Goal: Task Accomplishment & Management: Manage account settings

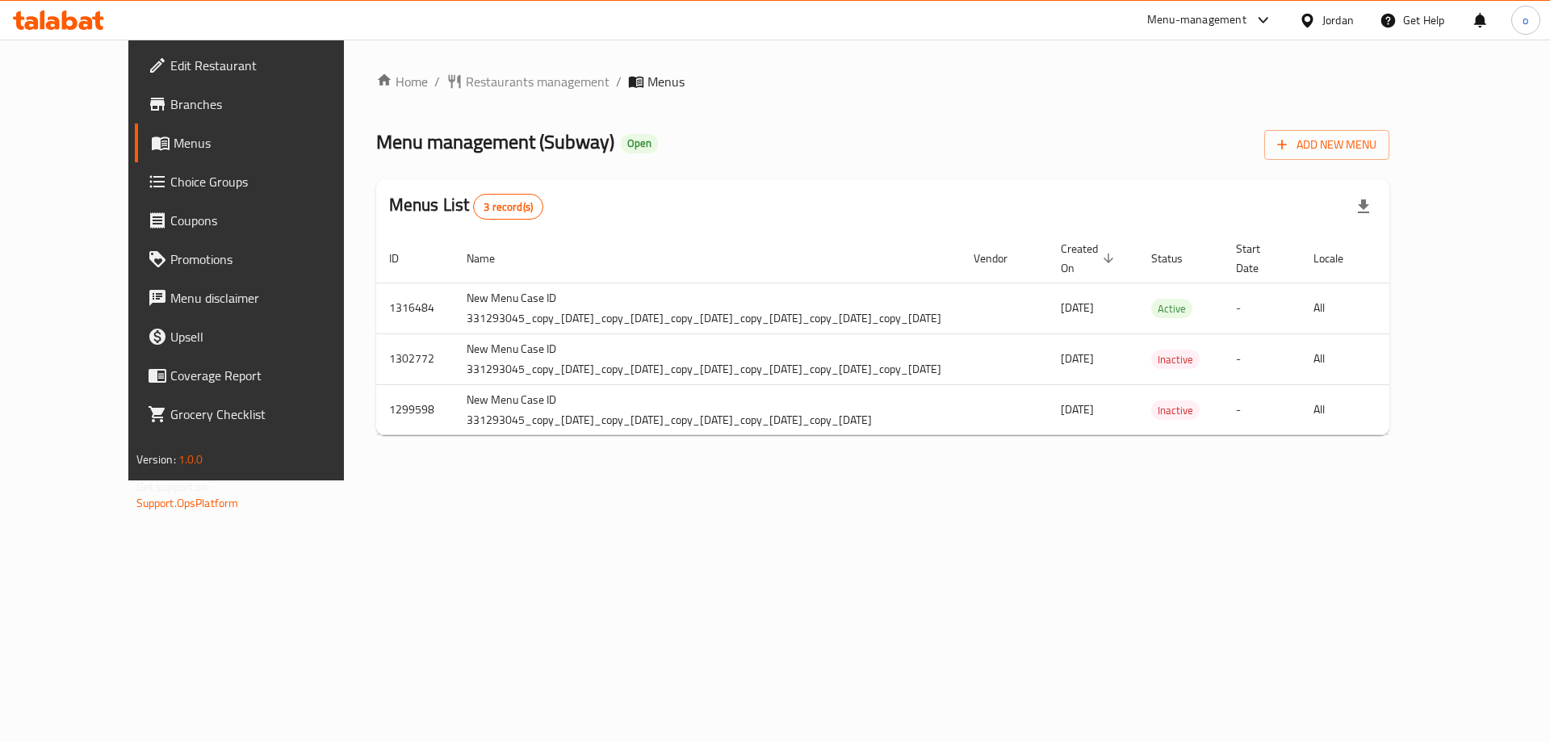
click at [1103, 480] on div "Home / Restaurants management / Menus Menu management ( Subway ) Open Add New M…" at bounding box center [883, 260] width 1079 height 441
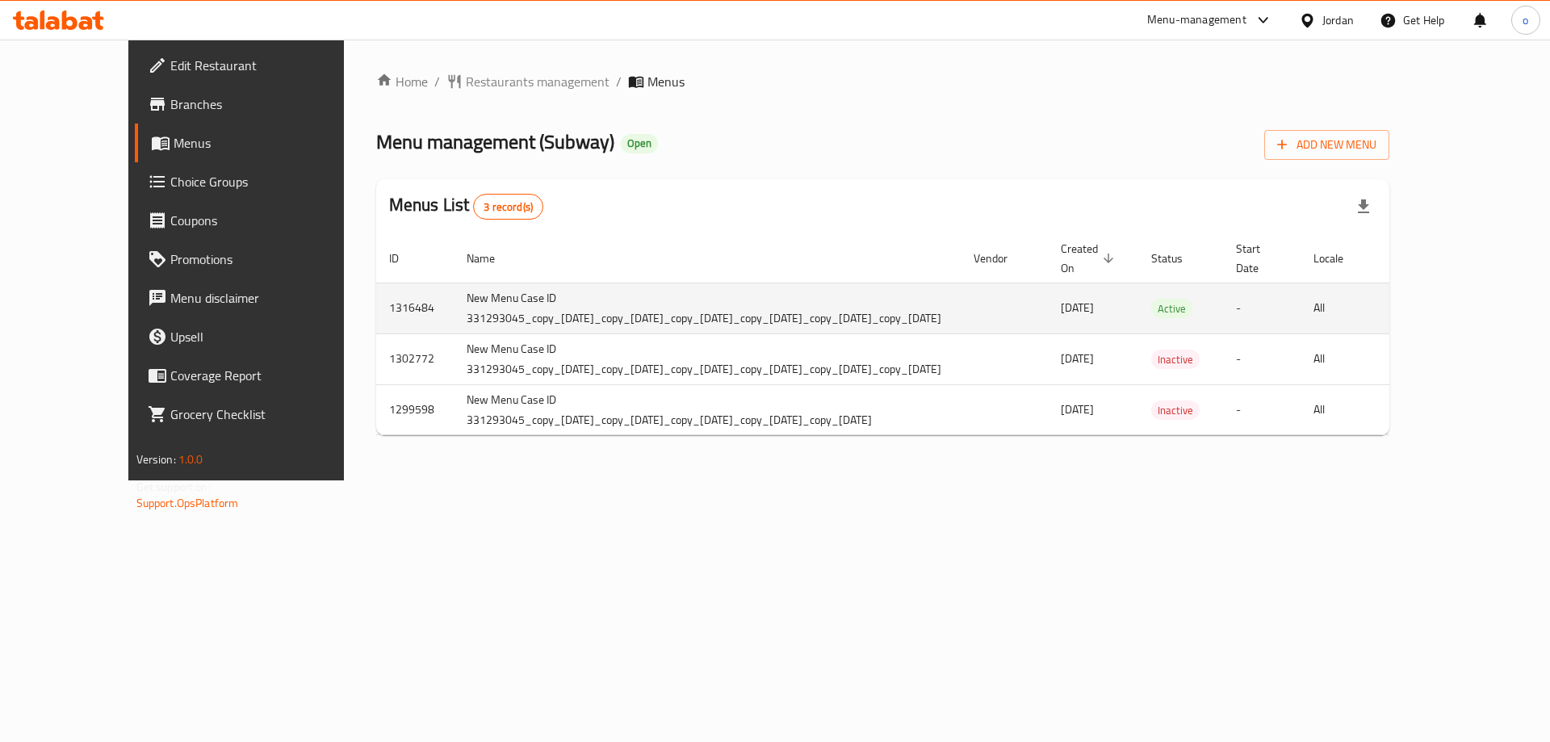
click at [376, 310] on td "1316484" at bounding box center [415, 308] width 78 height 51
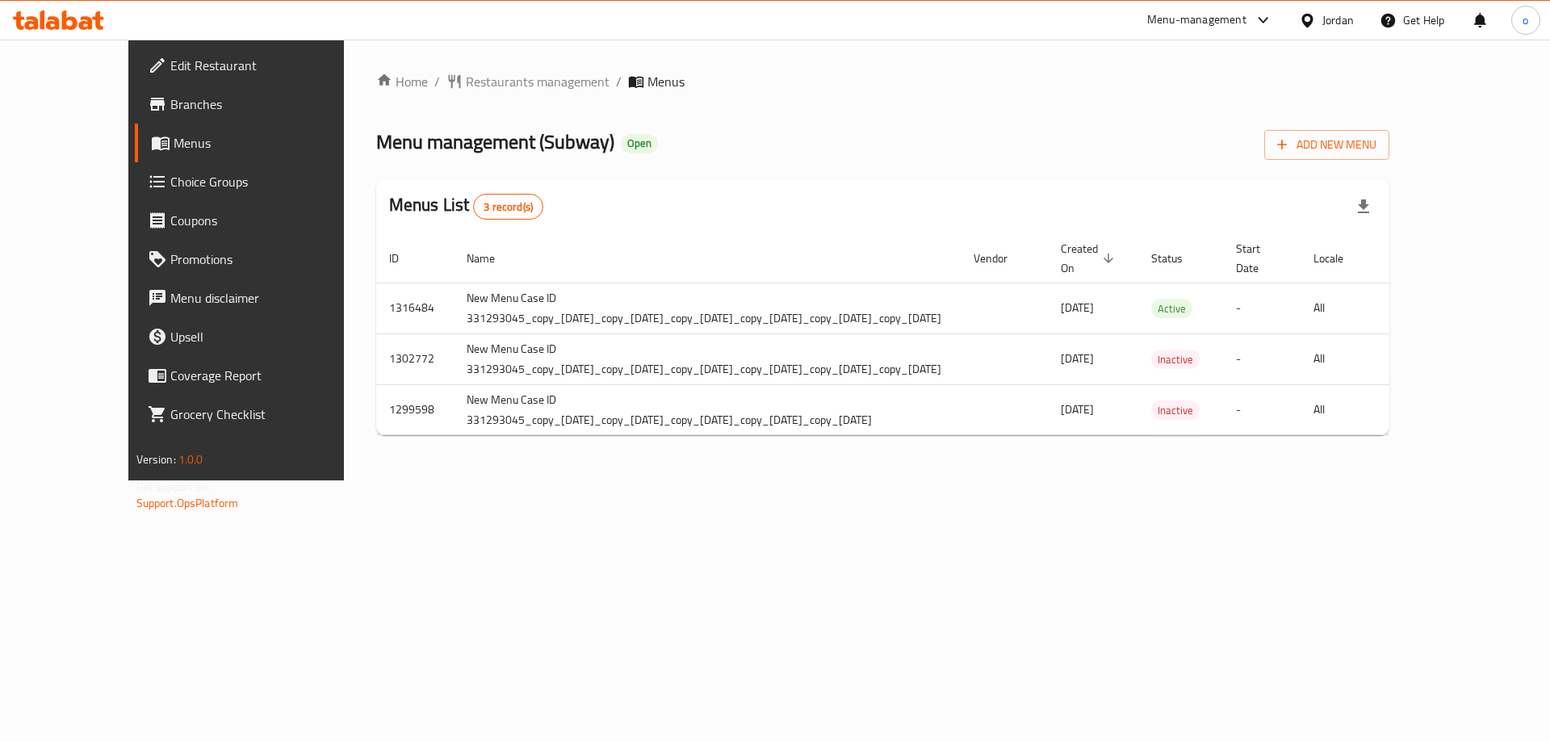
click at [170, 109] on span "Branches" at bounding box center [272, 103] width 204 height 19
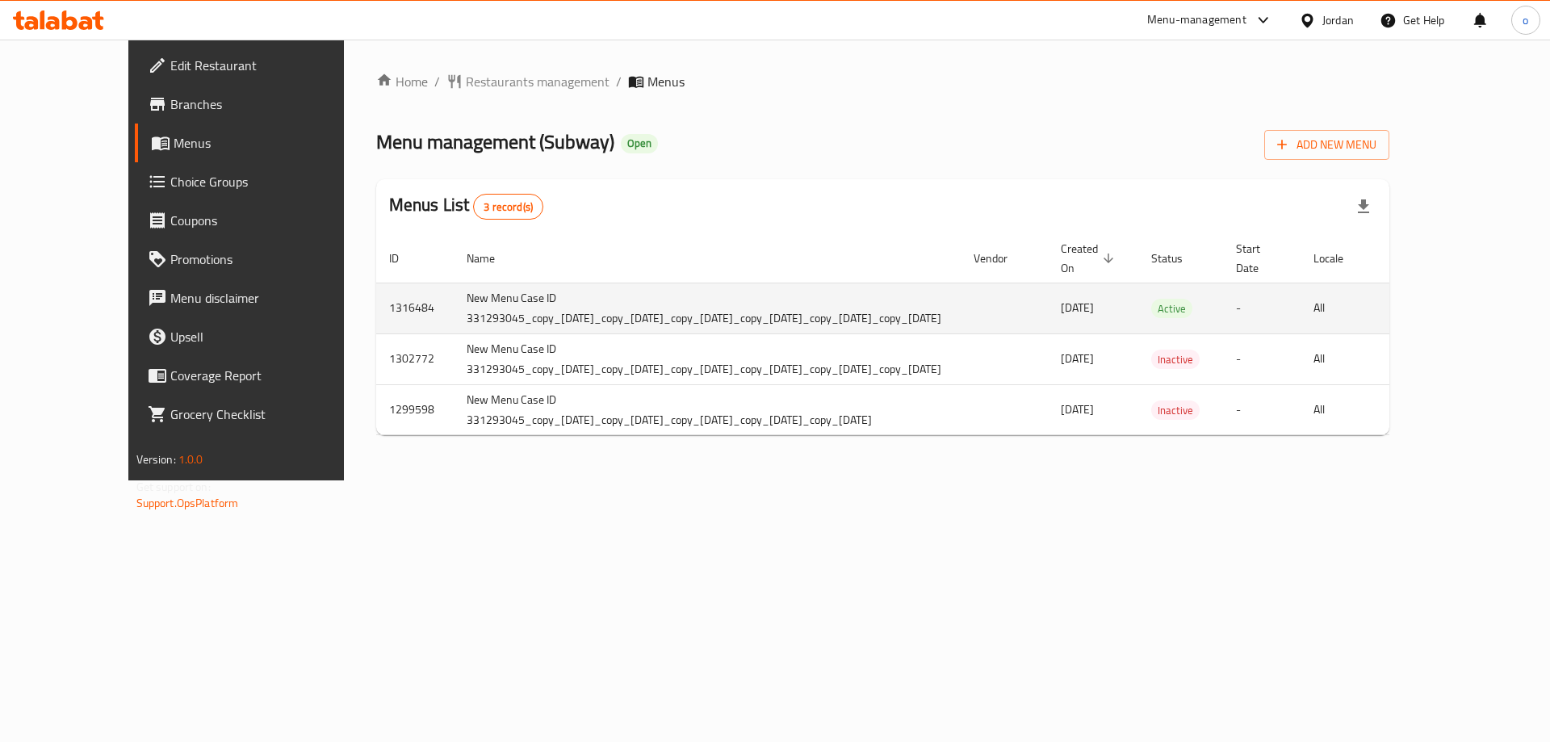
click at [1384, 303] on td "All" at bounding box center [1342, 308] width 83 height 51
click at [1436, 308] on button "more" at bounding box center [1416, 308] width 39 height 39
click at [1477, 308] on li "Copy sections" at bounding box center [1460, 310] width 162 height 29
click at [1139, 321] on td "[DATE]" at bounding box center [1093, 308] width 90 height 51
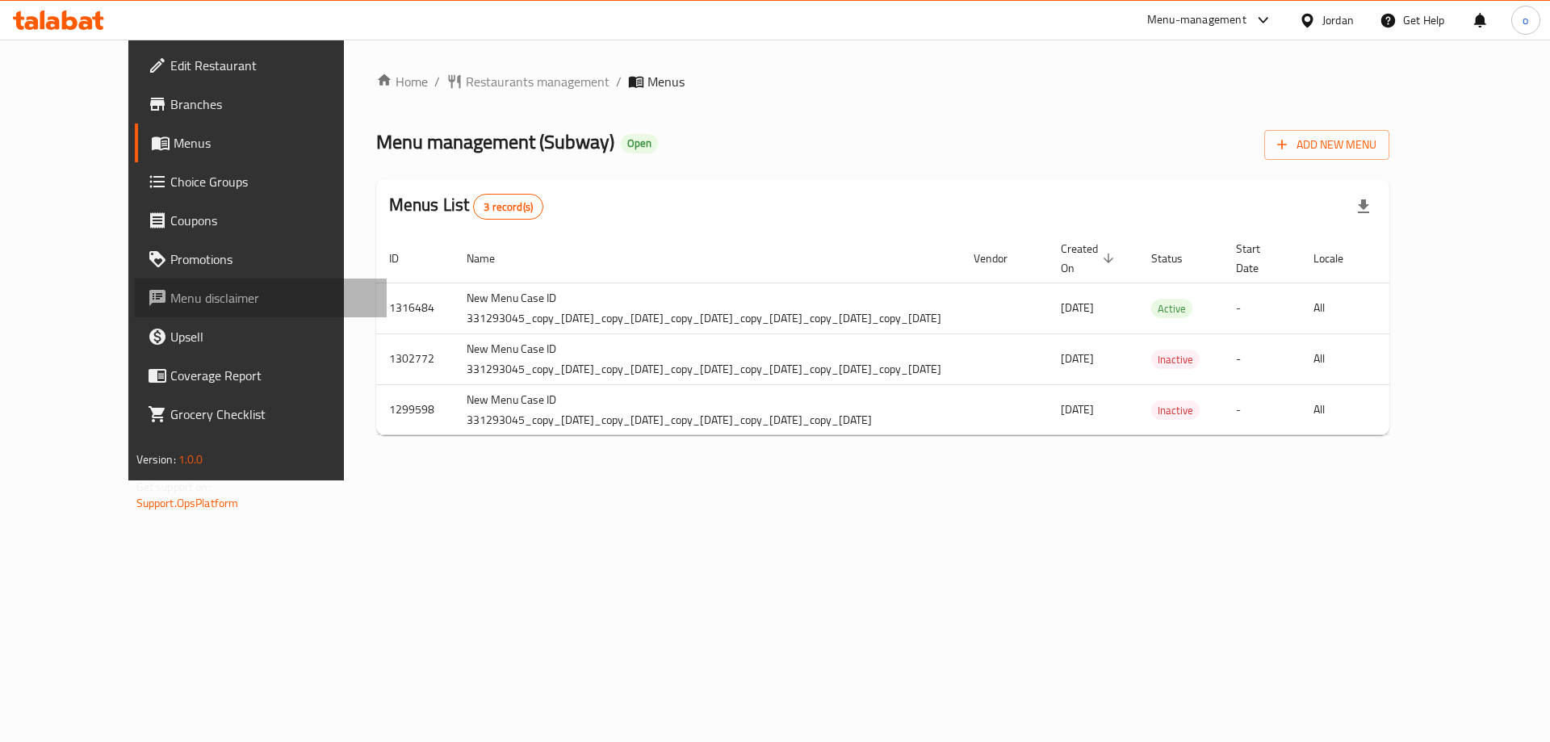
click at [241, 309] on link "Menu disclaimer" at bounding box center [261, 298] width 253 height 39
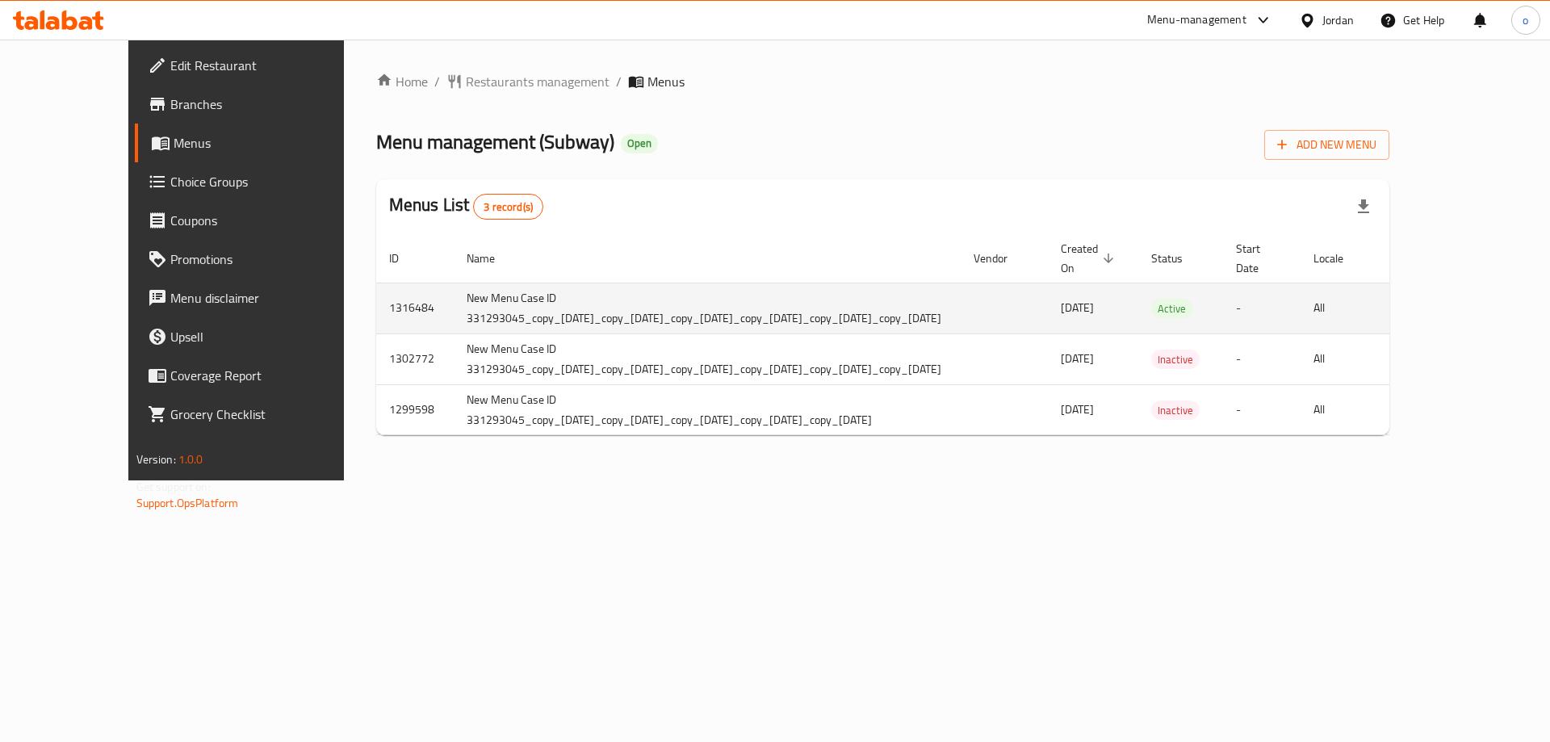
drag, startPoint x: 1076, startPoint y: 286, endPoint x: 1065, endPoint y: 319, distance: 35.0
click at [1048, 300] on td "enhanced table" at bounding box center [1004, 308] width 87 height 51
click at [1048, 320] on td "enhanced table" at bounding box center [1004, 308] width 87 height 51
click at [454, 323] on td "New Menu Case ID 331293045_copy_[DATE]_copy_[DATE]_copy_[DATE]_copy_[DATE]_copy…" at bounding box center [707, 308] width 507 height 51
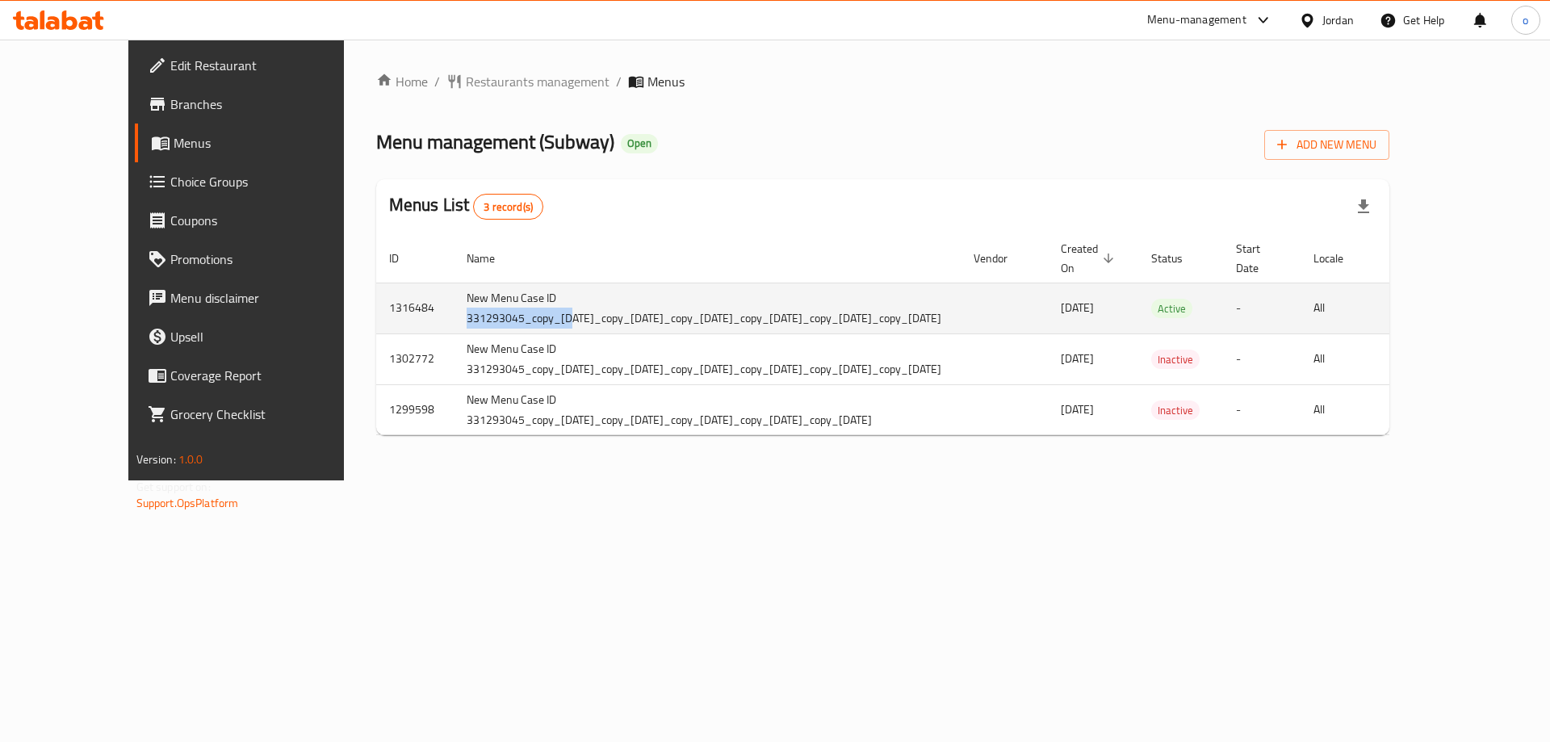
click at [454, 323] on td "New Menu Case ID 331293045_copy_[DATE]_copy_[DATE]_copy_[DATE]_copy_[DATE]_copy…" at bounding box center [707, 308] width 507 height 51
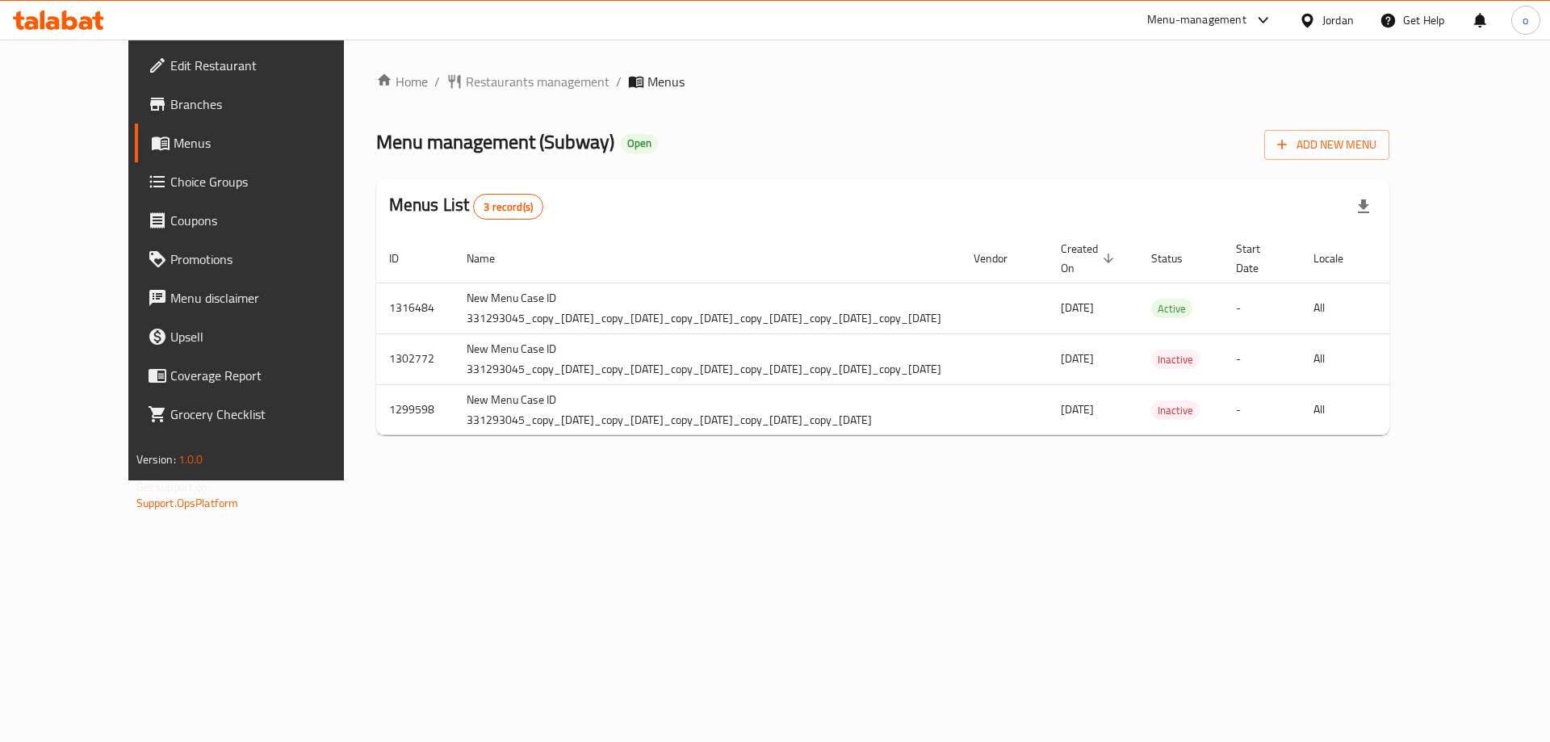
drag, startPoint x: 474, startPoint y: 497, endPoint x: 195, endPoint y: 197, distance: 410.3
click at [475, 465] on div "Home / Restaurants management / Menus Menu management ( Subway ) Open Add New M…" at bounding box center [883, 260] width 1079 height 441
click at [170, 103] on span "Branches" at bounding box center [272, 103] width 204 height 19
click at [135, 89] on link "Branches" at bounding box center [261, 104] width 253 height 39
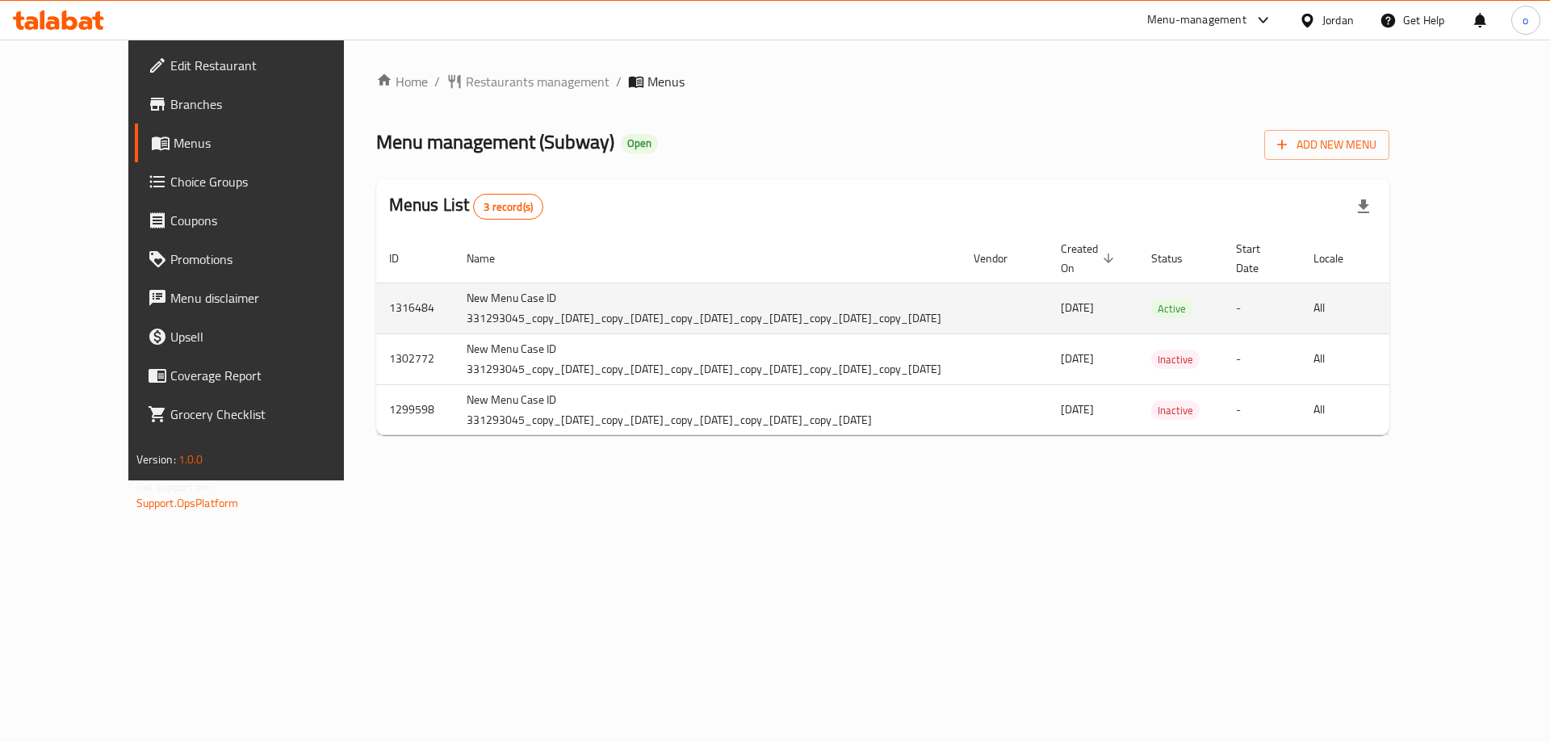
click at [1301, 302] on td "-" at bounding box center [1262, 308] width 78 height 51
click at [1436, 289] on div "enhanced table" at bounding box center [1416, 308] width 39 height 39
click at [1436, 307] on button "more" at bounding box center [1416, 308] width 39 height 39
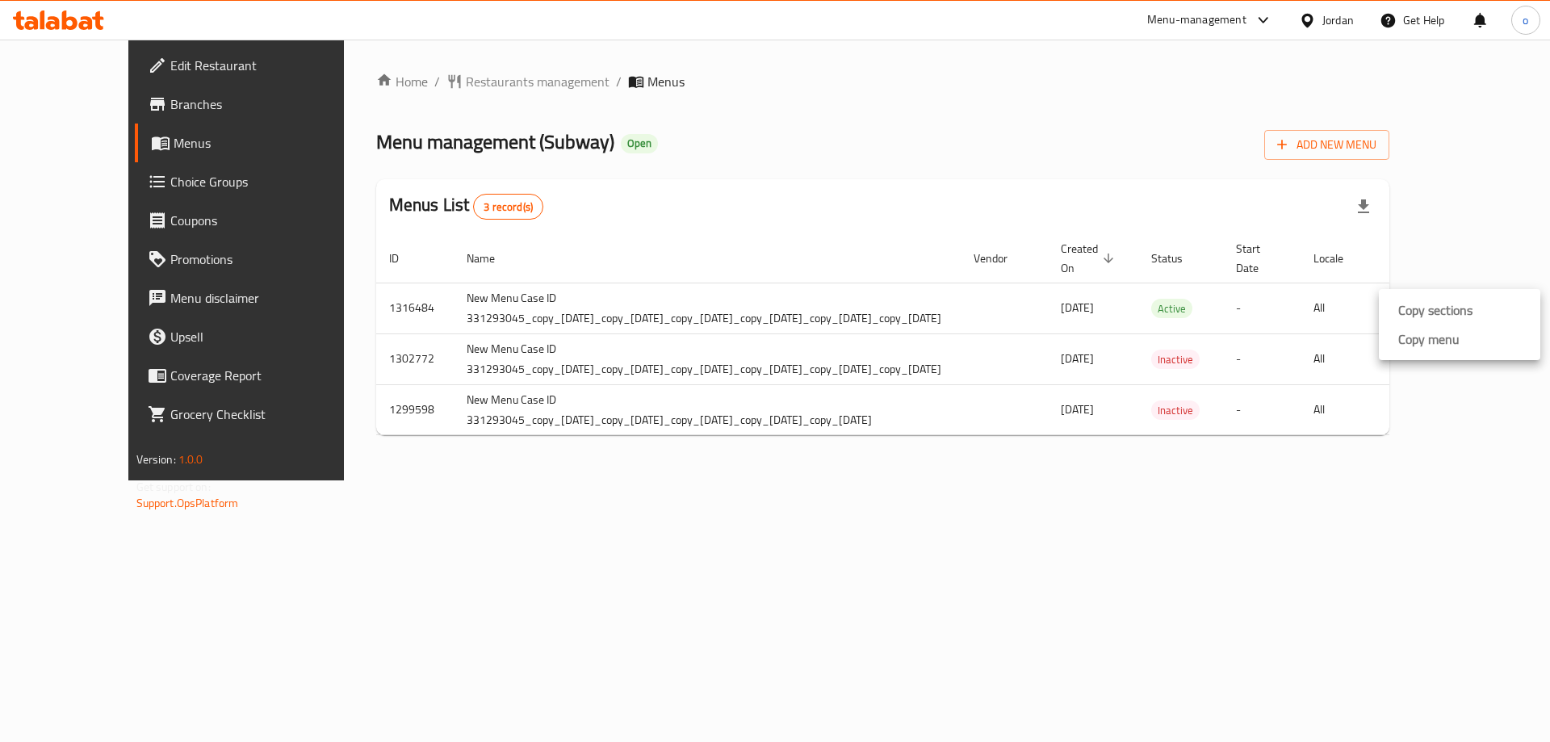
click at [1425, 344] on strong "Copy menu" at bounding box center [1429, 338] width 61 height 19
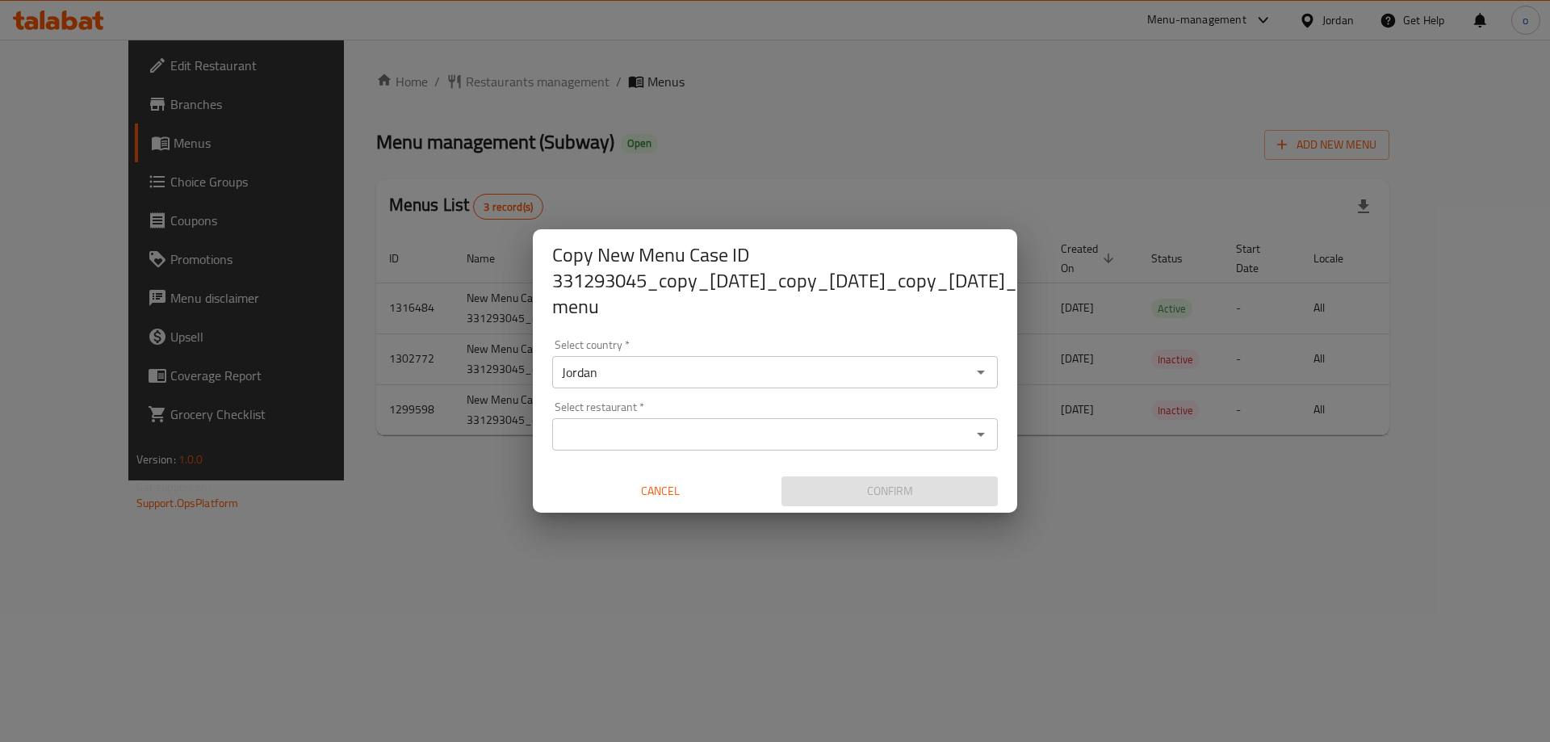
click at [634, 378] on div "Jordan Select country *" at bounding box center [775, 372] width 446 height 32
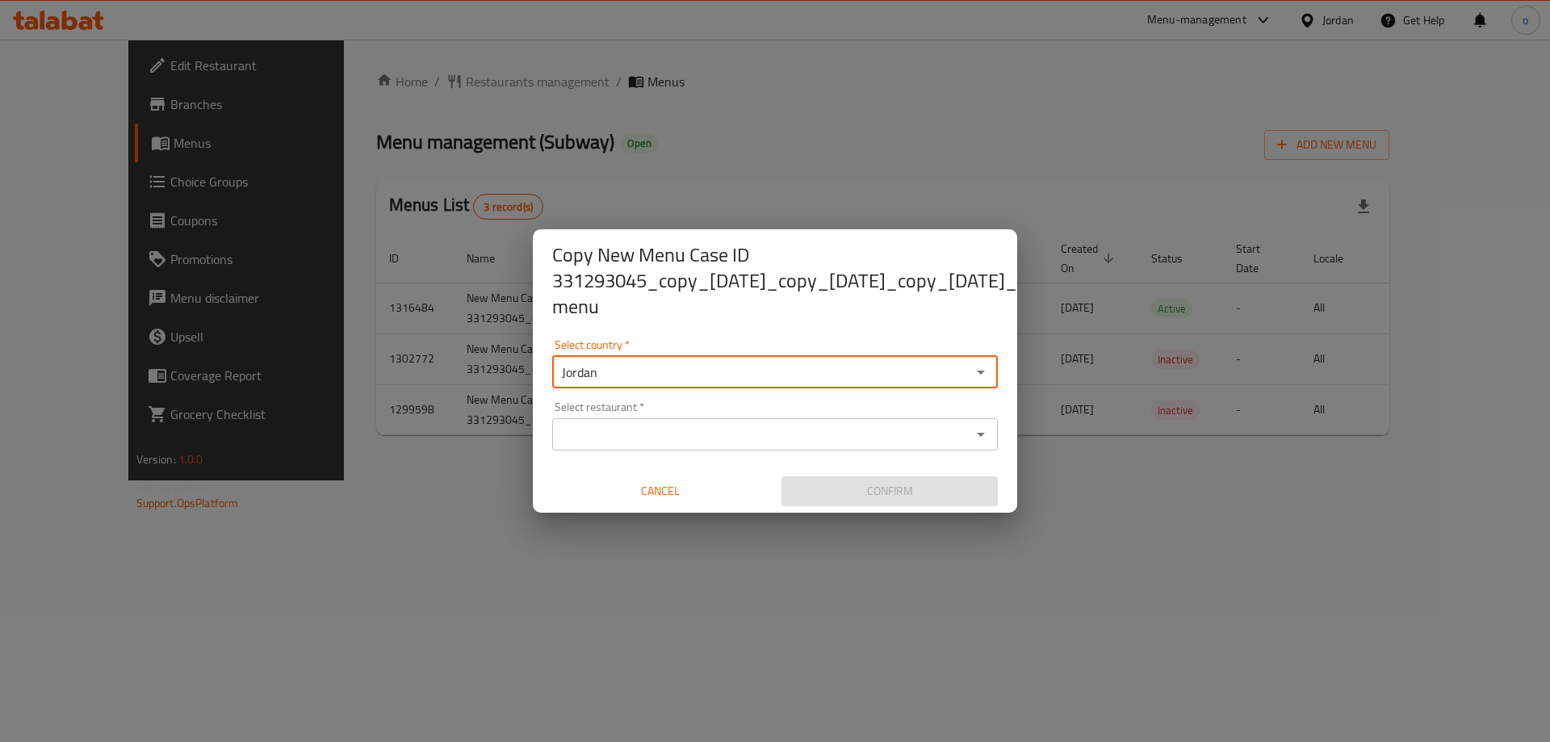
click at [632, 365] on input "Jordan" at bounding box center [761, 372] width 409 height 23
click at [632, 364] on input "Select country   *" at bounding box center [761, 372] width 409 height 23
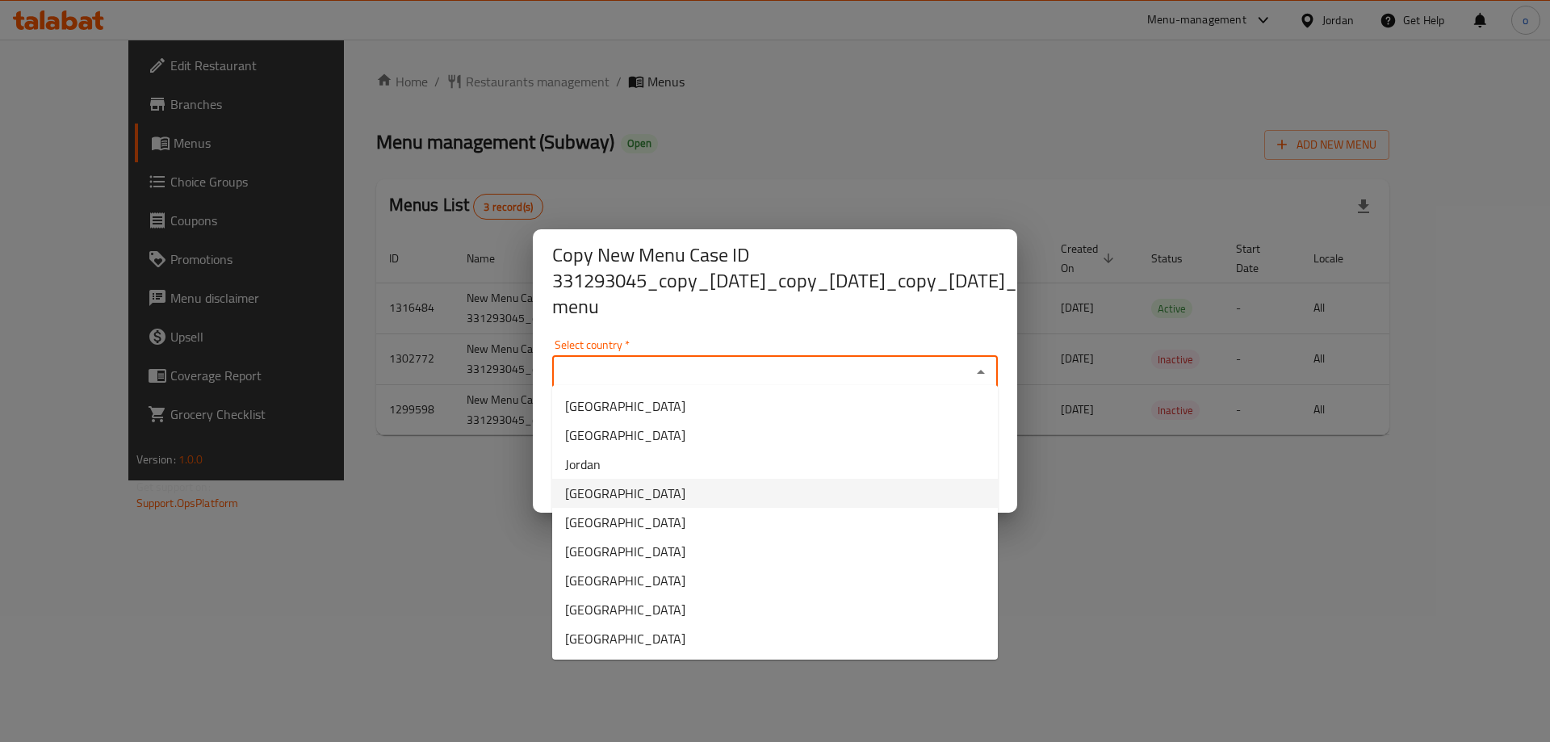
type input "Jordan"
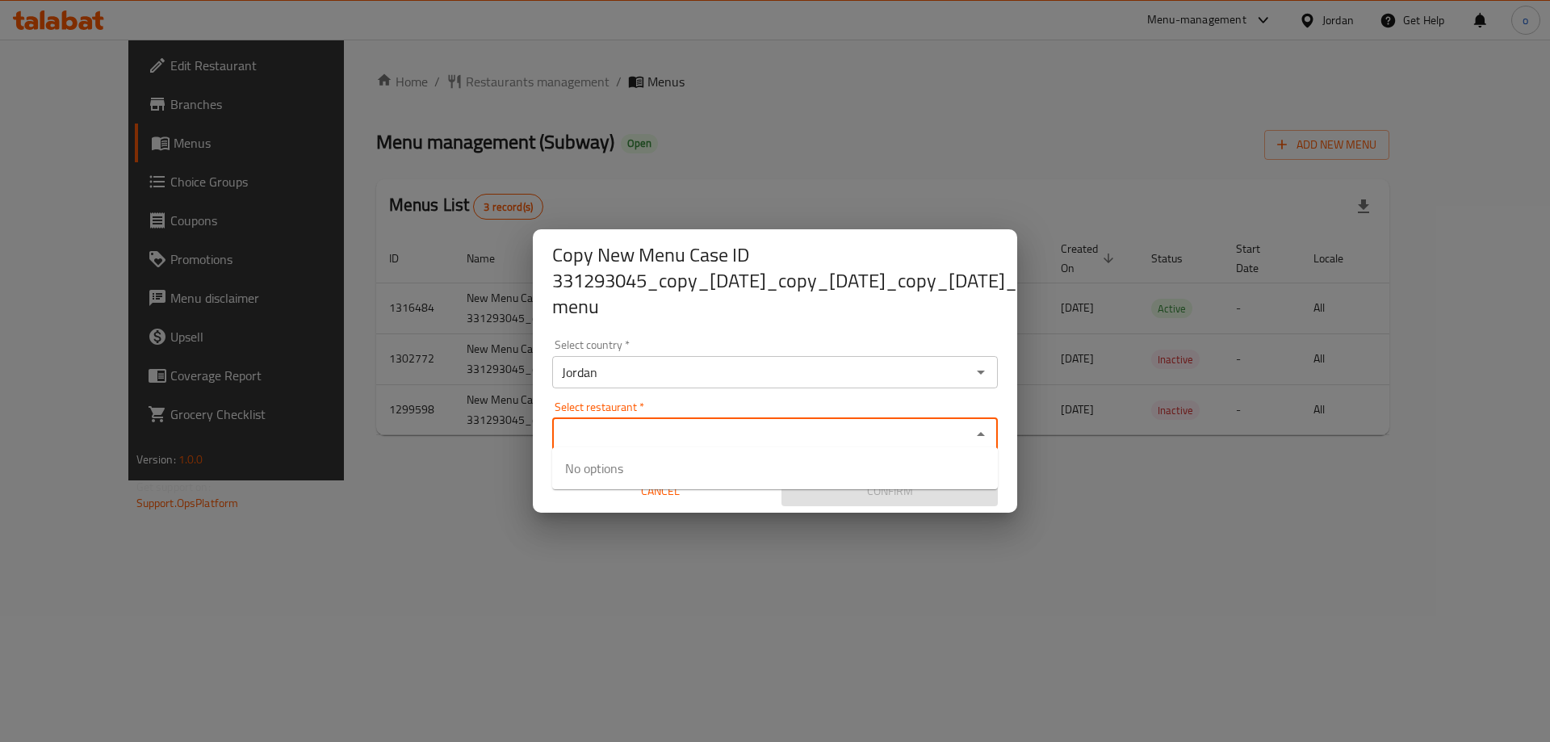
drag, startPoint x: 274, startPoint y: 543, endPoint x: 603, endPoint y: 428, distance: 349.1
click at [603, 428] on input "Select restaurant   *" at bounding box center [761, 434] width 409 height 23
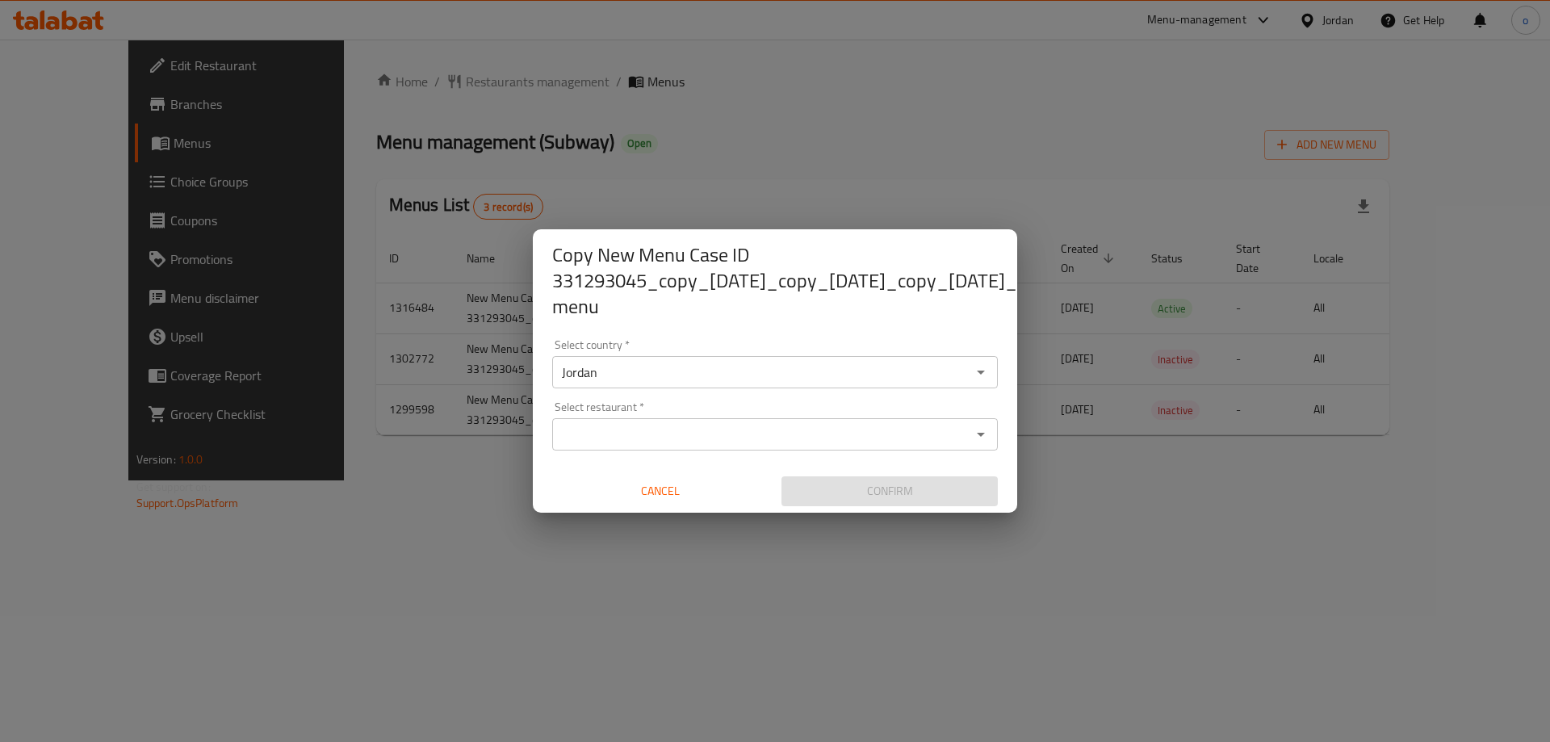
click at [692, 277] on h2 "Copy New Menu Case ID 331293045_copy_06/01/2025_copy_13/01/2025_copy_30/01/2025…" at bounding box center [958, 281] width 812 height 78
click at [866, 184] on div "Copy New Menu Case ID 331293045_copy_06/01/2025_copy_13/01/2025_copy_30/01/2025…" at bounding box center [775, 371] width 1550 height 742
click at [711, 128] on div "Copy New Menu Case ID 331293045_copy_06/01/2025_copy_13/01/2025_copy_30/01/2025…" at bounding box center [775, 371] width 1550 height 742
click at [670, 481] on span "Cancel" at bounding box center [660, 491] width 203 height 20
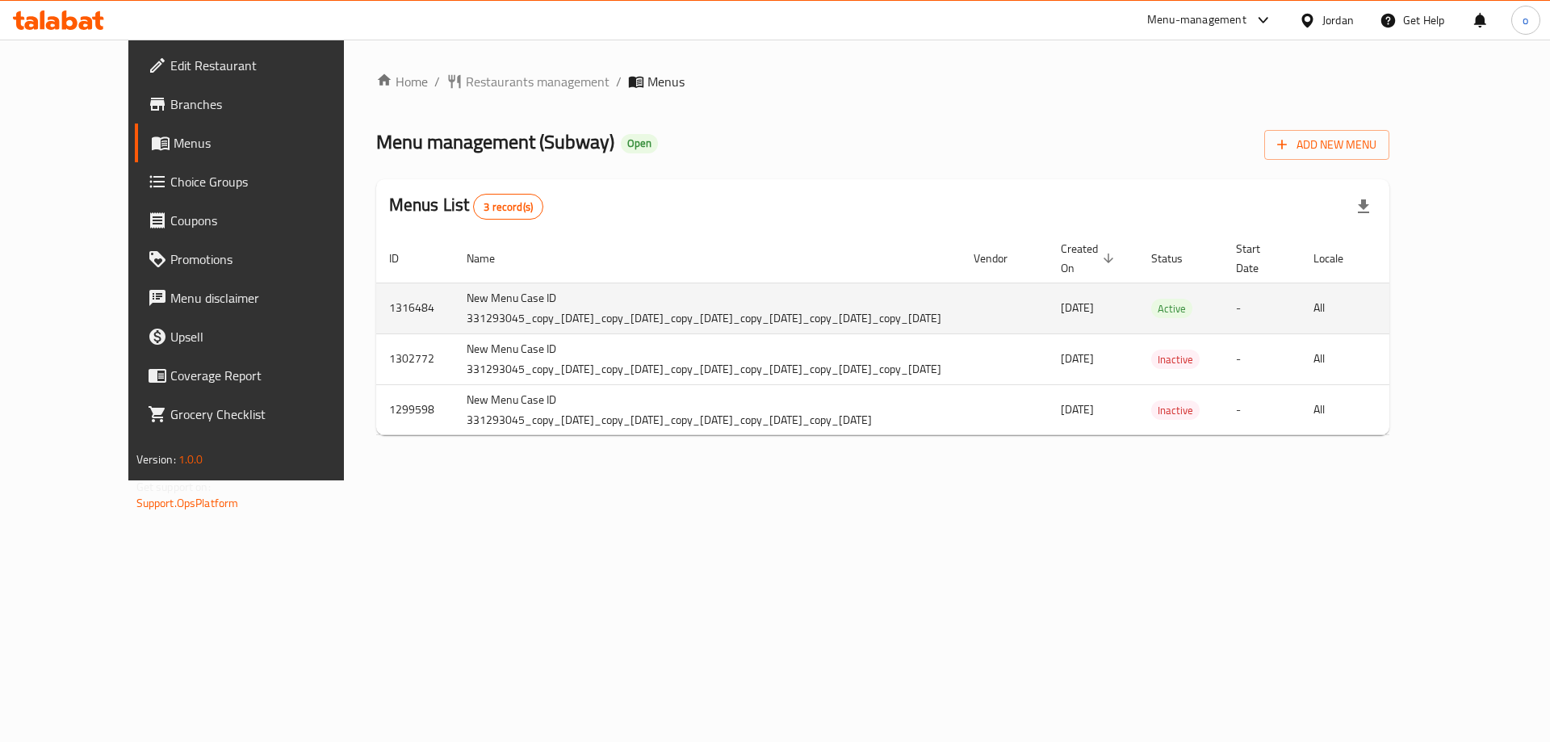
click at [1426, 308] on icon "more" at bounding box center [1416, 308] width 19 height 19
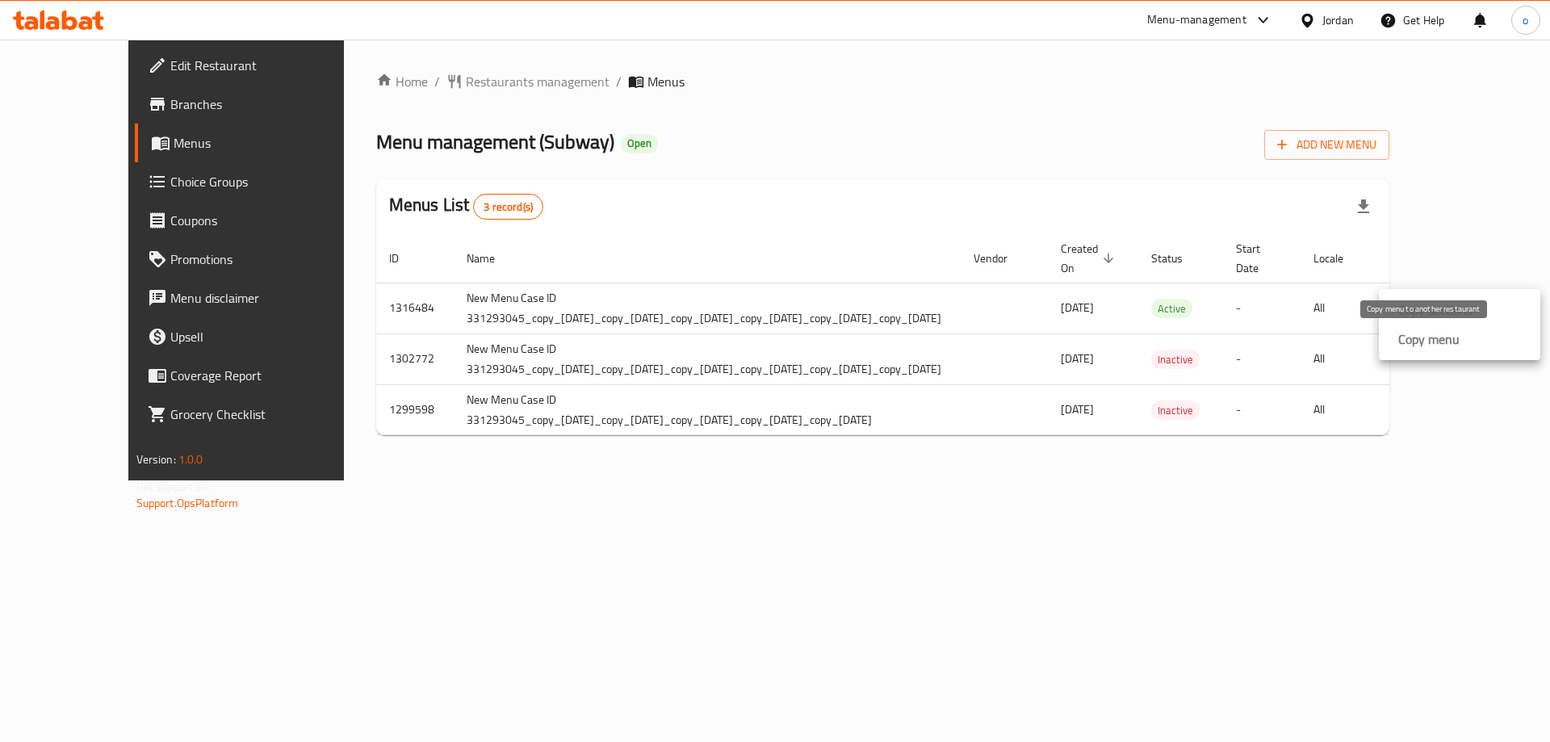
click at [1436, 346] on strong "Copy menu" at bounding box center [1429, 338] width 61 height 19
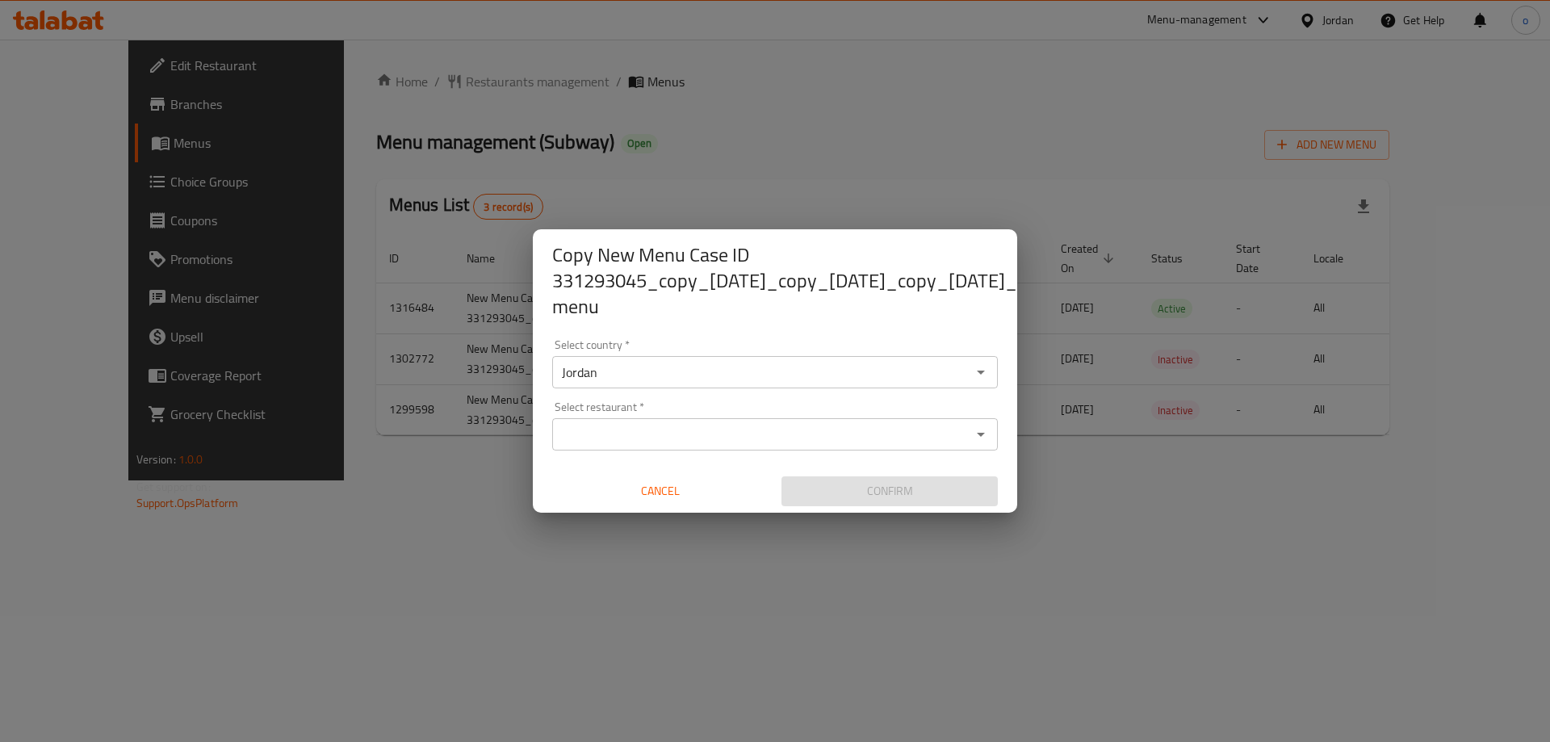
click at [589, 371] on input "Jordan" at bounding box center [761, 372] width 409 height 23
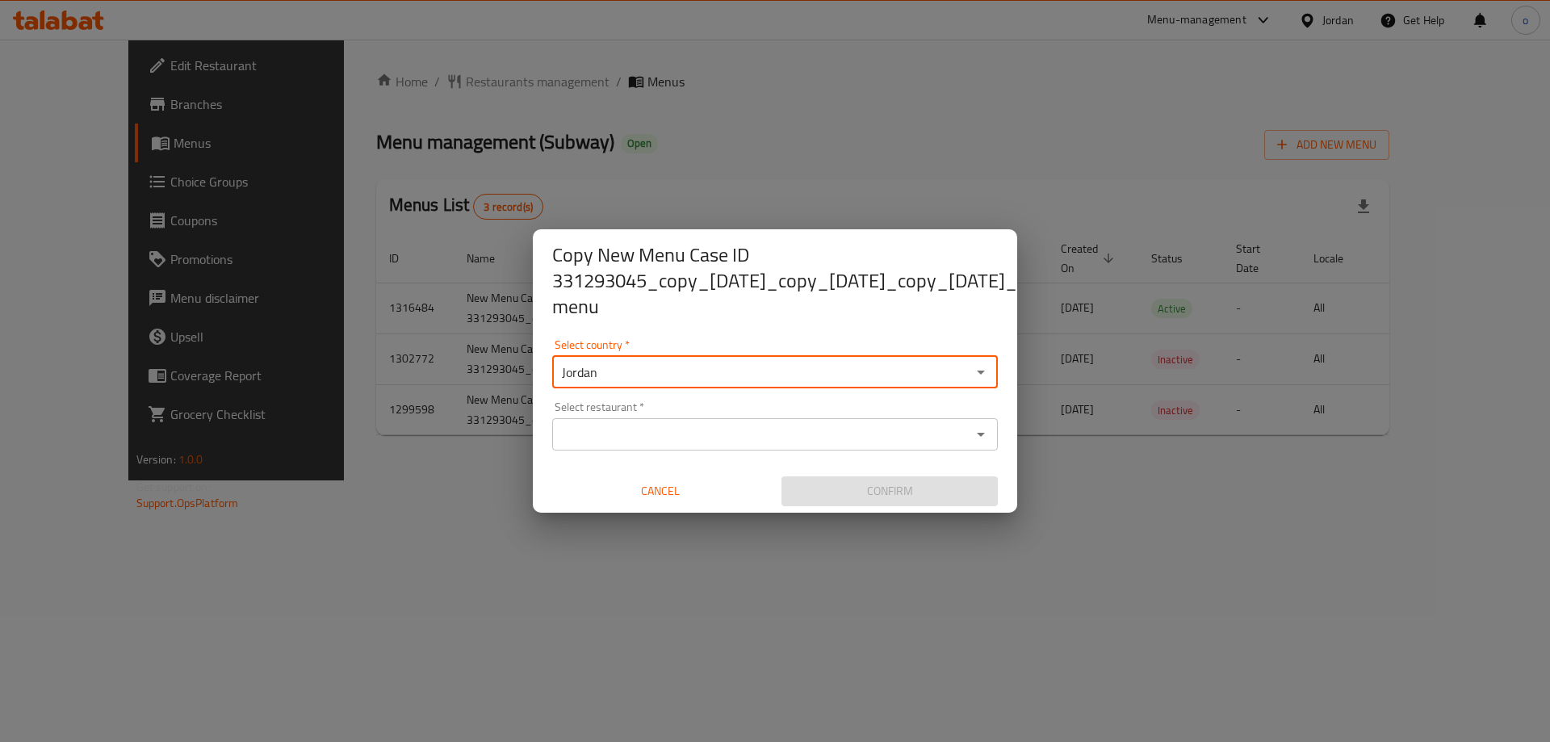
click at [589, 371] on input "Jordan" at bounding box center [761, 372] width 409 height 23
click at [631, 361] on input "Jordan" at bounding box center [761, 372] width 409 height 23
click at [631, 361] on input "Select country   *" at bounding box center [761, 372] width 409 height 23
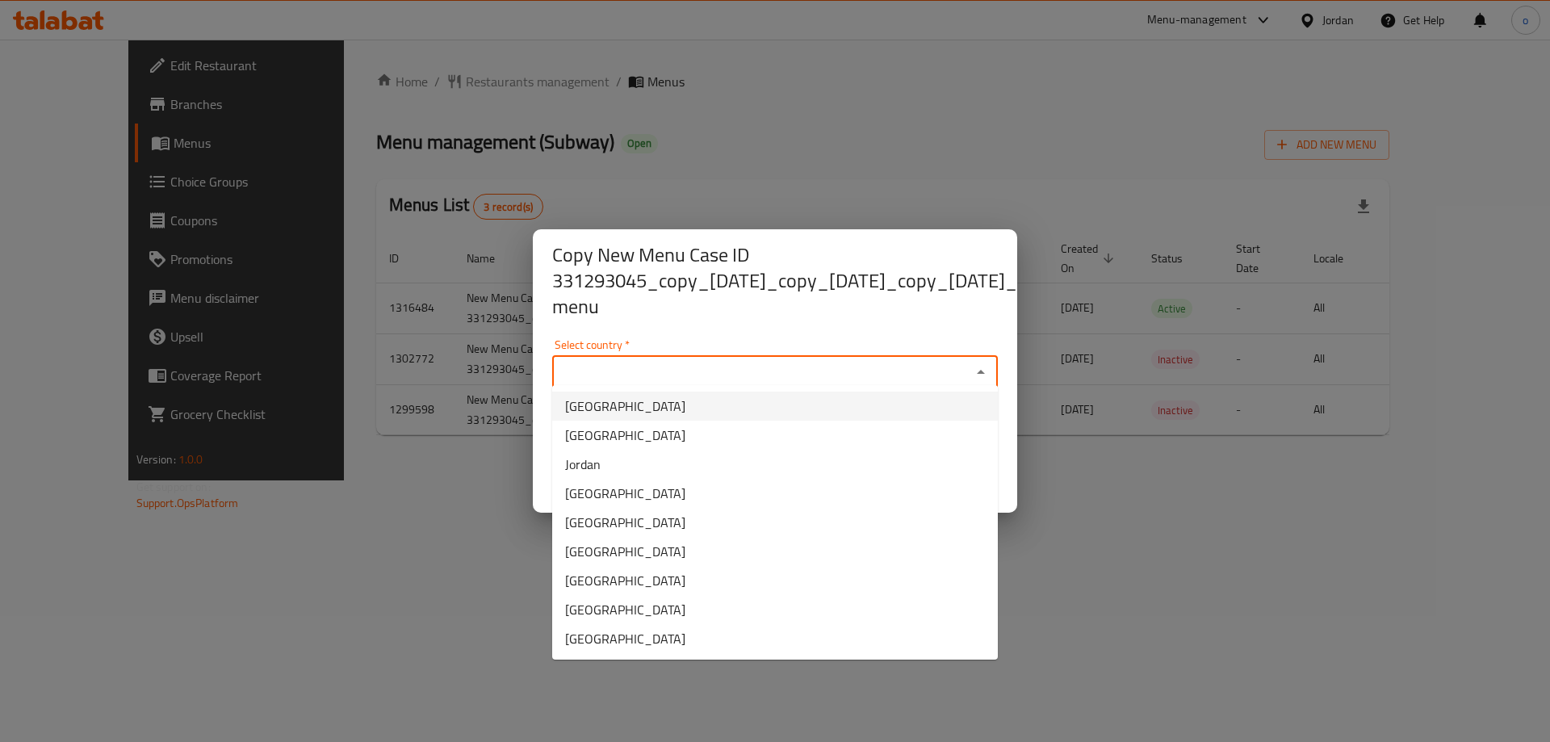
type input "Jordan"
click at [447, 531] on div "Copy New Menu Case ID 331293045_copy_06/01/2025_copy_13/01/2025_copy_30/01/2025…" at bounding box center [775, 371] width 1550 height 742
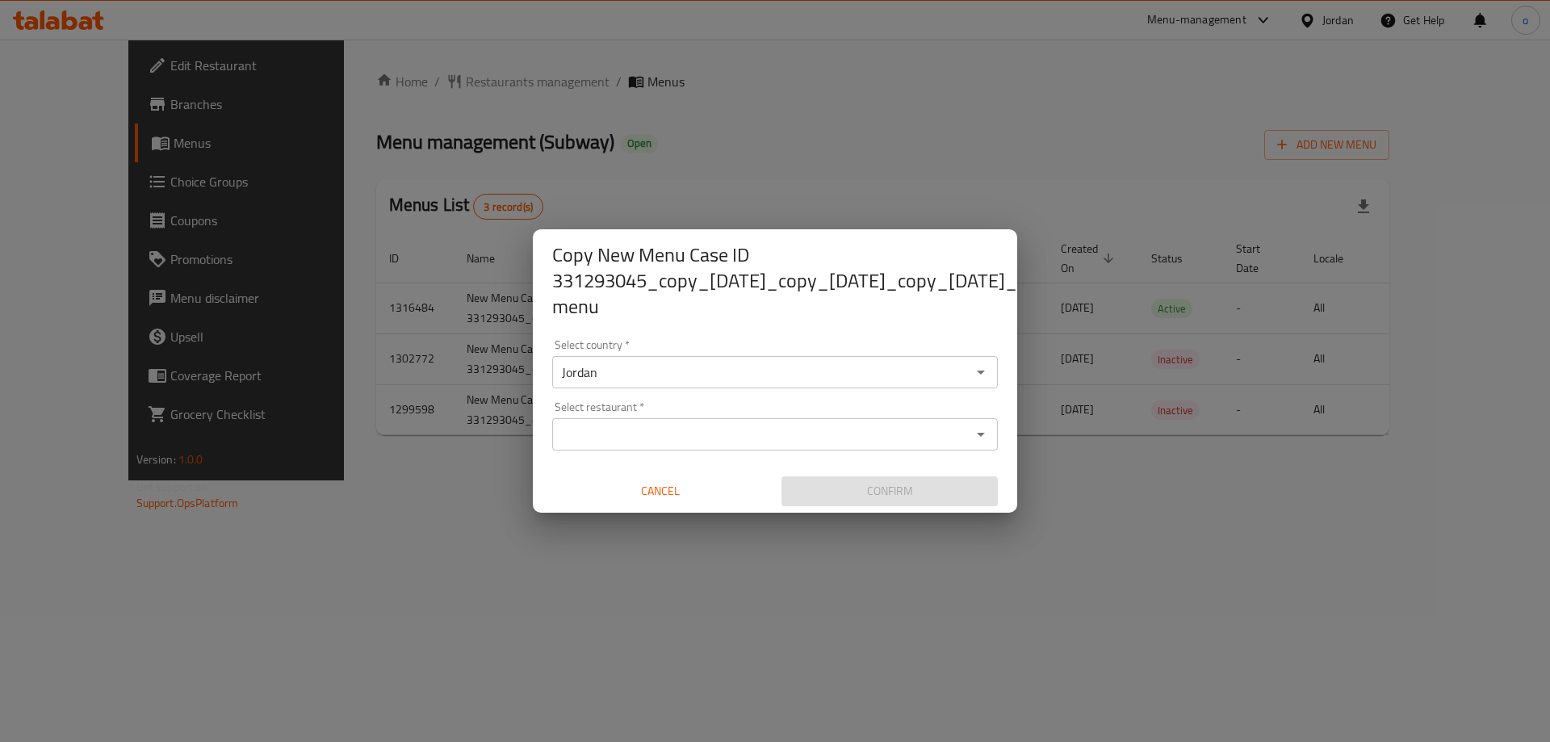
click at [571, 443] on div "Select restaurant *" at bounding box center [775, 434] width 446 height 32
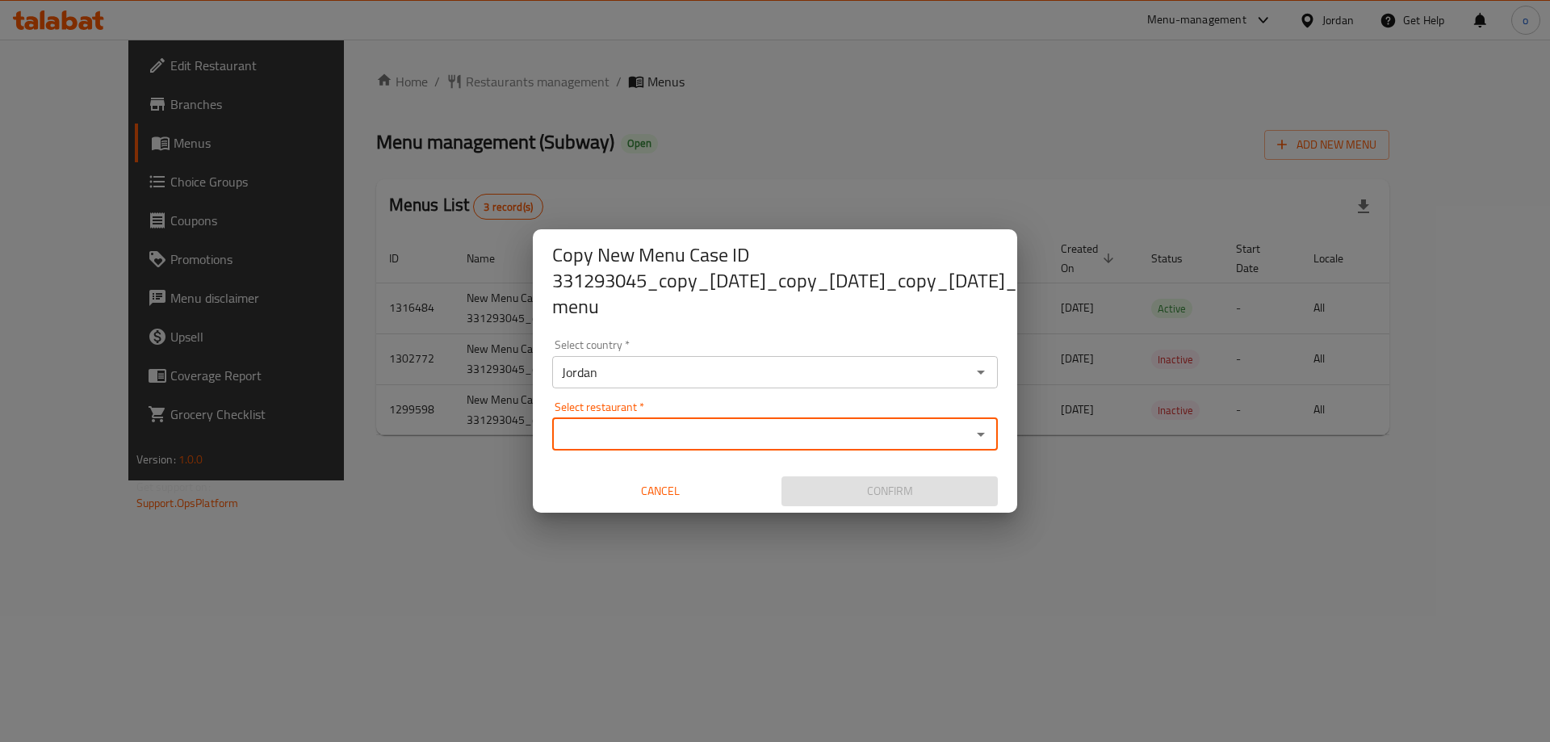
click at [572, 430] on input "Select restaurant   *" at bounding box center [761, 434] width 409 height 23
click at [596, 361] on input "Jordan" at bounding box center [761, 372] width 409 height 23
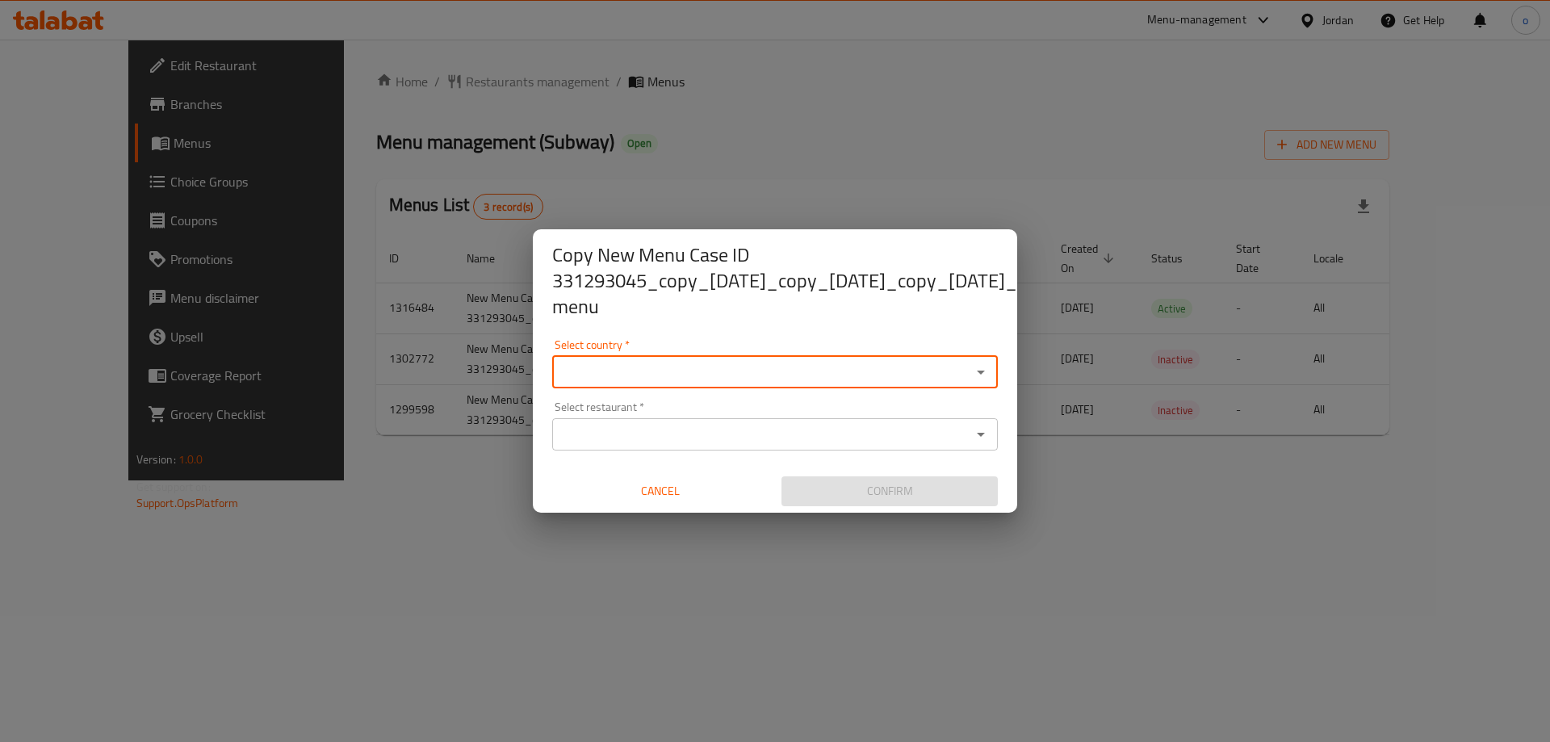
type input "Jordan"
click at [1200, 350] on div "Copy New Menu Case ID 331293045_copy_06/01/2025_copy_13/01/2025_copy_30/01/2025…" at bounding box center [775, 371] width 1550 height 742
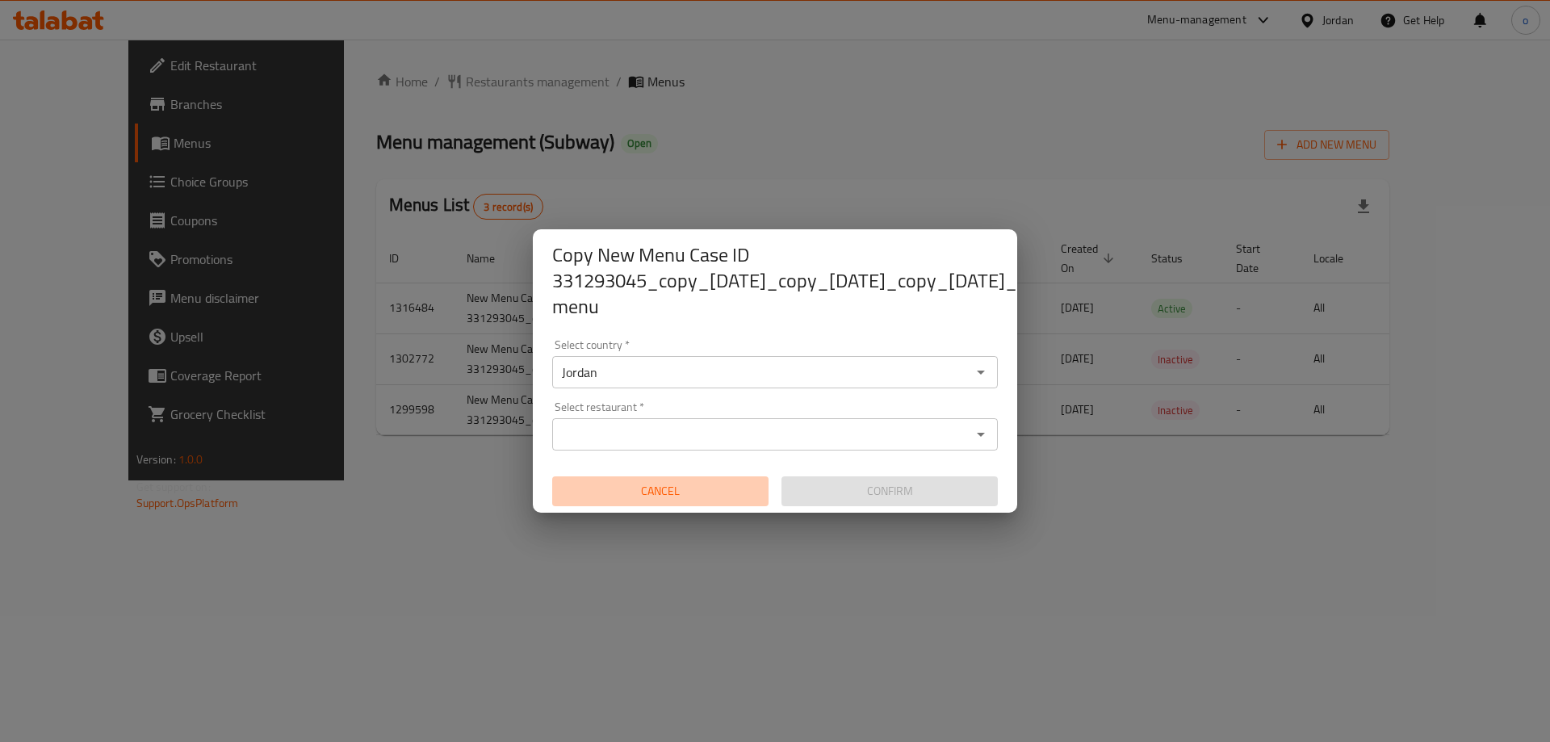
click at [649, 481] on span "Cancel" at bounding box center [660, 491] width 203 height 20
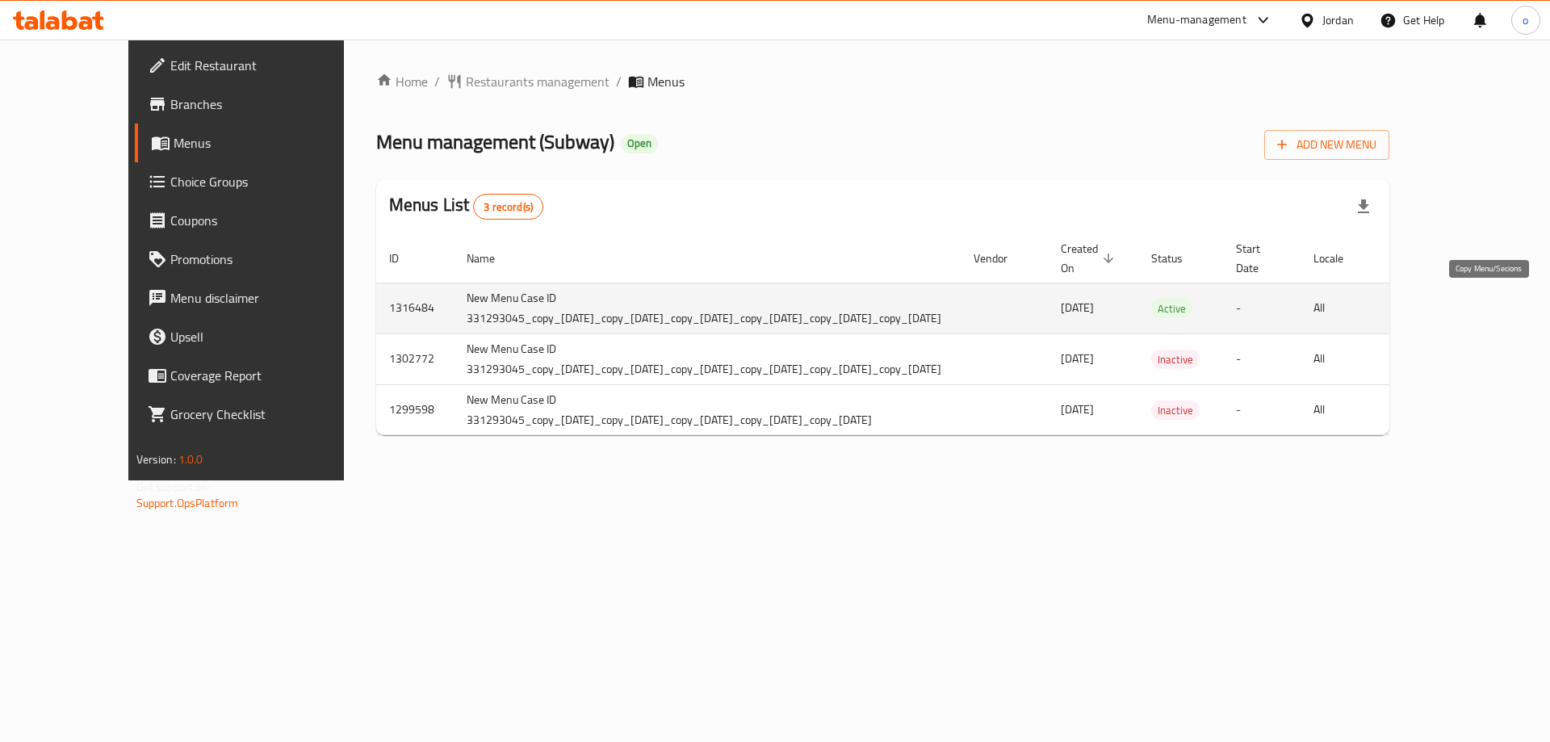
click at [1426, 312] on icon "more" at bounding box center [1416, 308] width 19 height 19
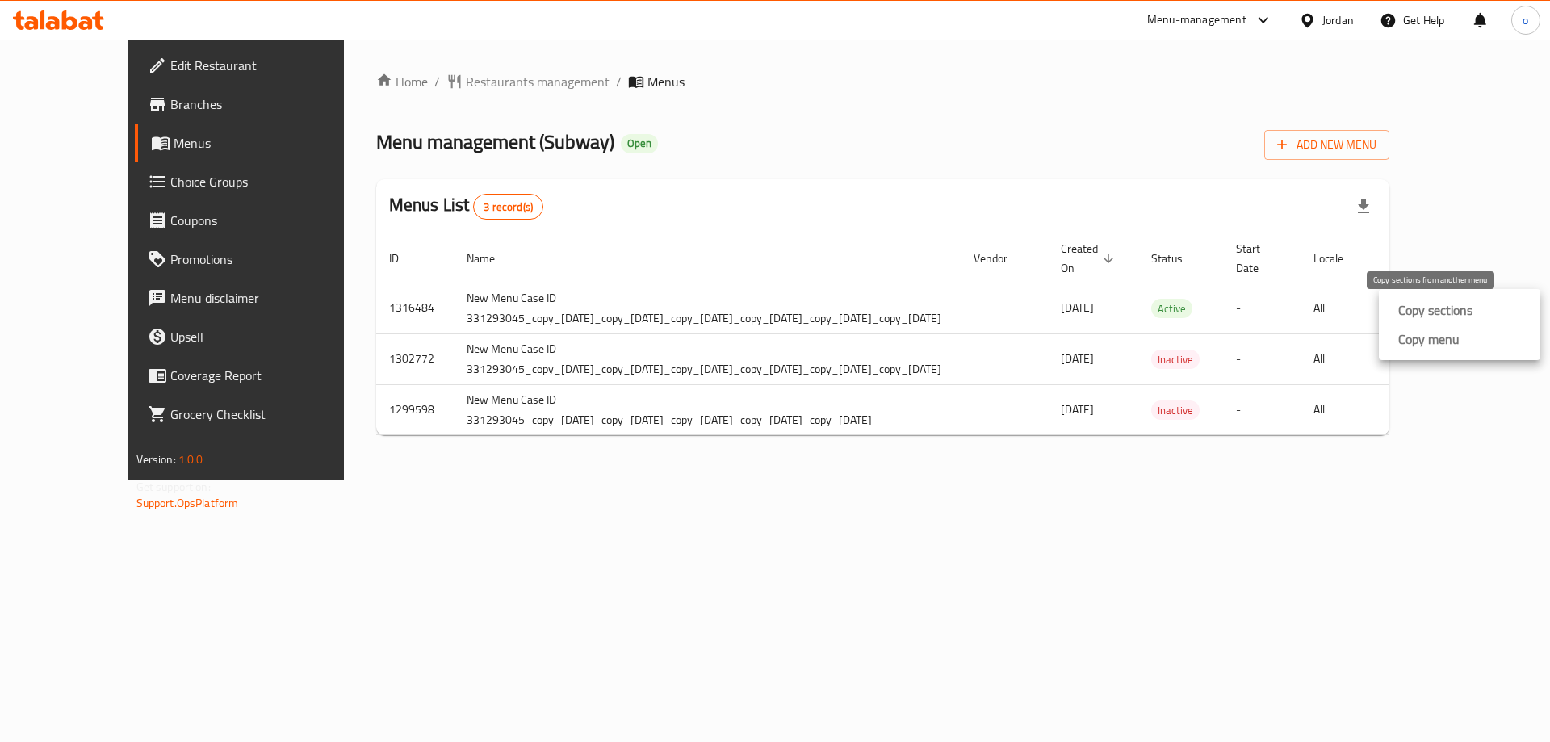
click at [1426, 305] on strong "Copy sections" at bounding box center [1436, 309] width 74 height 19
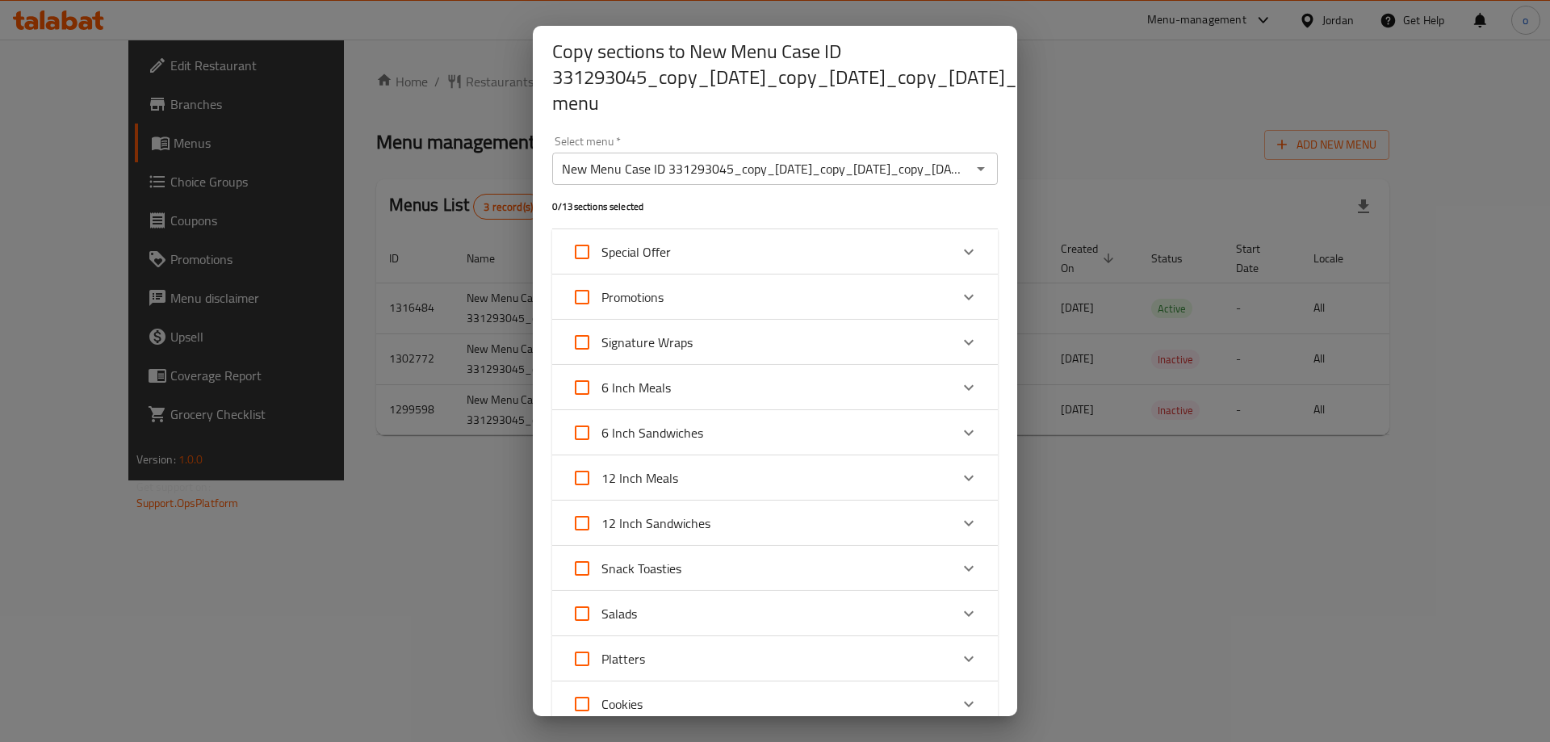
scroll to position [206, 0]
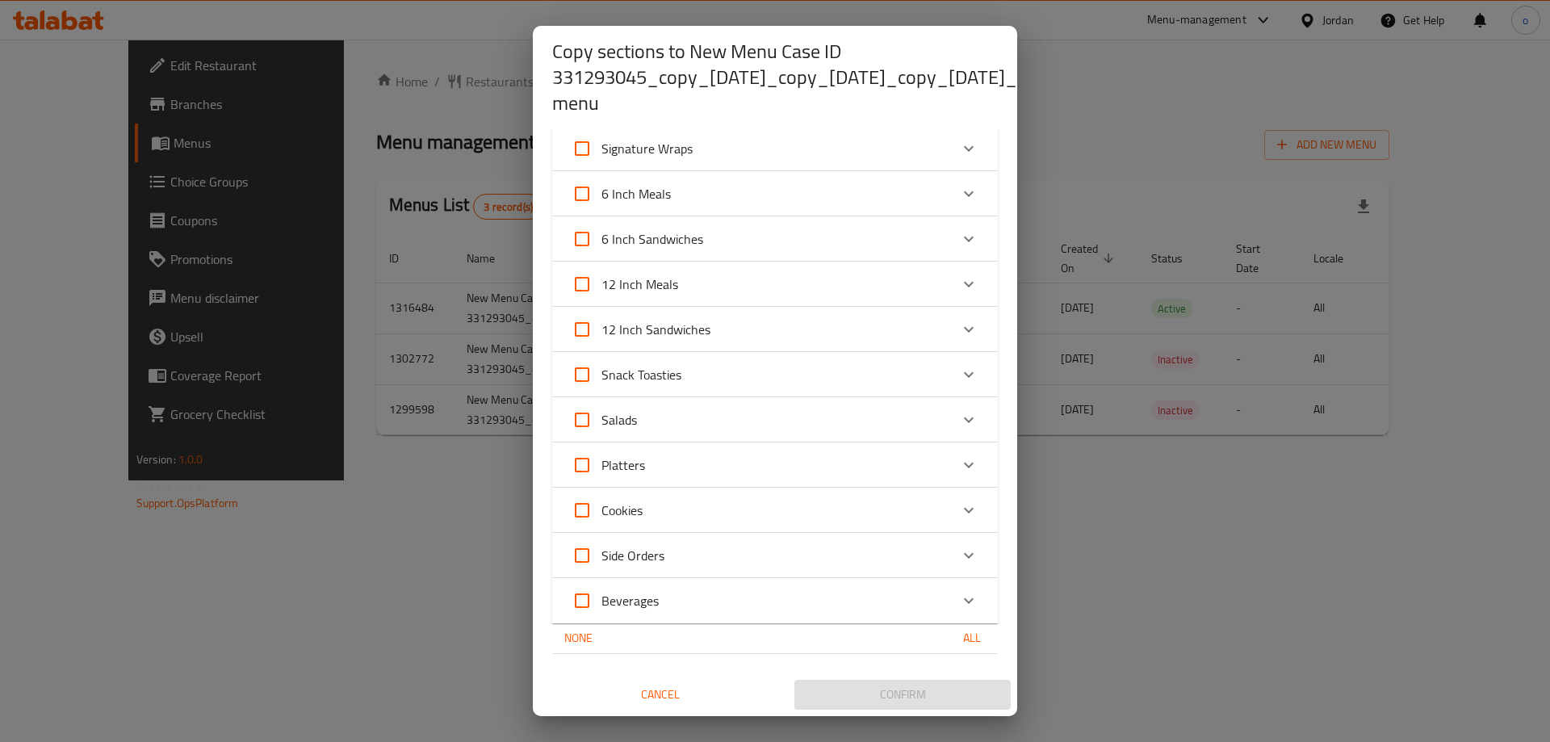
click at [593, 581] on input "Beverages" at bounding box center [582, 600] width 39 height 39
checkbox input "true"
click at [589, 550] on input "Side Orders" at bounding box center [582, 555] width 39 height 39
checkbox input "true"
click at [604, 504] on span "Cookies" at bounding box center [622, 510] width 41 height 24
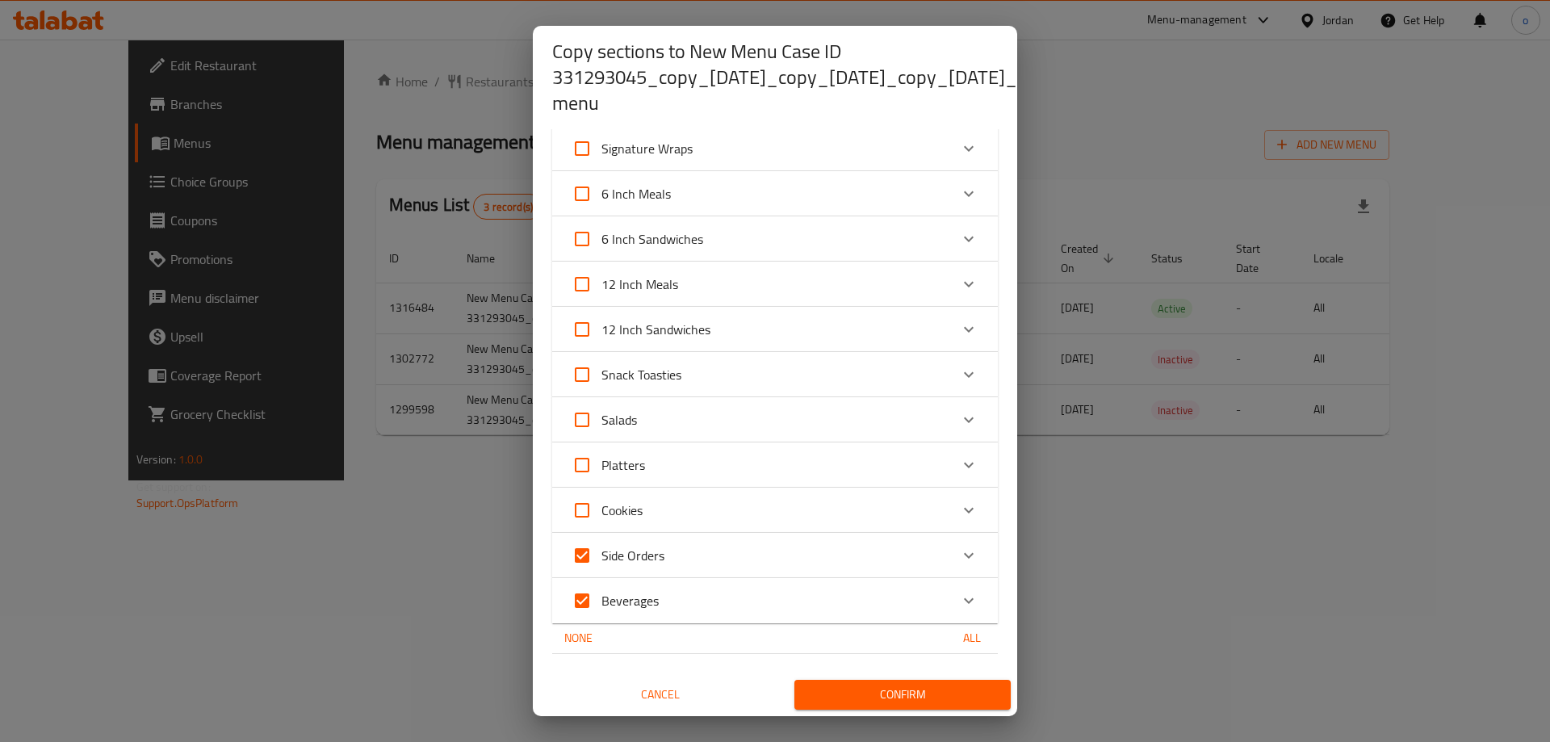
click at [602, 504] on input "Cookies" at bounding box center [582, 510] width 39 height 39
checkbox input "true"
click at [594, 448] on input "Platters" at bounding box center [582, 465] width 39 height 39
checkbox input "true"
click at [584, 407] on input "Salads" at bounding box center [582, 420] width 39 height 39
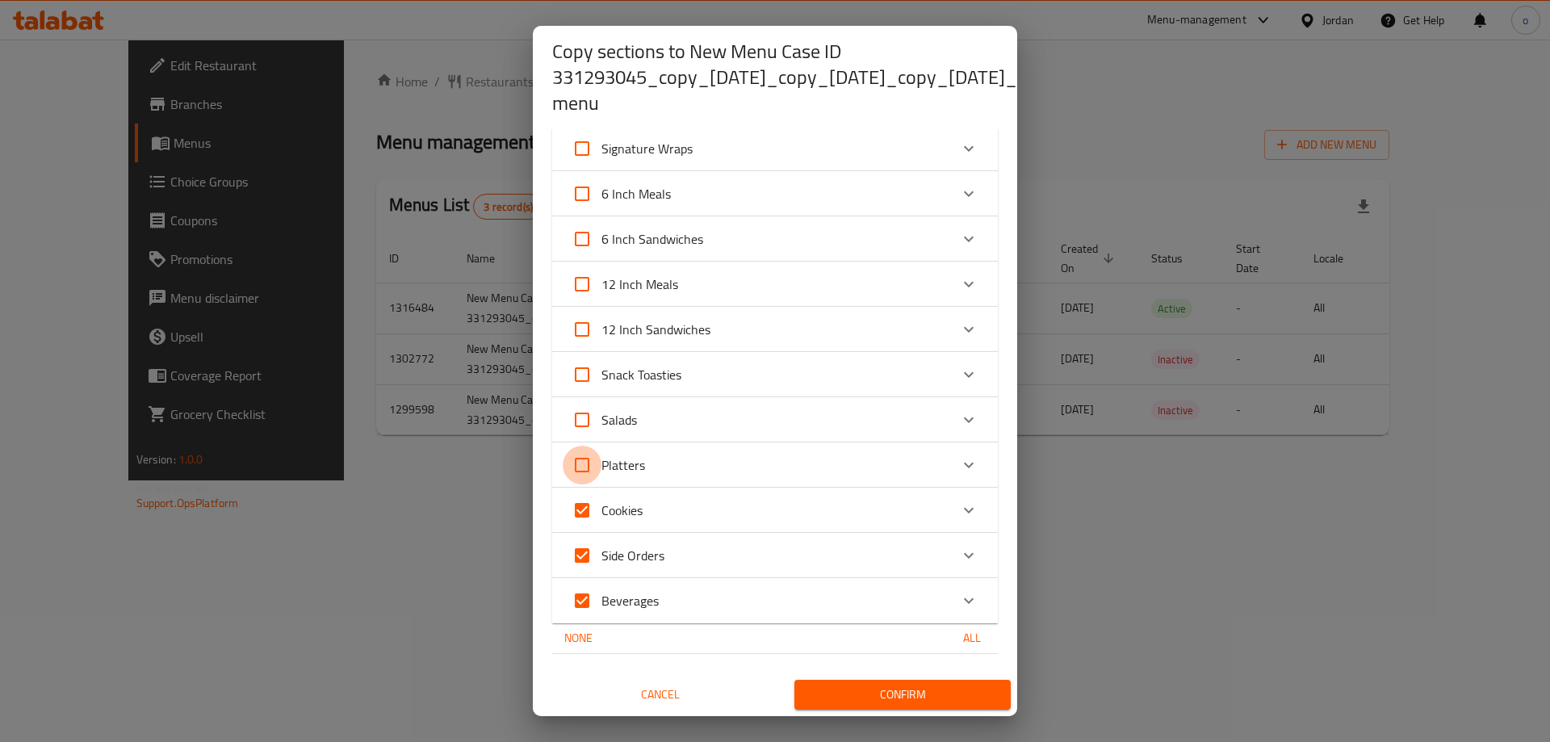
checkbox input "true"
click at [579, 355] on input "Snack Toasties" at bounding box center [582, 374] width 39 height 39
checkbox input "true"
click at [577, 313] on input "12 Inch Sandwiches" at bounding box center [582, 329] width 39 height 39
checkbox input "true"
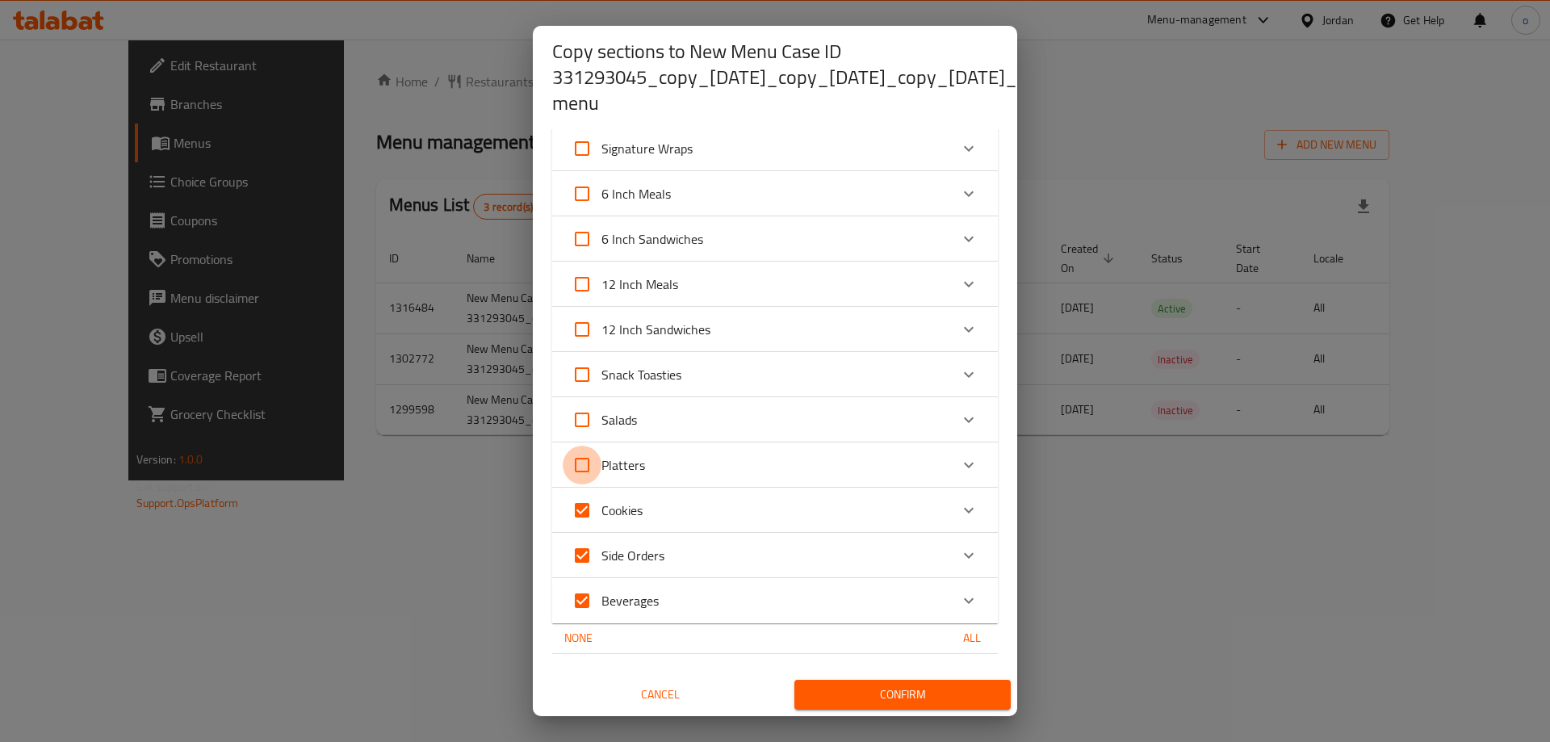
click at [581, 279] on input "12 Inch Meals" at bounding box center [582, 284] width 39 height 39
checkbox input "true"
click at [589, 237] on div "Select menu   * New Menu Case ID 331293045_copy_06/01/2025_copy_13/01/2025_copy…" at bounding box center [775, 422] width 485 height 587
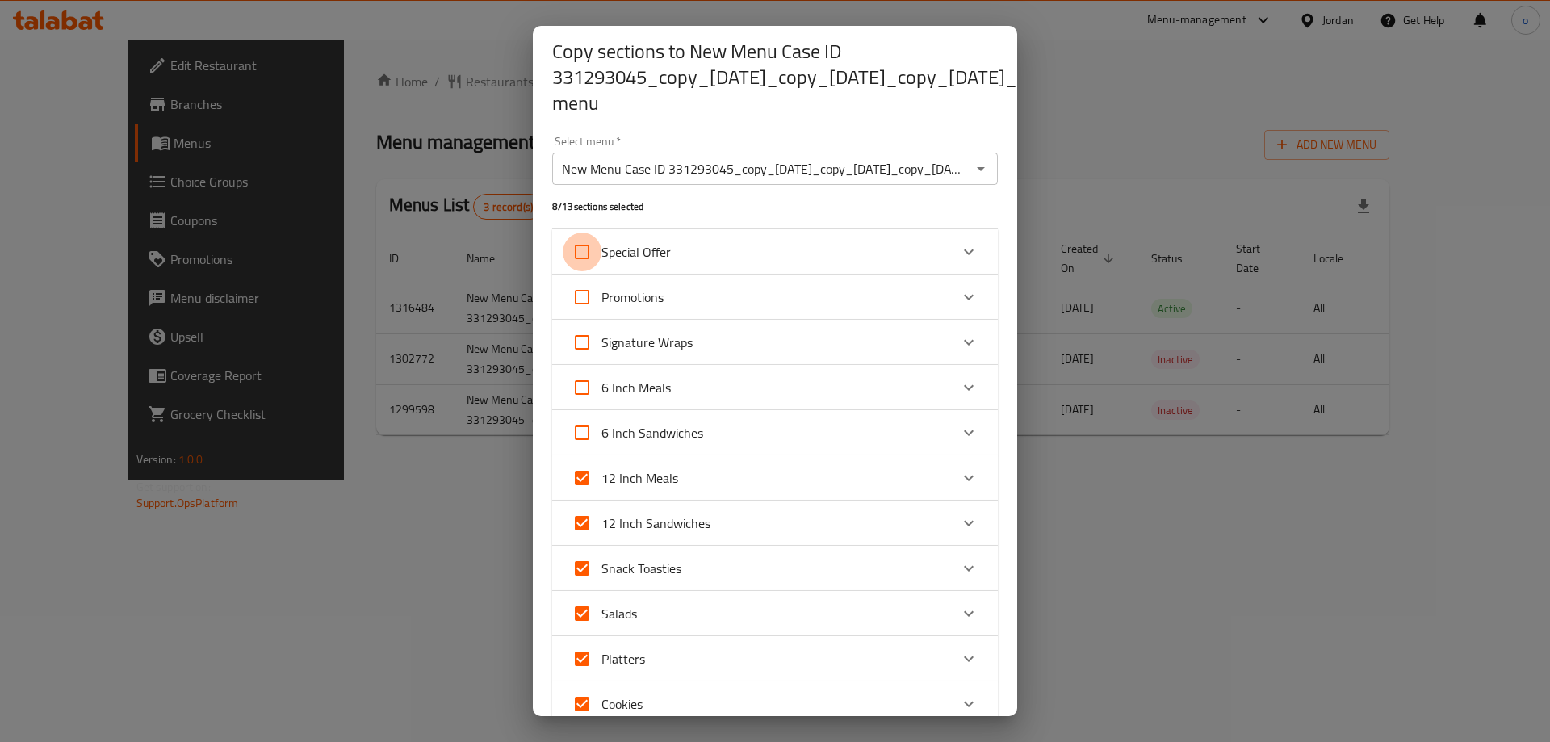
click at [578, 249] on input "Special Offer" at bounding box center [582, 252] width 39 height 39
checkbox input "true"
click at [579, 292] on input "Promotions" at bounding box center [582, 297] width 39 height 39
checkbox input "true"
click at [590, 336] on input "Signature Wraps" at bounding box center [582, 342] width 39 height 39
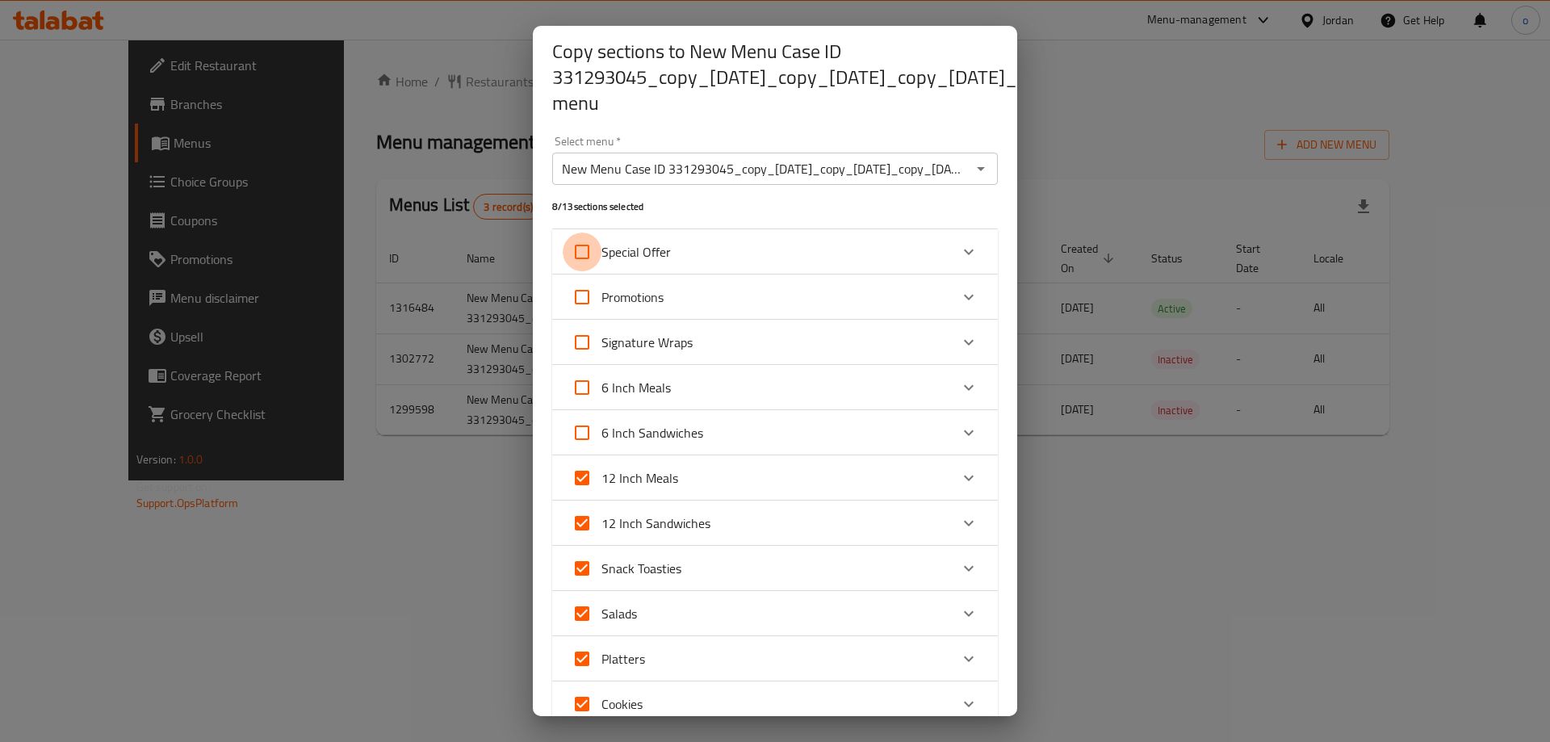
checkbox input "true"
click at [583, 385] on input "6 Inch Meals" at bounding box center [582, 387] width 39 height 39
checkbox input "true"
click at [581, 419] on input "6 Inch Sandwiches" at bounding box center [582, 432] width 39 height 39
checkbox input "true"
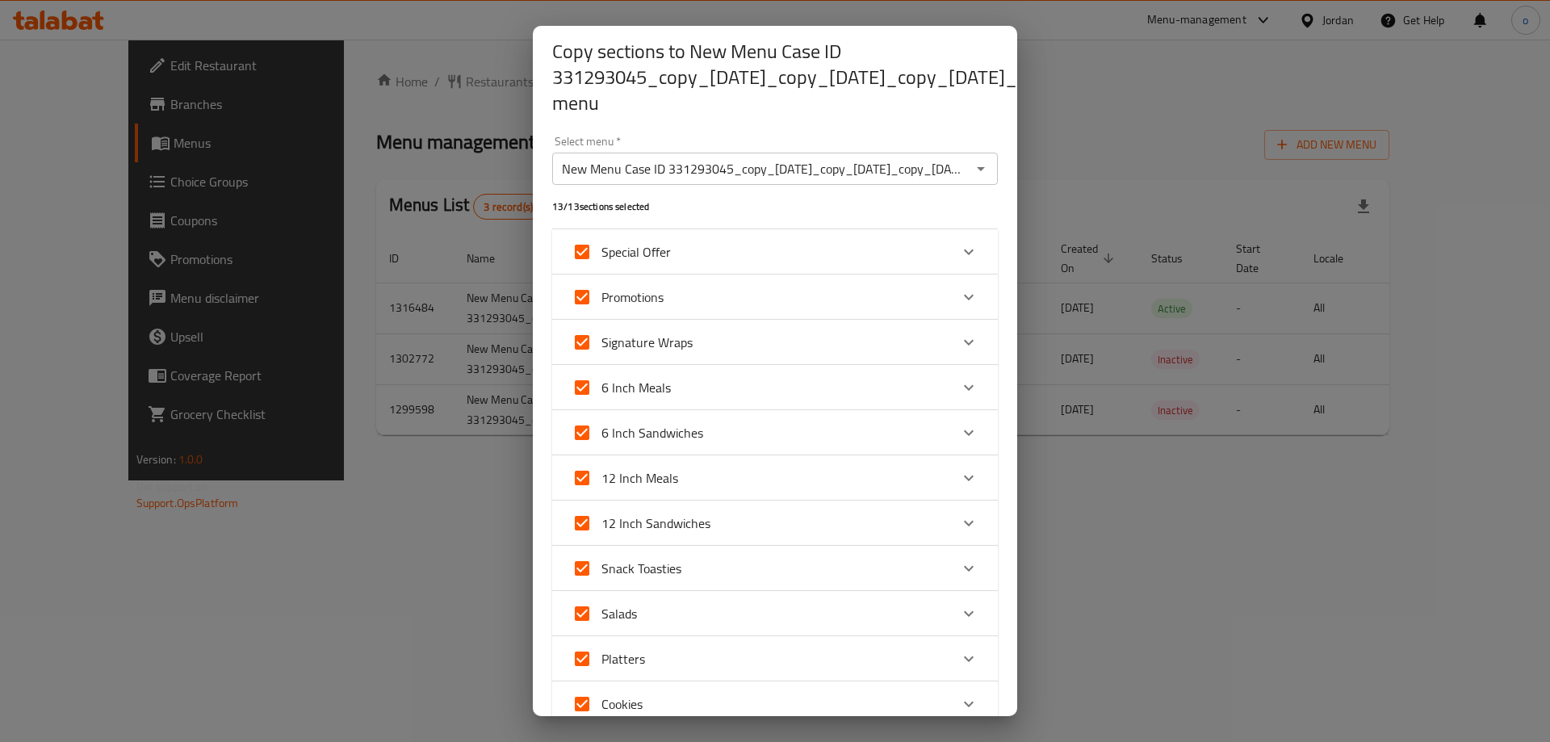
scroll to position [206, 0]
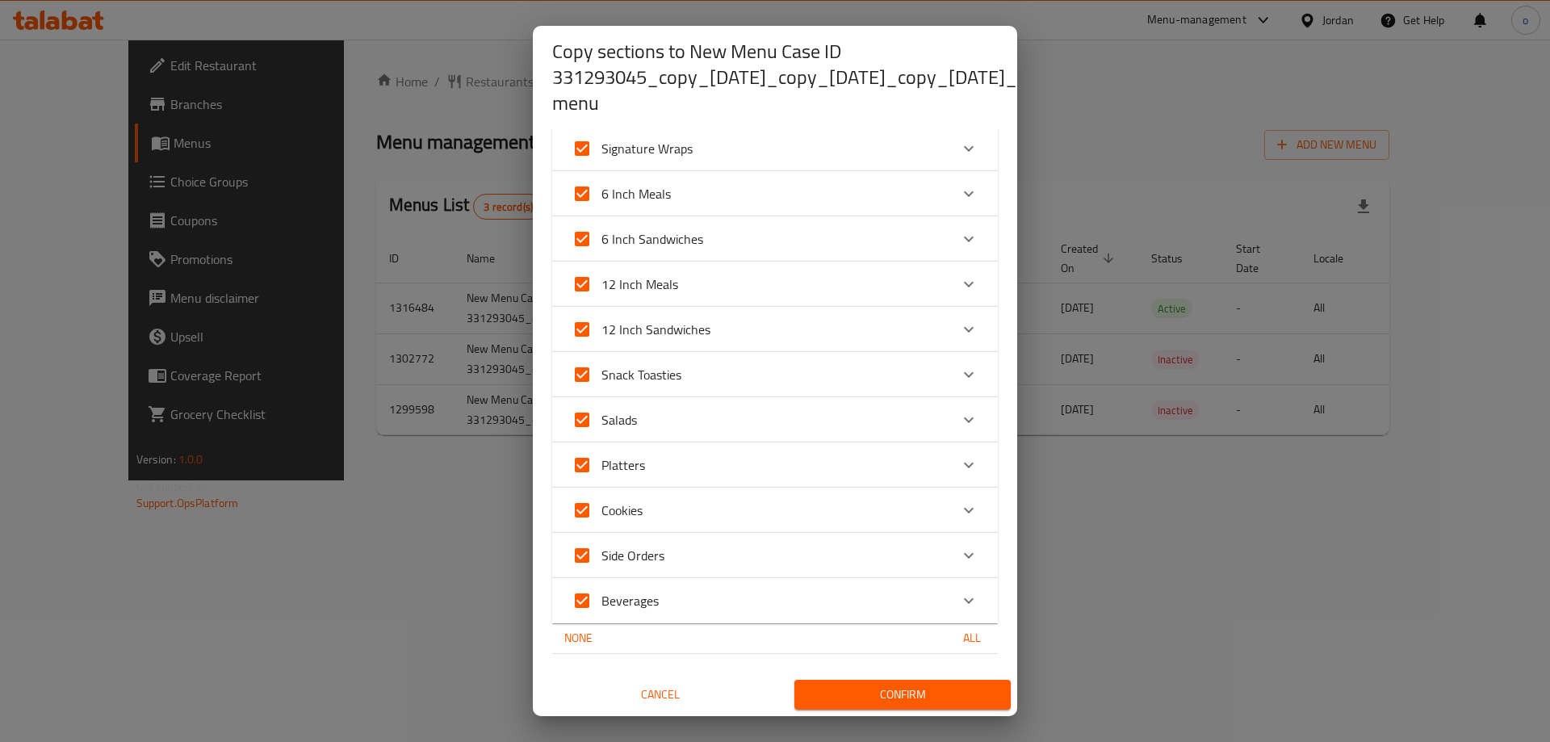
click at [954, 628] on span "All" at bounding box center [972, 638] width 39 height 20
click at [883, 685] on span "Confirm" at bounding box center [903, 695] width 191 height 20
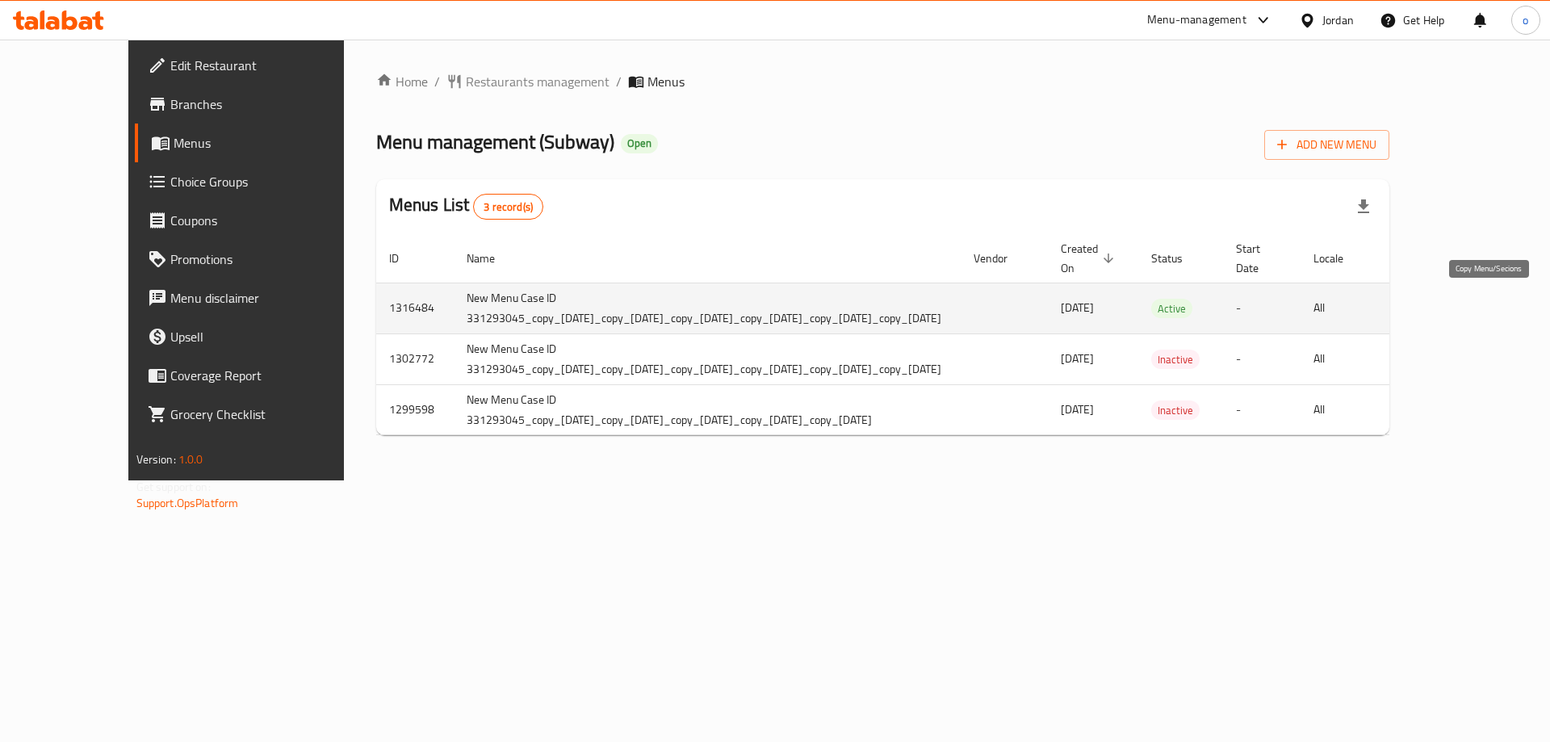
click at [1436, 304] on button "more" at bounding box center [1416, 308] width 39 height 39
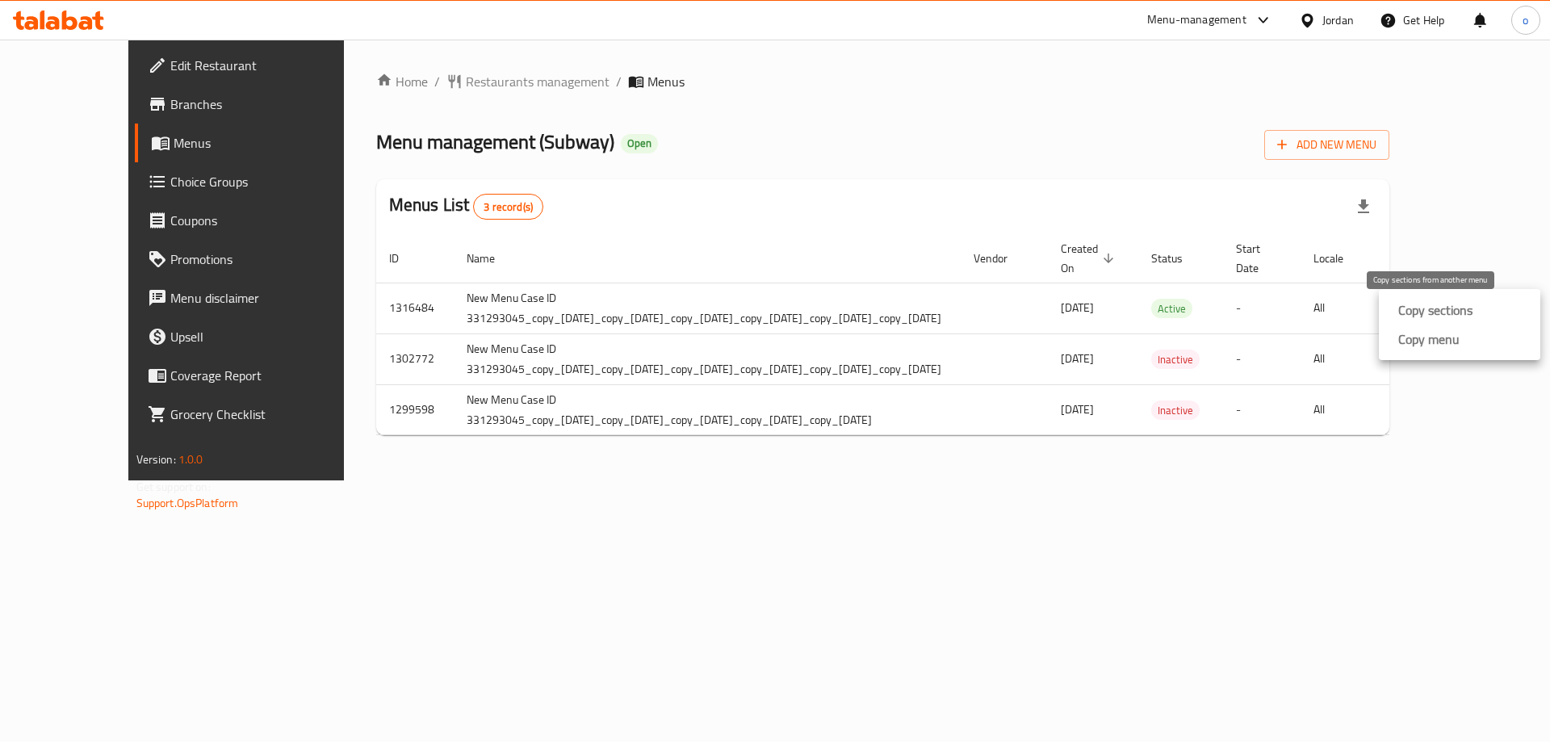
click at [1441, 317] on strong "Copy sections" at bounding box center [1436, 309] width 74 height 19
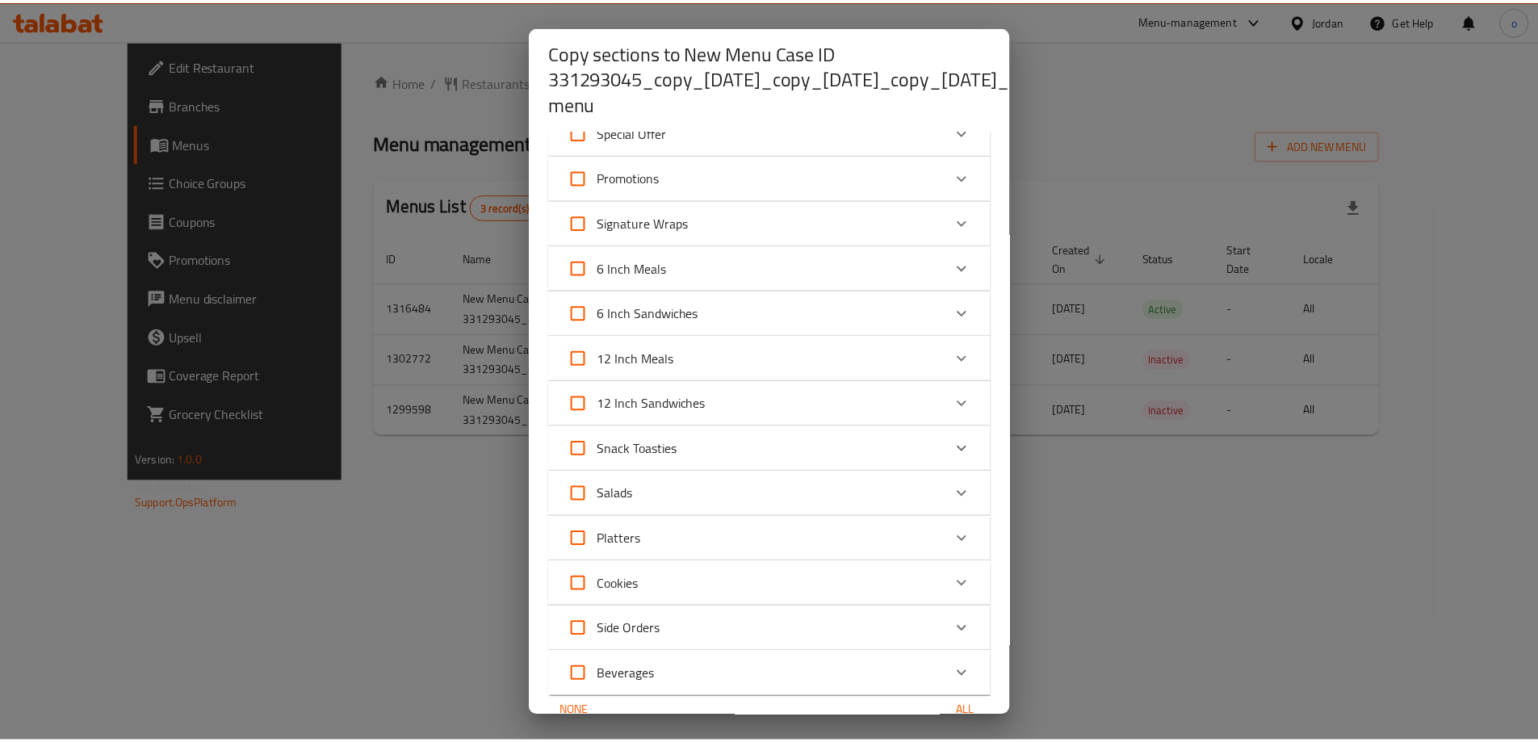
scroll to position [206, 0]
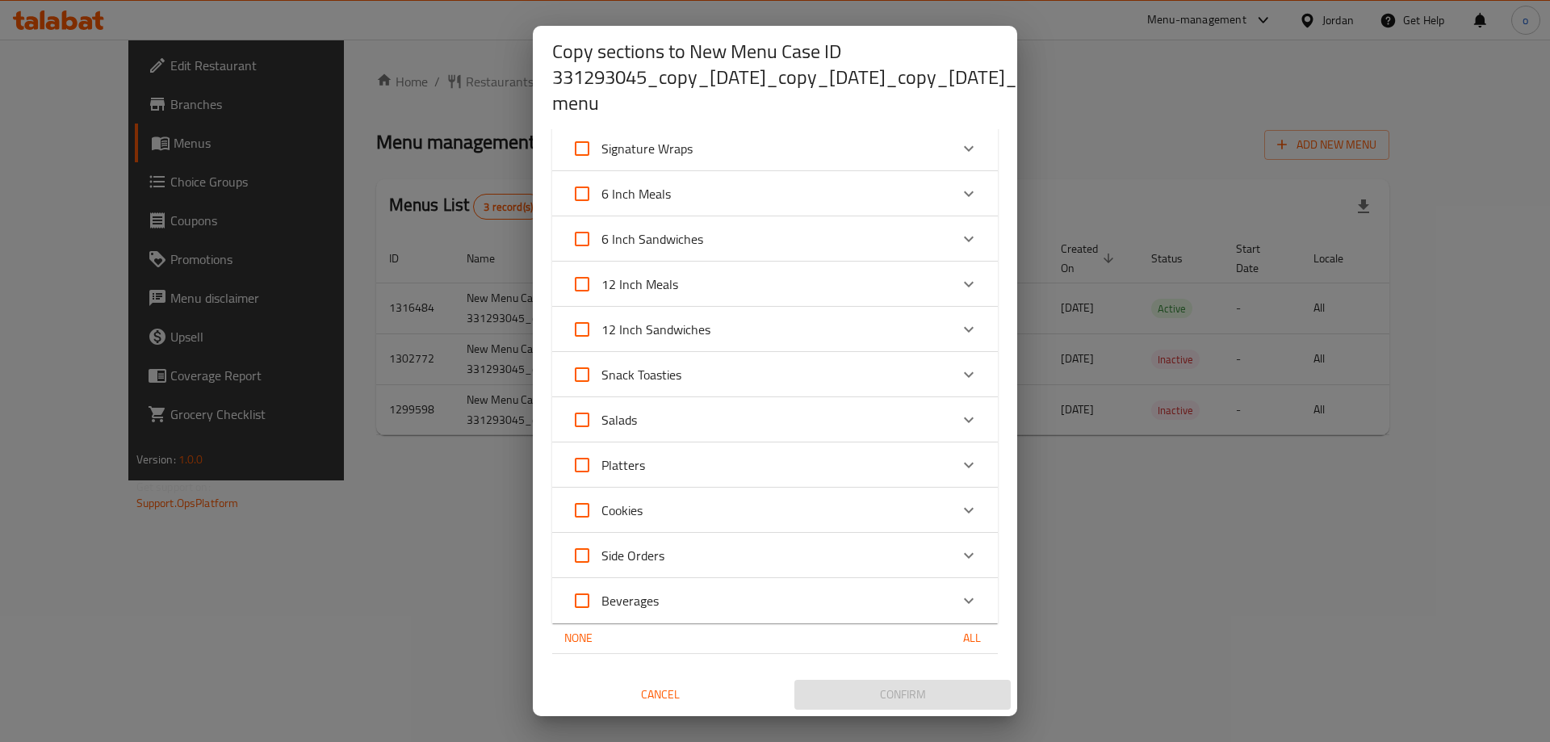
click at [959, 639] on button "All" at bounding box center [972, 638] width 52 height 30
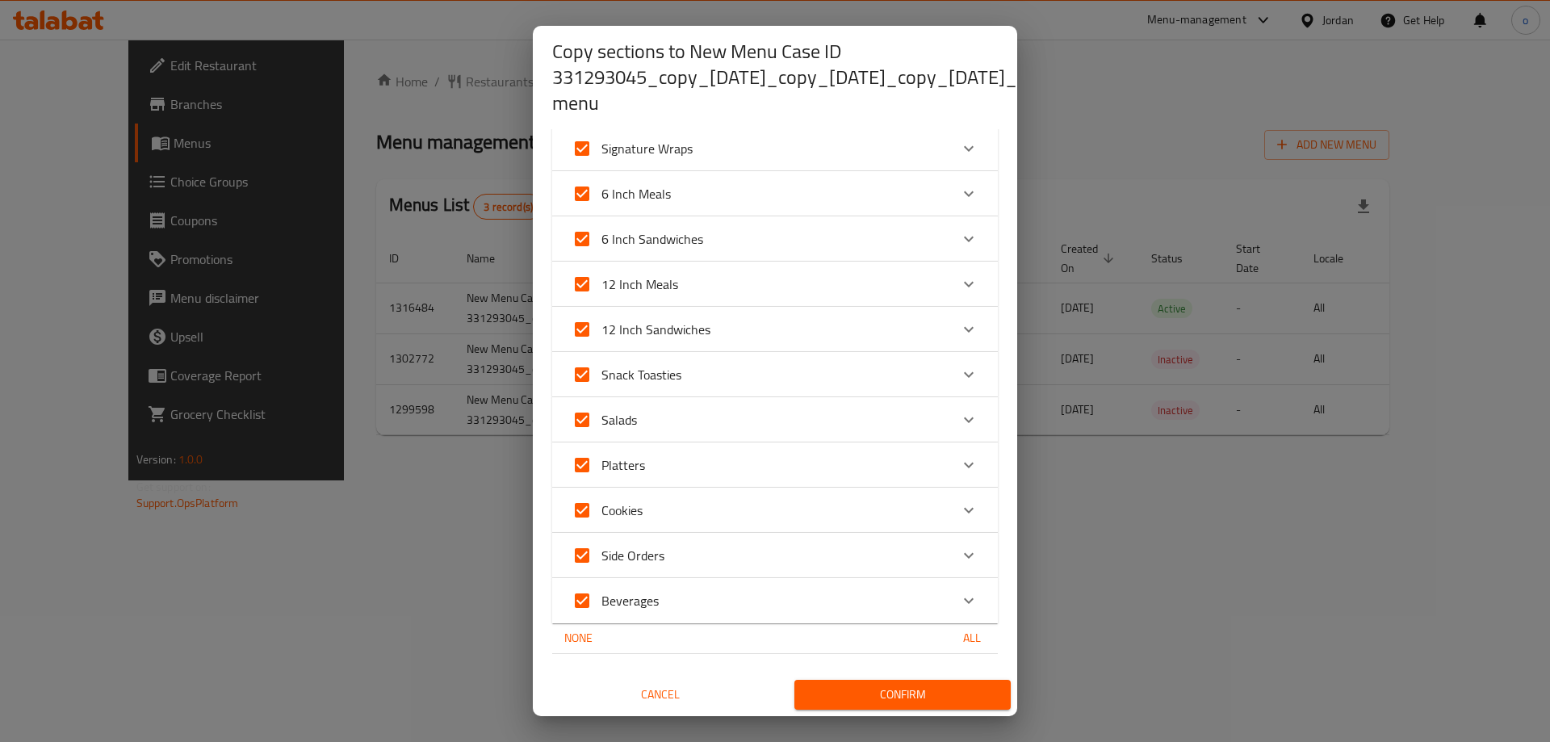
checkbox input "true"
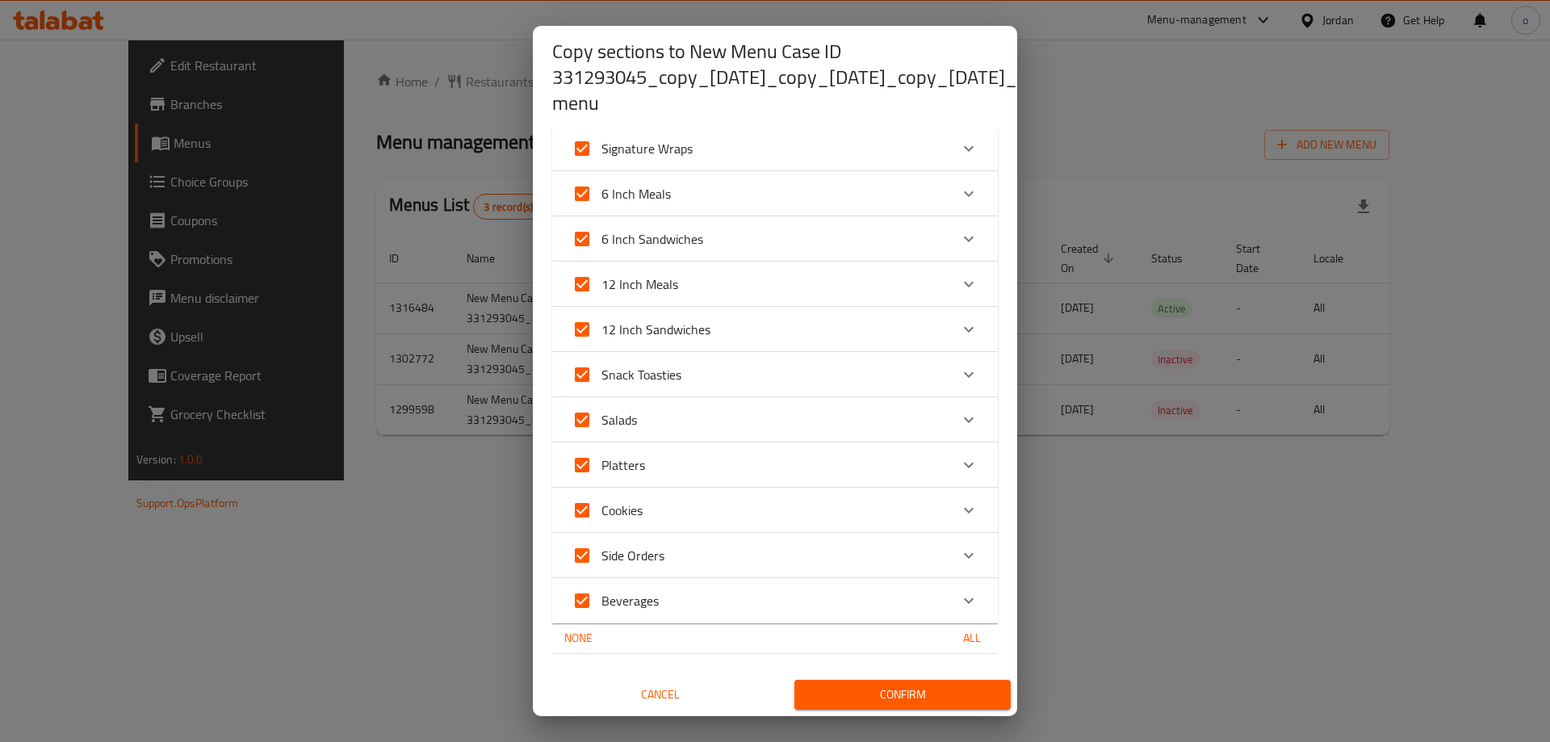
checkbox input "true"
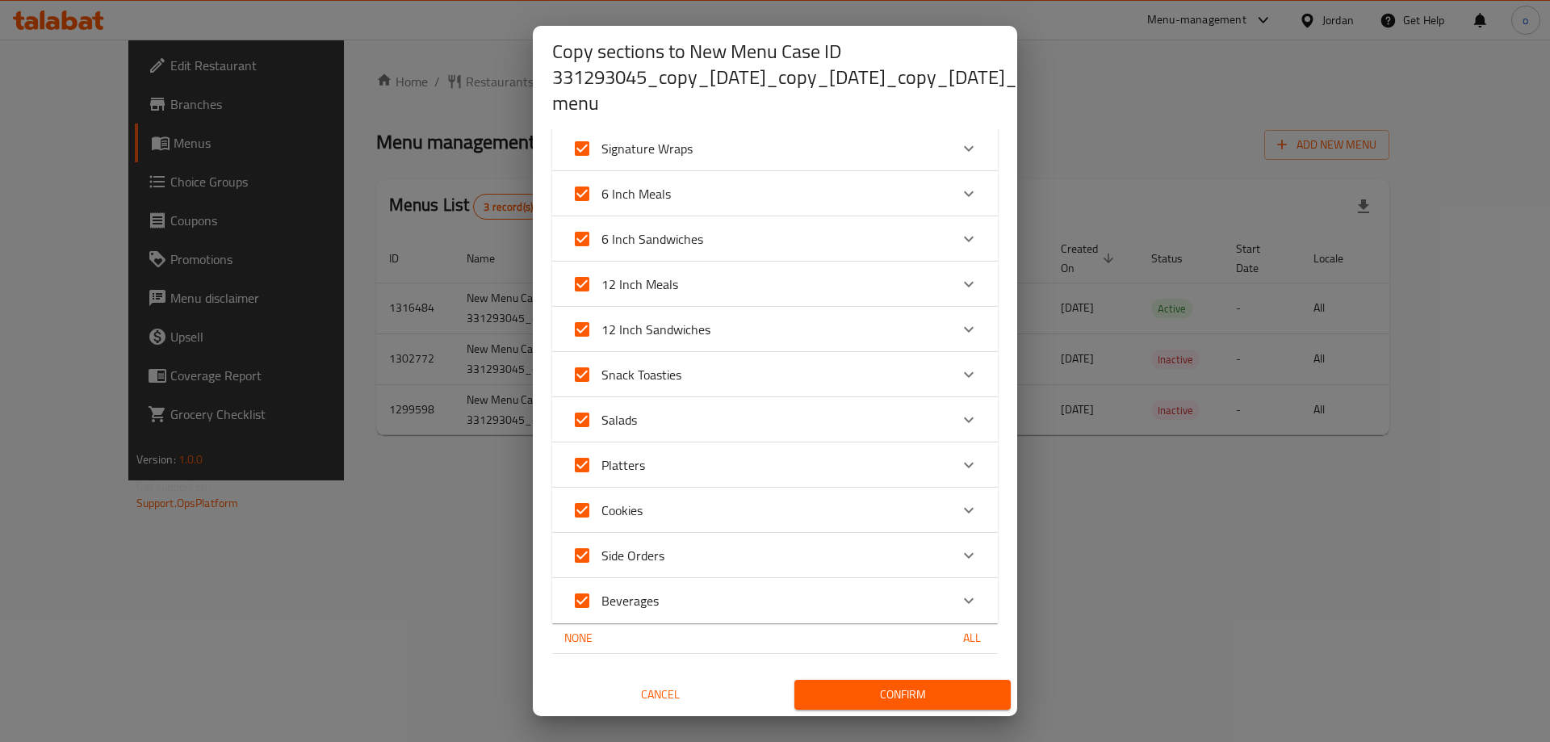
checkbox input "true"
click at [904, 685] on span "Confirm" at bounding box center [903, 695] width 191 height 20
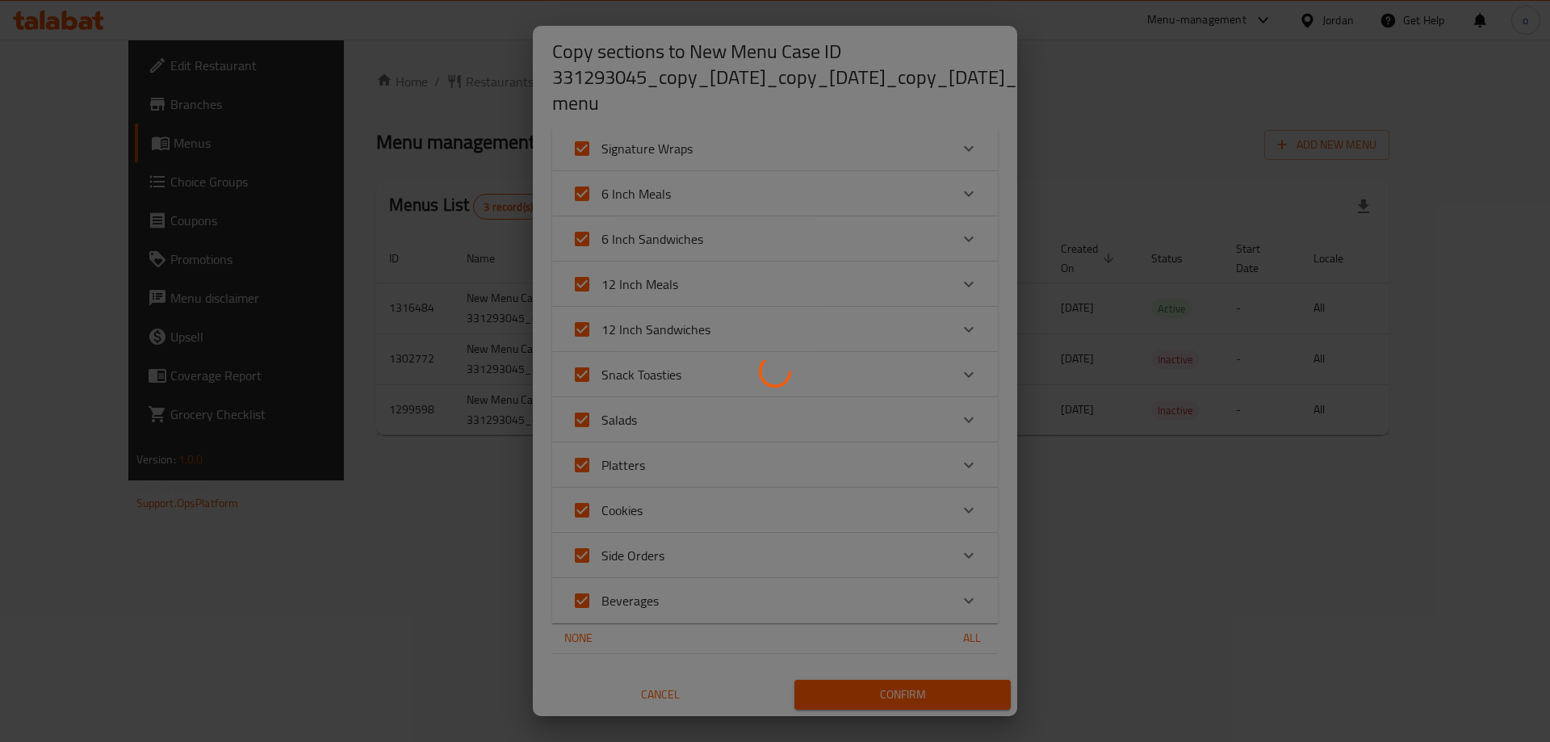
click at [465, 195] on div at bounding box center [775, 371] width 1550 height 742
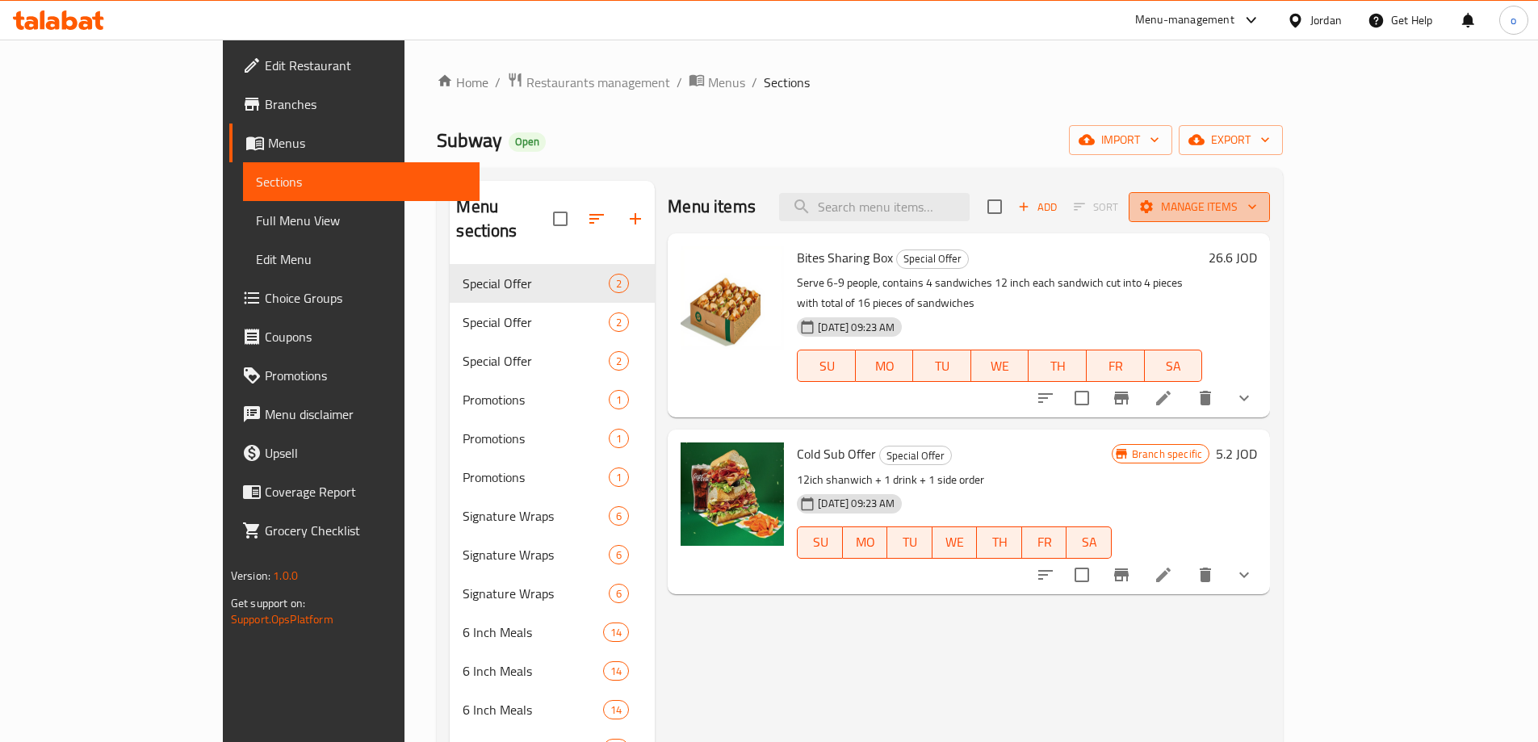
click at [1257, 203] on span "Manage items" at bounding box center [1199, 207] width 115 height 20
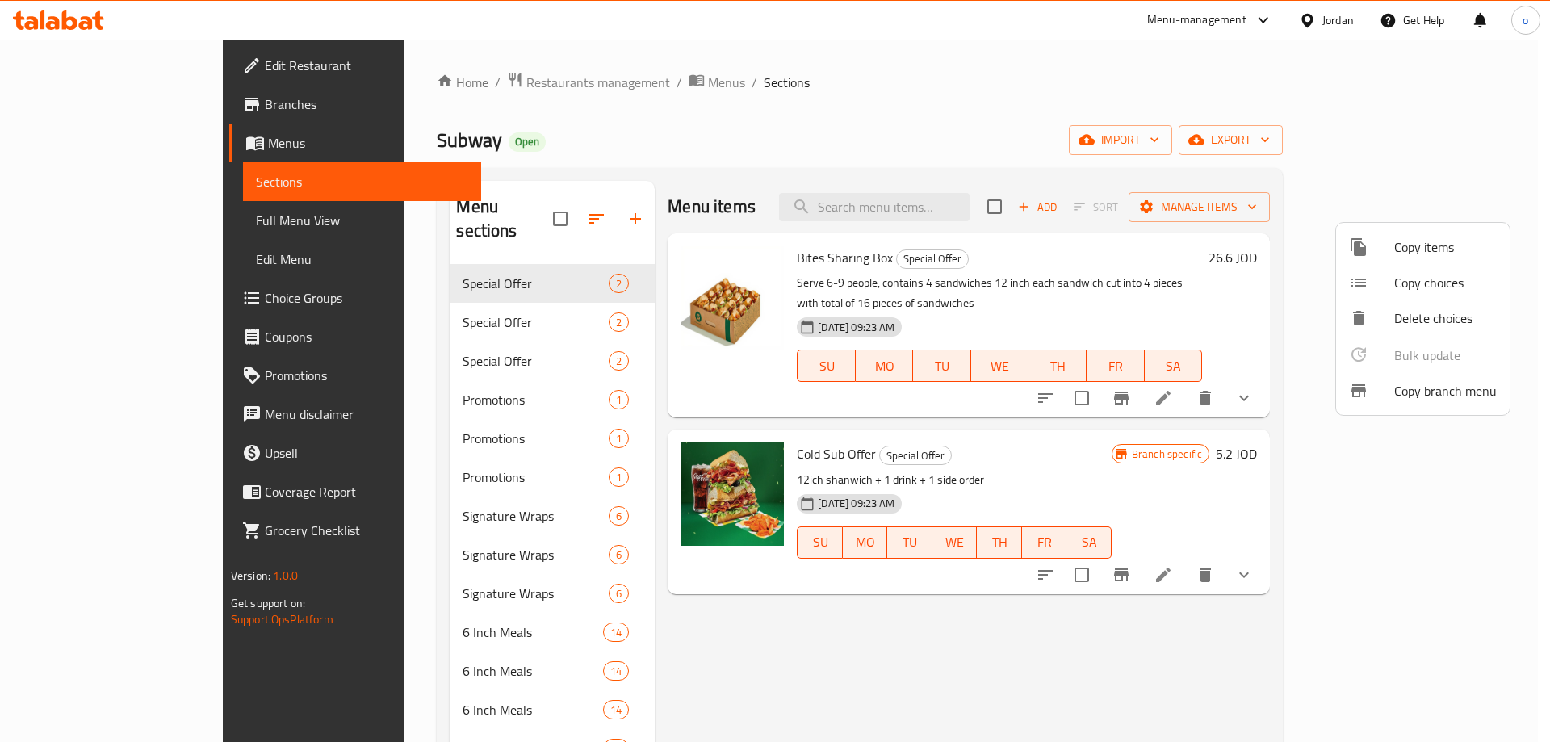
click at [1399, 400] on span "Copy branch menu" at bounding box center [1446, 390] width 103 height 19
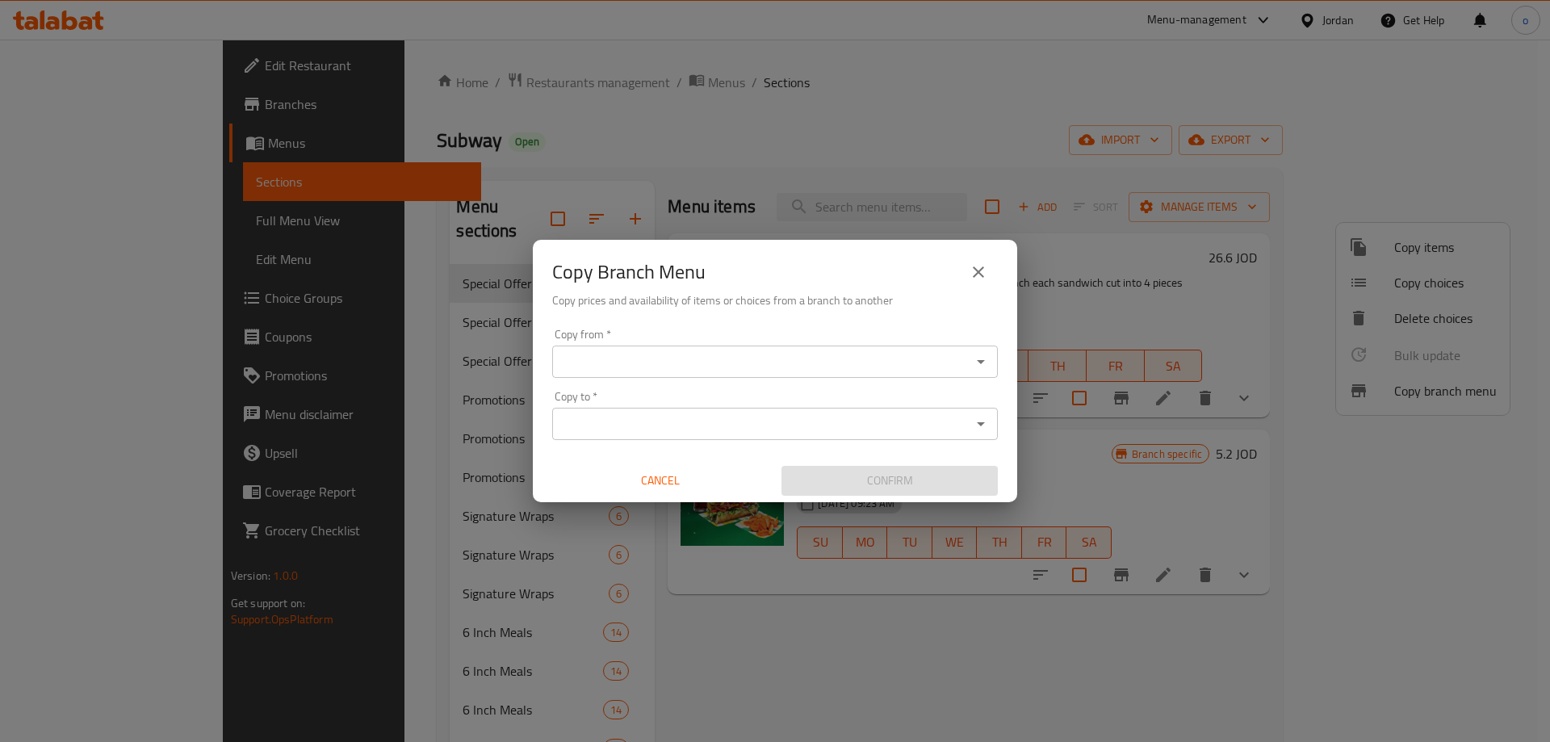
click at [763, 377] on div "Copy from *" at bounding box center [775, 362] width 446 height 32
click at [985, 355] on icon "Open" at bounding box center [980, 361] width 19 height 19
click at [666, 361] on input "Copy from   *" at bounding box center [761, 361] width 409 height 23
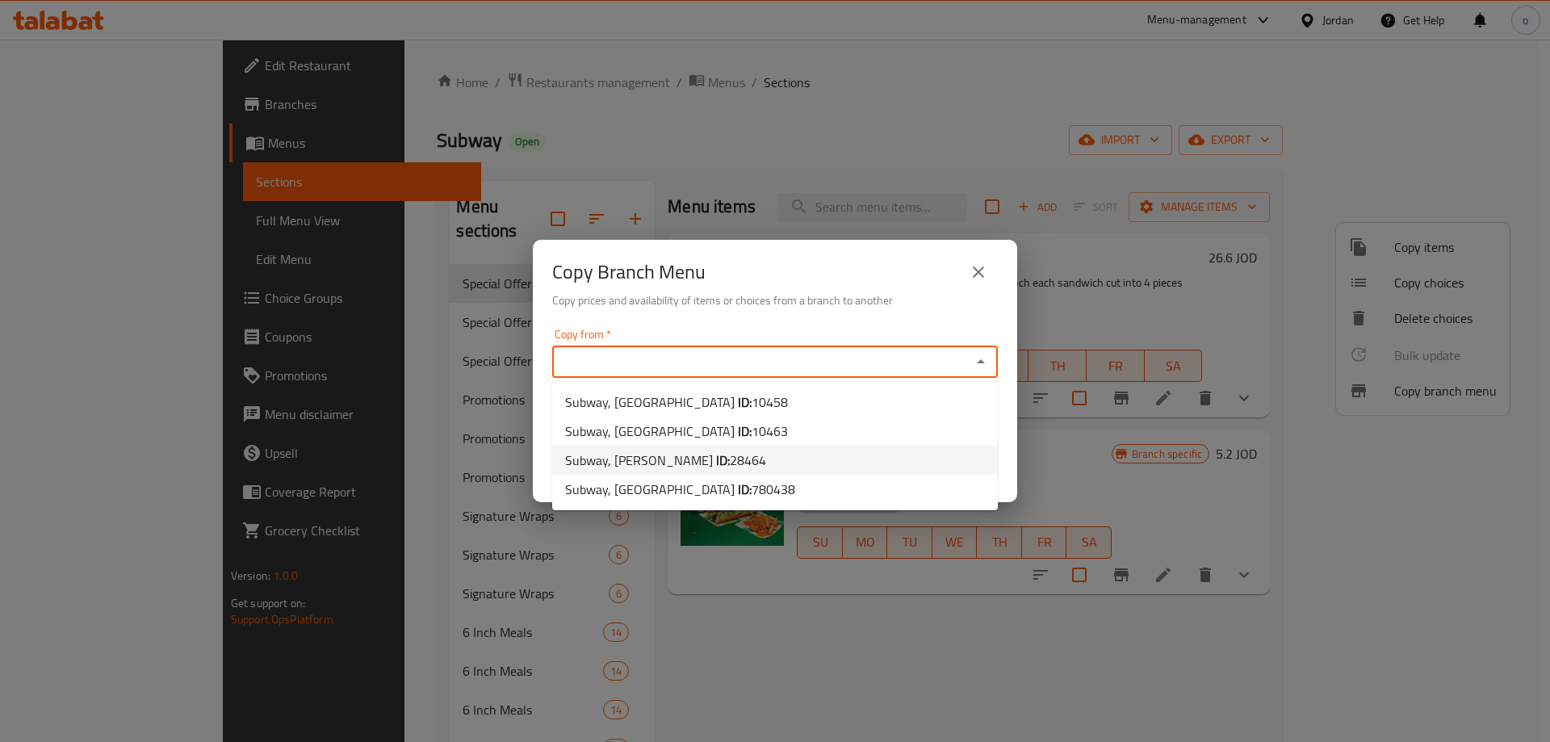
click at [678, 452] on span "Subway, Taj Mall Abdoun ID: 28464" at bounding box center [665, 460] width 201 height 19
type input "Subway, Taj Mall Abdoun"
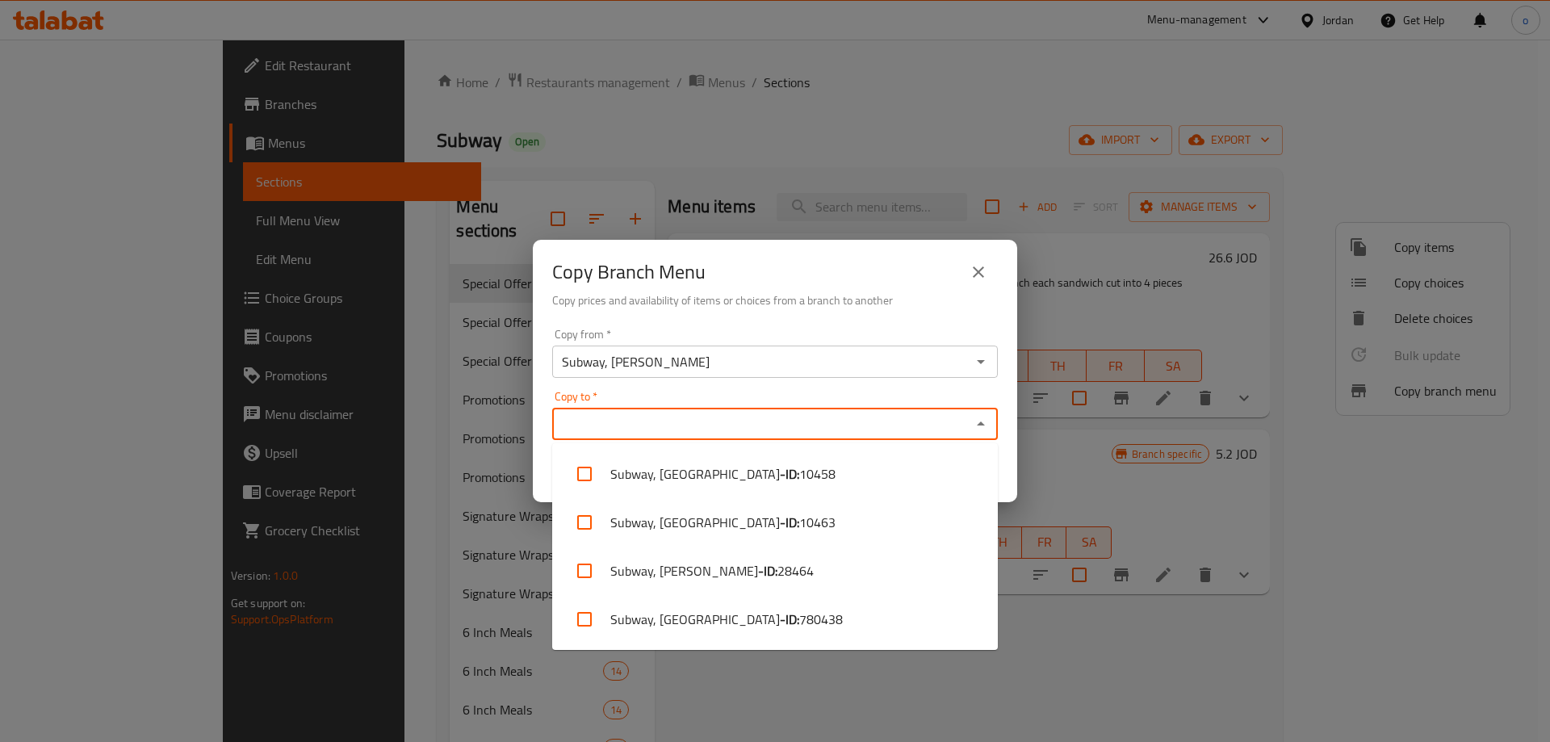
click at [754, 425] on input "Copy to   *" at bounding box center [761, 424] width 409 height 23
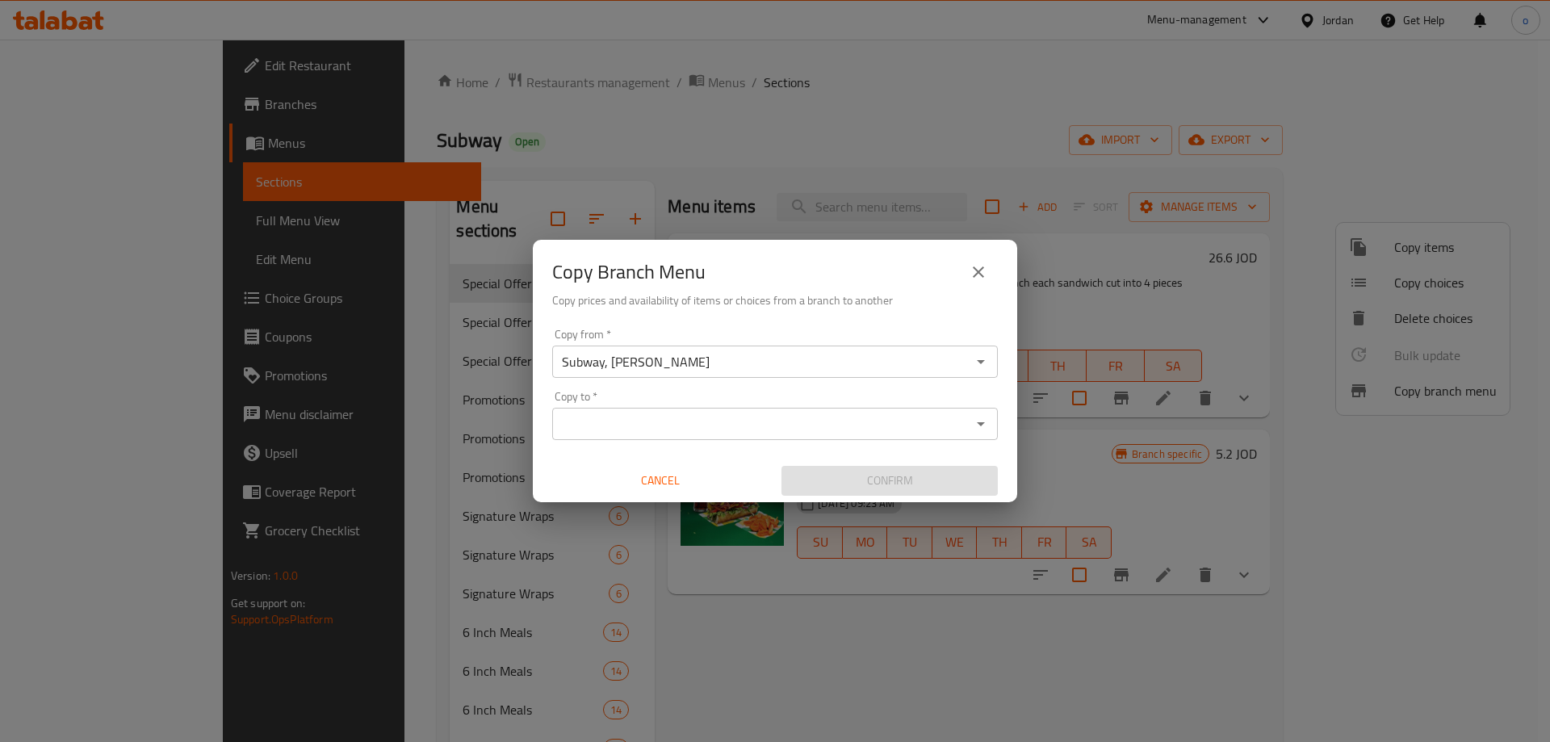
click at [620, 422] on input "Copy to   *" at bounding box center [761, 424] width 409 height 23
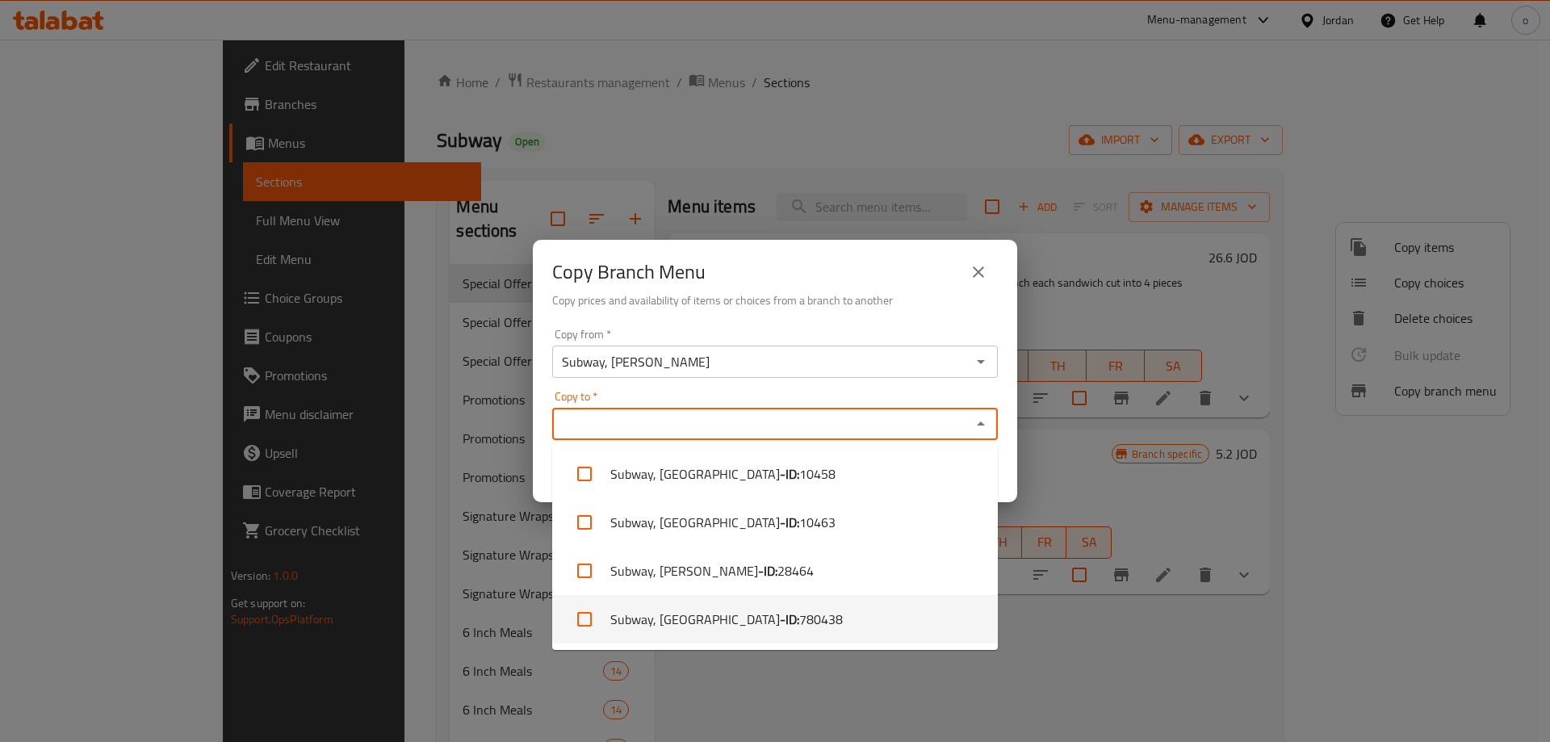
drag, startPoint x: 712, startPoint y: 626, endPoint x: 850, endPoint y: 584, distance: 144.3
click at [780, 626] on b "- ID:" at bounding box center [789, 619] width 19 height 19
checkbox input "true"
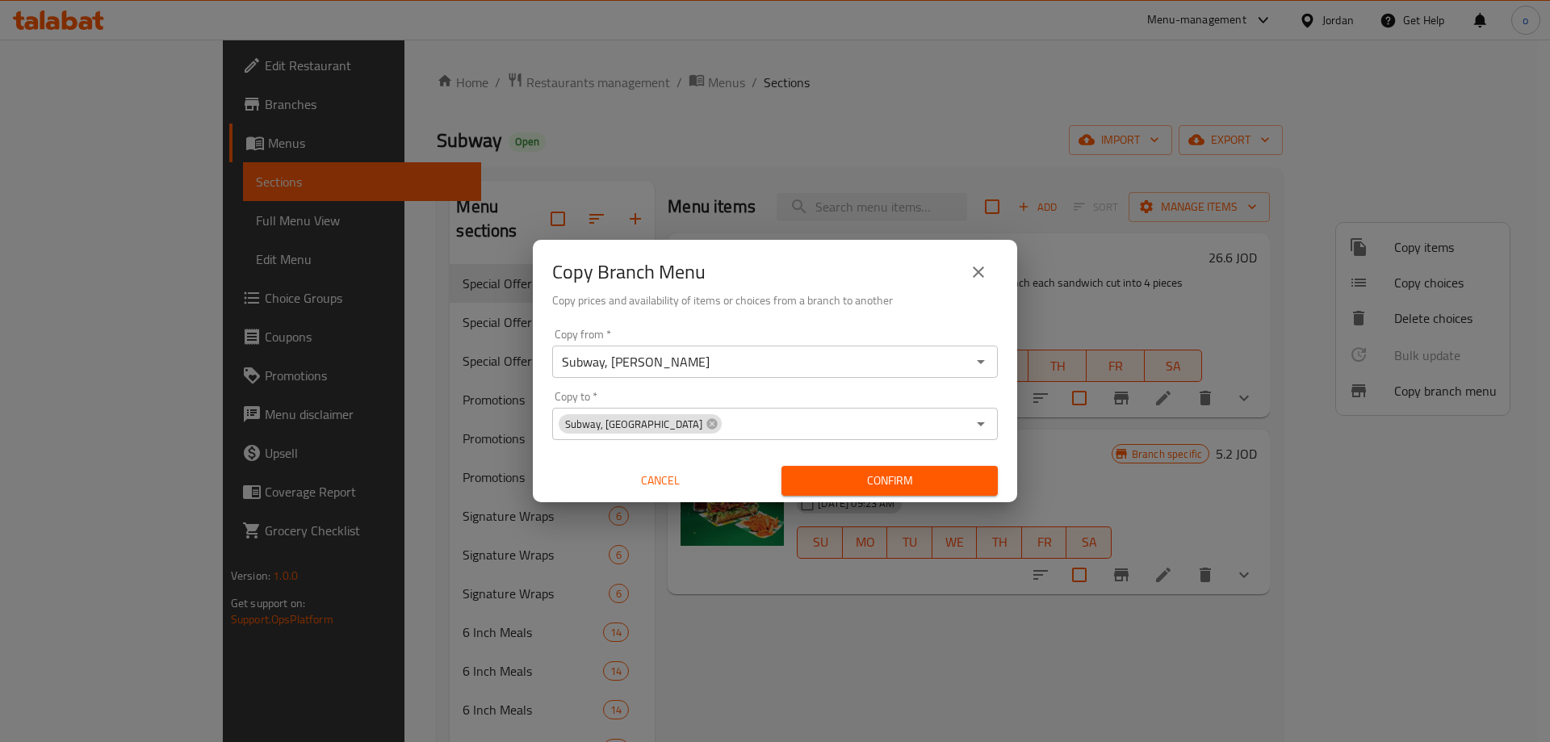
click at [1115, 703] on div "Copy Branch Menu Copy prices and availability of items or choices from a branch…" at bounding box center [775, 371] width 1550 height 742
click at [900, 480] on span "Confirm" at bounding box center [890, 481] width 191 height 20
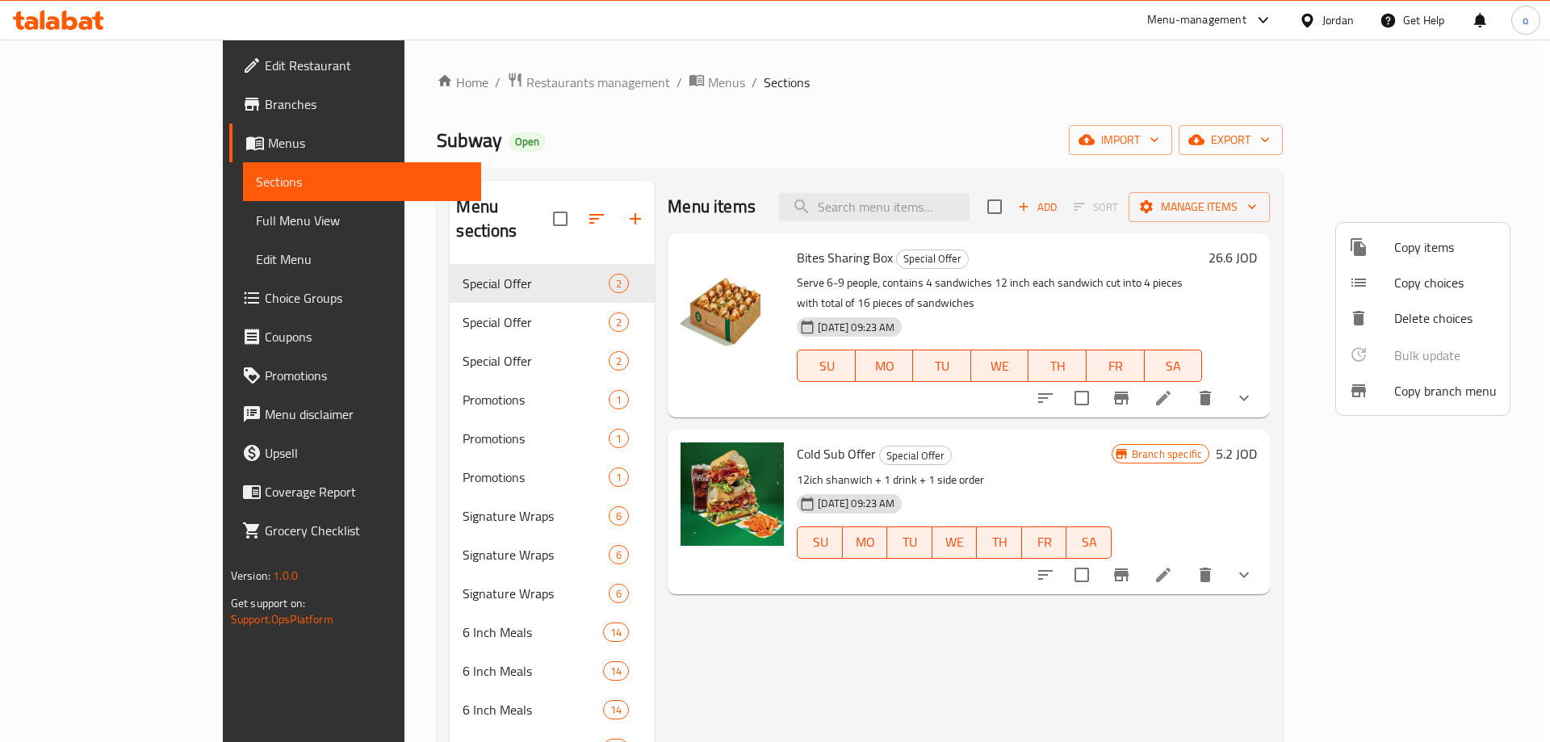
click at [50, 130] on div at bounding box center [775, 371] width 1550 height 742
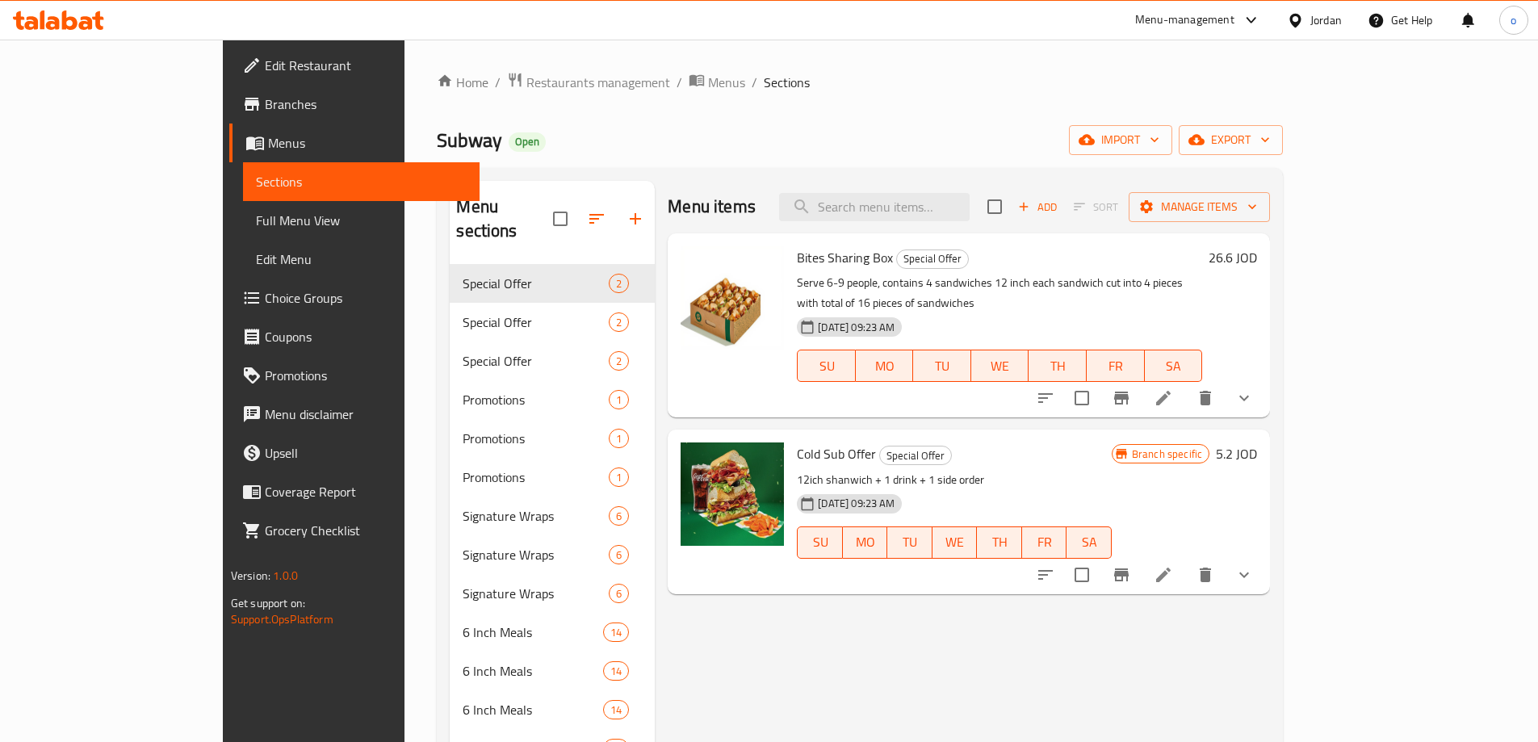
click at [229, 130] on link "Menus" at bounding box center [354, 143] width 250 height 39
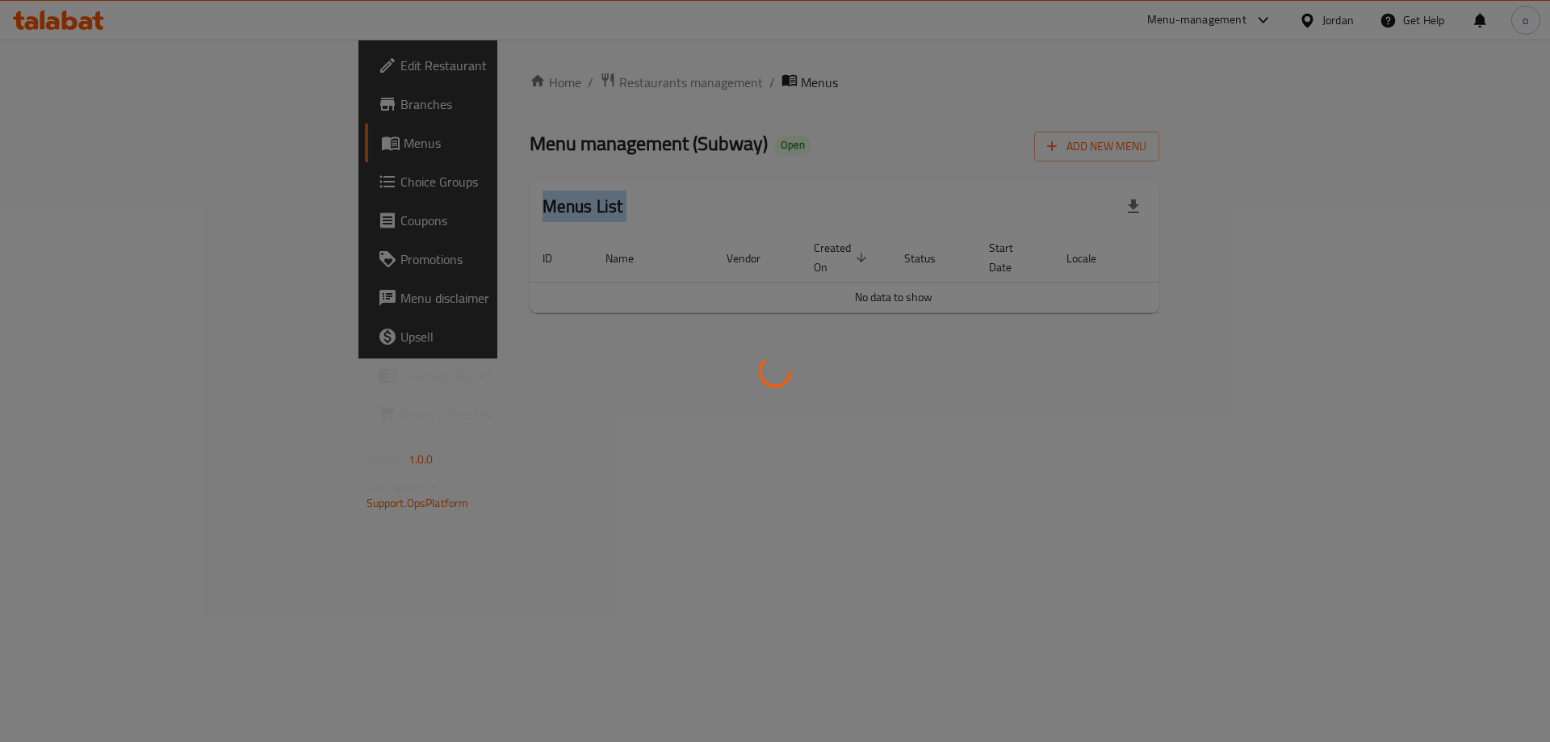
click at [50, 130] on div at bounding box center [775, 371] width 1550 height 742
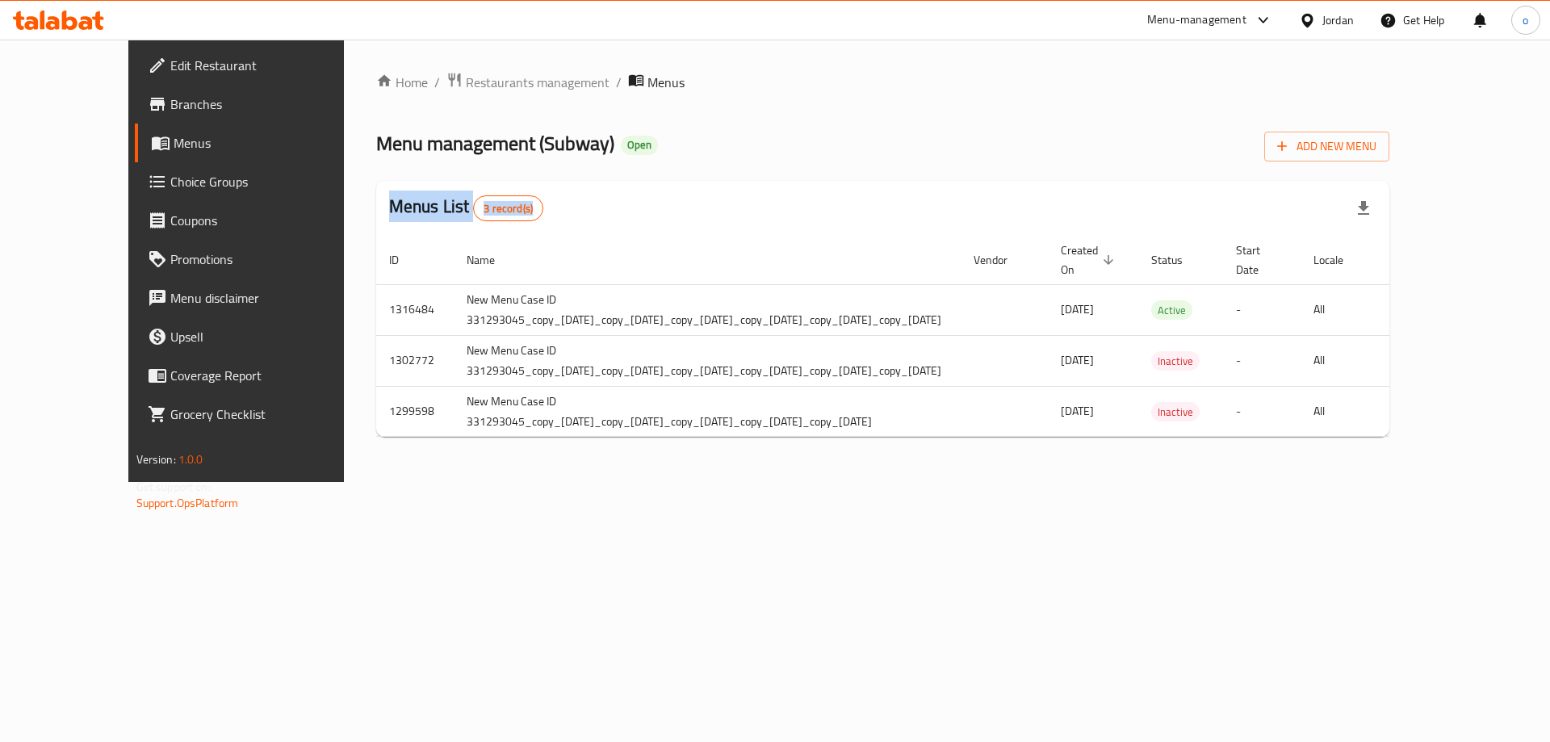
click at [170, 107] on span "Branches" at bounding box center [272, 103] width 204 height 19
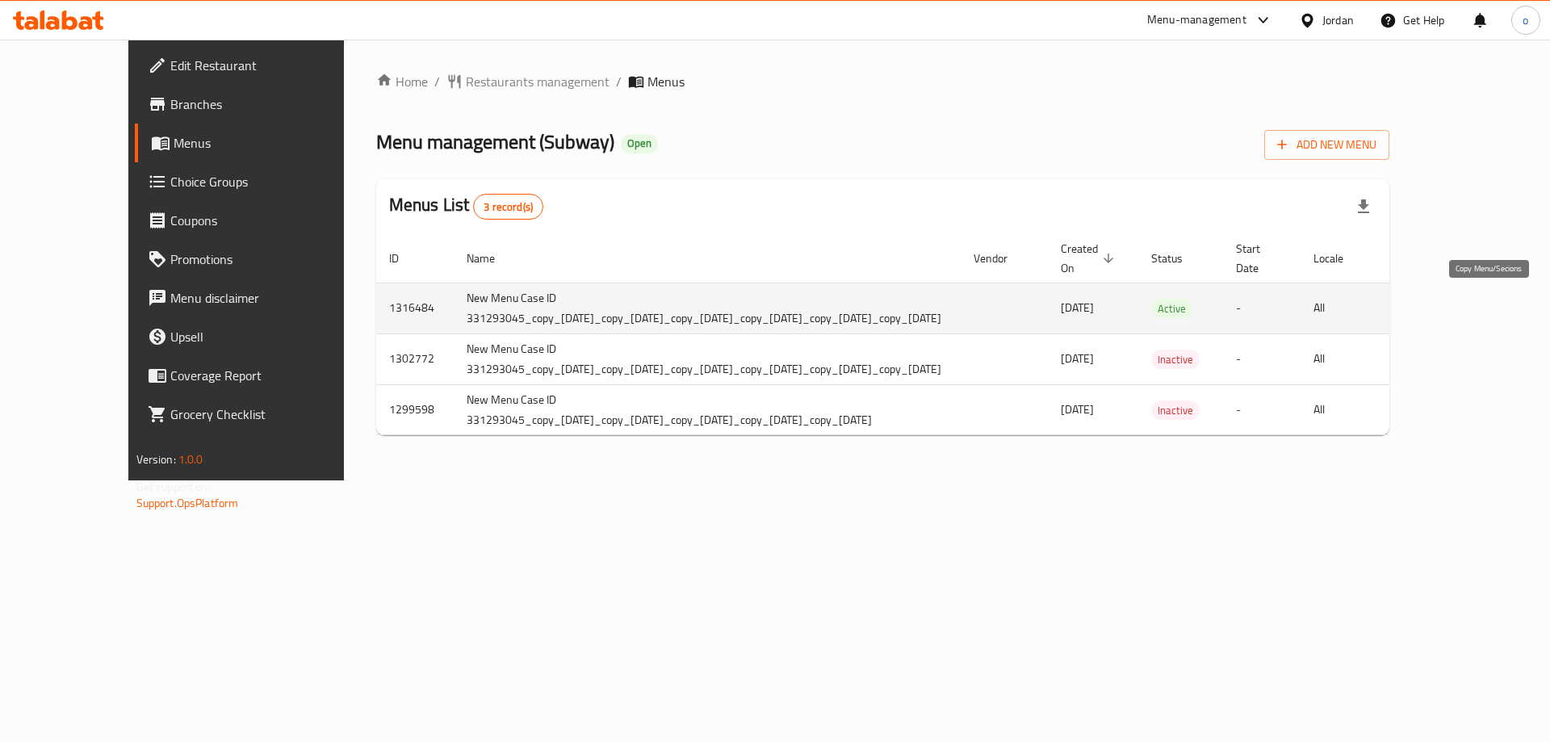
click at [1426, 311] on icon "more" at bounding box center [1416, 308] width 19 height 19
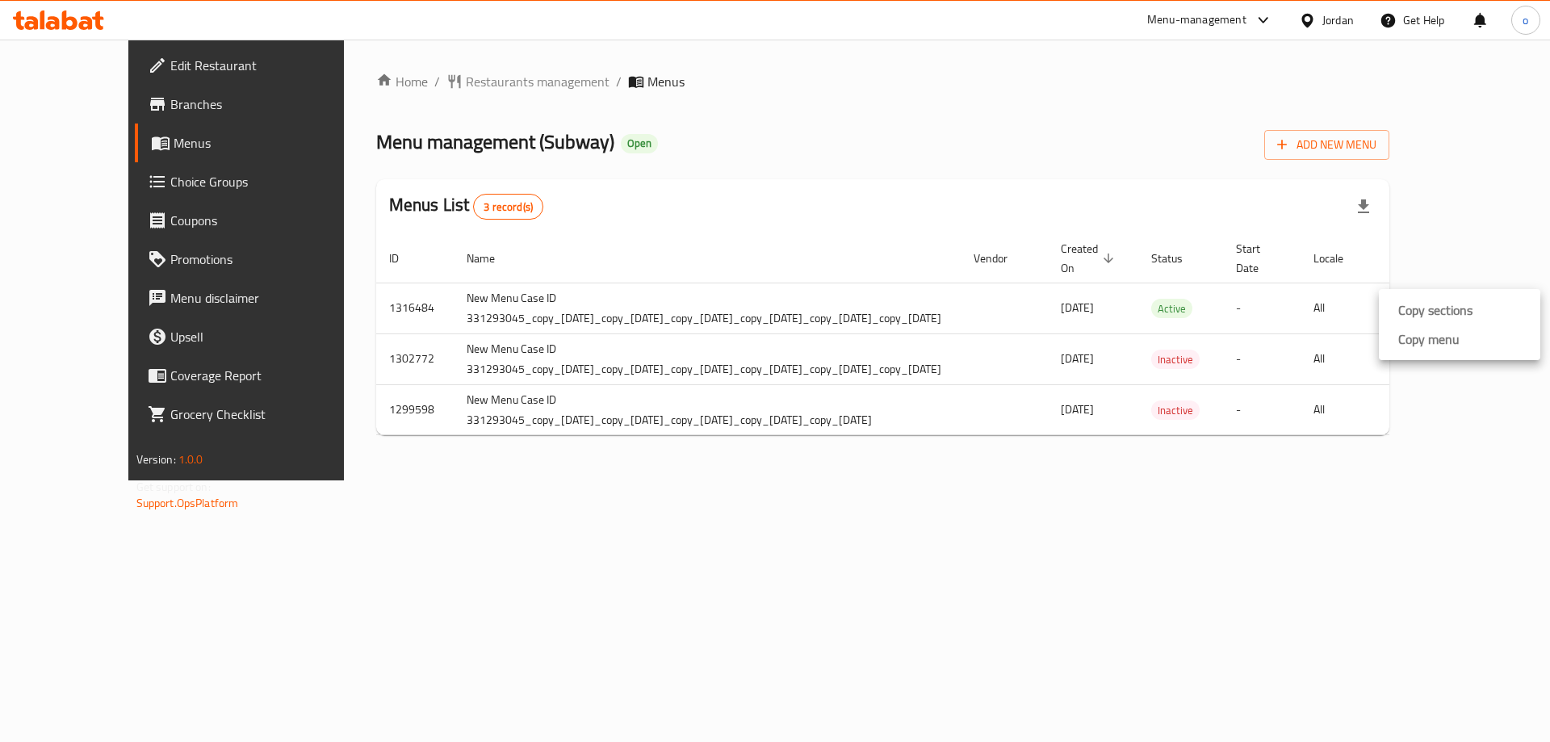
click at [79, 149] on div at bounding box center [775, 371] width 1550 height 742
click at [79, 149] on div "Copy sections Copy menu" at bounding box center [775, 371] width 1550 height 742
click at [174, 152] on span "Menus" at bounding box center [274, 142] width 201 height 19
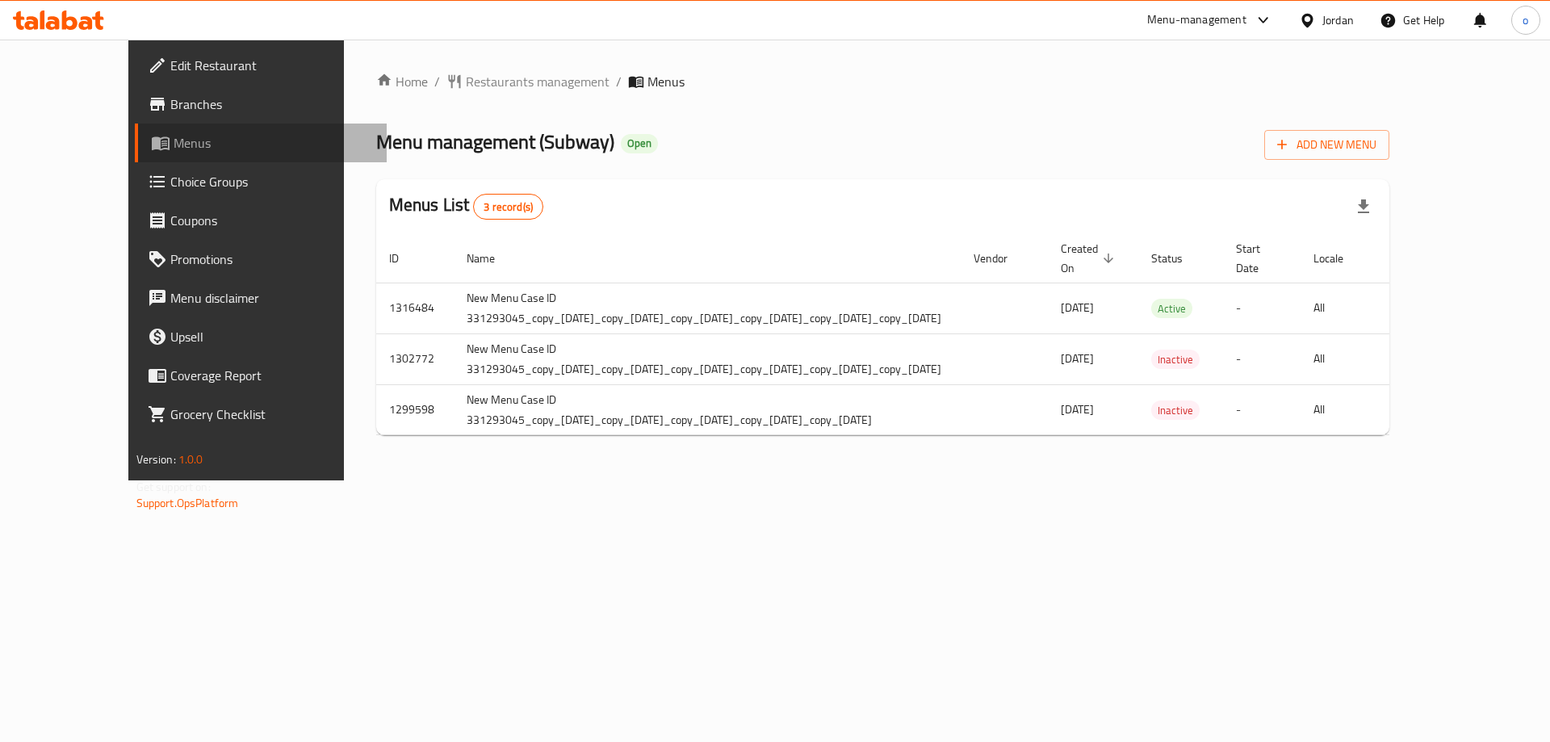
click at [174, 136] on span "Menus" at bounding box center [274, 142] width 201 height 19
click at [170, 111] on span "Branches" at bounding box center [272, 103] width 204 height 19
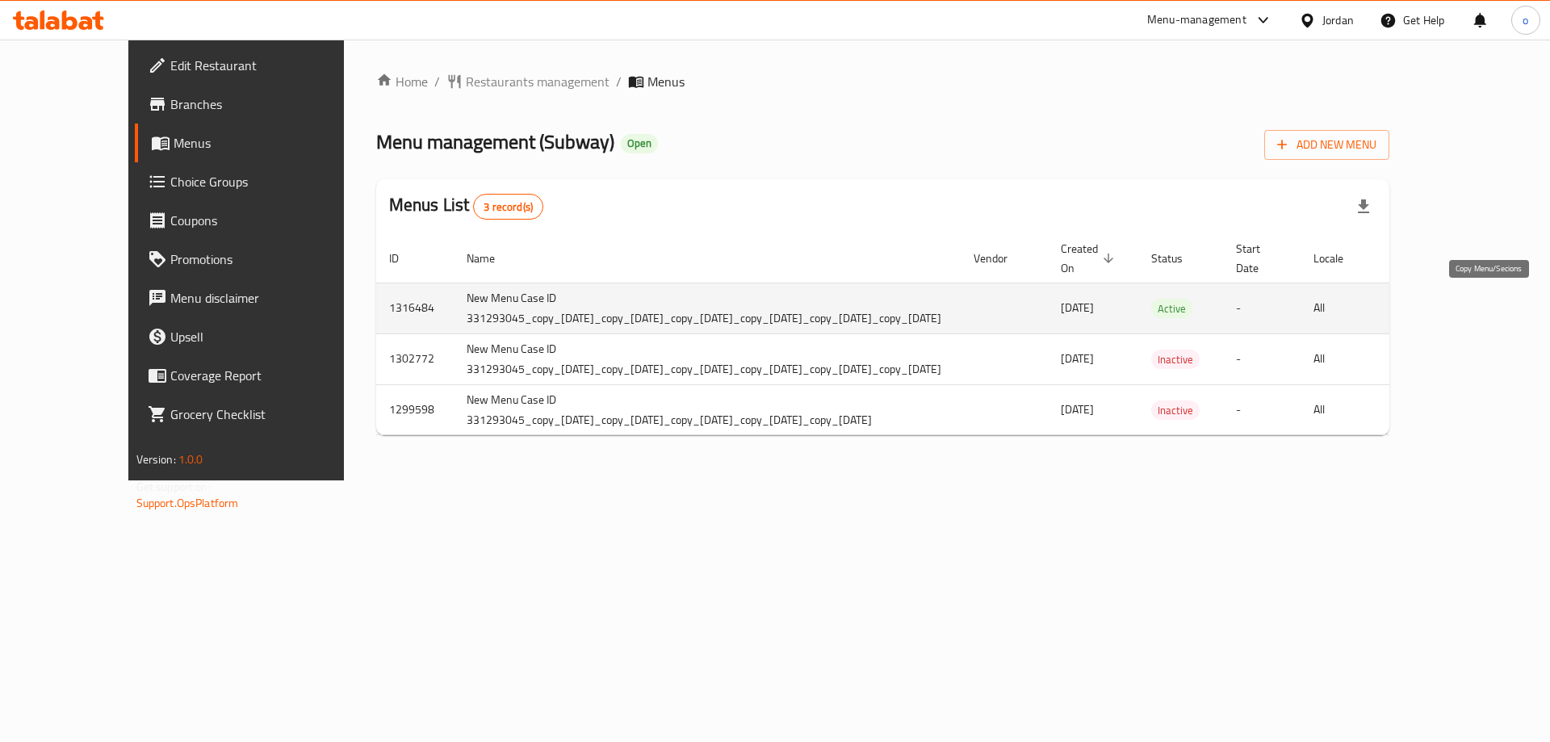
click at [1426, 317] on icon "more" at bounding box center [1416, 308] width 19 height 19
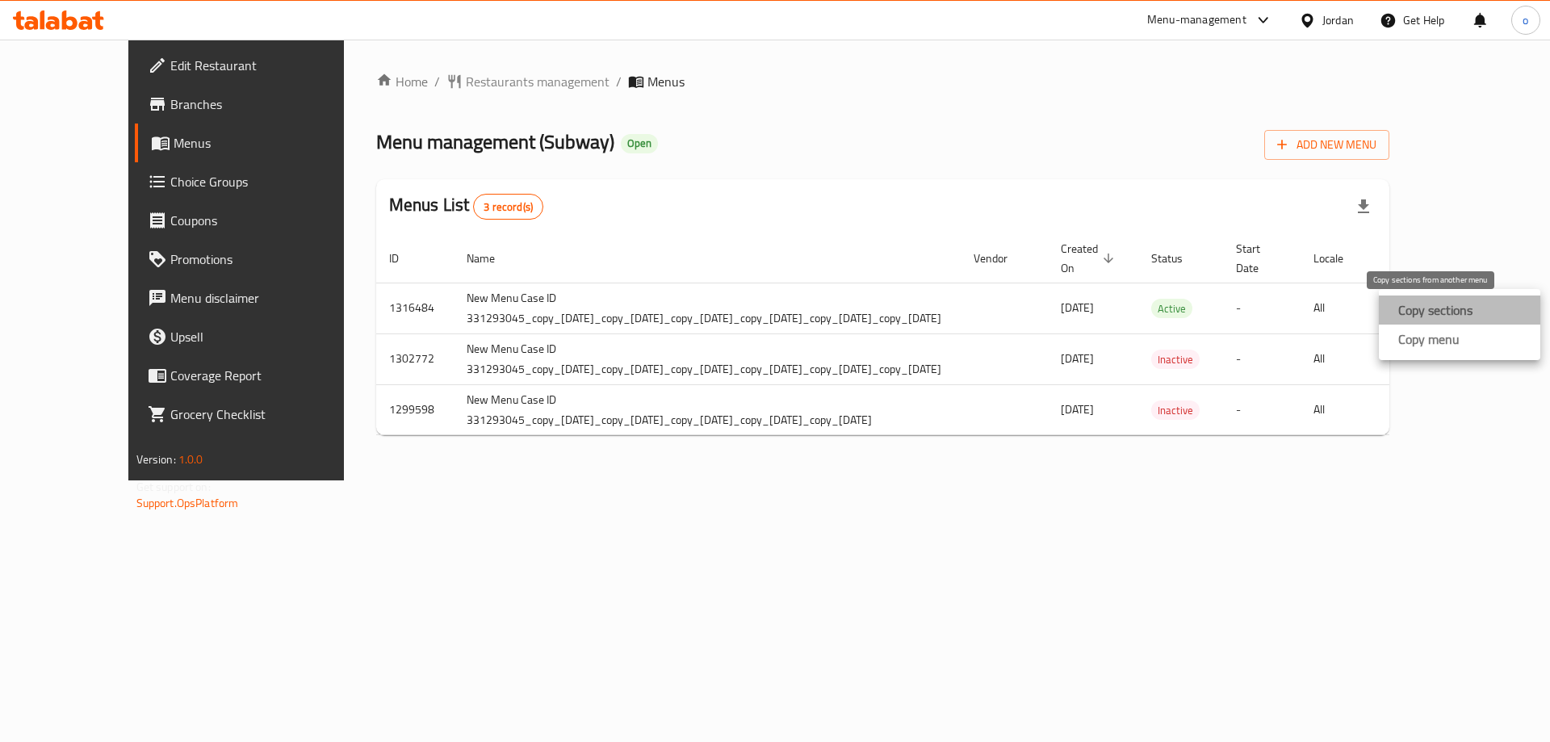
click at [1462, 313] on strong "Copy sections" at bounding box center [1436, 309] width 74 height 19
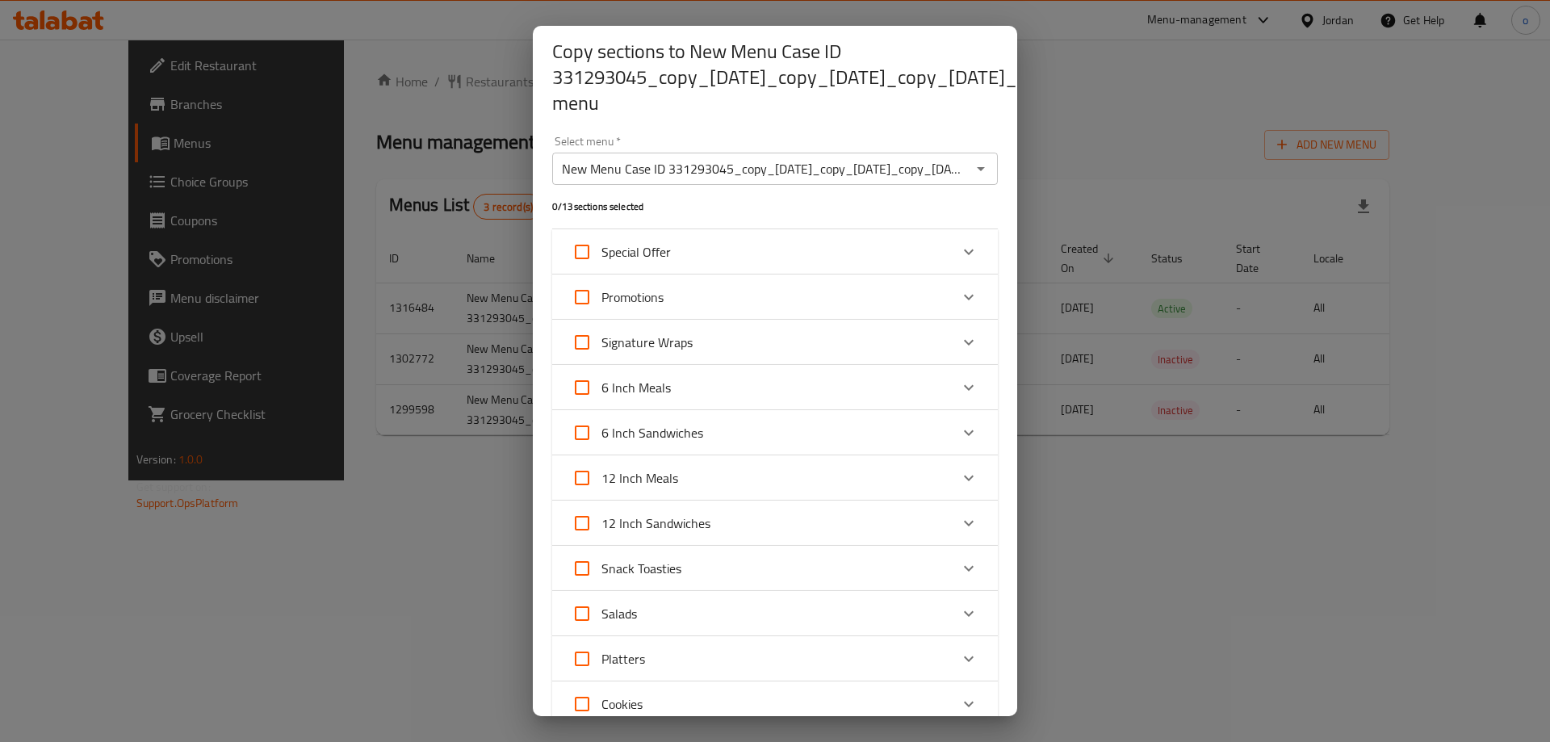
click at [1167, 496] on div "Copy sections to New Menu Case ID 331293045_copy_06/01/2025_copy_13/01/2025_cop…" at bounding box center [775, 371] width 1550 height 742
click at [350, 346] on div "Copy sections to New Menu Case ID 331293045_copy_06/01/2025_copy_13/01/2025_cop…" at bounding box center [775, 371] width 1550 height 742
click at [1162, 359] on div "Copy sections to New Menu Case ID 331293045_copy_06/01/2025_copy_13/01/2025_cop…" at bounding box center [775, 371] width 1550 height 742
click at [1109, 374] on div "Copy sections to New Menu Case ID 331293045_copy_06/01/2025_copy_13/01/2025_cop…" at bounding box center [775, 371] width 1550 height 742
click at [43, 99] on div "Copy sections to New Menu Case ID 331293045_copy_06/01/2025_copy_13/01/2025_cop…" at bounding box center [775, 371] width 1550 height 742
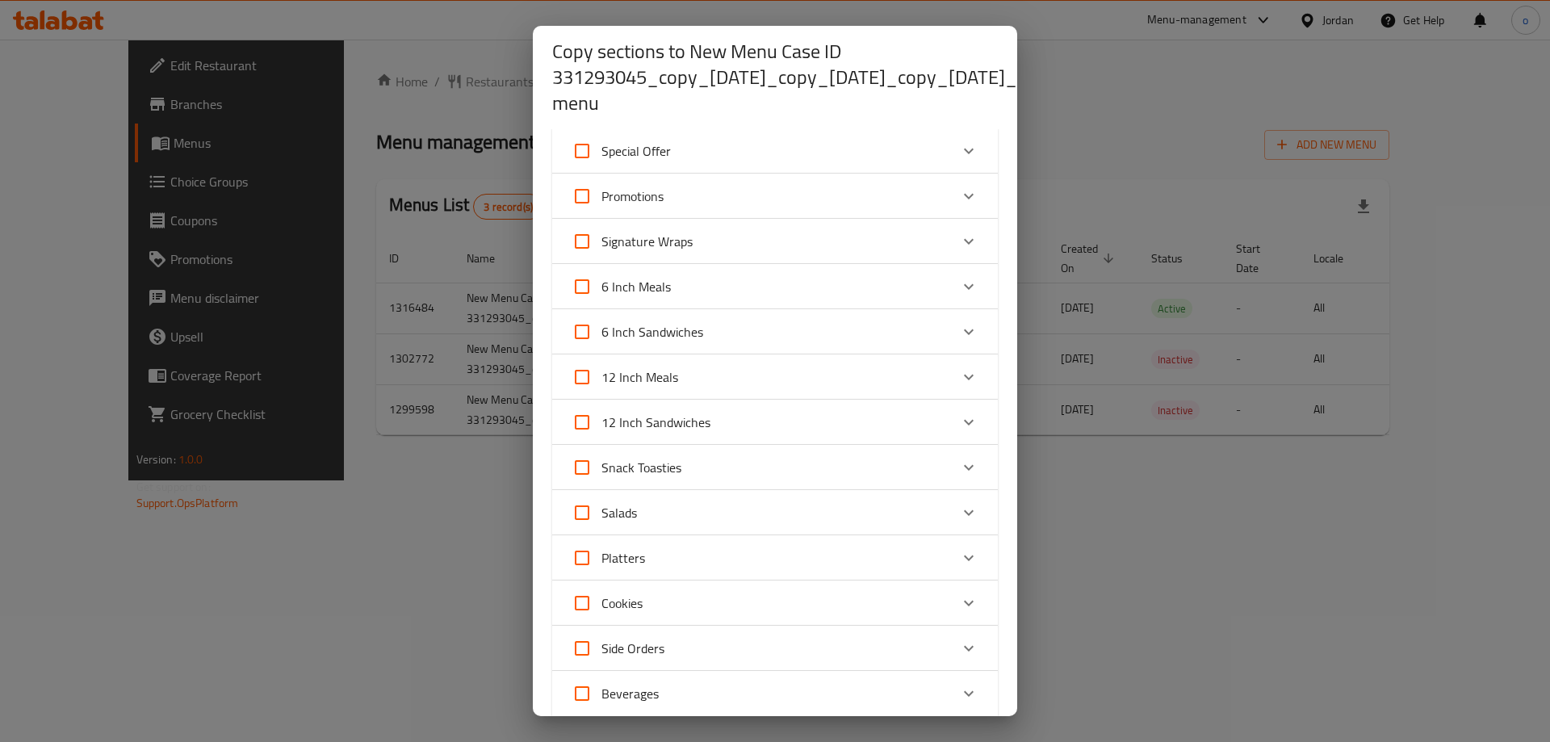
scroll to position [206, 0]
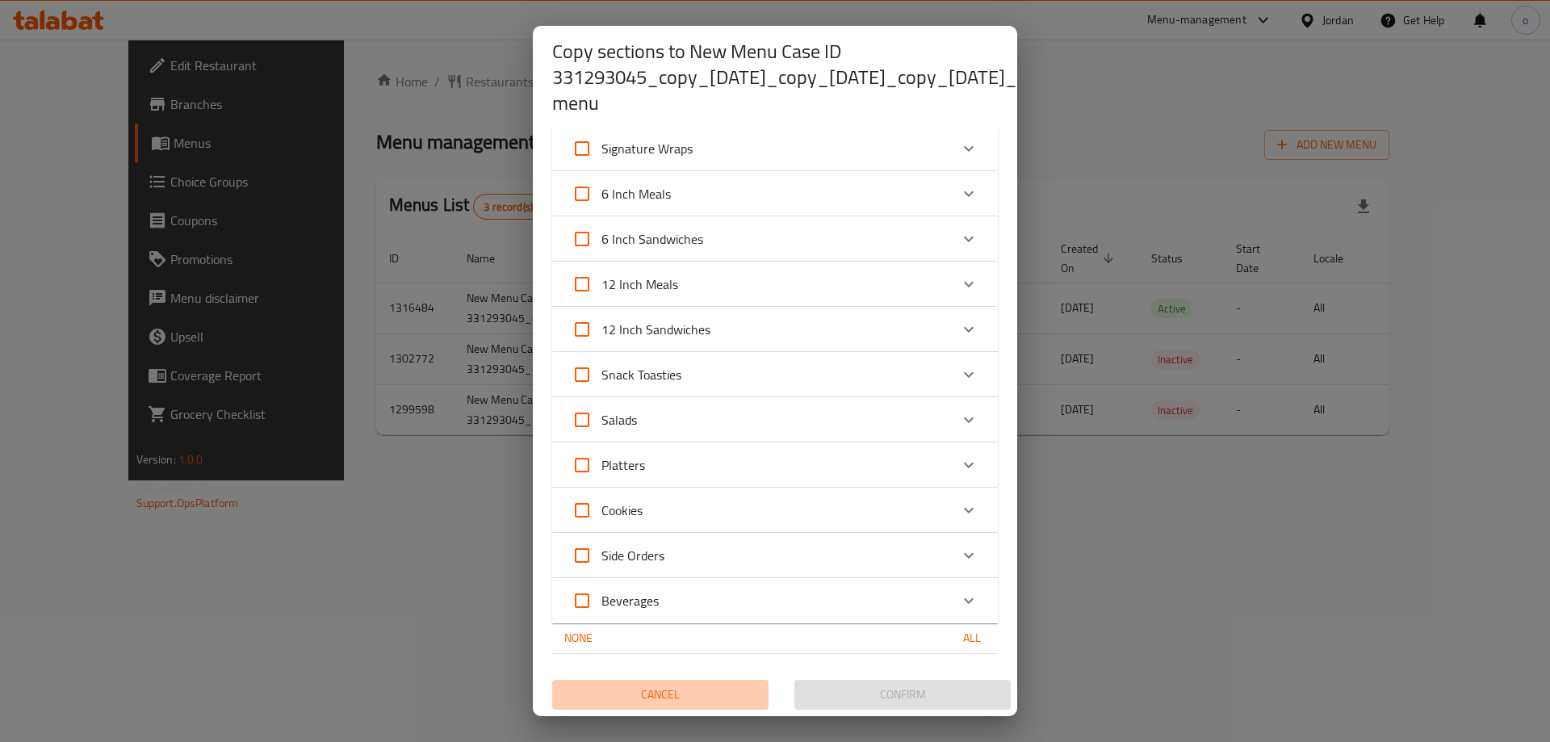
drag, startPoint x: 669, startPoint y: 682, endPoint x: 270, endPoint y: 162, distance: 656.6
click at [671, 685] on span "Cancel" at bounding box center [660, 695] width 203 height 20
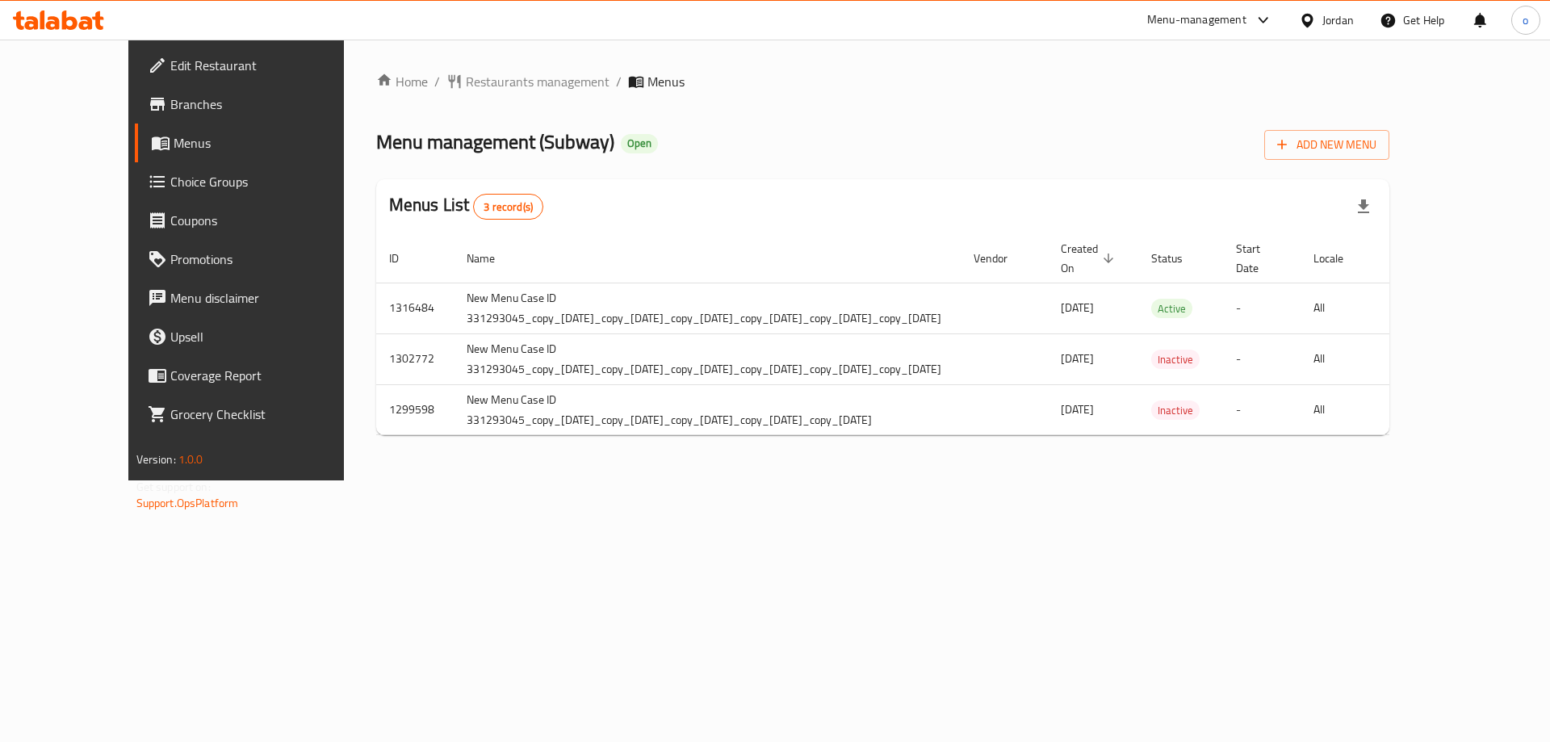
click at [145, 157] on link "Menus" at bounding box center [261, 143] width 253 height 39
click at [135, 116] on link "Branches" at bounding box center [261, 104] width 253 height 39
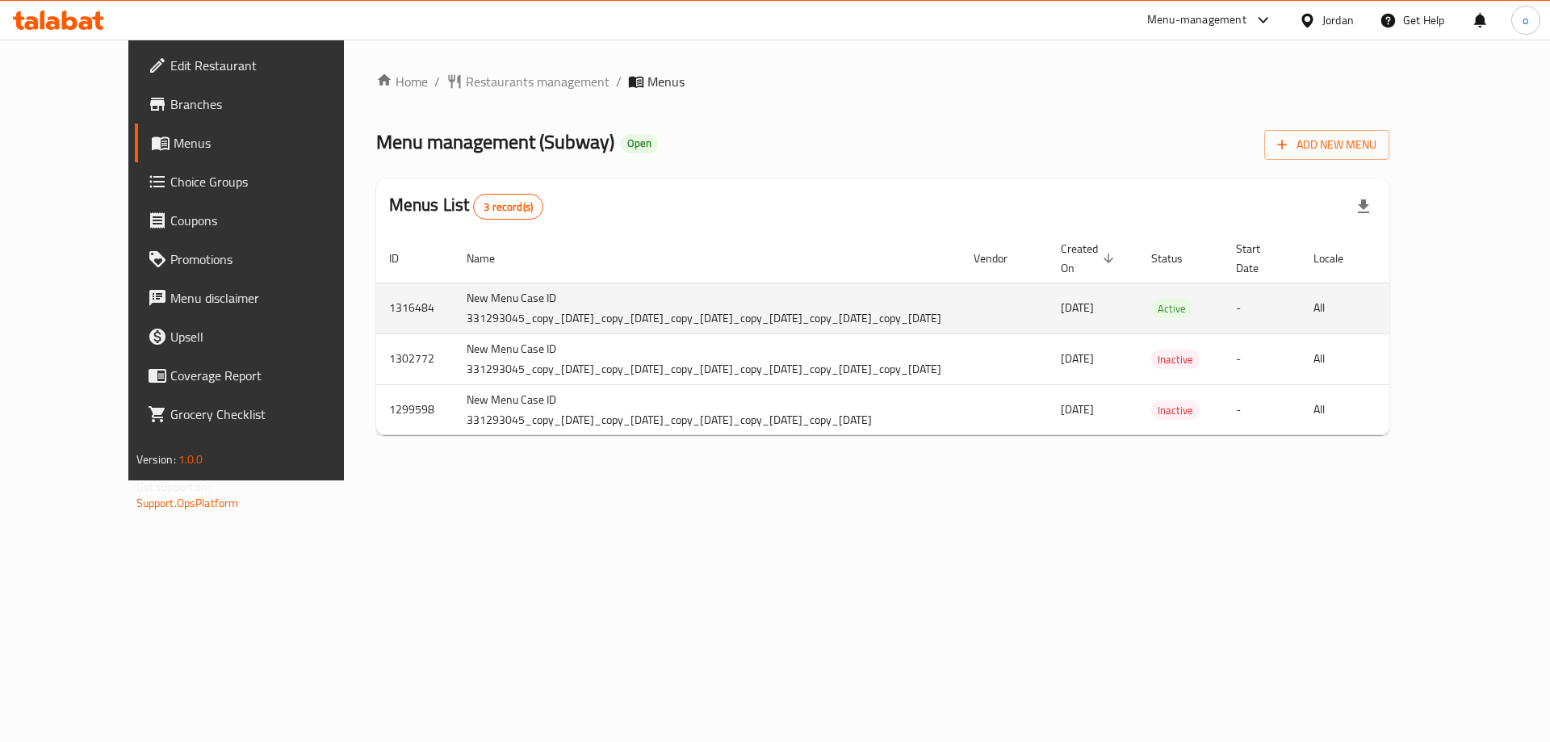
click at [1094, 307] on span "[DATE]" at bounding box center [1077, 307] width 33 height 21
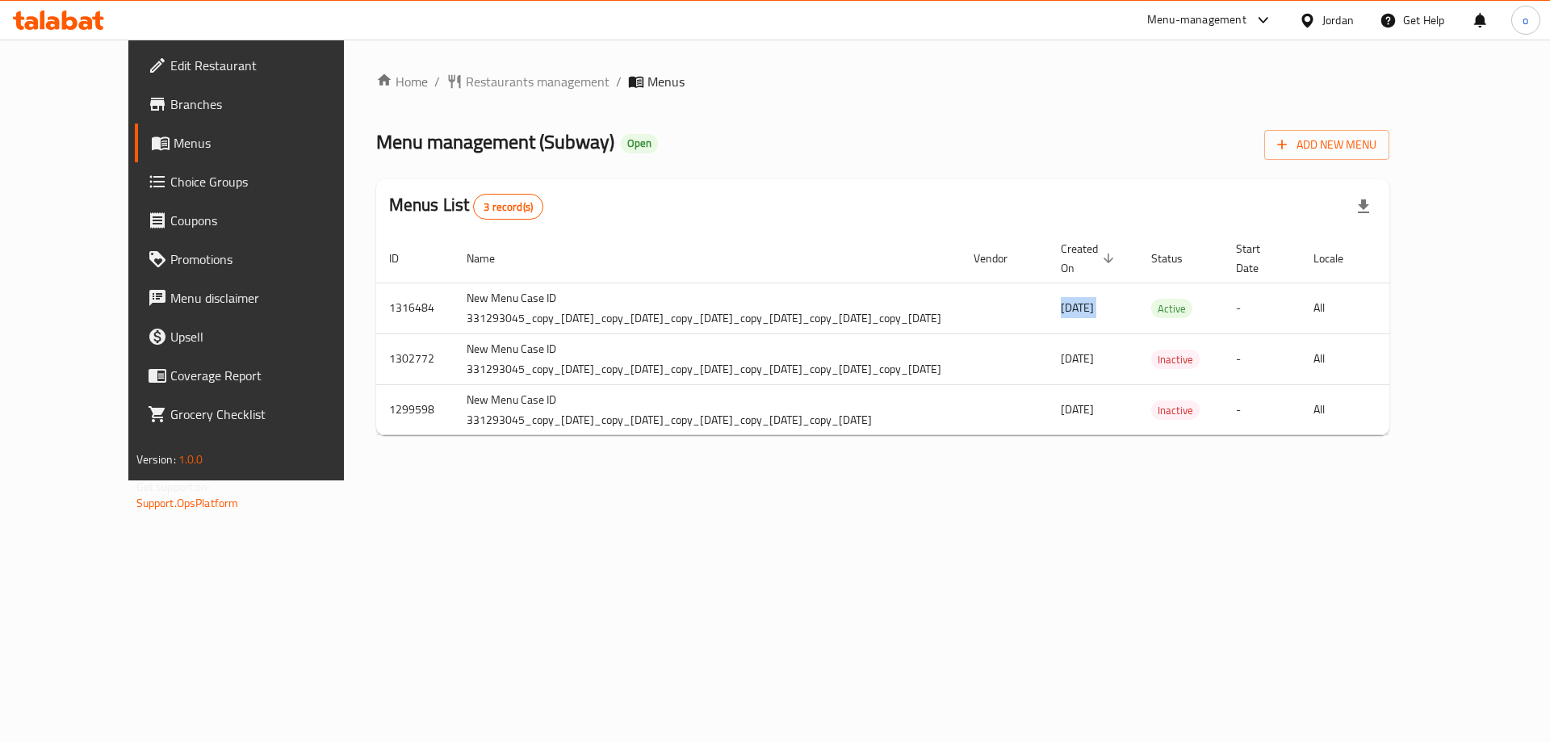
click at [174, 145] on span "Menus" at bounding box center [274, 142] width 201 height 19
click at [135, 116] on link "Branches" at bounding box center [261, 104] width 253 height 39
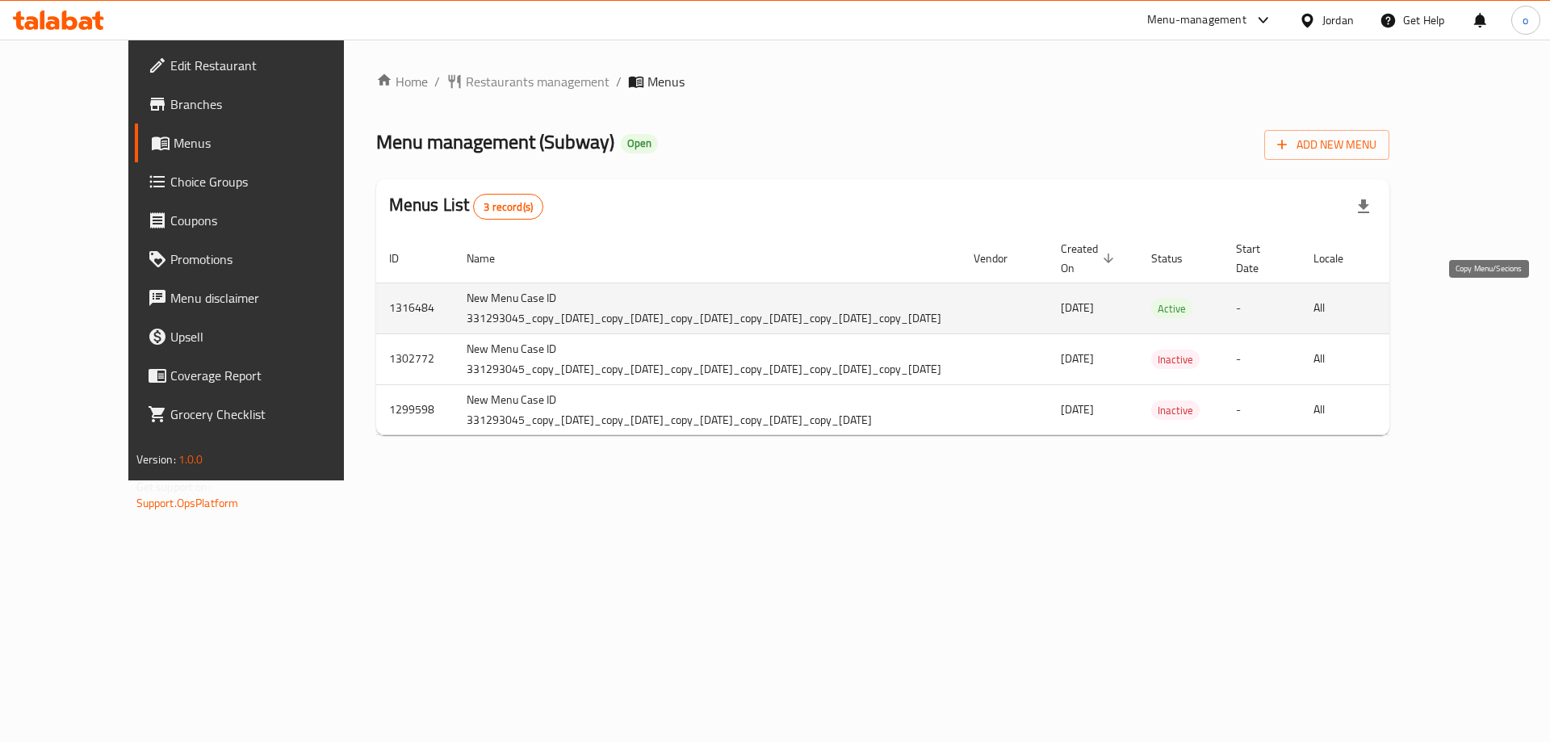
click at [1424, 313] on icon "more" at bounding box center [1415, 309] width 15 height 18
click at [1488, 313] on li "Copy sections" at bounding box center [1460, 310] width 162 height 29
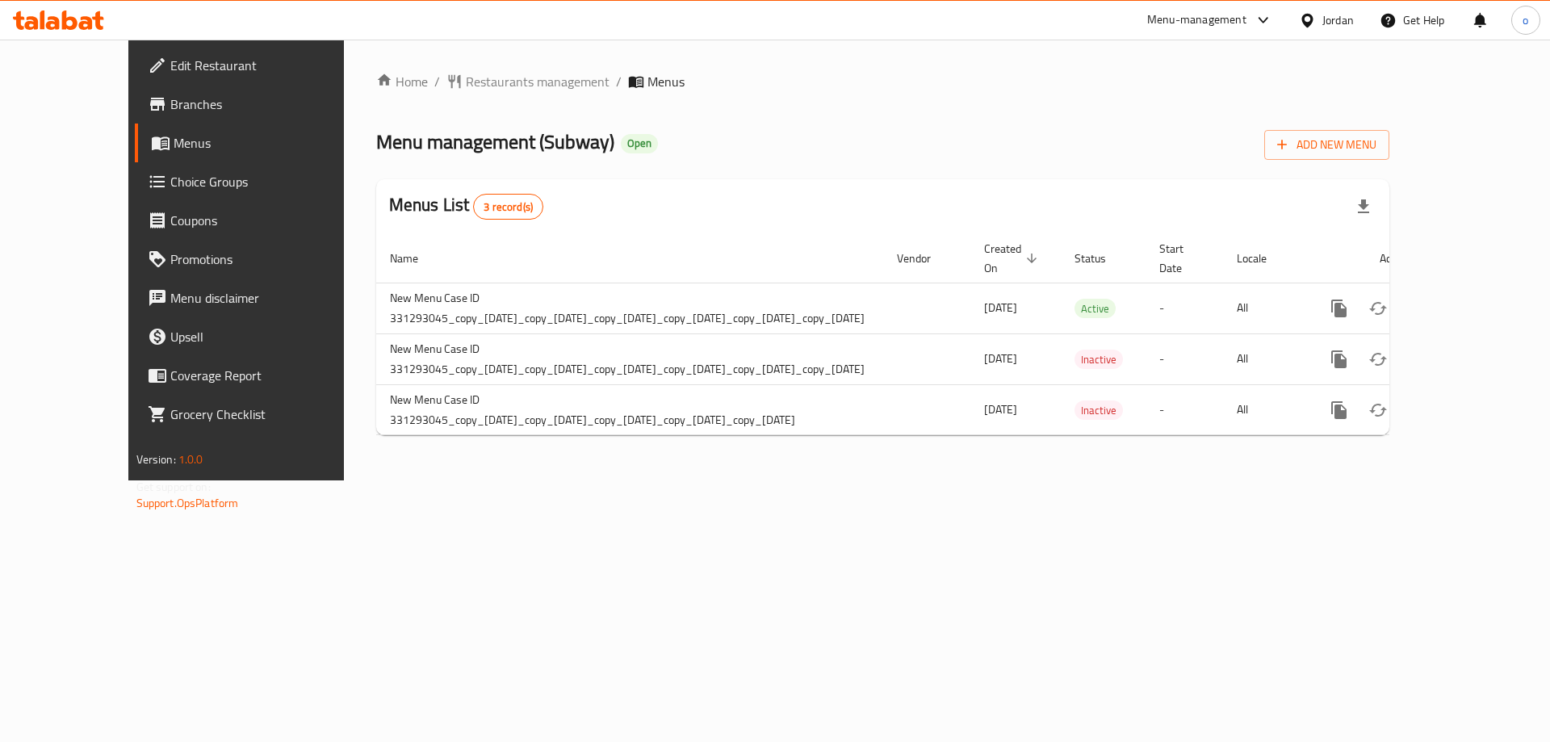
scroll to position [0, 121]
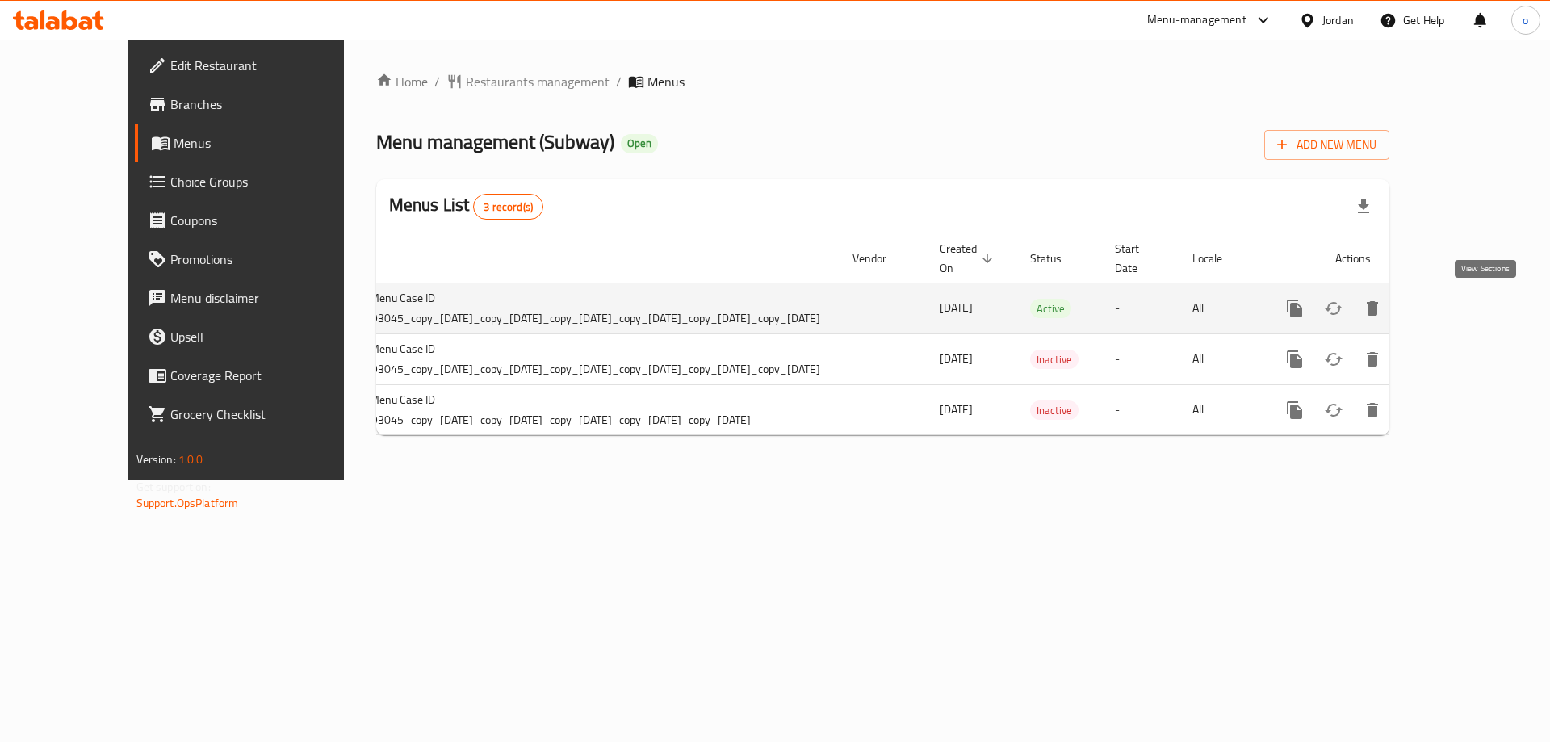
click at [1421, 311] on icon "enhanced table" at bounding box center [1411, 308] width 19 height 19
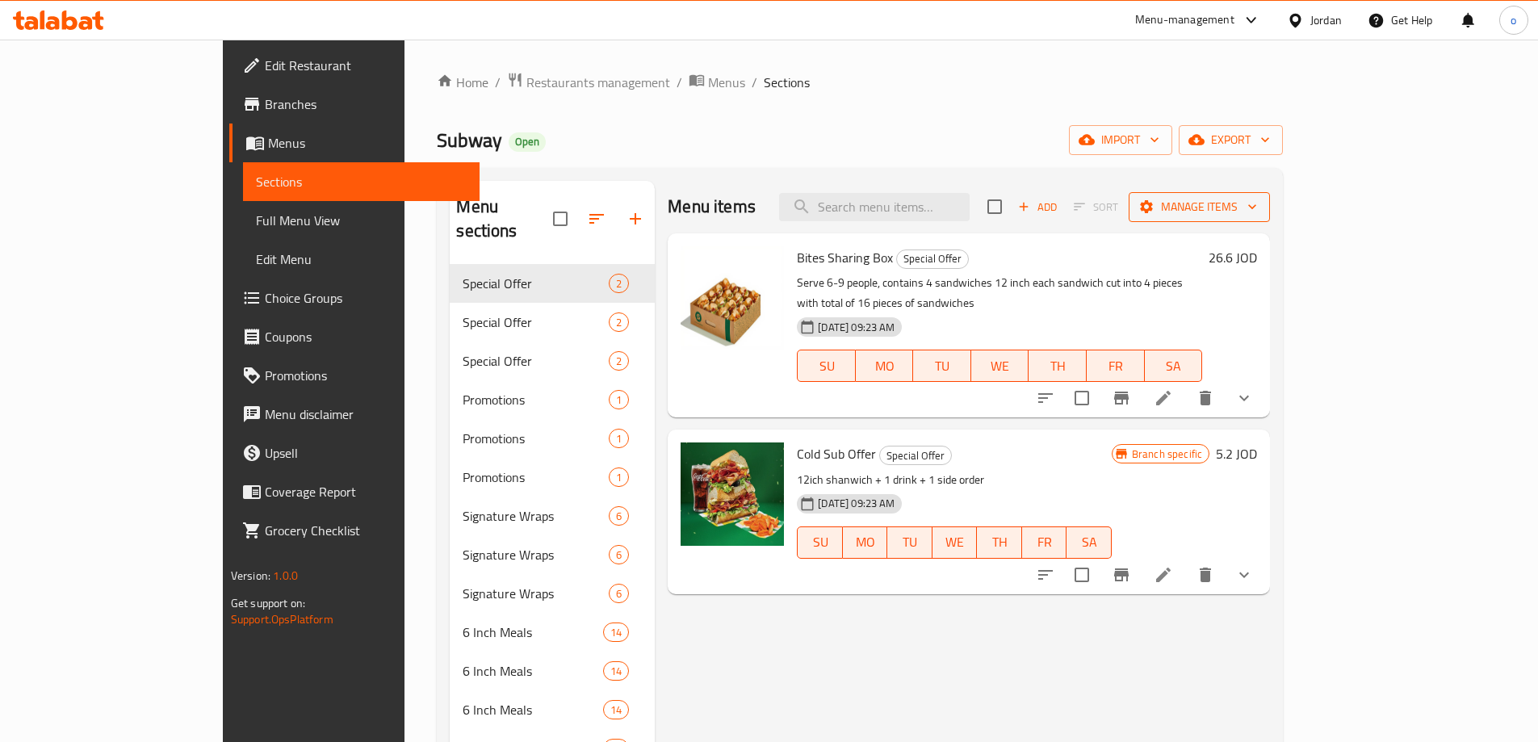
click at [1257, 208] on span "Manage items" at bounding box center [1199, 207] width 115 height 20
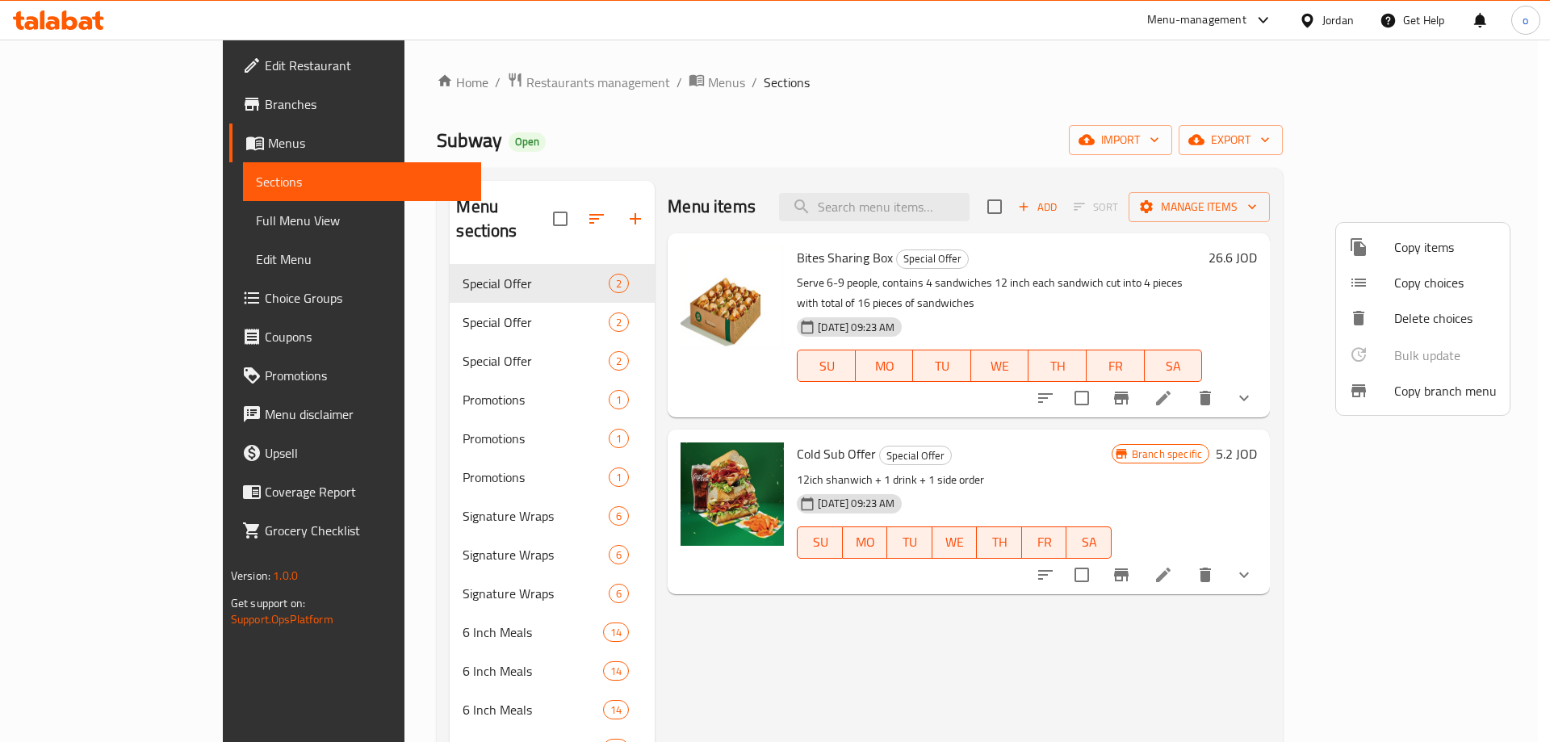
click at [1424, 397] on span "Copy branch menu" at bounding box center [1446, 390] width 103 height 19
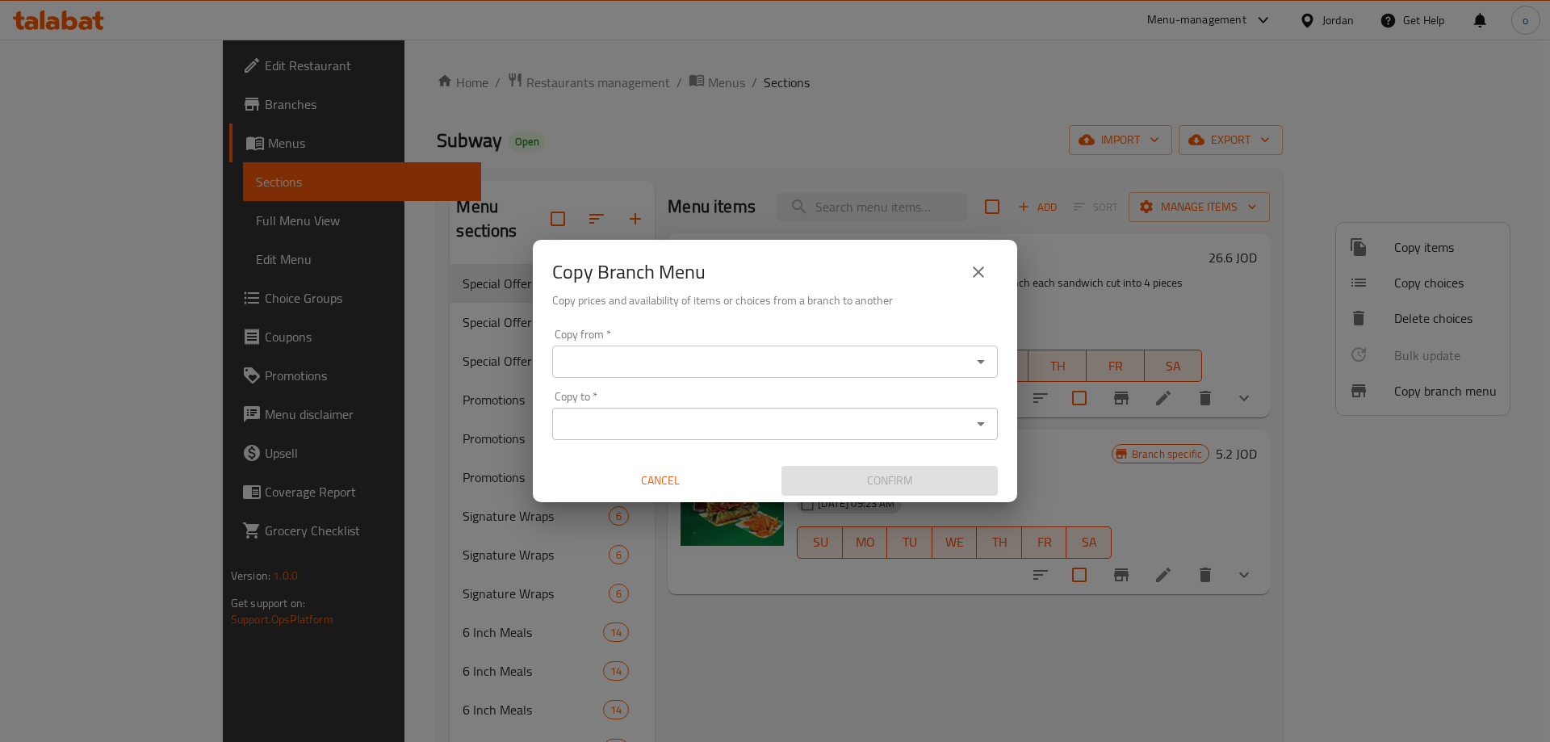
click at [641, 364] on input "Copy from   *" at bounding box center [761, 361] width 409 height 23
click at [694, 368] on input "Copy from   *" at bounding box center [761, 361] width 409 height 23
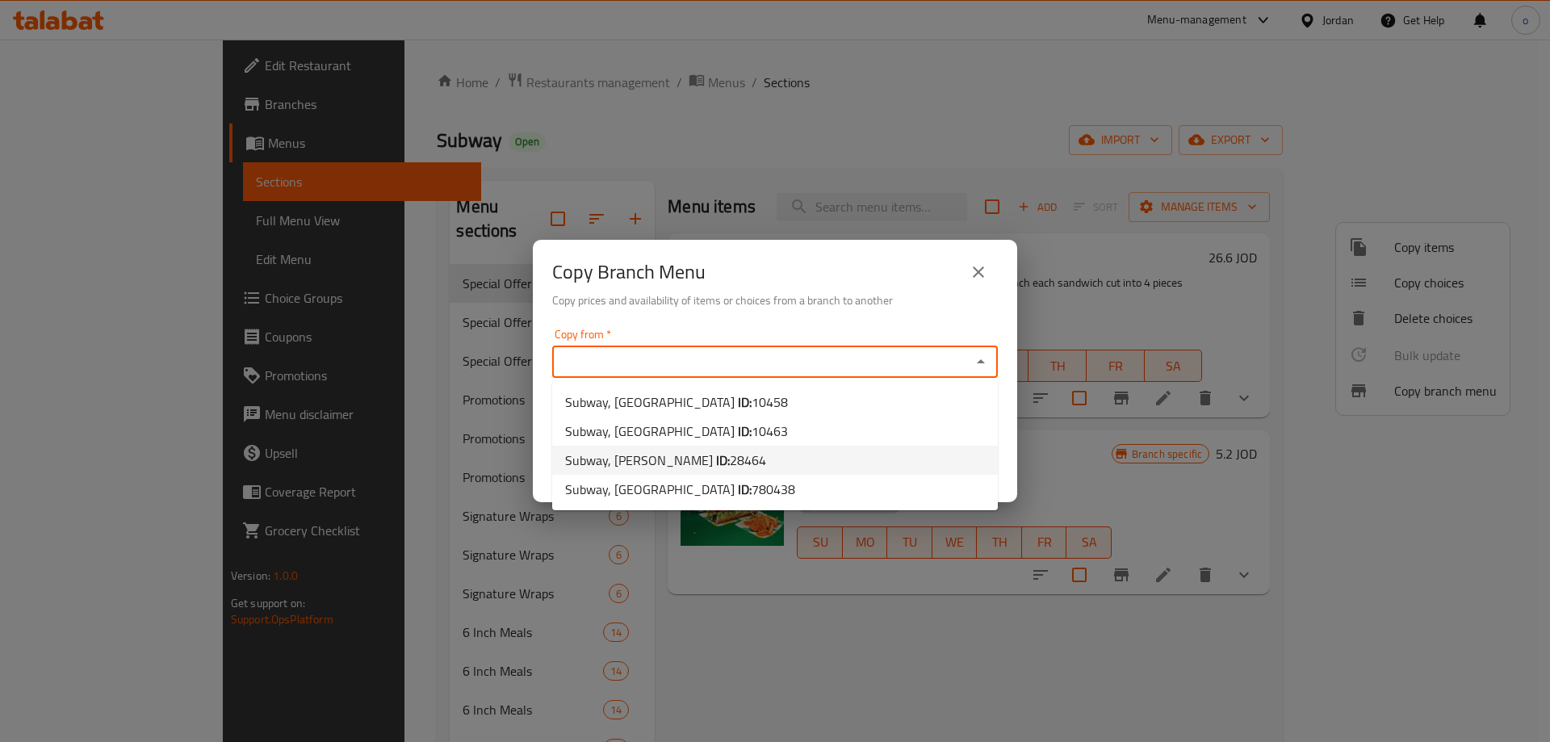
click at [793, 456] on li "Subway, [GEOGRAPHIC_DATA] Abdoun ID: 28464" at bounding box center [775, 460] width 446 height 29
type input "Subway, [PERSON_NAME]"
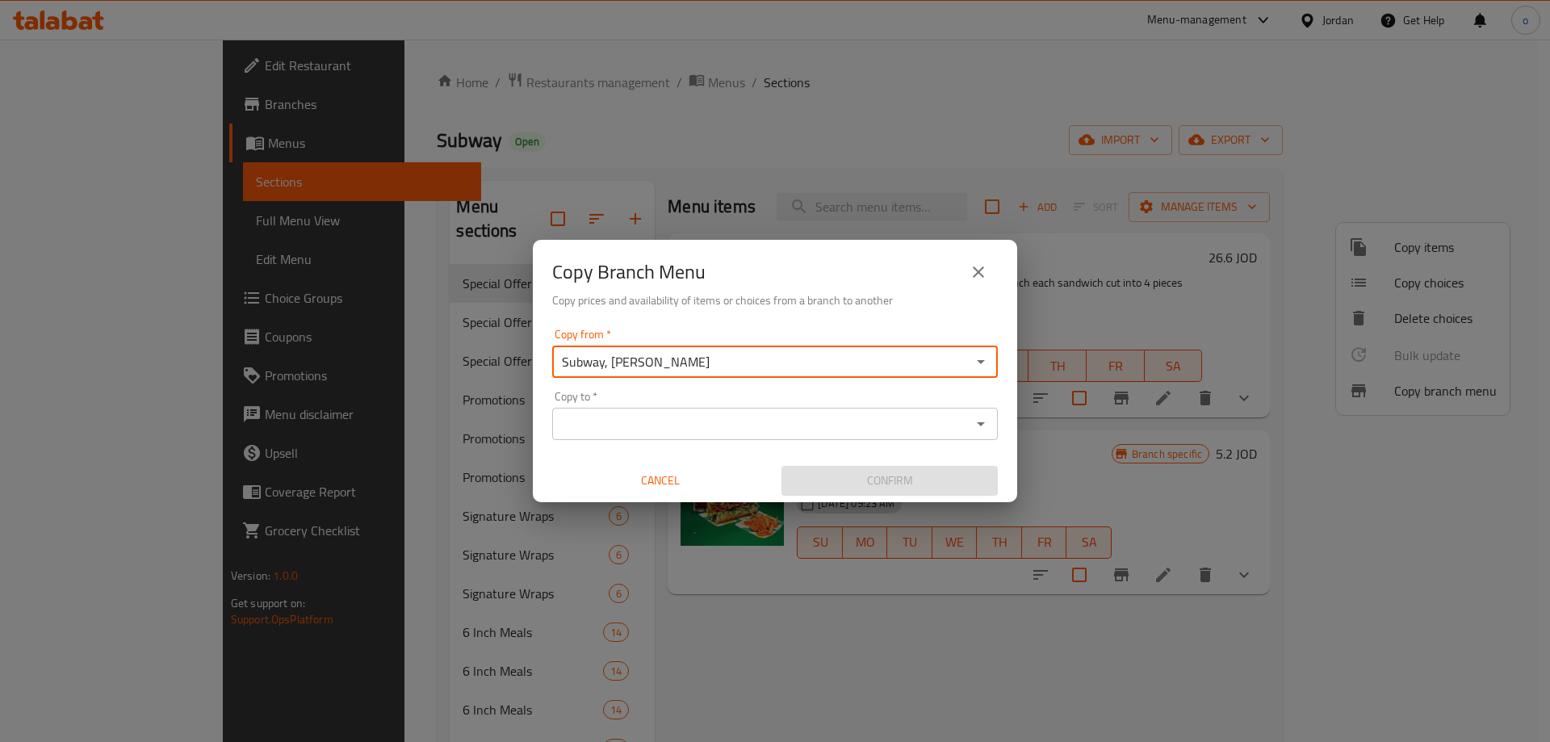
click at [667, 434] on input "Copy to   *" at bounding box center [761, 424] width 409 height 23
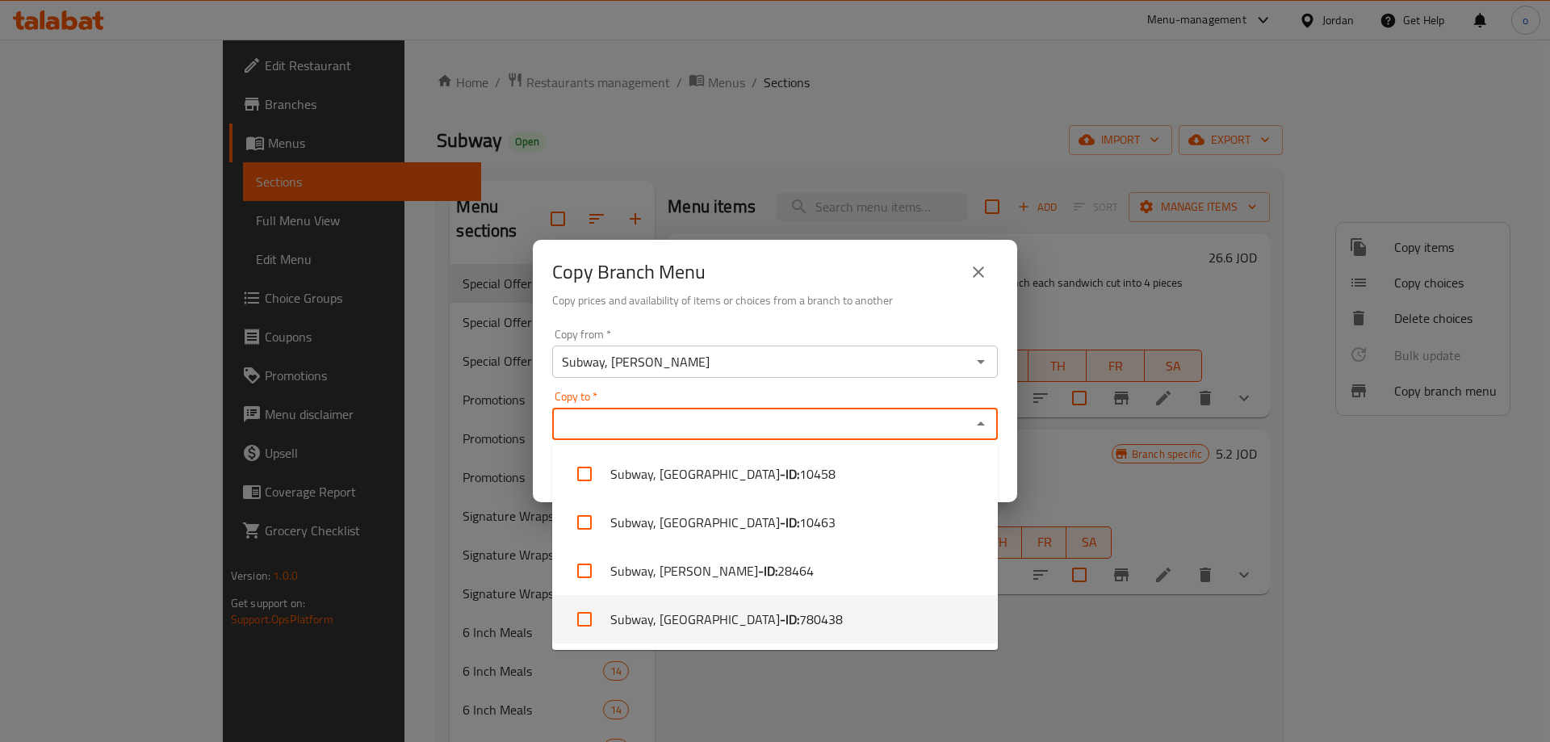
click at [799, 612] on span "780438" at bounding box center [821, 619] width 44 height 19
checkbox input "true"
click at [850, 702] on div "Copy Branch Menu Copy prices and availability of items or choices from a branch…" at bounding box center [775, 371] width 1550 height 742
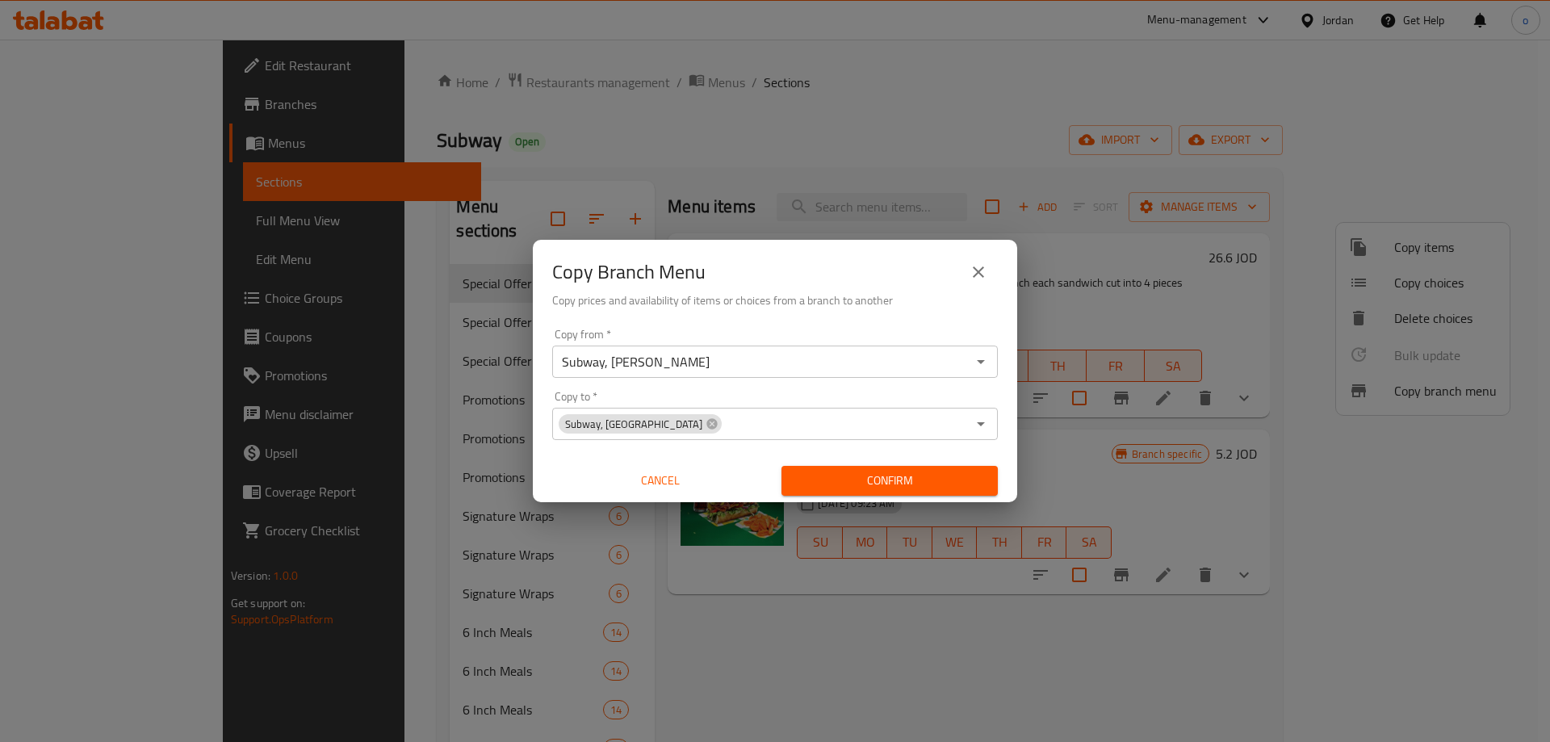
click at [913, 471] on span "Confirm" at bounding box center [890, 481] width 191 height 20
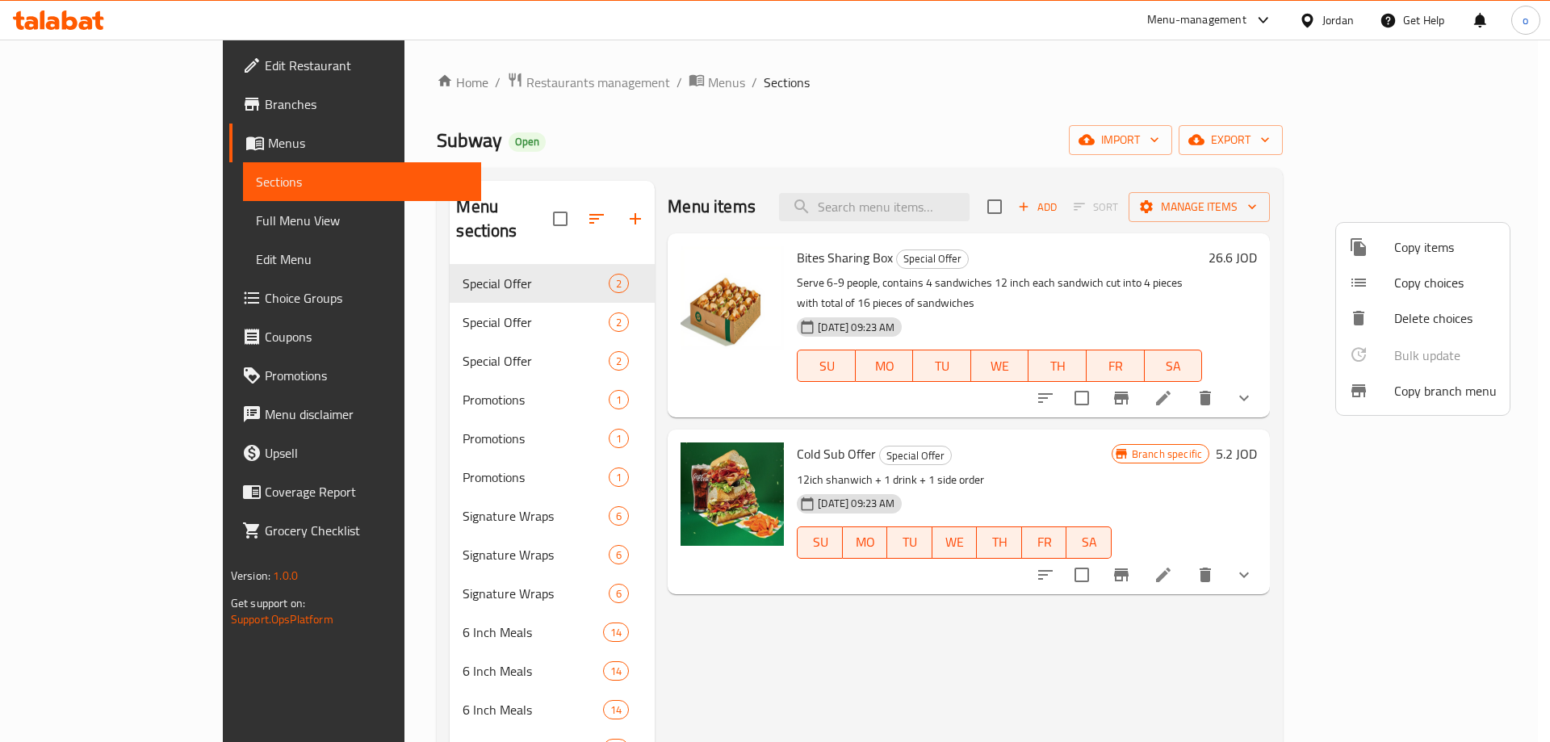
click at [129, 148] on div at bounding box center [775, 371] width 1550 height 742
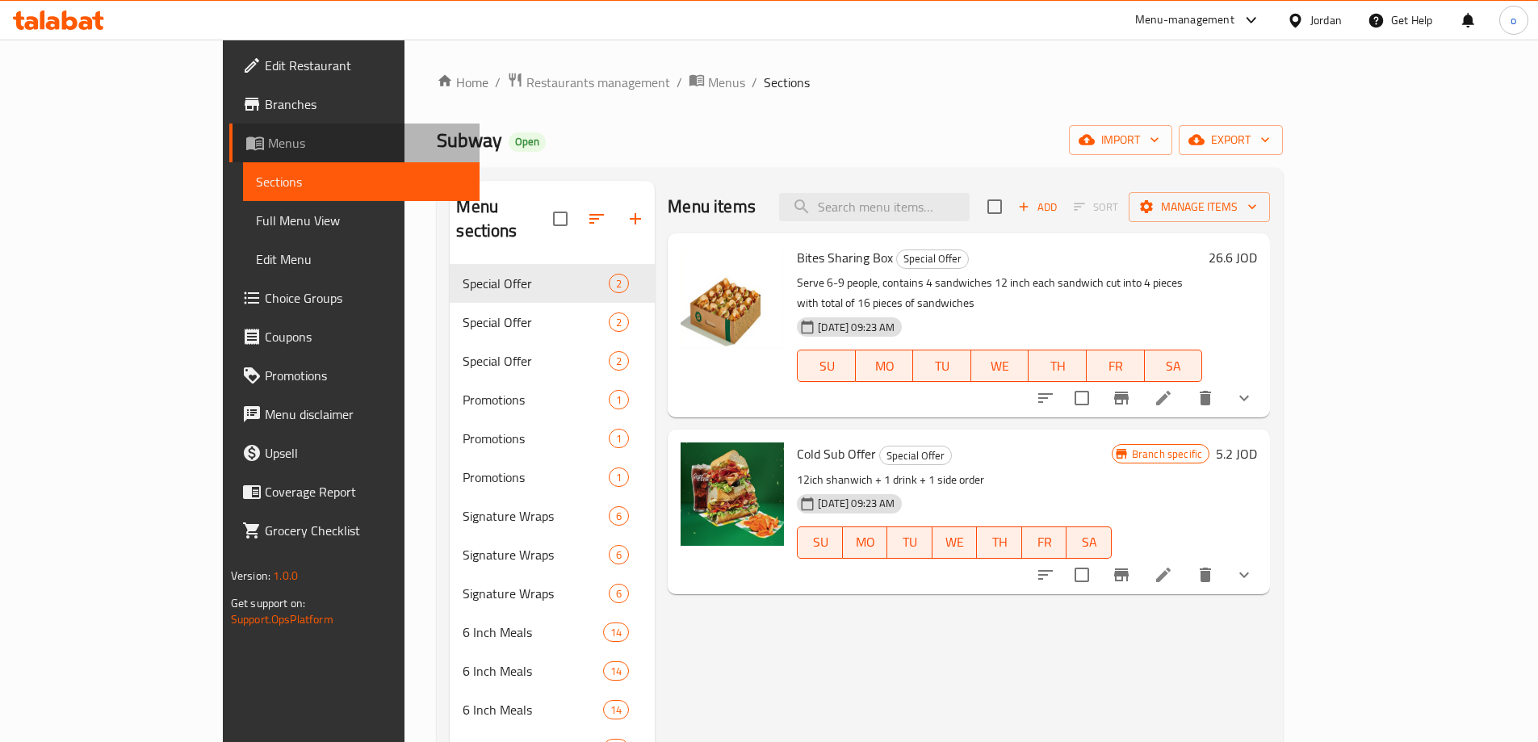
click at [268, 140] on span "Menus" at bounding box center [367, 142] width 199 height 19
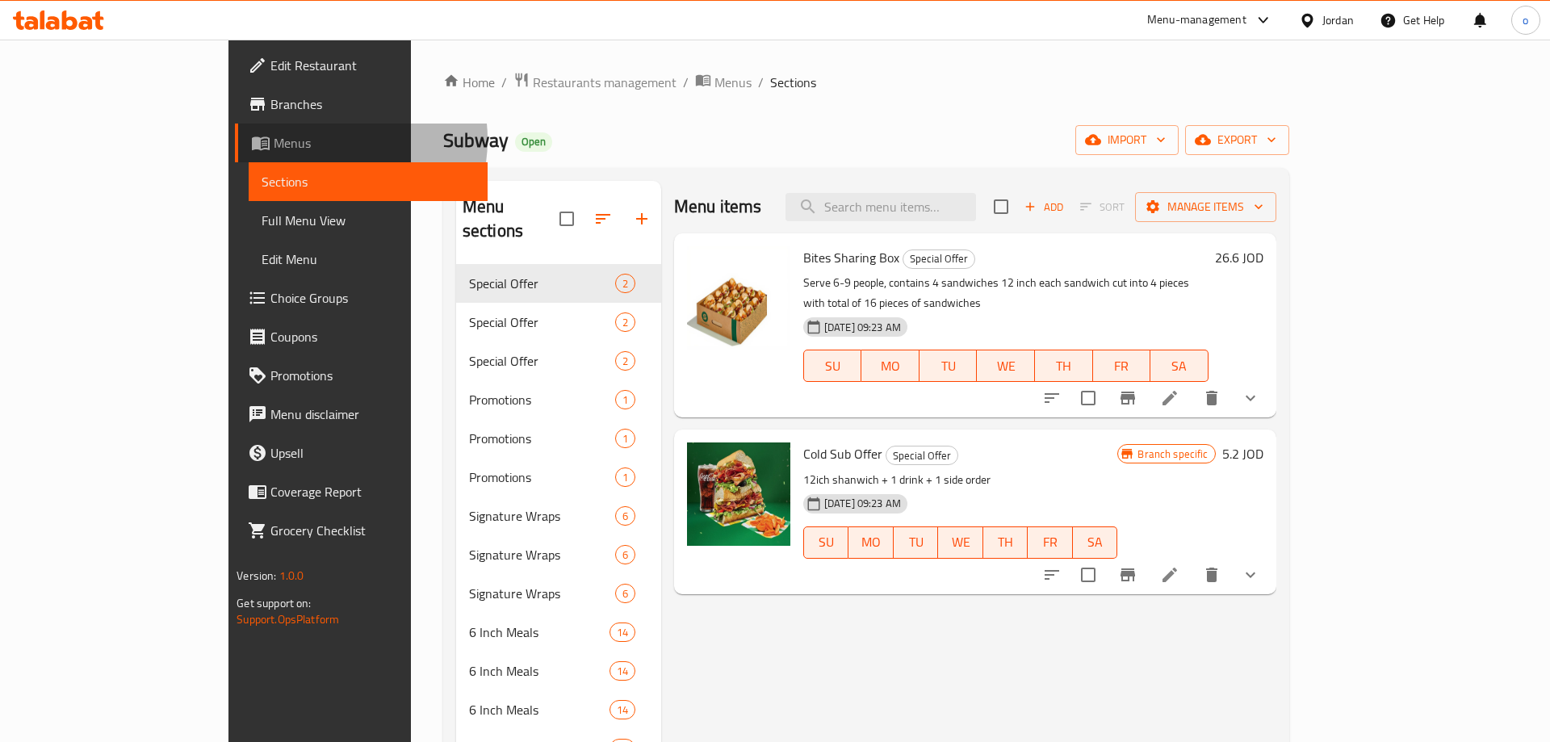
click at [274, 140] on span "Menus" at bounding box center [374, 142] width 201 height 19
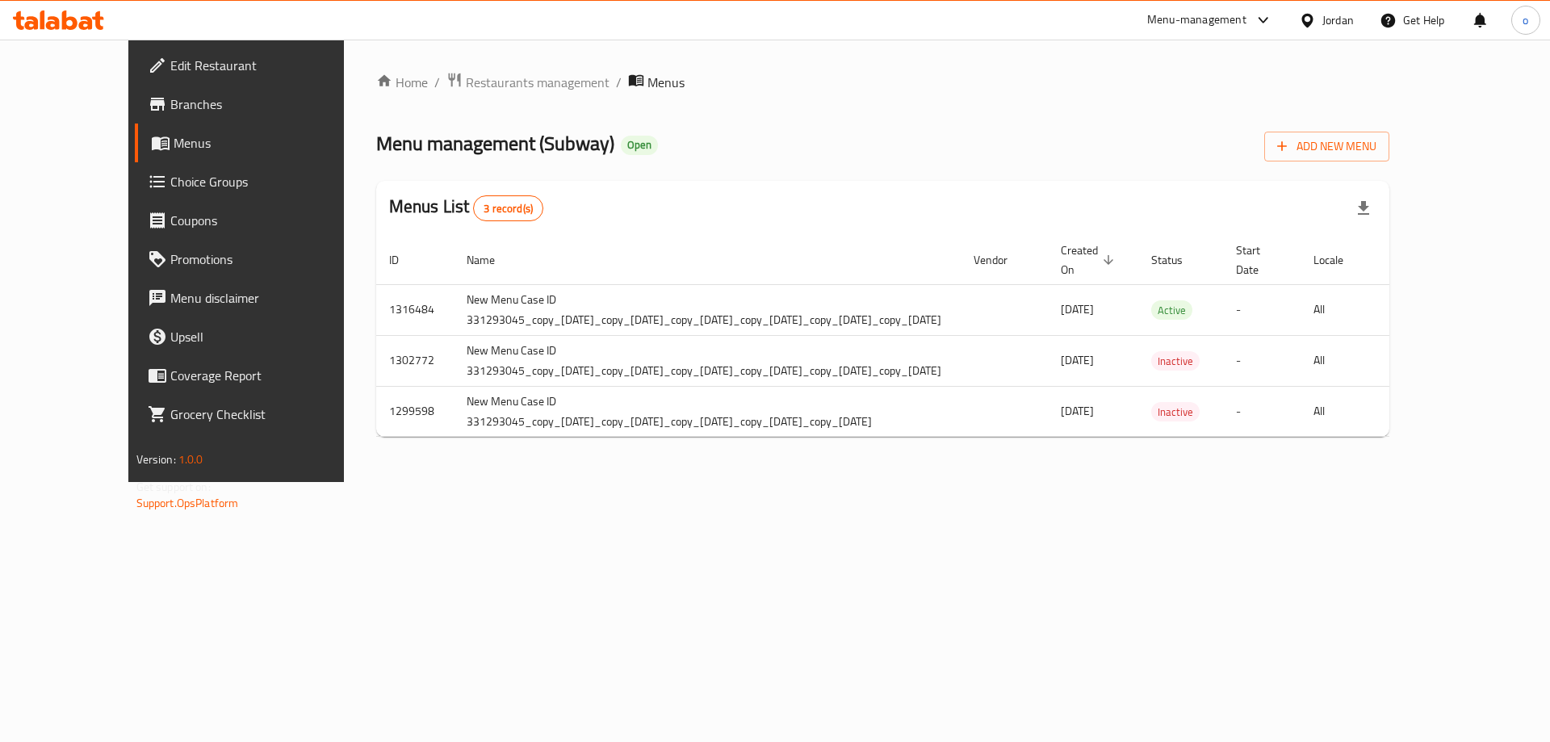
scroll to position [0, 121]
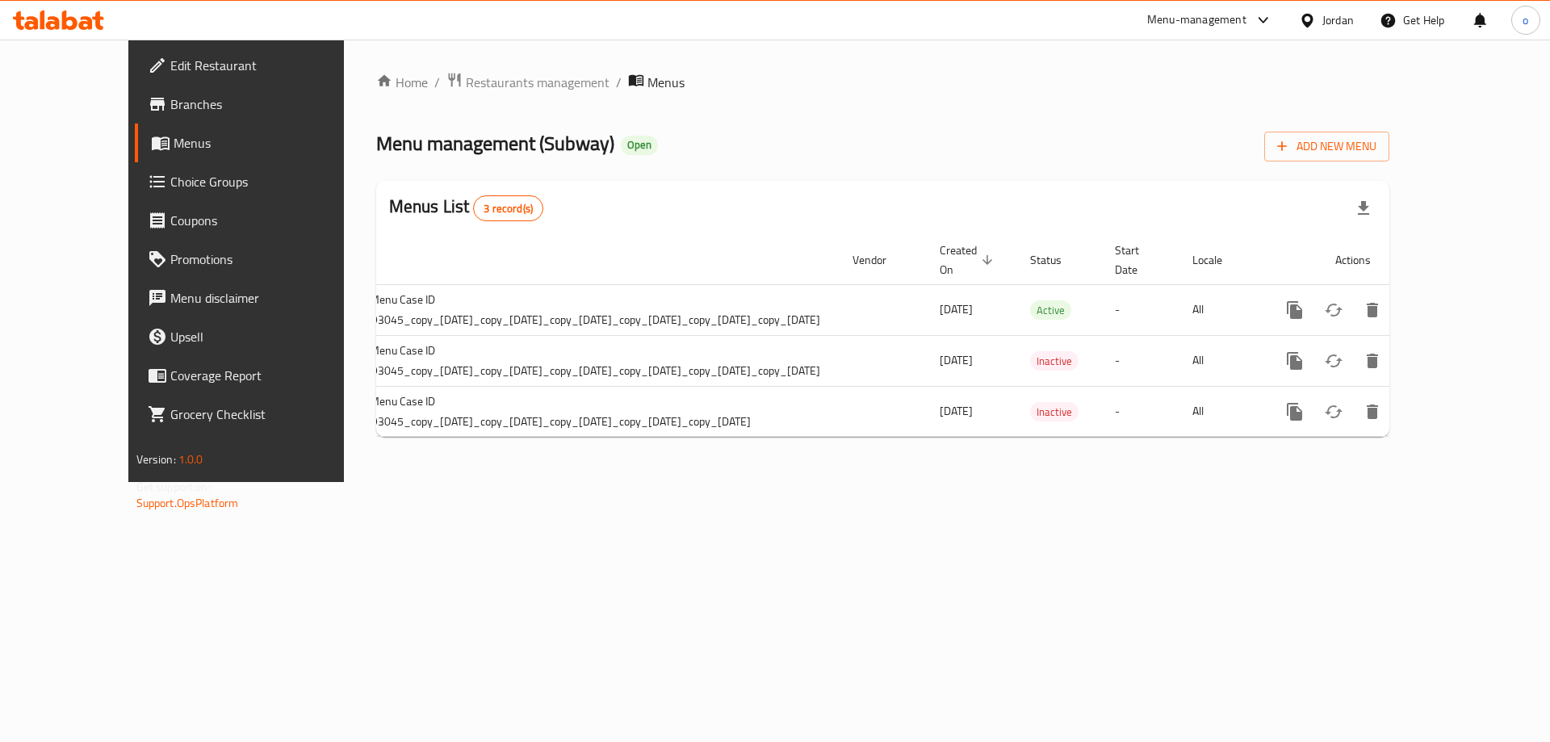
click at [170, 95] on span "Branches" at bounding box center [272, 103] width 204 height 19
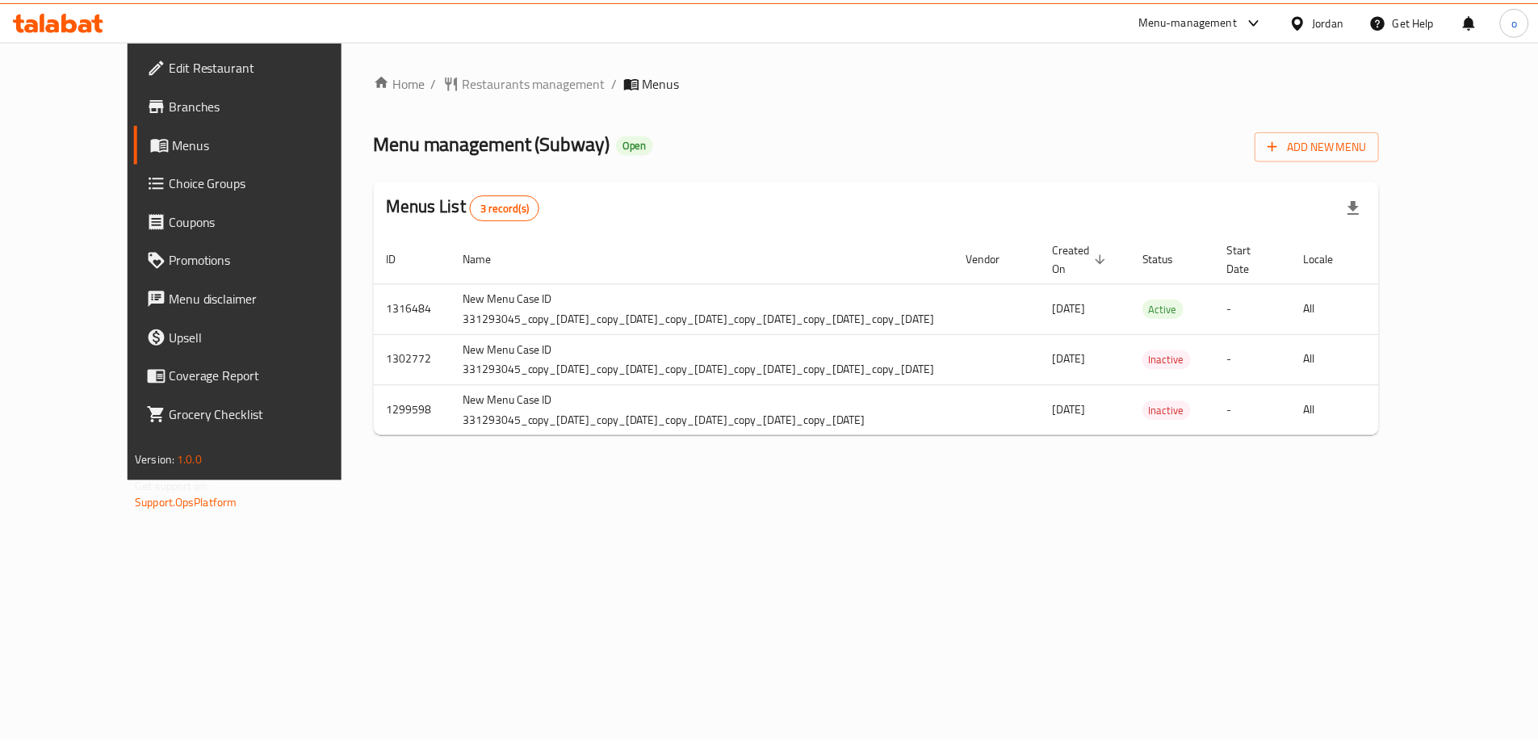
scroll to position [0, 121]
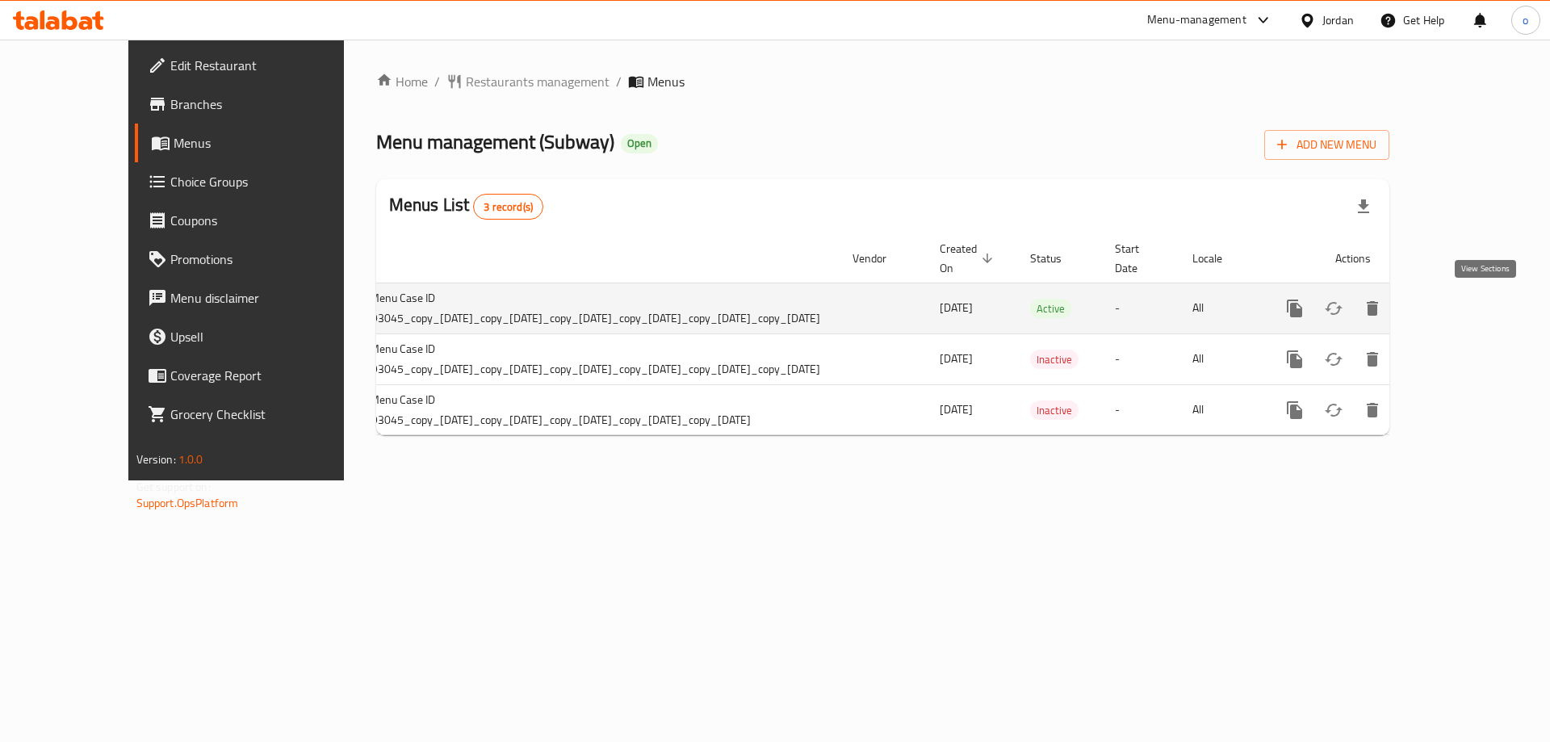
click at [1431, 318] on link "enhanced table" at bounding box center [1411, 308] width 39 height 39
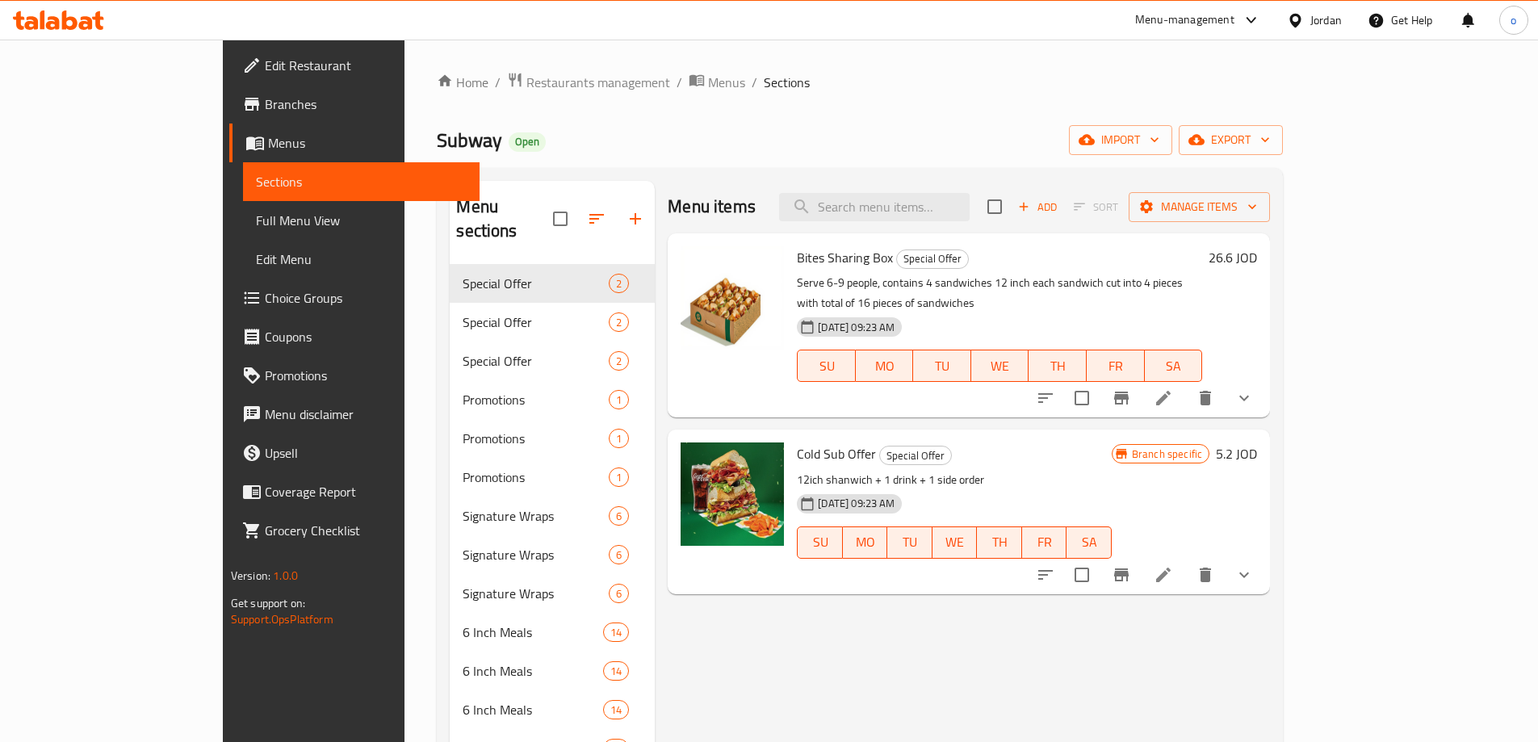
click at [256, 229] on span "Full Menu View" at bounding box center [361, 220] width 211 height 19
click at [243, 230] on link "Full Menu View" at bounding box center [361, 220] width 237 height 39
click at [243, 195] on link "Sections" at bounding box center [361, 181] width 237 height 39
click at [256, 226] on span "Full Menu View" at bounding box center [361, 220] width 211 height 19
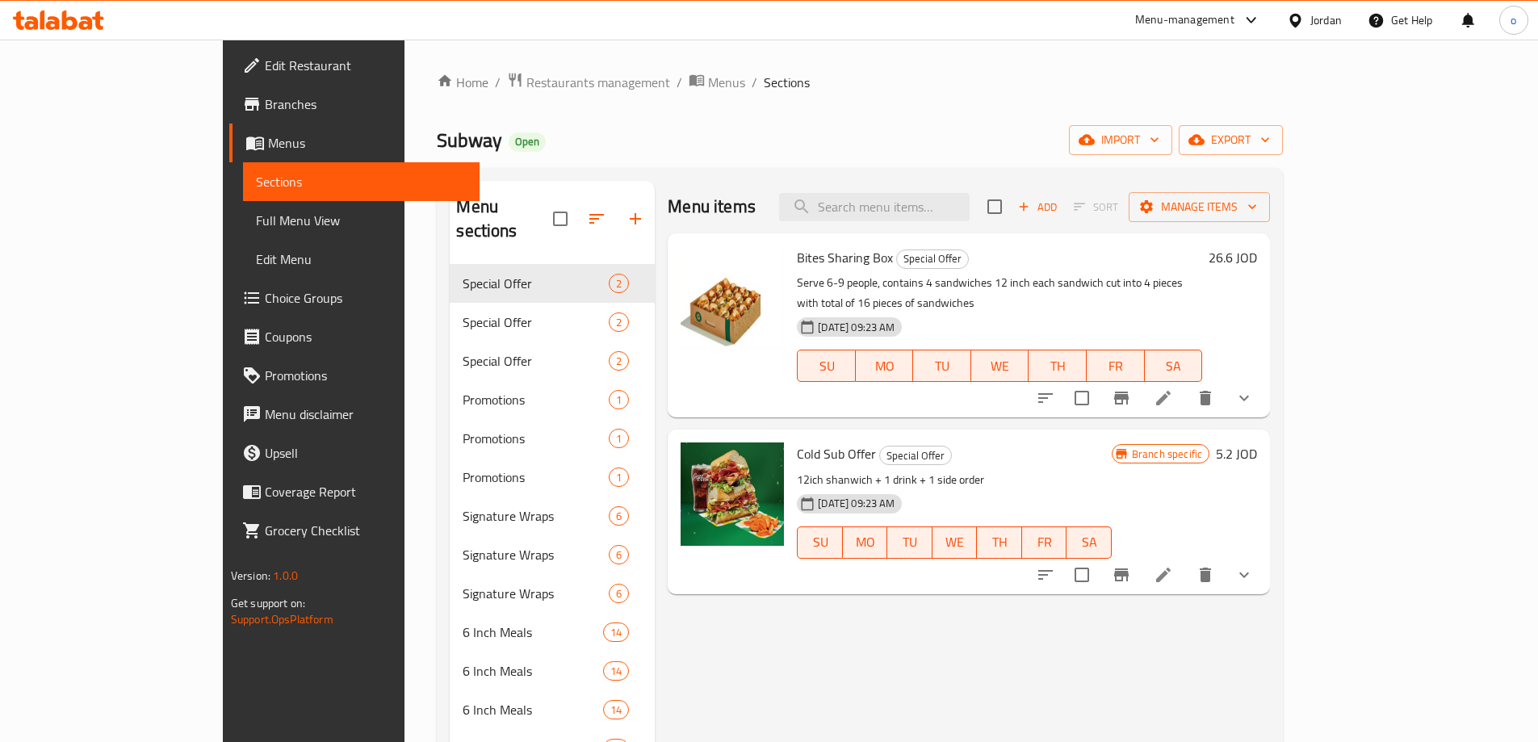
click at [268, 138] on span "Menus" at bounding box center [367, 142] width 199 height 19
click at [265, 327] on span "Coupons" at bounding box center [366, 336] width 202 height 19
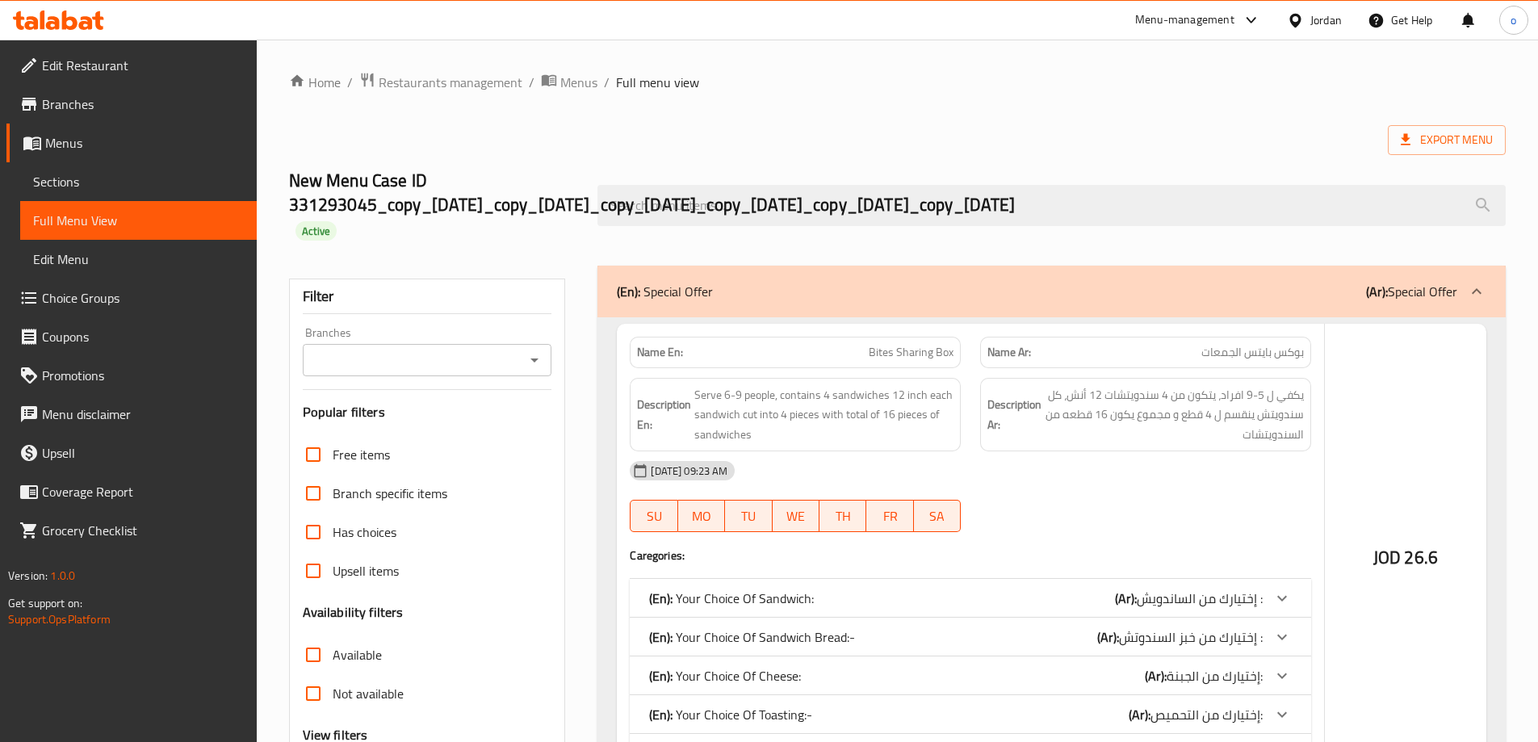
click at [323, 463] on input "Free items" at bounding box center [313, 454] width 39 height 39
checkbox input "true"
click at [328, 488] on input "Branch specific items" at bounding box center [313, 493] width 39 height 39
checkbox input "true"
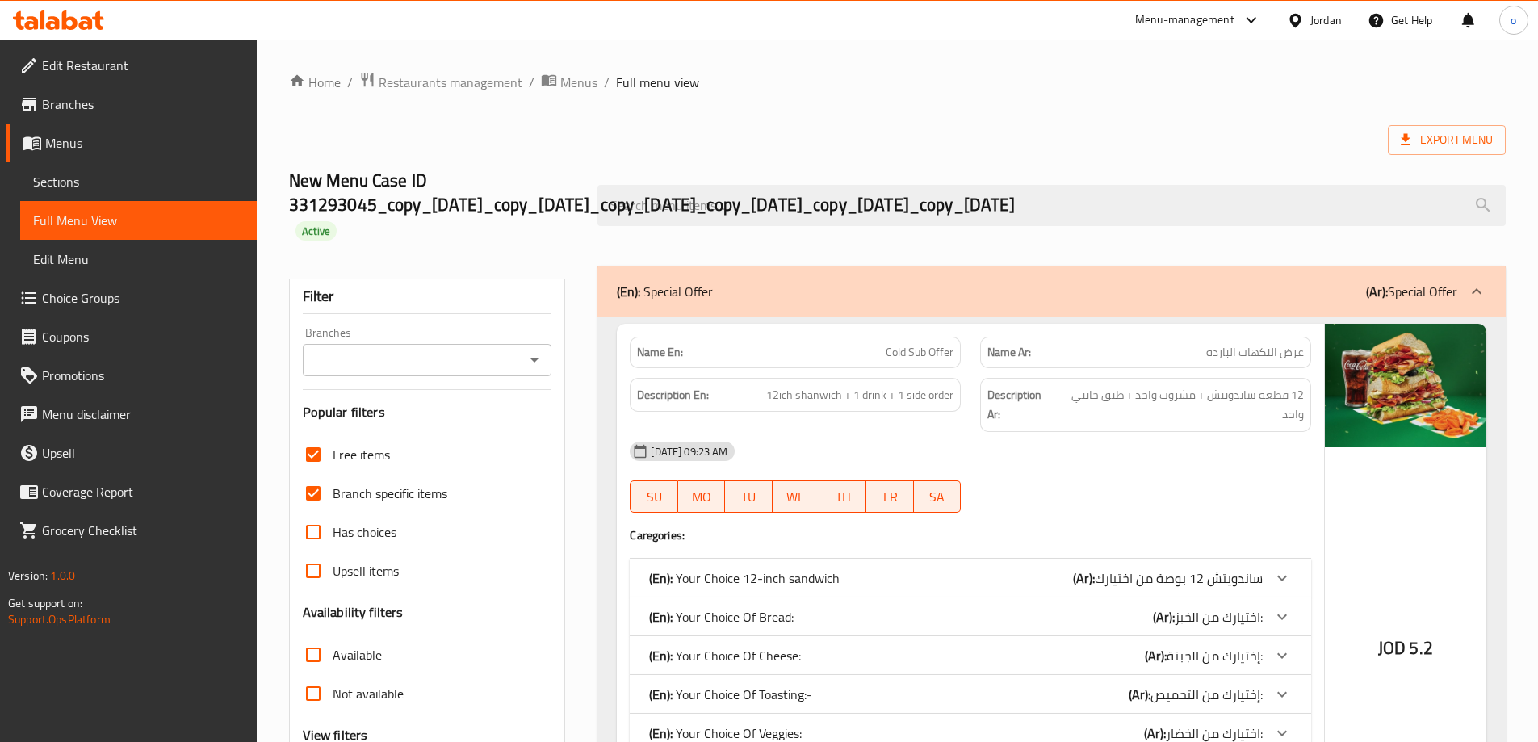
scroll to position [323, 0]
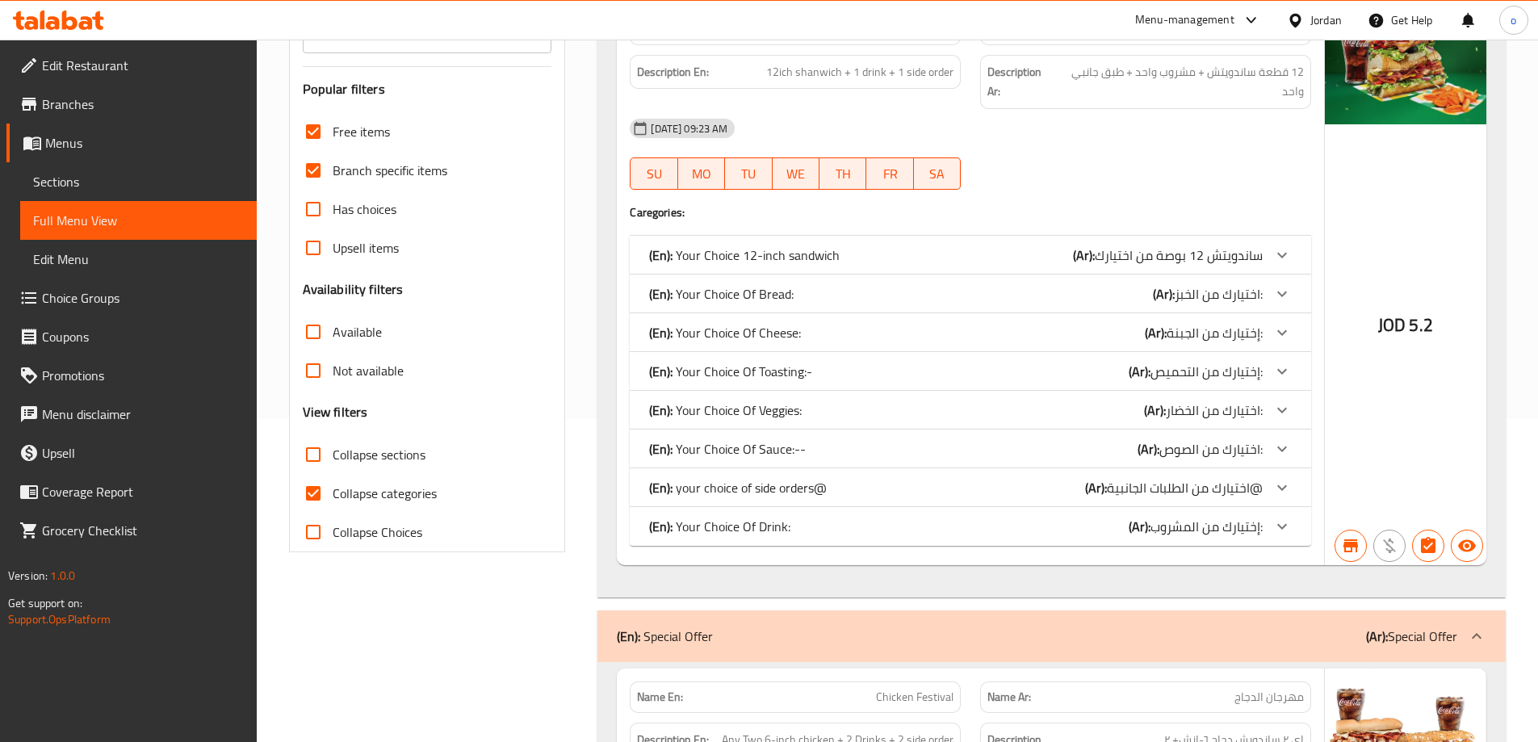
click at [328, 488] on input "Collapse categories" at bounding box center [313, 493] width 39 height 39
checkbox input "false"
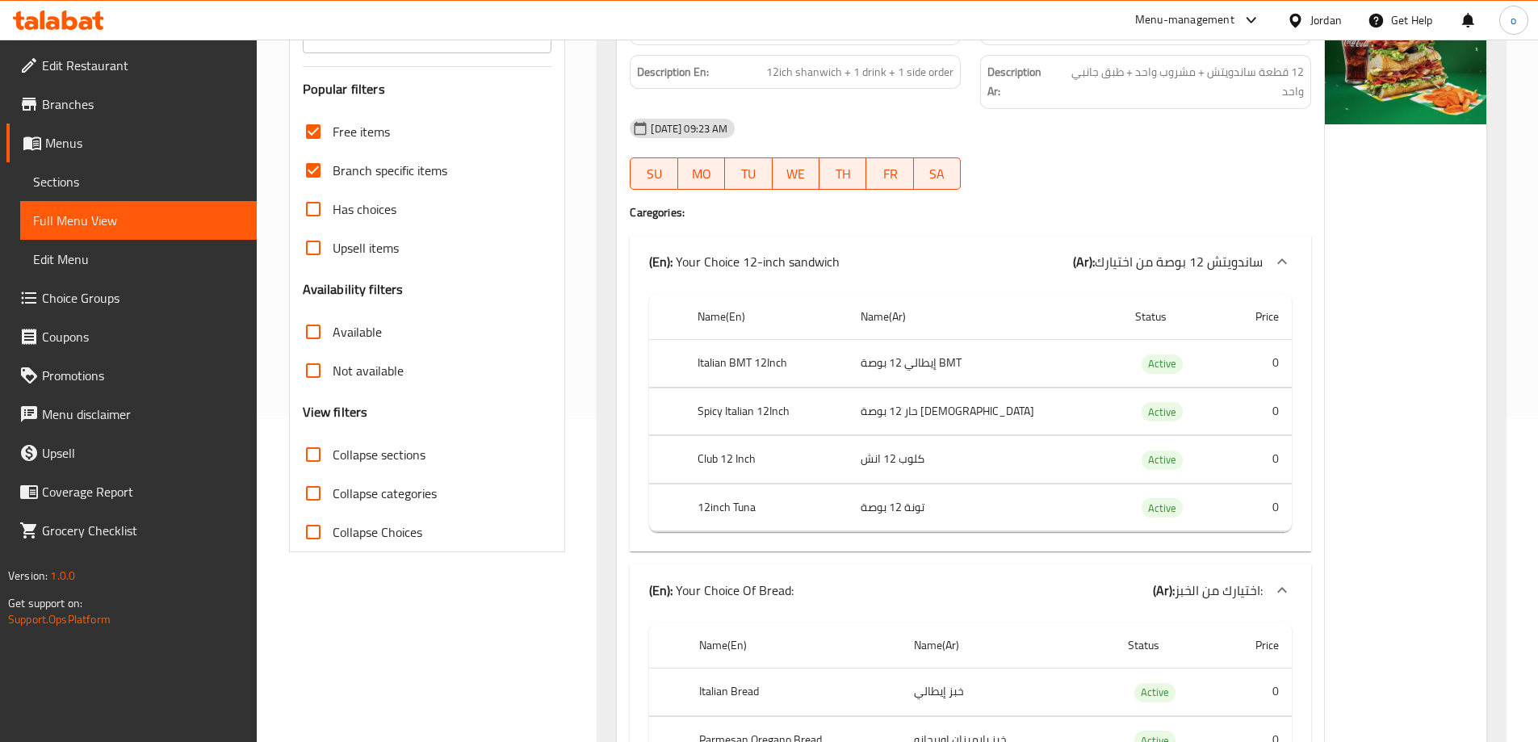
click at [123, 145] on span "Menus" at bounding box center [144, 142] width 199 height 19
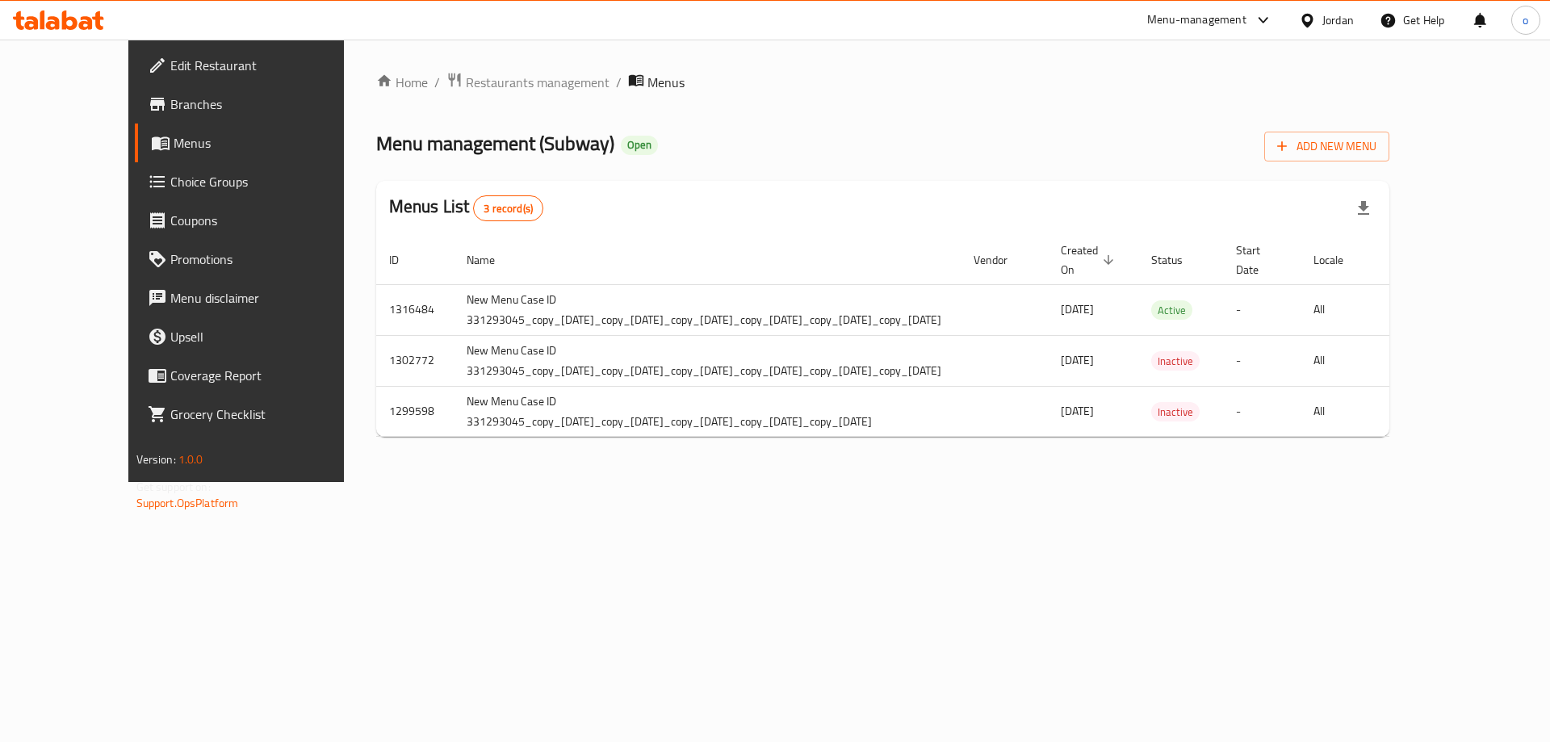
click at [174, 146] on span "Menus" at bounding box center [274, 142] width 201 height 19
click at [170, 109] on span "Branches" at bounding box center [272, 103] width 204 height 19
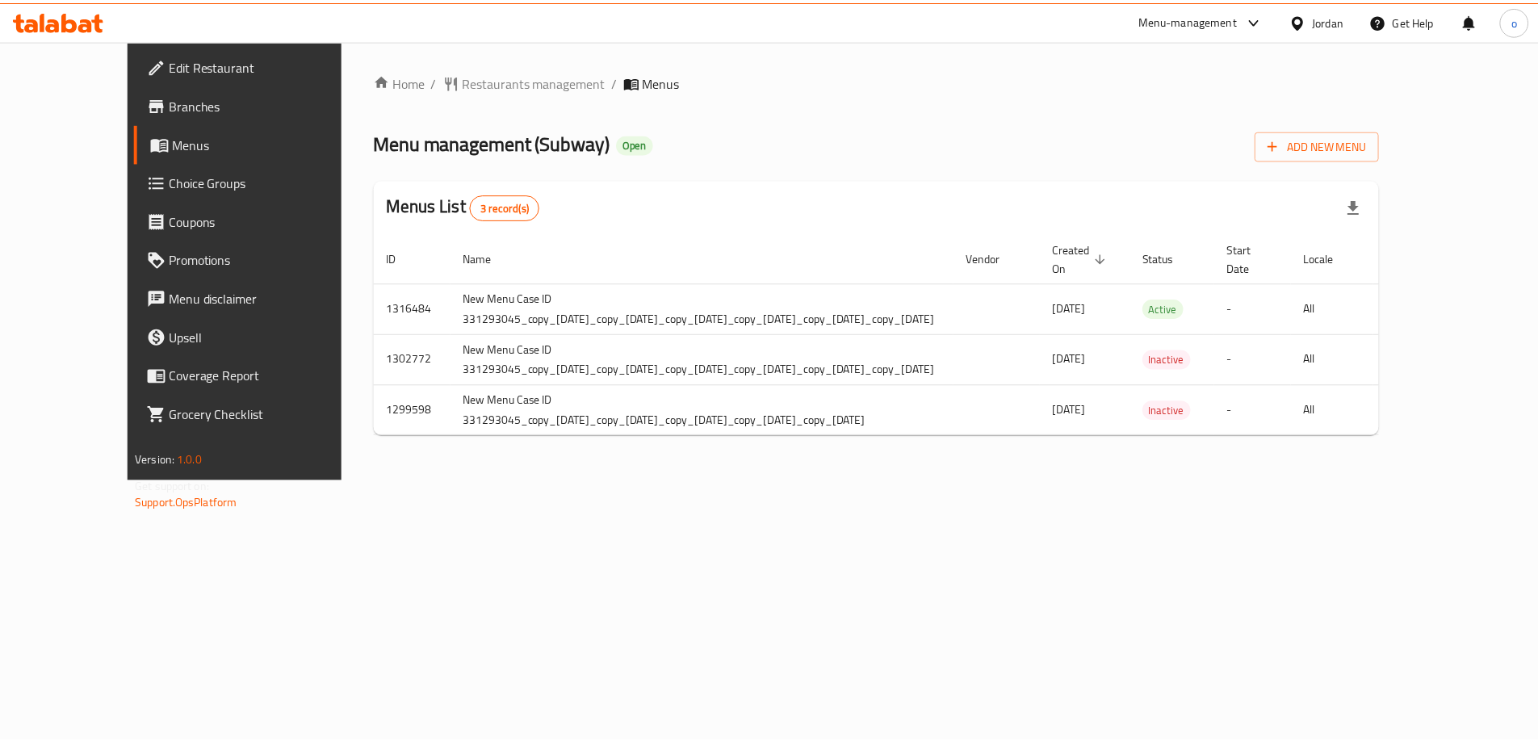
scroll to position [0, 121]
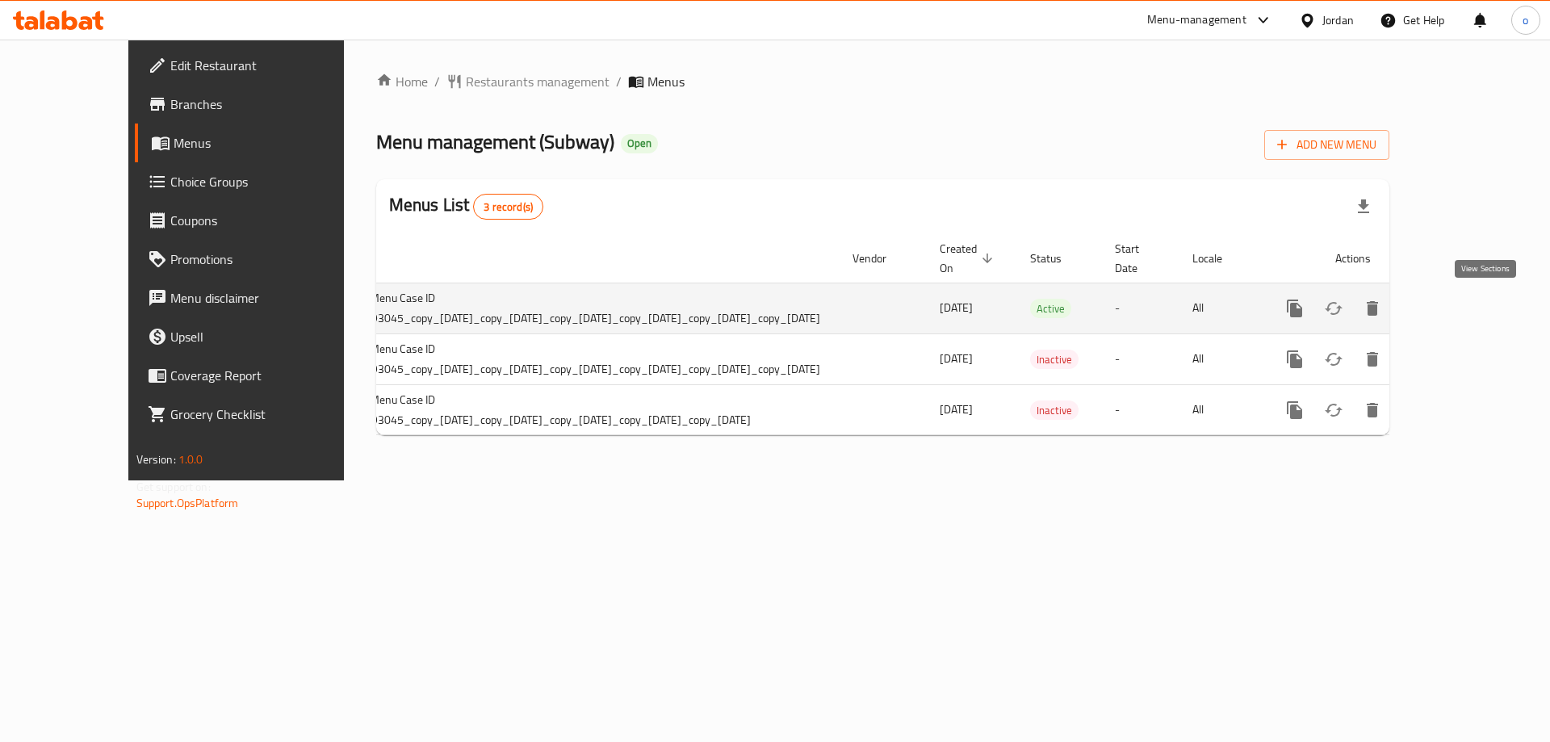
click at [1431, 303] on link "enhanced table" at bounding box center [1411, 308] width 39 height 39
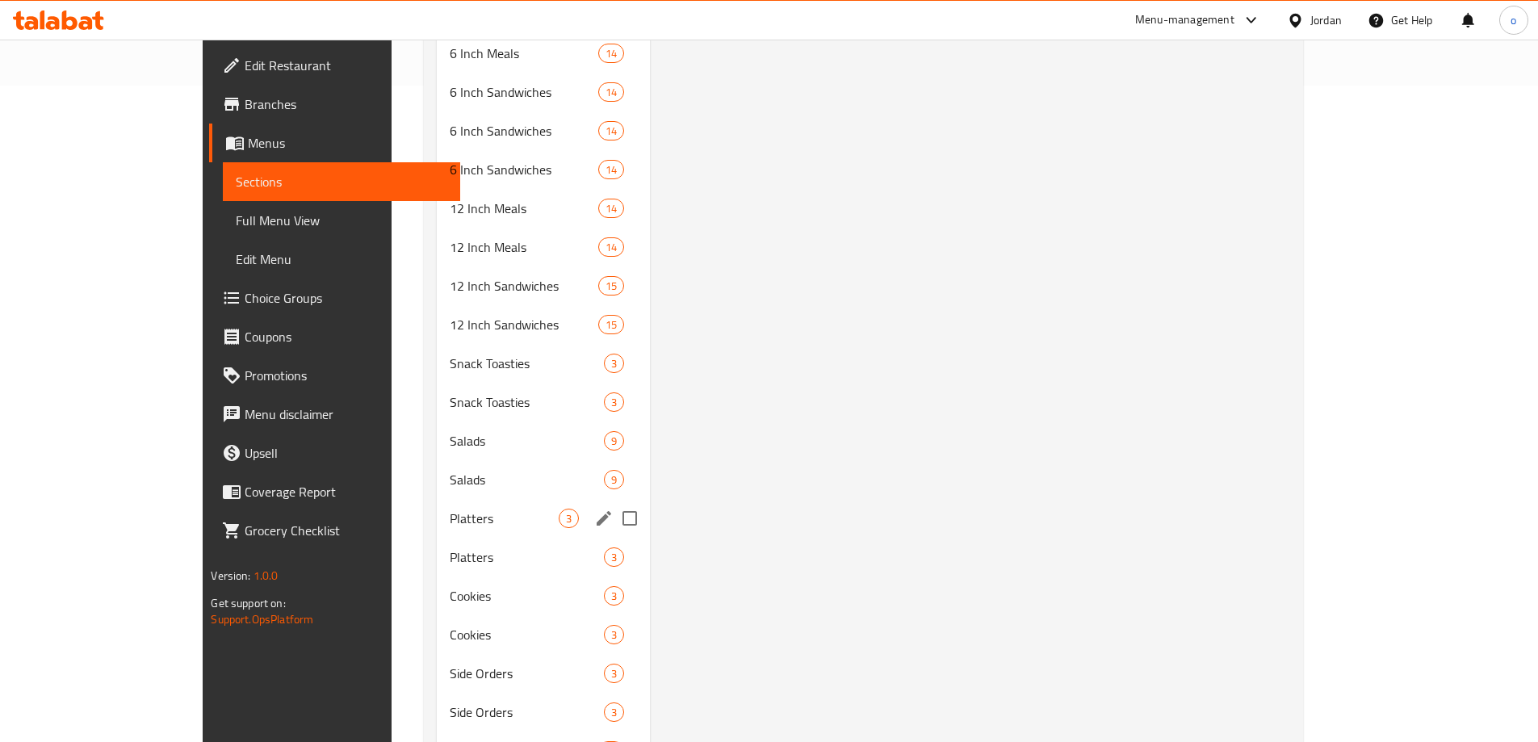
scroll to position [751, 0]
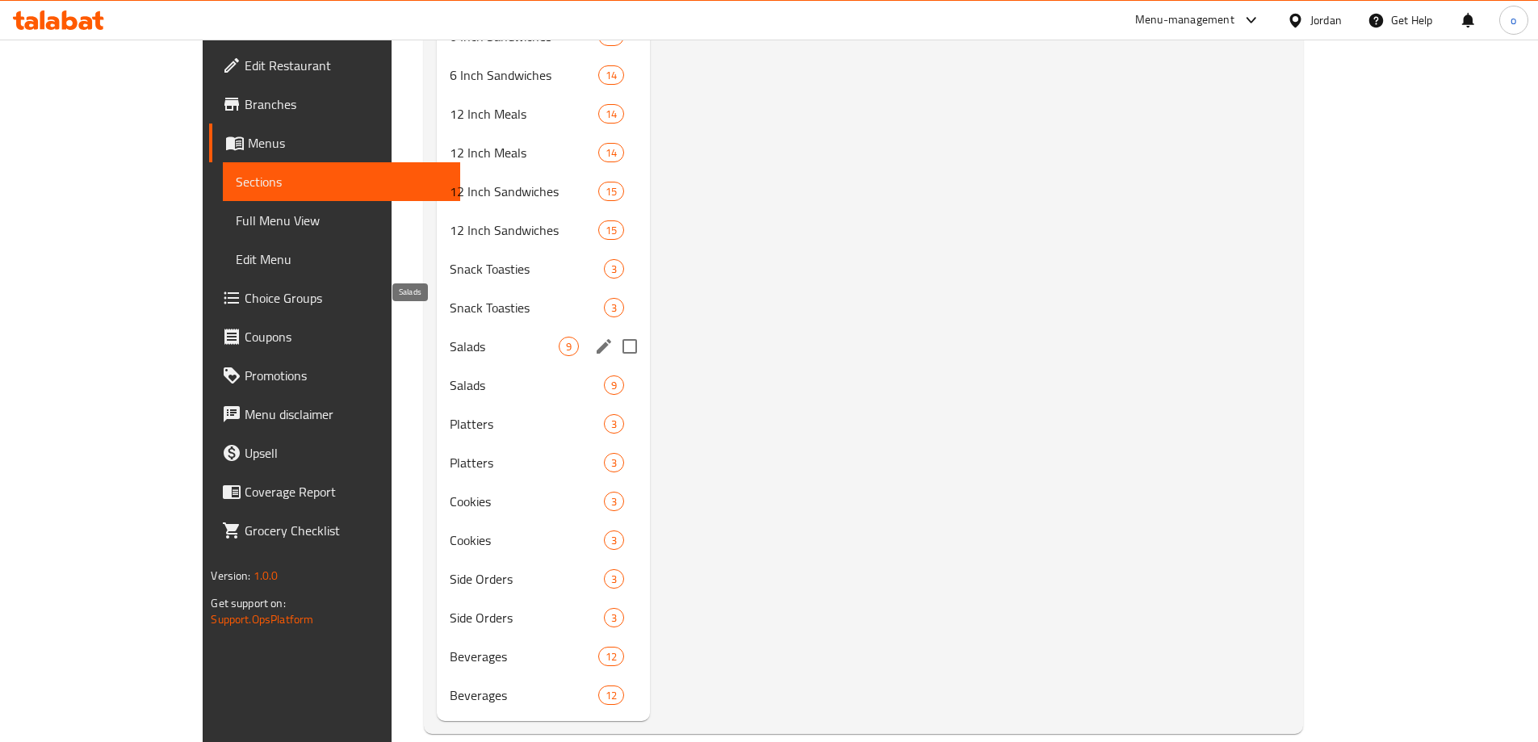
click at [450, 337] on span "Salads" at bounding box center [504, 346] width 109 height 19
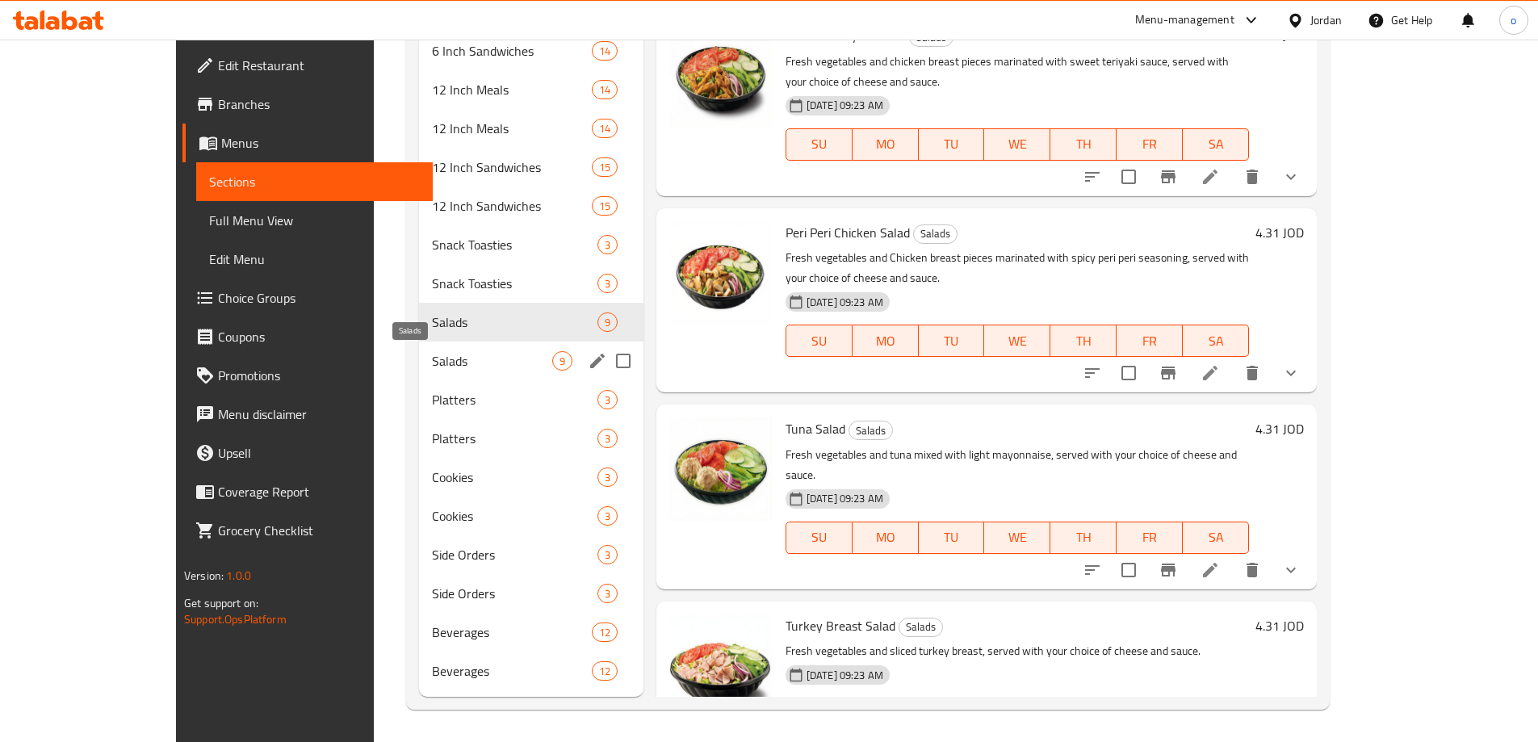
click at [432, 355] on span "Salads" at bounding box center [492, 360] width 120 height 19
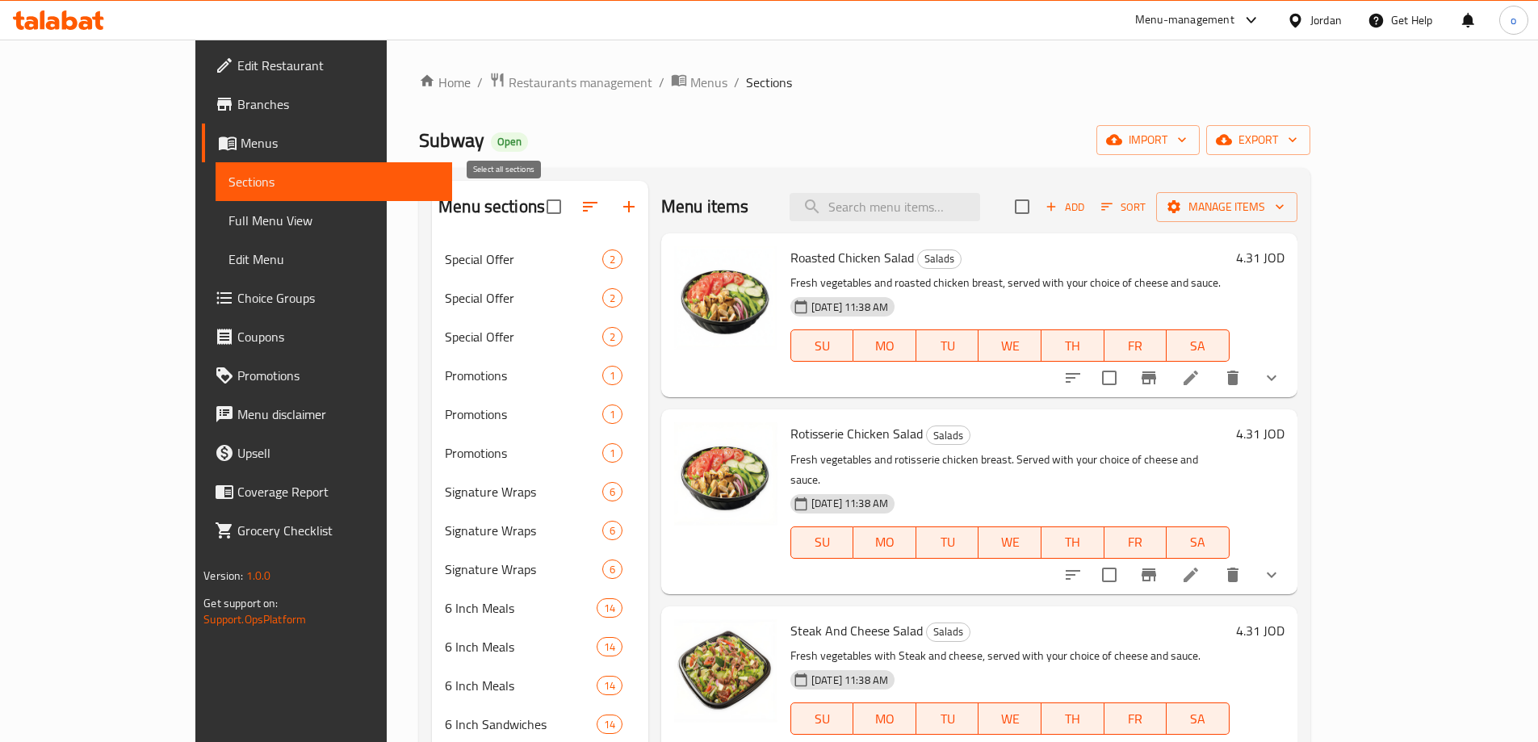
click at [537, 212] on input "checkbox" at bounding box center [554, 207] width 34 height 34
checkbox input "true"
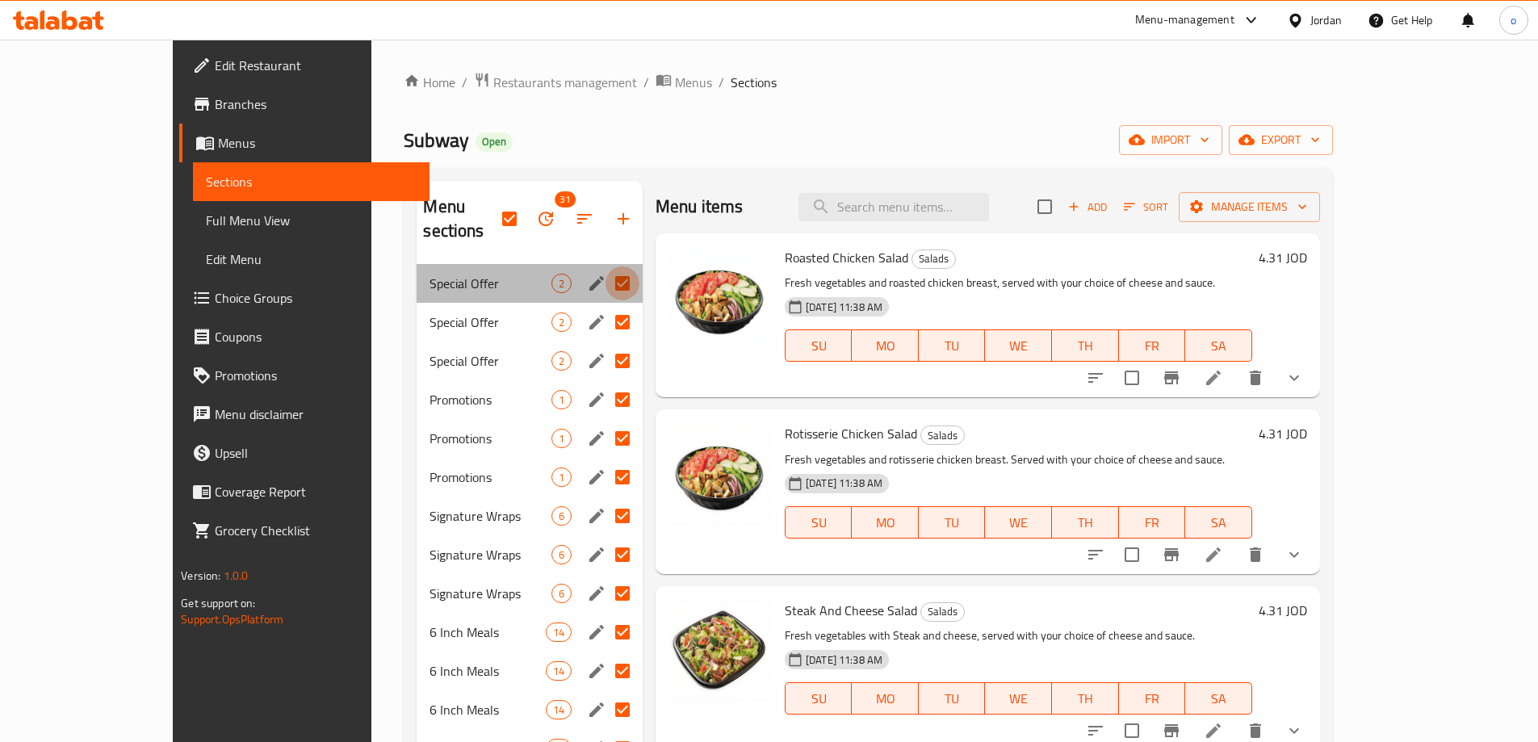
click at [606, 266] on input "Menu sections" at bounding box center [623, 283] width 34 height 34
checkbox input "false"
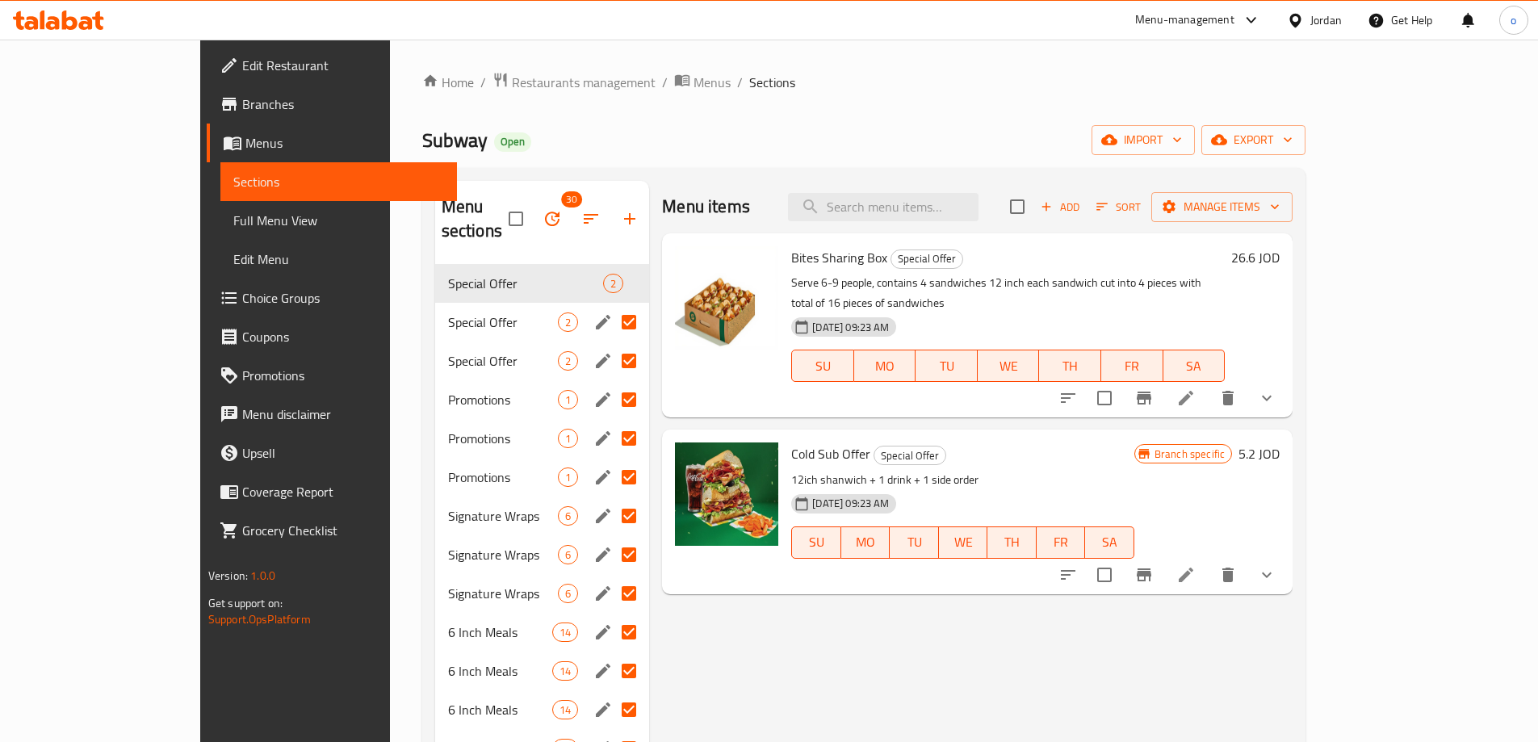
click at [612, 344] on input "Menu sections" at bounding box center [629, 361] width 34 height 34
checkbox input "false"
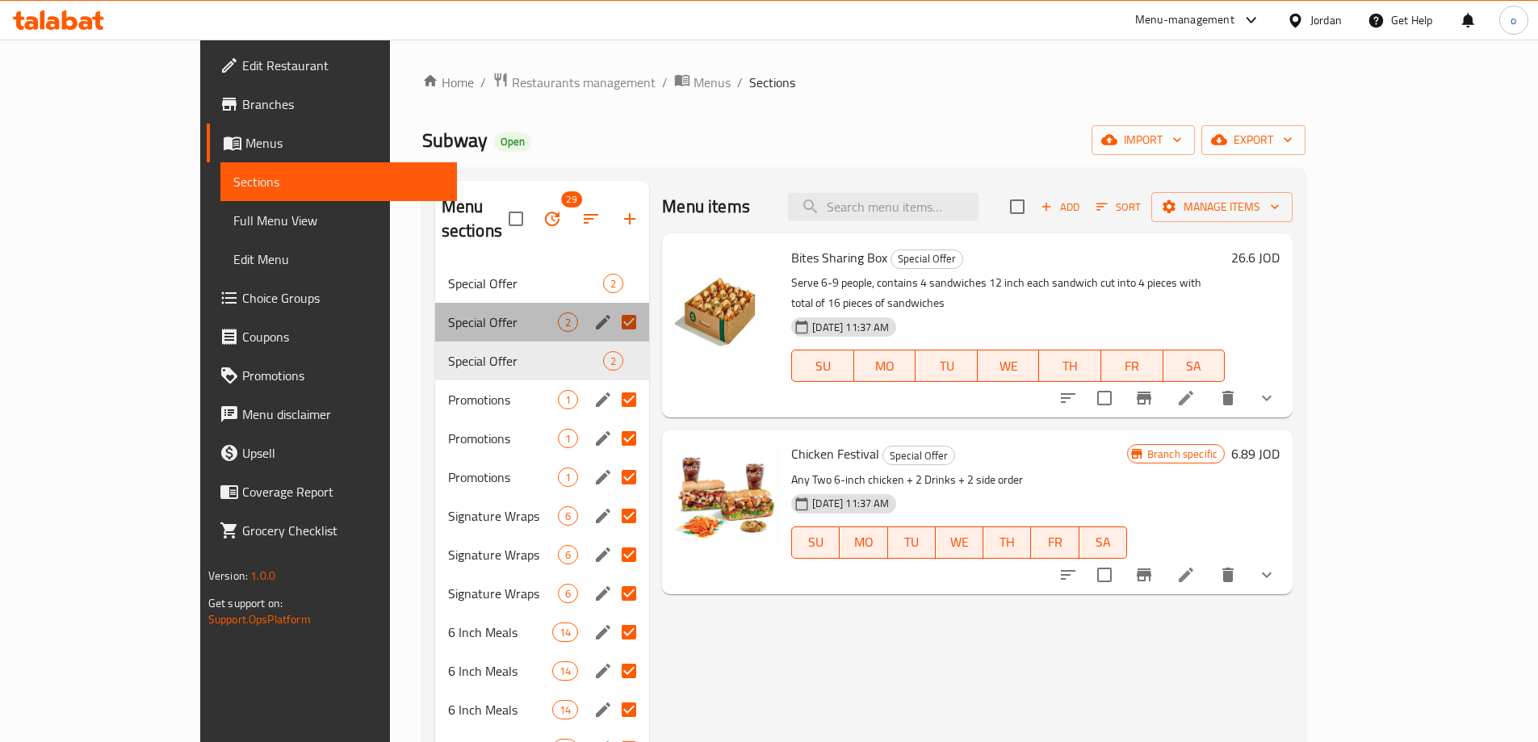
click at [598, 303] on div "Special Offer 2" at bounding box center [542, 322] width 215 height 39
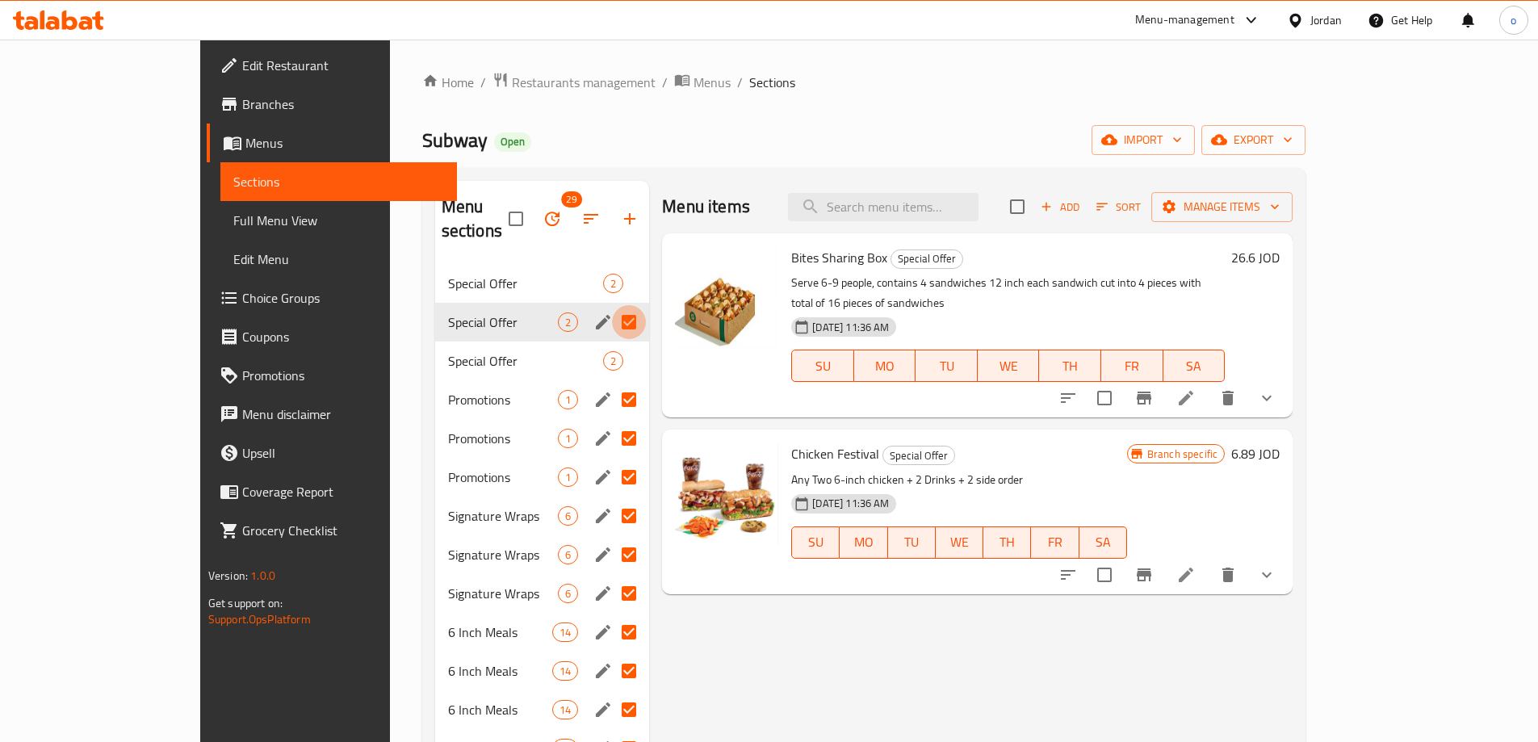
click at [612, 305] on input "Menu sections" at bounding box center [629, 322] width 34 height 34
checkbox input "false"
click at [612, 305] on input "Menu sections" at bounding box center [629, 322] width 34 height 34
checkbox input "true"
click at [612, 344] on input "Menu sections" at bounding box center [629, 361] width 34 height 34
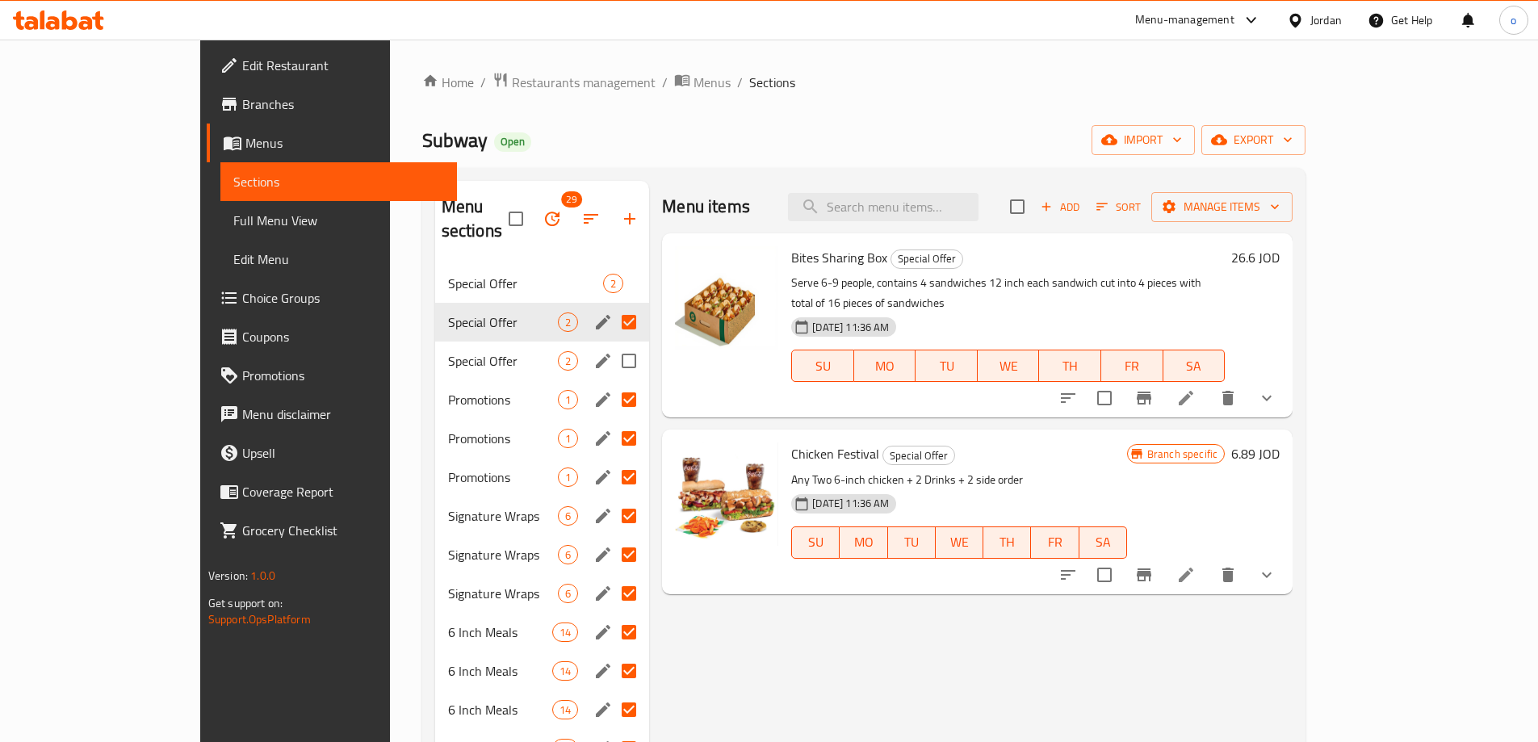
checkbox input "true"
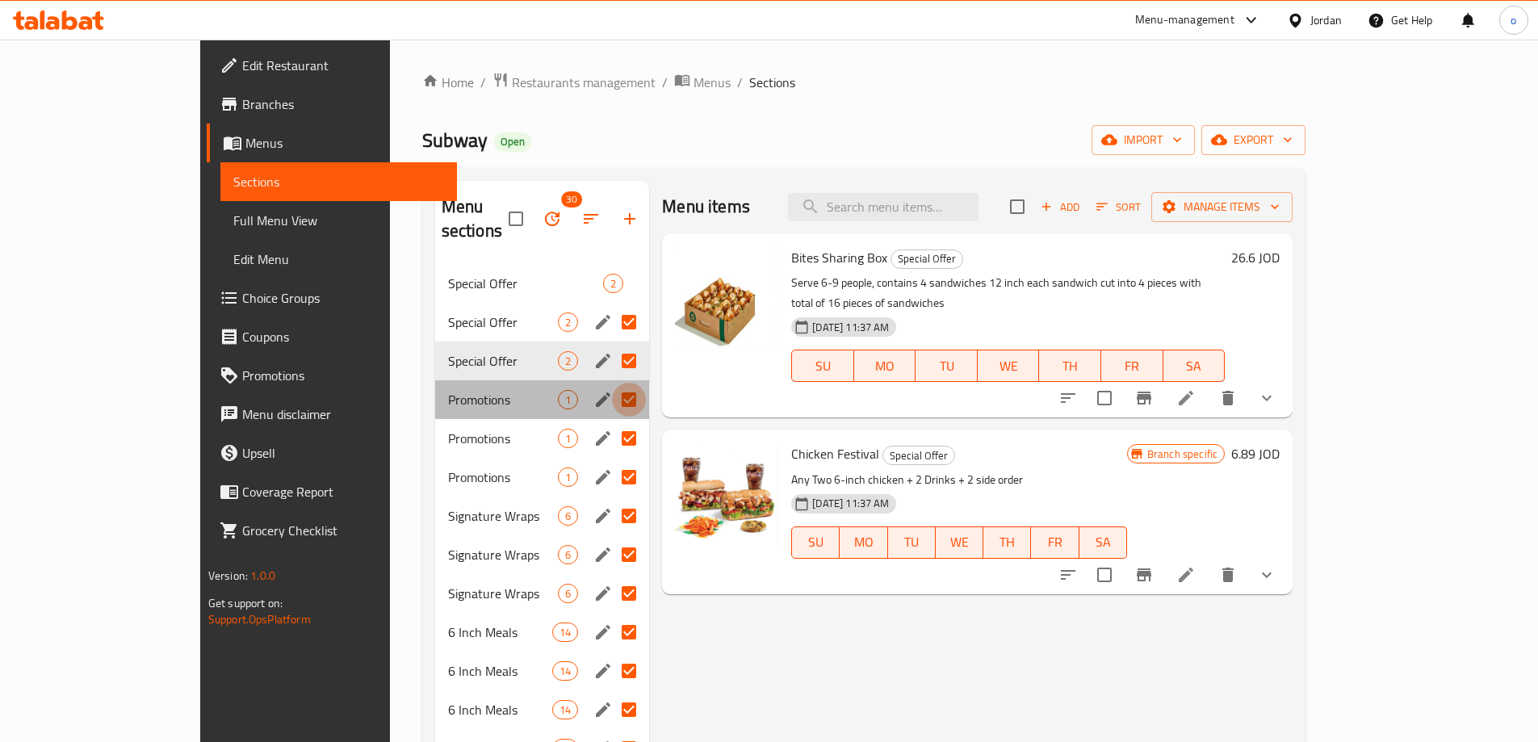
click at [612, 384] on input "Menu sections" at bounding box center [629, 400] width 34 height 34
checkbox input "false"
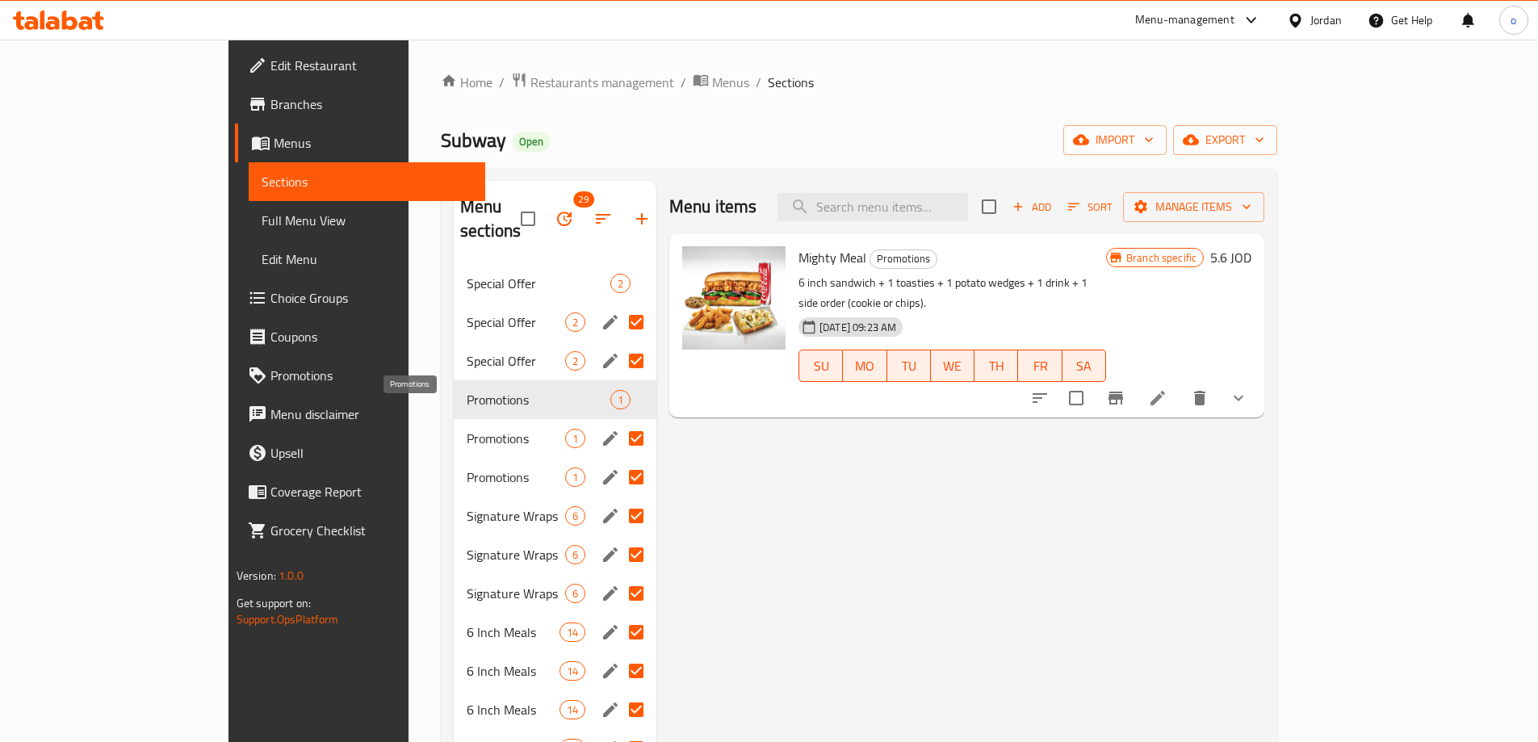
drag, startPoint x: 482, startPoint y: 422, endPoint x: 540, endPoint y: 438, distance: 60.1
drag, startPoint x: 540, startPoint y: 438, endPoint x: 417, endPoint y: 418, distance: 125.1
click at [467, 429] on span "Promotions" at bounding box center [516, 438] width 99 height 19
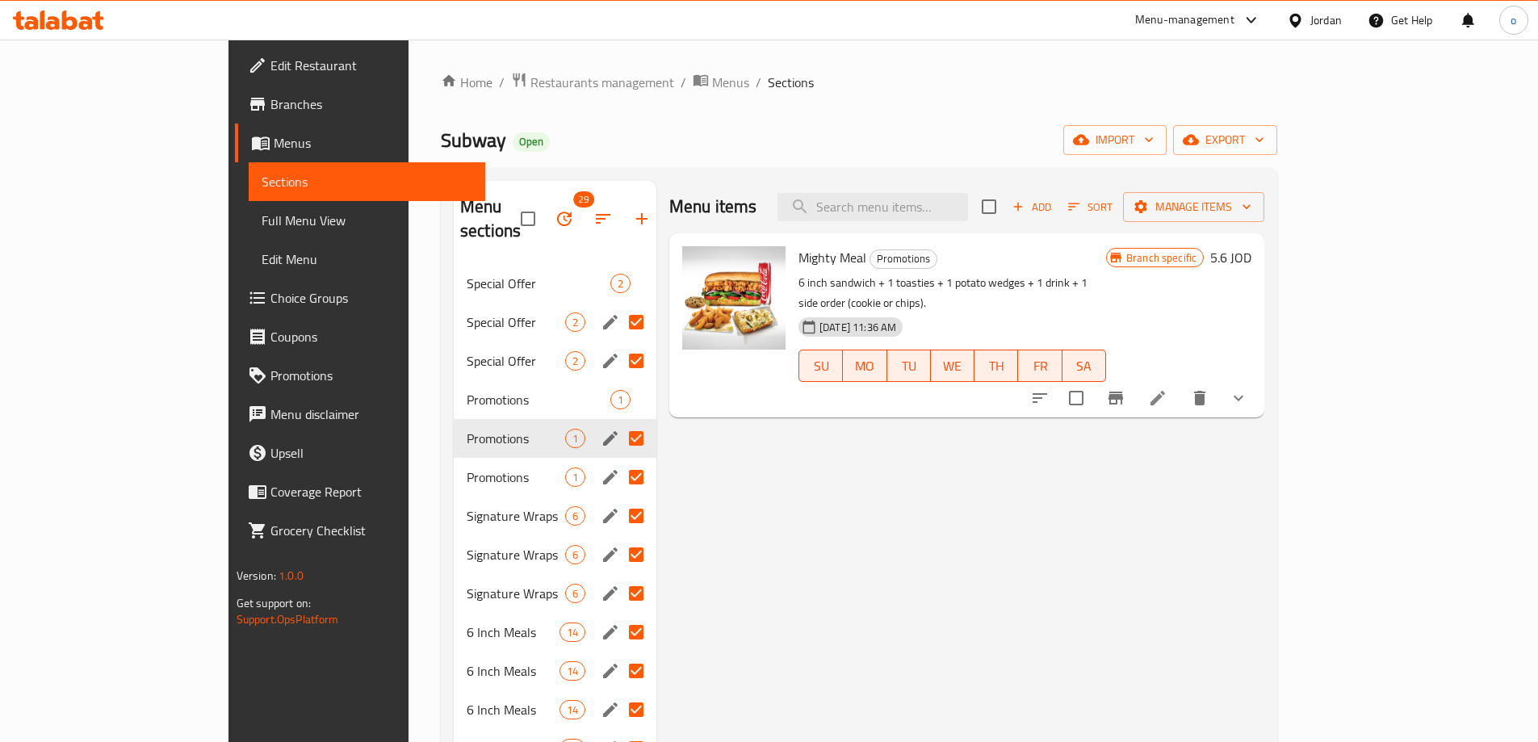
click at [511, 212] on input "checkbox" at bounding box center [528, 219] width 34 height 34
checkbox input "false"
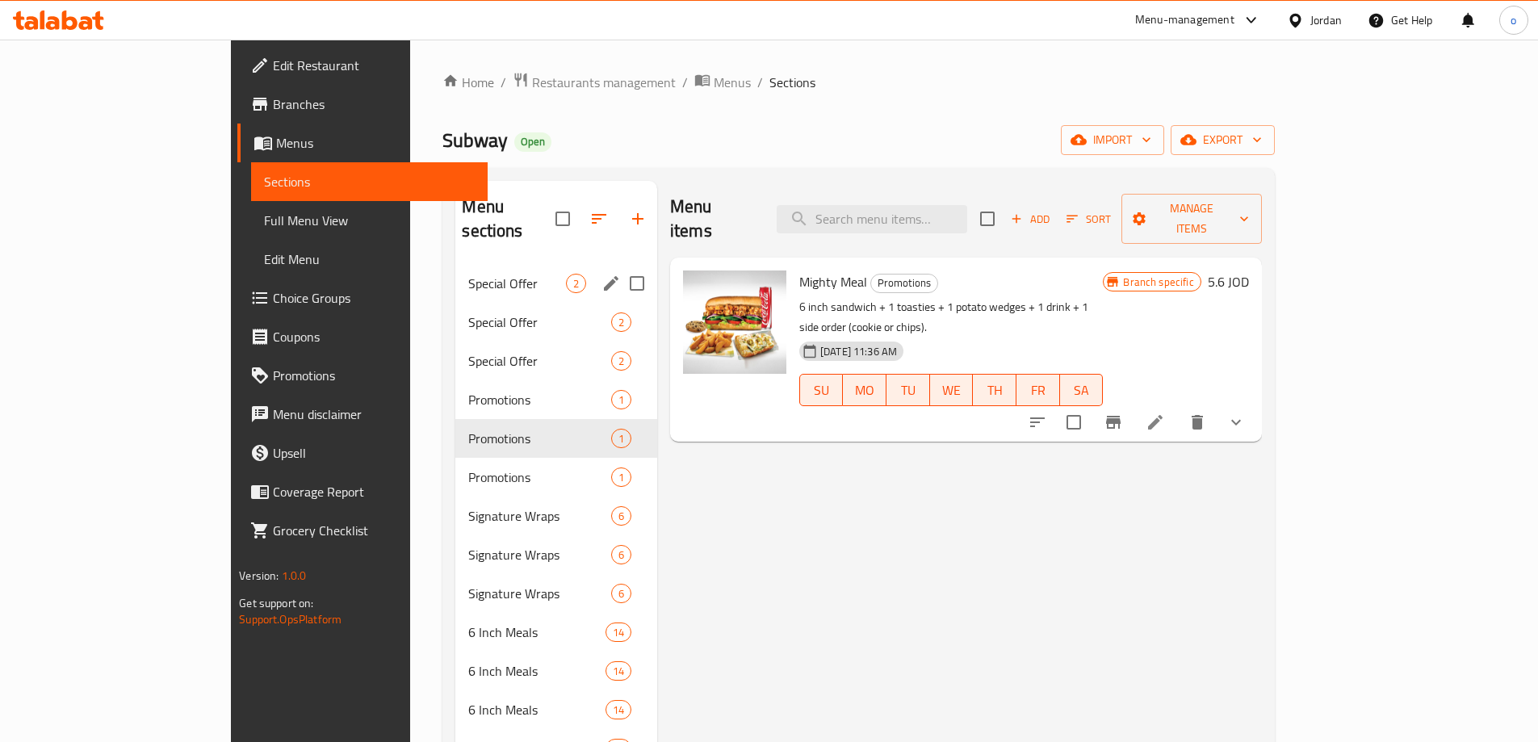
click at [455, 270] on div "Special Offer 2" at bounding box center [556, 283] width 202 height 39
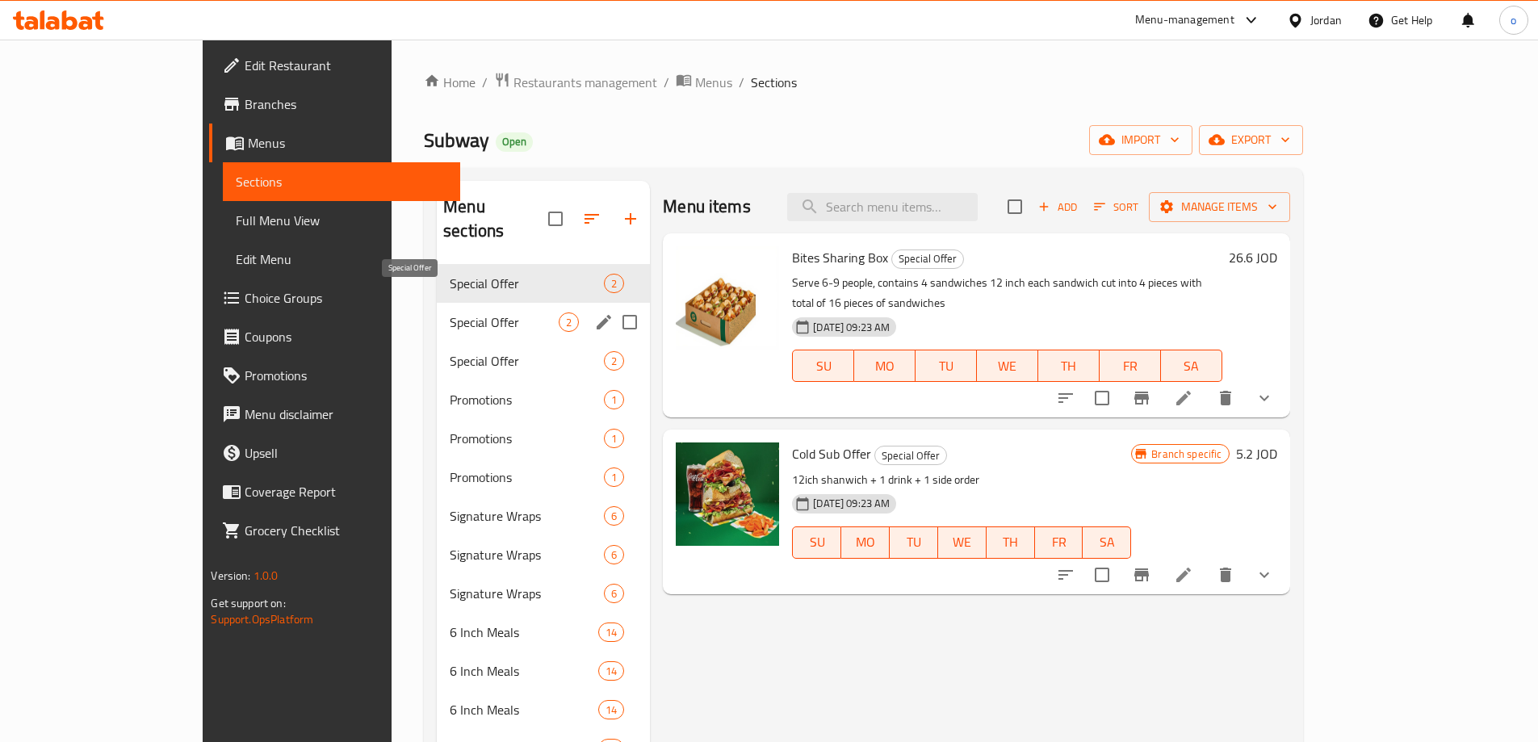
click at [450, 313] on span "Special Offer" at bounding box center [504, 322] width 109 height 19
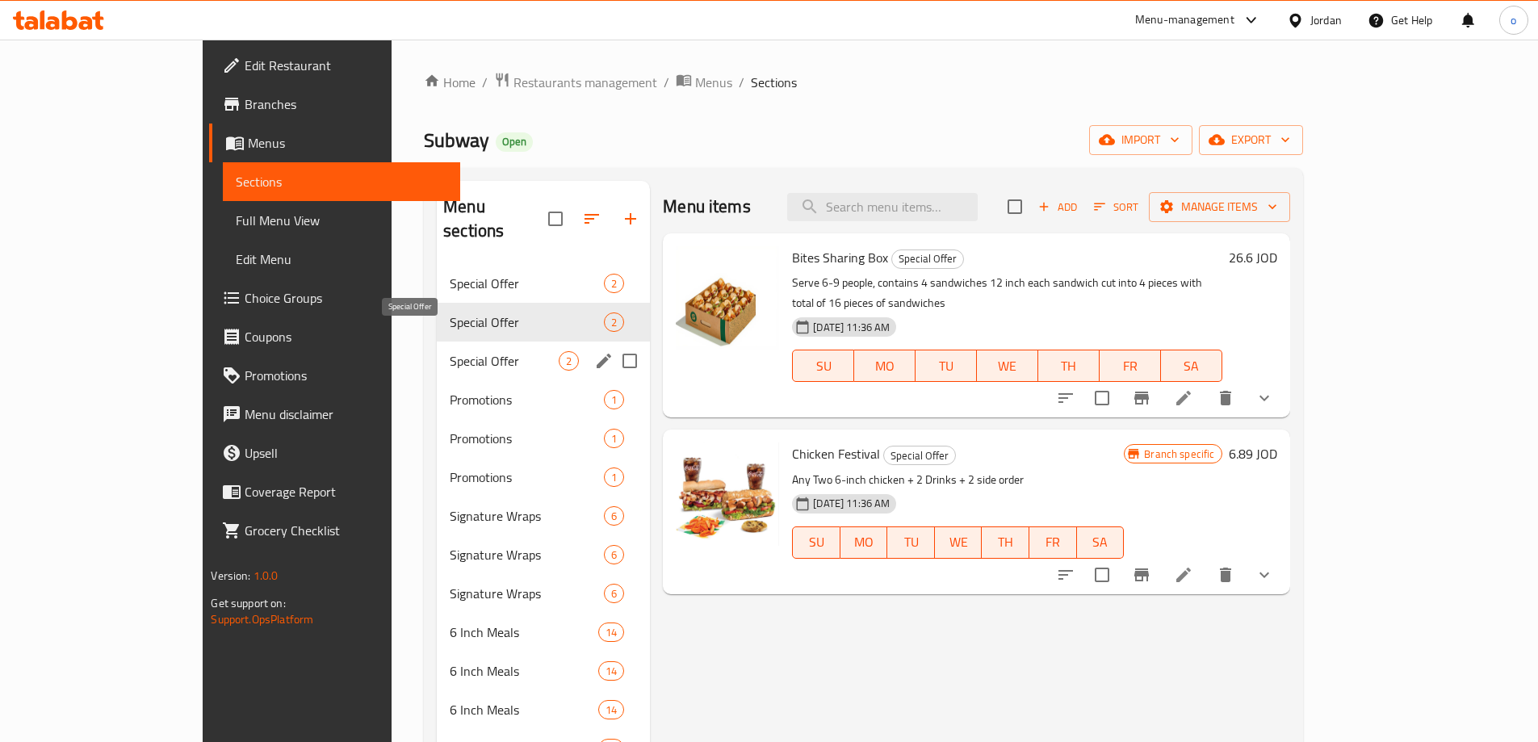
click at [450, 351] on span "Special Offer" at bounding box center [504, 360] width 109 height 19
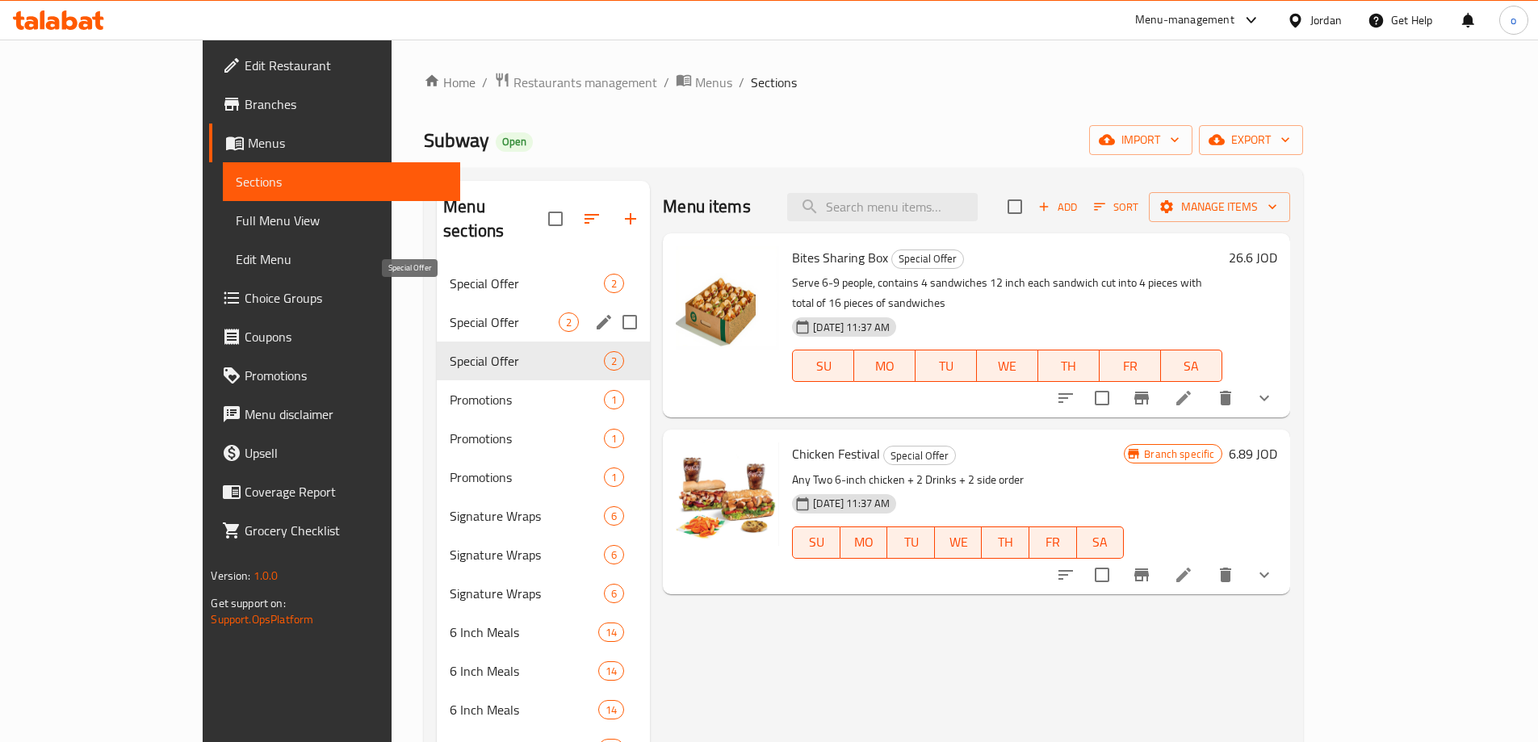
click at [471, 313] on span "Special Offer" at bounding box center [504, 322] width 109 height 19
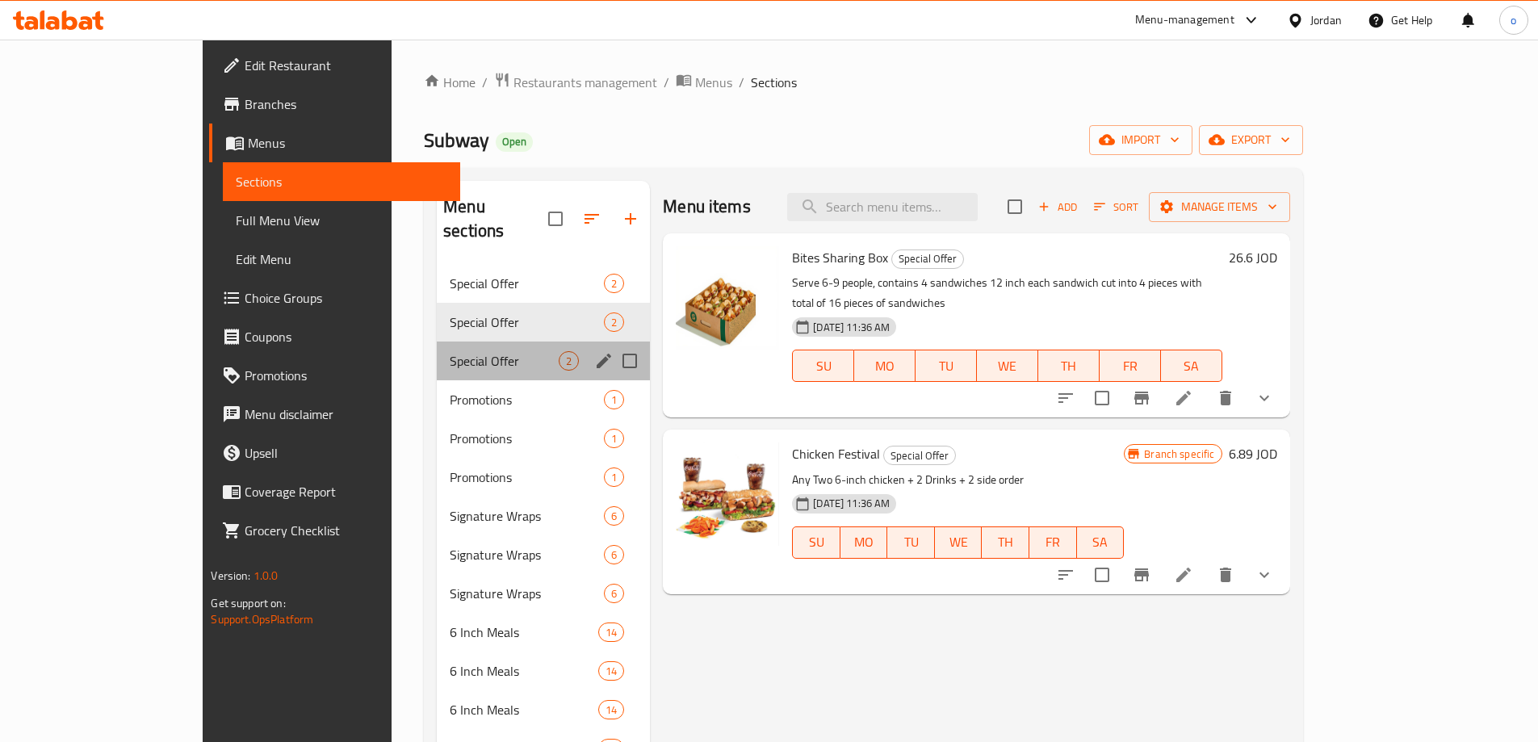
click at [461, 342] on div "Special Offer 2" at bounding box center [543, 361] width 213 height 39
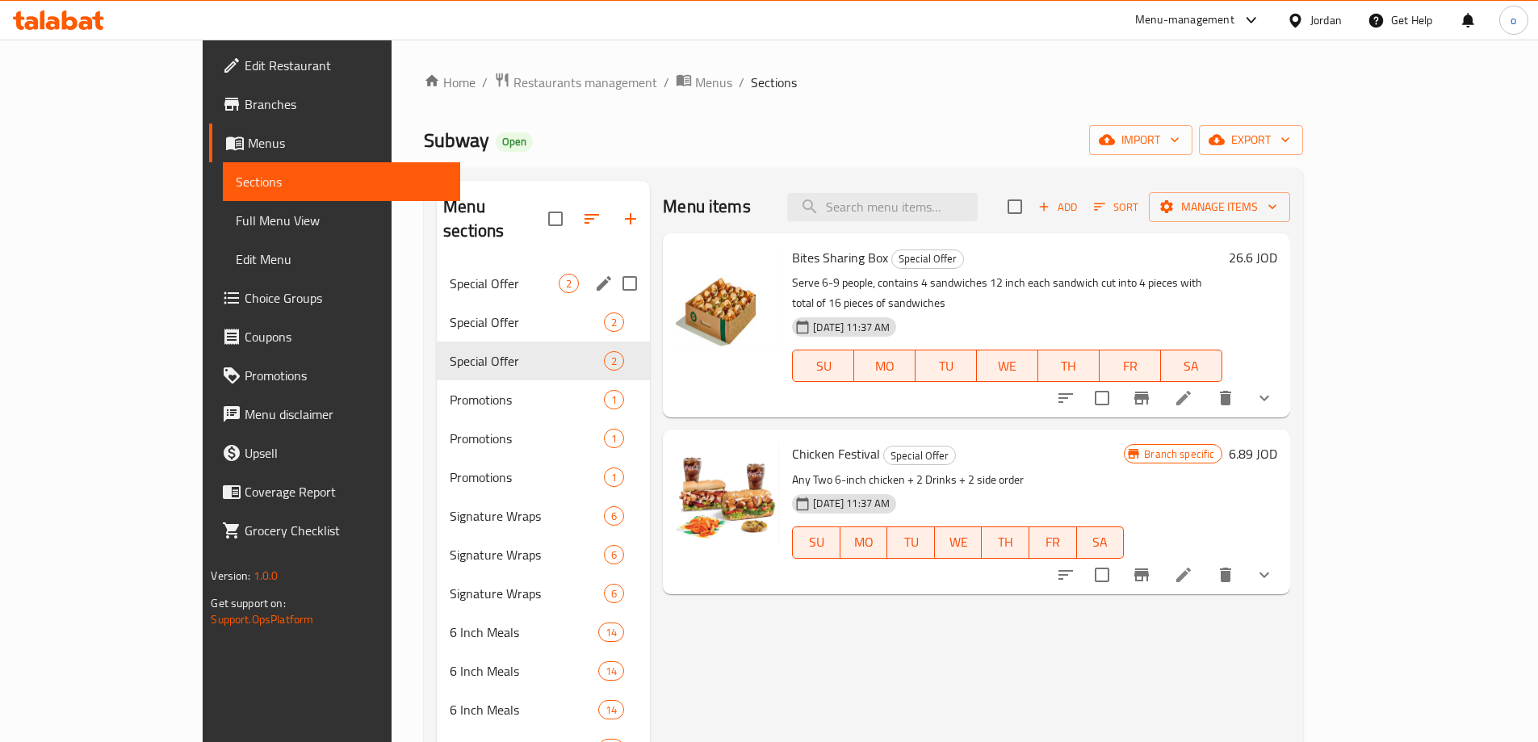
click at [437, 264] on div "Special Offer 2" at bounding box center [543, 283] width 213 height 39
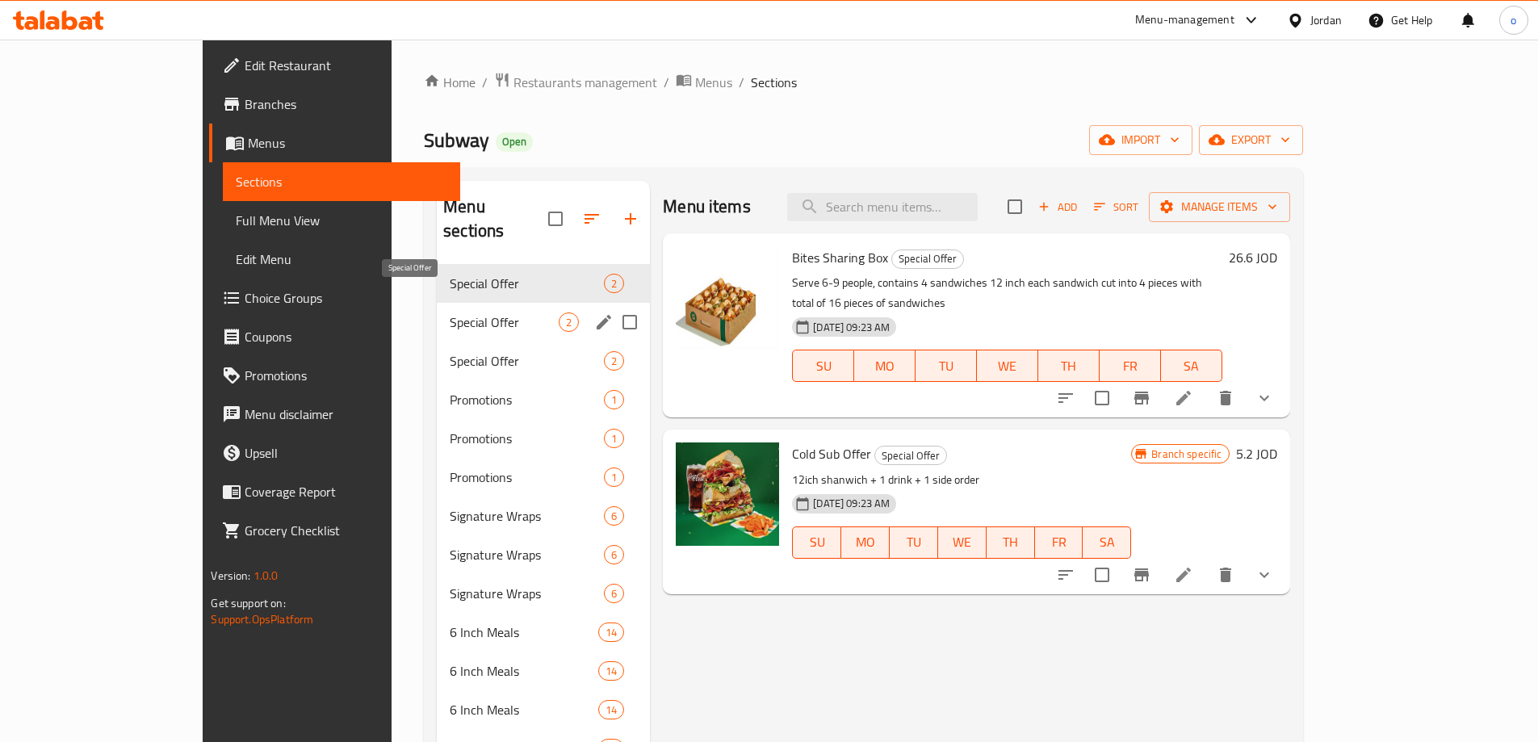
click at [453, 313] on span "Special Offer" at bounding box center [504, 322] width 109 height 19
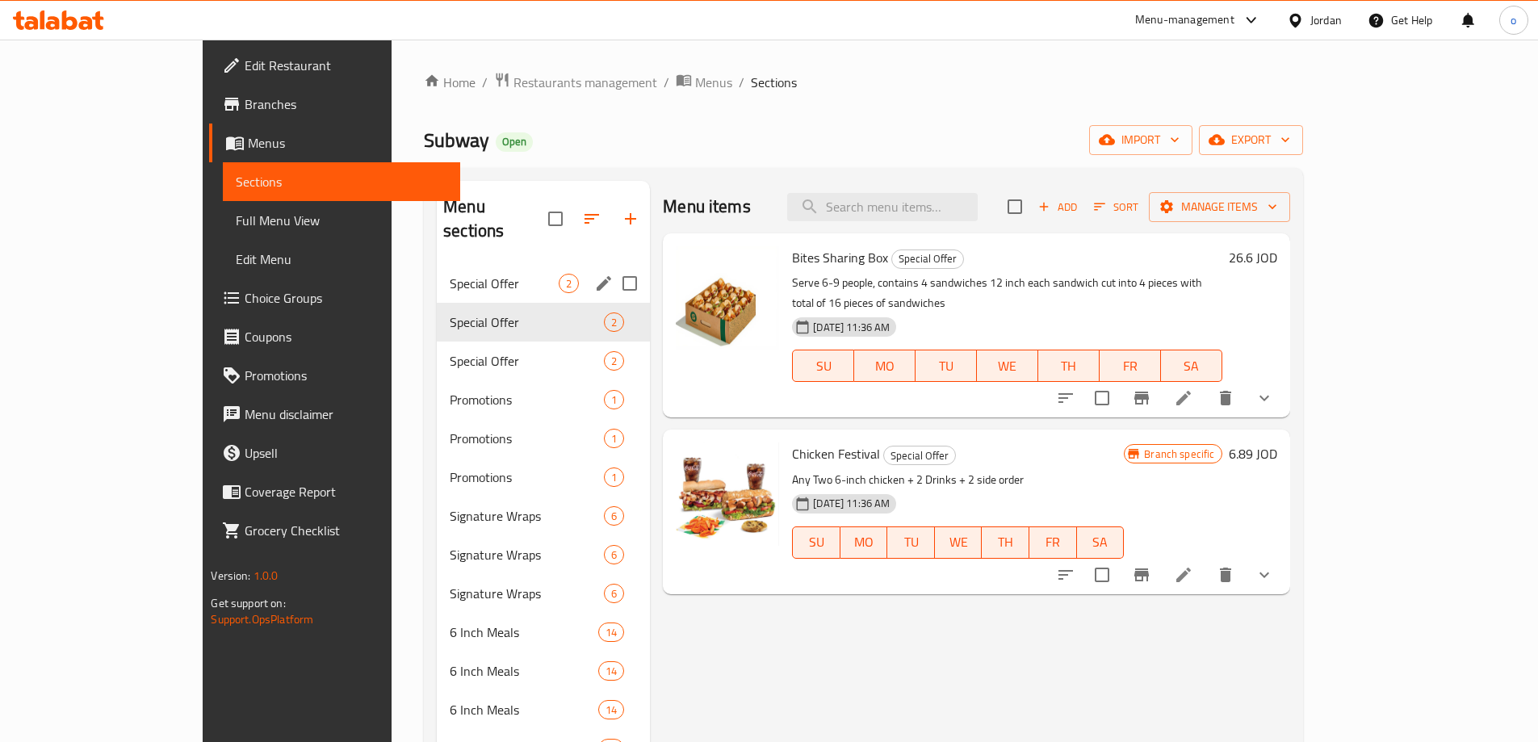
click at [443, 271] on div "Special Offer 2" at bounding box center [543, 283] width 213 height 39
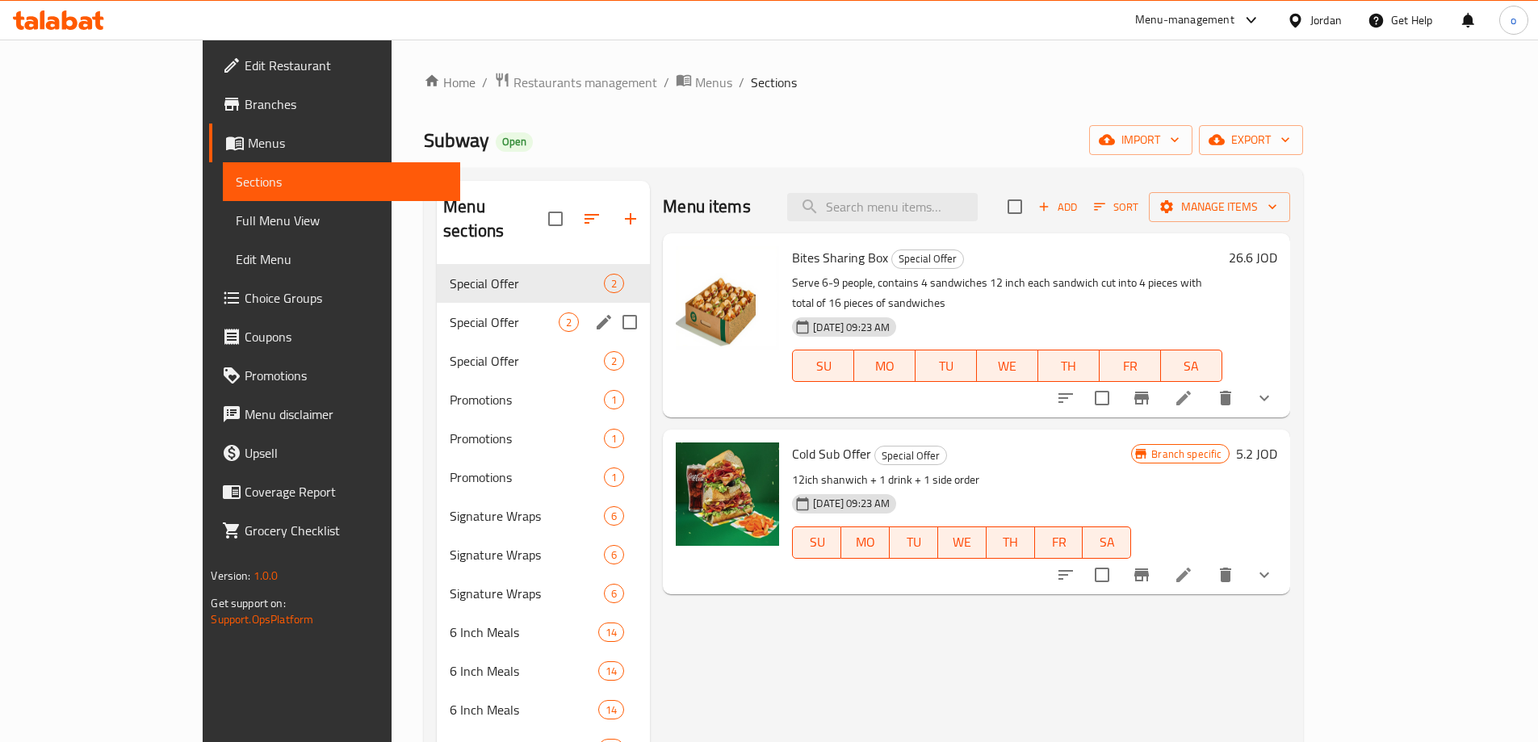
click at [472, 303] on div "Special Offer 2" at bounding box center [543, 322] width 213 height 39
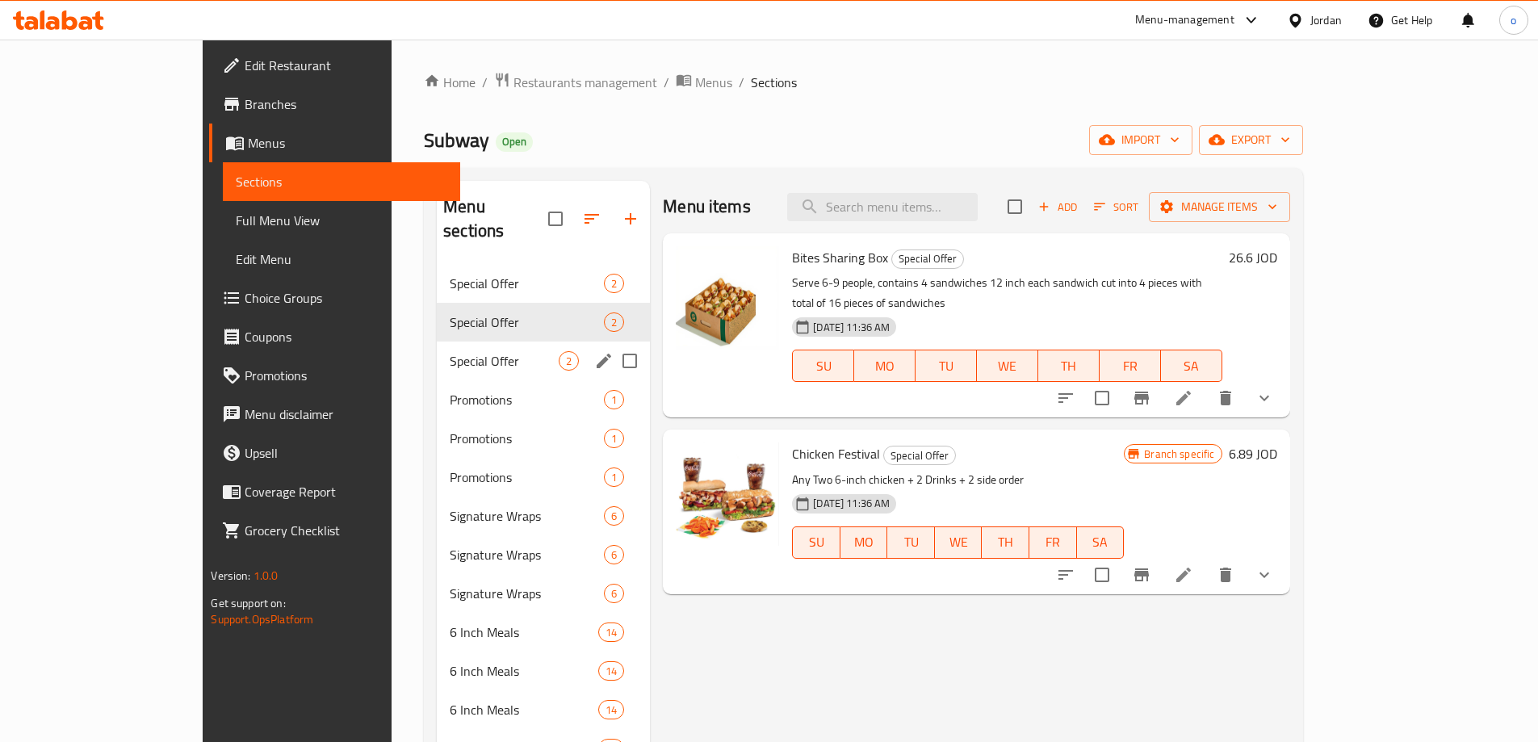
click at [442, 342] on div "Special Offer 2" at bounding box center [543, 361] width 213 height 39
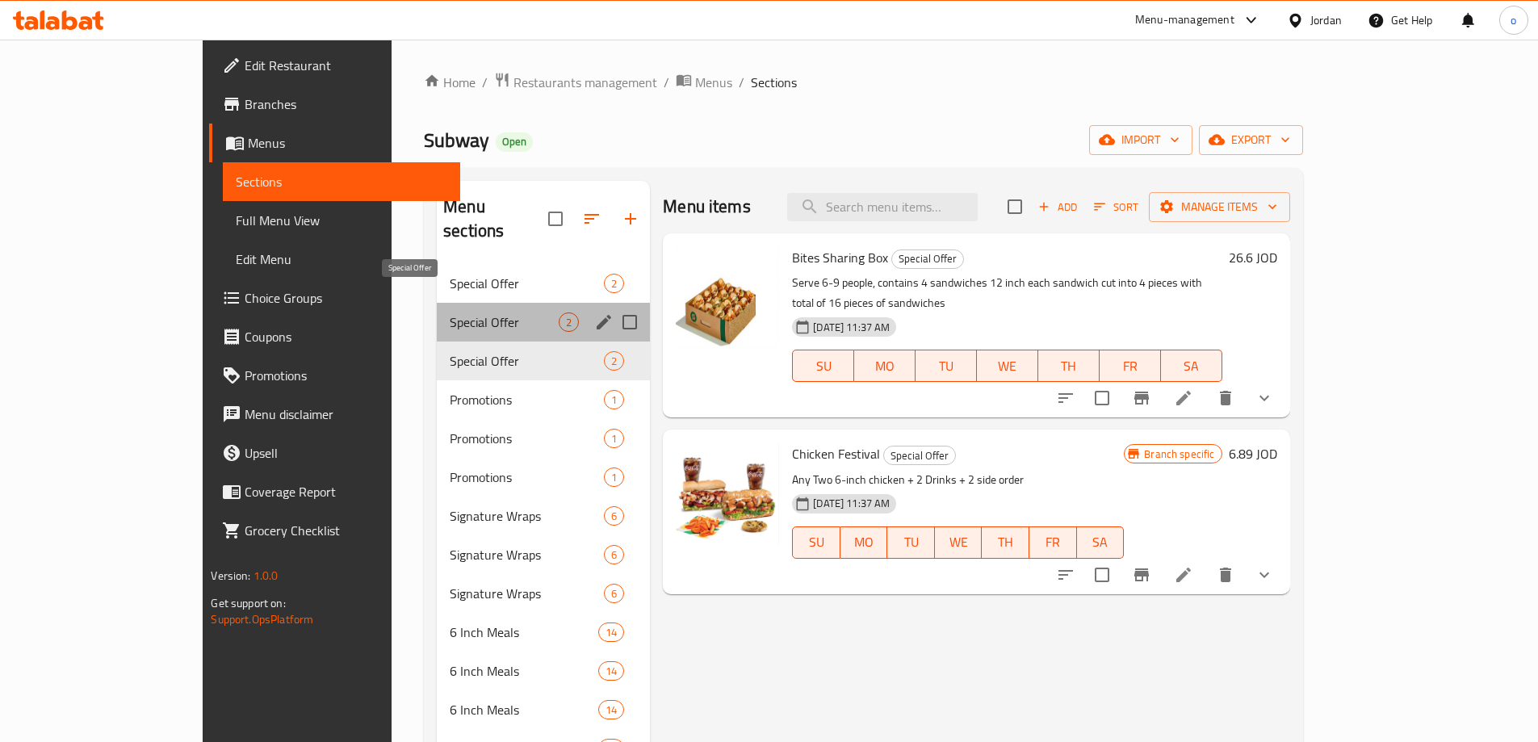
click at [450, 313] on span "Special Offer" at bounding box center [504, 322] width 109 height 19
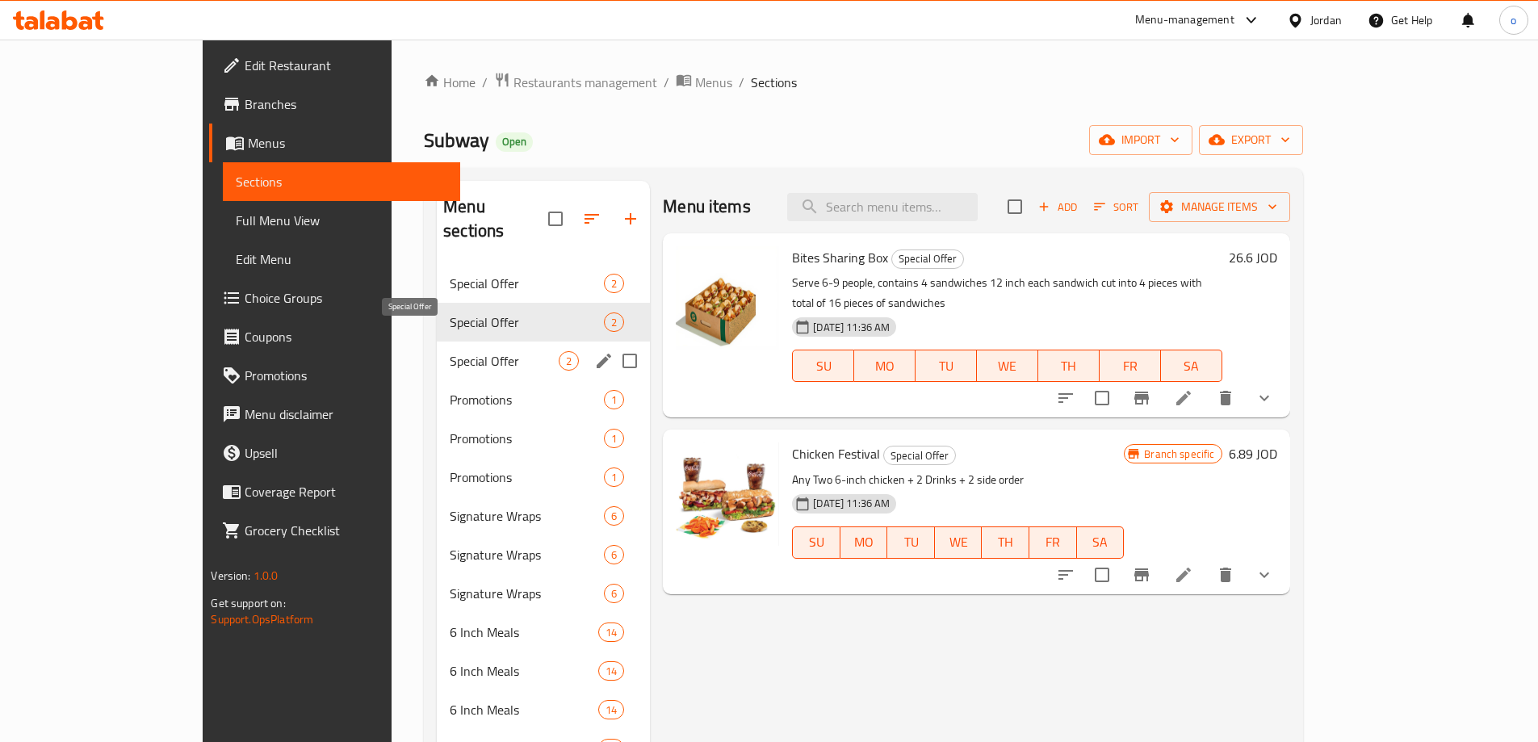
click at [450, 351] on span "Special Offer" at bounding box center [504, 360] width 109 height 19
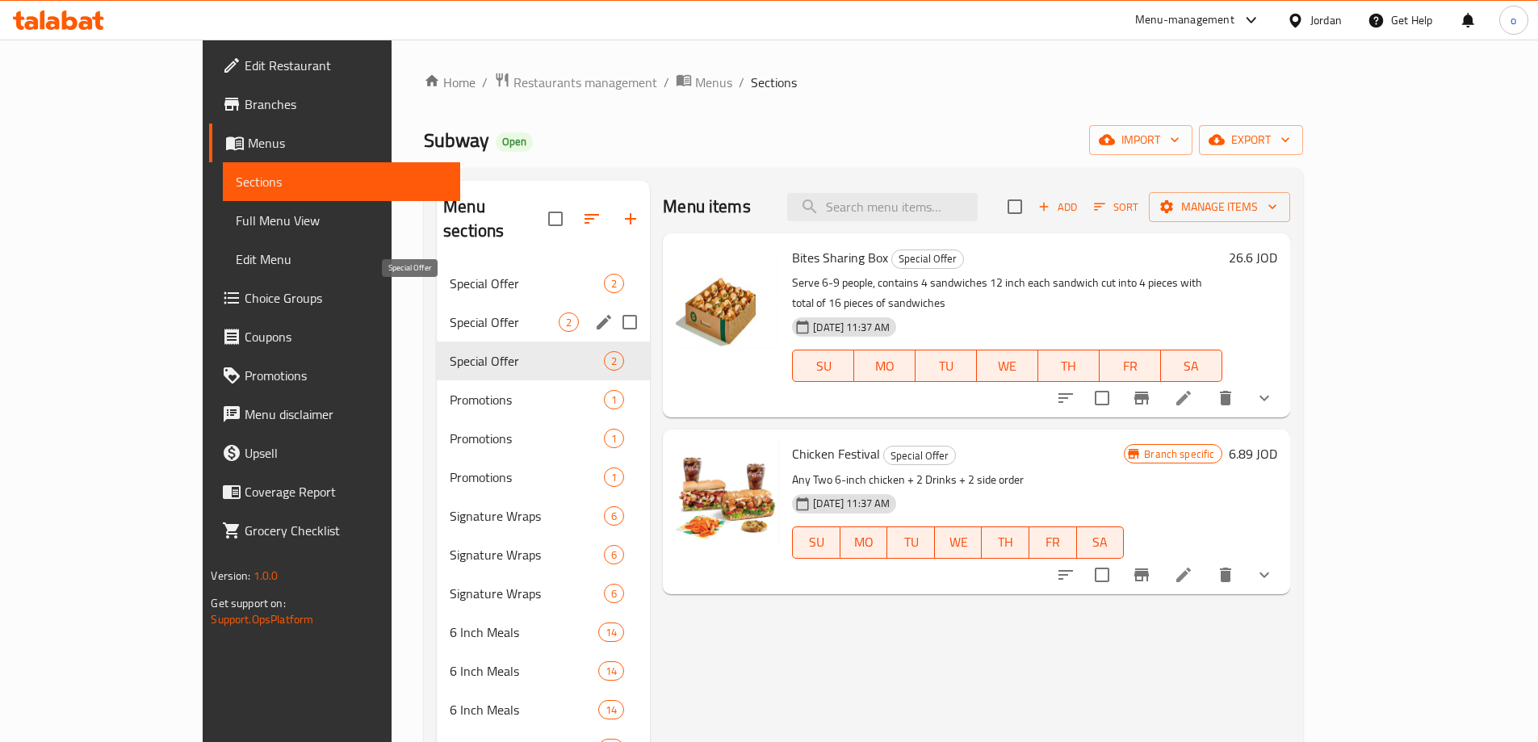
click at [450, 313] on span "Special Offer" at bounding box center [504, 322] width 109 height 19
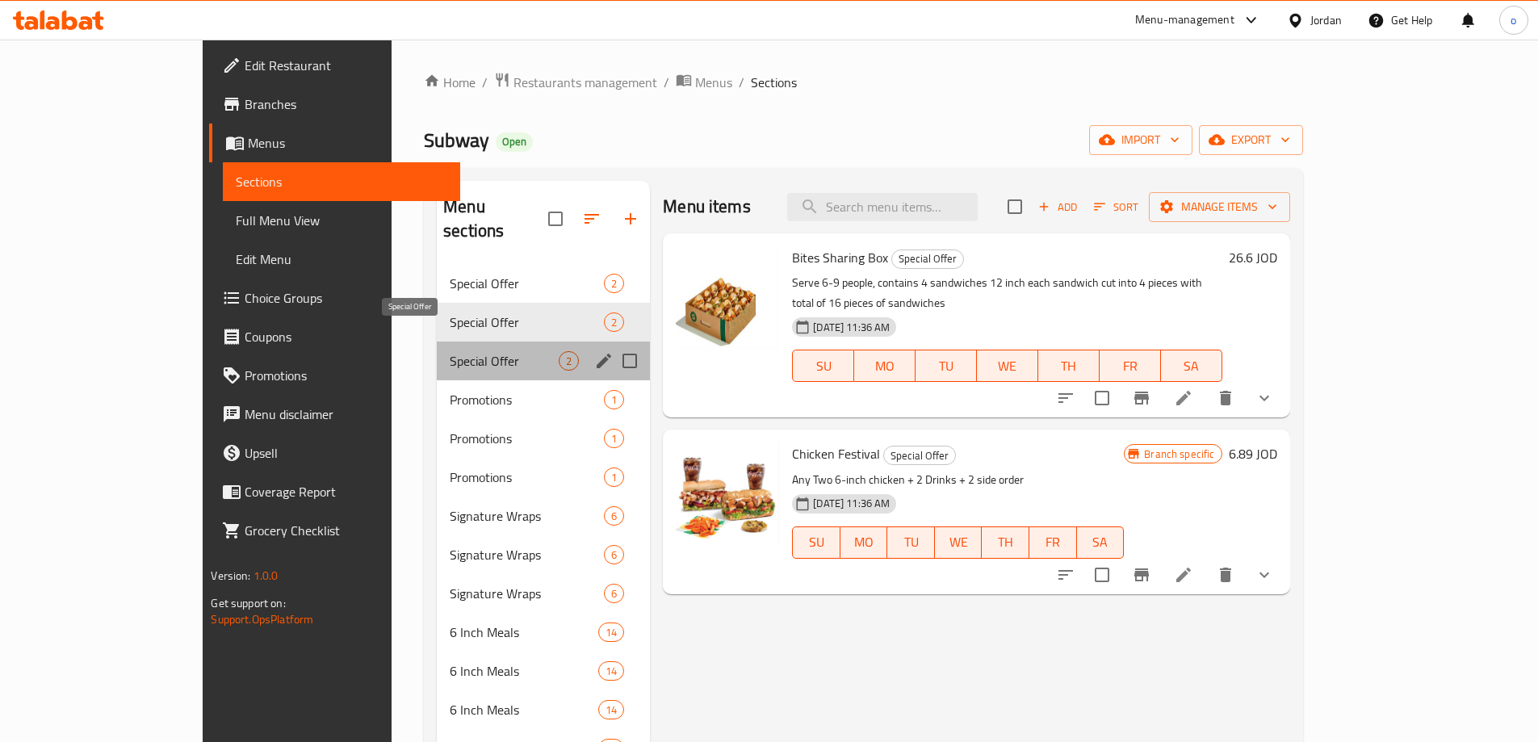
click at [450, 351] on span "Special Offer" at bounding box center [504, 360] width 109 height 19
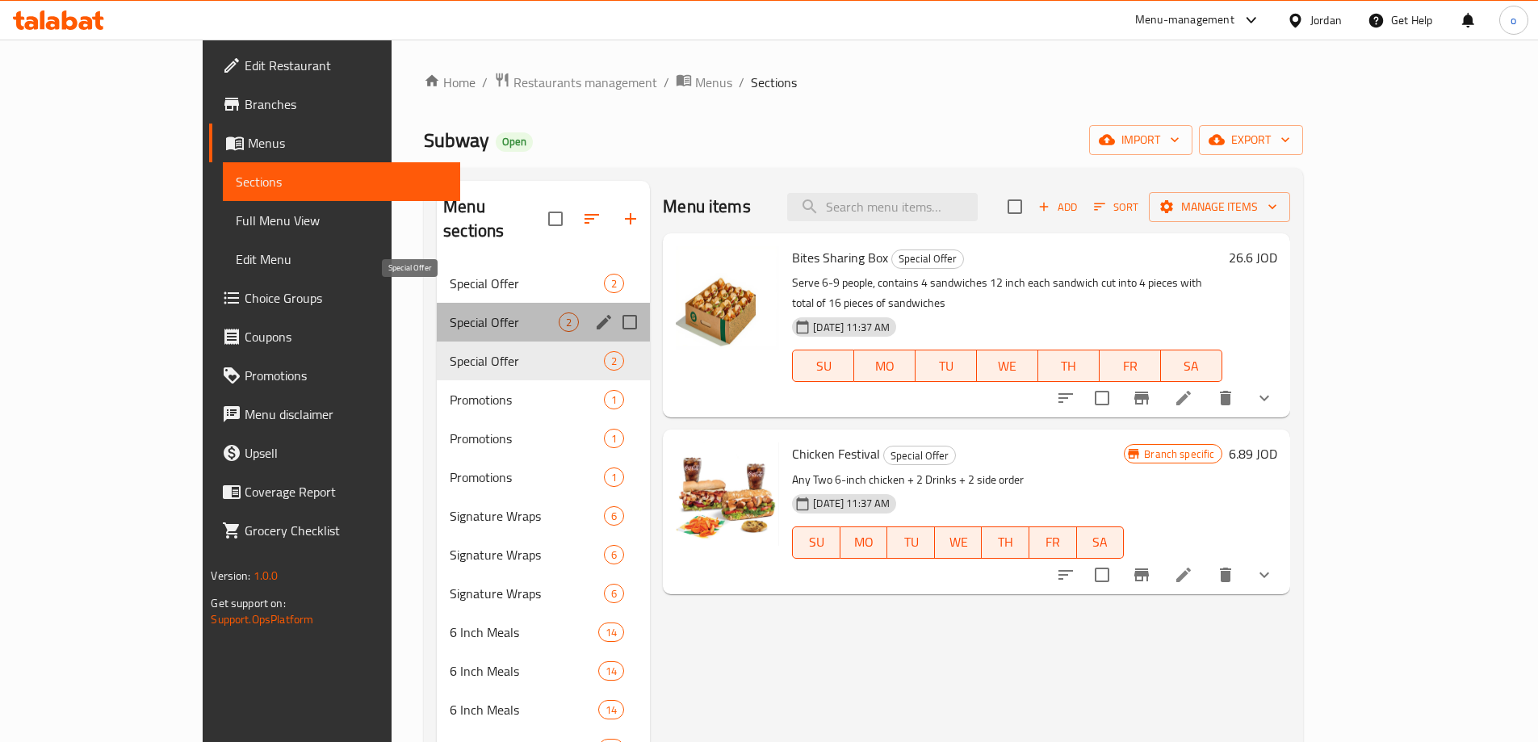
click at [450, 313] on span "Special Offer" at bounding box center [504, 322] width 109 height 19
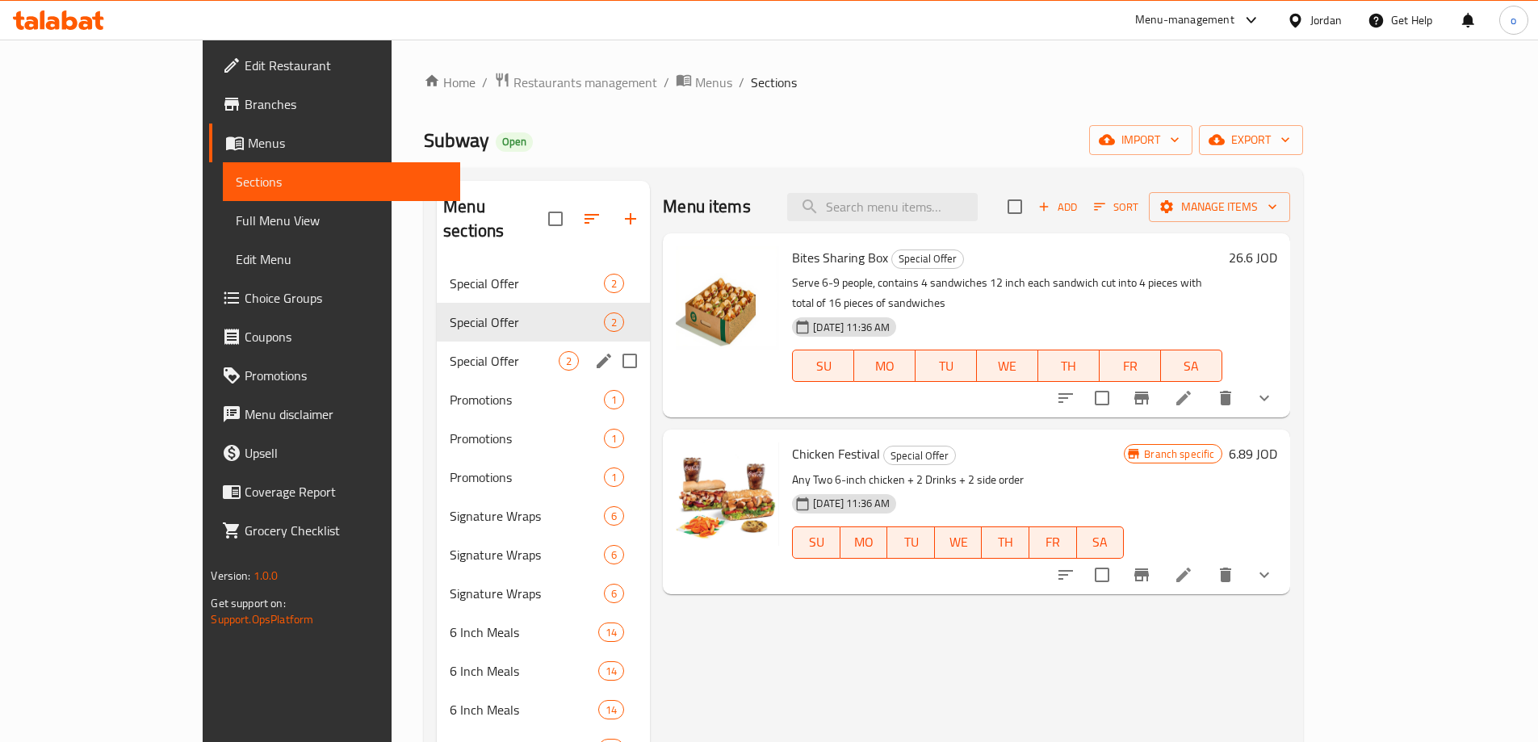
click at [437, 342] on div "Special Offer 2" at bounding box center [543, 361] width 213 height 39
click at [438, 303] on div "Special Offer 2" at bounding box center [543, 322] width 213 height 39
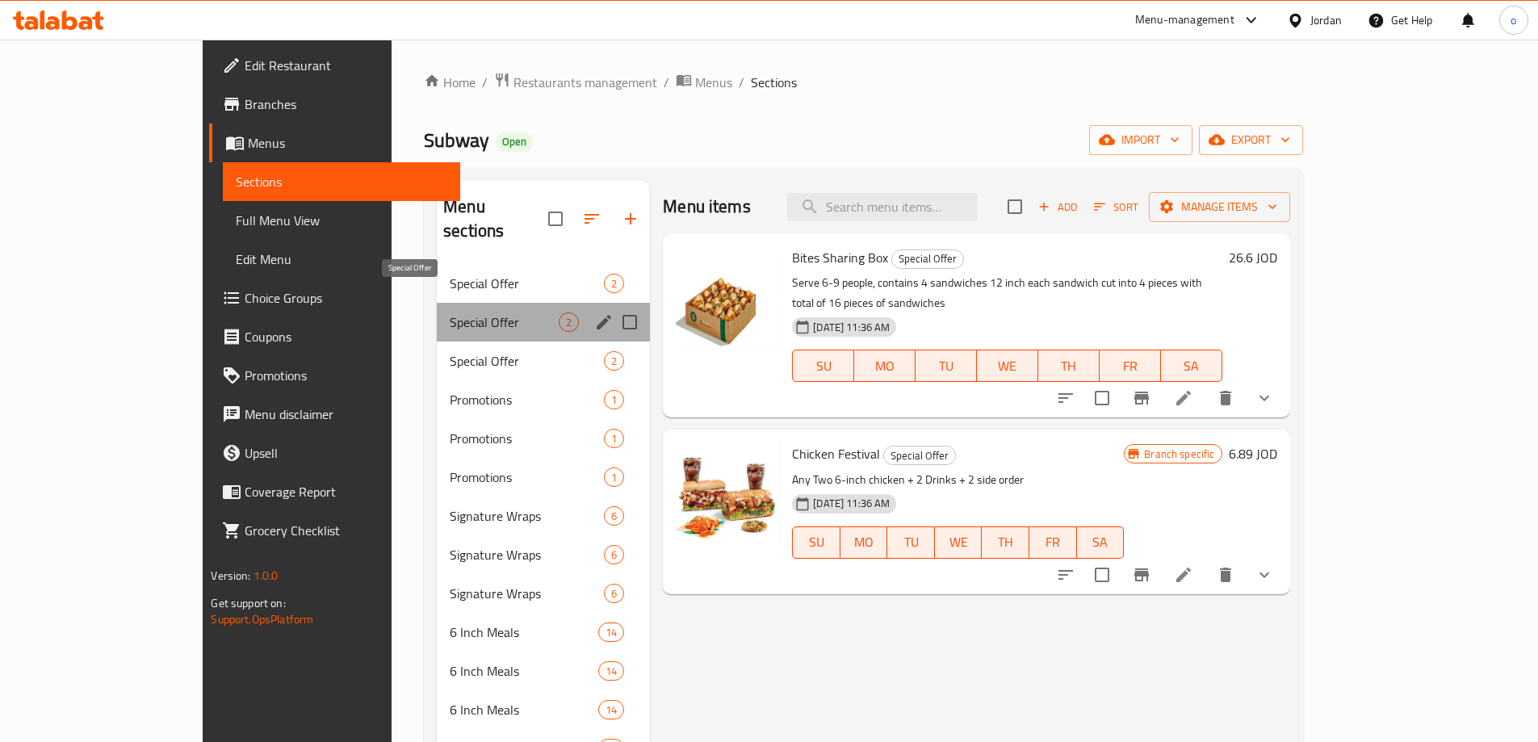
click at [450, 313] on span "Special Offer" at bounding box center [504, 322] width 109 height 19
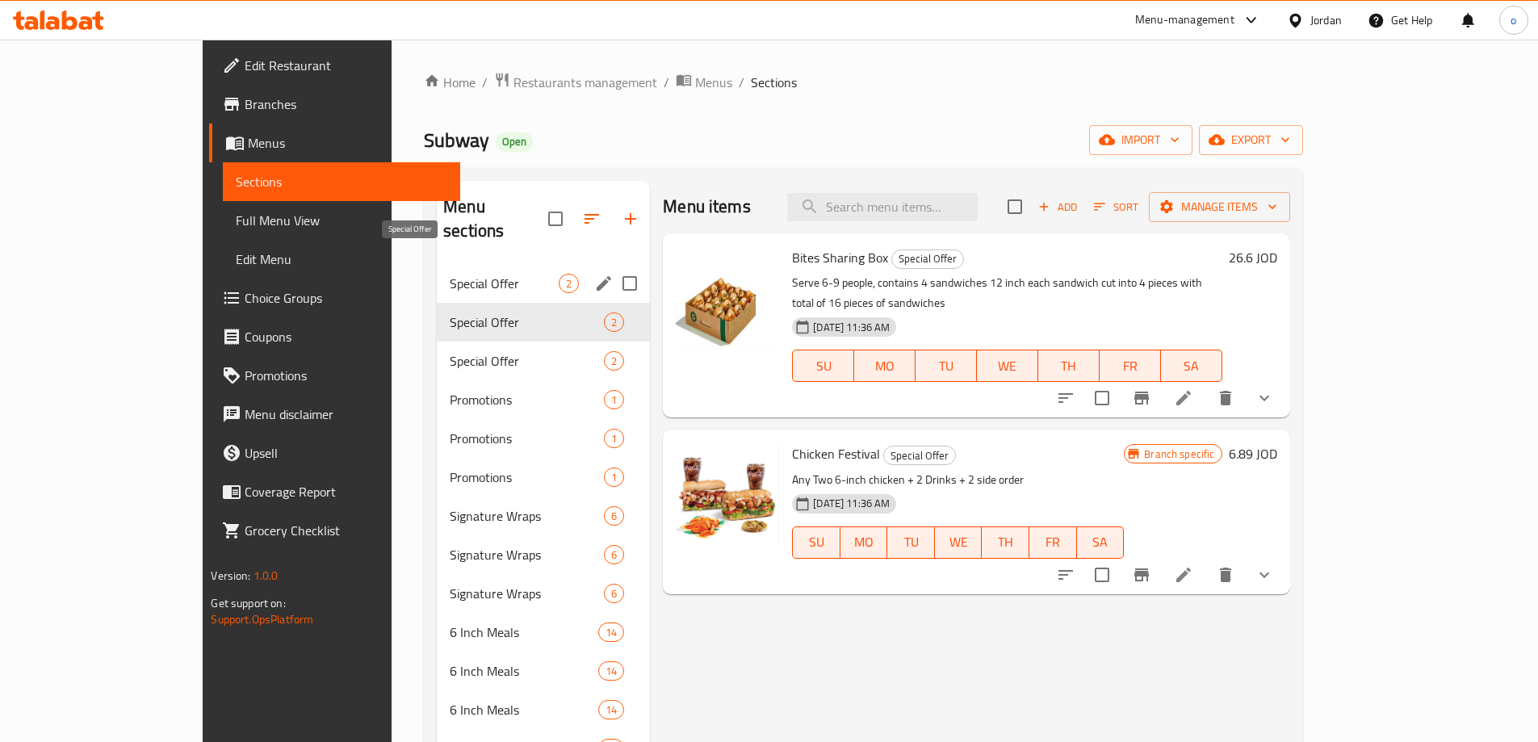
click at [450, 274] on span "Special Offer" at bounding box center [504, 283] width 109 height 19
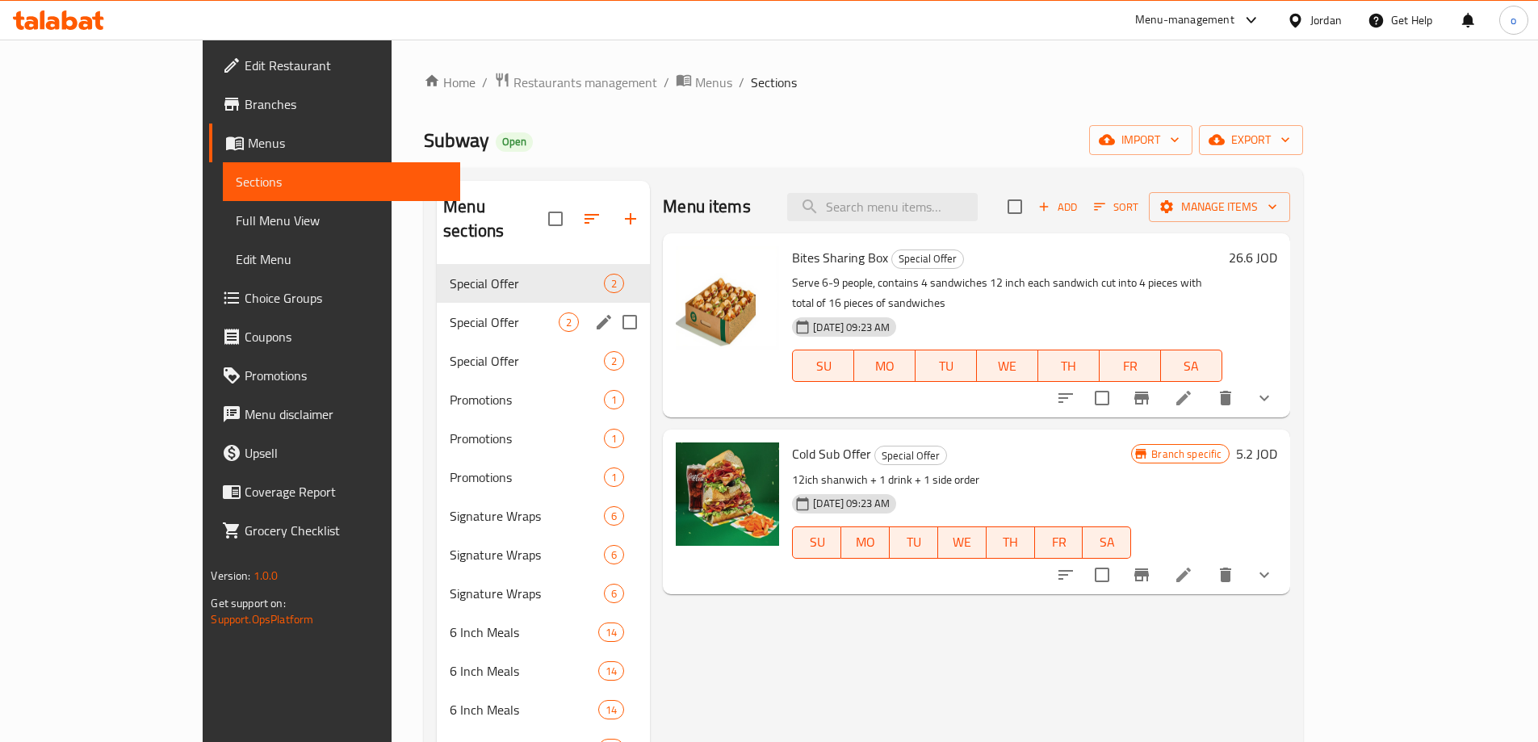
click at [438, 303] on div "Special Offer 2" at bounding box center [543, 322] width 213 height 39
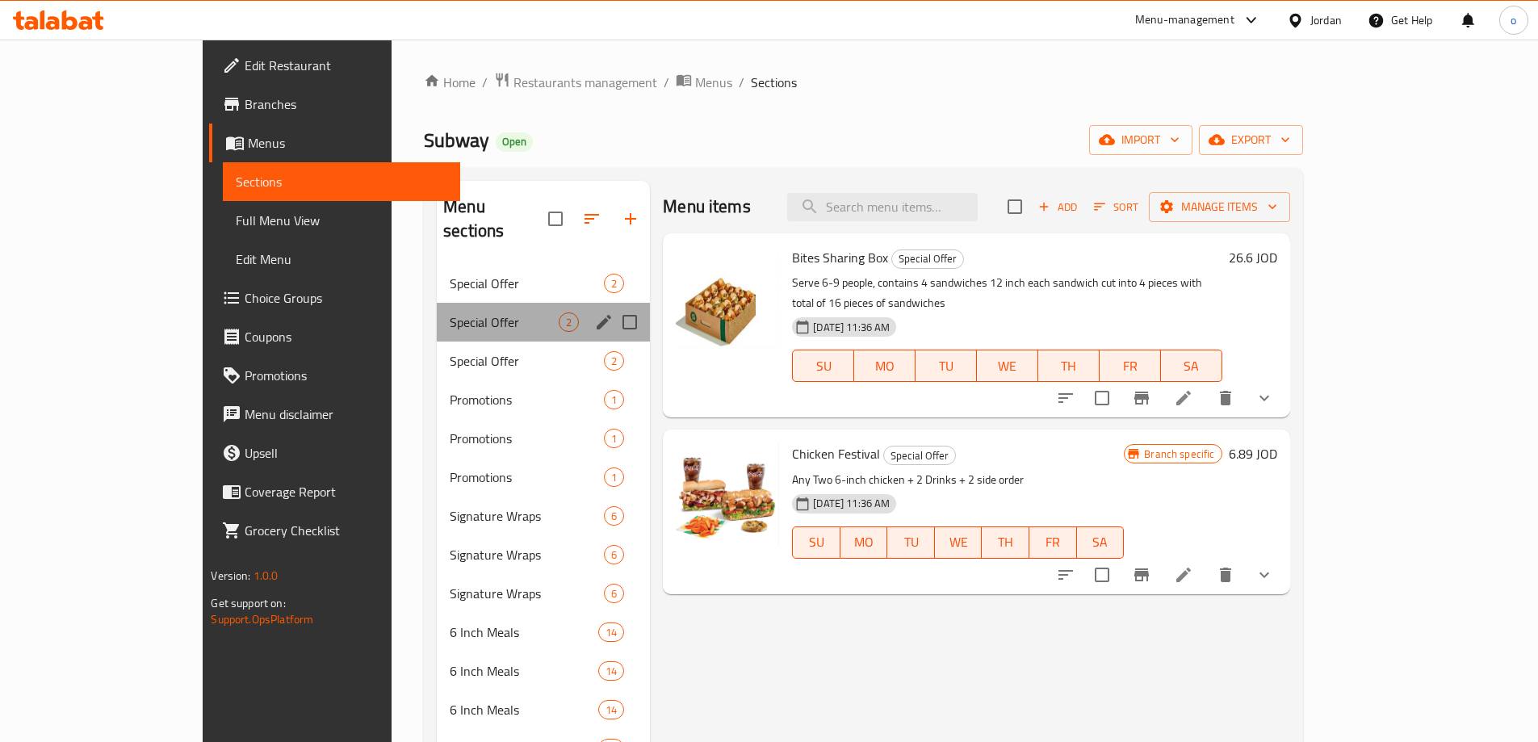
click at [437, 310] on div "Special Offer 2" at bounding box center [543, 322] width 213 height 39
click at [450, 351] on span "Special Offer" at bounding box center [504, 360] width 109 height 19
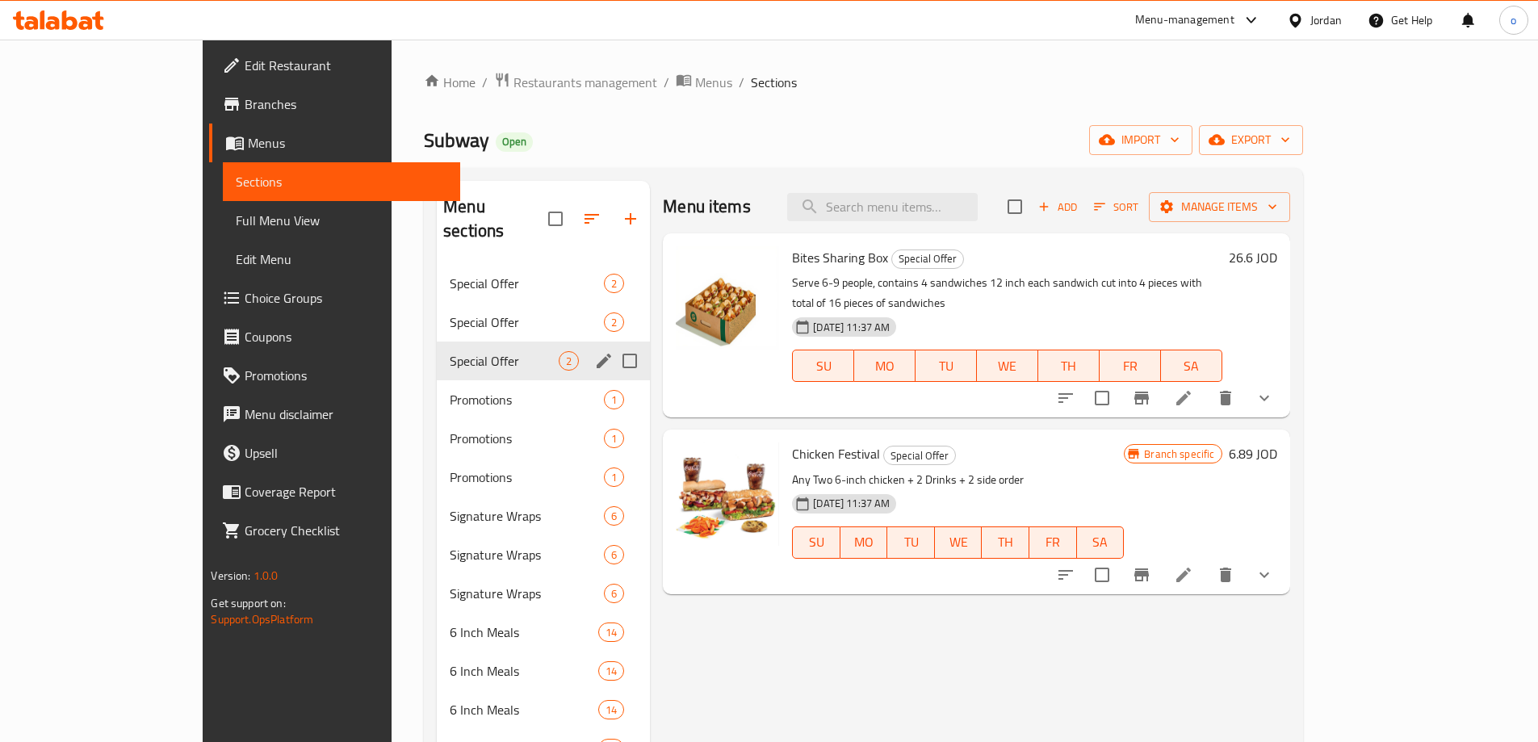
click at [613, 344] on input "Menu sections" at bounding box center [630, 361] width 34 height 34
checkbox input "true"
click at [543, 209] on icon "button" at bounding box center [552, 218] width 19 height 19
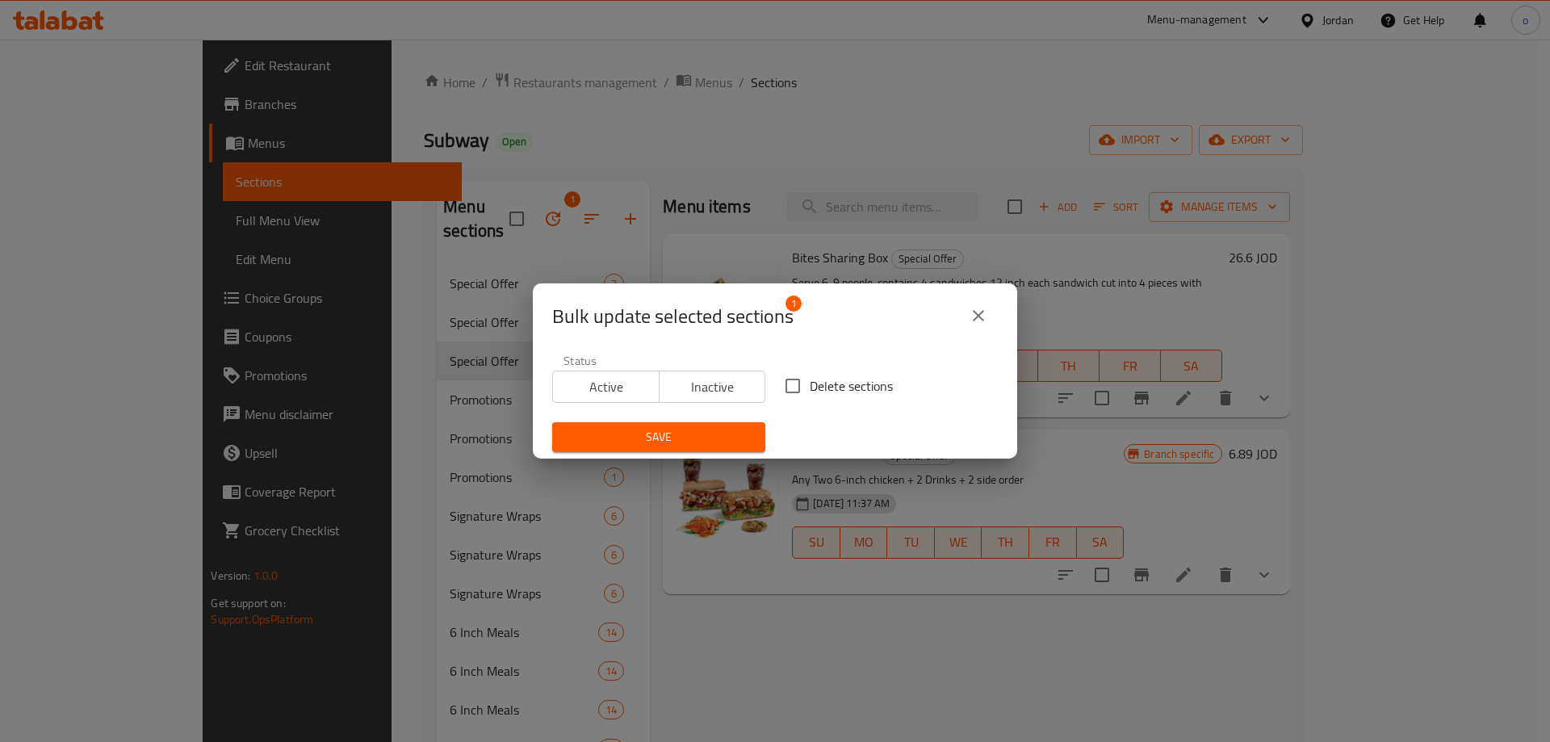
click at [810, 387] on span "Delete sections" at bounding box center [851, 385] width 83 height 19
click at [808, 387] on input "Delete sections" at bounding box center [793, 386] width 34 height 34
checkbox input "true"
click at [699, 436] on span "Save" at bounding box center [658, 437] width 187 height 20
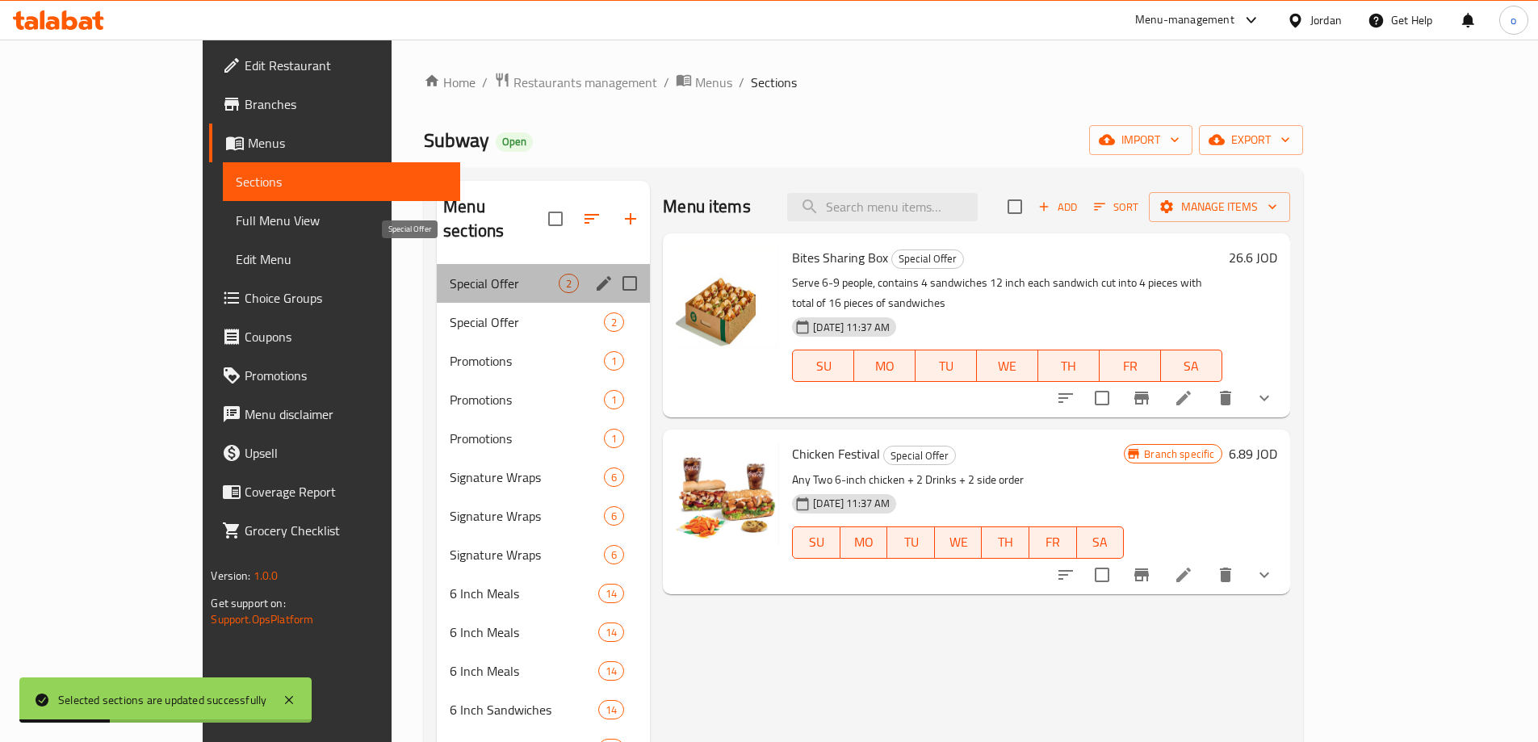
click at [450, 274] on span "Special Offer" at bounding box center [504, 283] width 109 height 19
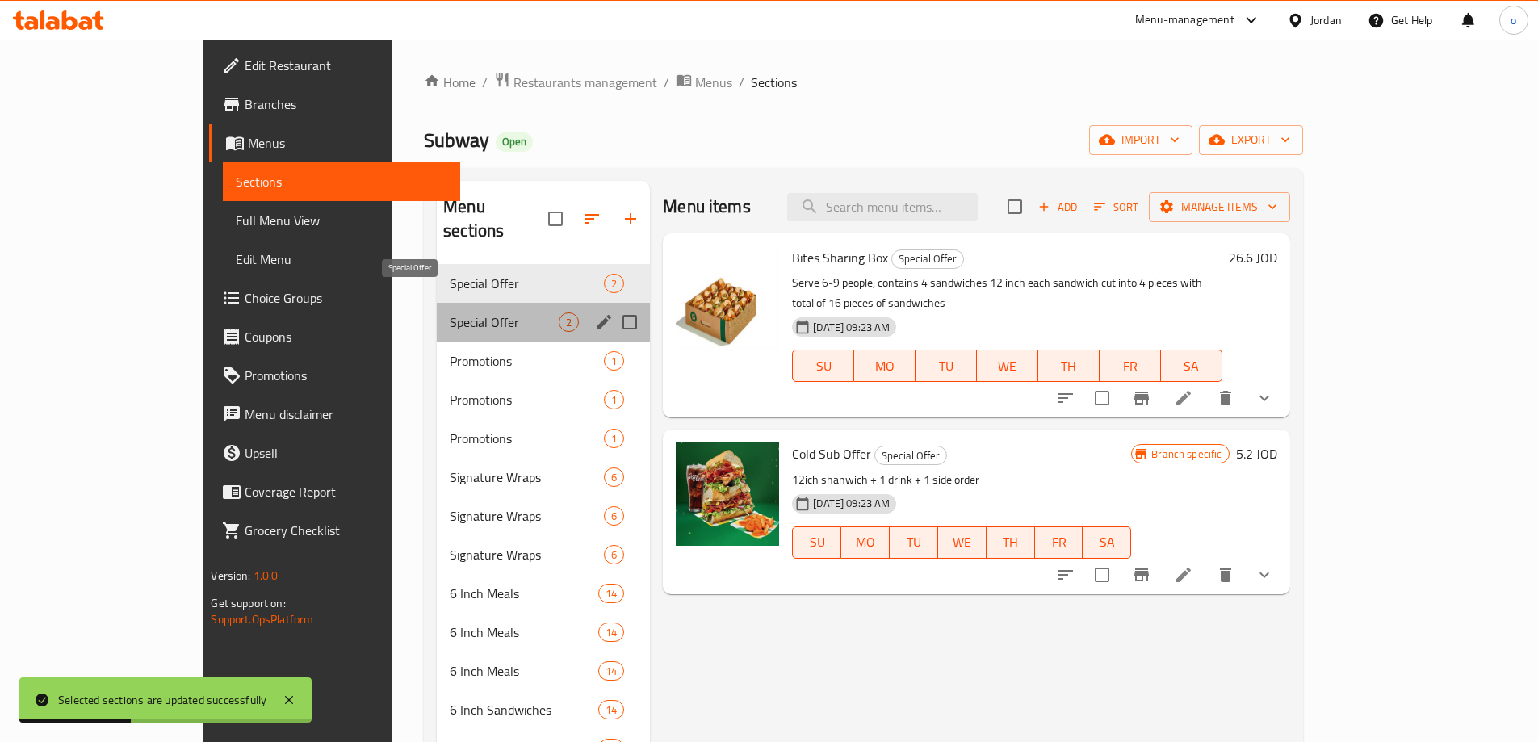
click at [450, 313] on span "Special Offer" at bounding box center [504, 322] width 109 height 19
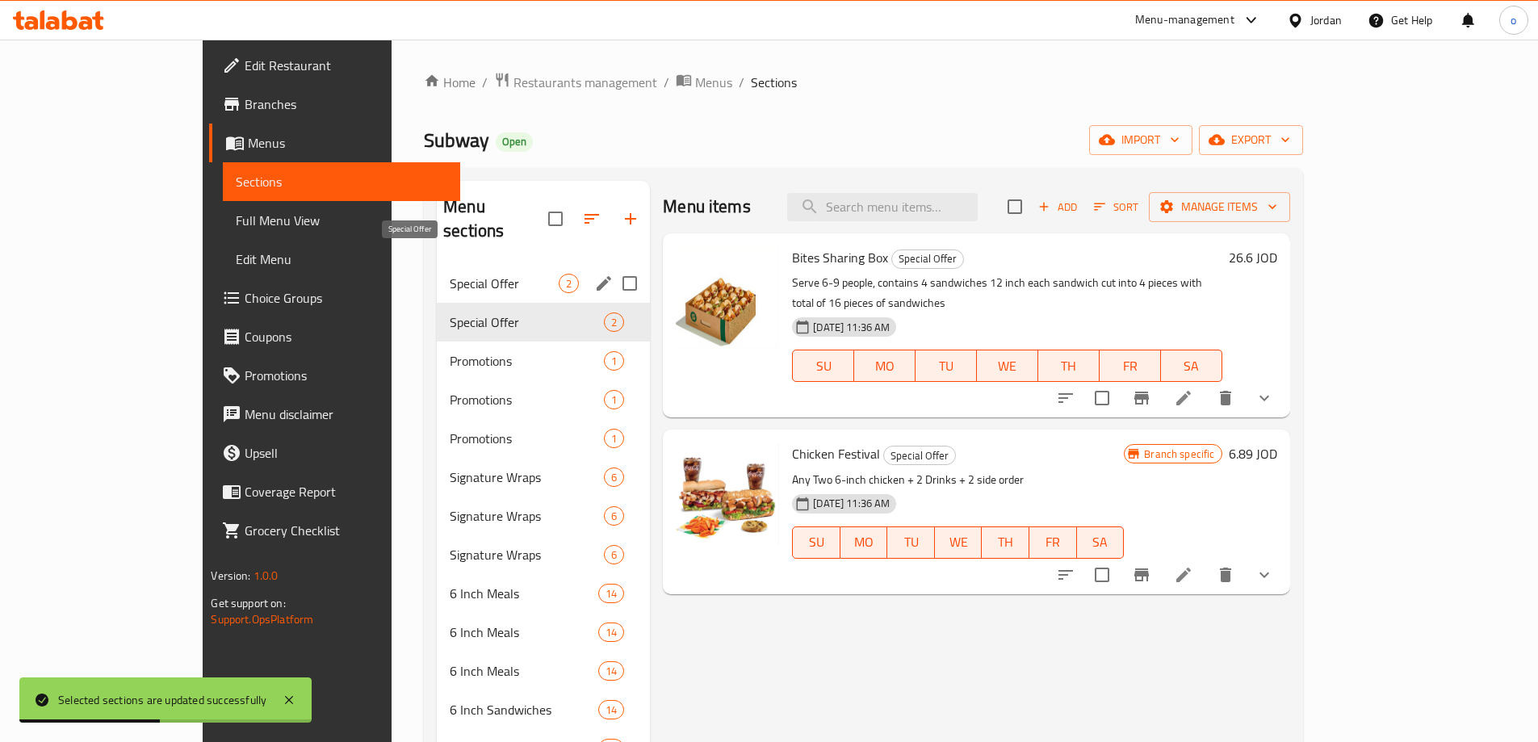
click at [450, 274] on span "Special Offer" at bounding box center [504, 283] width 109 height 19
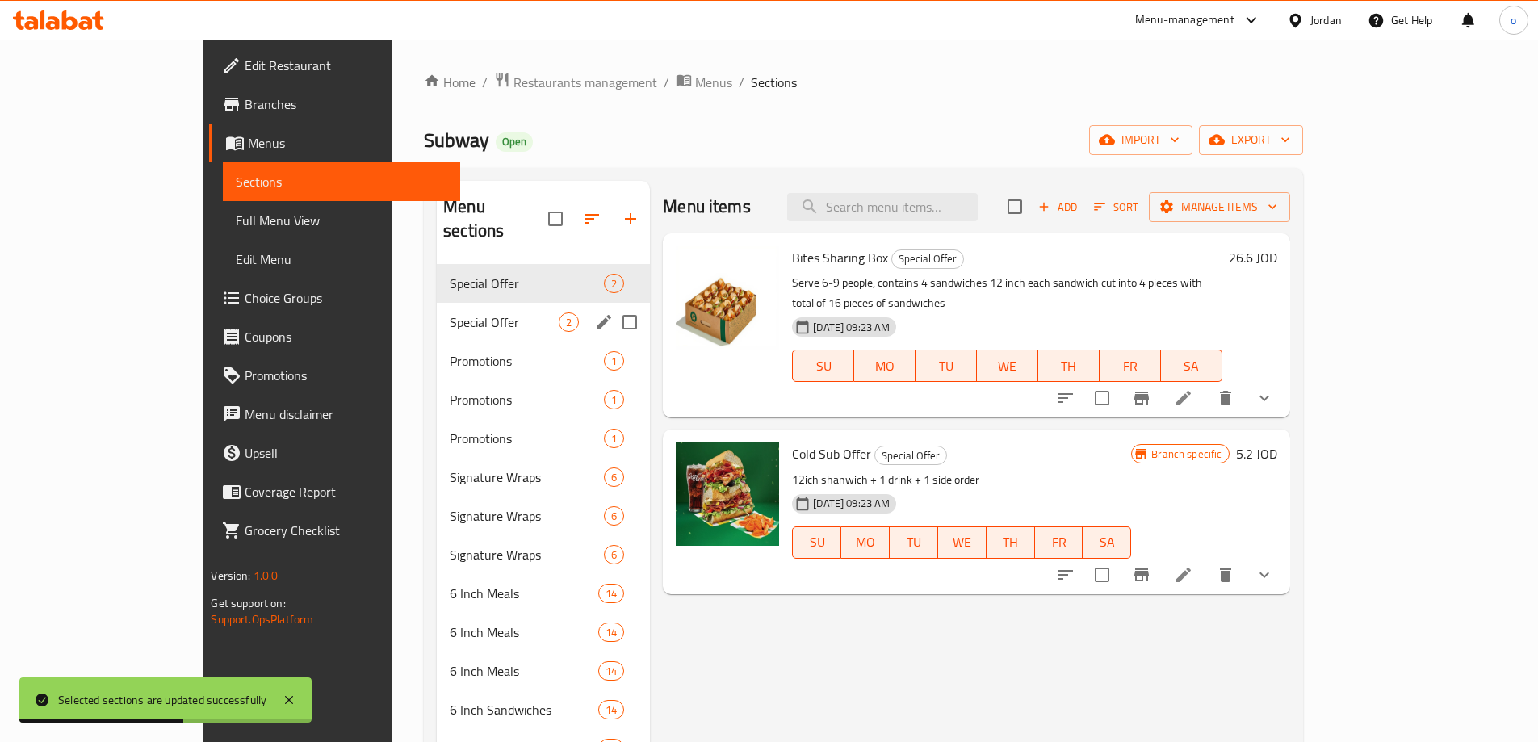
click at [437, 308] on div "Special Offer 2" at bounding box center [543, 322] width 213 height 39
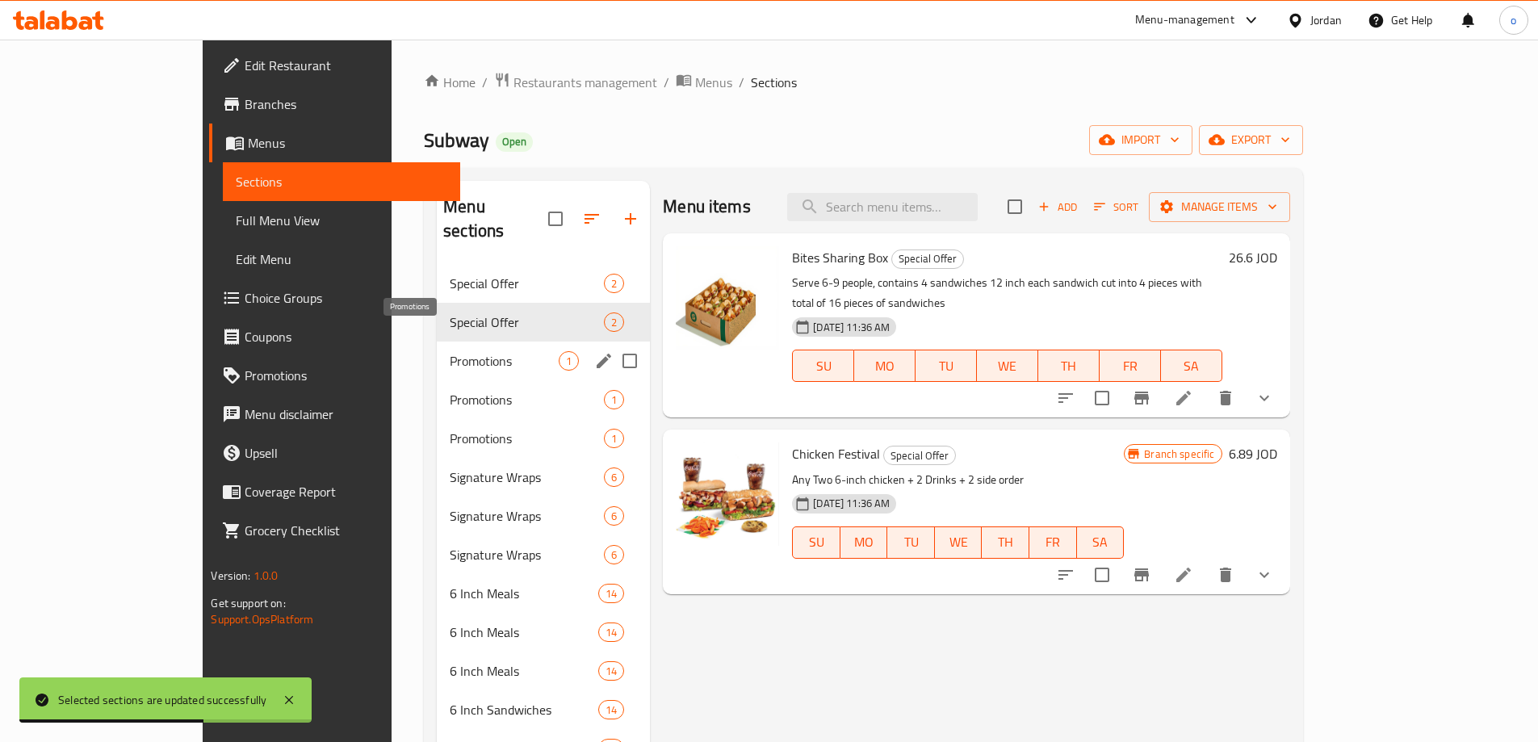
click at [450, 351] on span "Promotions" at bounding box center [504, 360] width 109 height 19
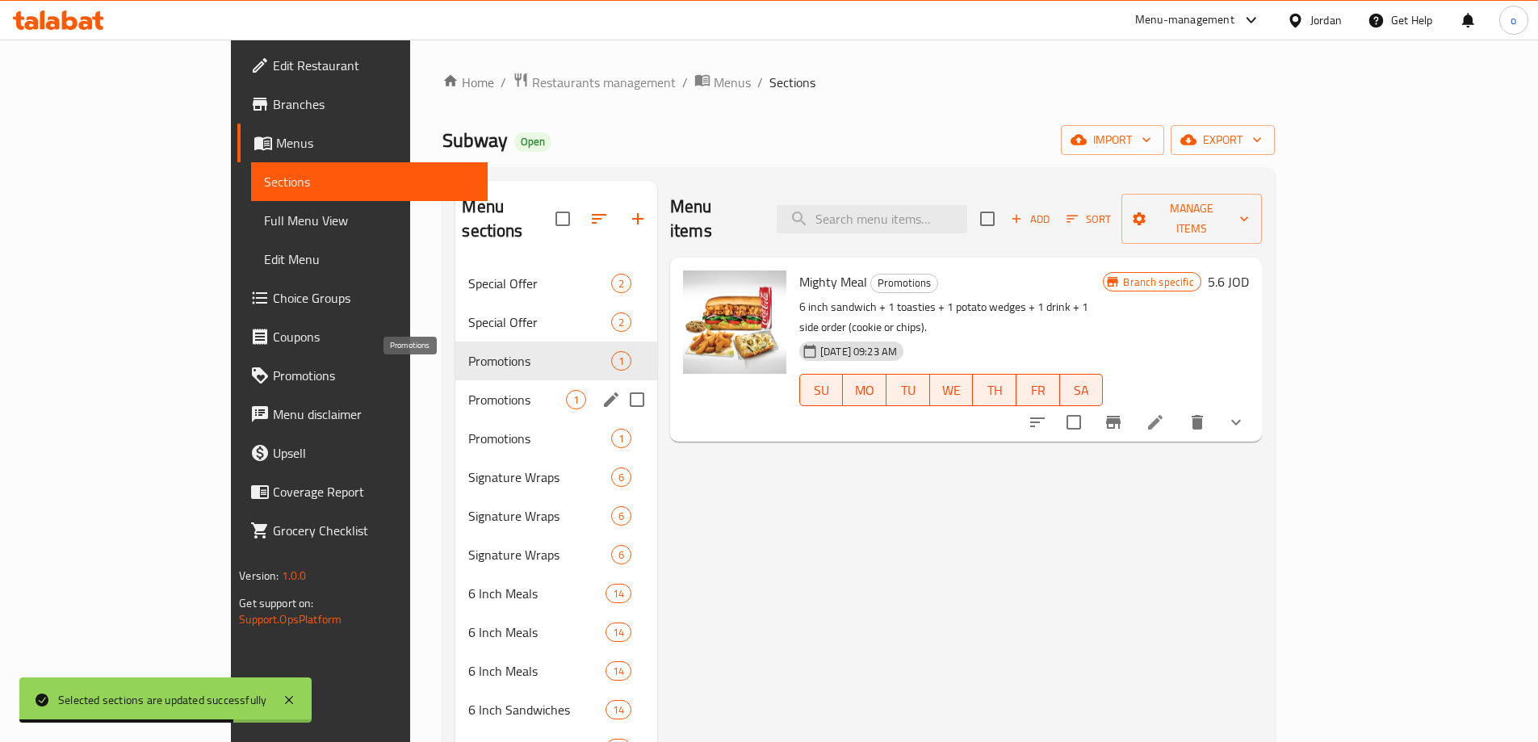
click at [468, 390] on span "Promotions" at bounding box center [516, 399] width 97 height 19
click at [455, 347] on div "Promotions 1" at bounding box center [556, 361] width 202 height 39
click at [468, 390] on span "Promotions" at bounding box center [516, 399] width 97 height 19
click at [455, 350] on div "Promotions 1" at bounding box center [556, 361] width 202 height 39
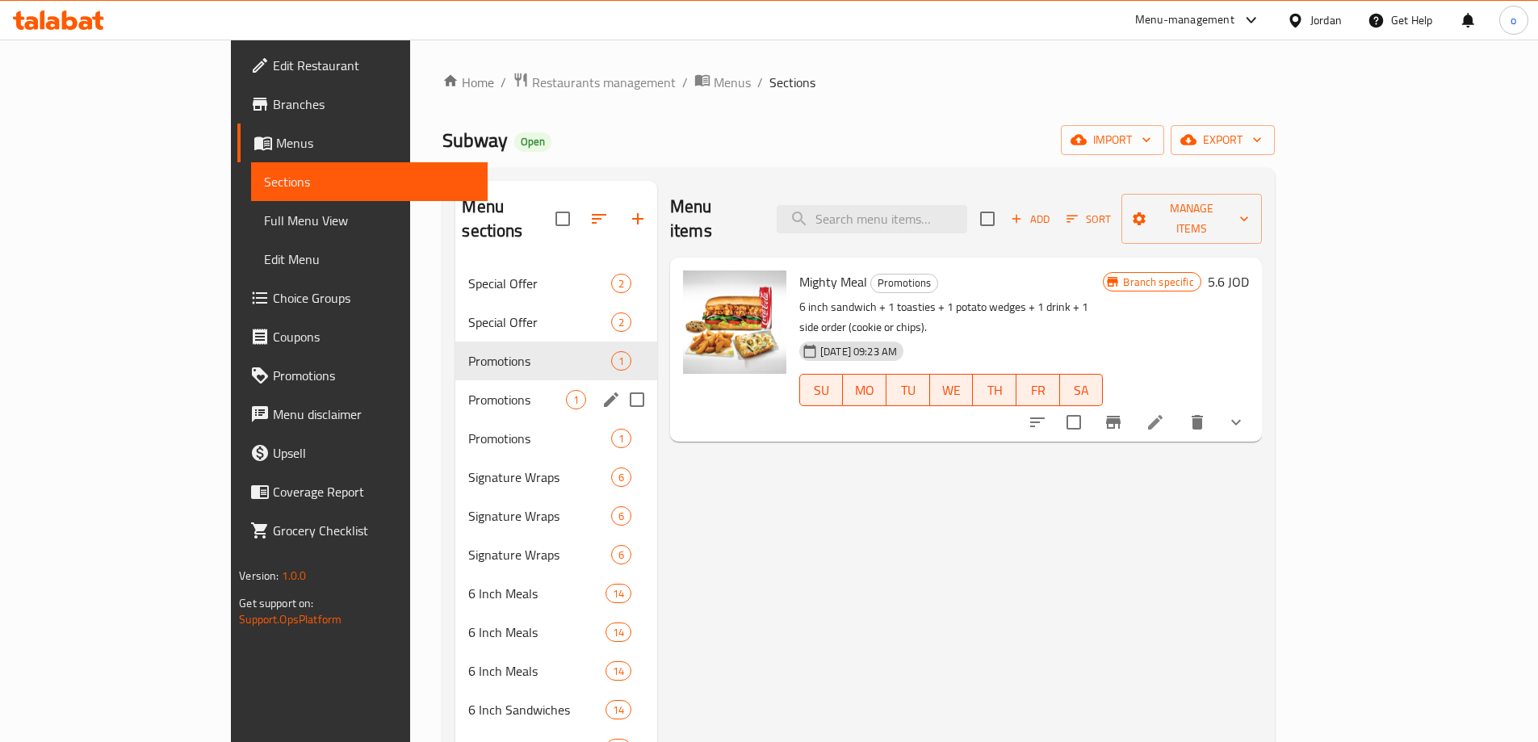
click at [468, 390] on span "Promotions" at bounding box center [516, 399] width 97 height 19
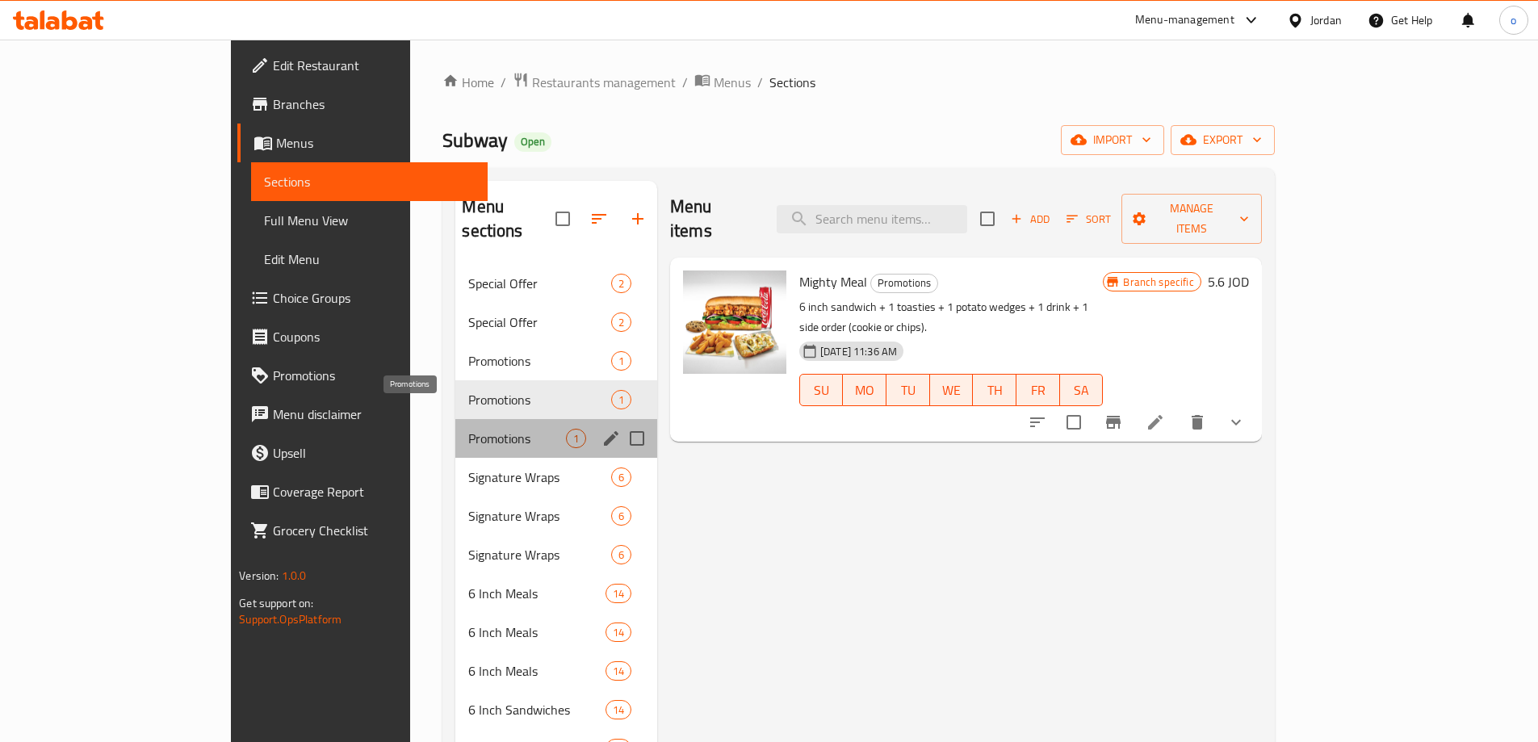
click at [468, 429] on span "Promotions" at bounding box center [516, 438] width 97 height 19
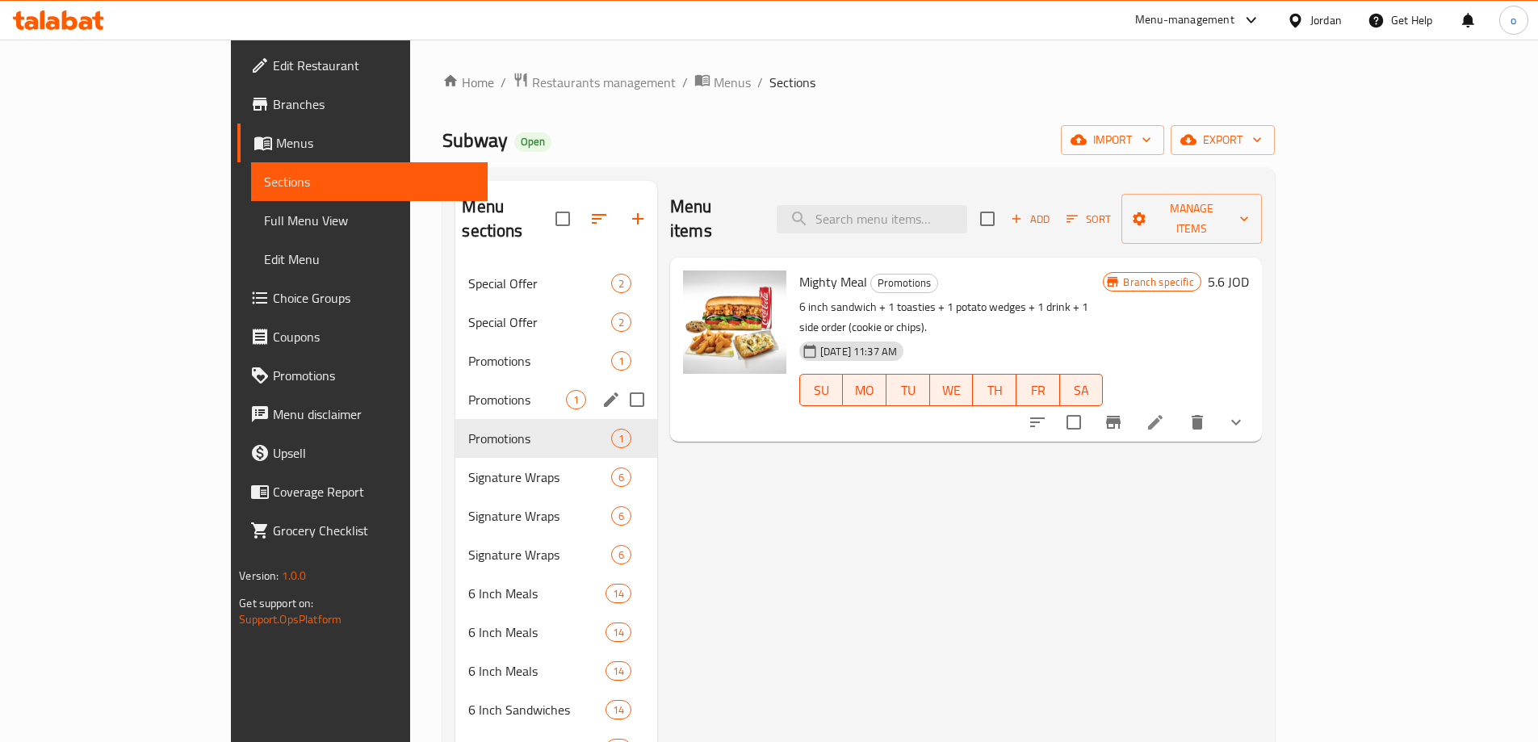
click at [455, 388] on div "Promotions 1" at bounding box center [556, 399] width 202 height 39
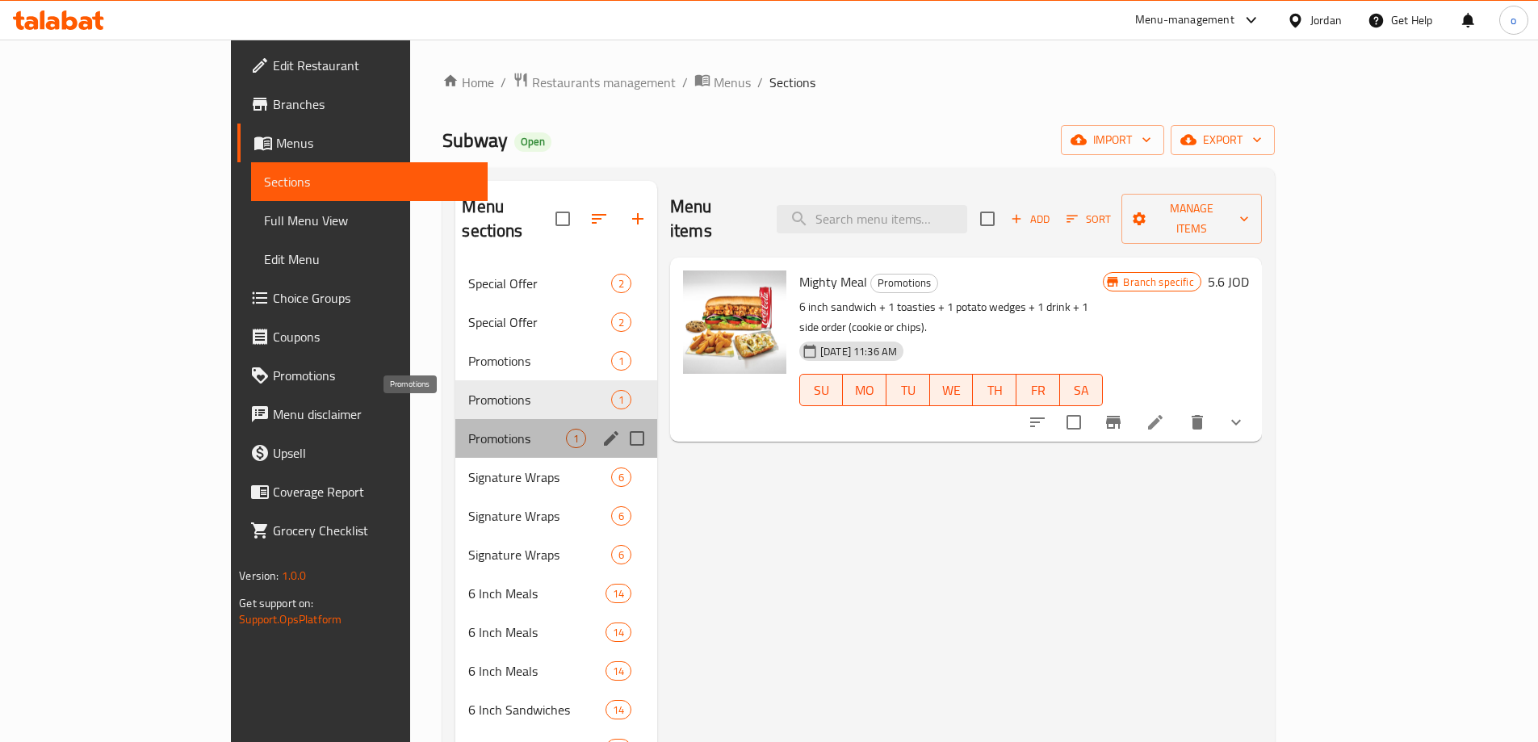
click at [468, 429] on span "Promotions" at bounding box center [516, 438] width 97 height 19
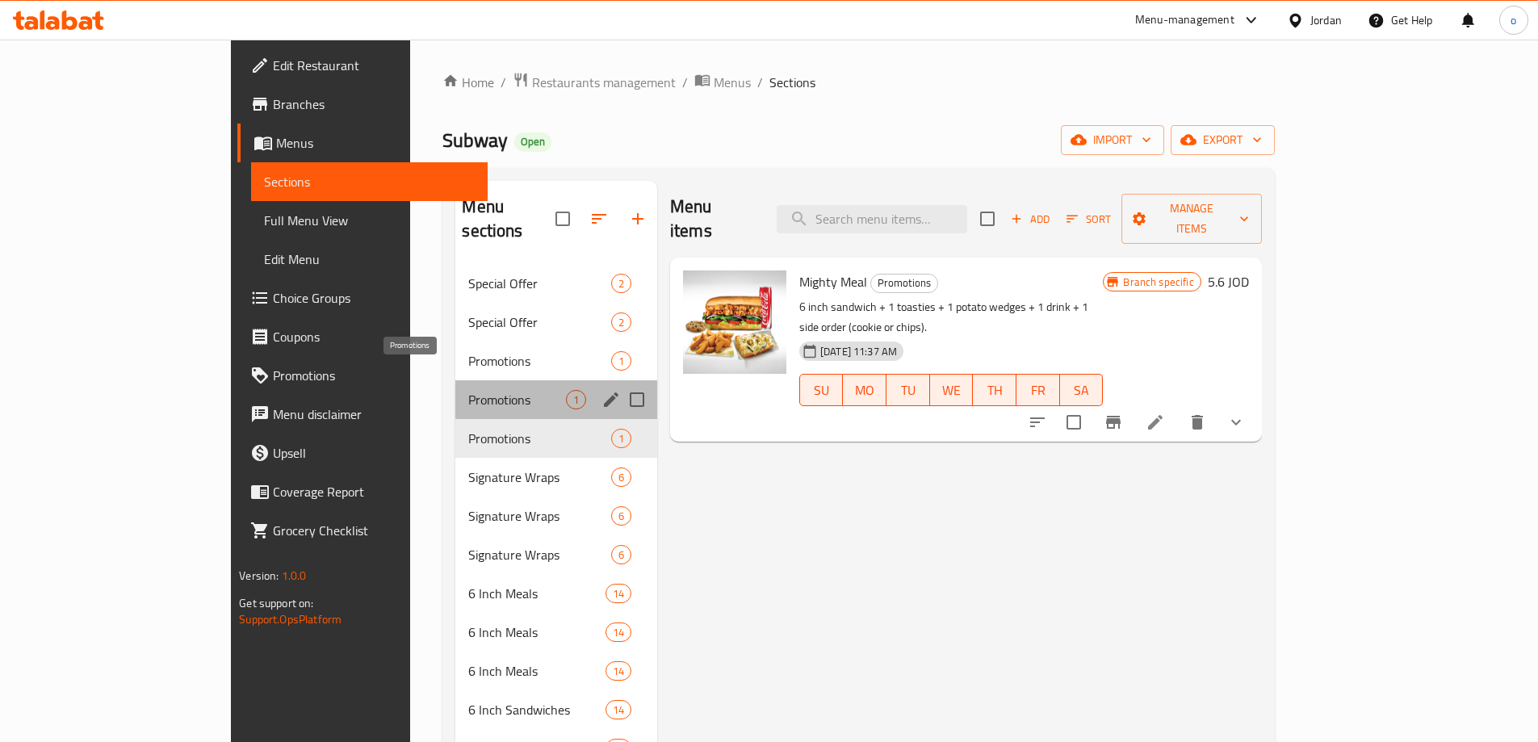
click at [468, 390] on span "Promotions" at bounding box center [516, 399] width 97 height 19
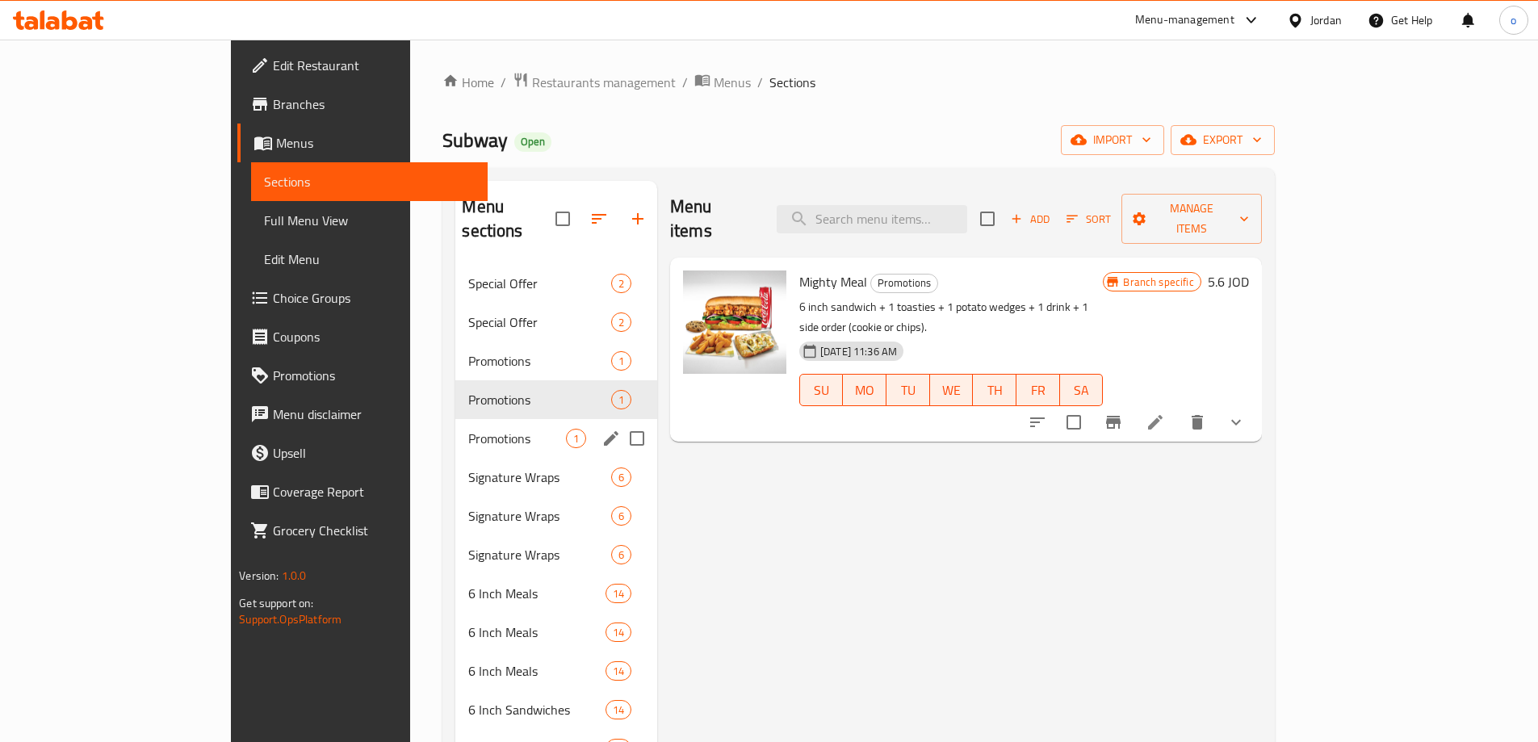
click at [468, 429] on span "Promotions" at bounding box center [516, 438] width 97 height 19
click at [468, 390] on span "Promotions" at bounding box center [516, 399] width 97 height 19
click at [468, 429] on span "Promotions" at bounding box center [516, 438] width 97 height 19
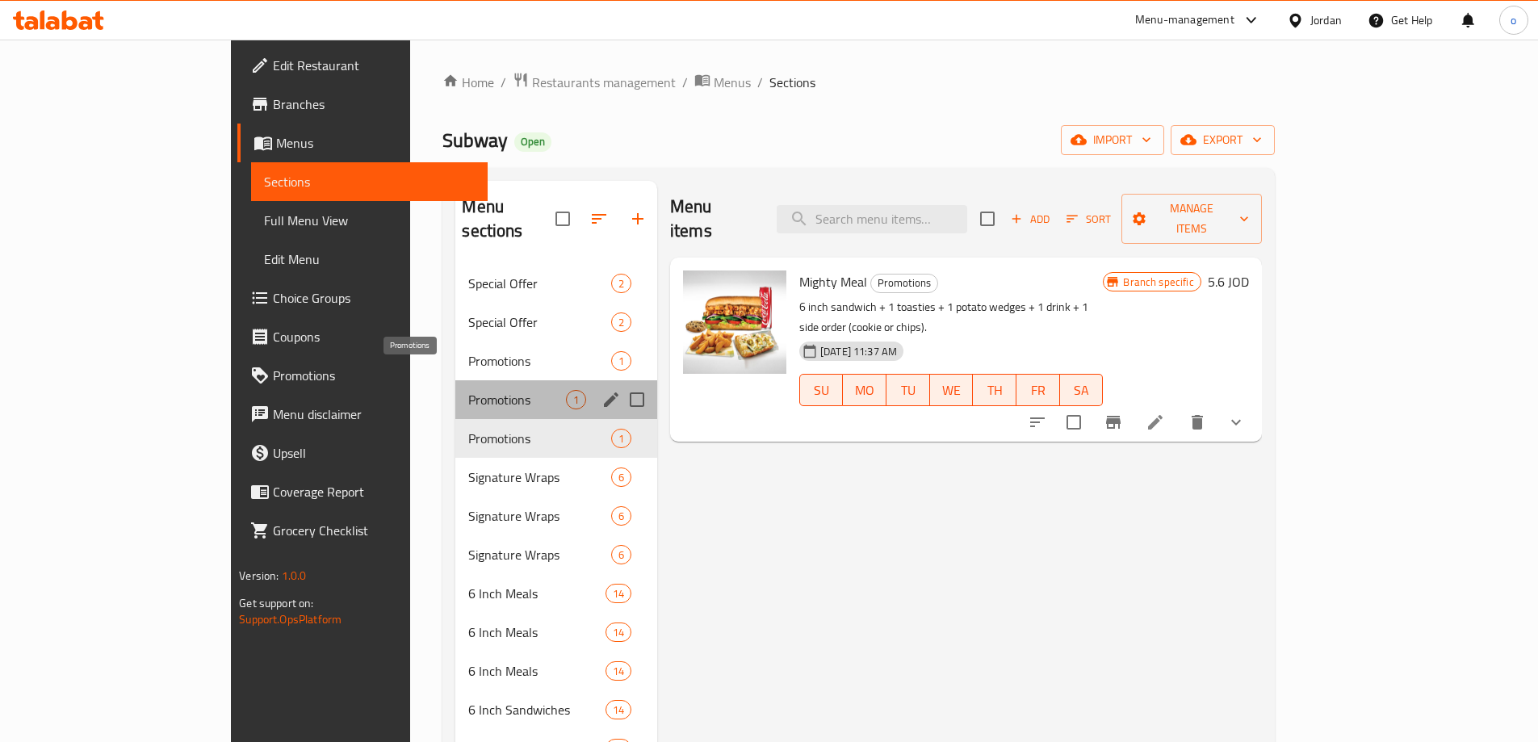
click at [468, 390] on span "Promotions" at bounding box center [516, 399] width 97 height 19
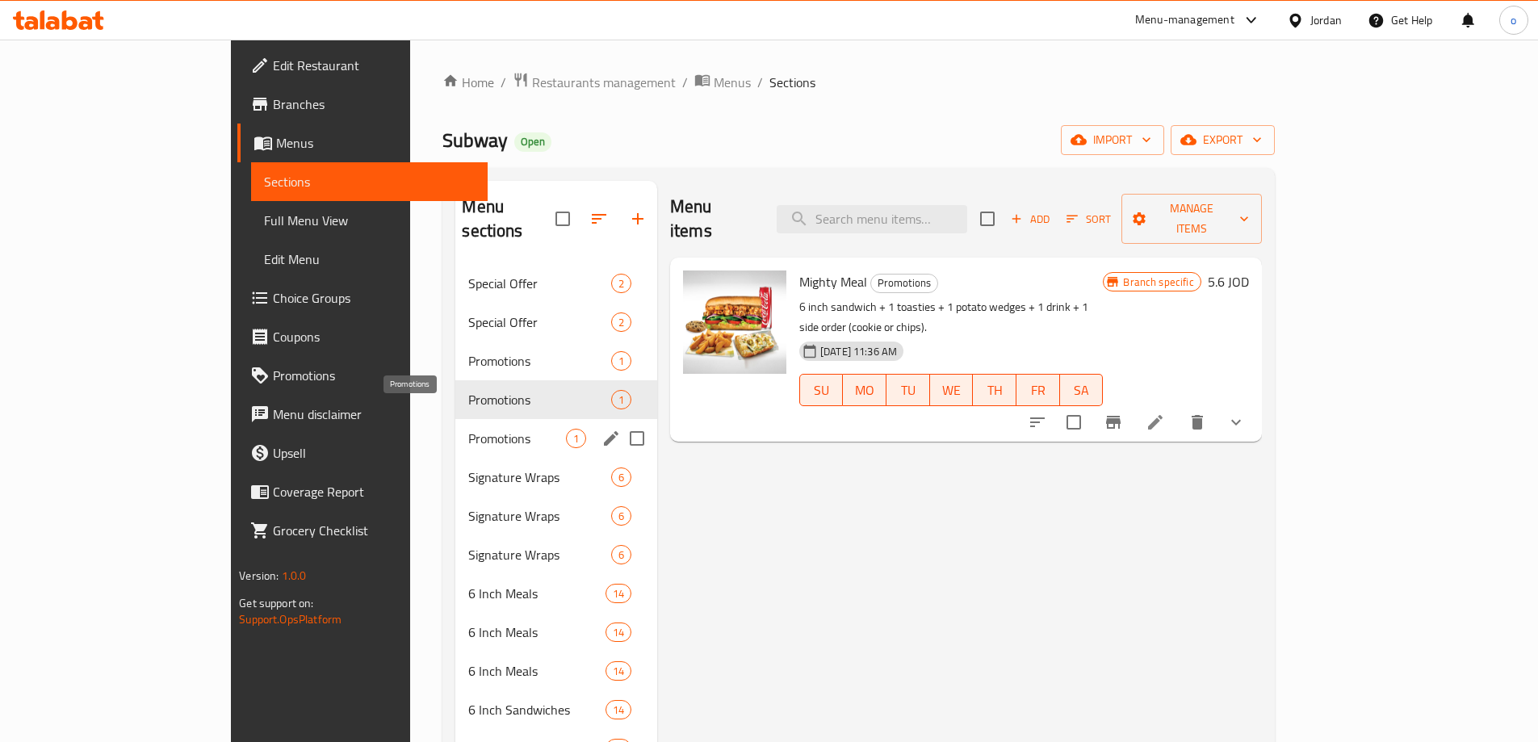
click at [468, 429] on span "Promotions" at bounding box center [516, 438] width 97 height 19
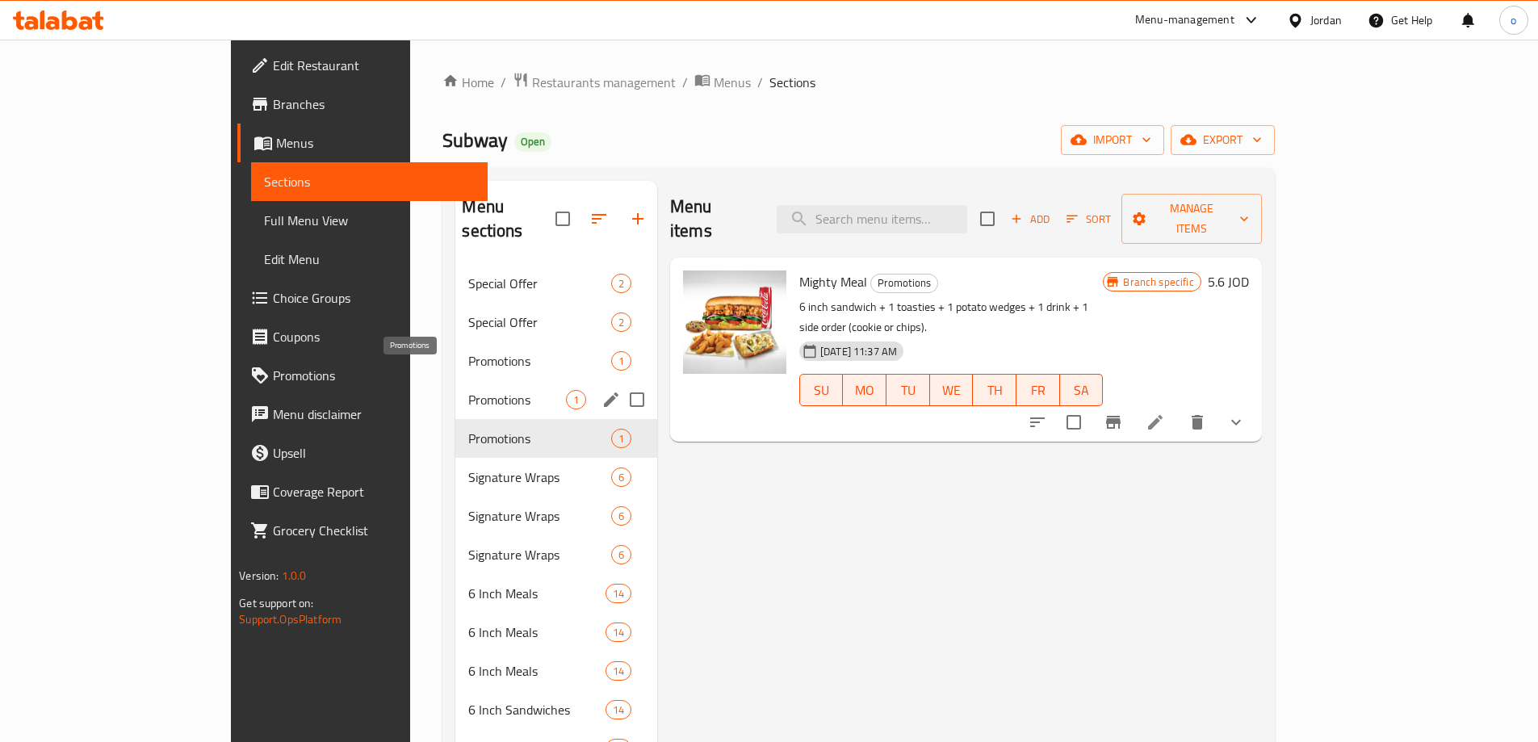
click at [468, 390] on span "Promotions" at bounding box center [516, 399] width 97 height 19
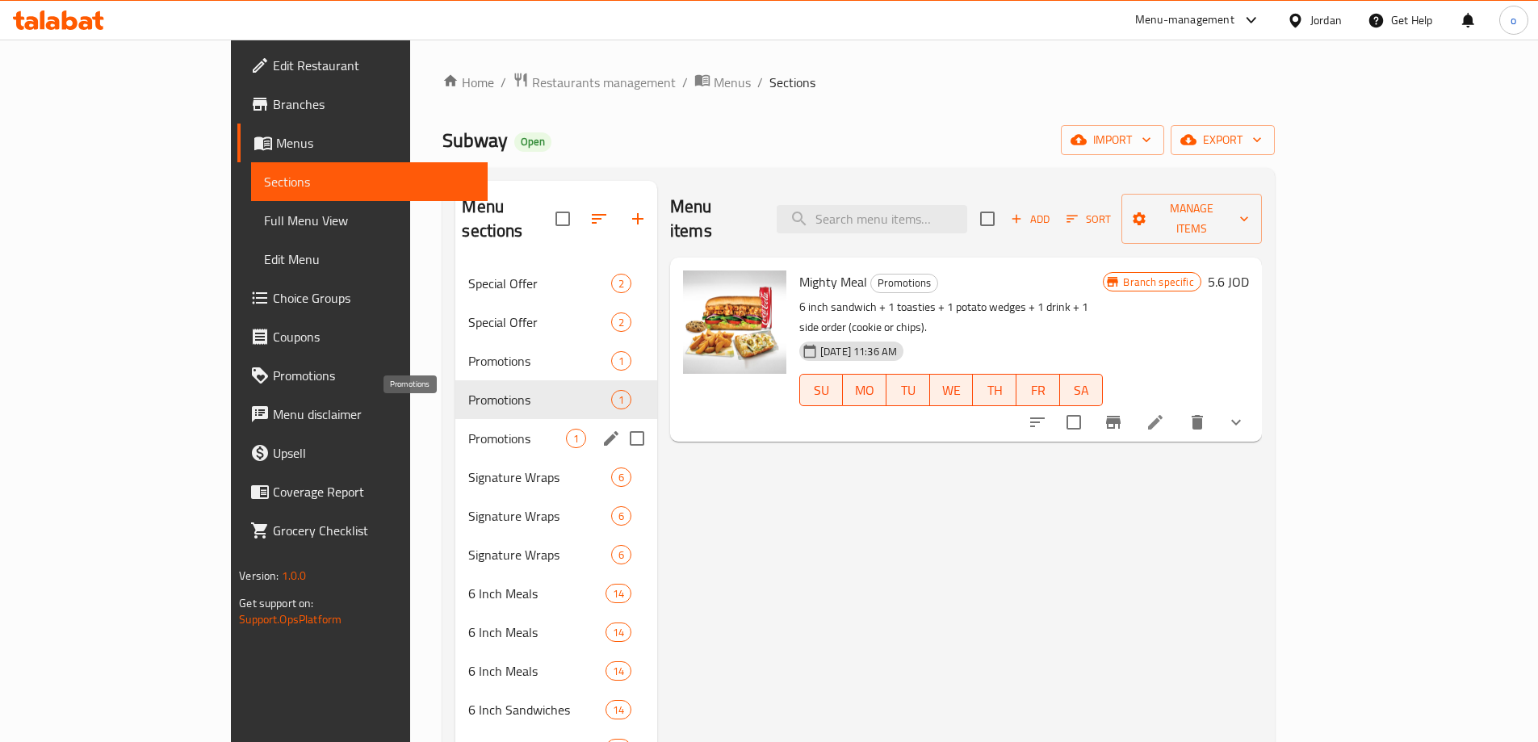
click at [468, 429] on span "Promotions" at bounding box center [516, 438] width 97 height 19
click at [455, 387] on div "Promotions 1" at bounding box center [556, 399] width 202 height 39
click at [468, 429] on span "Promotions" at bounding box center [516, 438] width 97 height 19
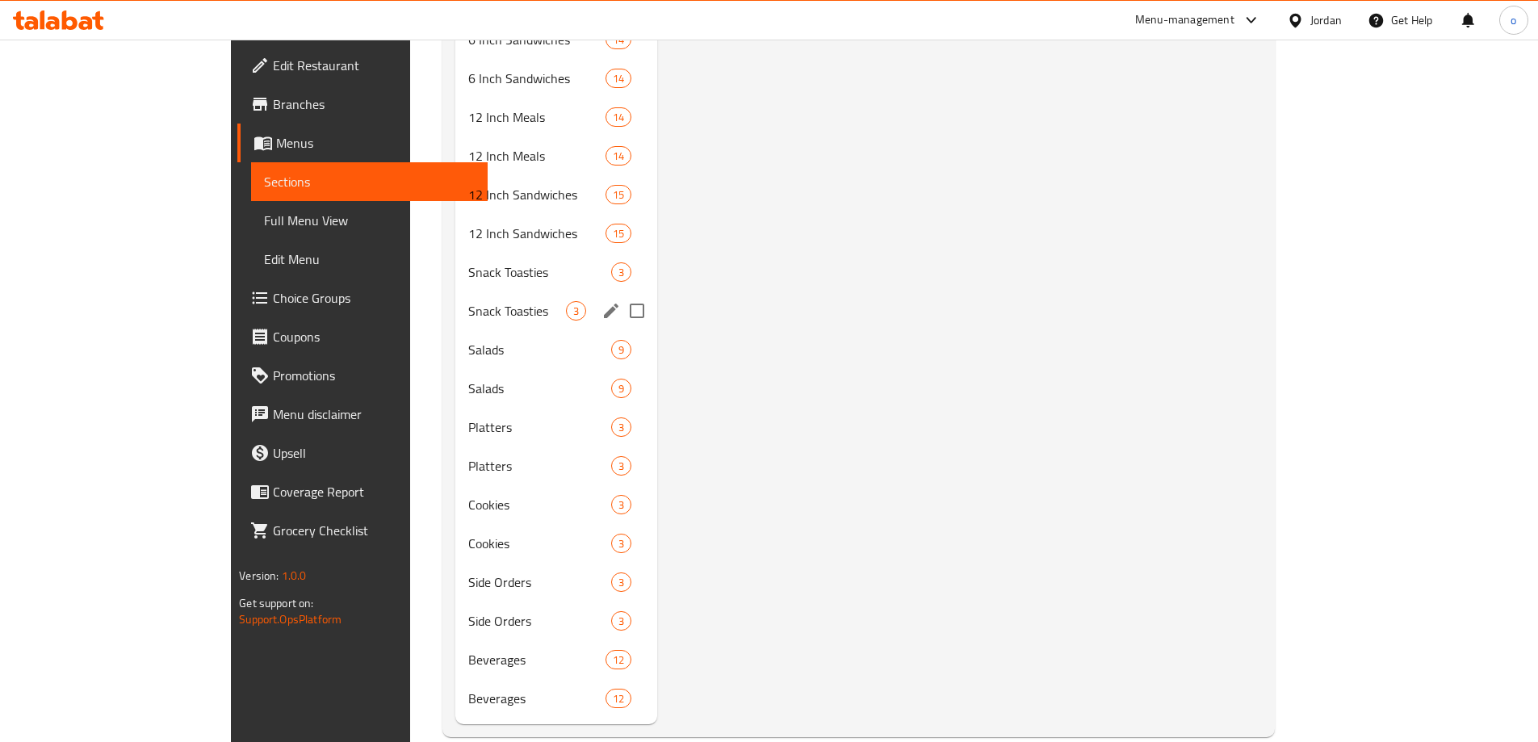
scroll to position [712, 0]
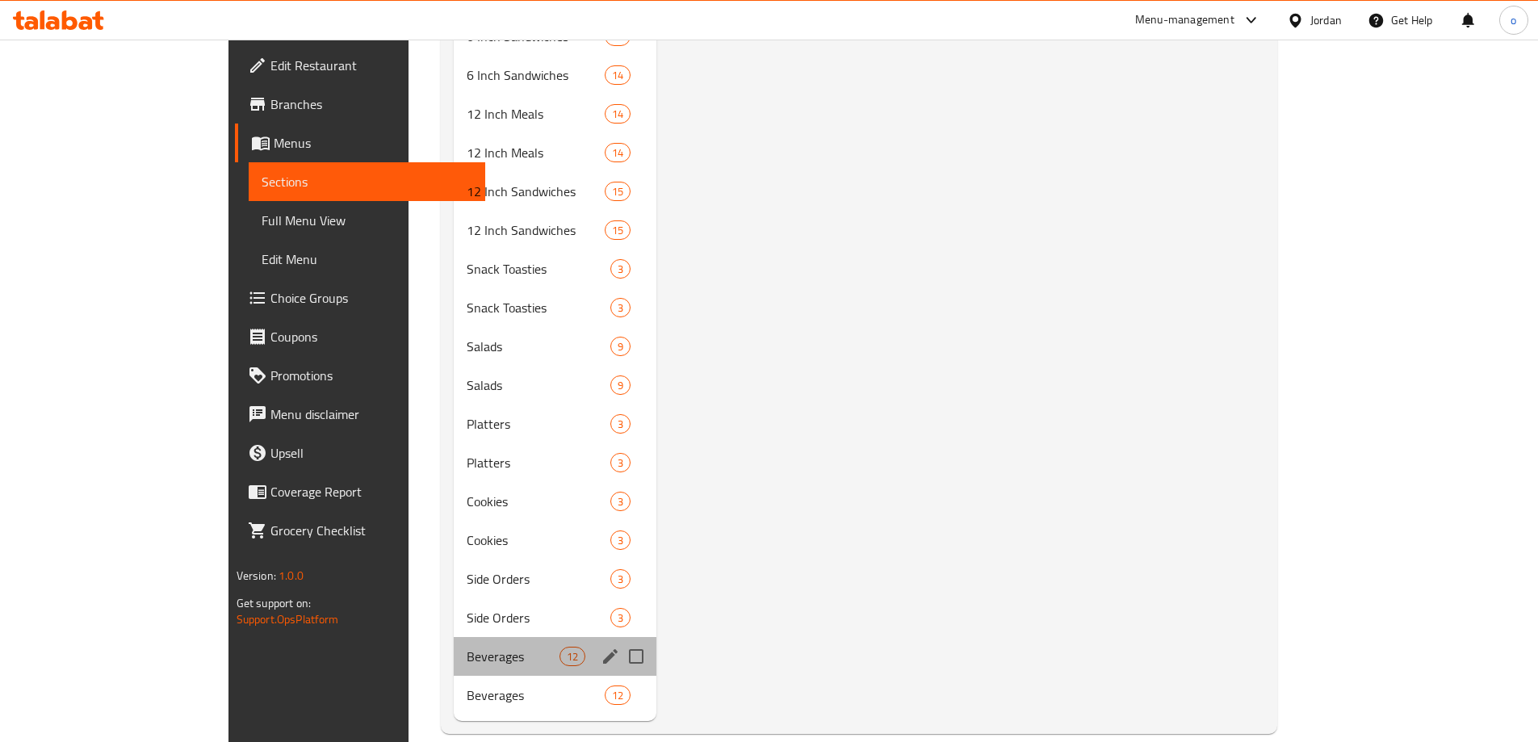
click at [454, 643] on div "Beverages 12" at bounding box center [555, 656] width 203 height 39
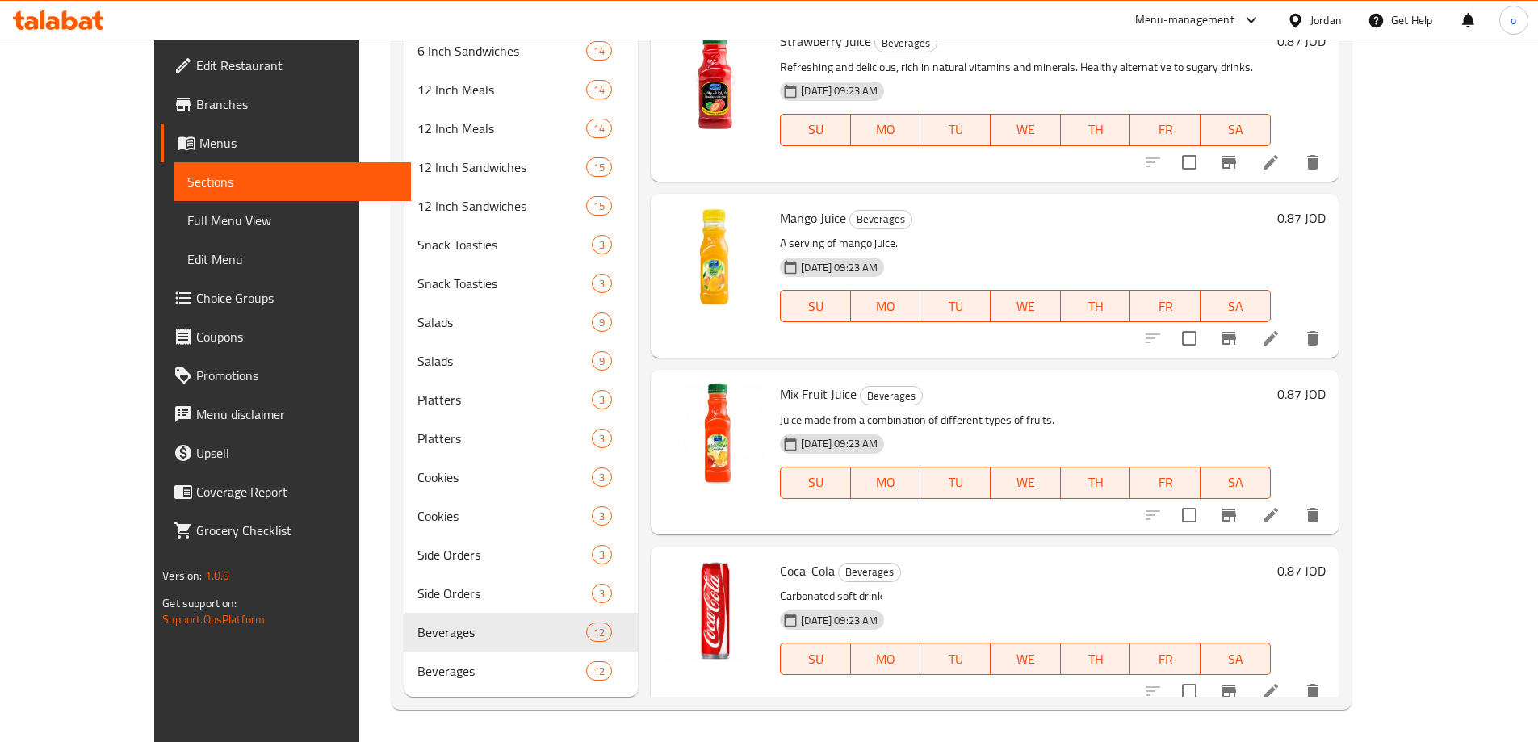
scroll to position [565, 0]
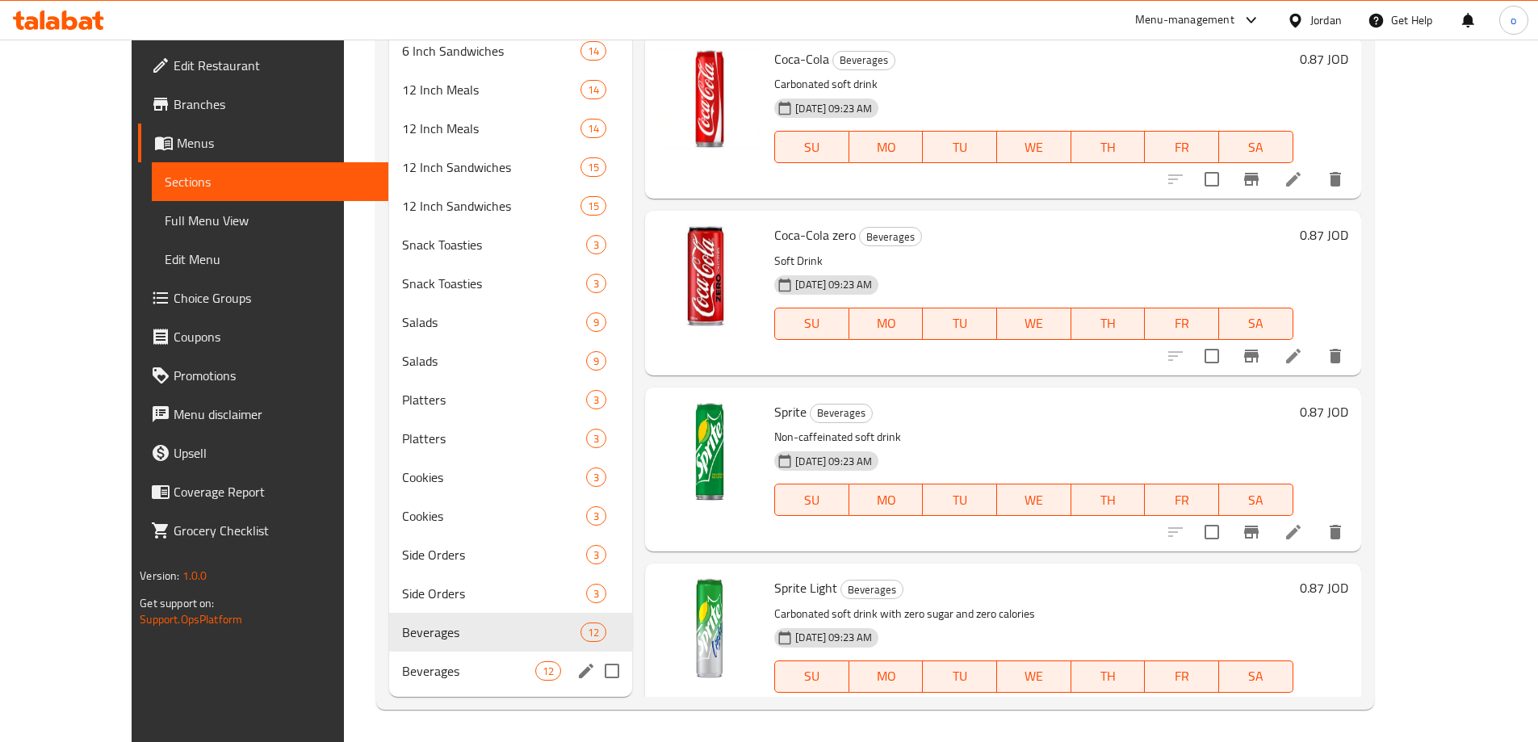
click at [411, 675] on span "Beverages" at bounding box center [468, 670] width 133 height 19
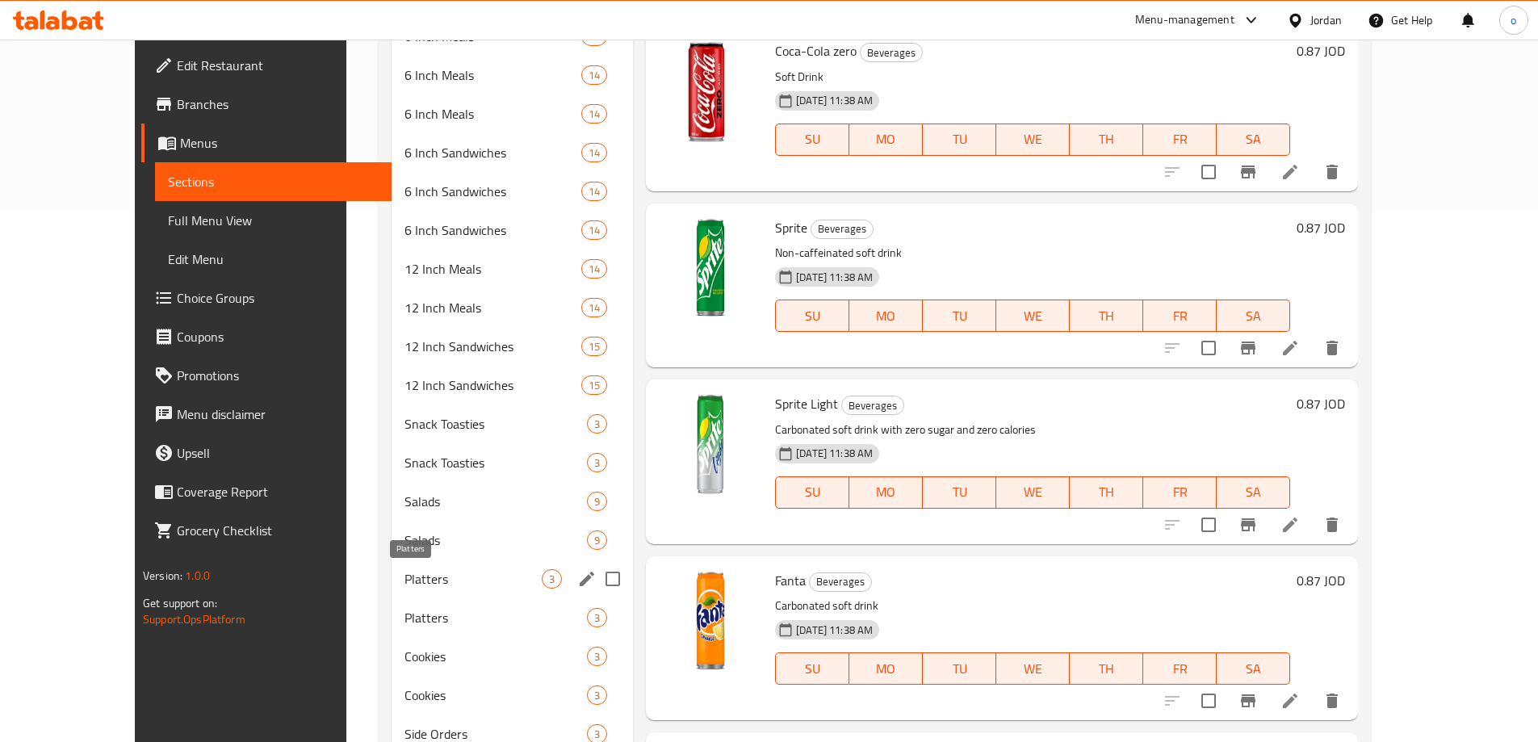
scroll to position [712, 0]
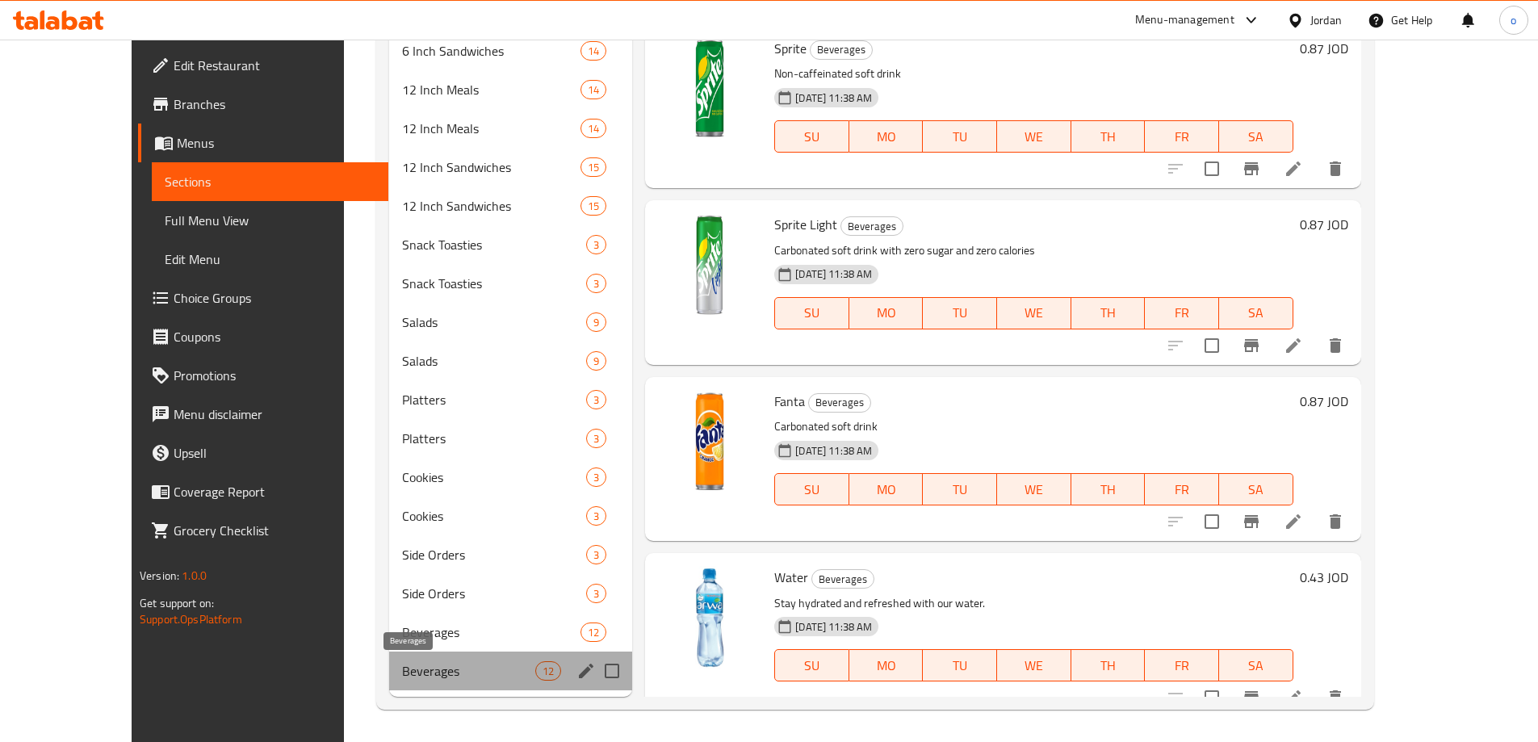
click at [445, 661] on span "Beverages" at bounding box center [468, 670] width 133 height 19
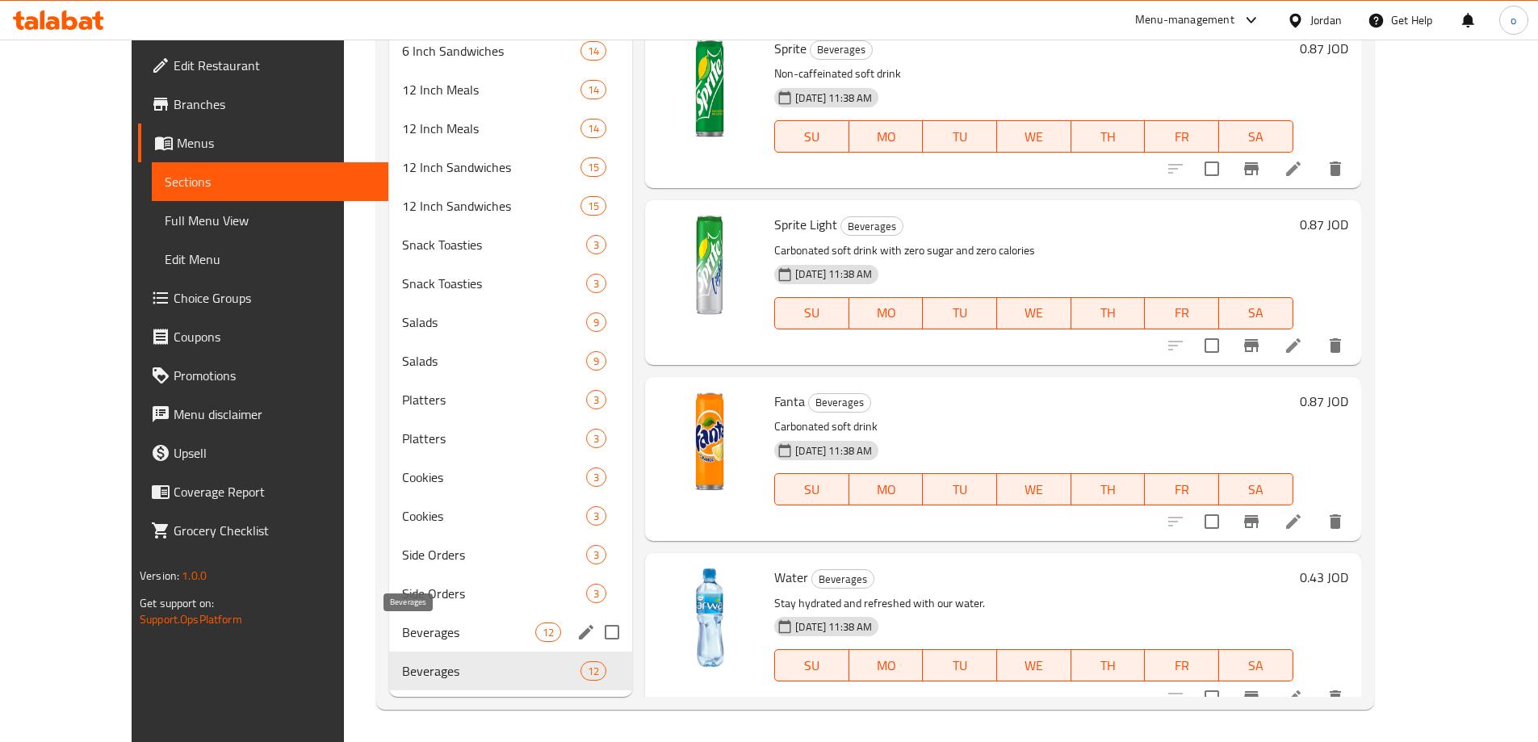
click at [414, 628] on span "Beverages" at bounding box center [468, 632] width 133 height 19
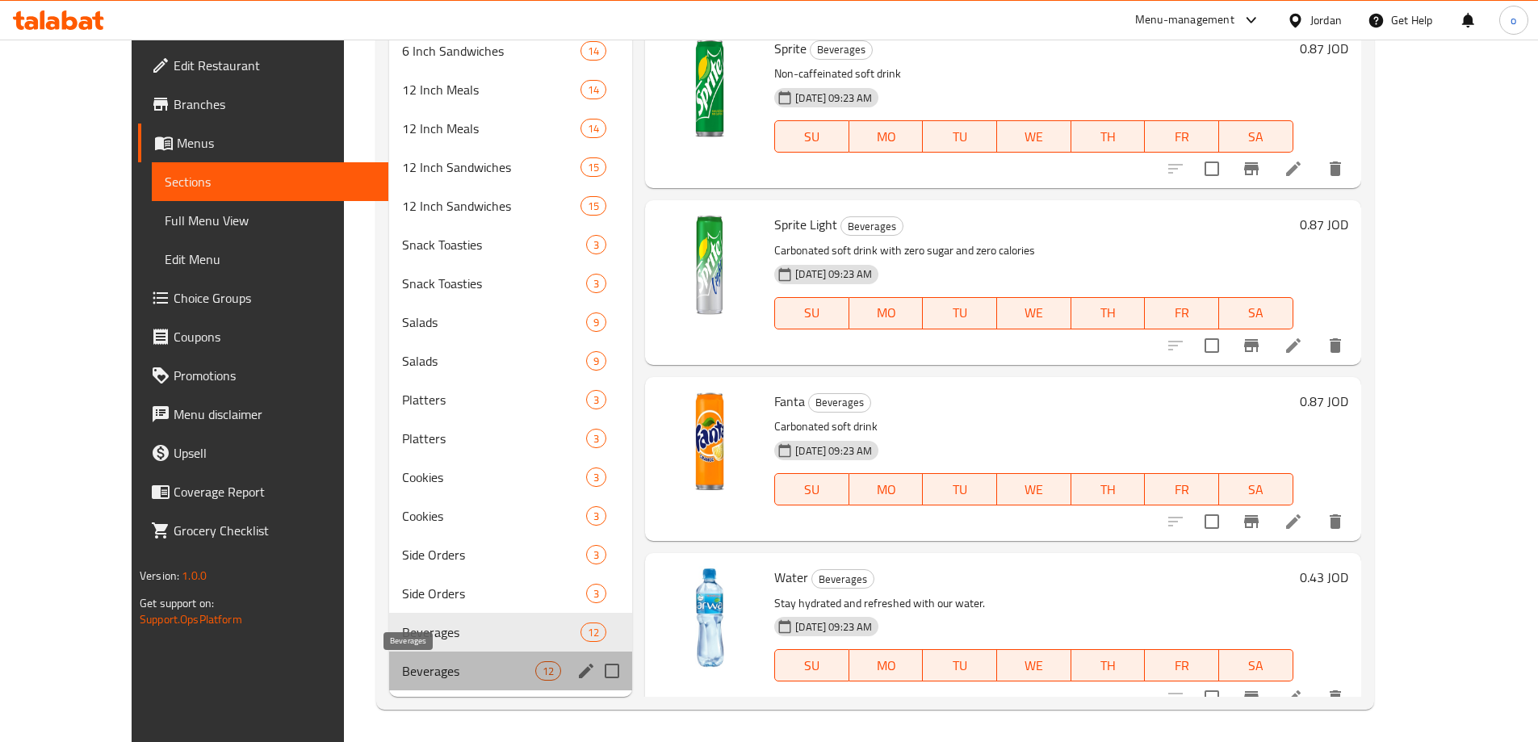
click at [434, 661] on span "Beverages" at bounding box center [468, 670] width 133 height 19
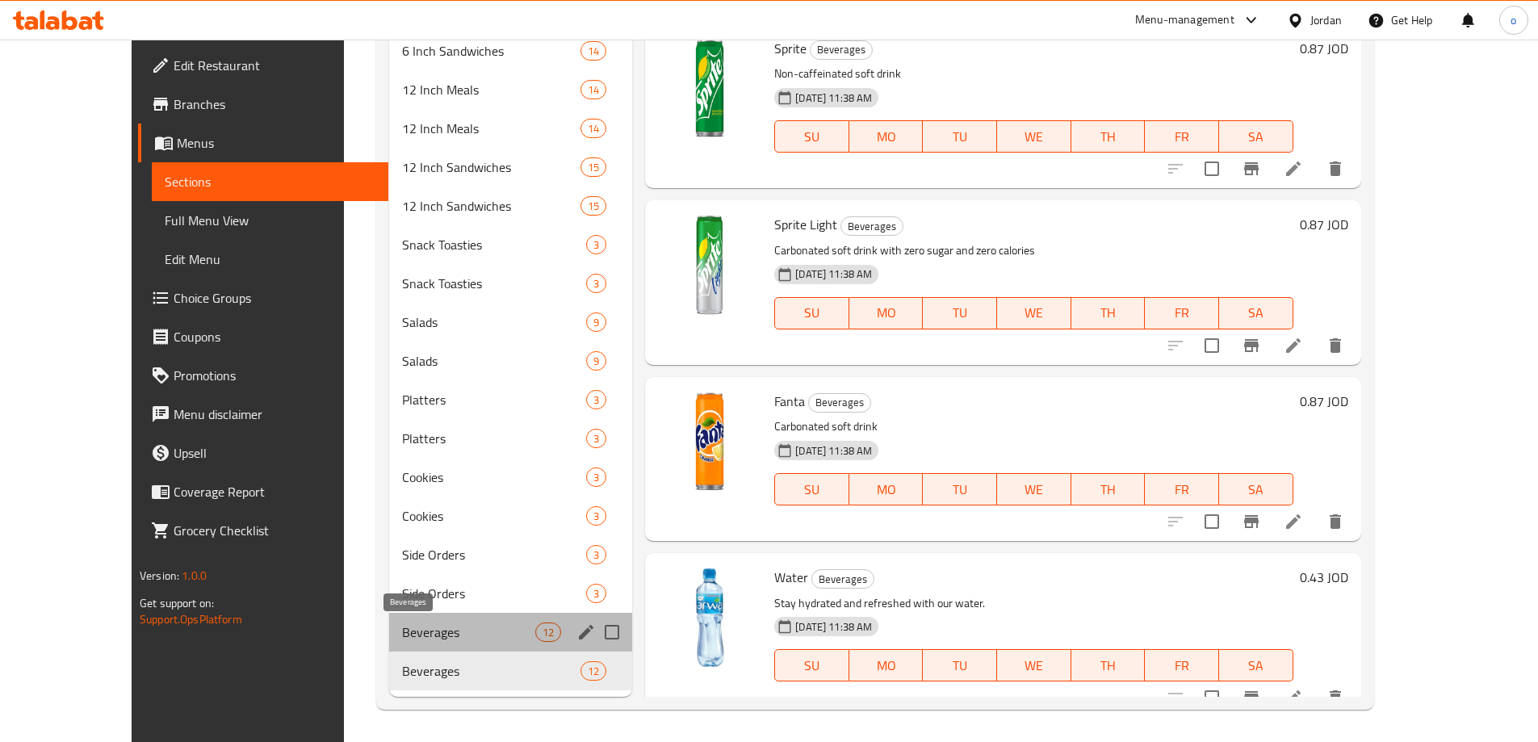
click at [411, 636] on span "Beverages" at bounding box center [468, 632] width 133 height 19
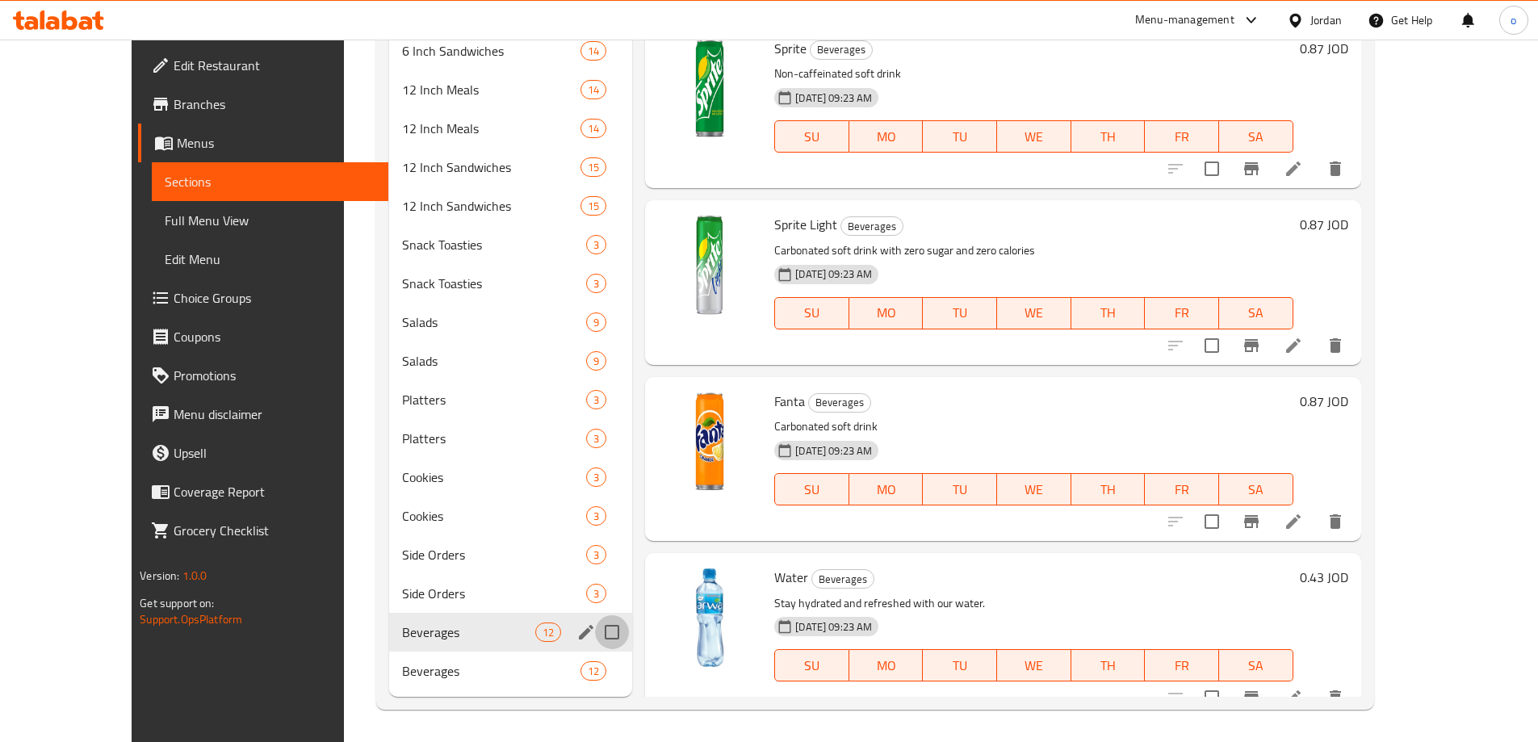
click at [595, 636] on input "Menu sections" at bounding box center [612, 632] width 34 height 34
checkbox input "true"
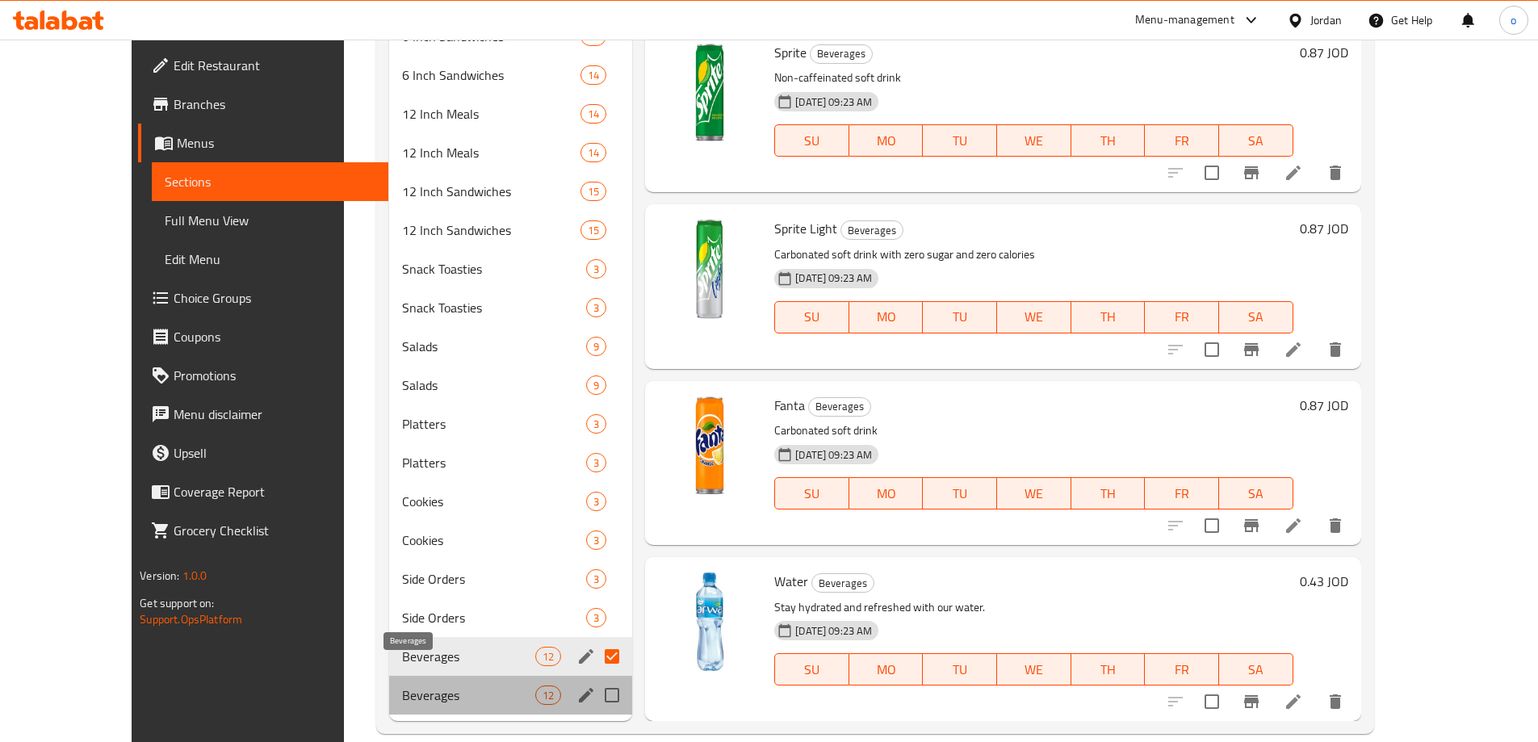
click at [472, 686] on span "Beverages" at bounding box center [468, 695] width 133 height 19
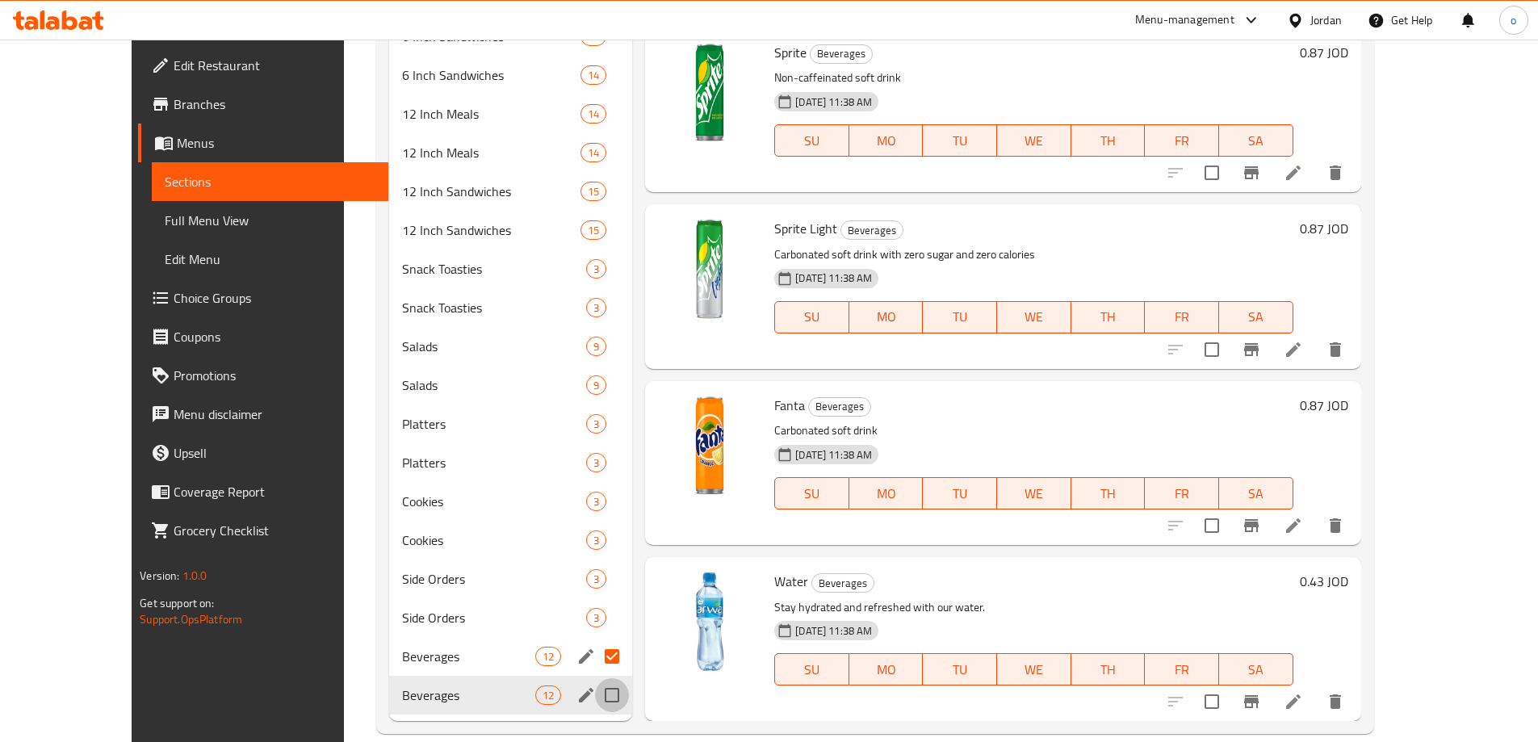
click at [595, 678] on input "Menu sections" at bounding box center [612, 695] width 34 height 34
checkbox input "true"
click at [595, 640] on input "Menu sections" at bounding box center [612, 657] width 34 height 34
checkbox input "false"
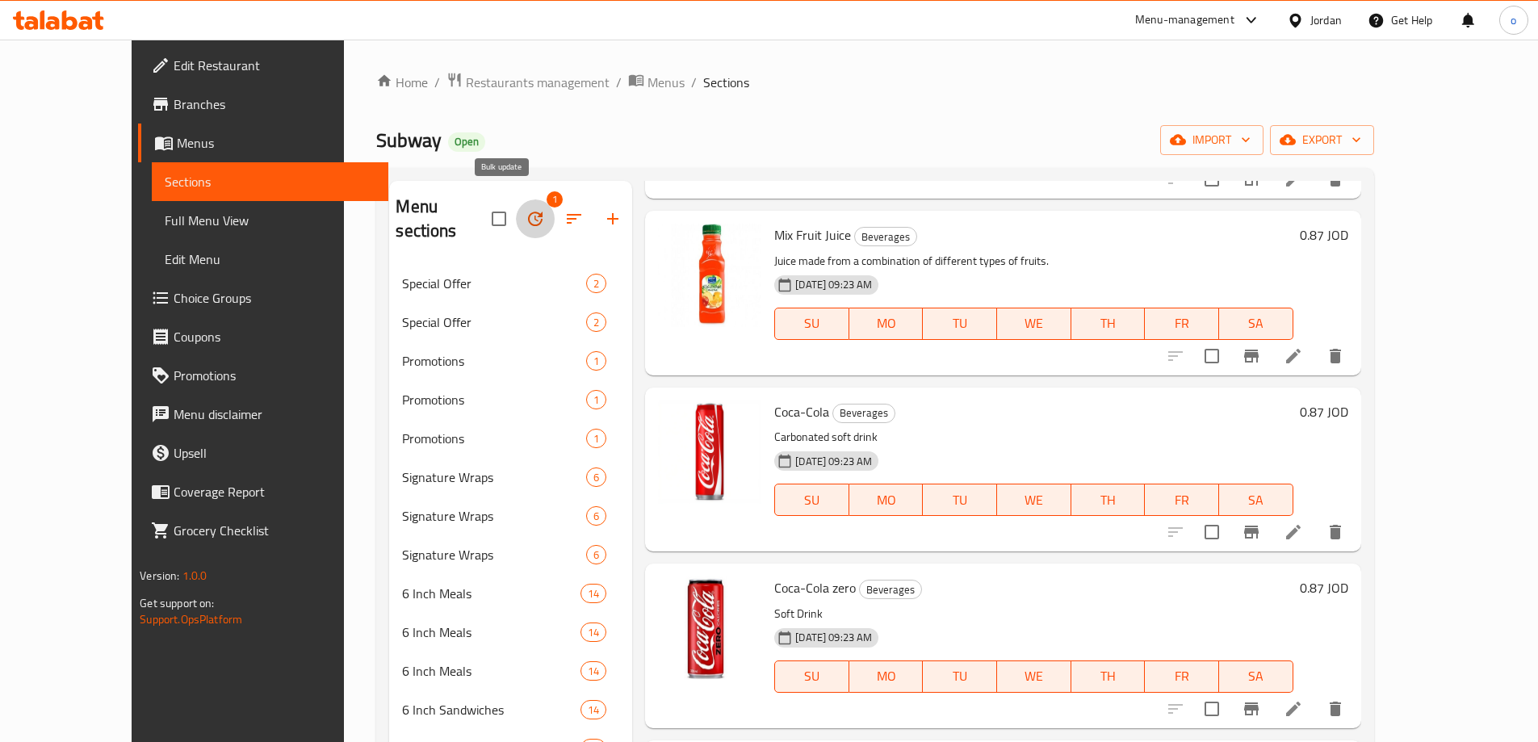
click at [526, 209] on icon "button" at bounding box center [535, 218] width 19 height 19
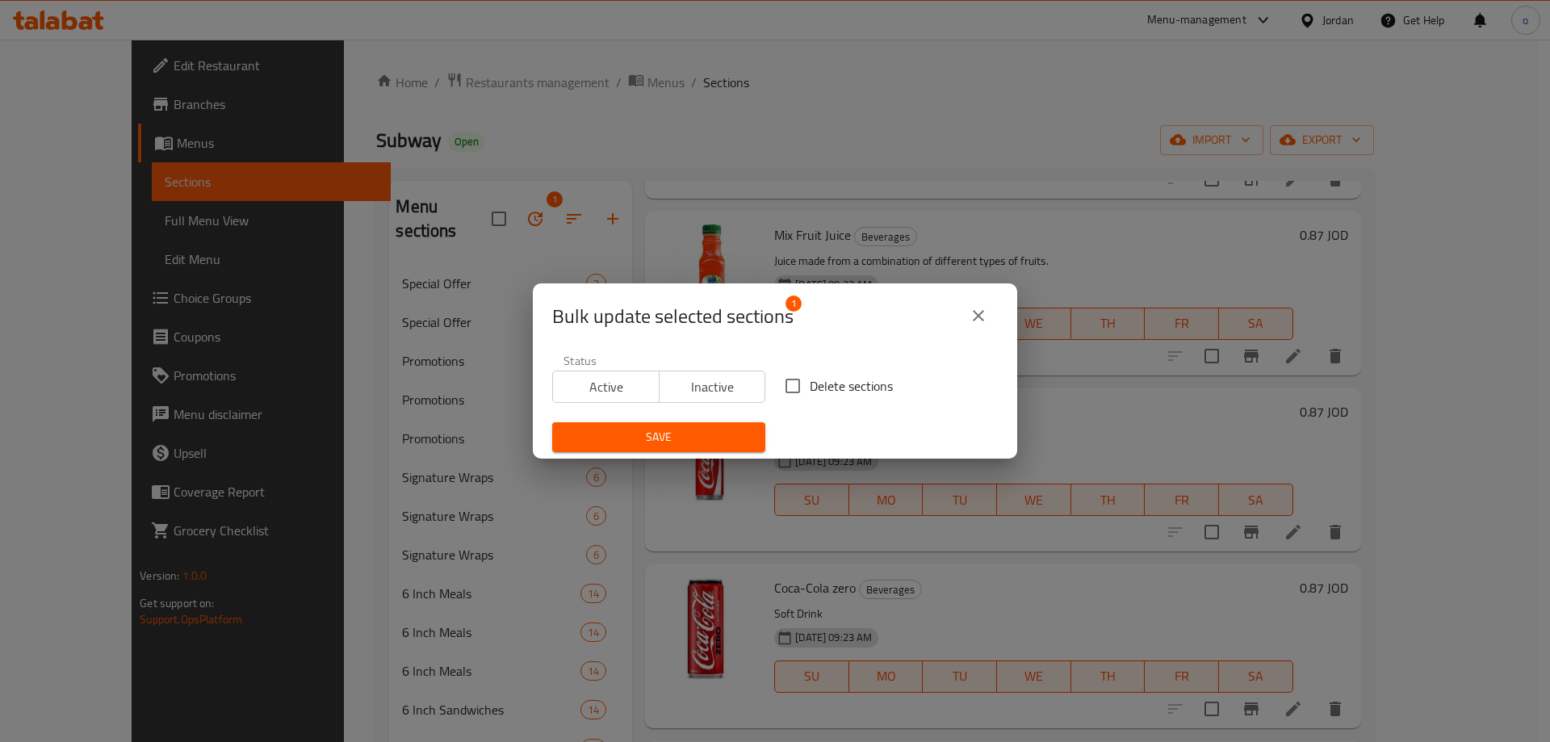
click at [778, 400] on input "Delete sections" at bounding box center [793, 386] width 34 height 34
checkbox input "true"
click at [703, 435] on span "Save" at bounding box center [658, 437] width 187 height 20
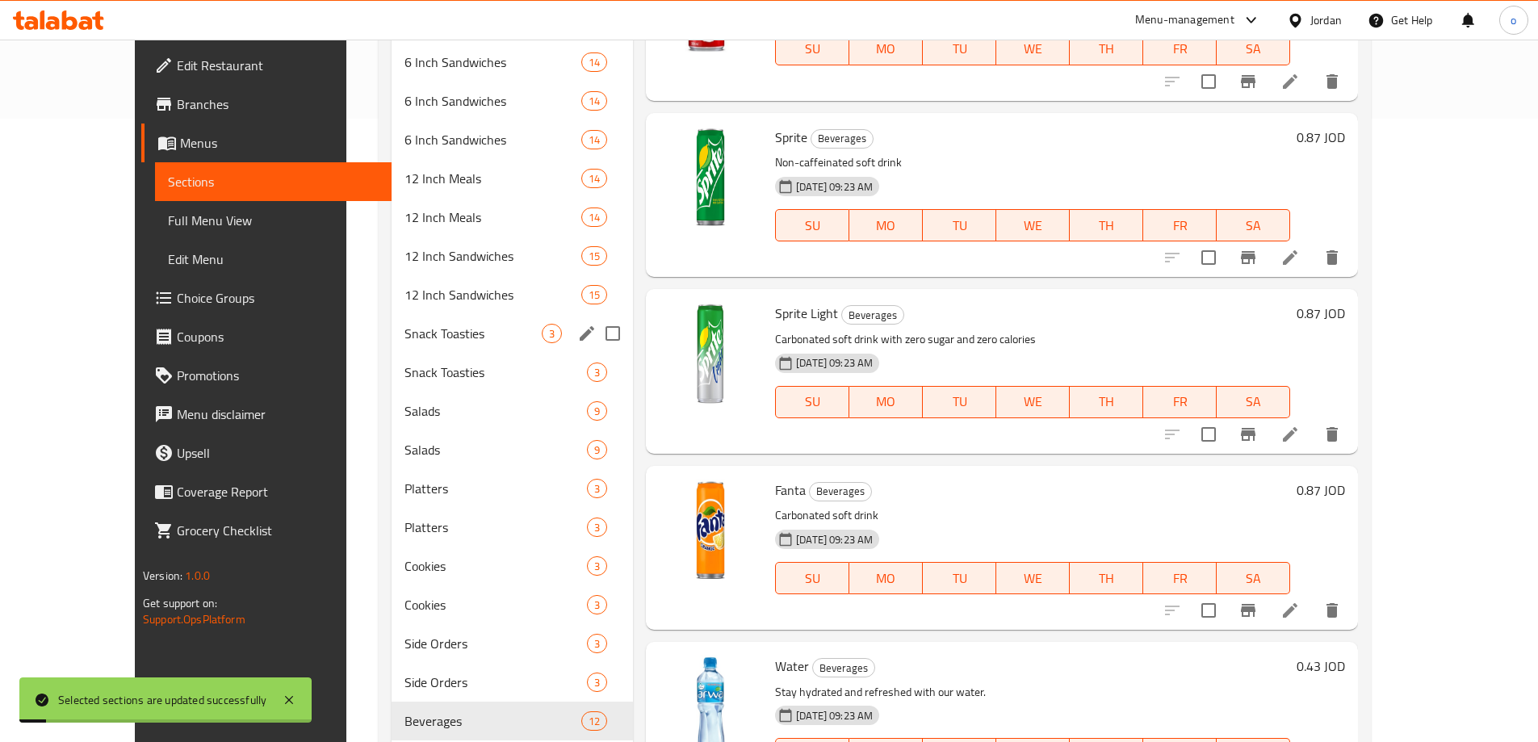
scroll to position [712, 0]
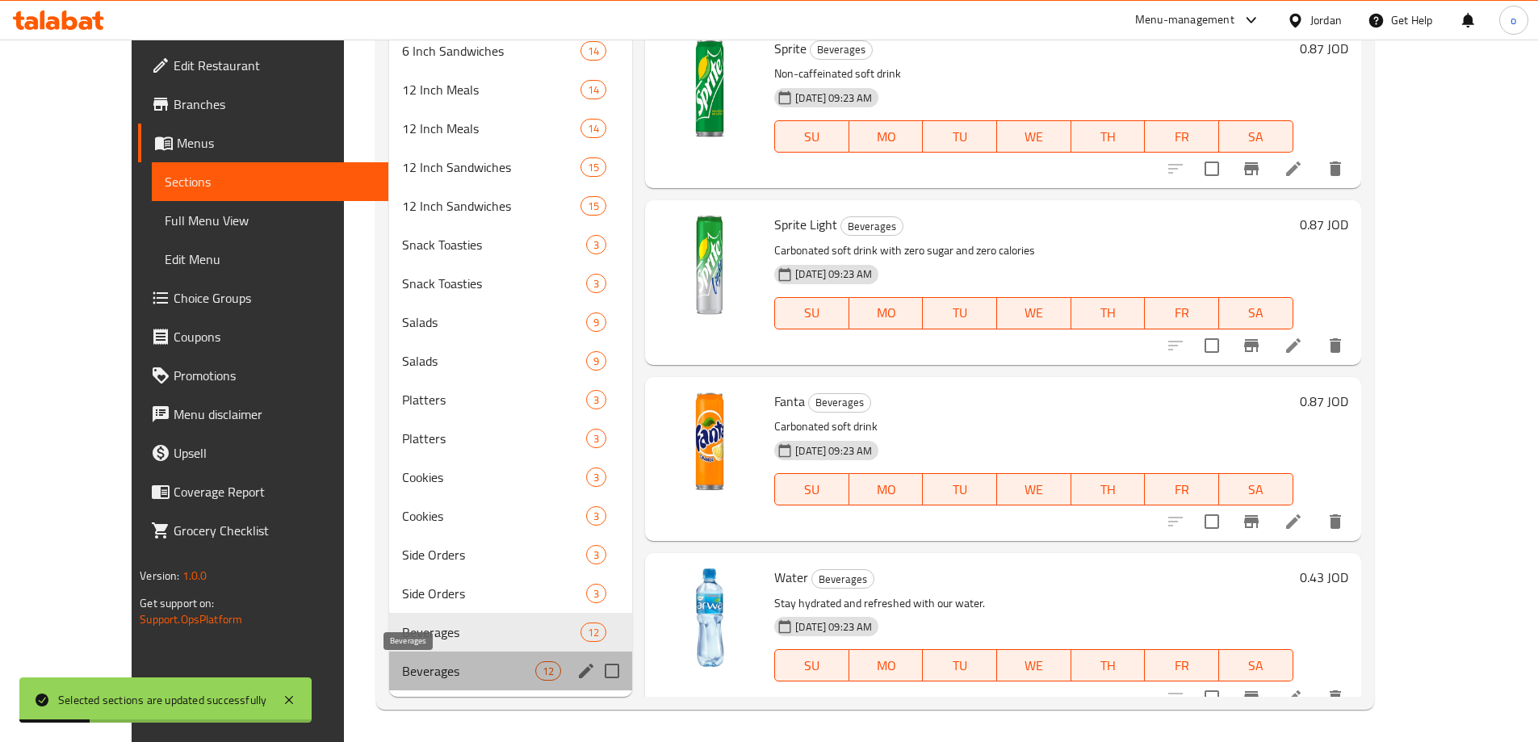
click at [480, 672] on span "Beverages" at bounding box center [468, 670] width 133 height 19
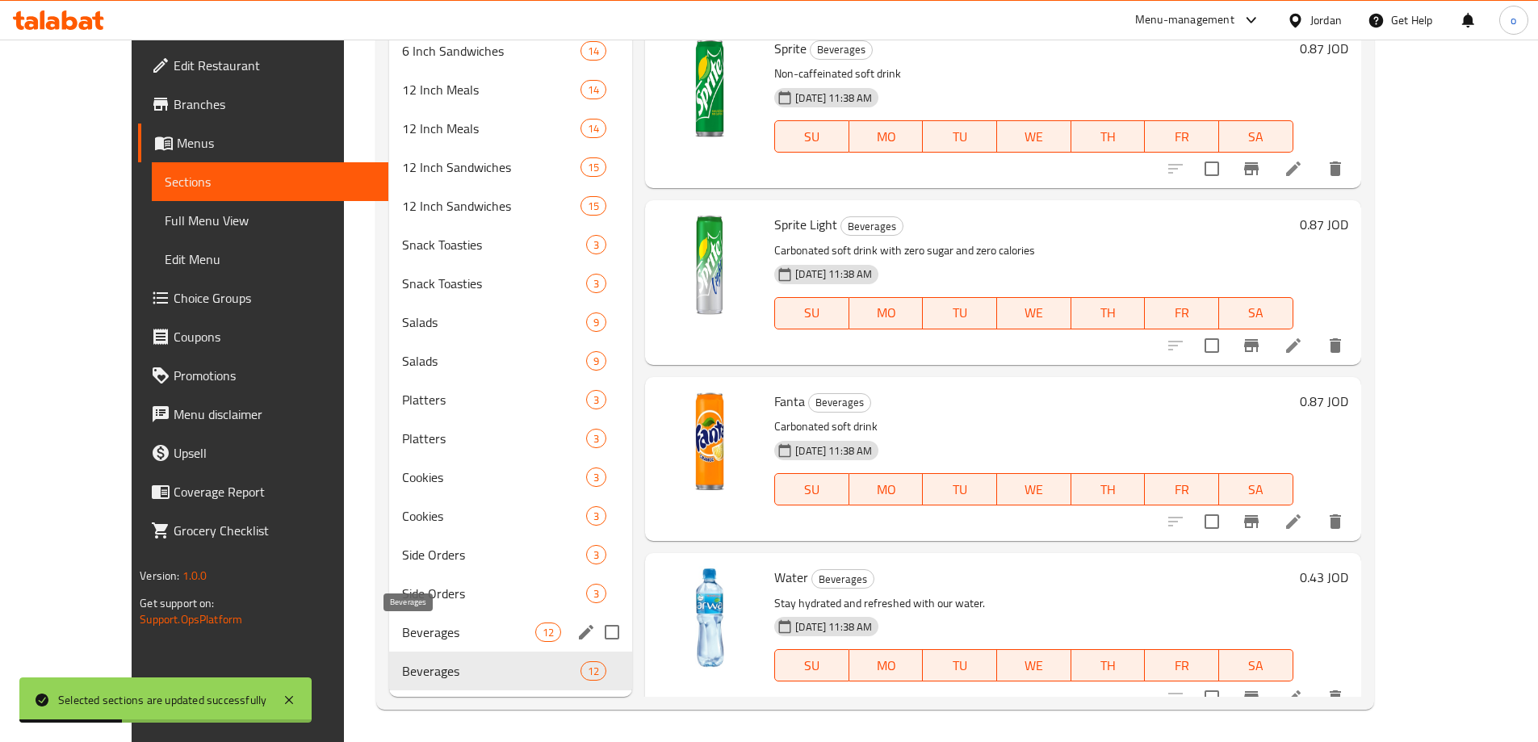
click at [443, 640] on span "Beverages" at bounding box center [468, 632] width 133 height 19
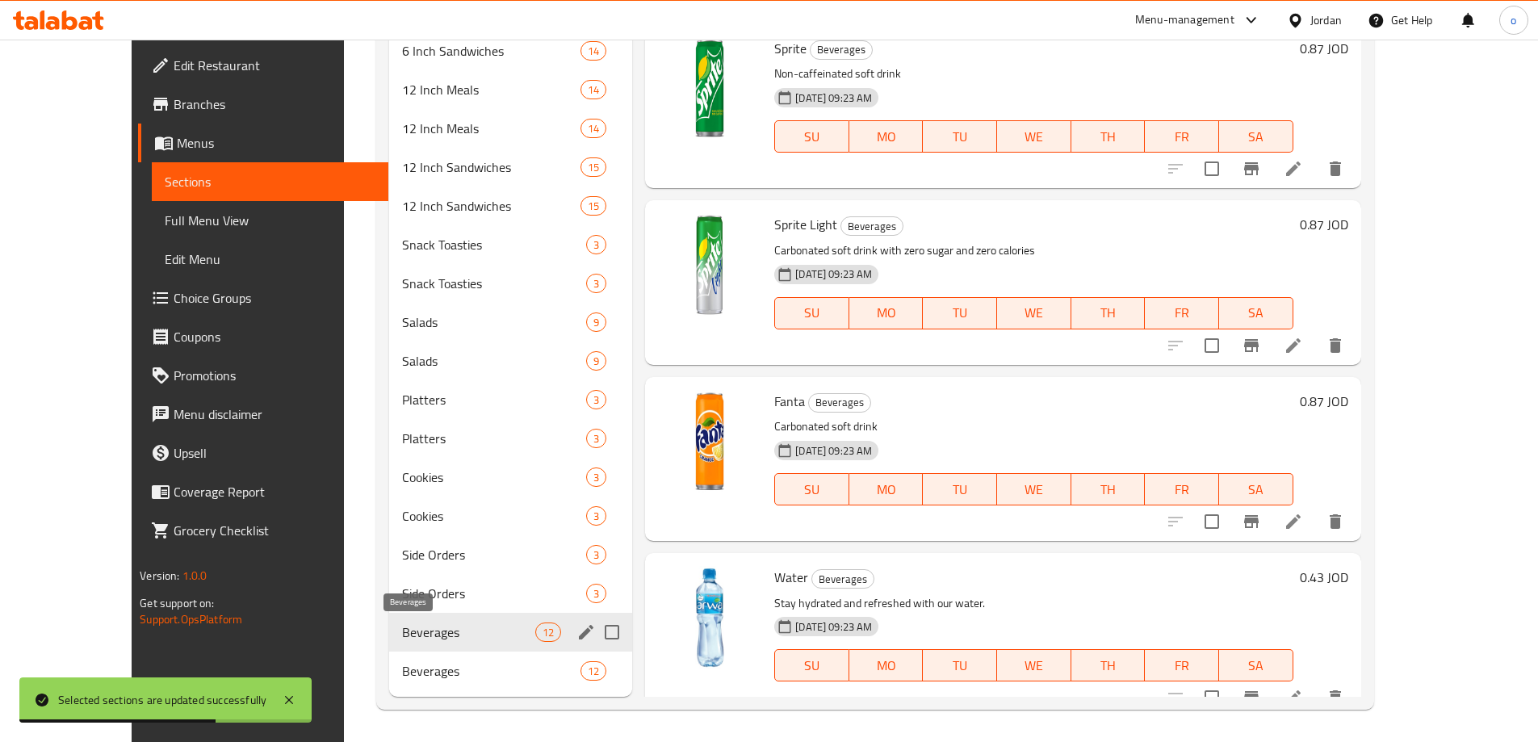
click at [434, 632] on span "Beverages" at bounding box center [468, 632] width 133 height 19
click at [457, 671] on span "Beverages" at bounding box center [468, 670] width 133 height 19
click at [454, 640] on span "Beverages" at bounding box center [468, 632] width 133 height 19
click at [447, 678] on span "Beverages" at bounding box center [468, 670] width 133 height 19
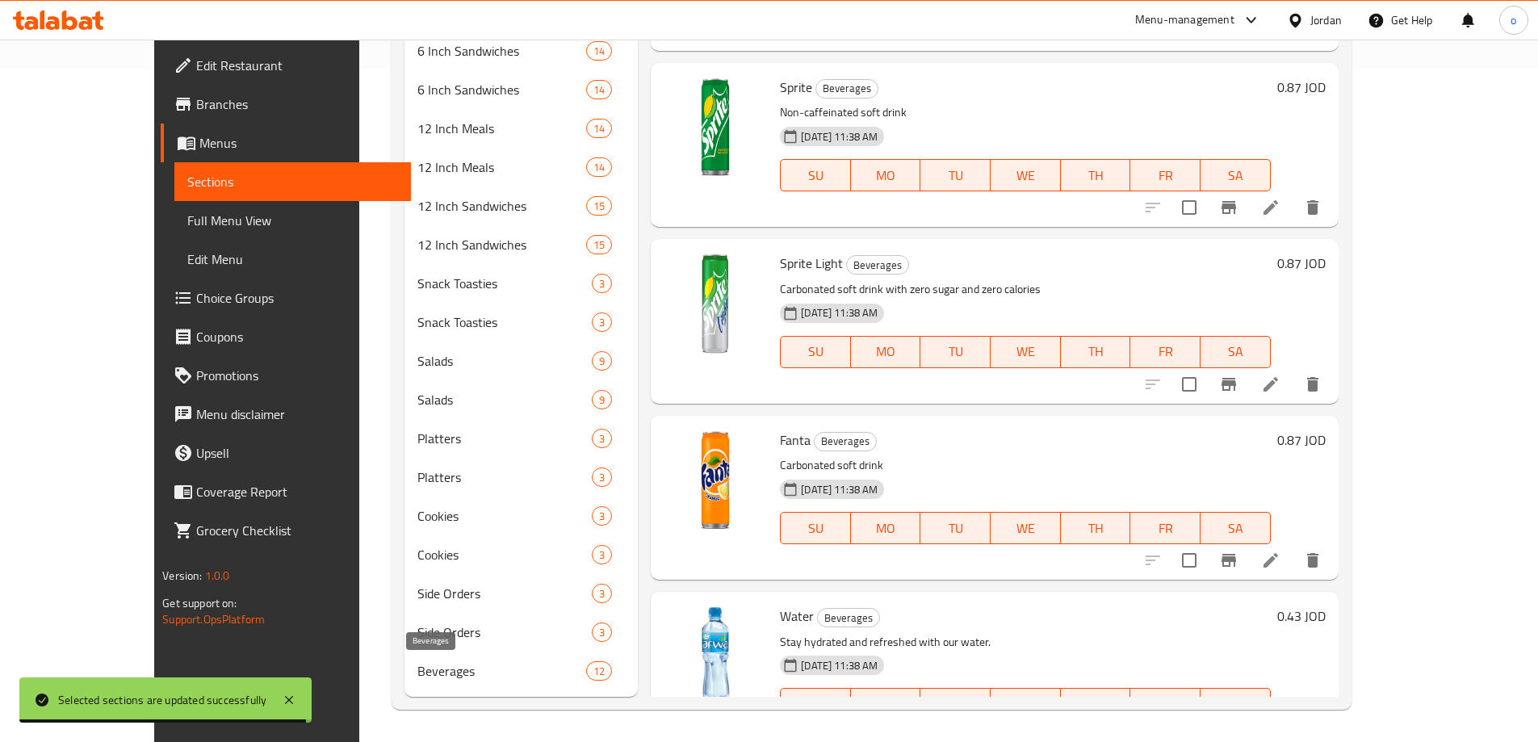
scroll to position [673, 0]
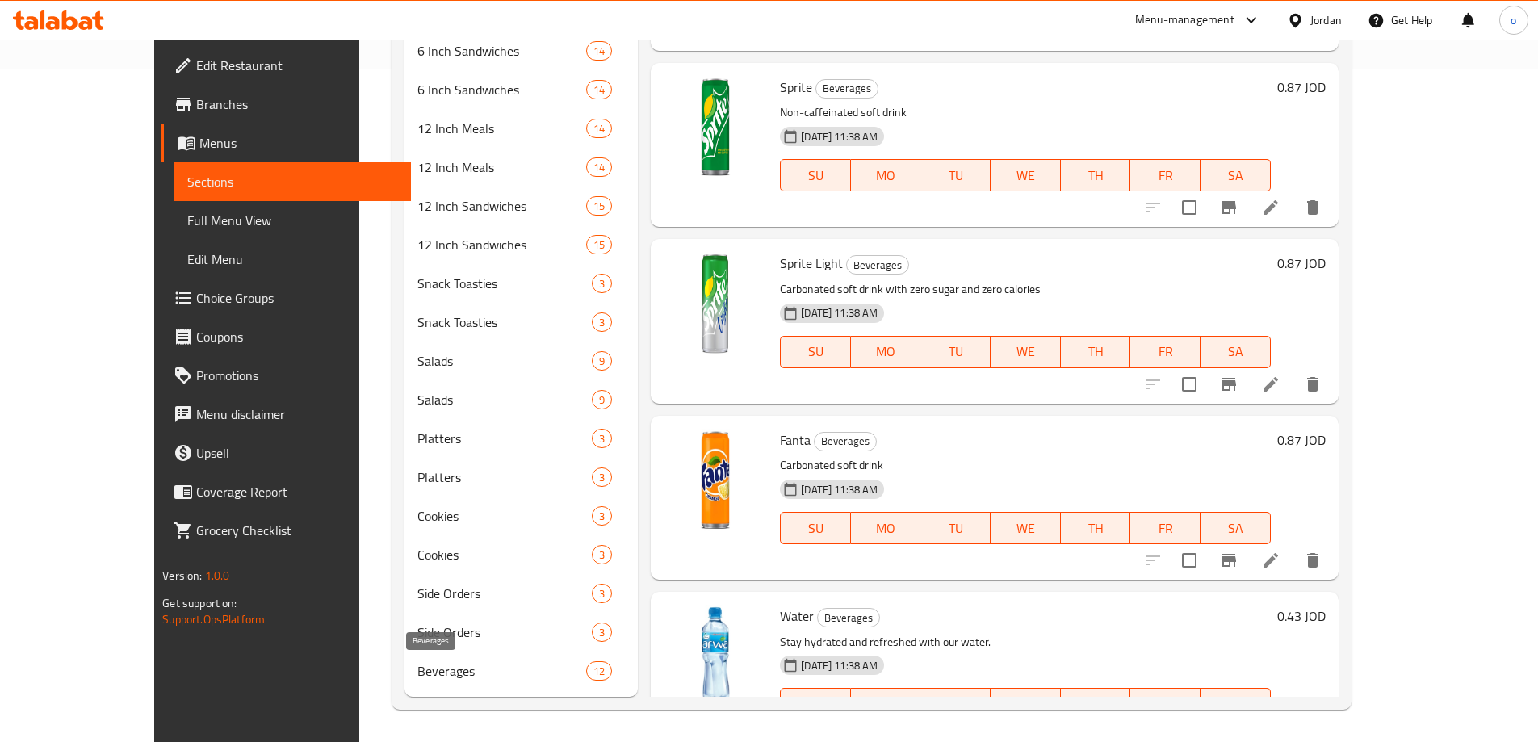
click at [417, 666] on span "Beverages" at bounding box center [501, 670] width 169 height 19
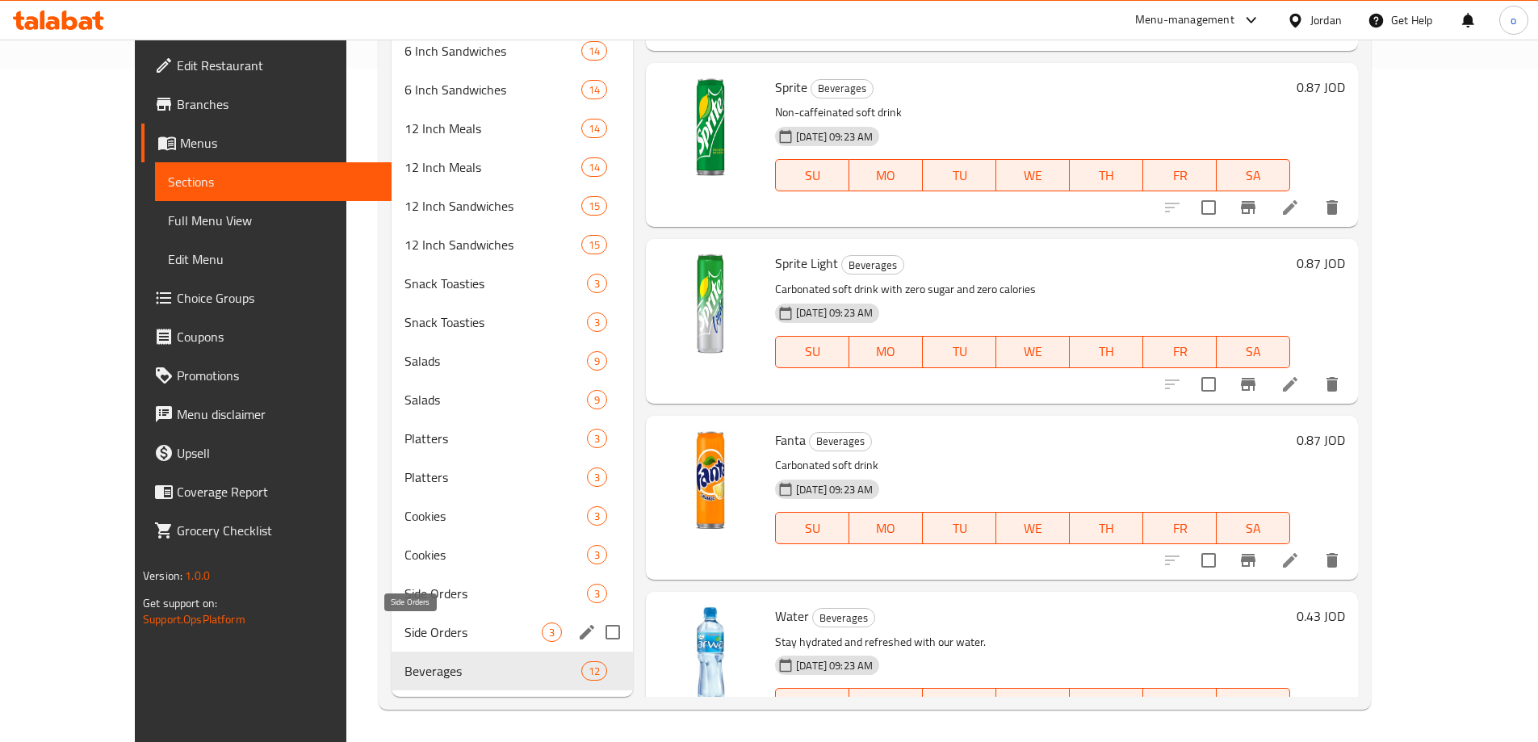
click at [411, 636] on span "Side Orders" at bounding box center [473, 632] width 137 height 19
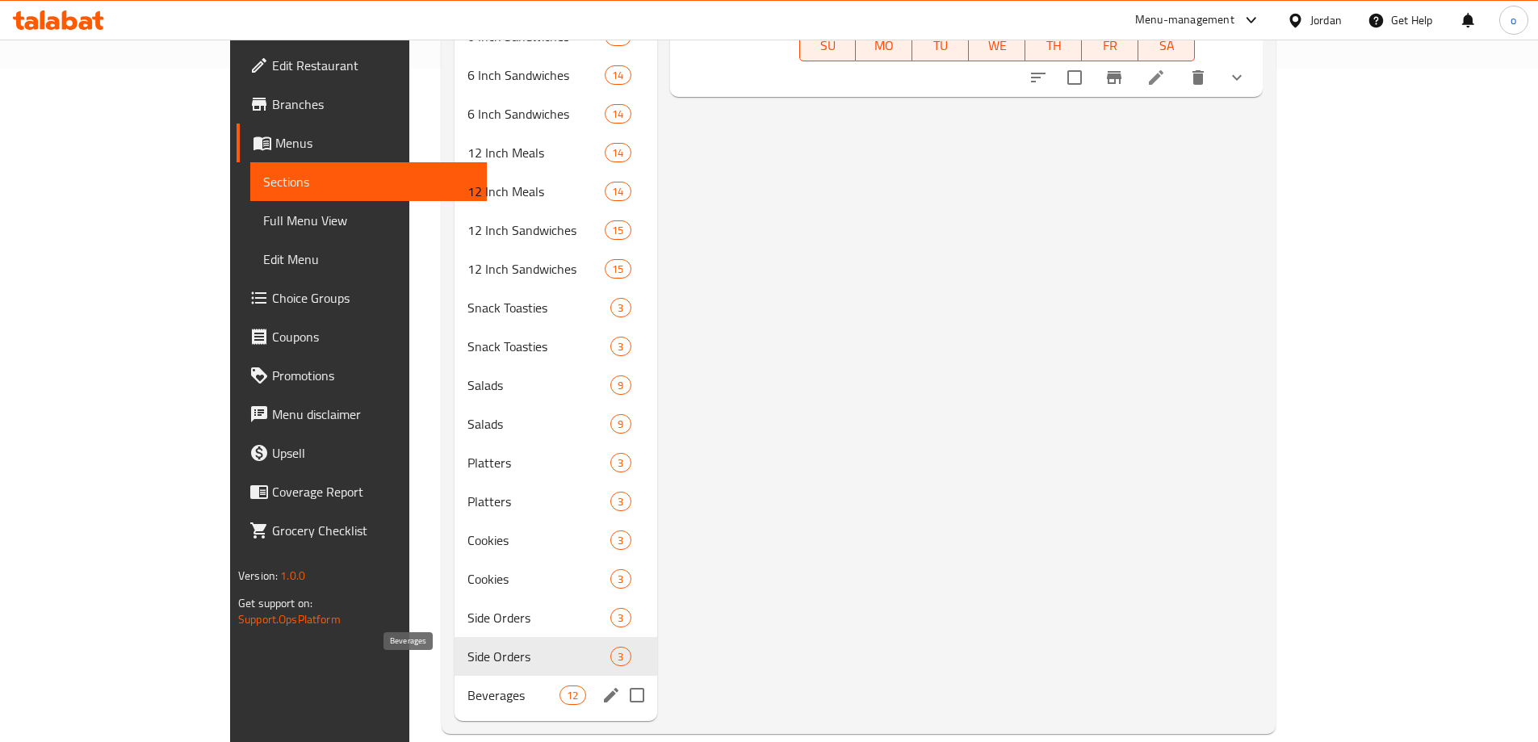
click at [468, 686] on span "Beverages" at bounding box center [514, 695] width 92 height 19
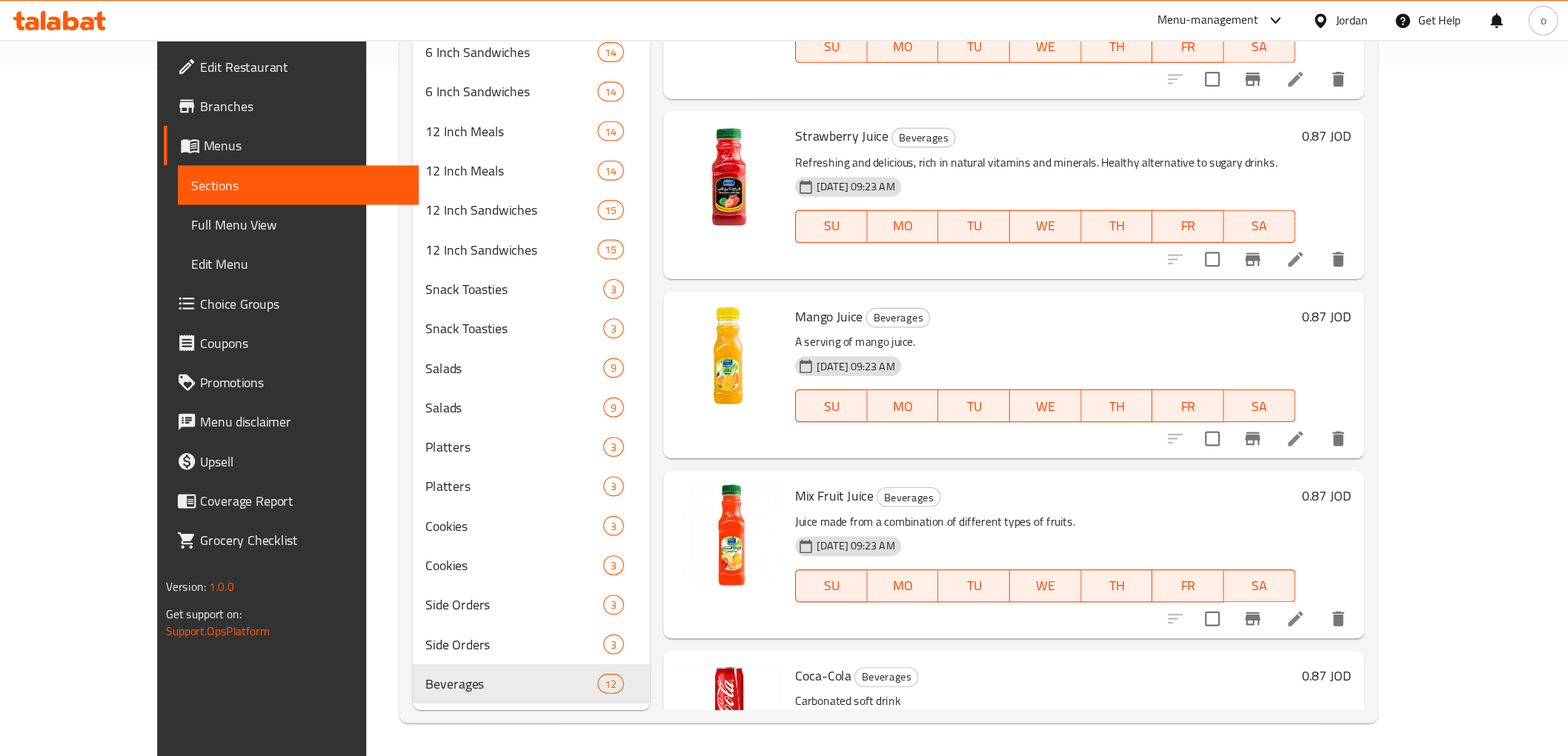
scroll to position [541, 0]
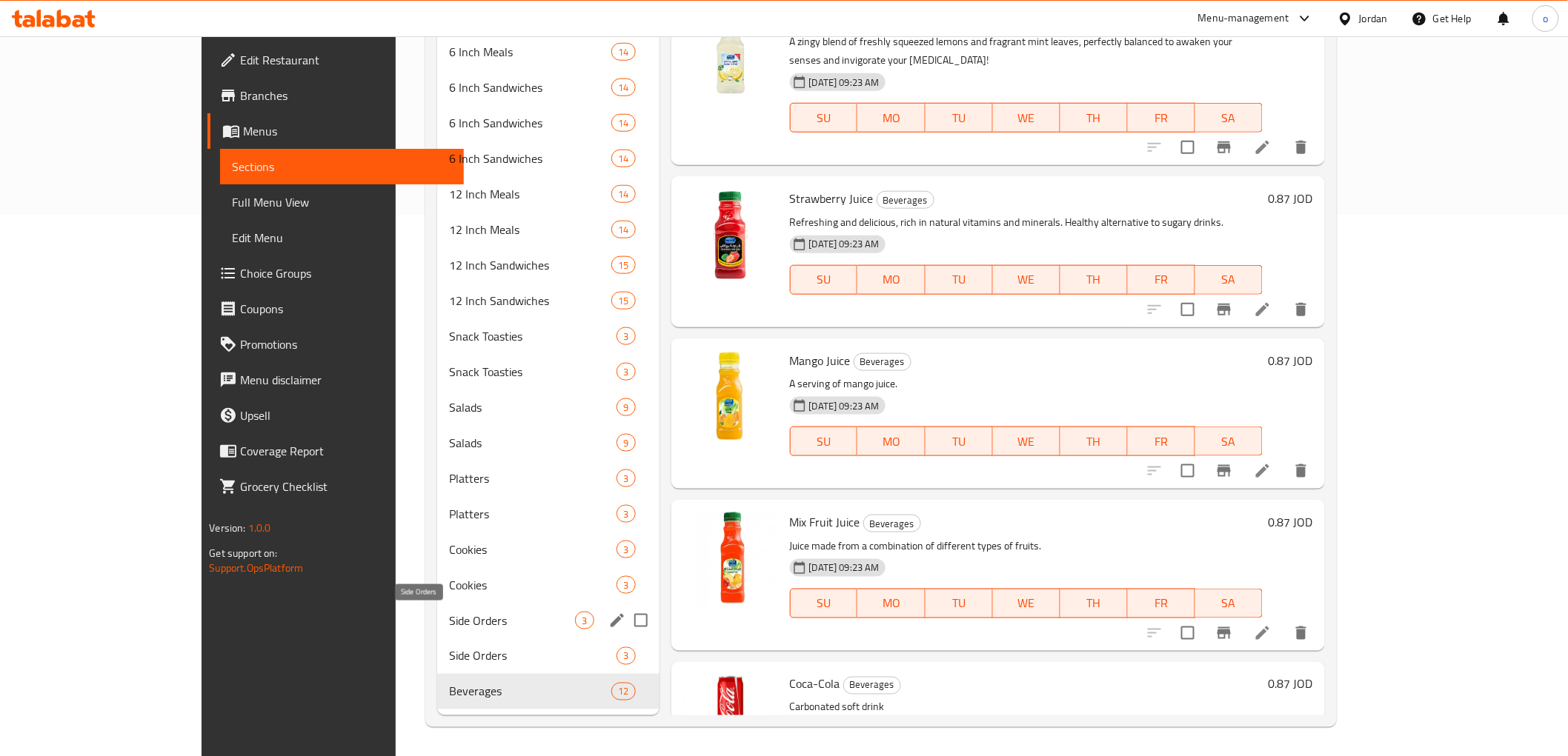
click at [449, 626] on span "Side Orders" at bounding box center [511, 620] width 126 height 17
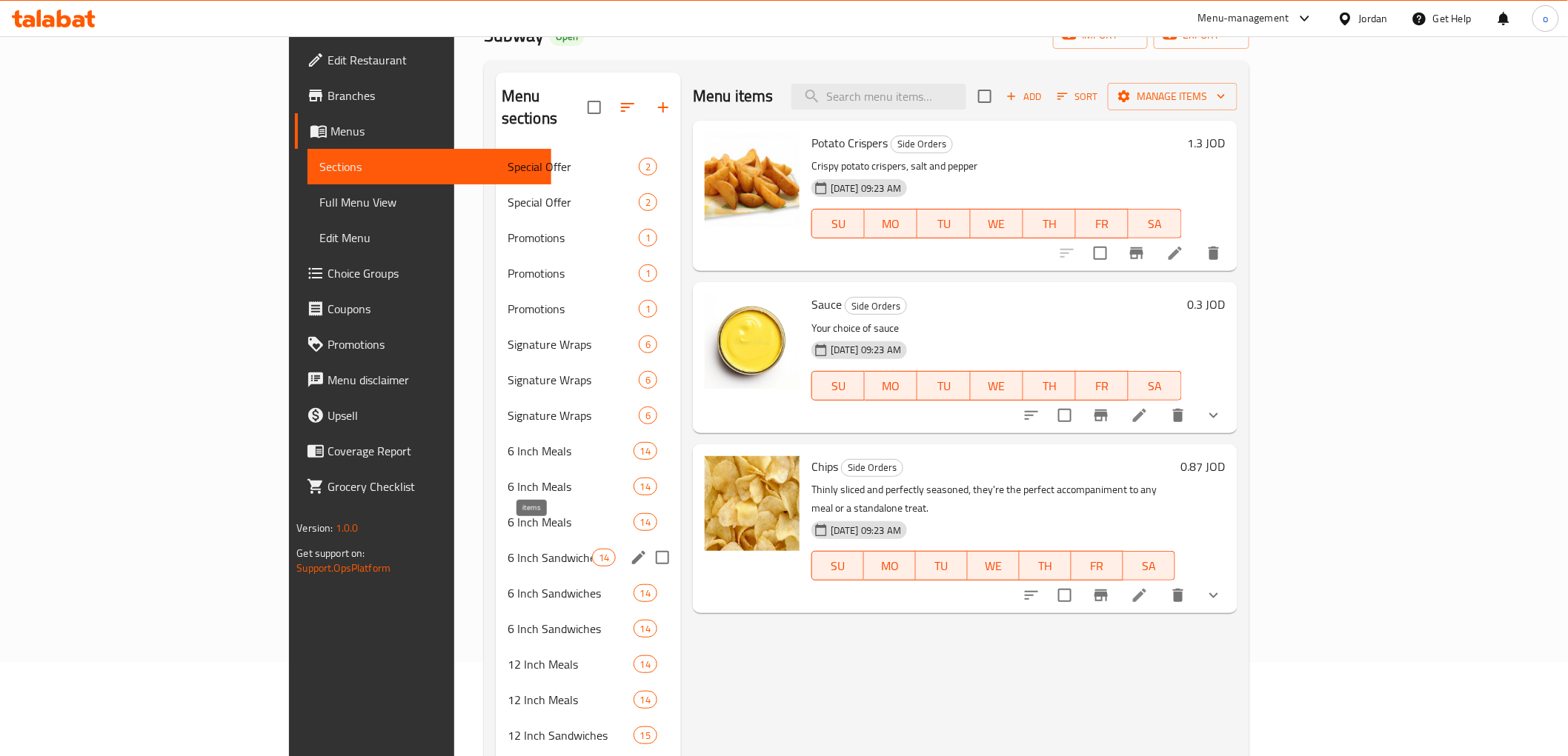
scroll to position [164, 0]
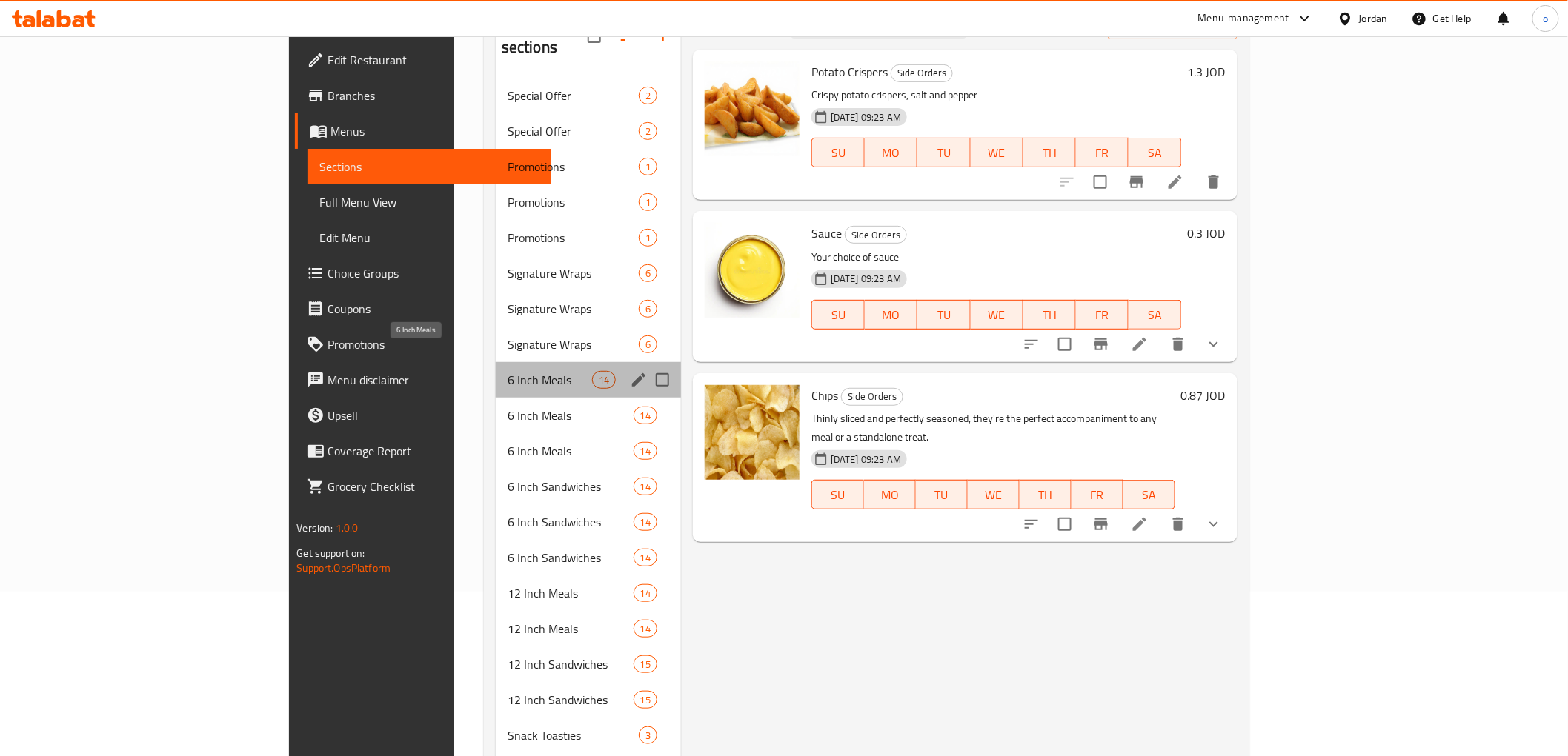
click at [507, 372] on span "6 Inch Meals" at bounding box center [550, 380] width 84 height 17
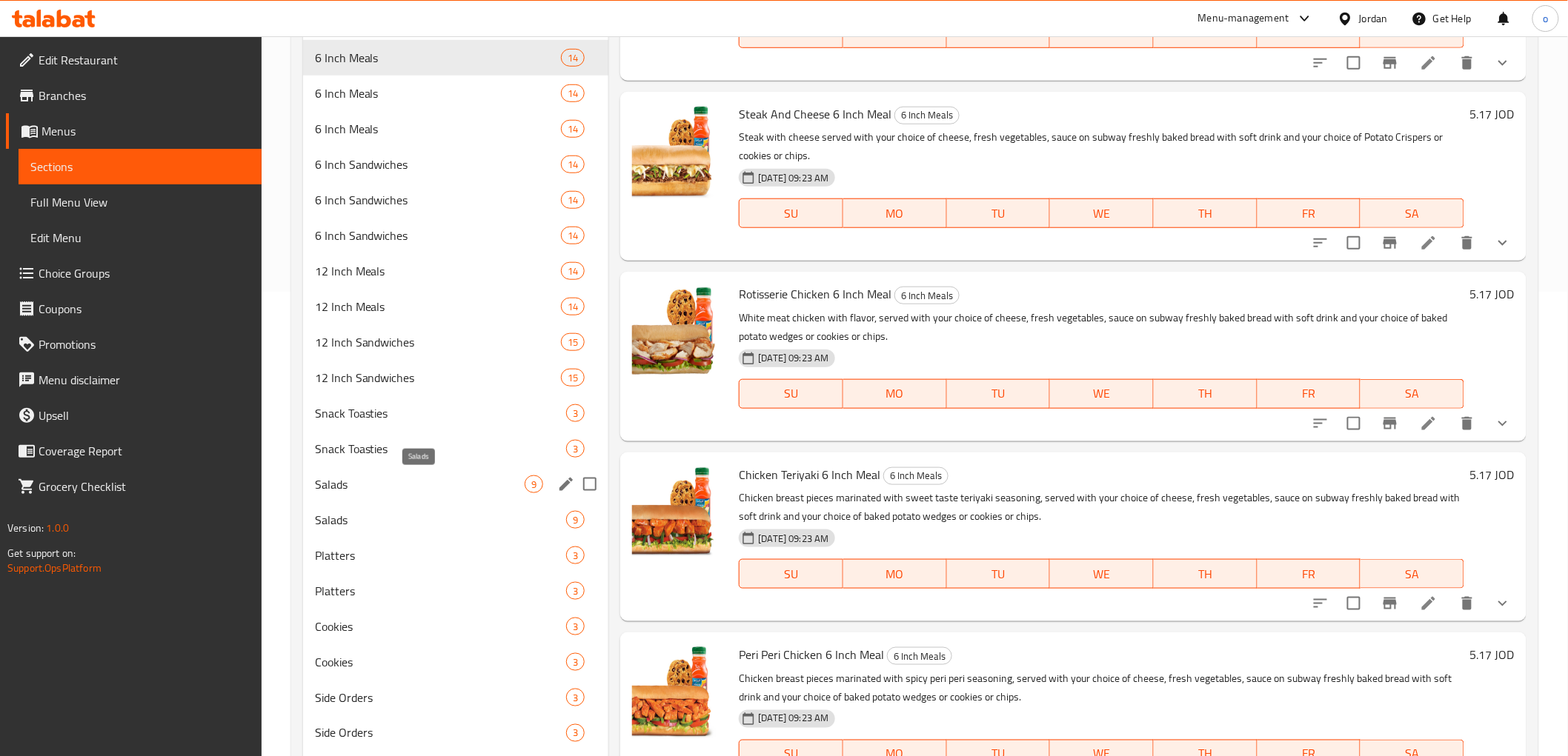
scroll to position [494, 0]
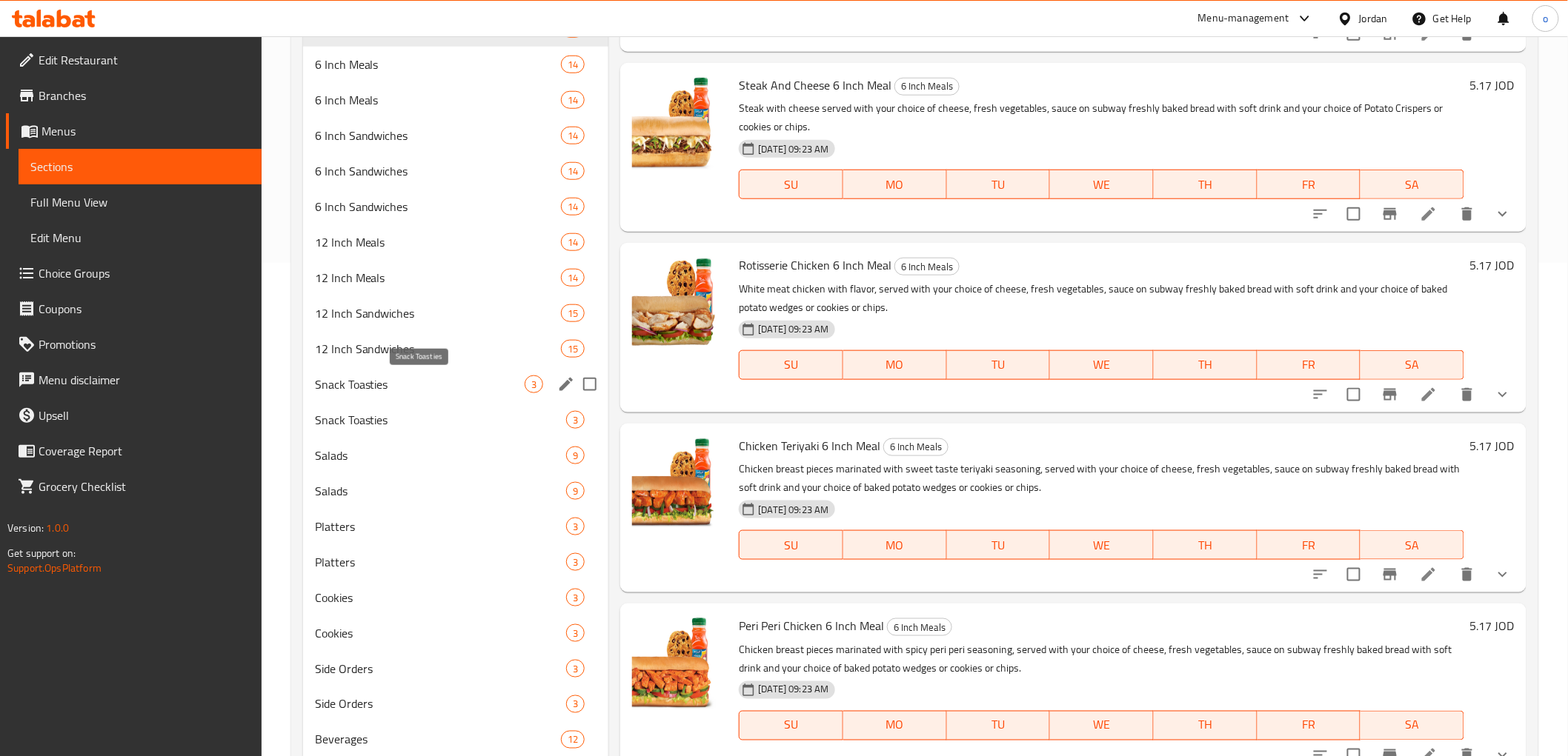
click at [421, 381] on span "Snack Toasties" at bounding box center [419, 384] width 210 height 17
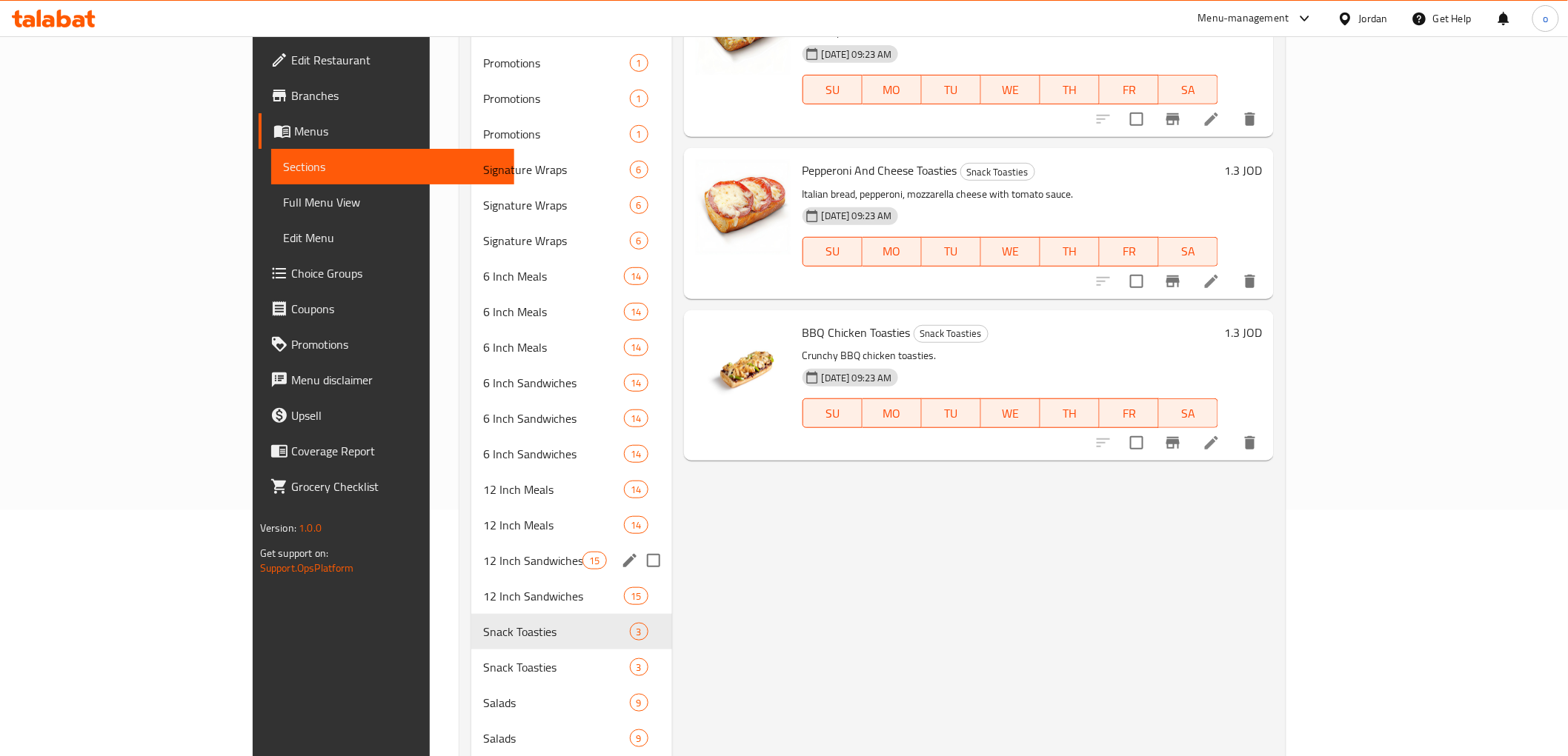
scroll to position [247, 0]
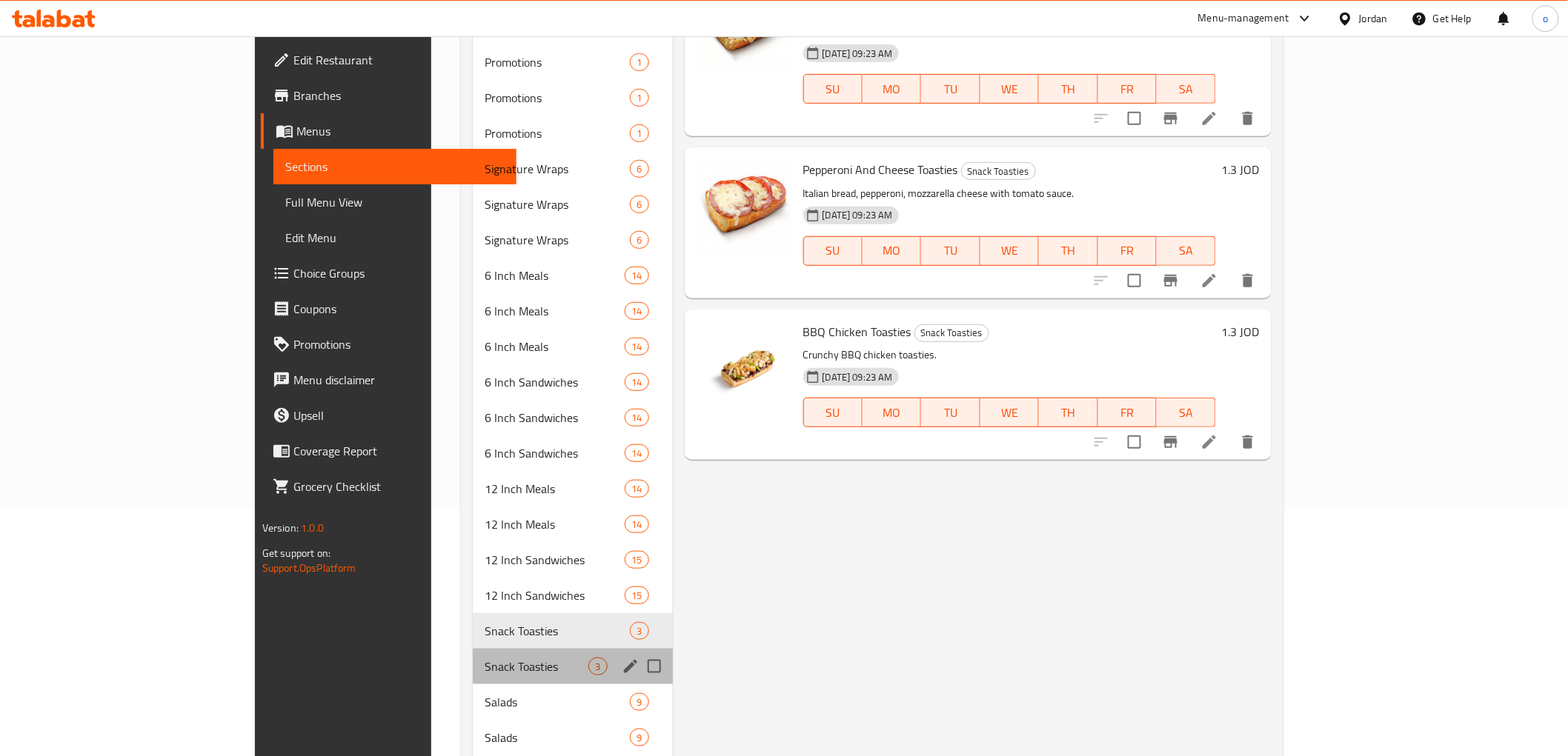
click at [473, 652] on div "Snack Toasties 3" at bounding box center [572, 666] width 199 height 36
click at [473, 676] on div "Snack Toasties 3" at bounding box center [572, 666] width 199 height 36
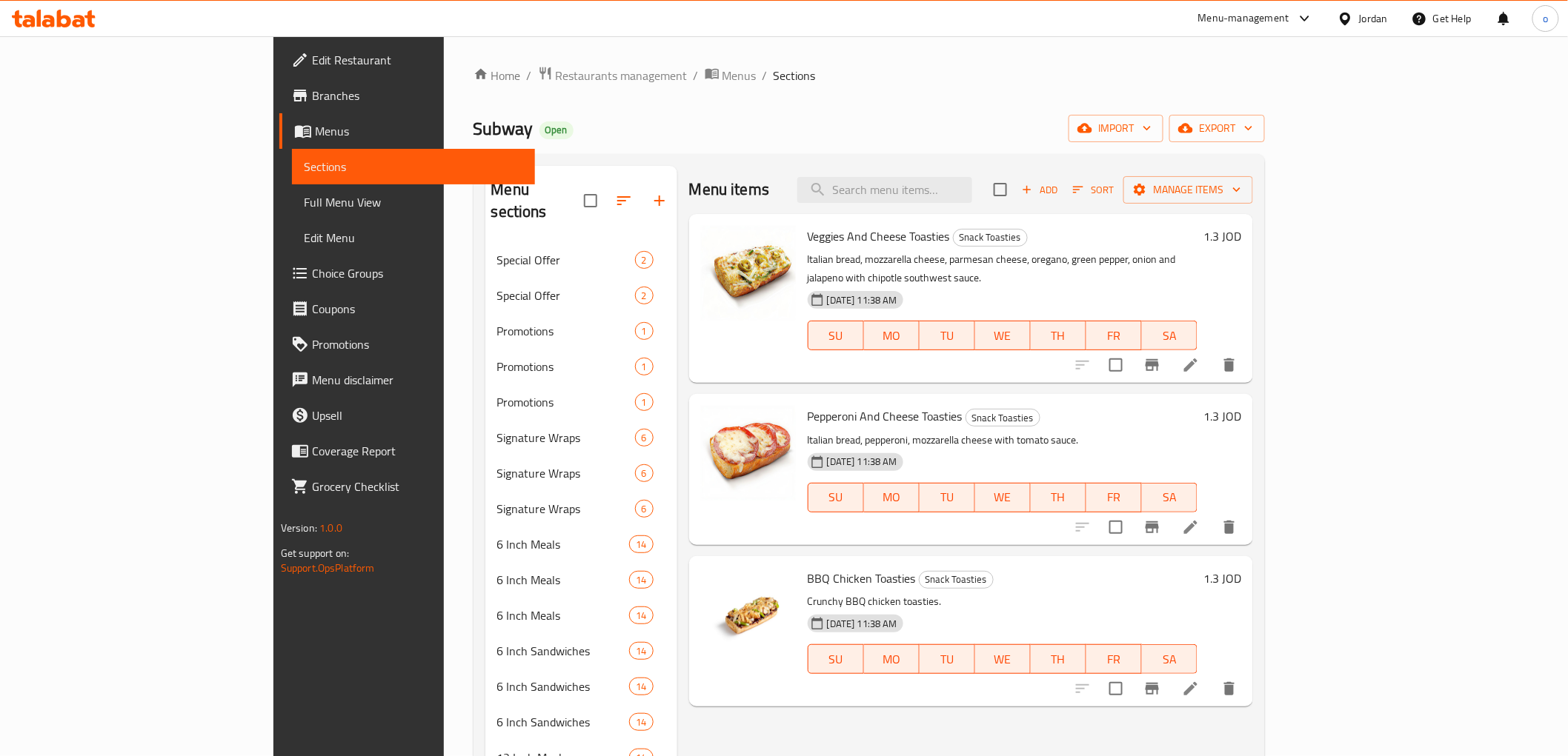
click at [312, 87] on span "Branches" at bounding box center [417, 94] width 211 height 17
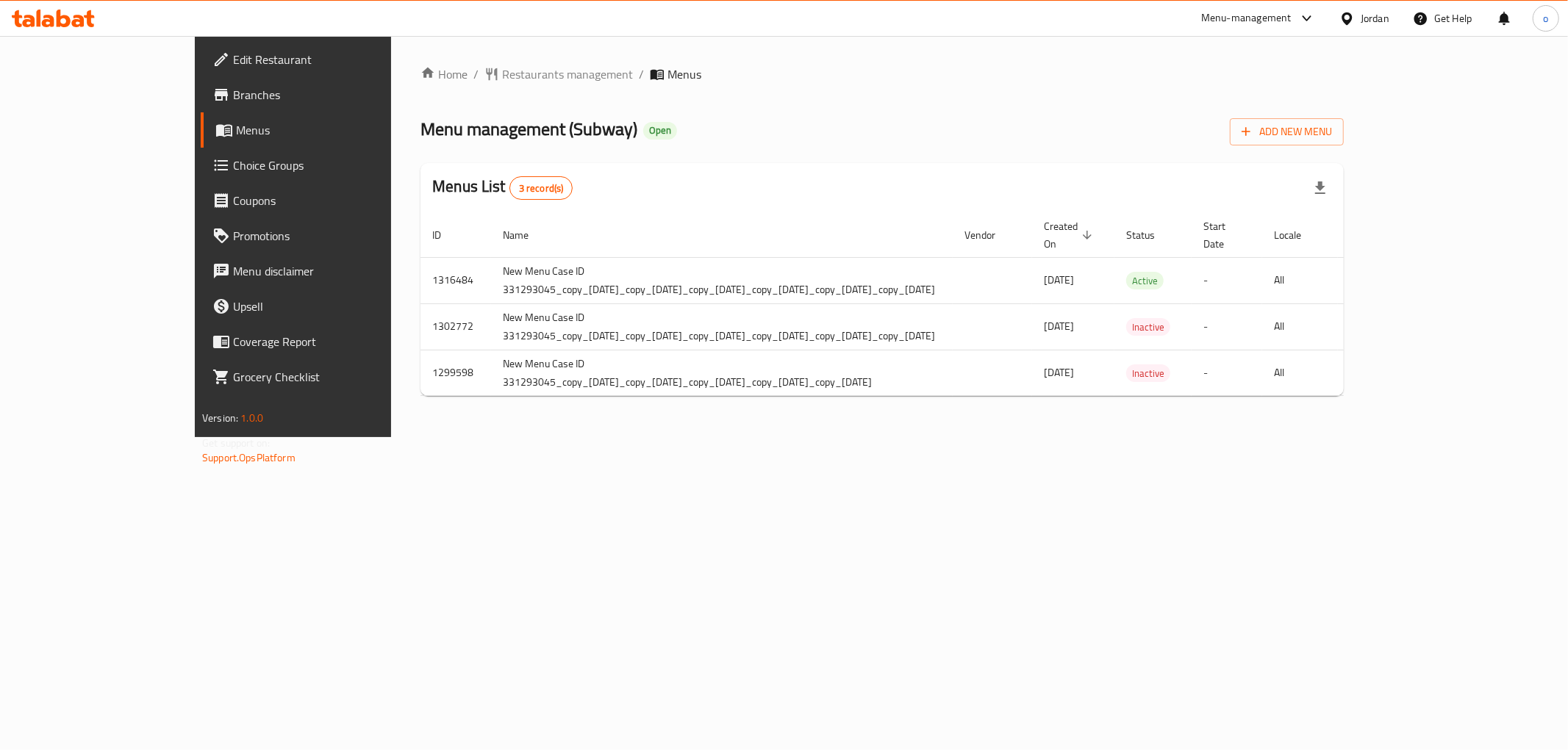
drag, startPoint x: 1124, startPoint y: 572, endPoint x: 1114, endPoint y: 552, distance: 22.4
click at [1124, 437] on div "Home / Restaurants management / Menus Menu management ( Subway ) Open Add New M…" at bounding box center [882, 237] width 983 height 401
click at [233, 92] on span "Branches" at bounding box center [339, 94] width 212 height 17
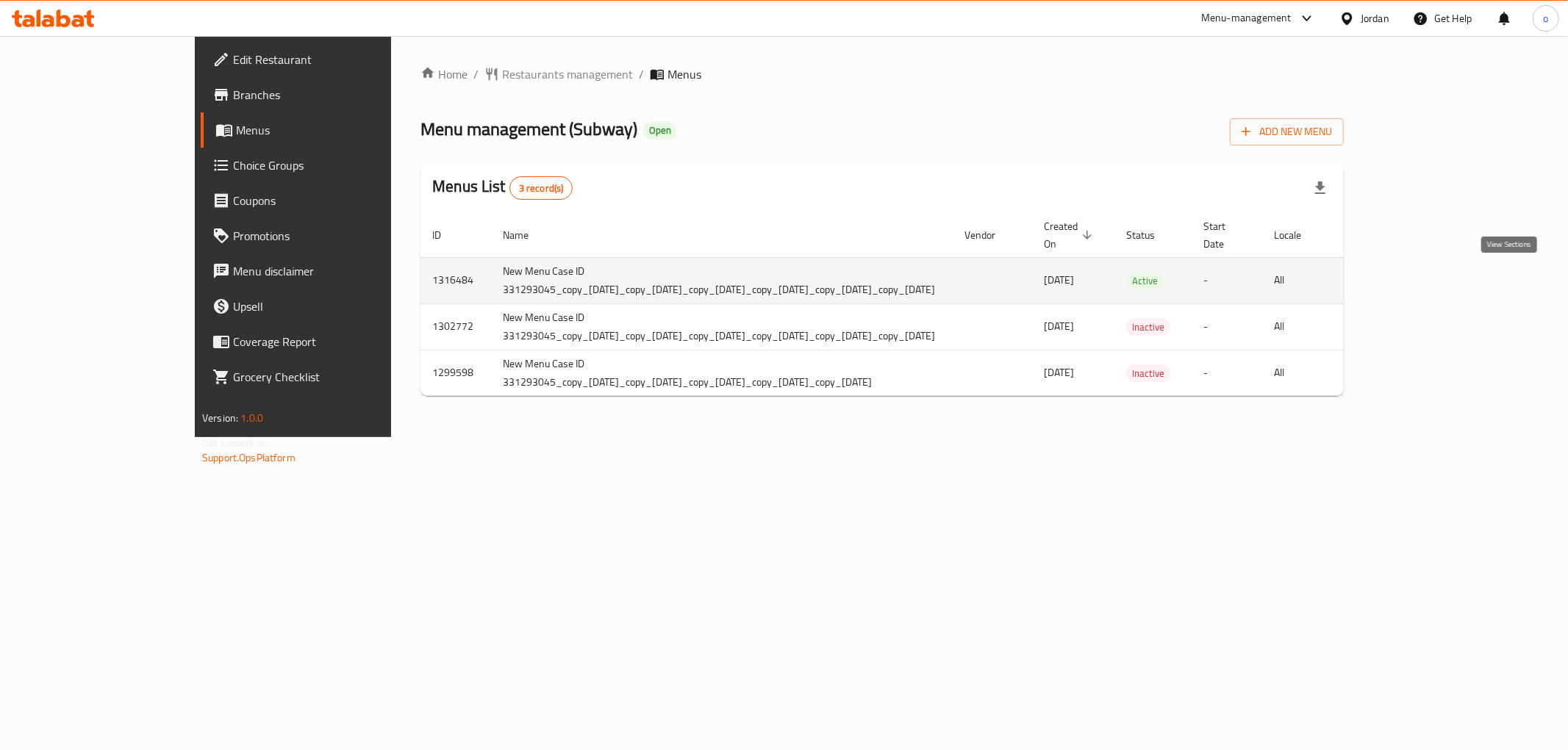
click at [1482, 283] on icon "enhanced table" at bounding box center [1473, 280] width 17 height 17
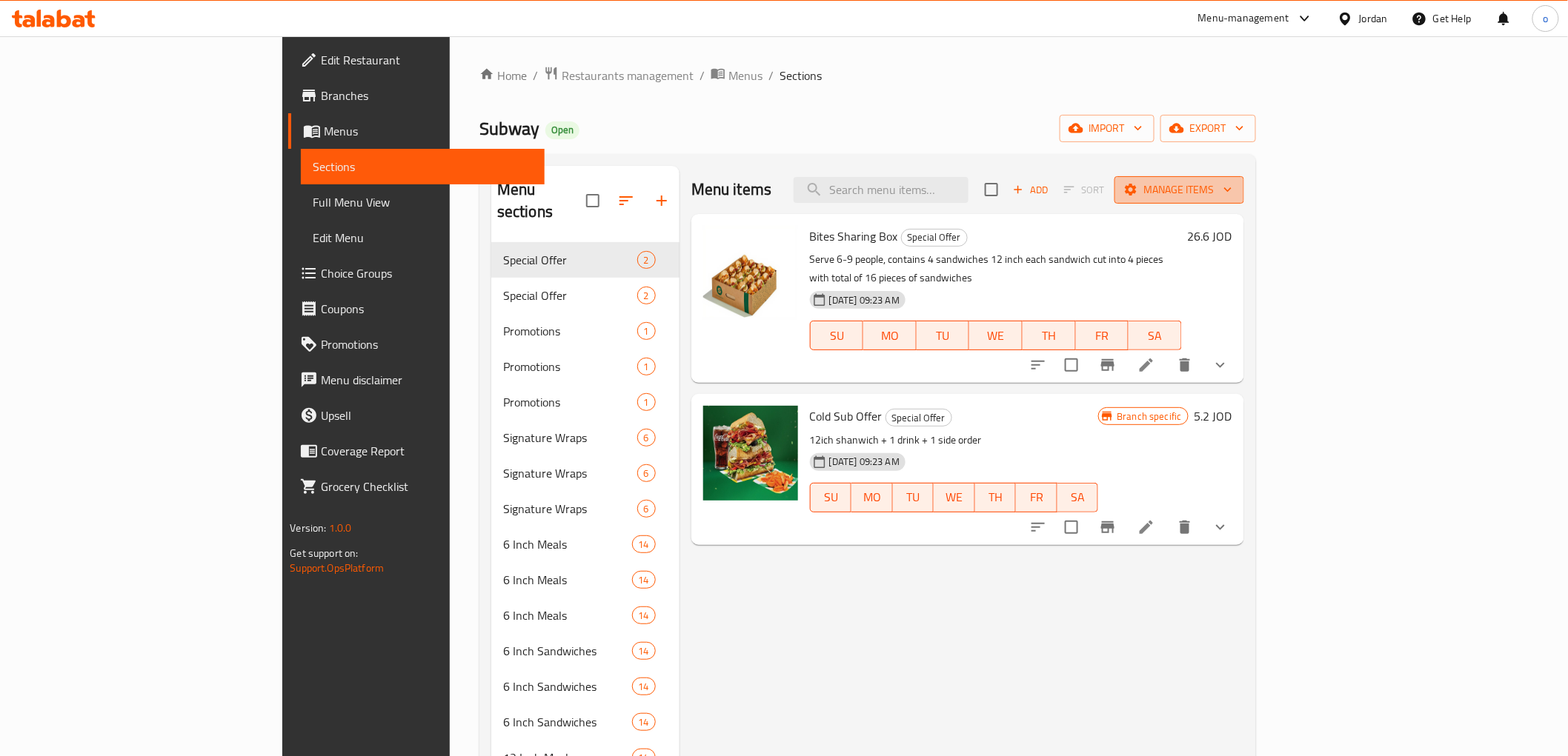
click at [1232, 186] on span "Manage items" at bounding box center [1178, 190] width 106 height 18
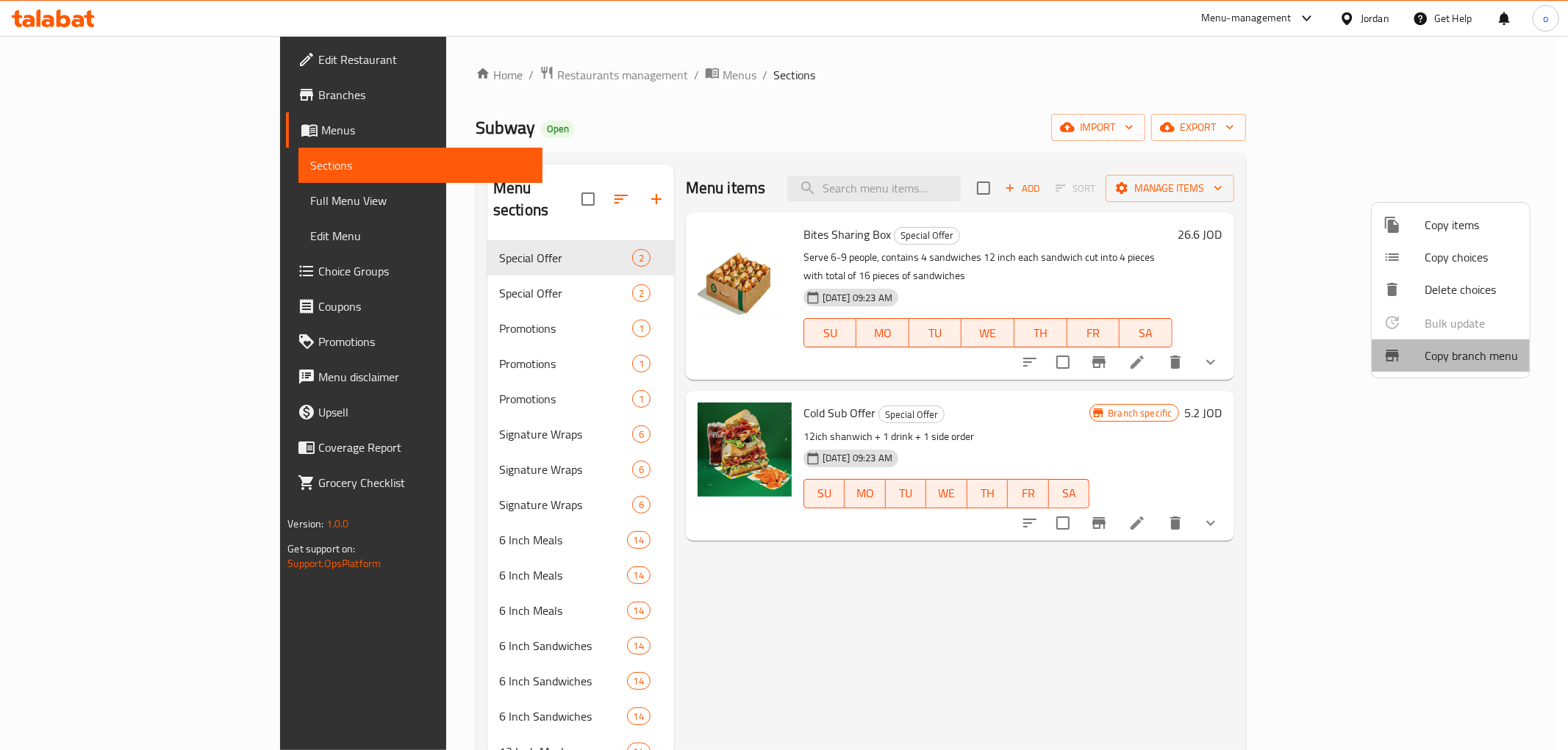
click at [1447, 351] on span "Copy branch menu" at bounding box center [1471, 355] width 94 height 17
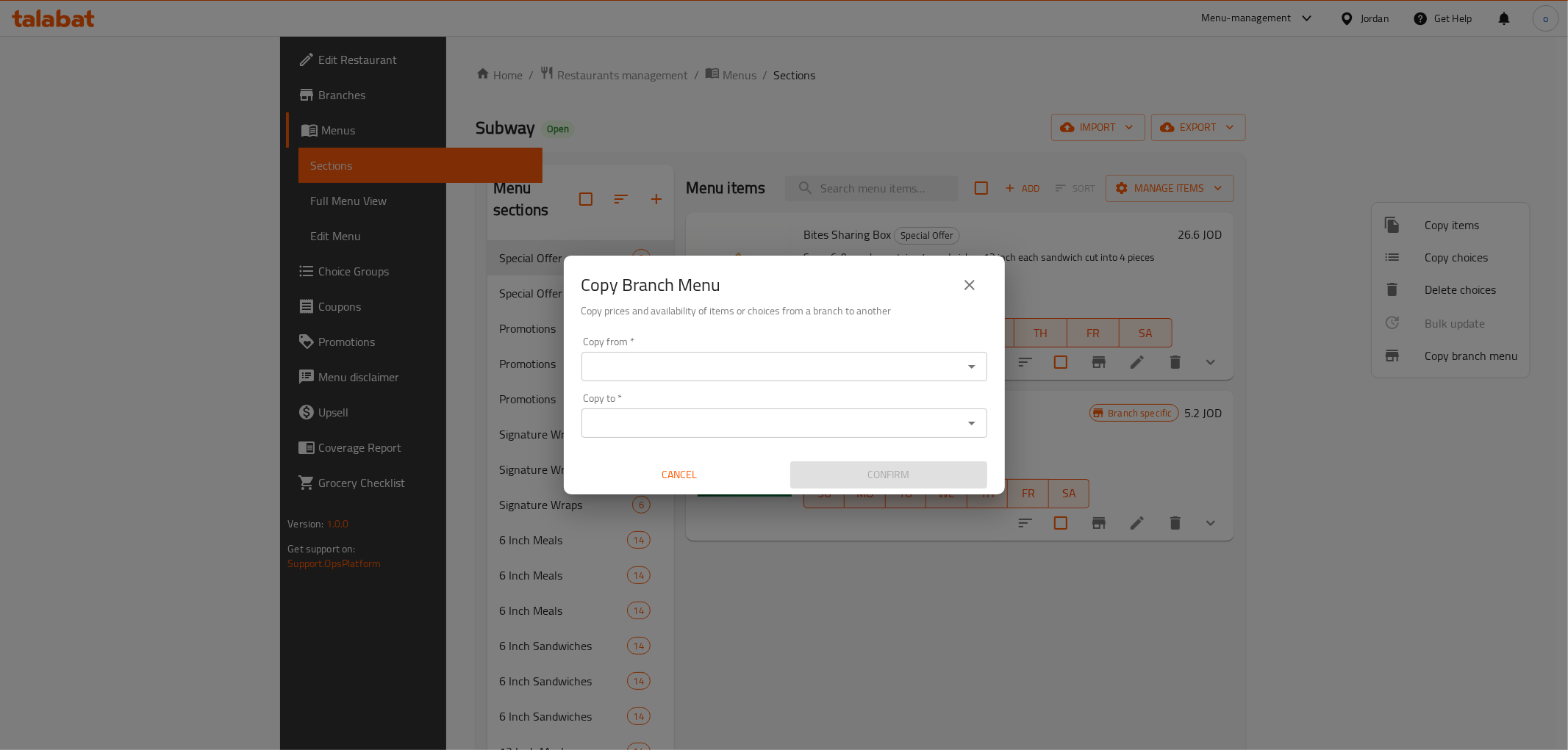
click at [728, 91] on div "Copy Branch Menu Copy prices and availability of items or choices from a branch…" at bounding box center [784, 375] width 1568 height 750
click at [269, 693] on div "Copy Branch Menu Copy prices and availability of items or choices from a branch…" at bounding box center [784, 375] width 1568 height 750
click at [686, 480] on span "Cancel" at bounding box center [679, 475] width 185 height 18
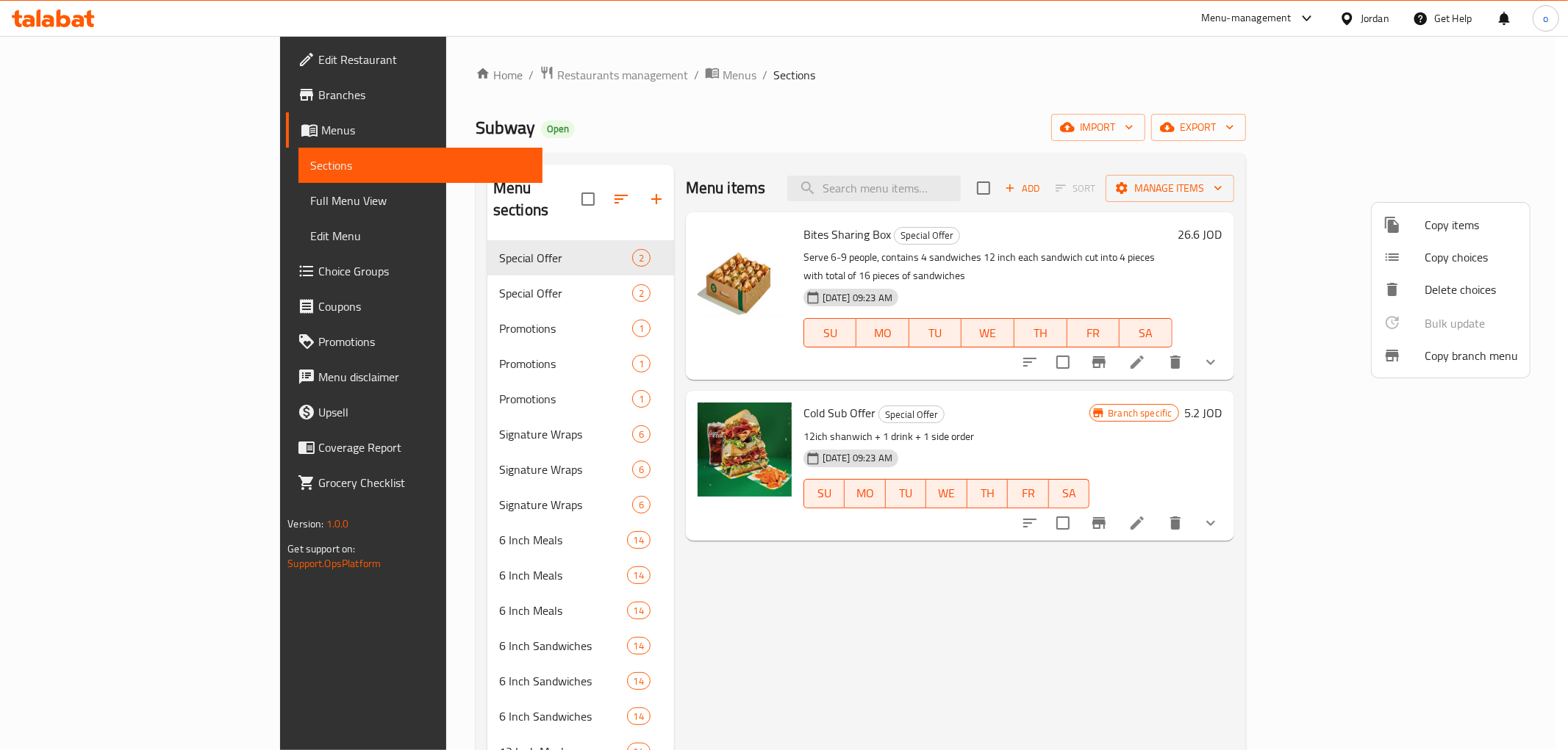
click at [53, 137] on div at bounding box center [784, 375] width 1568 height 750
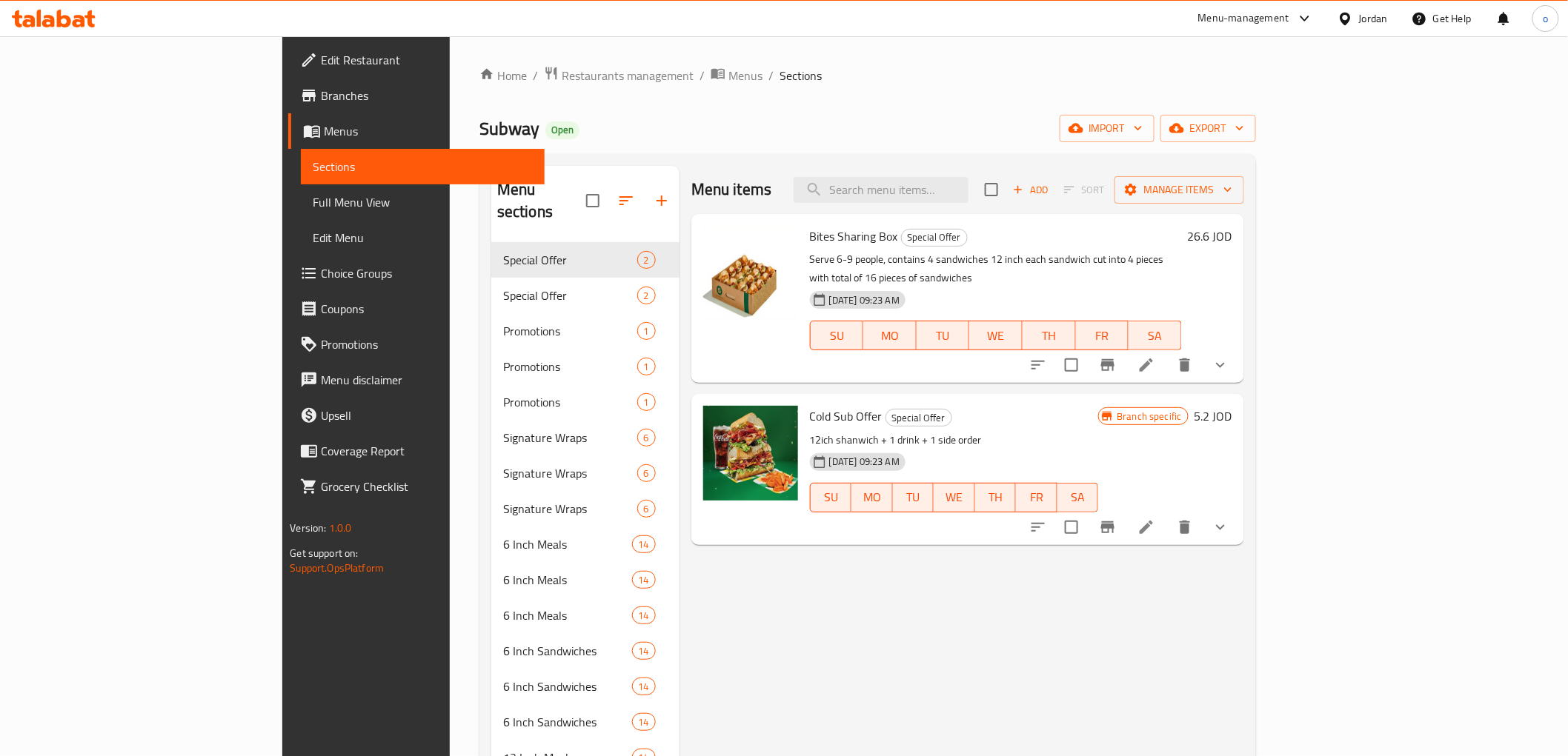
click at [324, 133] on span "Menus" at bounding box center [428, 130] width 208 height 17
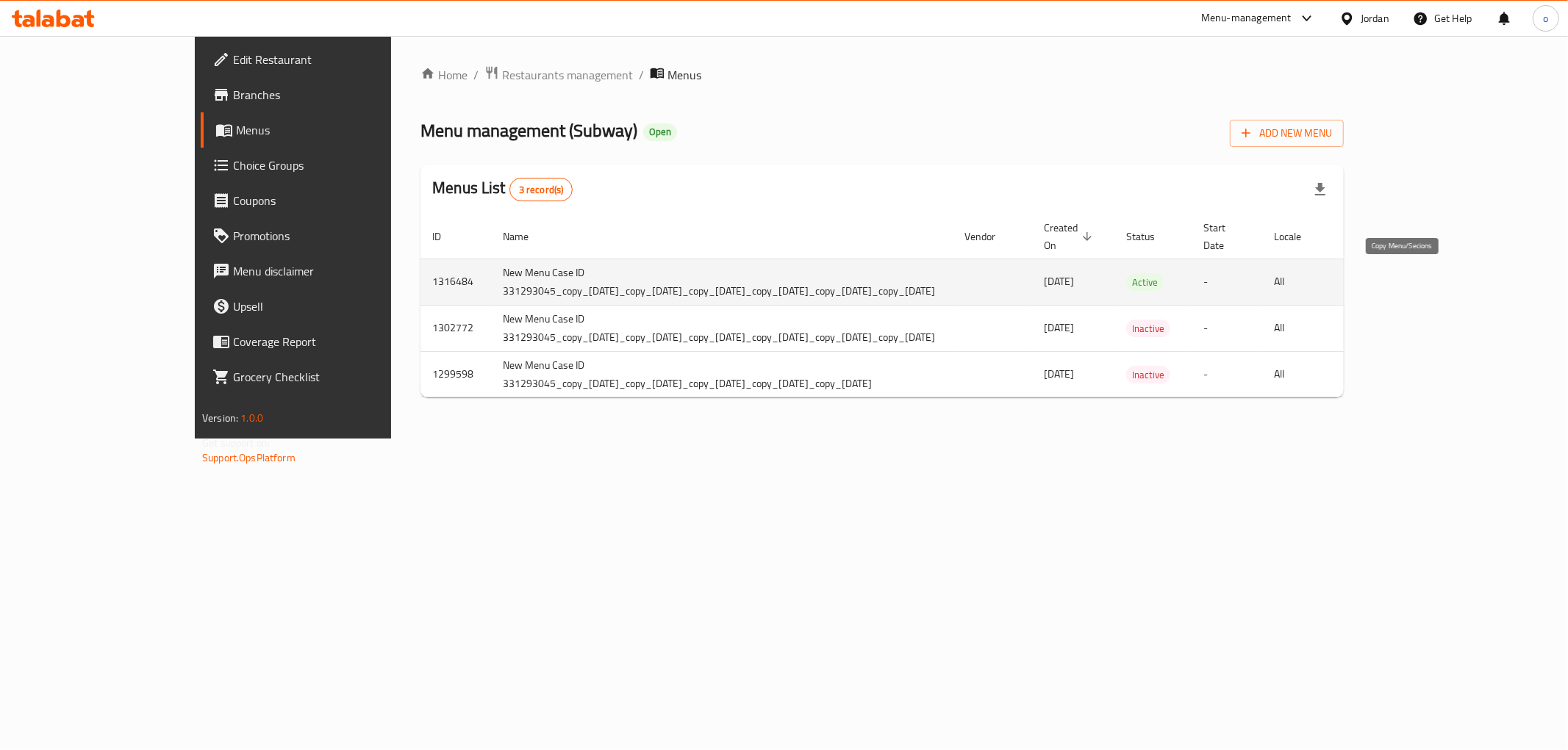
click at [1374, 283] on icon "more" at bounding box center [1367, 282] width 14 height 16
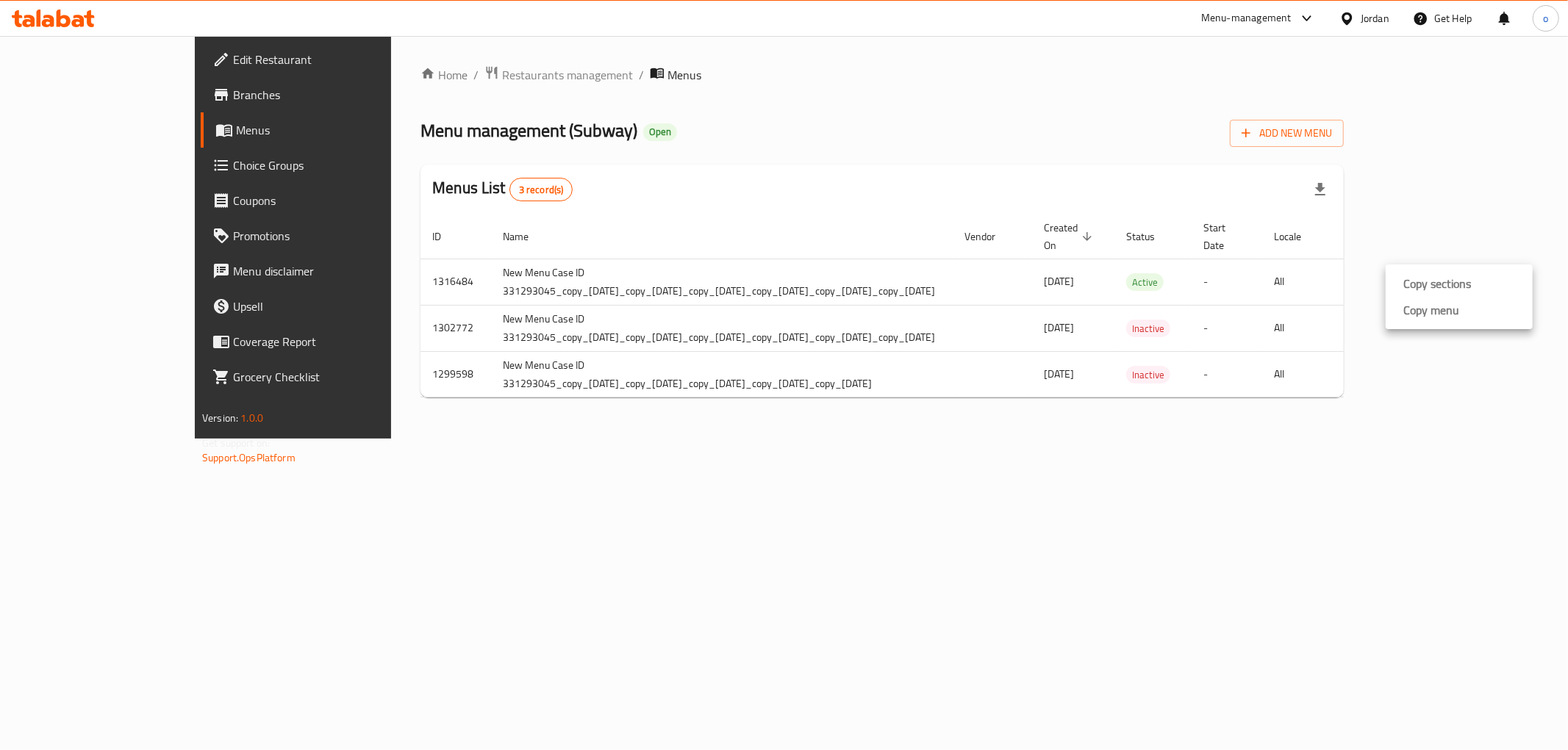
click at [1097, 568] on div at bounding box center [784, 375] width 1568 height 750
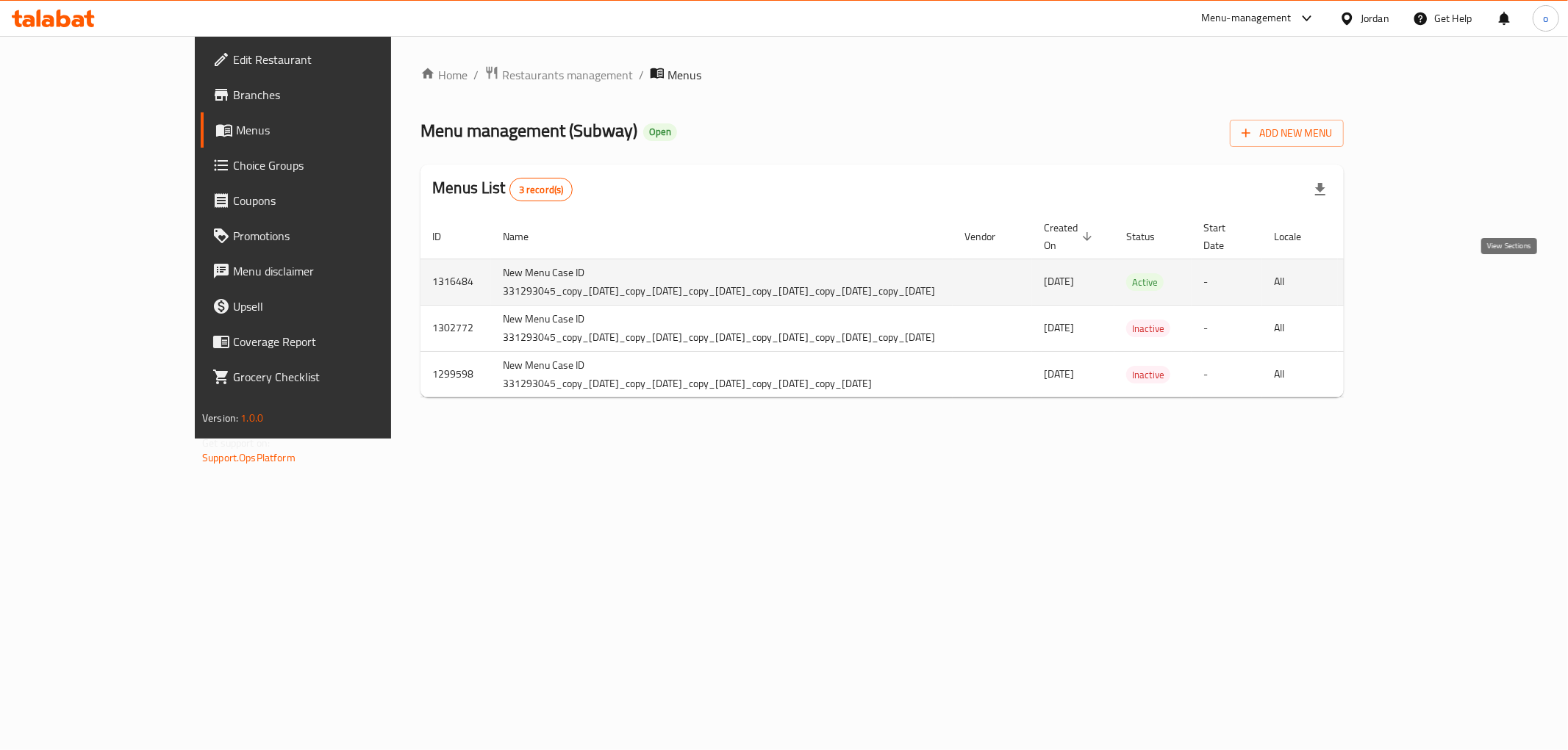
click at [1492, 269] on link "enhanced table" at bounding box center [1473, 282] width 36 height 35
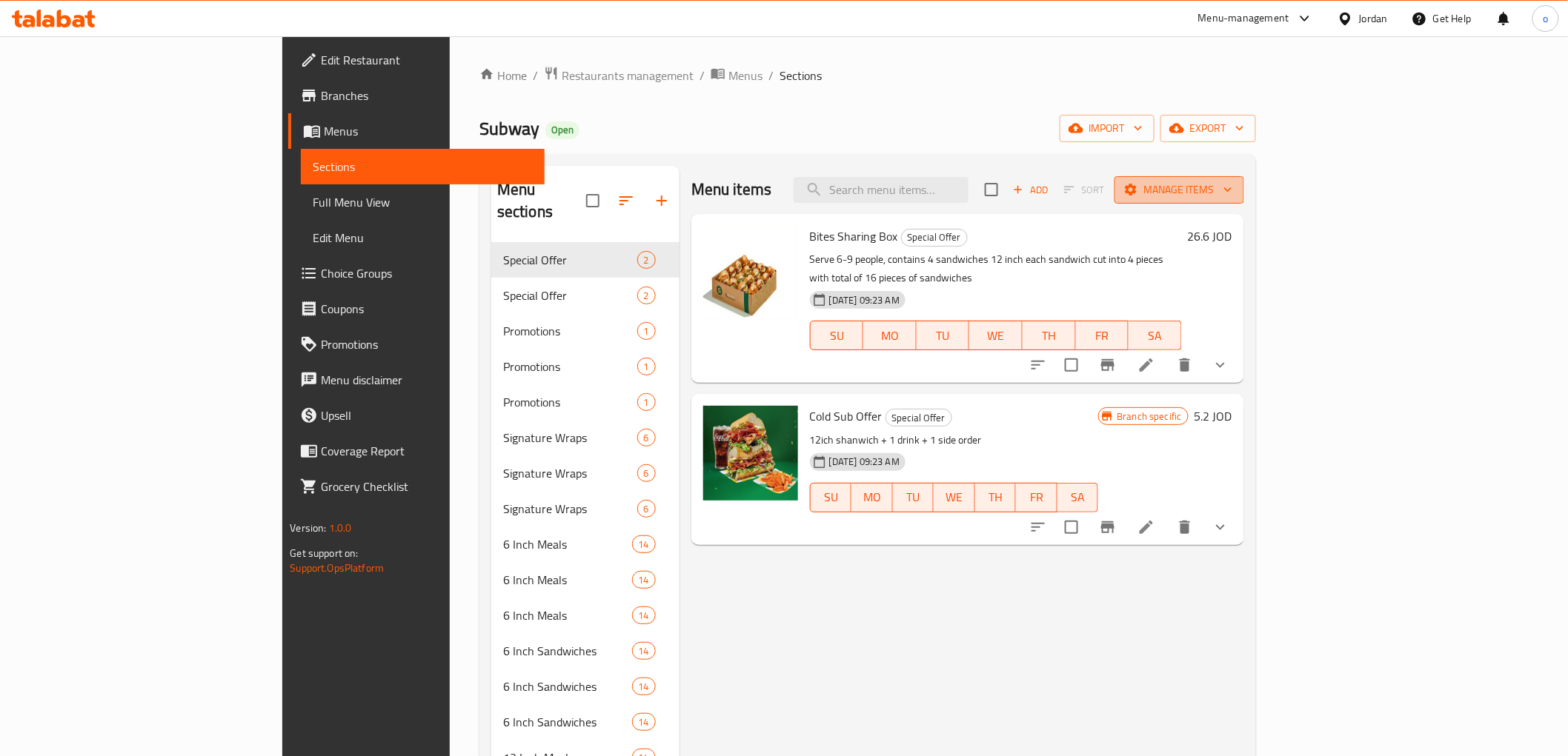
click at [1138, 183] on icon "button" at bounding box center [1130, 190] width 15 height 15
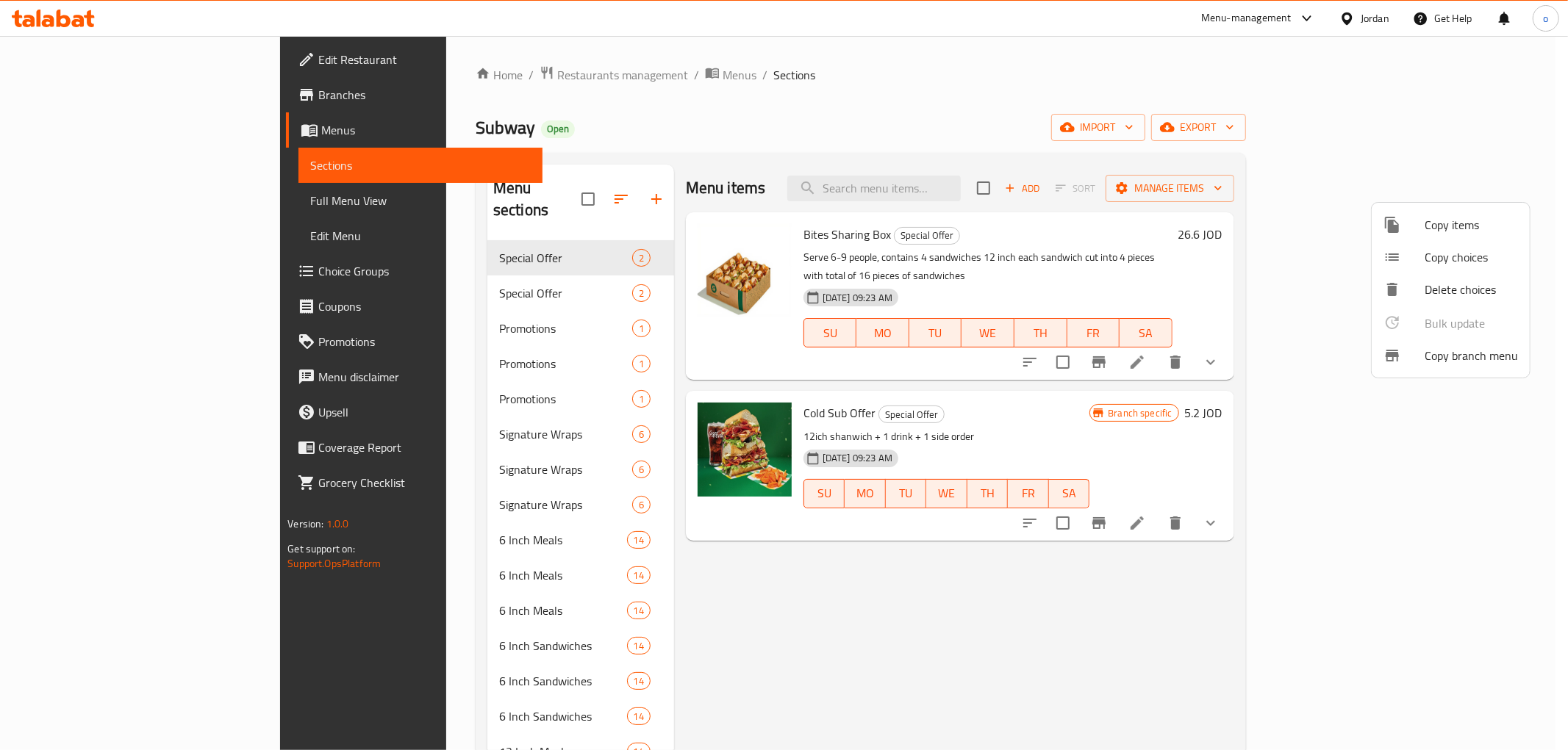
click at [46, 128] on div at bounding box center [784, 375] width 1568 height 750
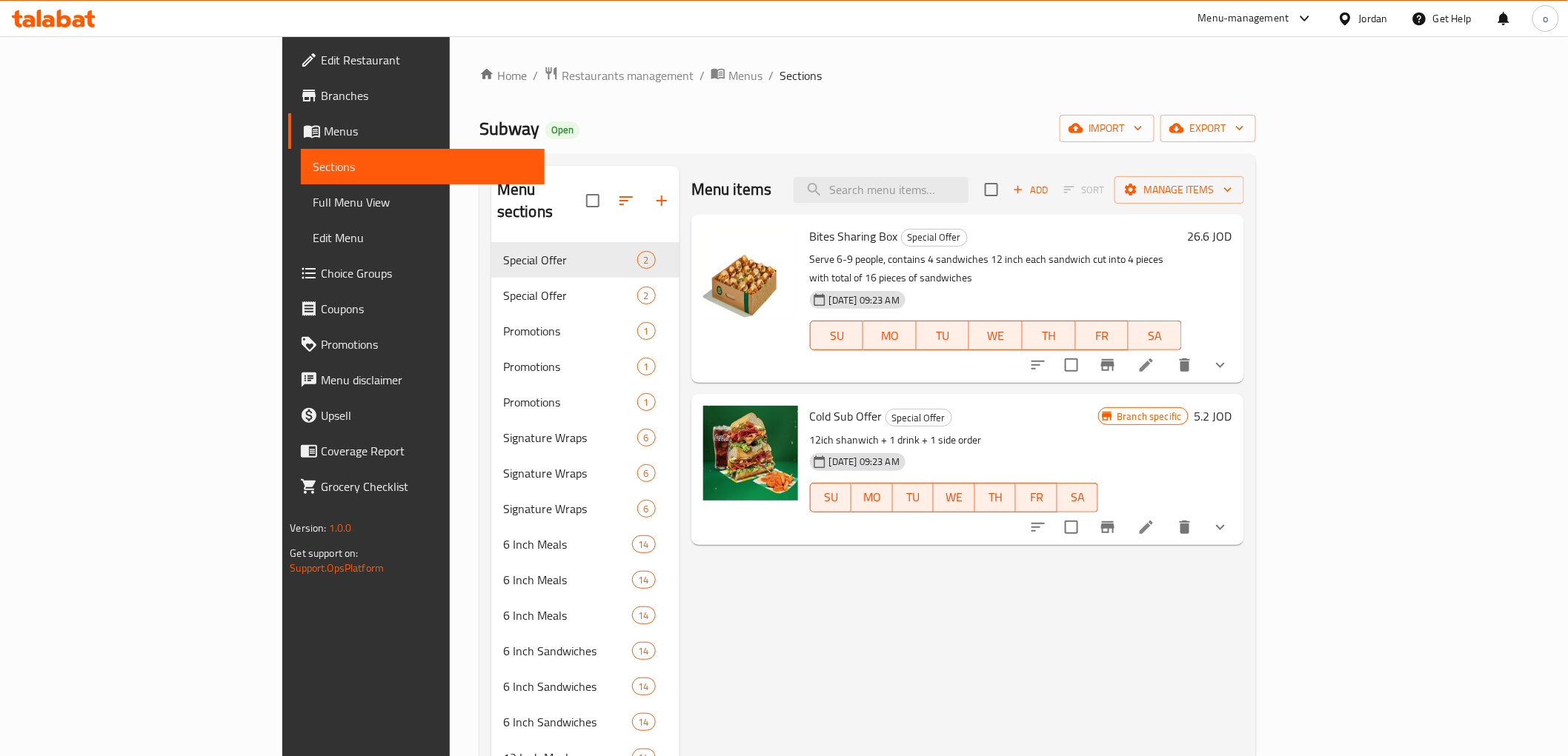
click at [324, 129] on span "Menus" at bounding box center [428, 130] width 208 height 17
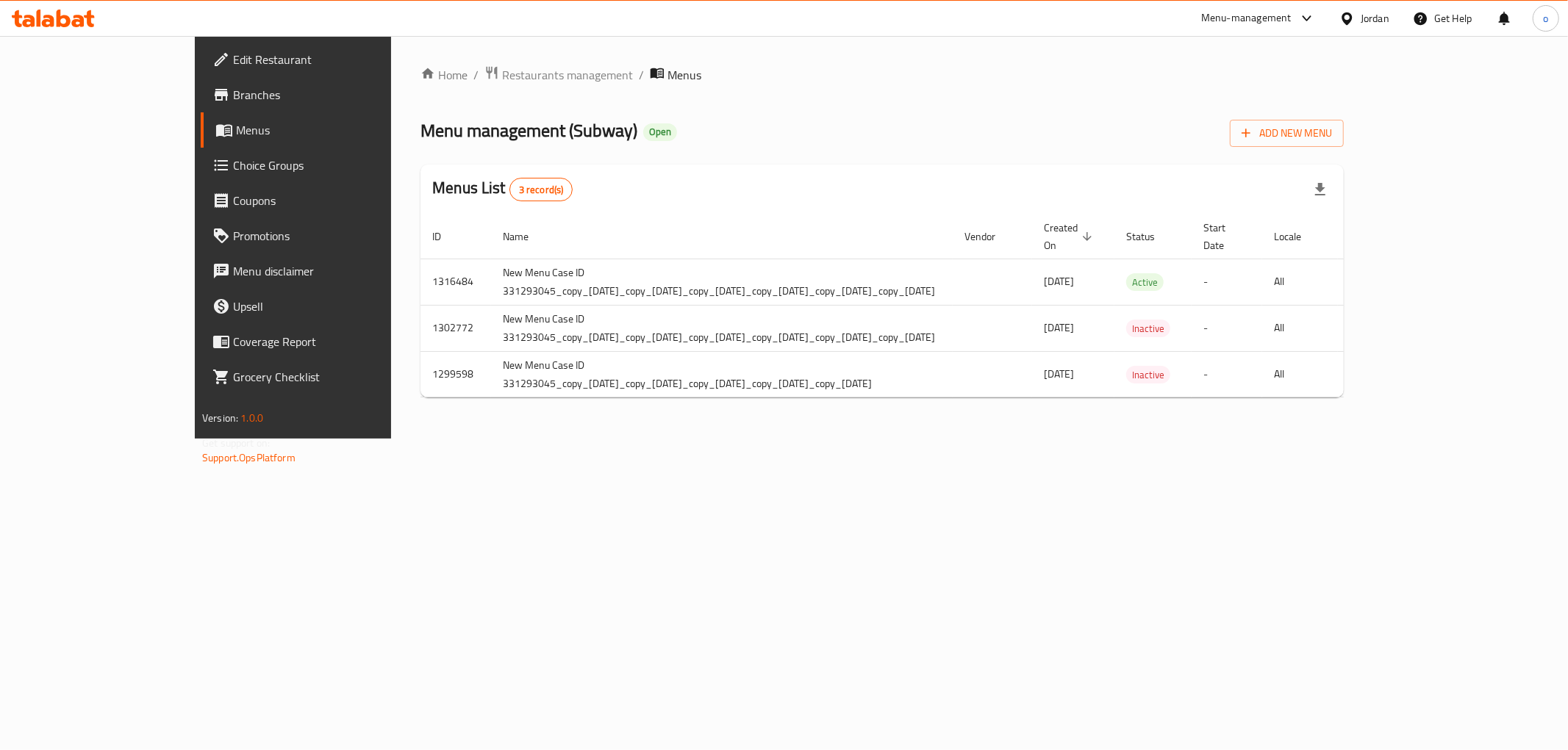
click at [892, 439] on div "Home / Restaurants management / Menus Menu management ( Subway ) Open Add New M…" at bounding box center [882, 238] width 983 height 403
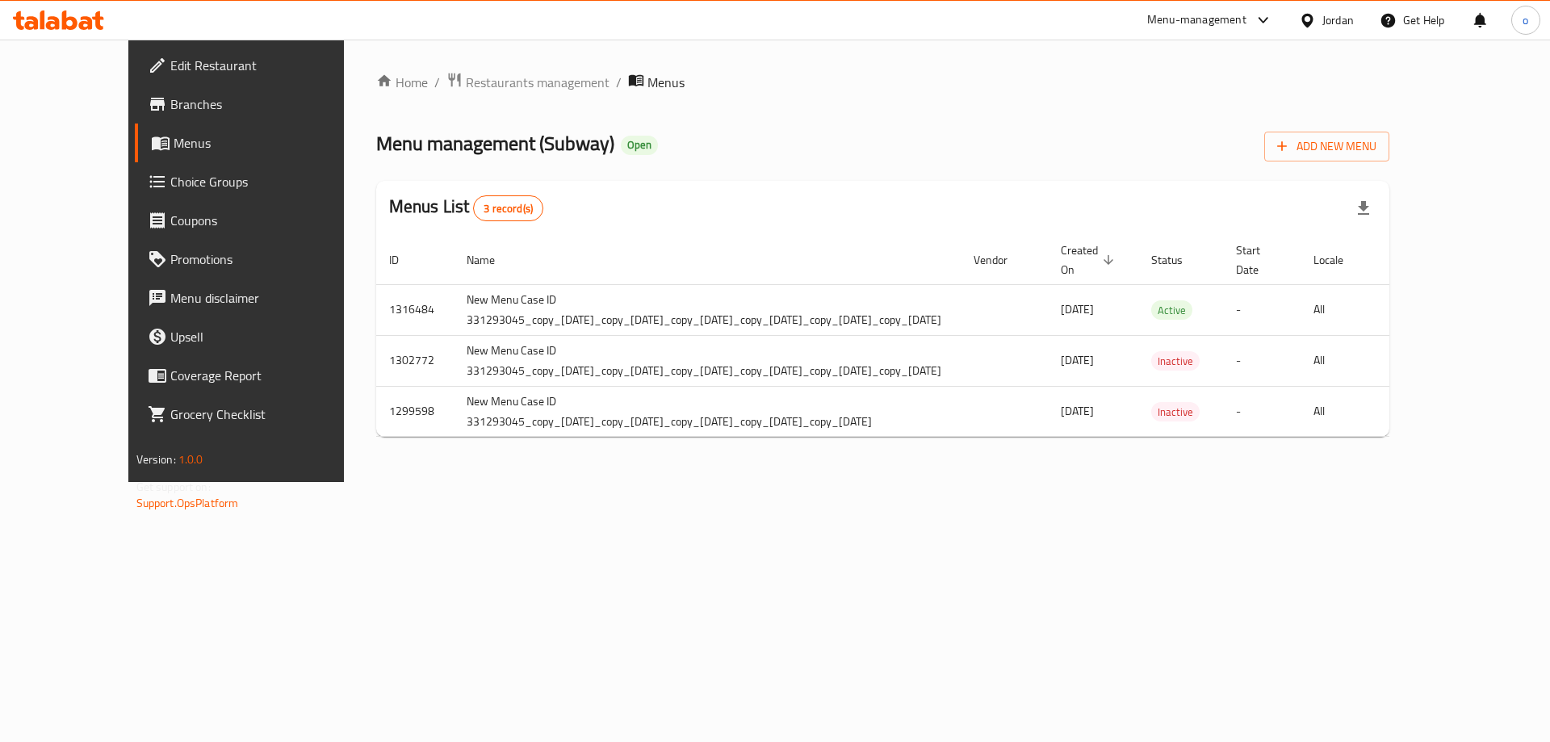
click at [845, 482] on div "Home / Restaurants management / Menus Menu management ( Subway ) Open Add New M…" at bounding box center [883, 261] width 1079 height 443
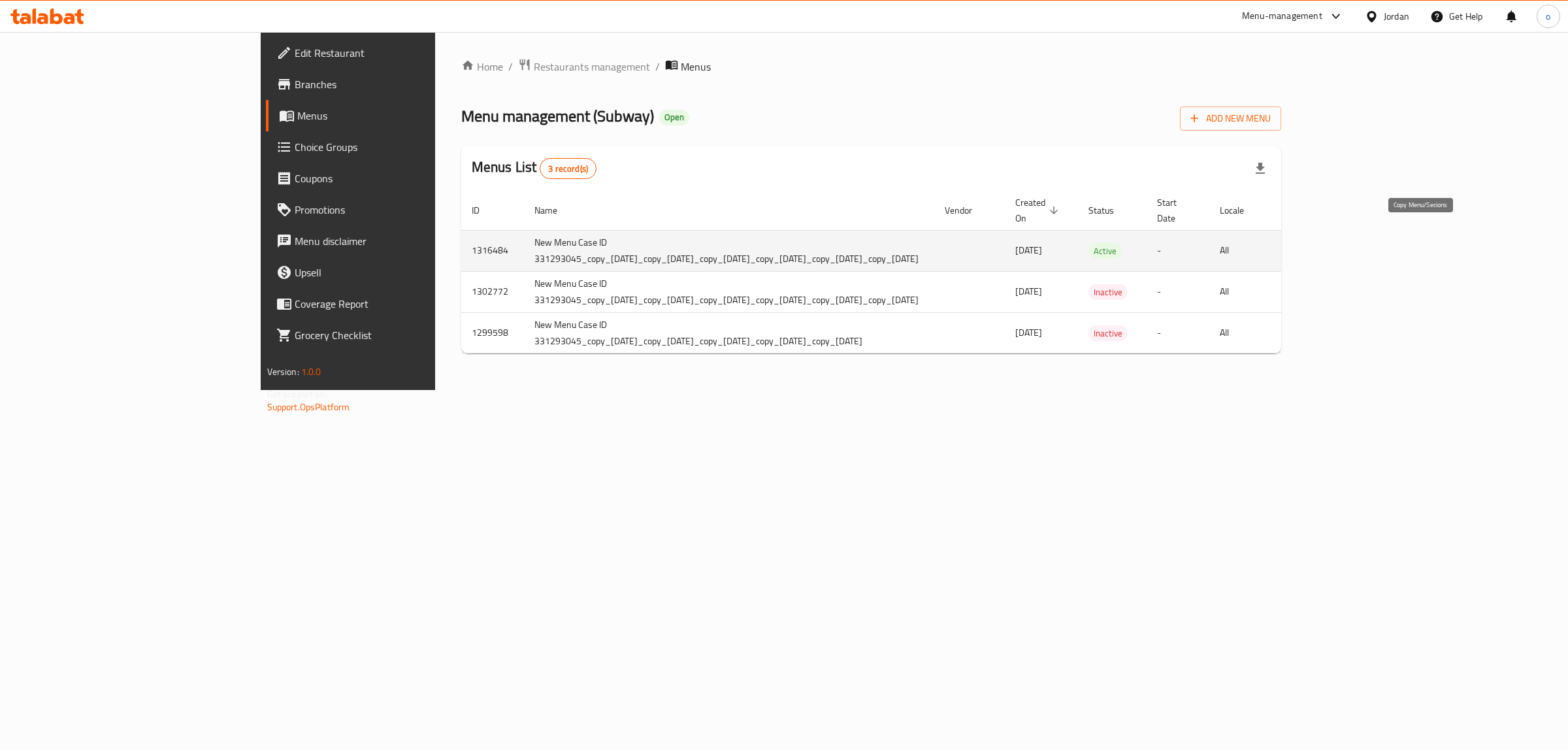
click at [1319, 247] on button "more" at bounding box center [1303, 251] width 32 height 32
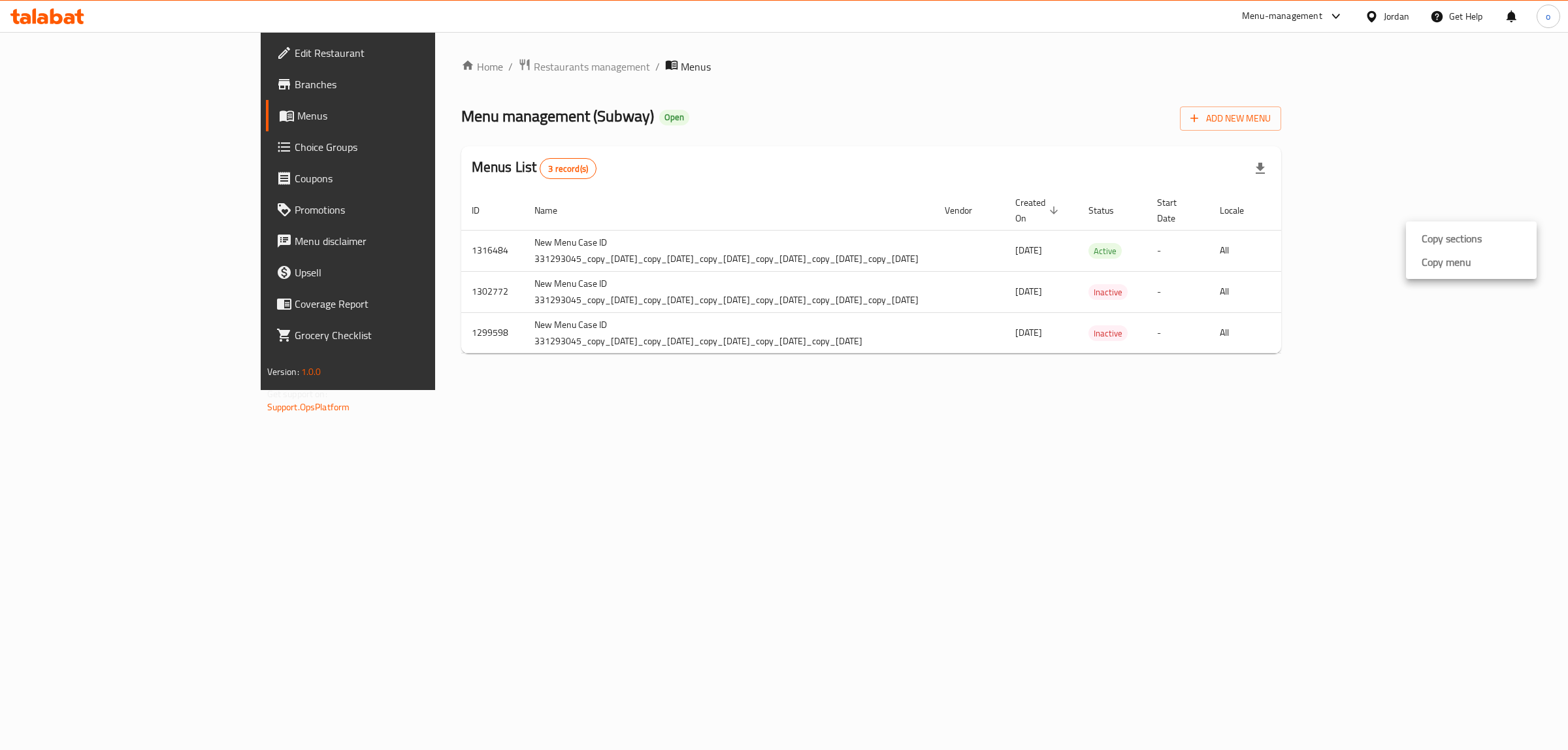
click at [1318, 383] on div at bounding box center [784, 375] width 1568 height 750
click at [295, 78] on span "Branches" at bounding box center [403, 83] width 218 height 15
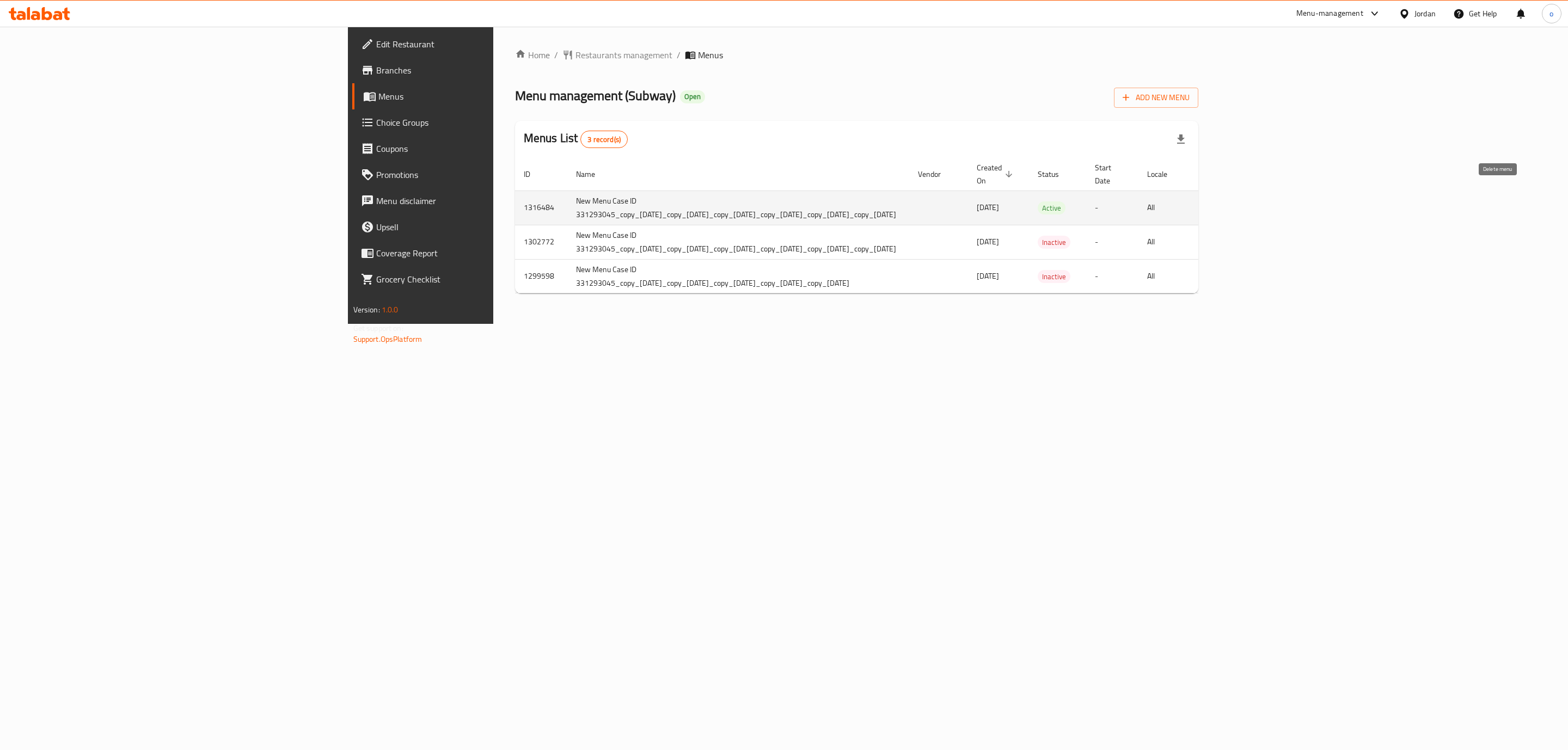
click at [1275, 201] on icon "enhanced table" at bounding box center [1268, 208] width 13 height 13
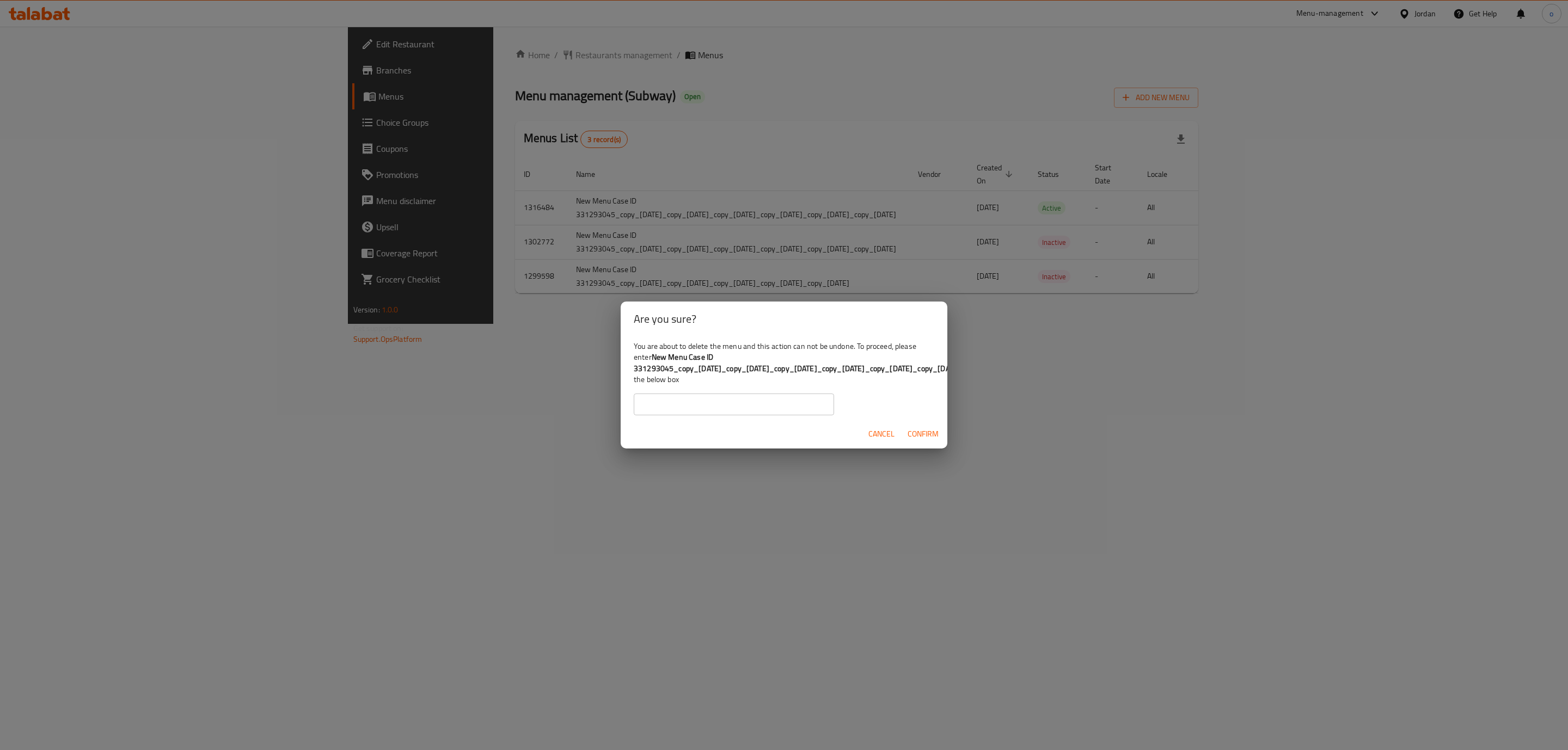
click at [762, 398] on input "text" at bounding box center [733, 404] width 200 height 22
click at [684, 352] on b "New Menu Case ID 331293045_copy_[DATE]_copy_[DATE]_copy_[DATE]_copy_[DATE]_copy…" at bounding box center [797, 362] width 327 height 25
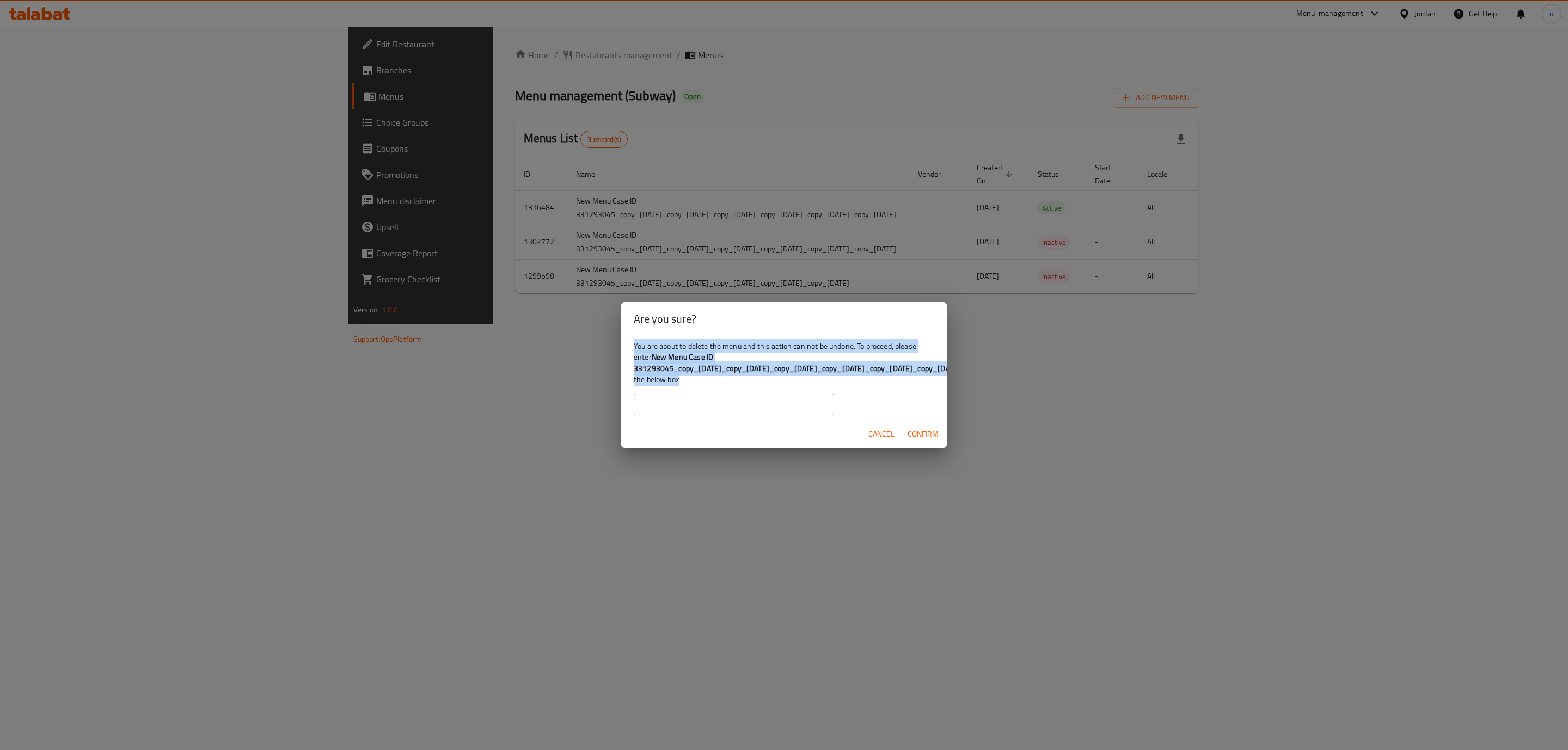
click at [684, 352] on b "New Menu Case ID 331293045_copy_[DATE]_copy_[DATE]_copy_[DATE]_copy_[DATE]_copy…" at bounding box center [797, 362] width 327 height 25
click at [719, 349] on div "You are about to delete the menu and this action can not be undone. To proceed,…" at bounding box center [784, 377] width 327 height 83
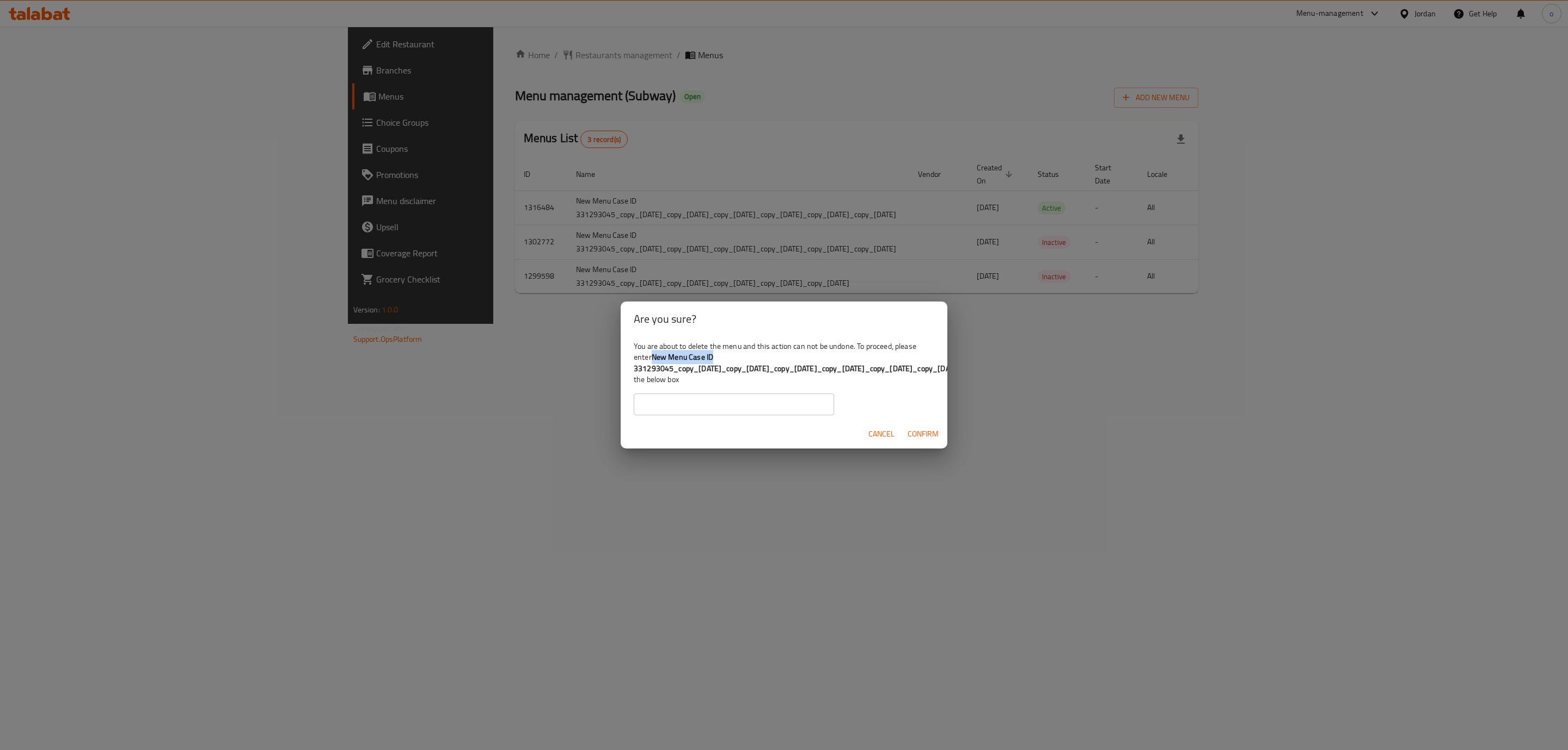
drag, startPoint x: 720, startPoint y: 348, endPoint x: 661, endPoint y: 351, distance: 59.1
click at [661, 351] on div "You are about to delete the menu and this action can not be undone. To proceed,…" at bounding box center [784, 377] width 327 height 83
click at [756, 398] on input "text" at bounding box center [733, 404] width 200 height 22
click at [1070, 361] on div "Are you sure? You are about to delete the menu and this action can not be undon…" at bounding box center [784, 375] width 1568 height 750
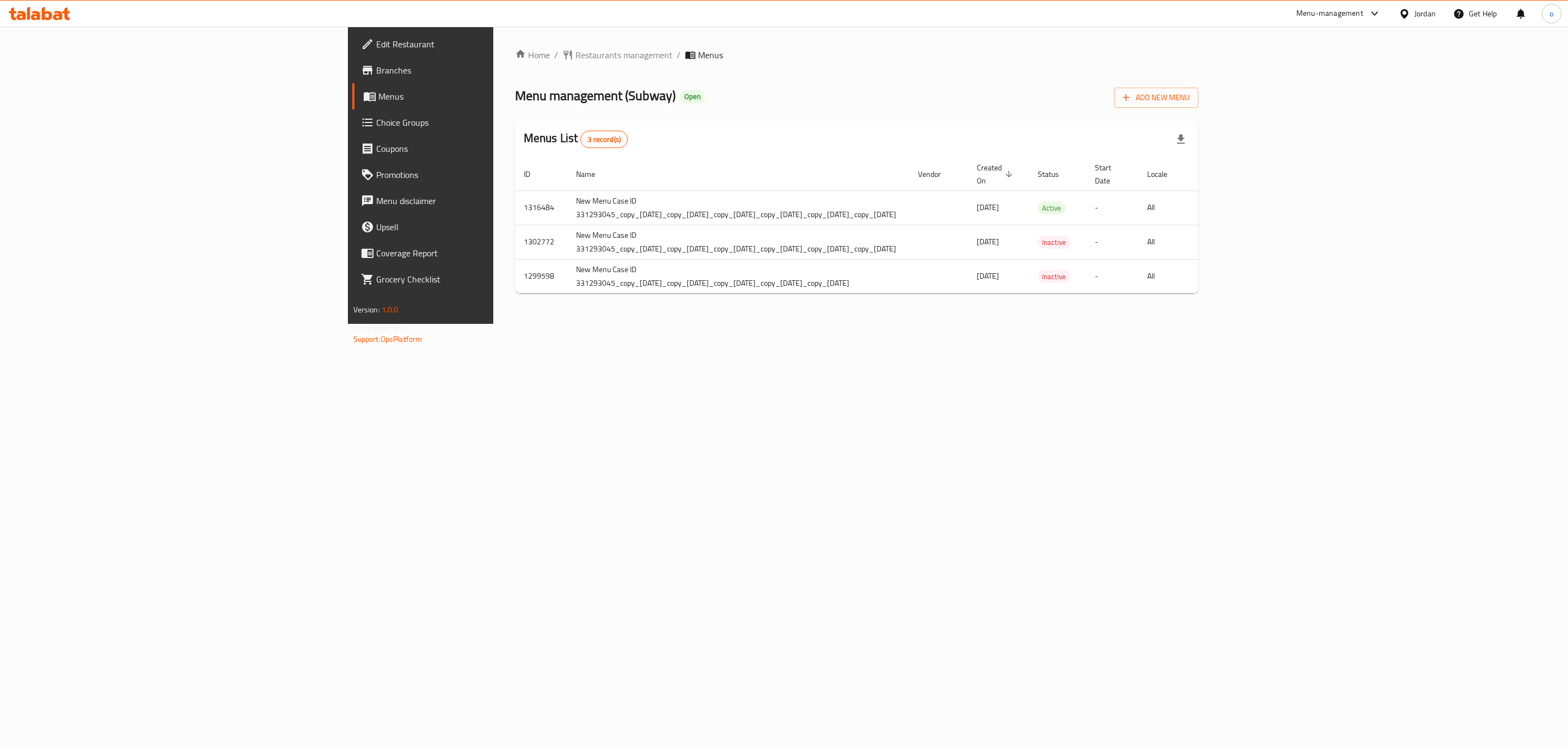
click at [376, 75] on span "Branches" at bounding box center [489, 69] width 225 height 13
click at [1301, 201] on icon "enhanced table" at bounding box center [1294, 208] width 13 height 13
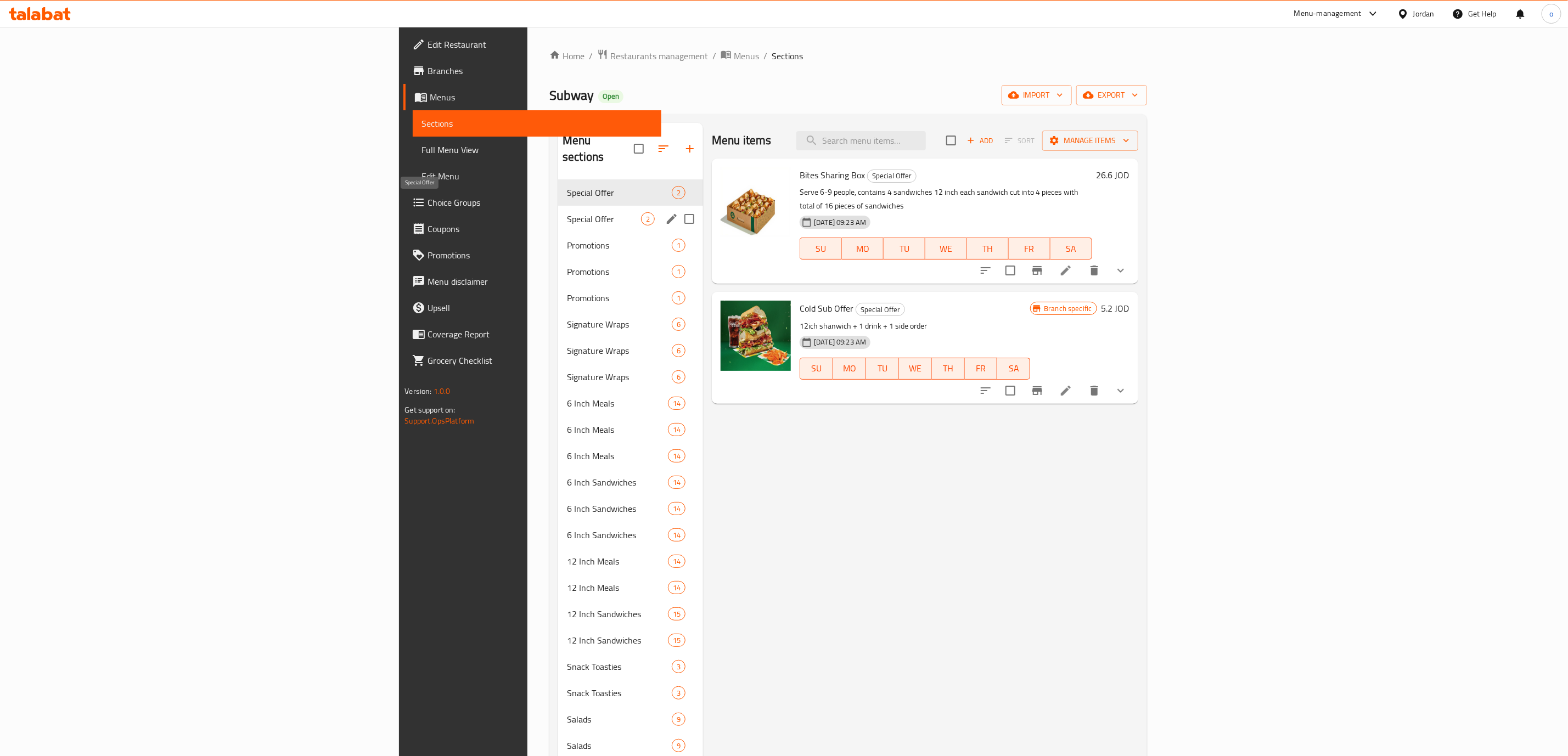
click at [567, 213] on span "Special Offer" at bounding box center [604, 219] width 74 height 13
click at [567, 186] on span "Special Offer" at bounding box center [604, 192] width 74 height 13
click at [567, 213] on span "Special Offer" at bounding box center [604, 219] width 74 height 13
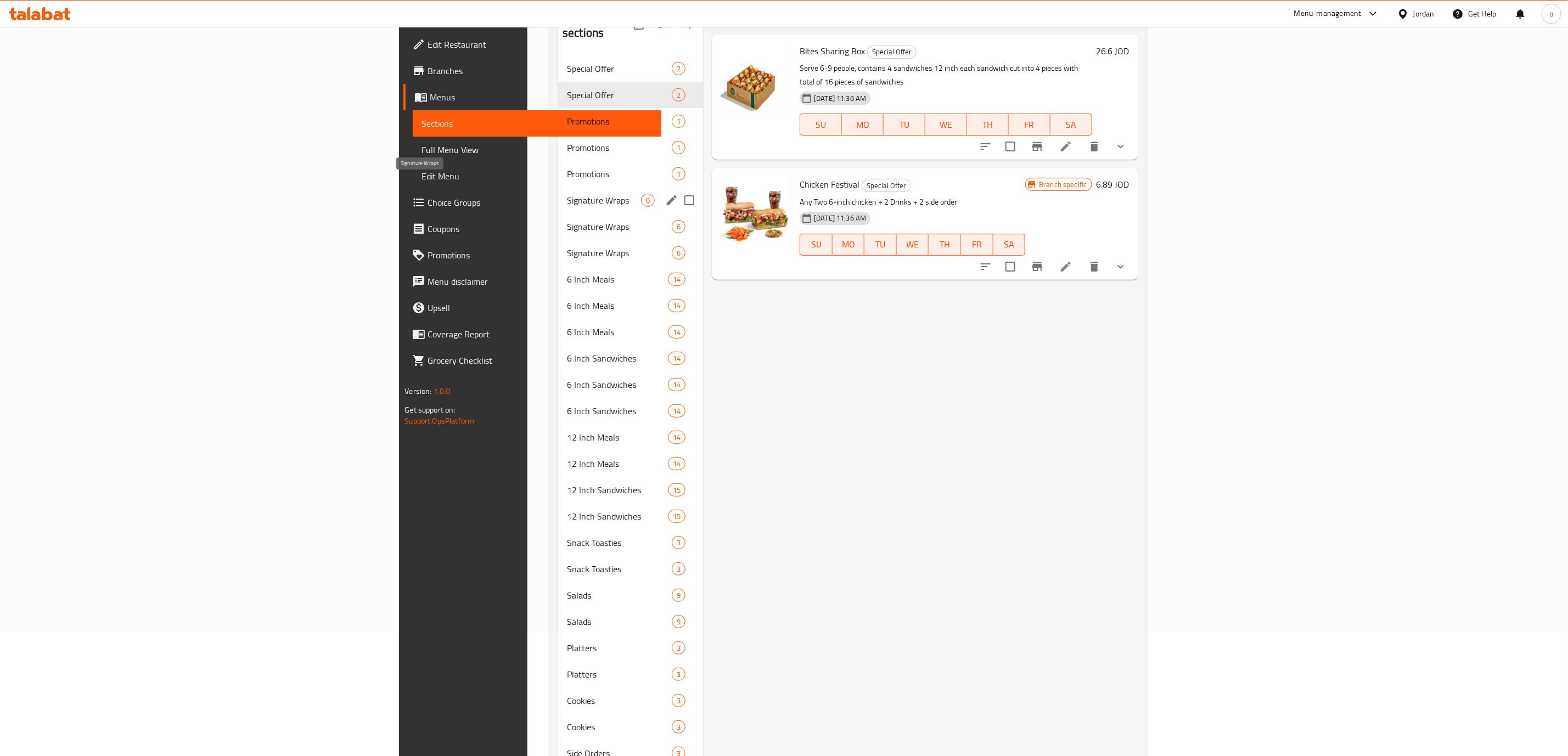
scroll to position [204, 0]
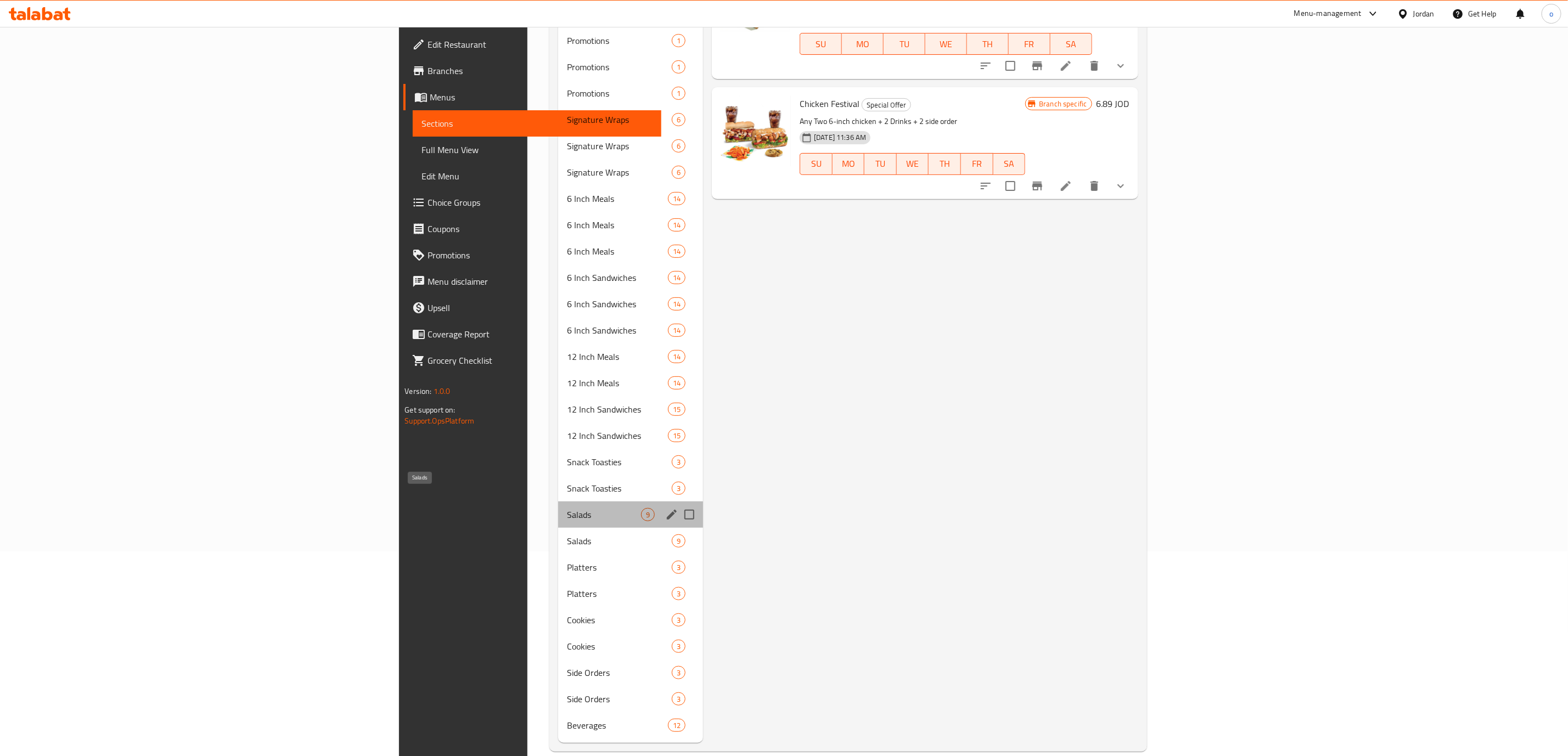
click at [567, 508] on span "Salads" at bounding box center [604, 514] width 74 height 13
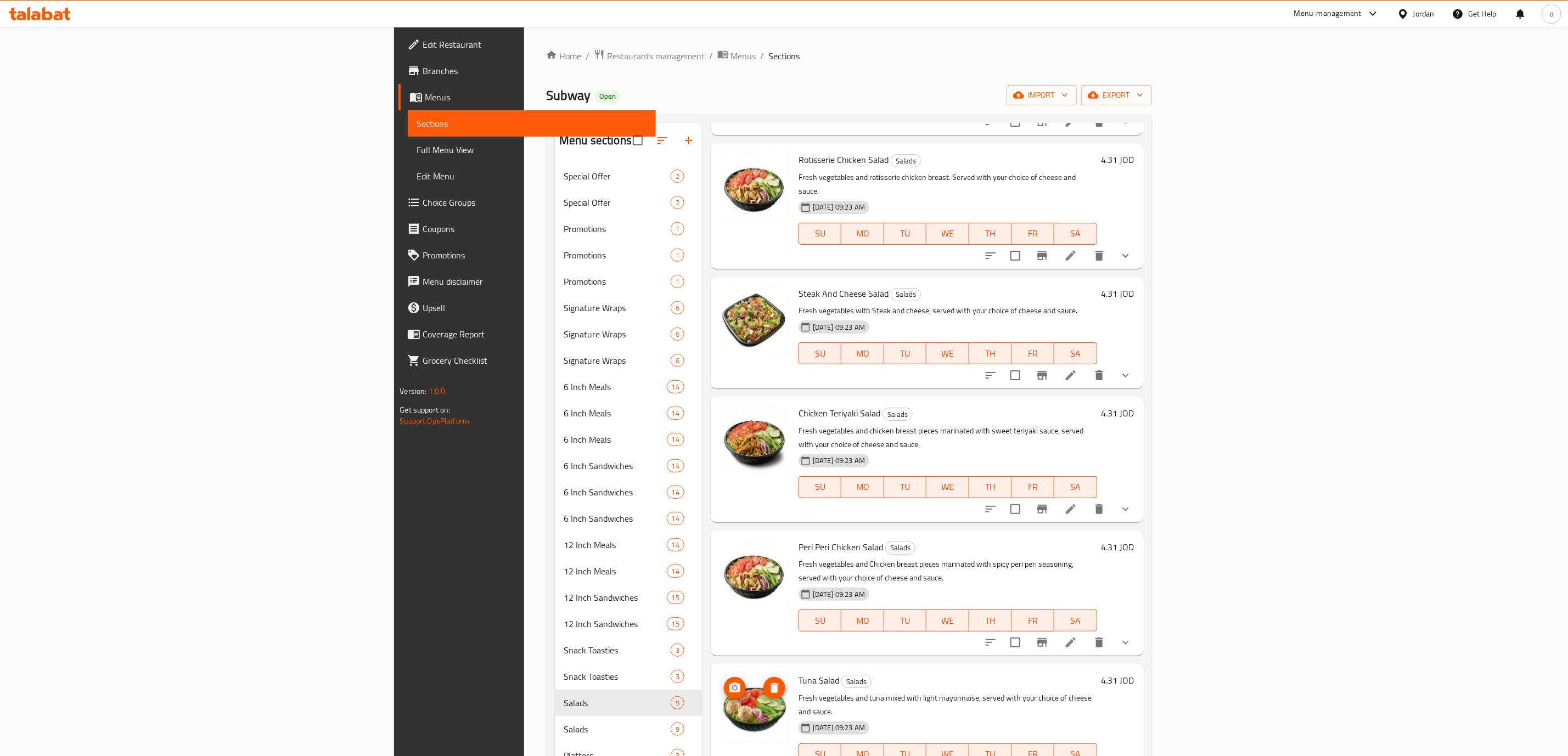
scroll to position [164, 0]
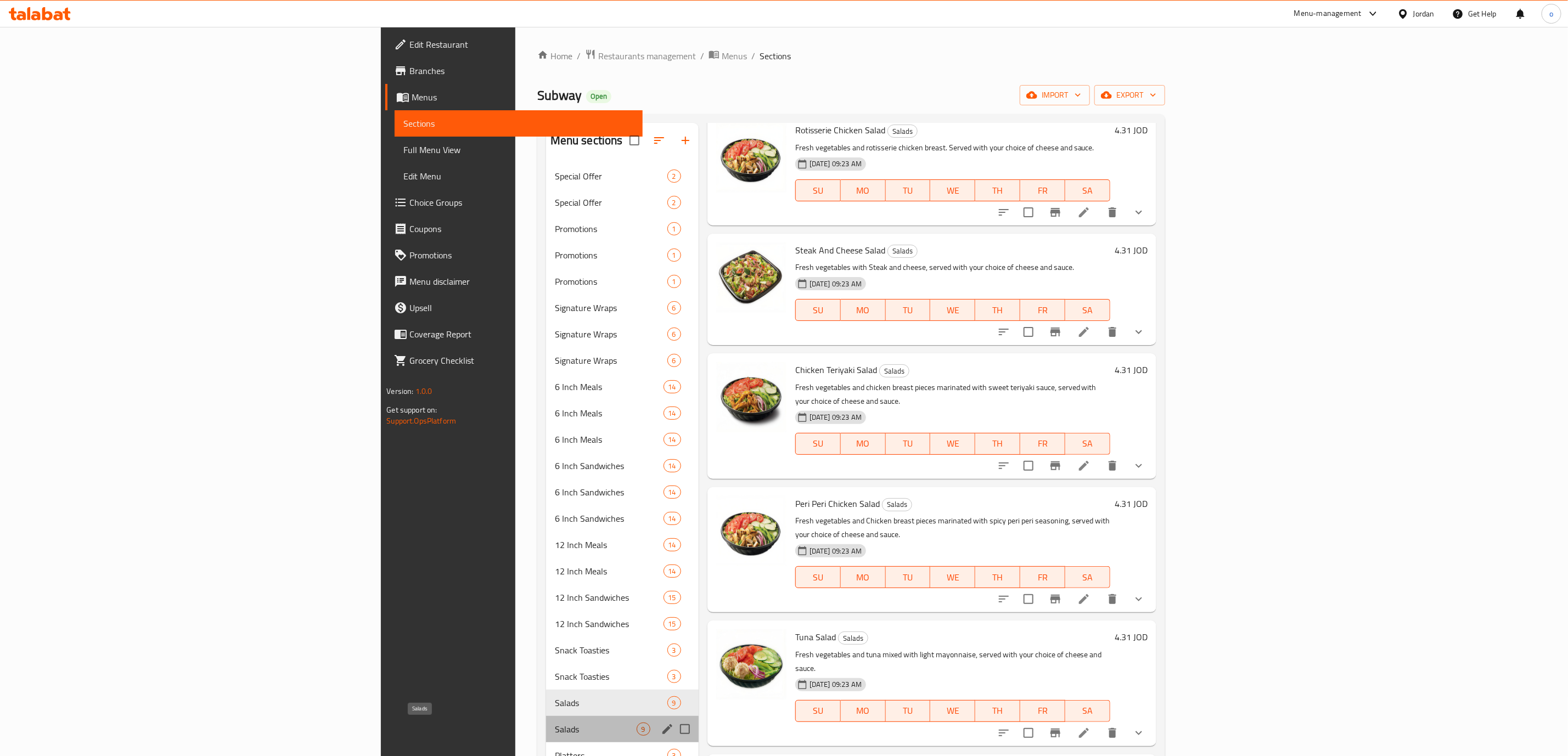
click at [555, 727] on span "Salads" at bounding box center [595, 729] width 82 height 13
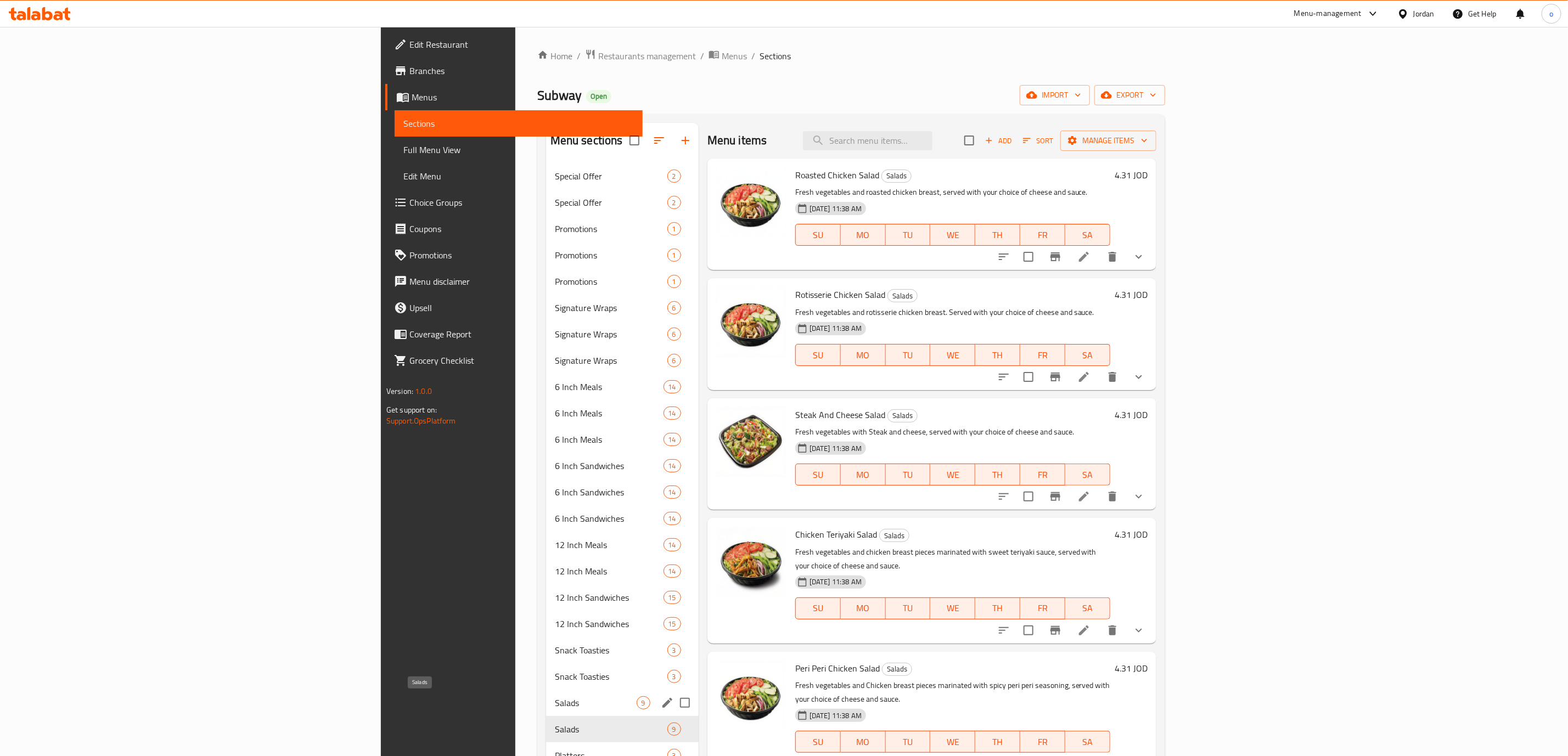
click at [555, 706] on span "Salads" at bounding box center [595, 702] width 82 height 13
click at [546, 739] on div "Salads 9" at bounding box center [622, 729] width 152 height 26
click at [546, 721] on div "Salads 9" at bounding box center [622, 729] width 152 height 26
click at [555, 706] on span "Salads" at bounding box center [595, 702] width 82 height 13
click at [555, 727] on span "Salads" at bounding box center [595, 729] width 82 height 13
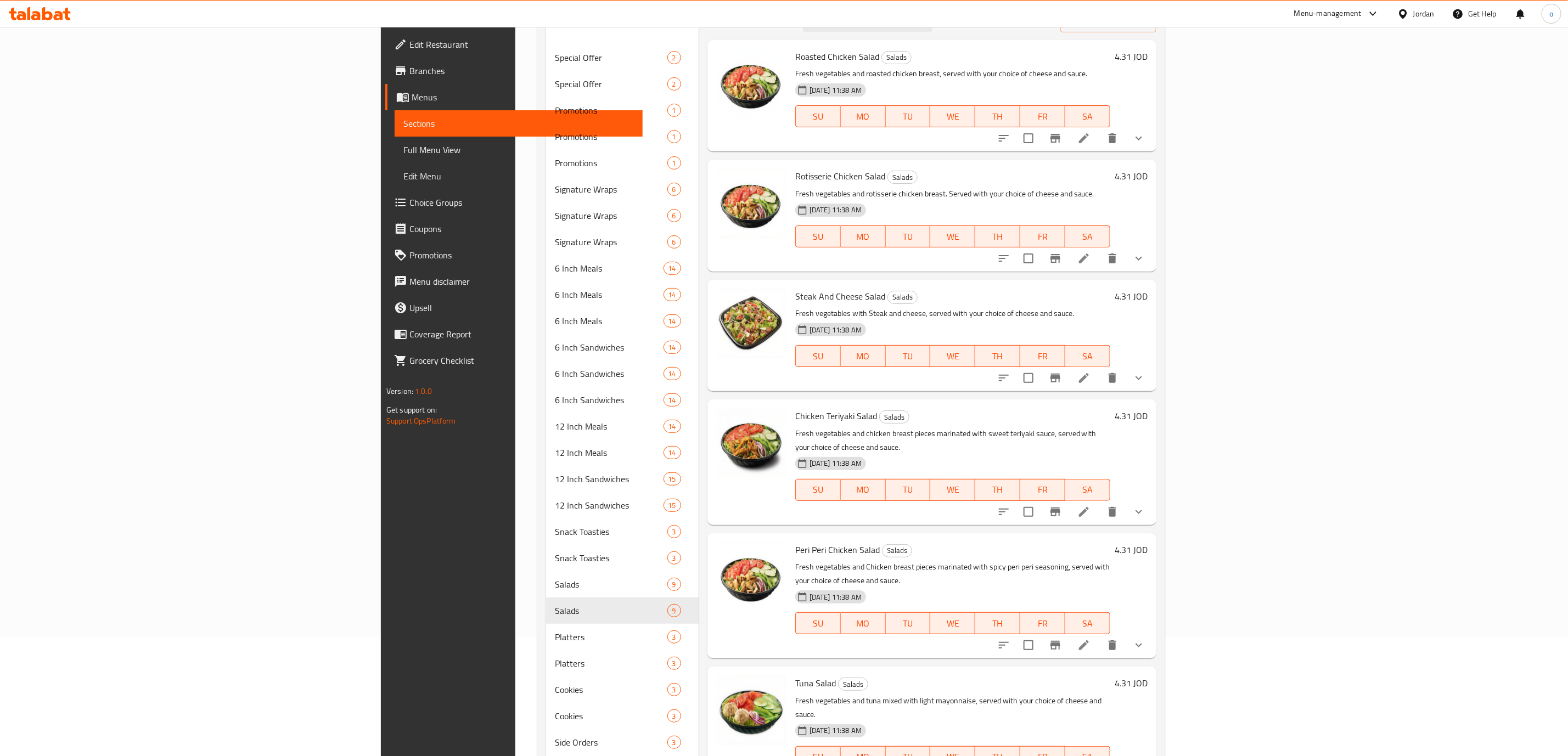
scroll to position [204, 0]
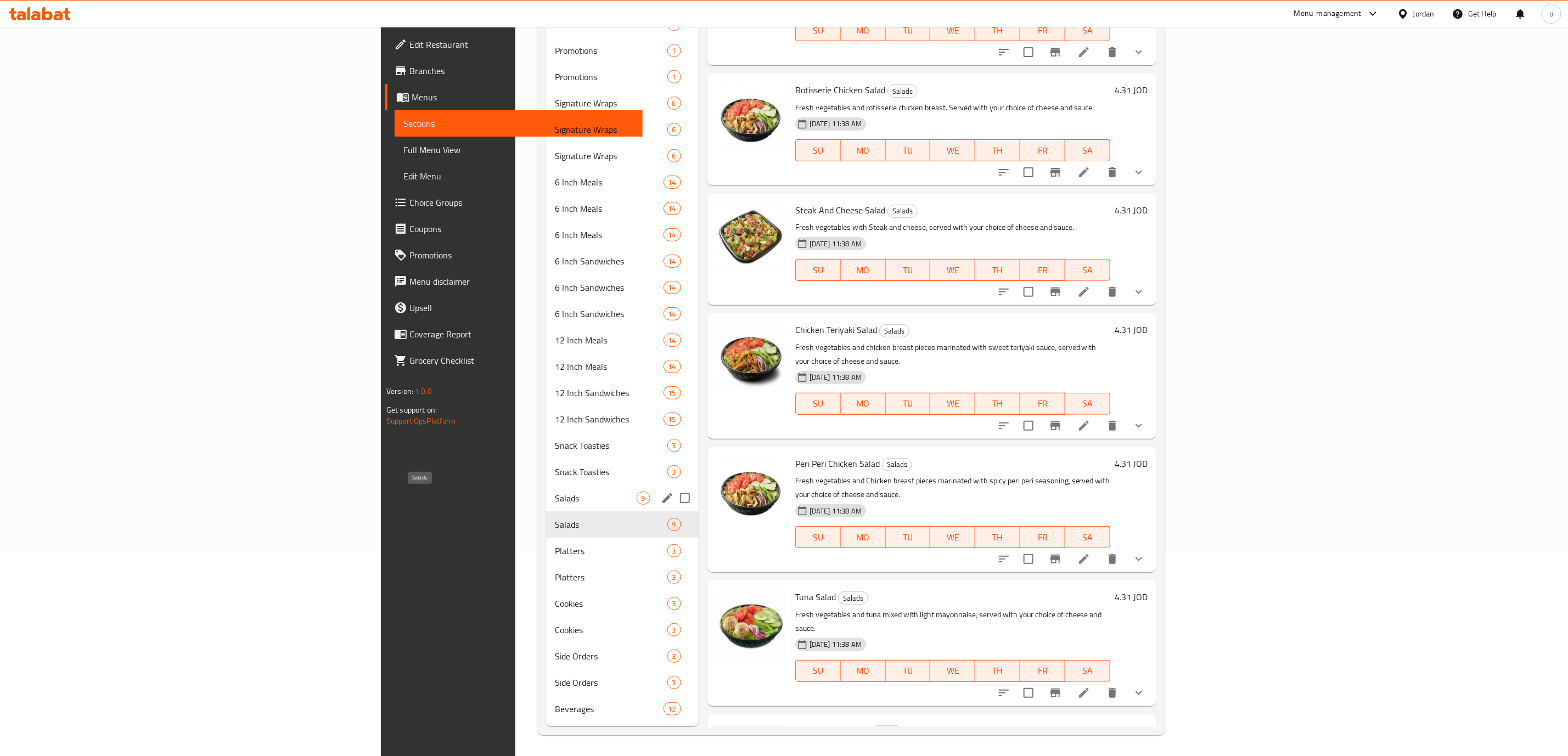
click at [555, 499] on span "Salads" at bounding box center [595, 498] width 82 height 13
click at [546, 514] on div "Salads 9" at bounding box center [622, 524] width 152 height 26
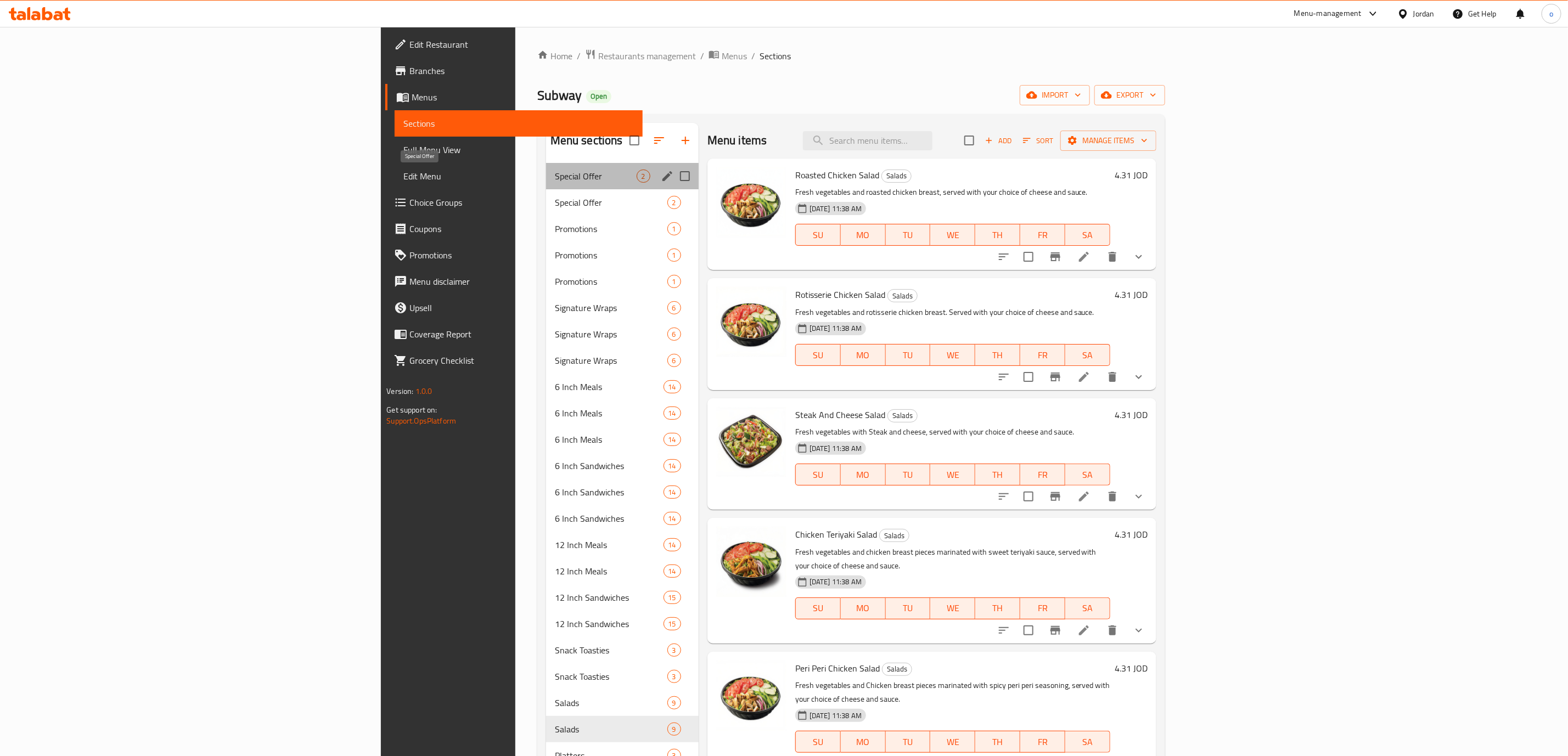
click at [555, 173] on span "Special Offer" at bounding box center [595, 176] width 82 height 13
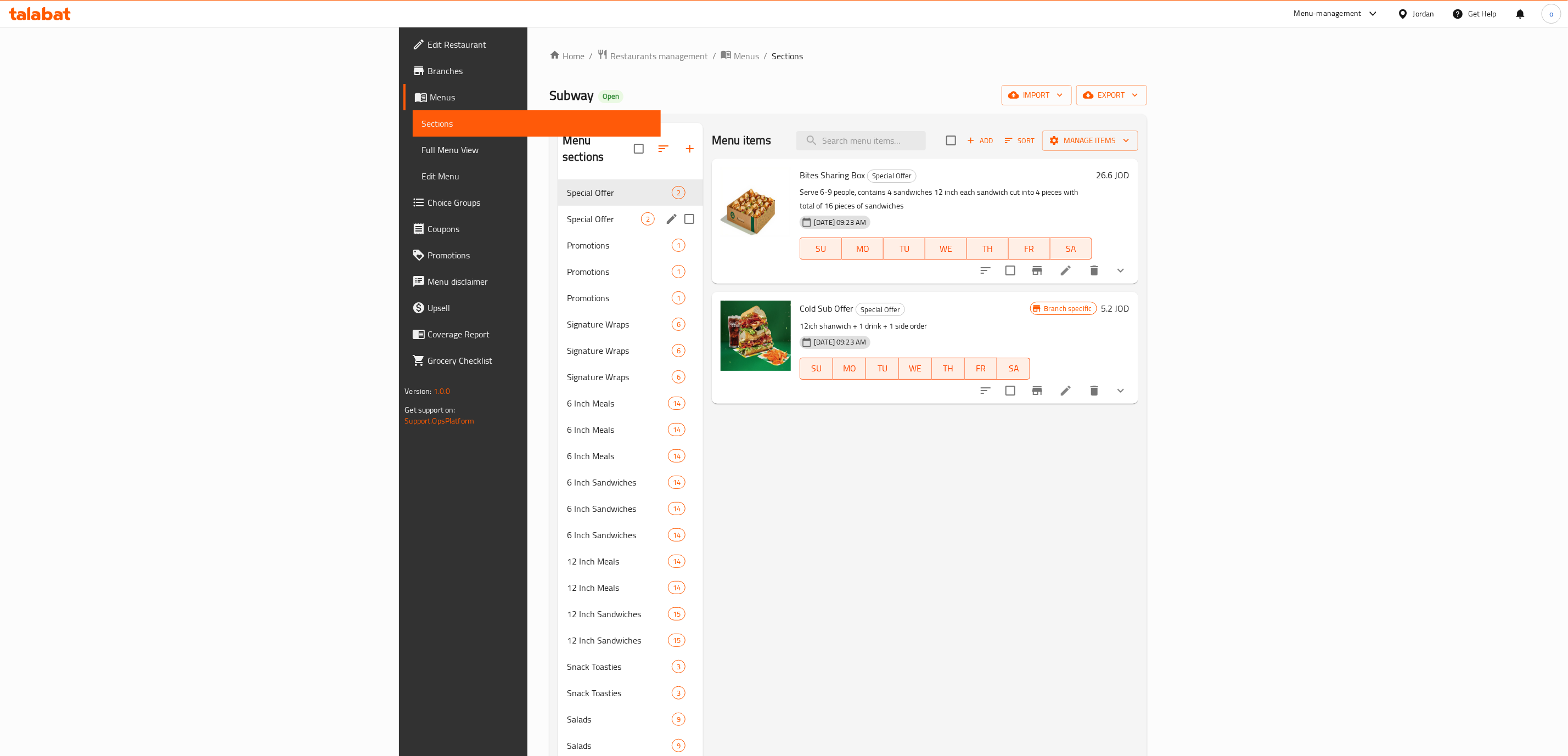
click at [558, 206] on div "Special Offer 2" at bounding box center [630, 219] width 145 height 26
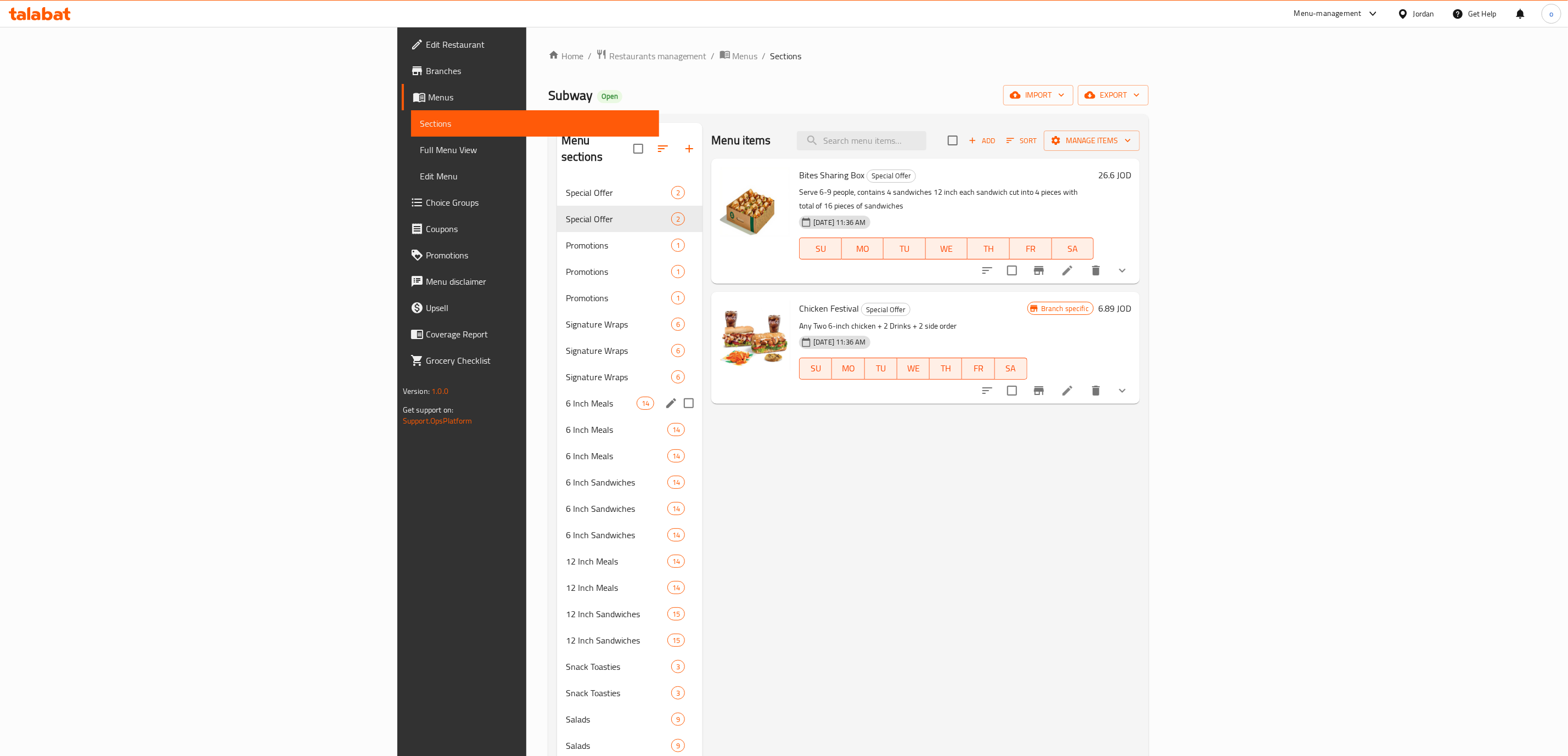
click at [557, 390] on div "6 Inch Meals 14" at bounding box center [630, 403] width 146 height 26
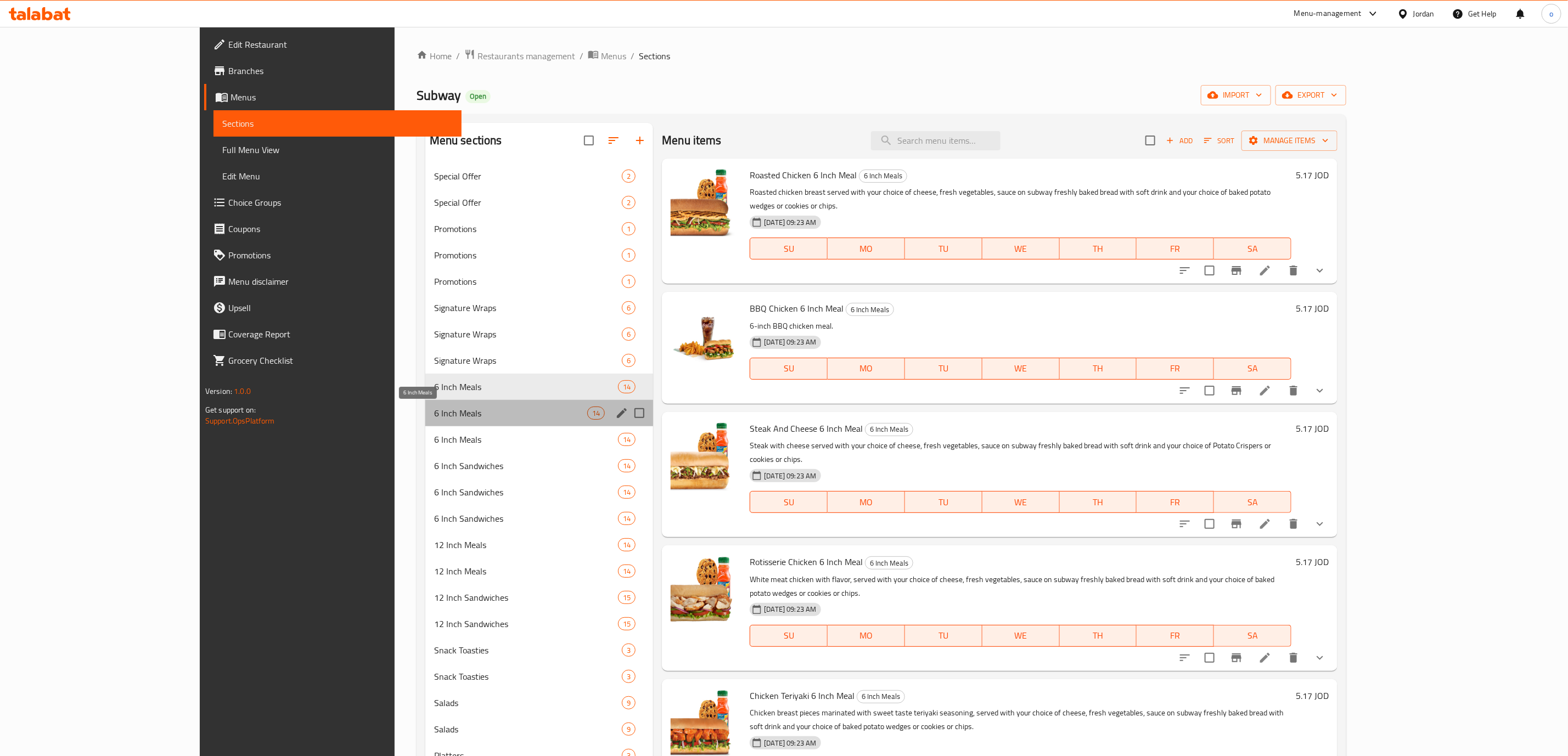
click at [434, 417] on span "6 Inch Meals" at bounding box center [510, 412] width 153 height 13
click at [434, 437] on span "6 Inch Meals" at bounding box center [510, 439] width 153 height 13
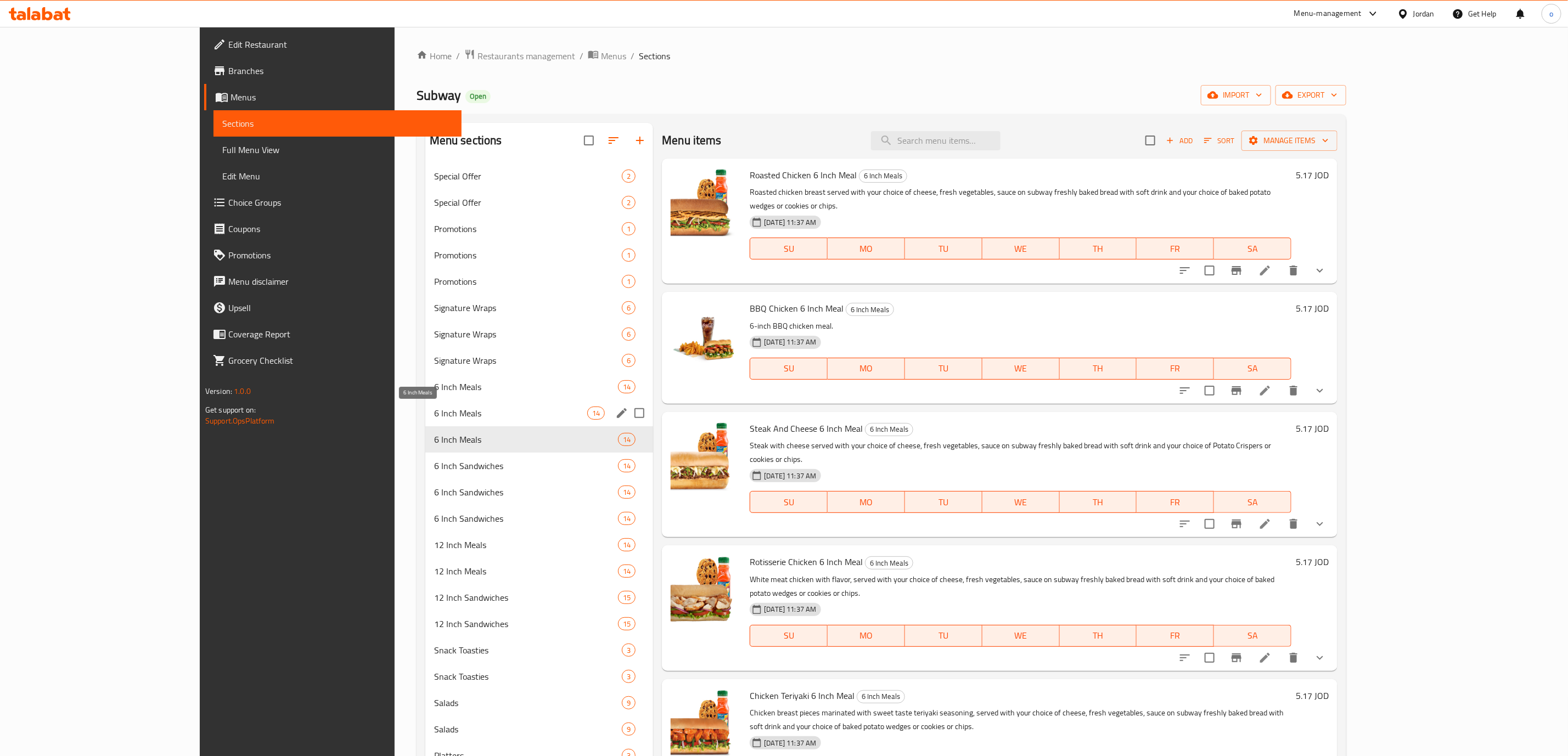
click at [434, 412] on span "6 Inch Meals" at bounding box center [510, 412] width 153 height 13
click at [434, 444] on span "6 Inch Meals" at bounding box center [510, 439] width 153 height 13
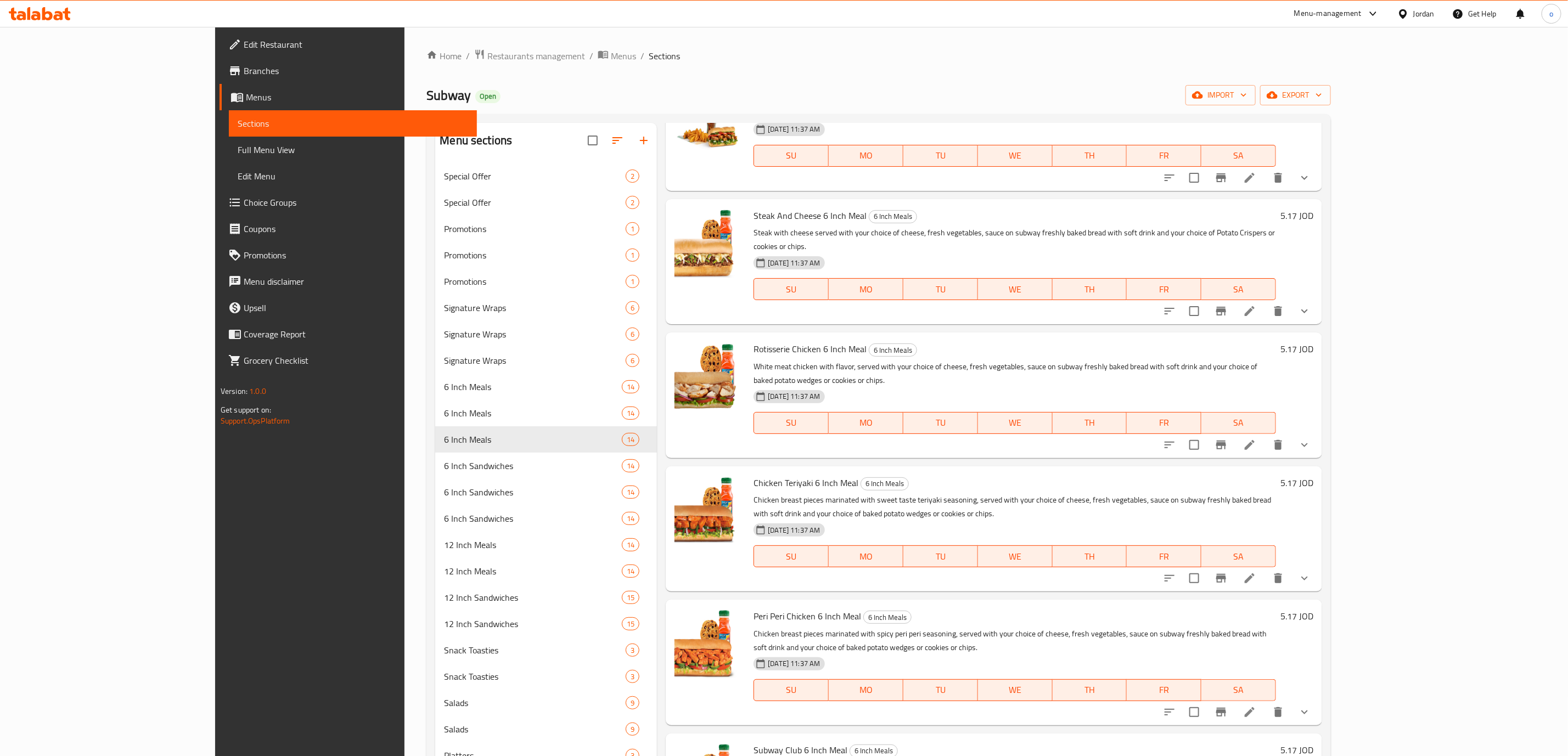
scroll to position [247, 0]
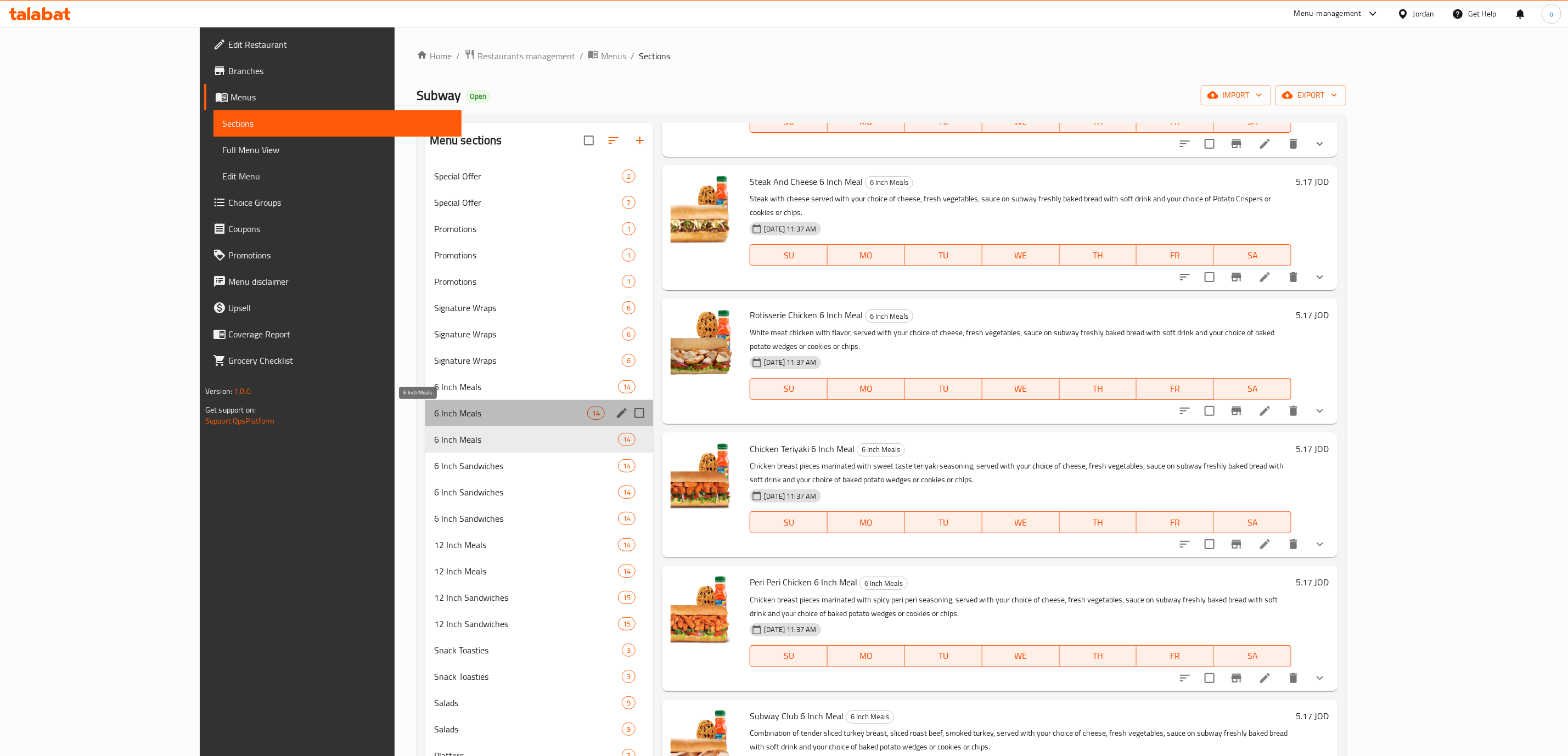
click at [434, 418] on span "6 Inch Meals" at bounding box center [510, 412] width 153 height 13
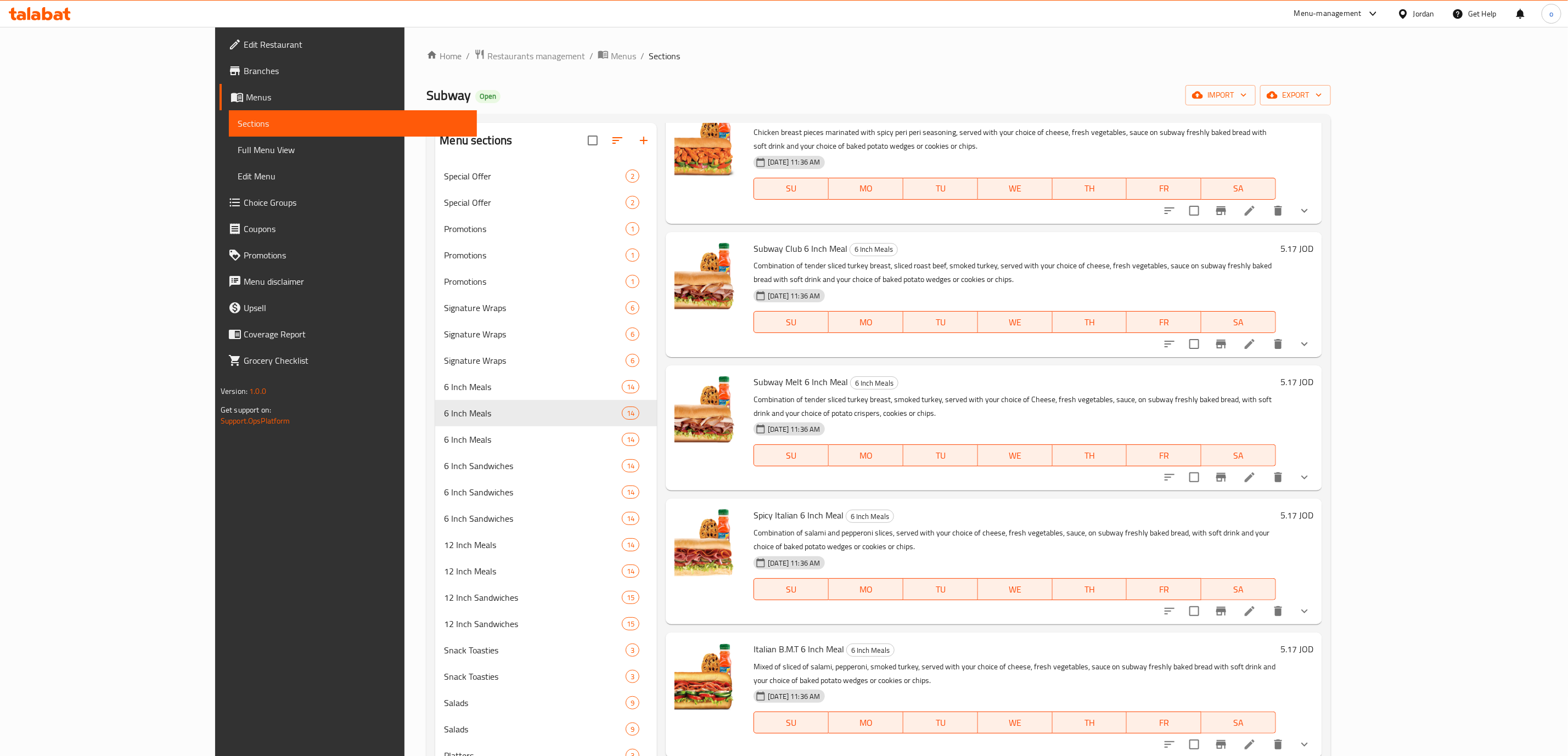
scroll to position [740, 0]
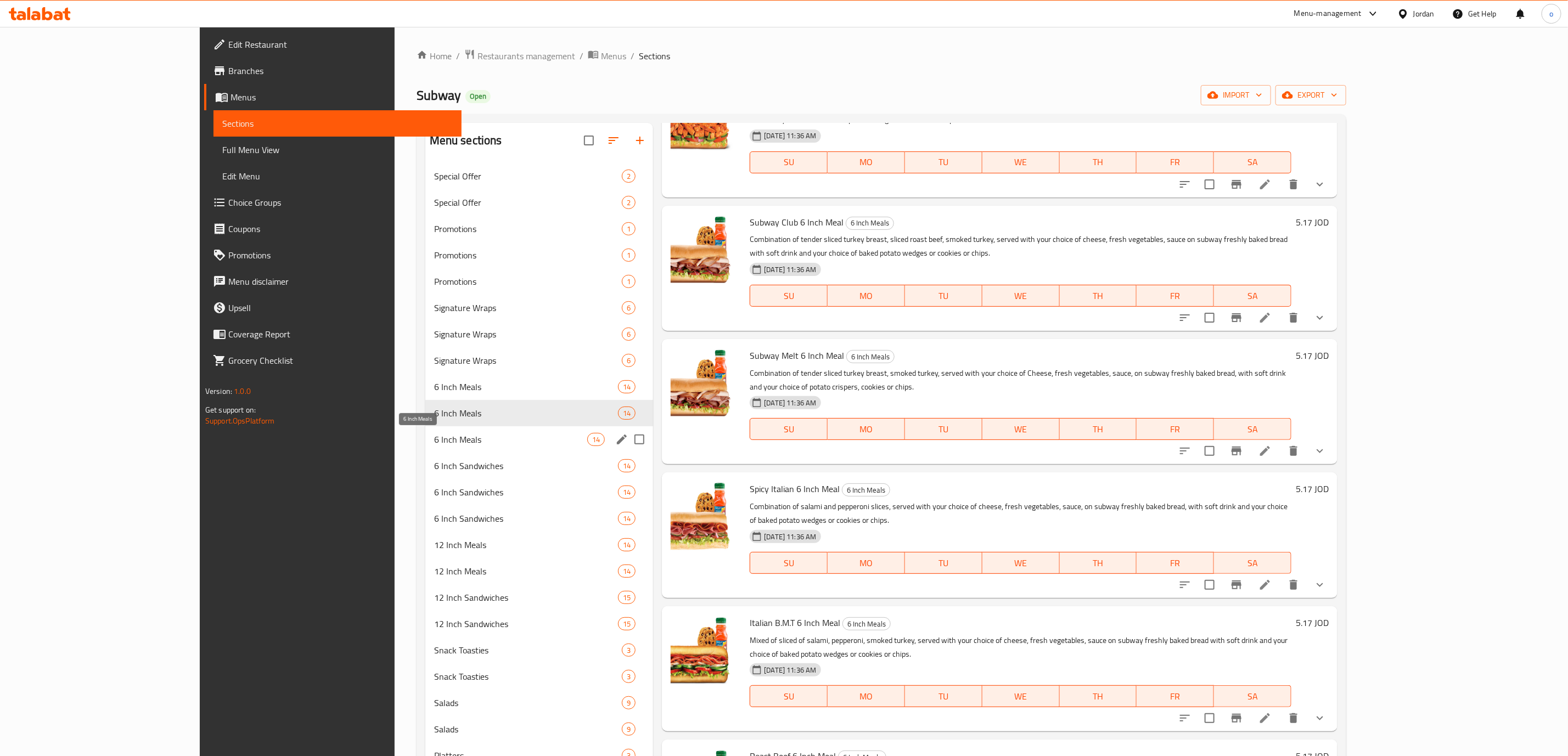
click at [434, 441] on span "6 Inch Meals" at bounding box center [510, 439] width 153 height 13
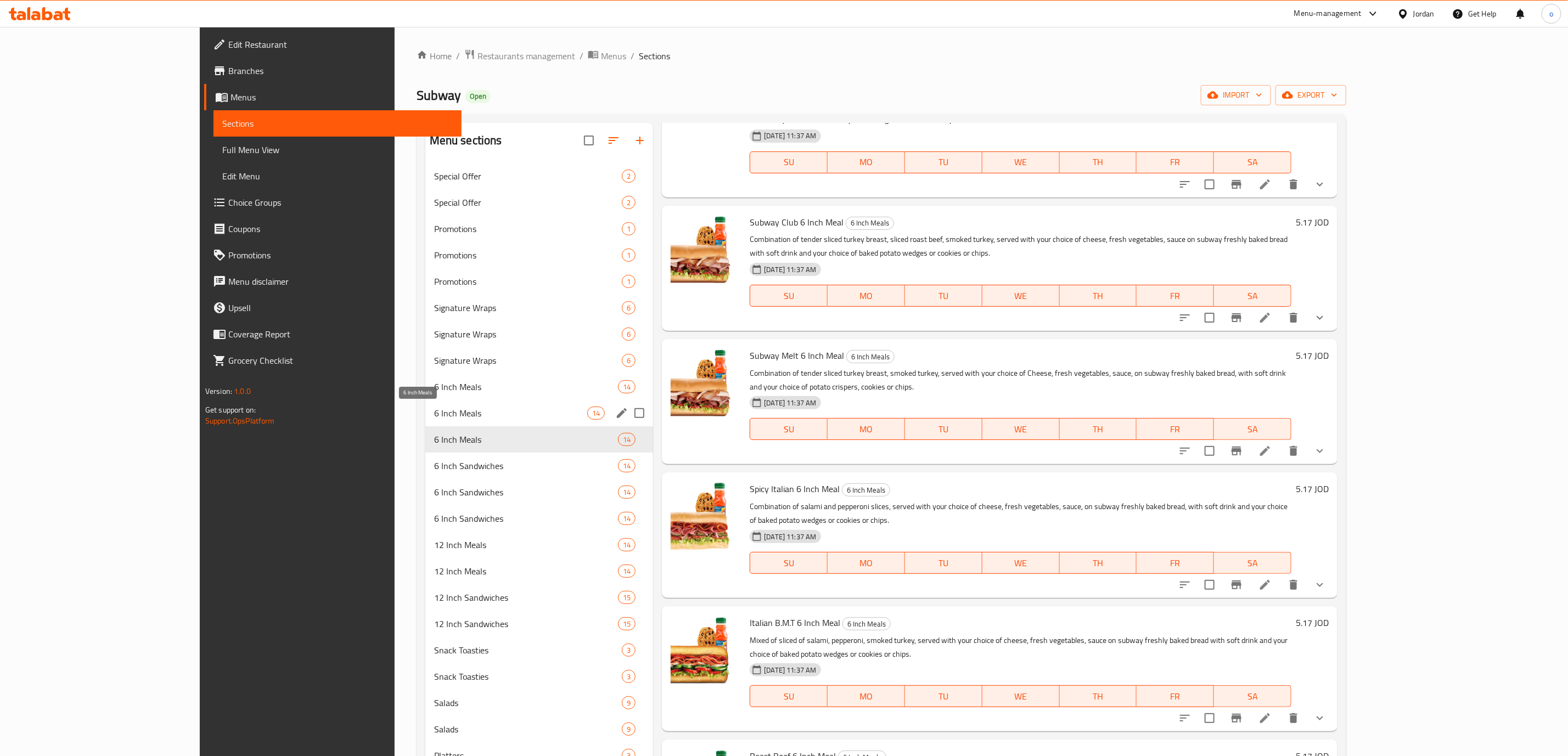
click at [434, 418] on span "6 Inch Meals" at bounding box center [510, 412] width 153 height 13
click at [425, 394] on div "6 Inch Meals 14" at bounding box center [540, 386] width 228 height 26
click at [434, 416] on span "6 Inch Meals" at bounding box center [510, 412] width 153 height 13
click at [434, 437] on span "6 Inch Meals" at bounding box center [510, 439] width 153 height 13
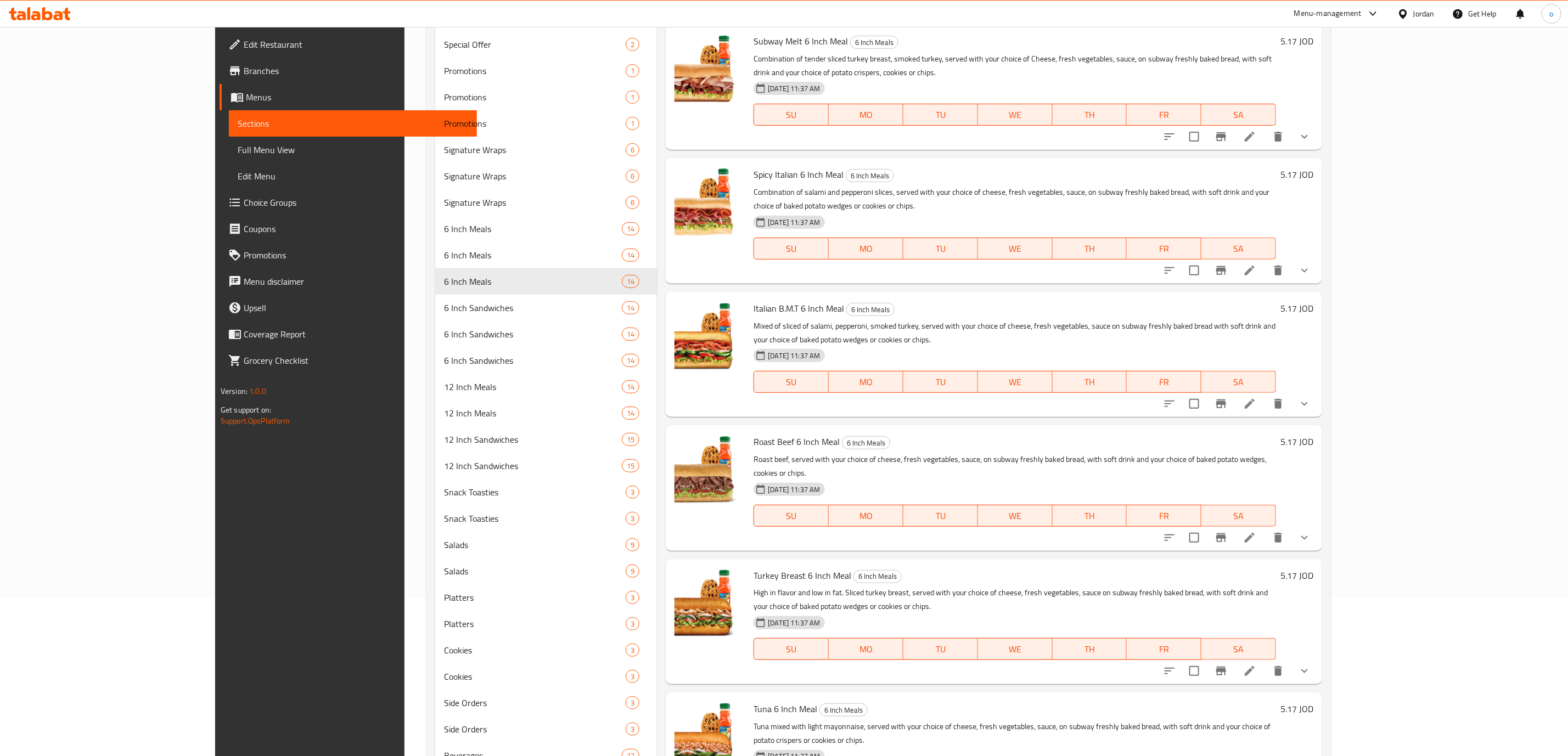
scroll to position [164, 0]
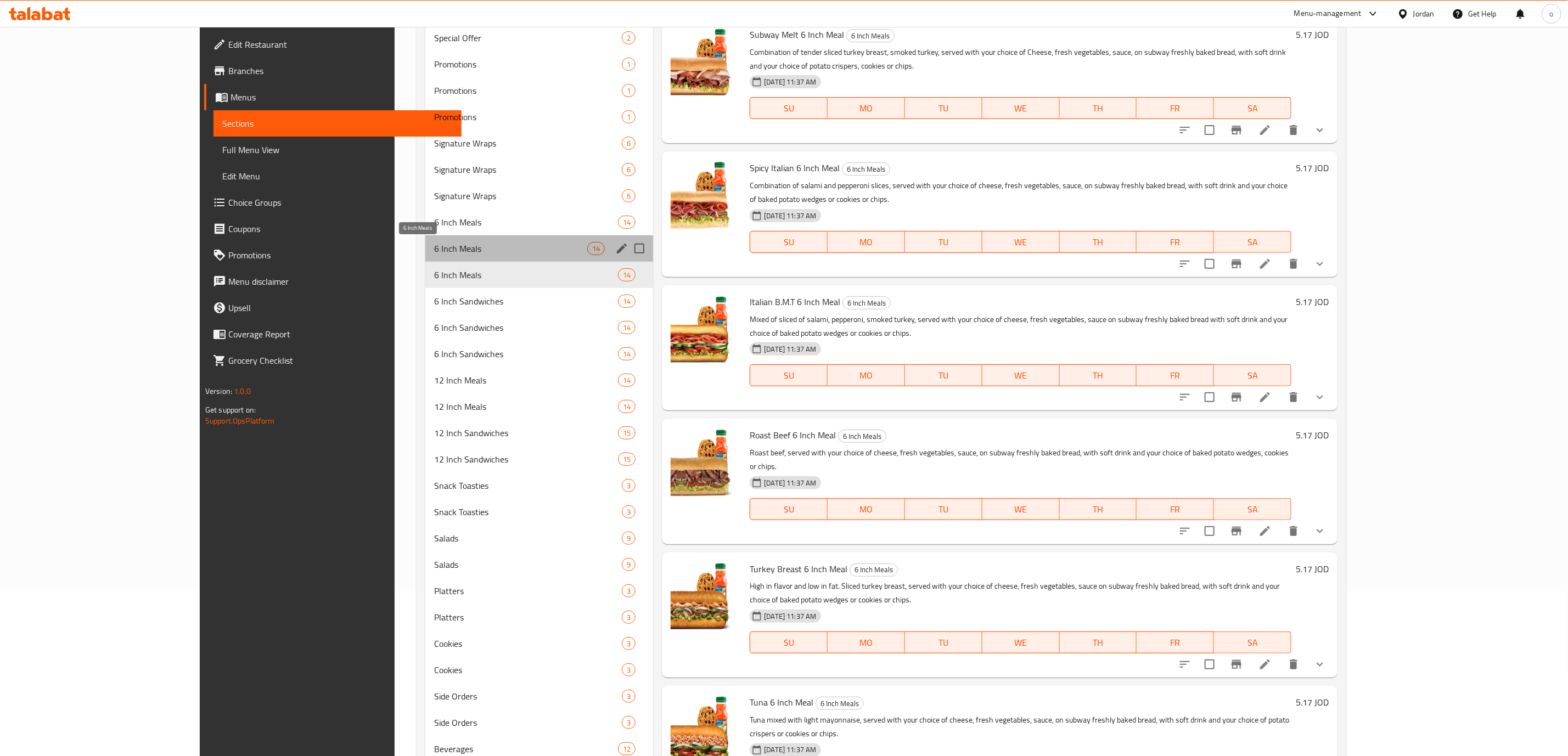
click at [434, 244] on span "6 Inch Meals" at bounding box center [510, 248] width 153 height 13
click at [425, 264] on div "6 Inch Meals 14" at bounding box center [540, 274] width 228 height 26
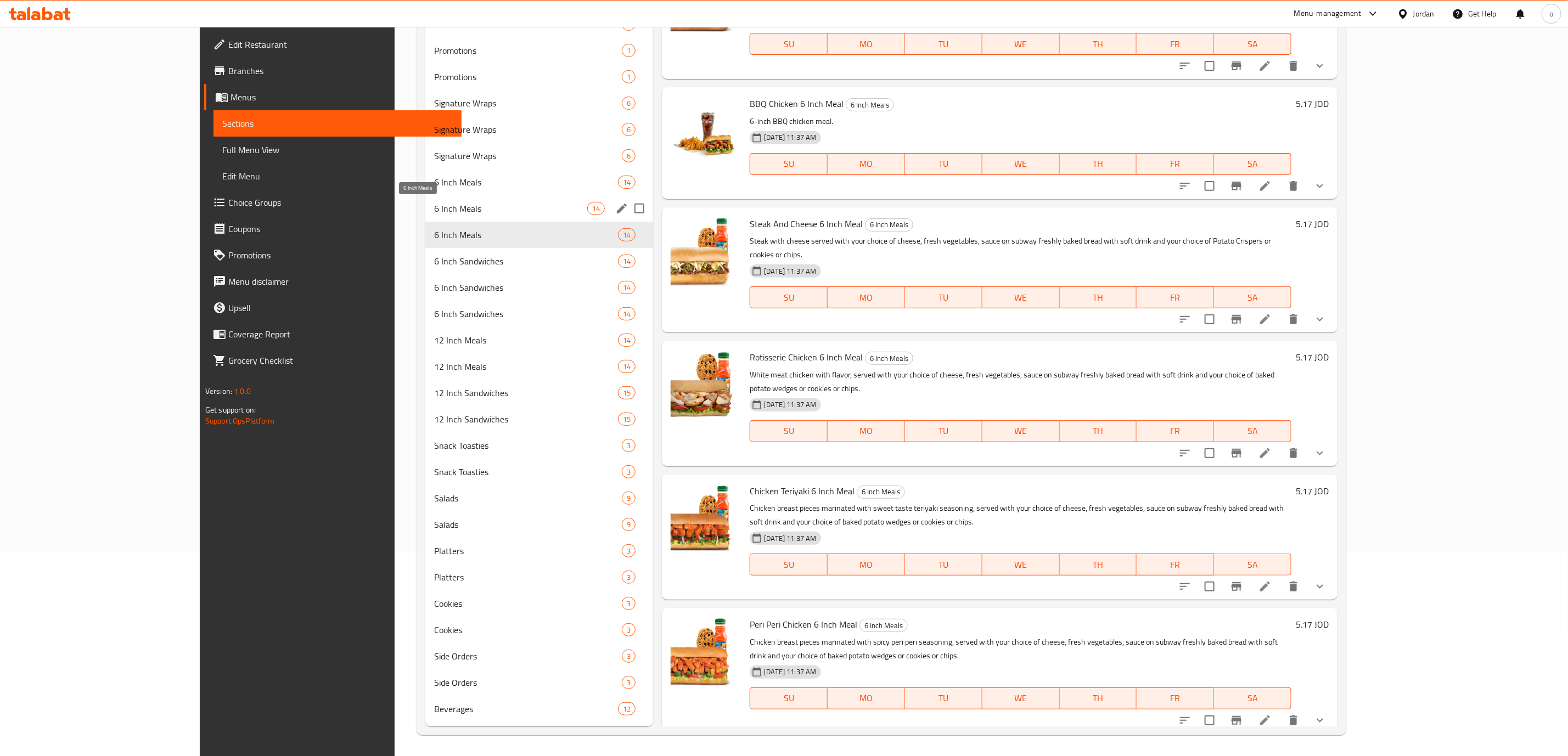
click at [434, 214] on span "6 Inch Meals" at bounding box center [510, 208] width 153 height 13
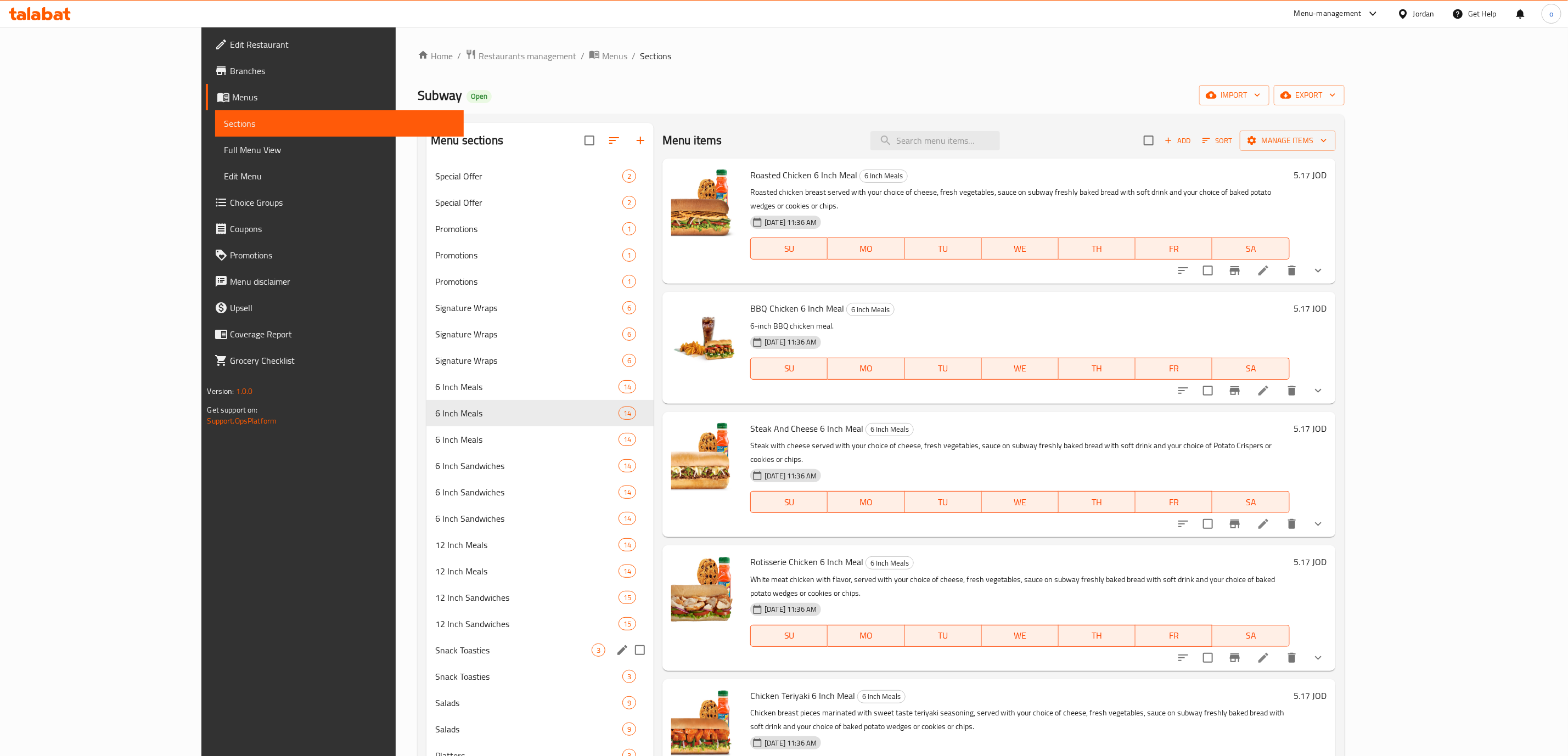
scroll to position [82, 0]
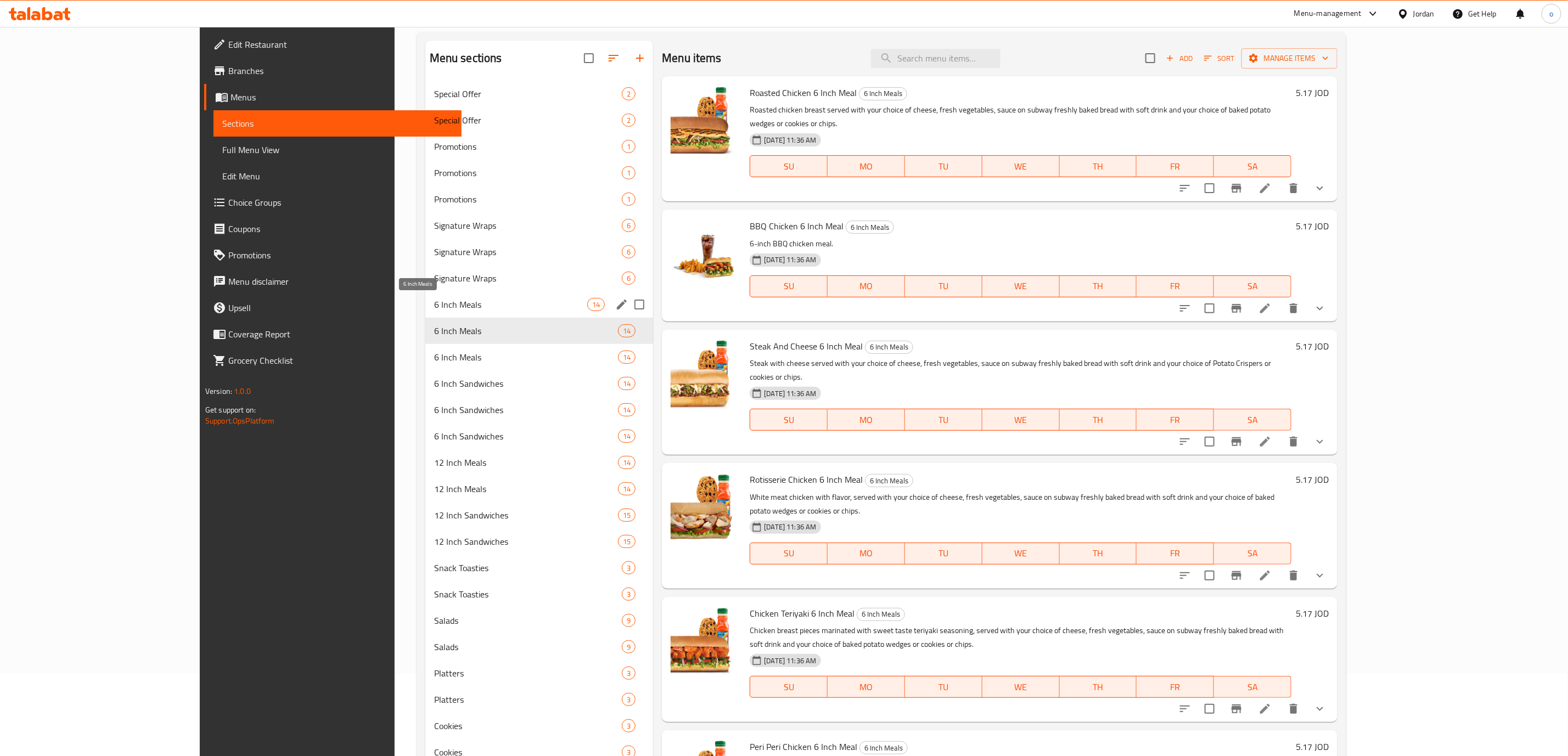
click at [434, 300] on span "6 Inch Meals" at bounding box center [510, 304] width 153 height 13
click at [434, 326] on span "6 Inch Meals" at bounding box center [510, 330] width 153 height 13
click at [434, 353] on span "6 Inch Meals" at bounding box center [510, 357] width 153 height 13
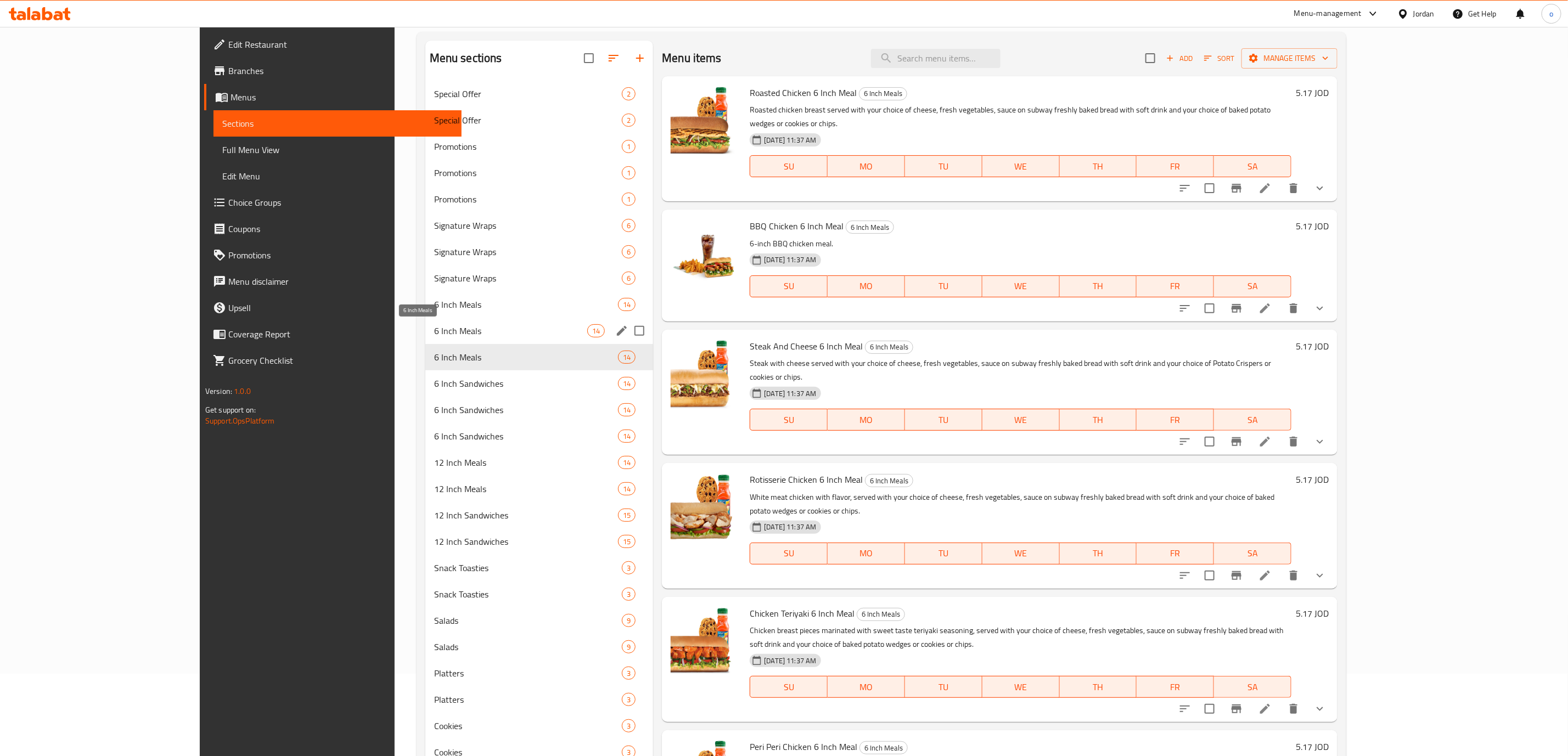
click at [434, 326] on span "6 Inch Meals" at bounding box center [510, 330] width 153 height 13
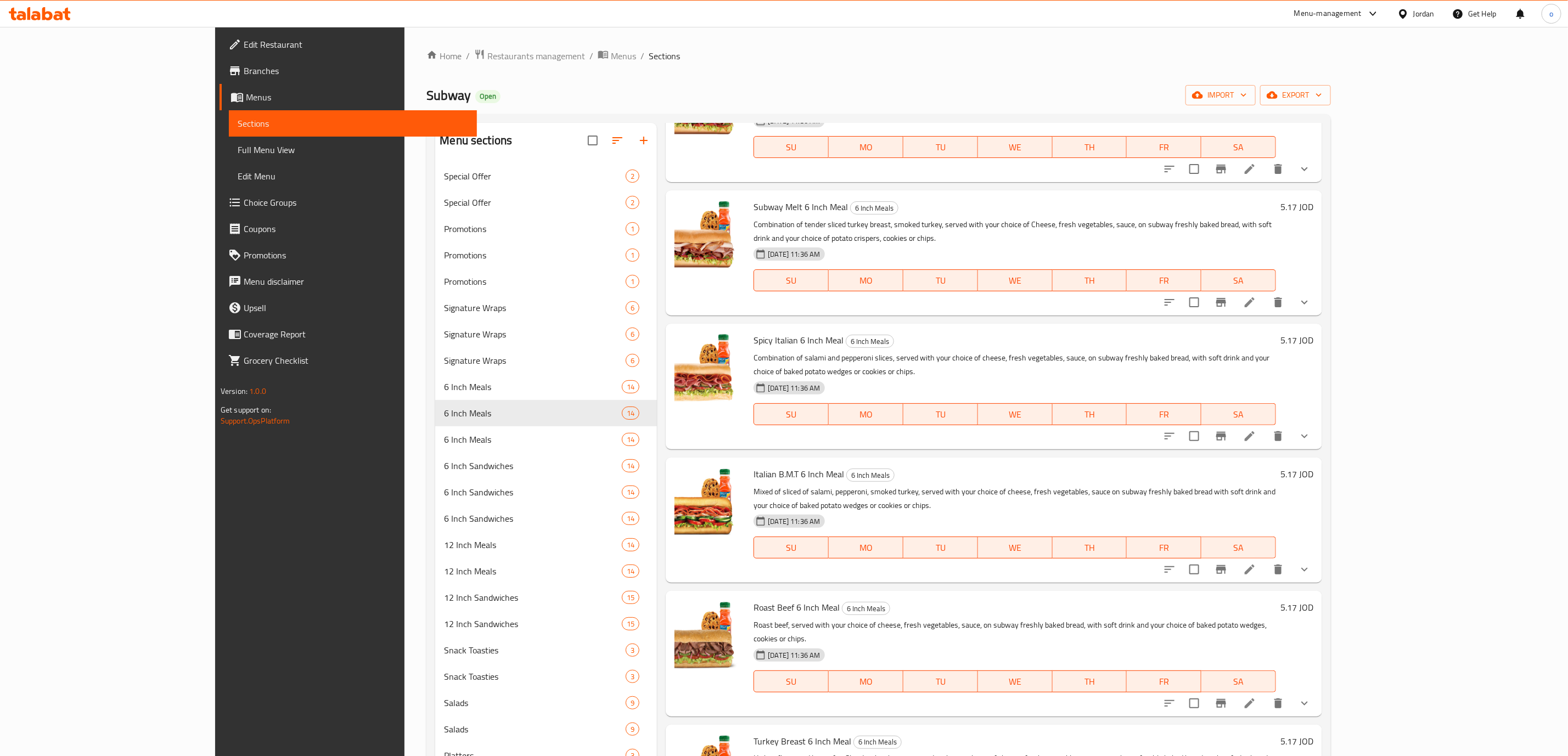
scroll to position [897, 0]
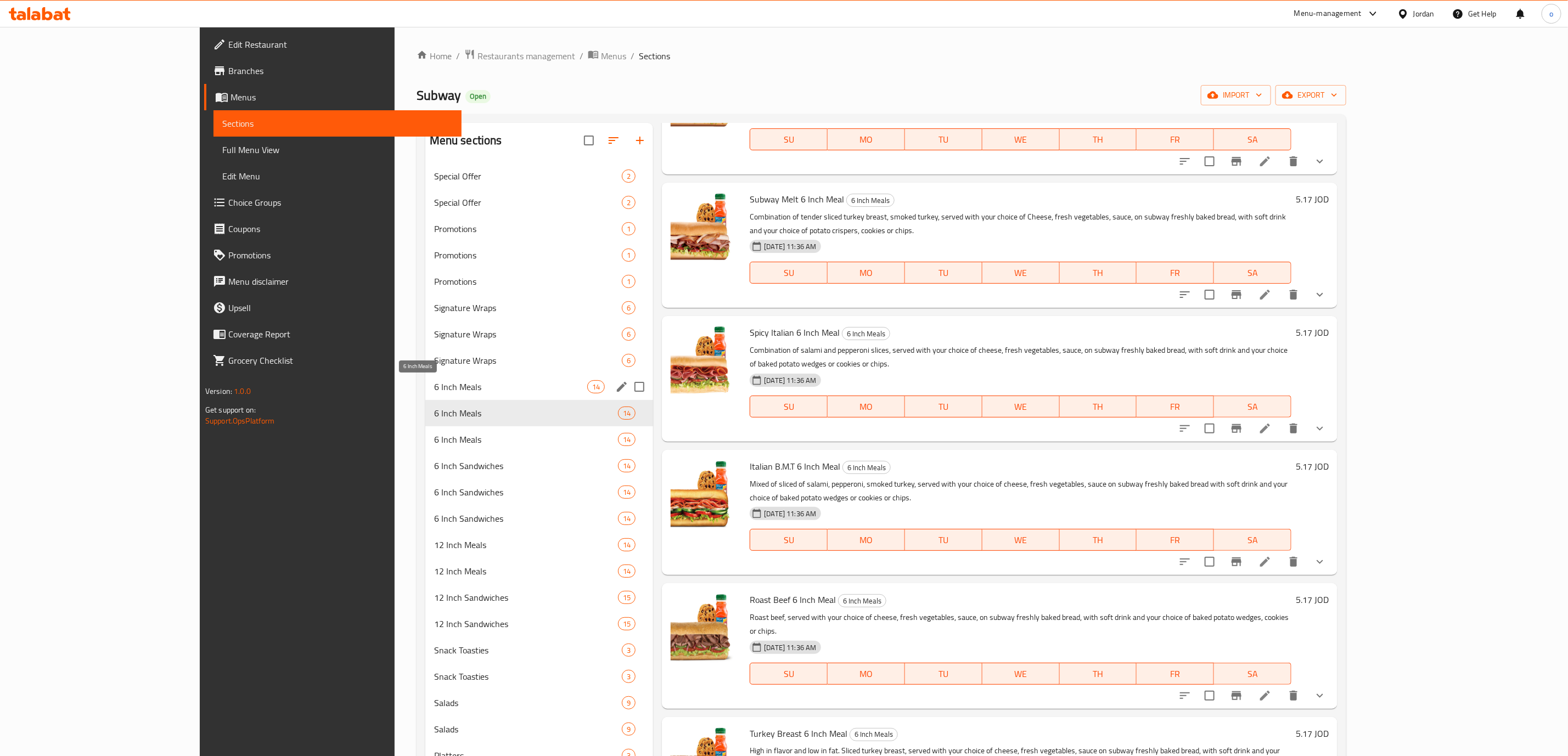
click at [434, 383] on span "6 Inch Meals" at bounding box center [510, 386] width 153 height 13
click at [434, 408] on span "6 Inch Meals" at bounding box center [510, 412] width 153 height 13
click at [434, 433] on span "6 Inch Meals" at bounding box center [510, 439] width 153 height 13
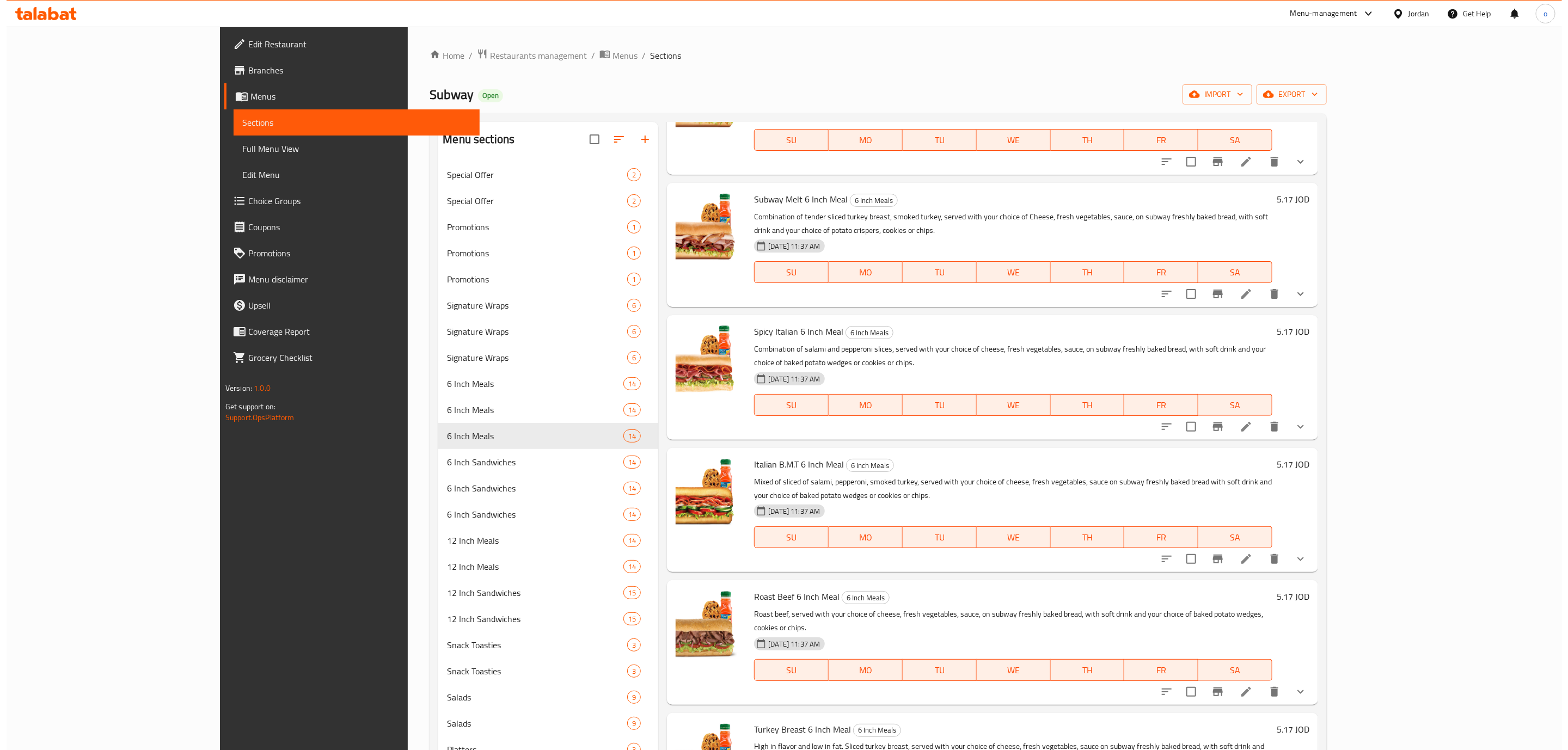
scroll to position [889, 0]
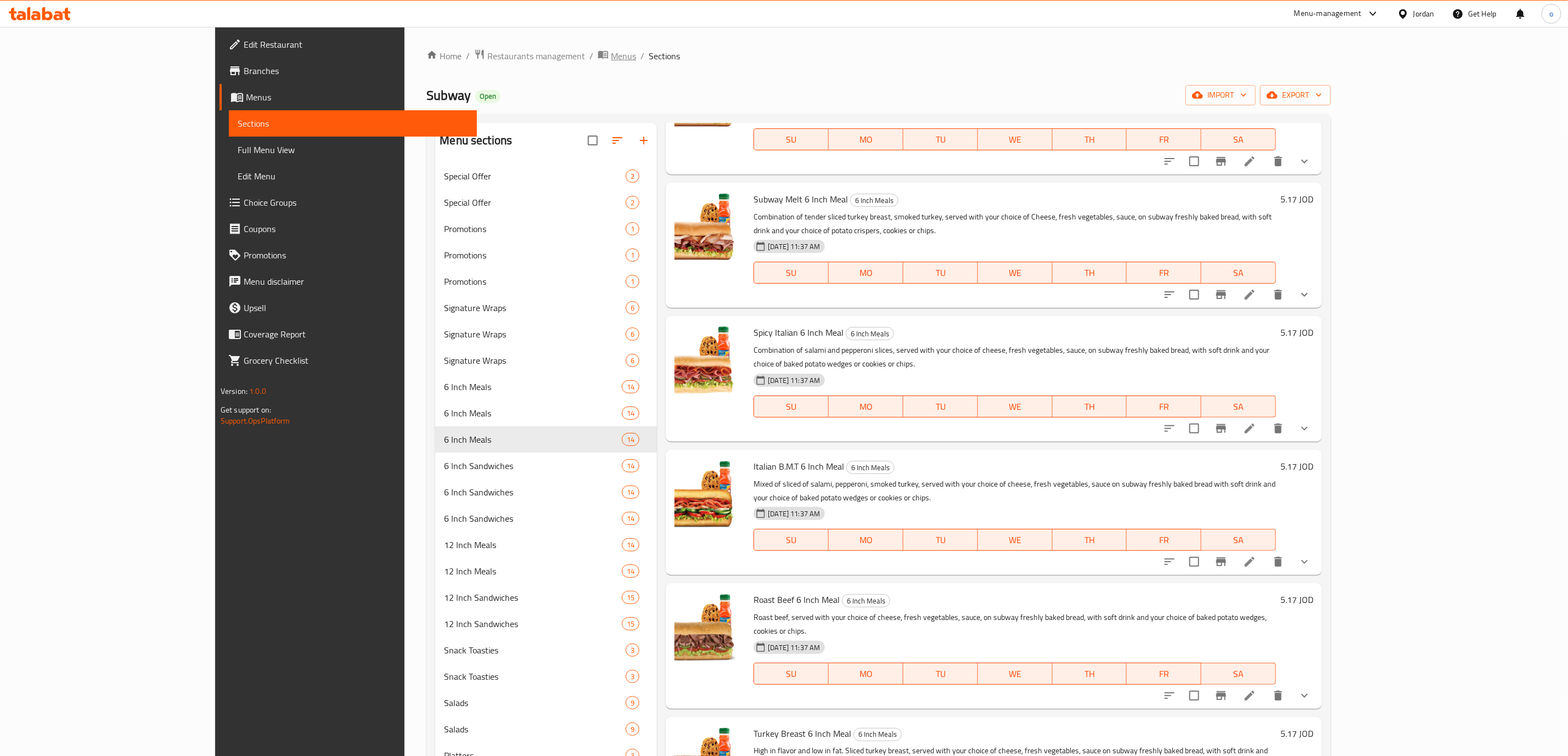
click at [611, 56] on span "Menus" at bounding box center [623, 56] width 25 height 13
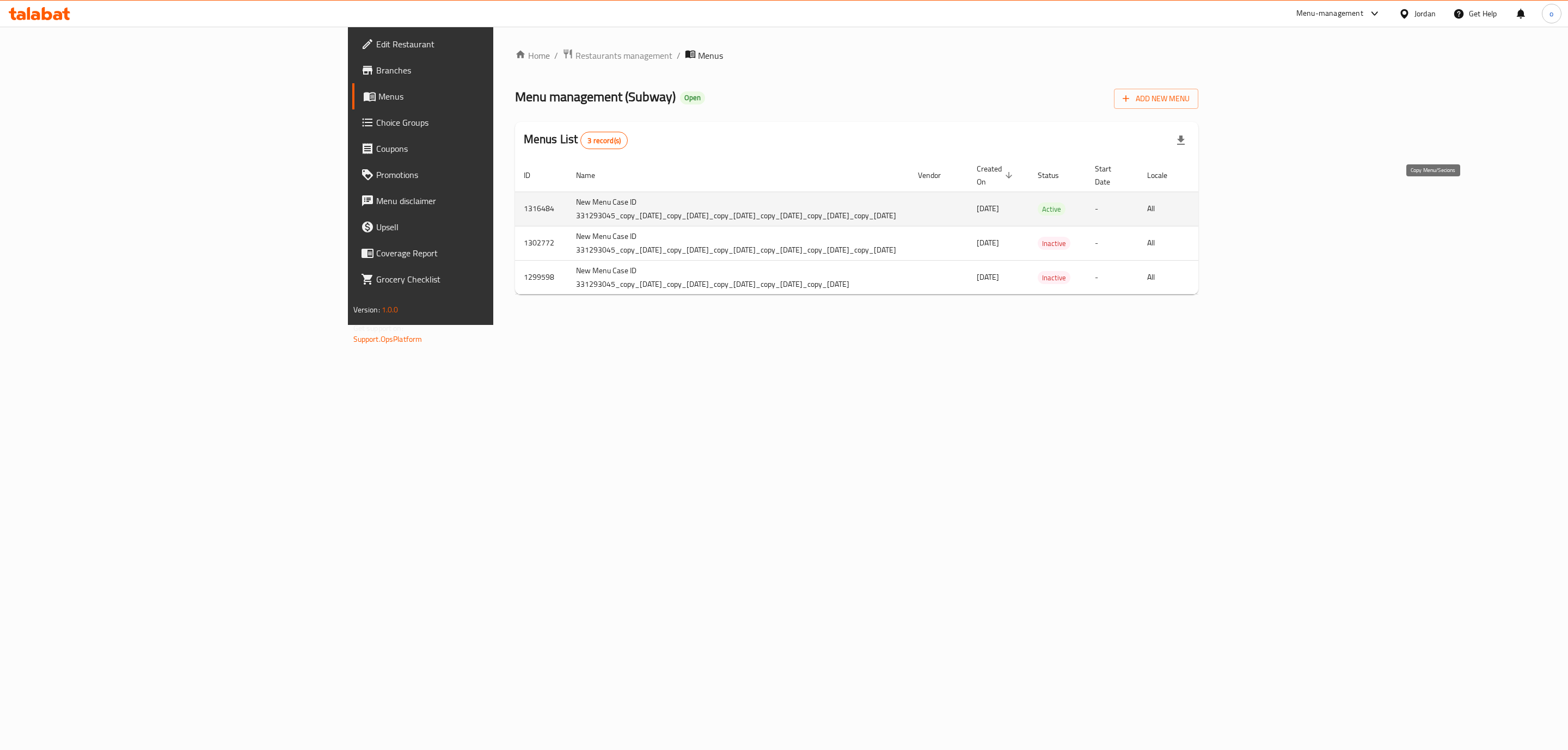
click at [1221, 203] on icon "more" at bounding box center [1215, 209] width 10 height 12
click at [1369, 403] on div at bounding box center [784, 375] width 1568 height 750
click at [1220, 325] on div "Home / Restaurants management / Menus Menu management ( Subway ) Open Add New M…" at bounding box center [857, 176] width 727 height 299
click at [1223, 202] on icon "more" at bounding box center [1215, 208] width 13 height 13
click at [105, 64] on div at bounding box center [784, 375] width 1568 height 750
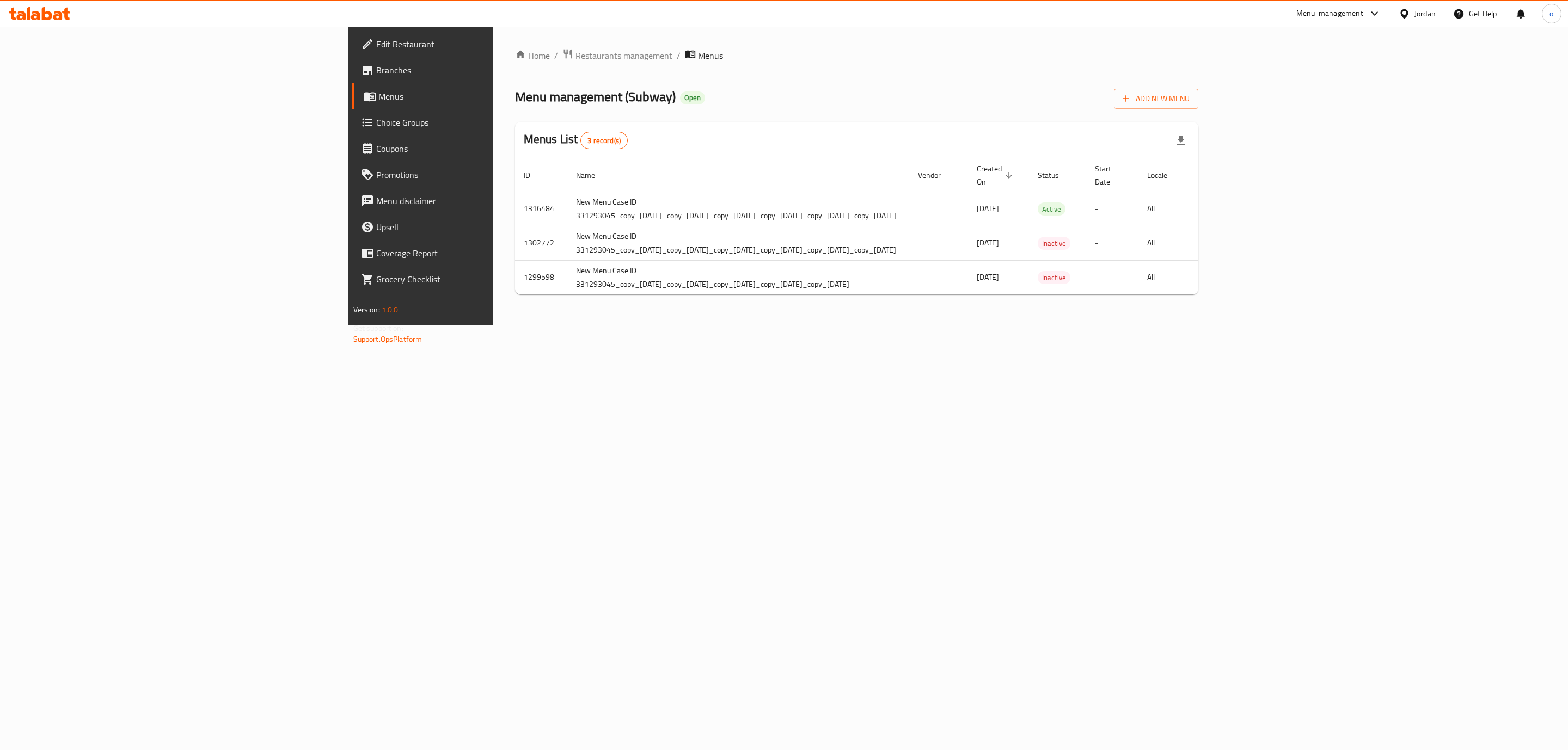
click at [352, 79] on link "Branches" at bounding box center [481, 70] width 258 height 26
click at [1221, 202] on icon "more" at bounding box center [1215, 208] width 10 height 12
drag, startPoint x: 1334, startPoint y: 349, endPoint x: 1375, endPoint y: 346, distance: 41.1
click at [1334, 350] on div at bounding box center [784, 375] width 1568 height 750
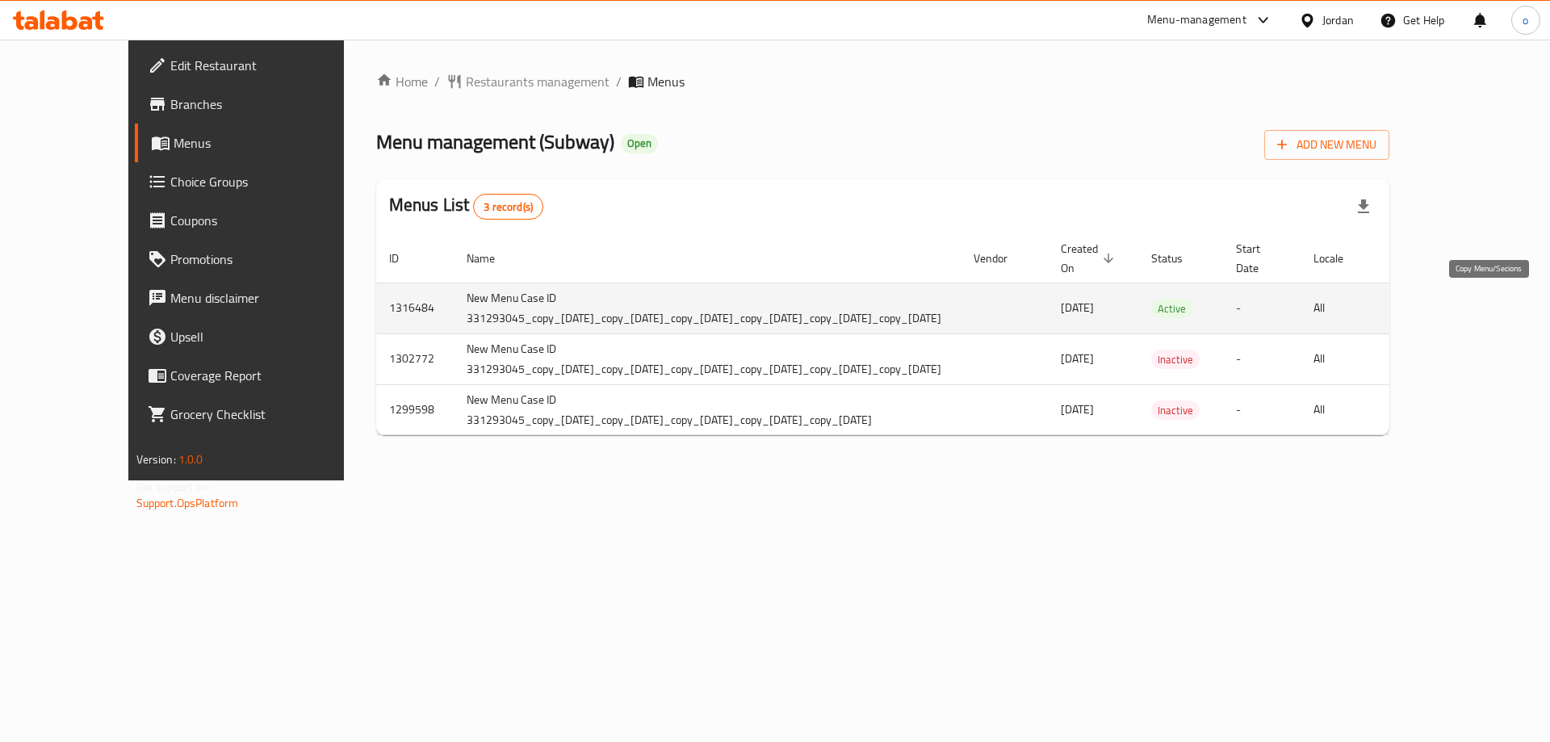
click at [1424, 310] on icon "more" at bounding box center [1415, 309] width 15 height 18
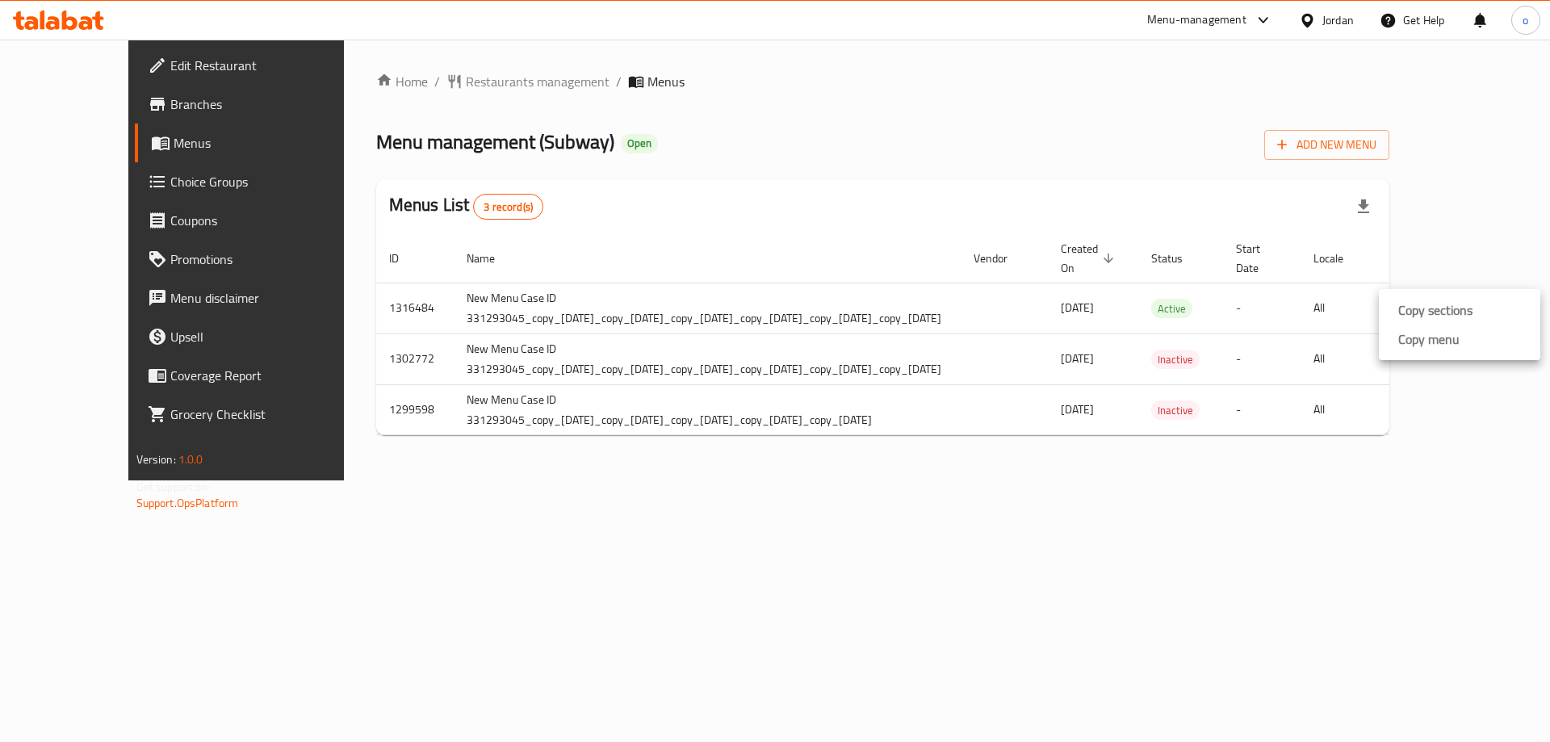
click at [1349, 503] on div at bounding box center [775, 371] width 1550 height 742
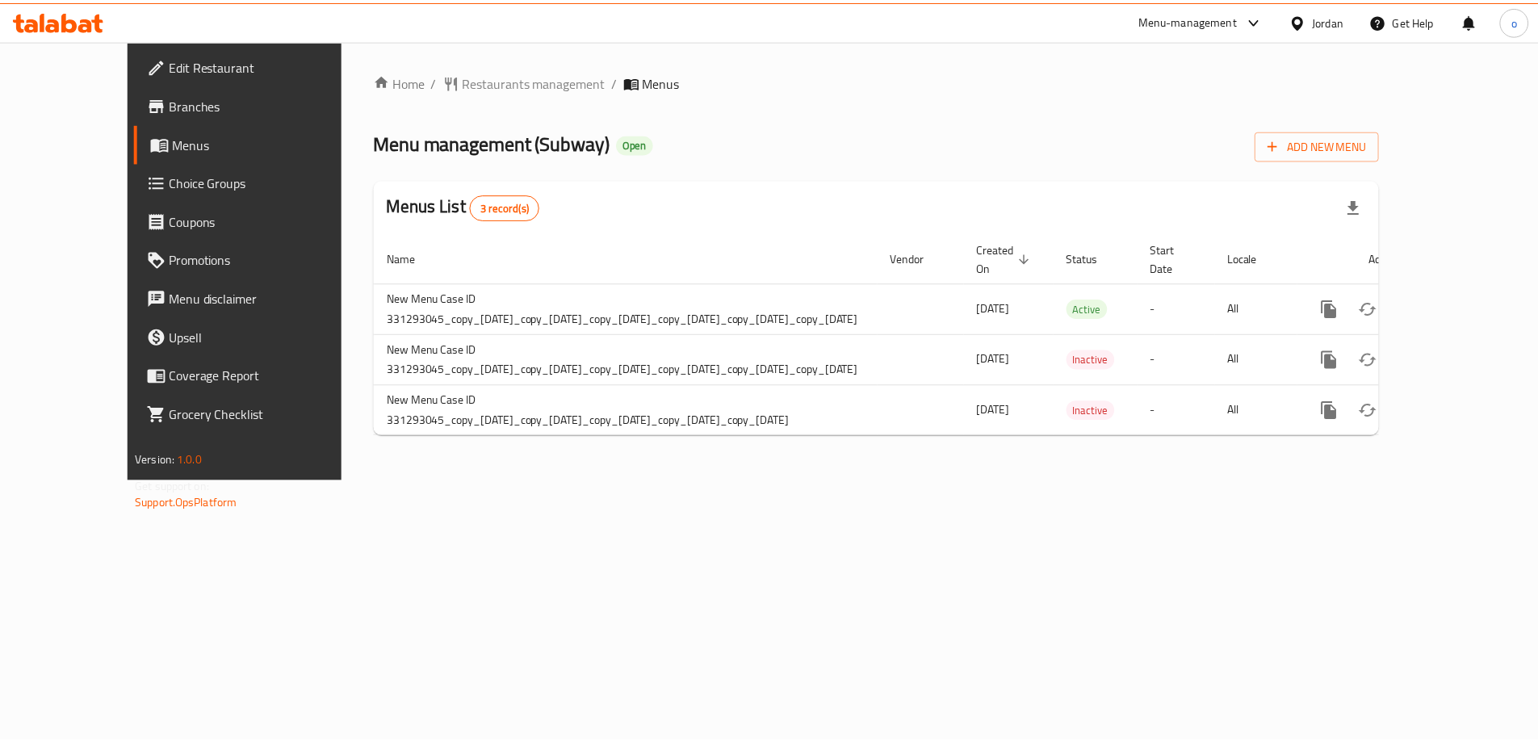
scroll to position [0, 121]
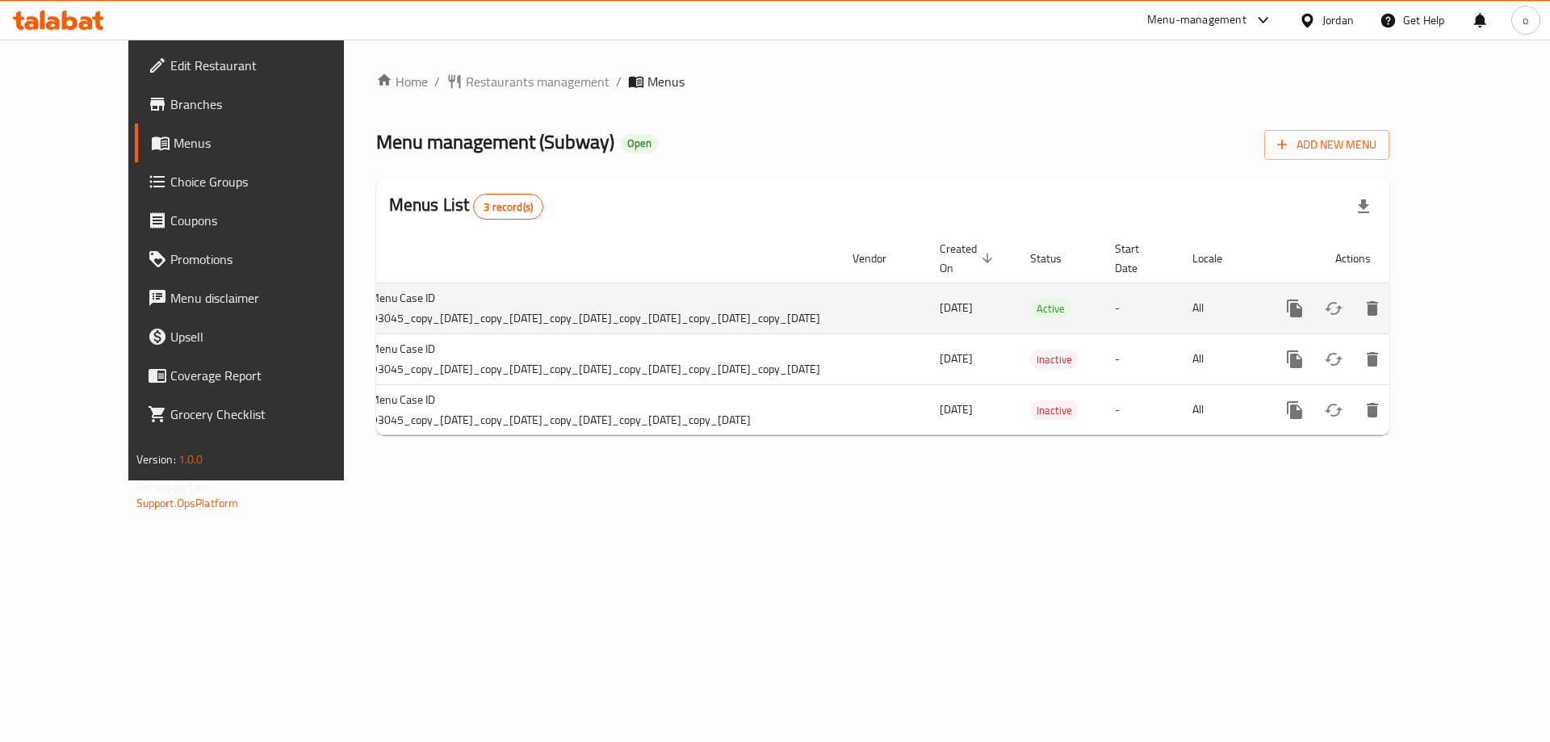
click at [1421, 308] on icon "enhanced table" at bounding box center [1411, 308] width 19 height 19
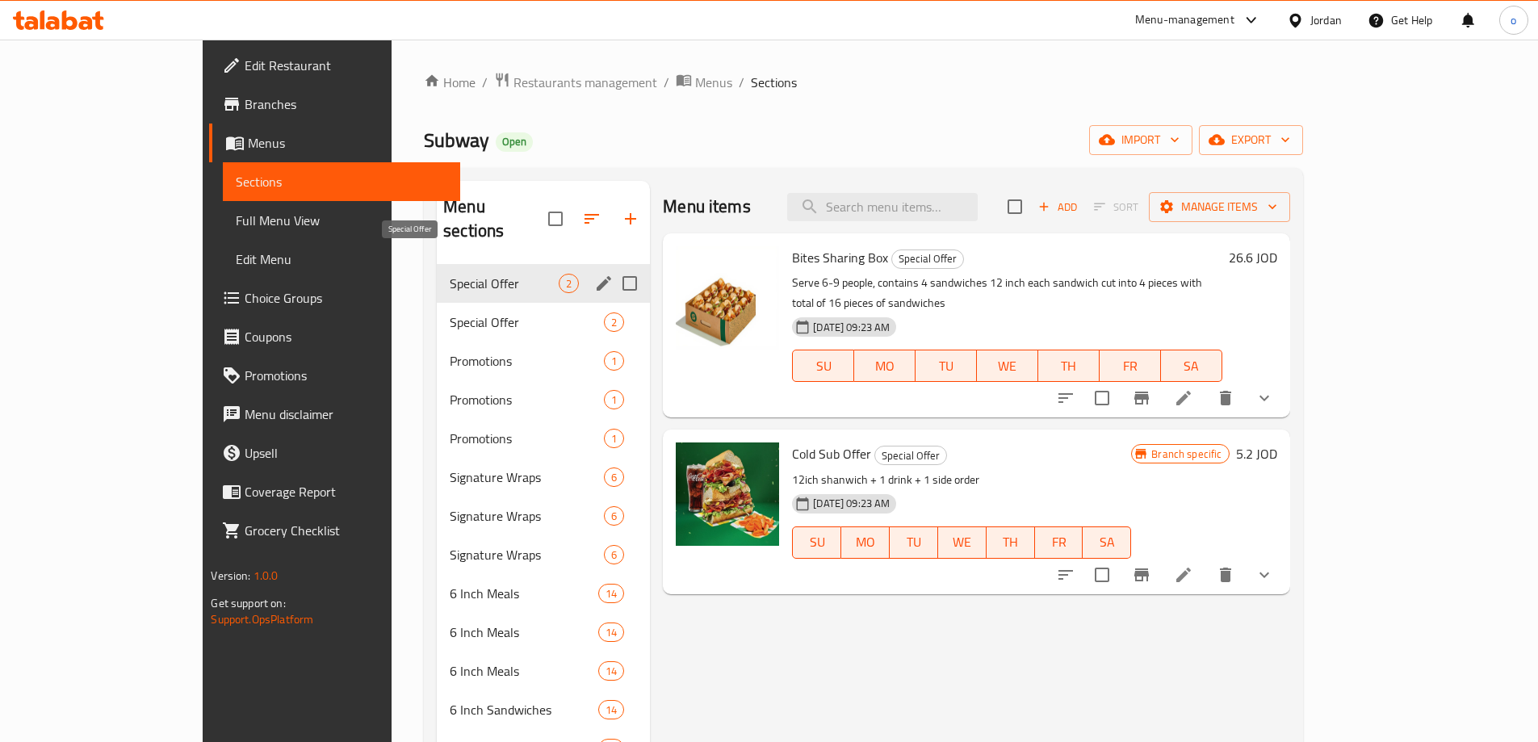
click at [450, 274] on span "Special Offer" at bounding box center [504, 283] width 109 height 19
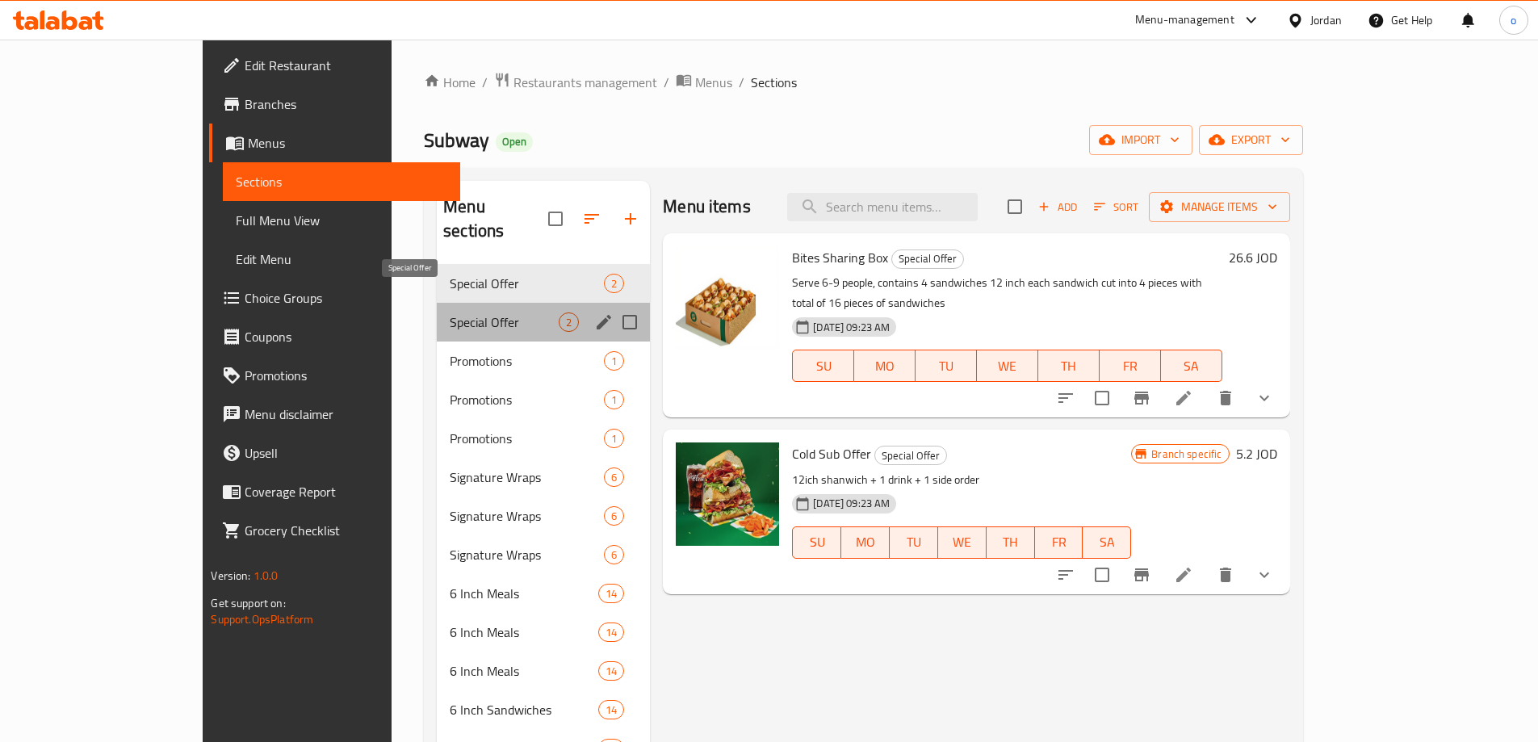
click at [450, 313] on span "Special Offer" at bounding box center [504, 322] width 109 height 19
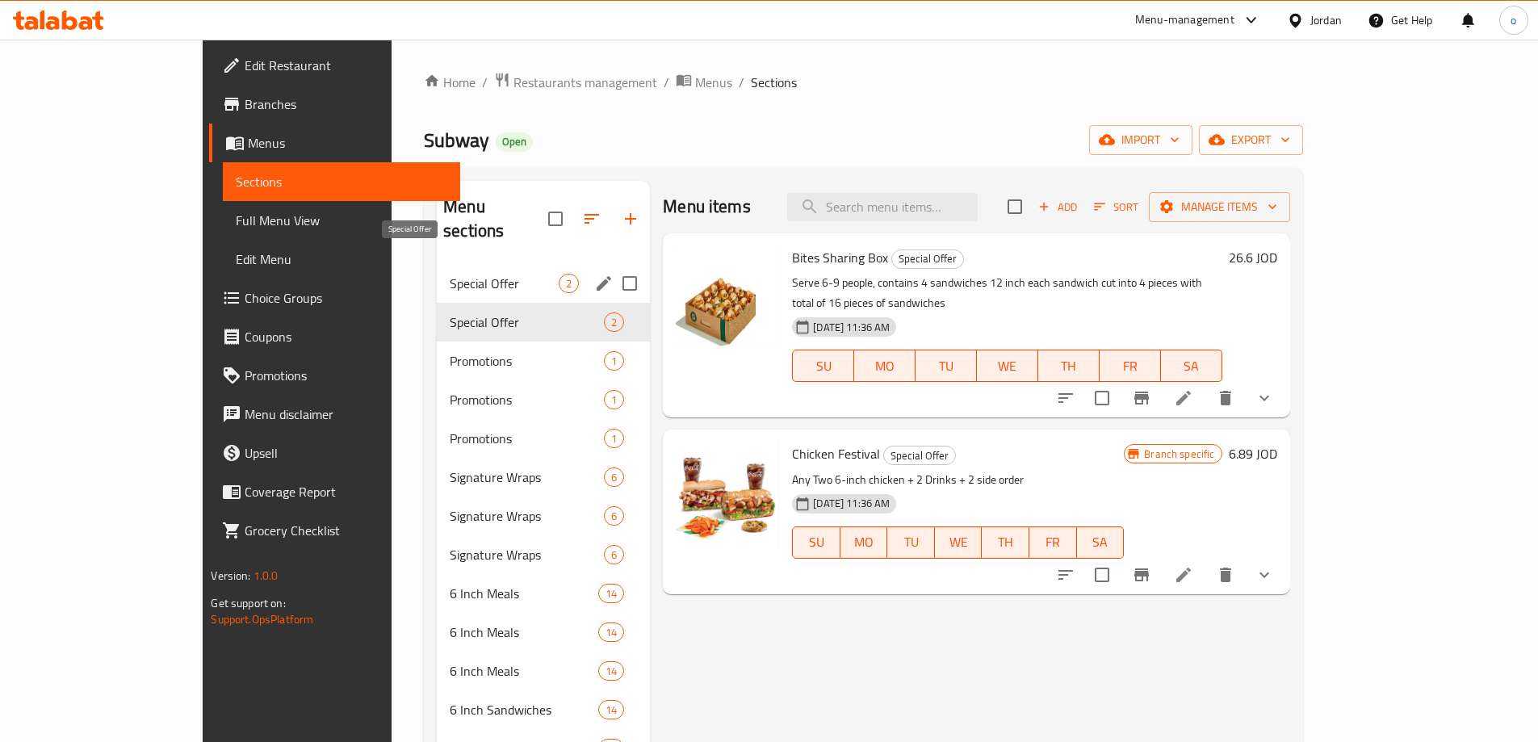
click at [450, 274] on span "Special Offer" at bounding box center [504, 283] width 109 height 19
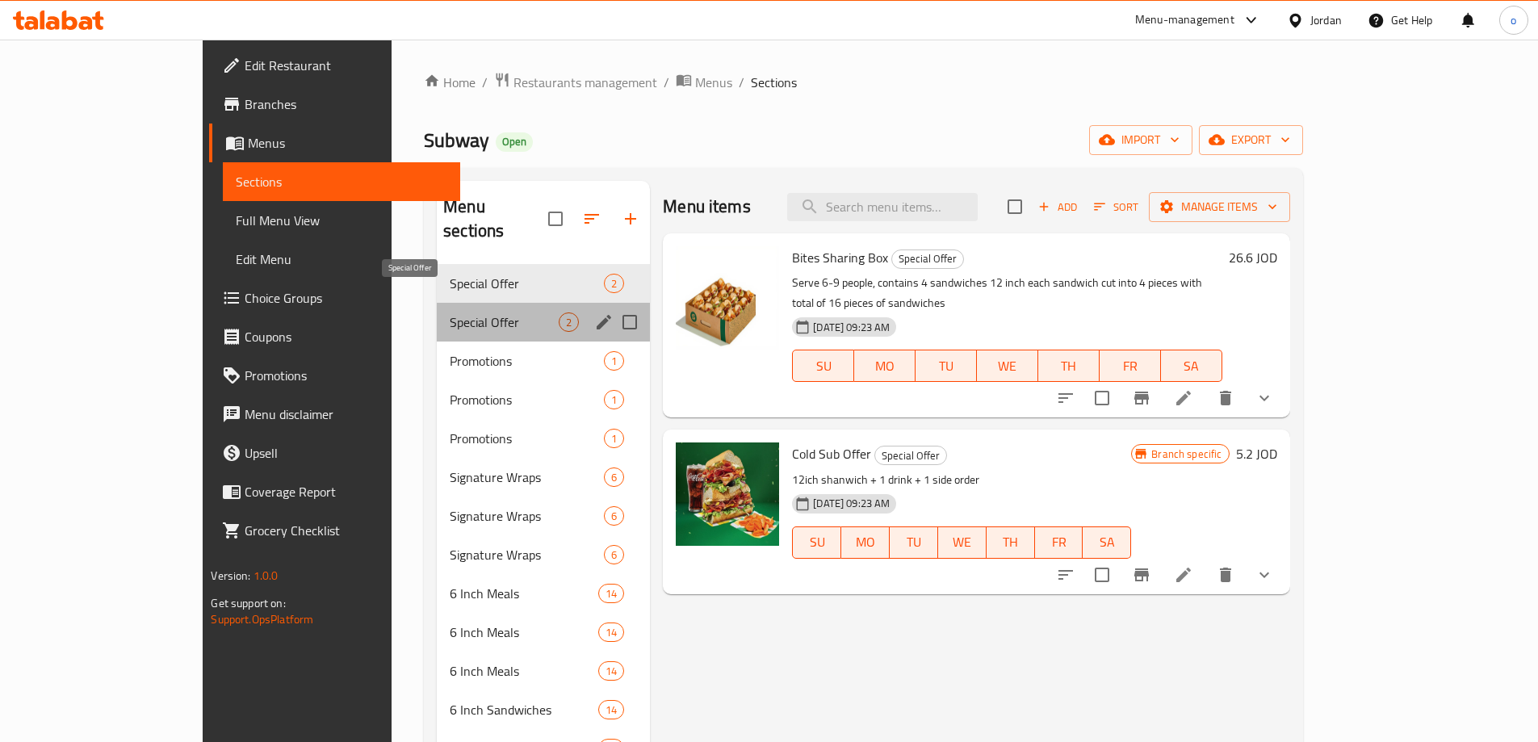
click at [450, 313] on span "Special Offer" at bounding box center [504, 322] width 109 height 19
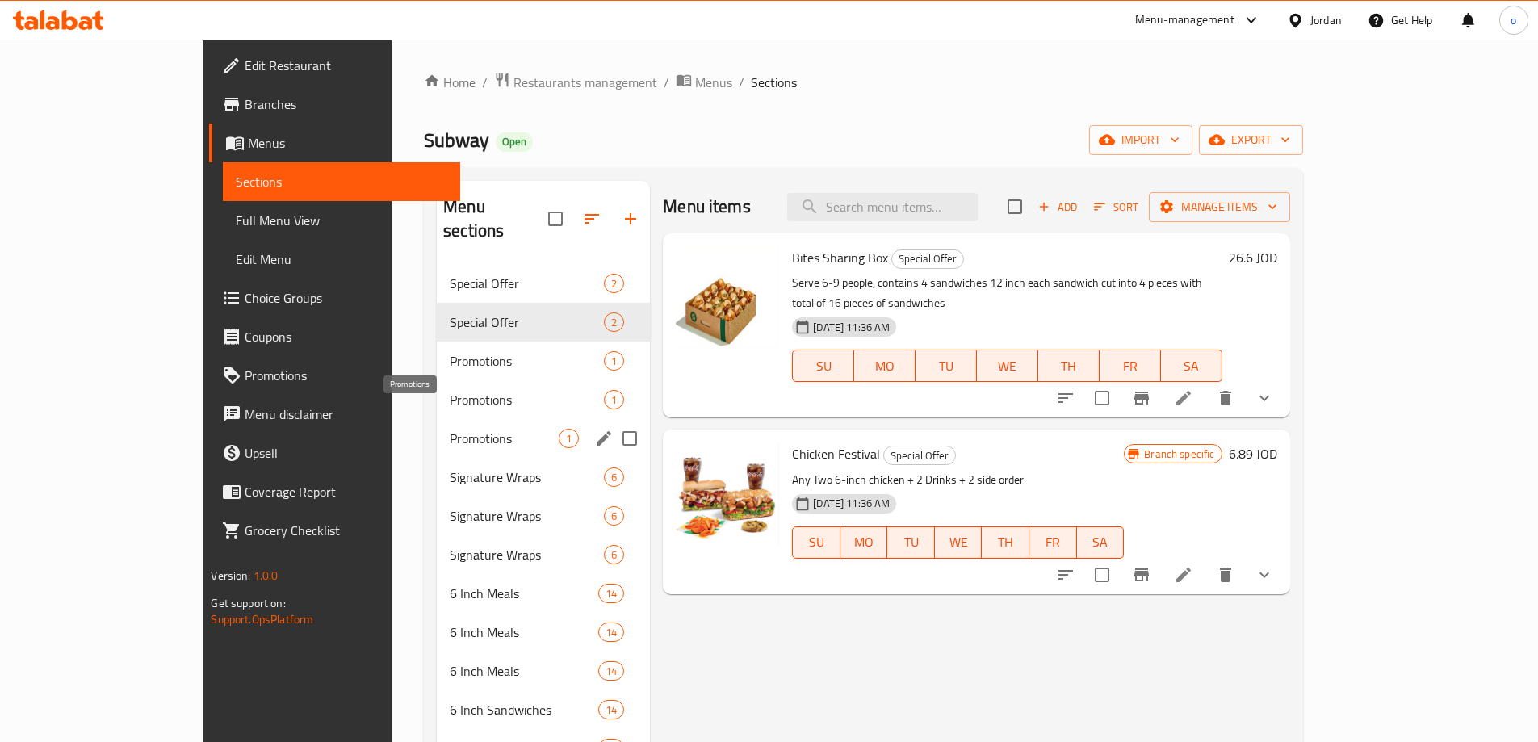
click at [450, 429] on span "Promotions" at bounding box center [504, 438] width 109 height 19
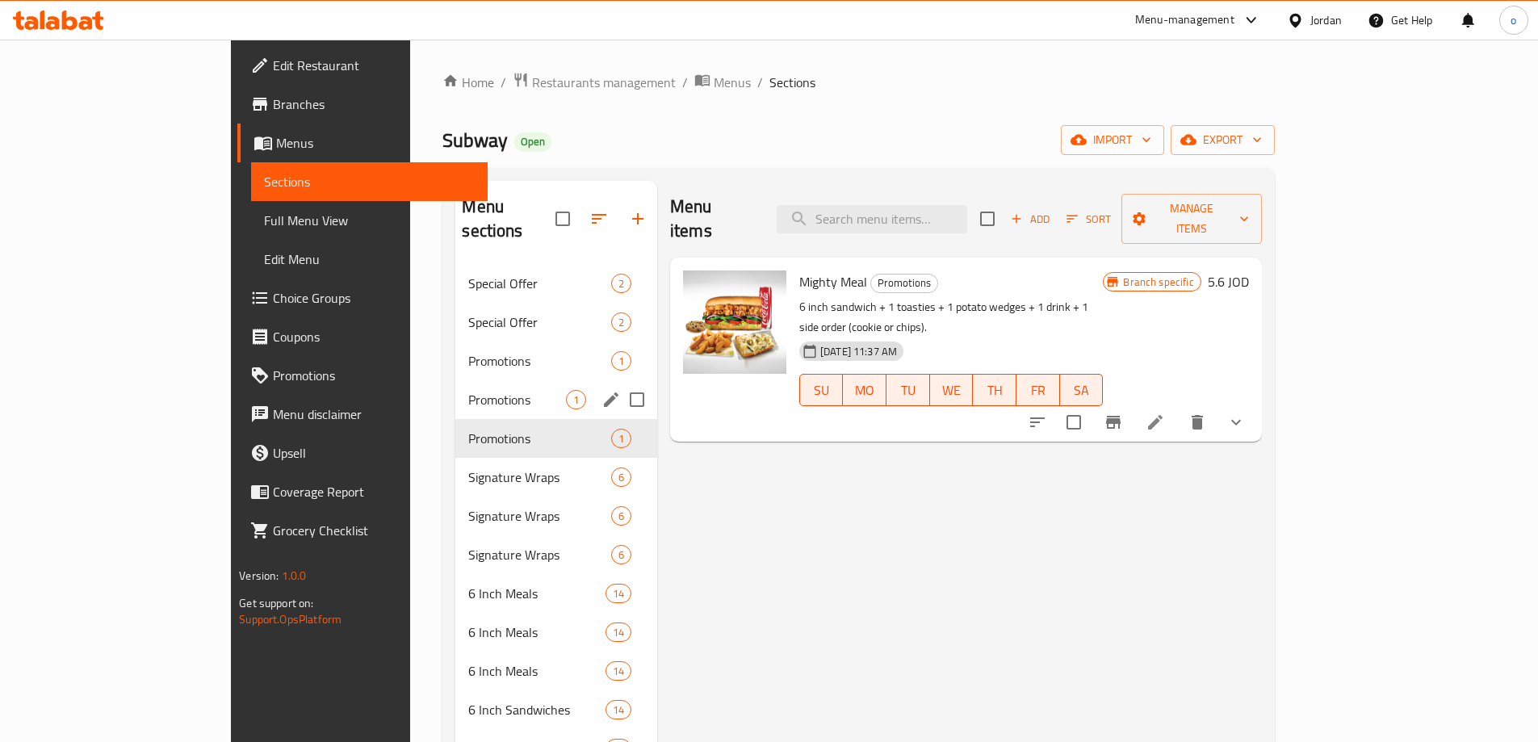
click at [455, 387] on div "Promotions 1" at bounding box center [556, 399] width 202 height 39
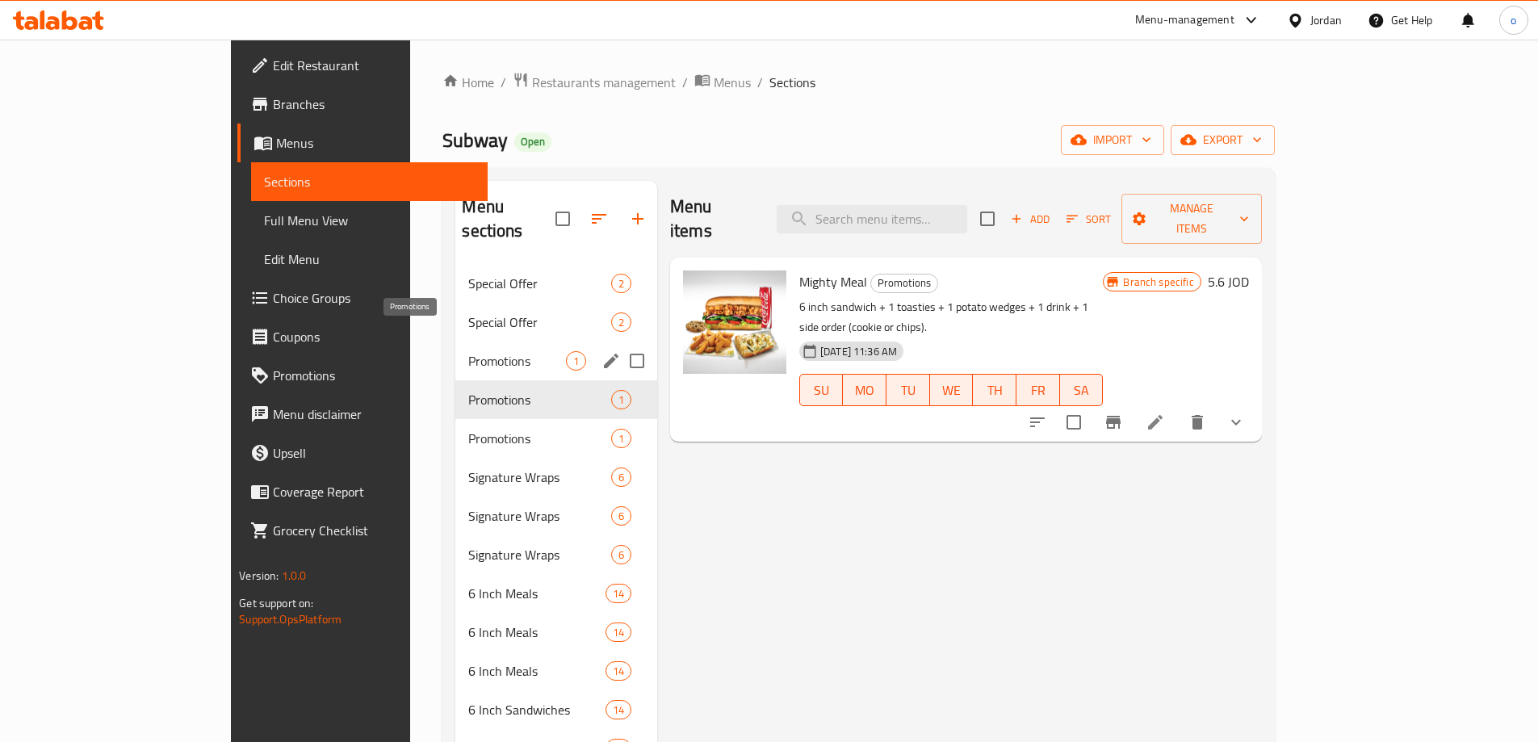
click at [468, 351] on span "Promotions" at bounding box center [516, 360] width 97 height 19
click at [468, 390] on span "Promotions" at bounding box center [516, 399] width 97 height 19
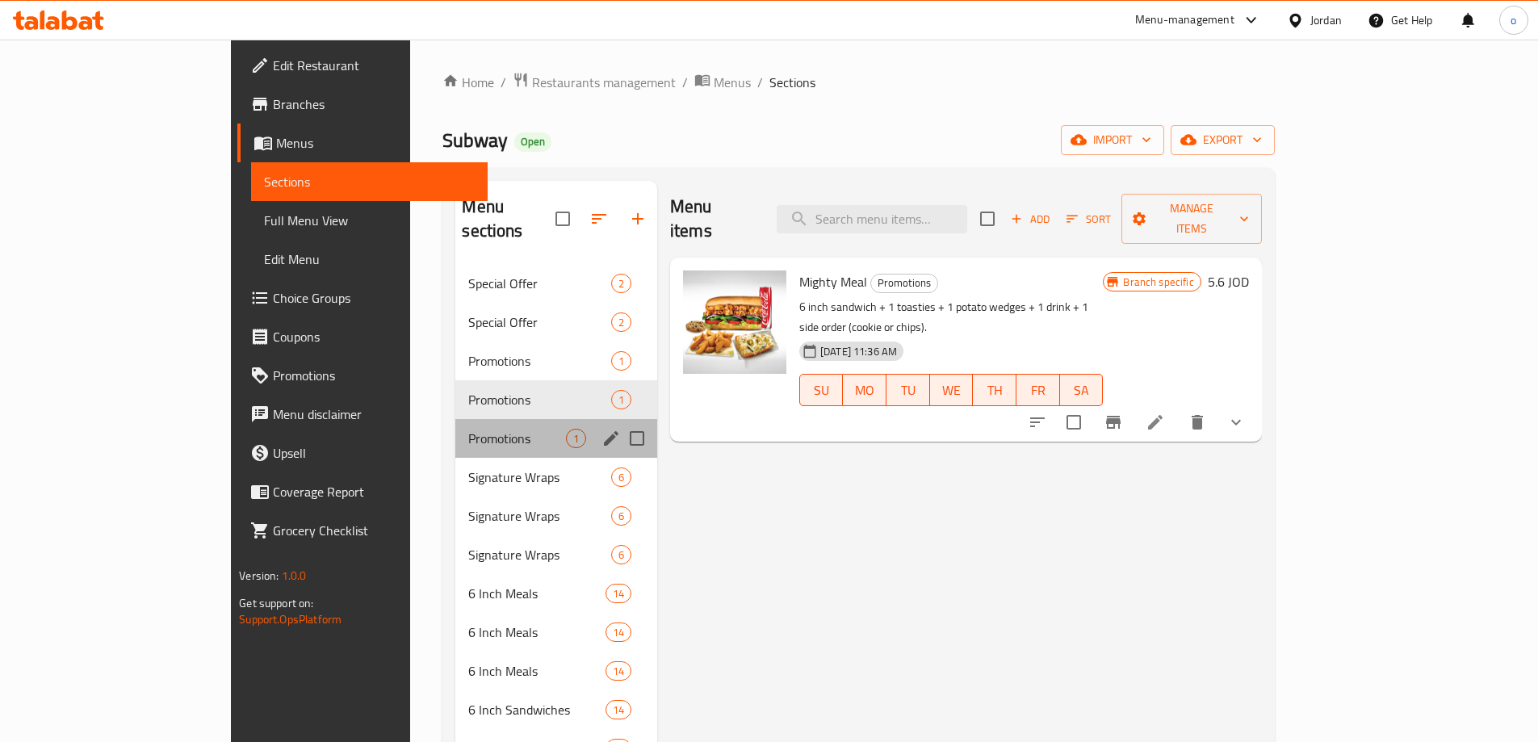
click at [455, 419] on div "Promotions 1" at bounding box center [556, 438] width 202 height 39
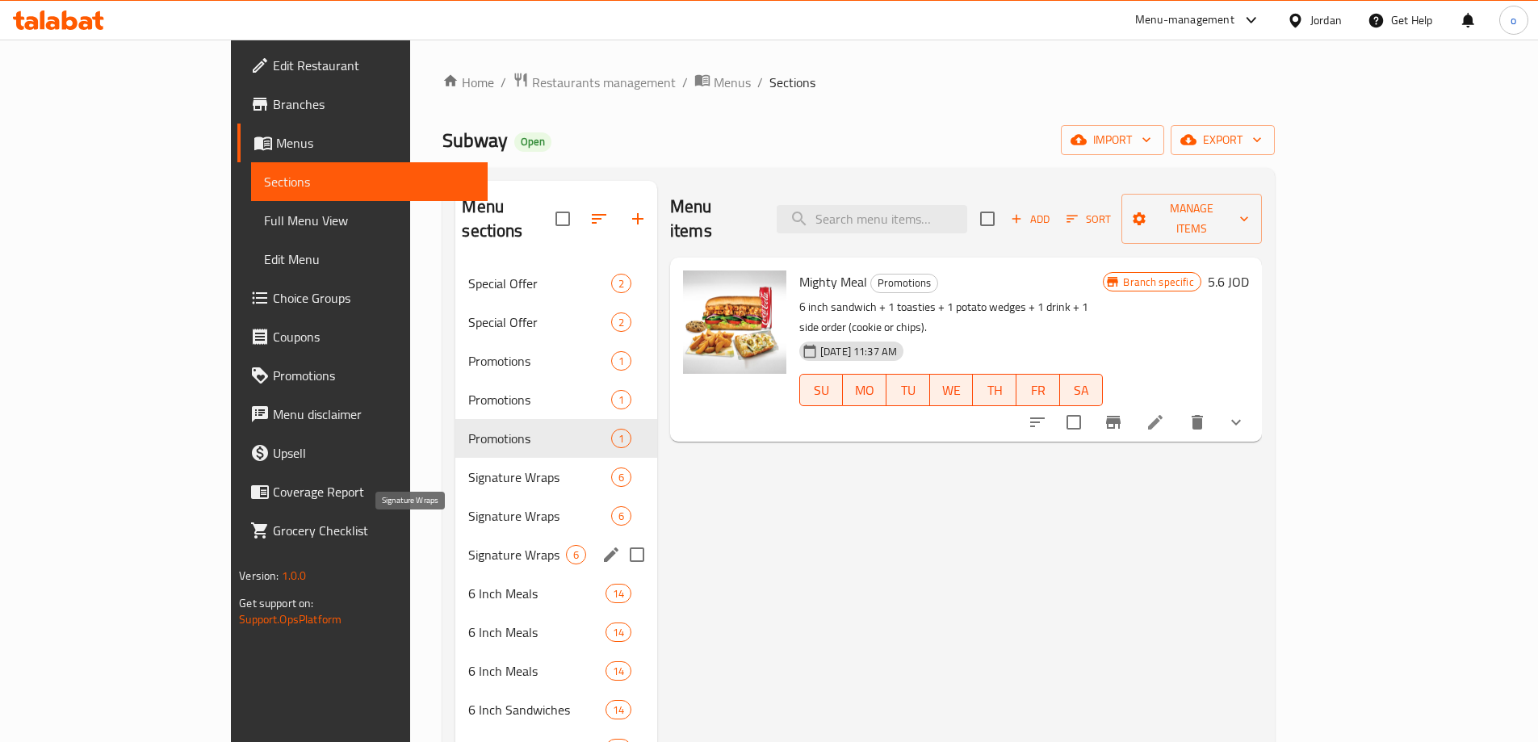
click at [468, 545] on span "Signature Wraps" at bounding box center [516, 554] width 97 height 19
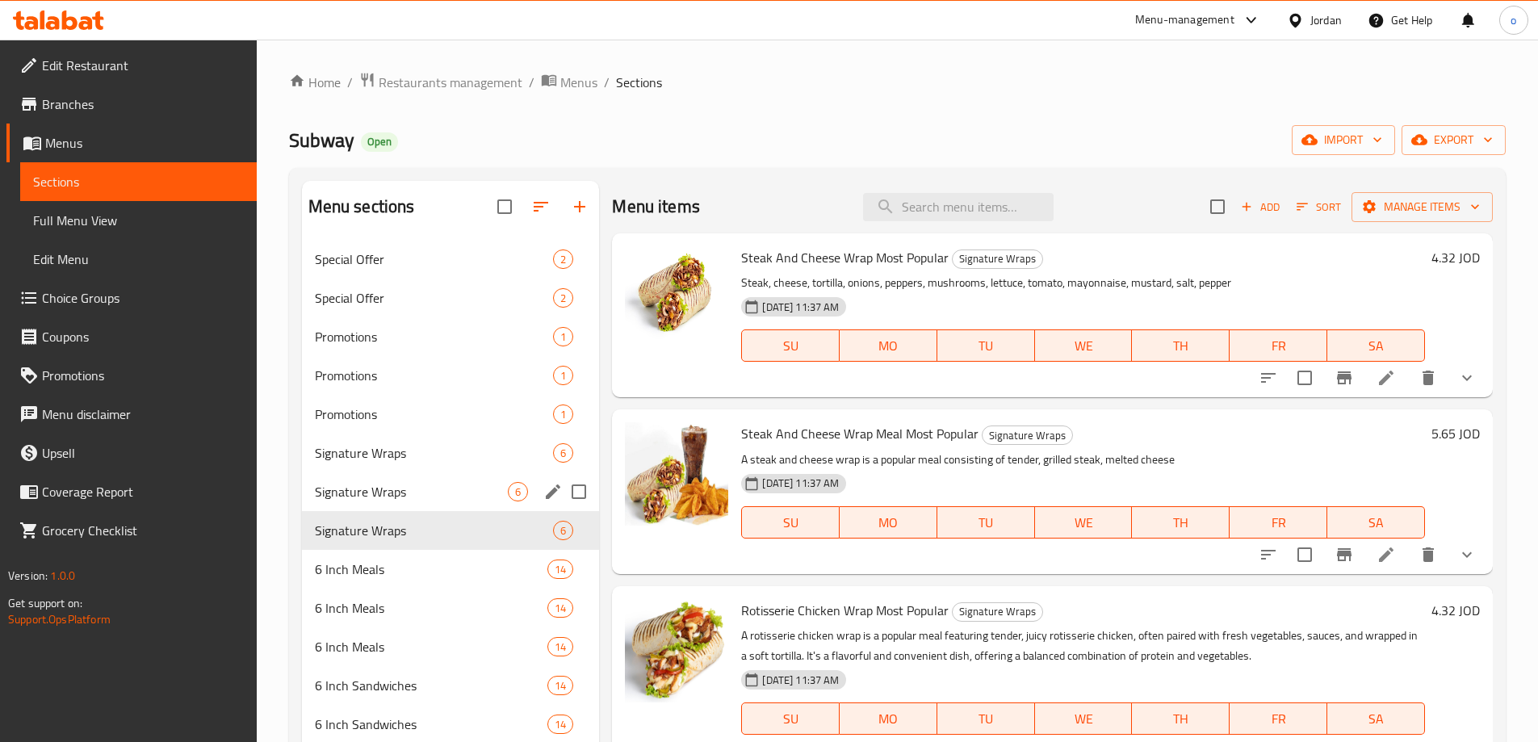
click at [338, 489] on span "Signature Wraps" at bounding box center [412, 491] width 194 height 19
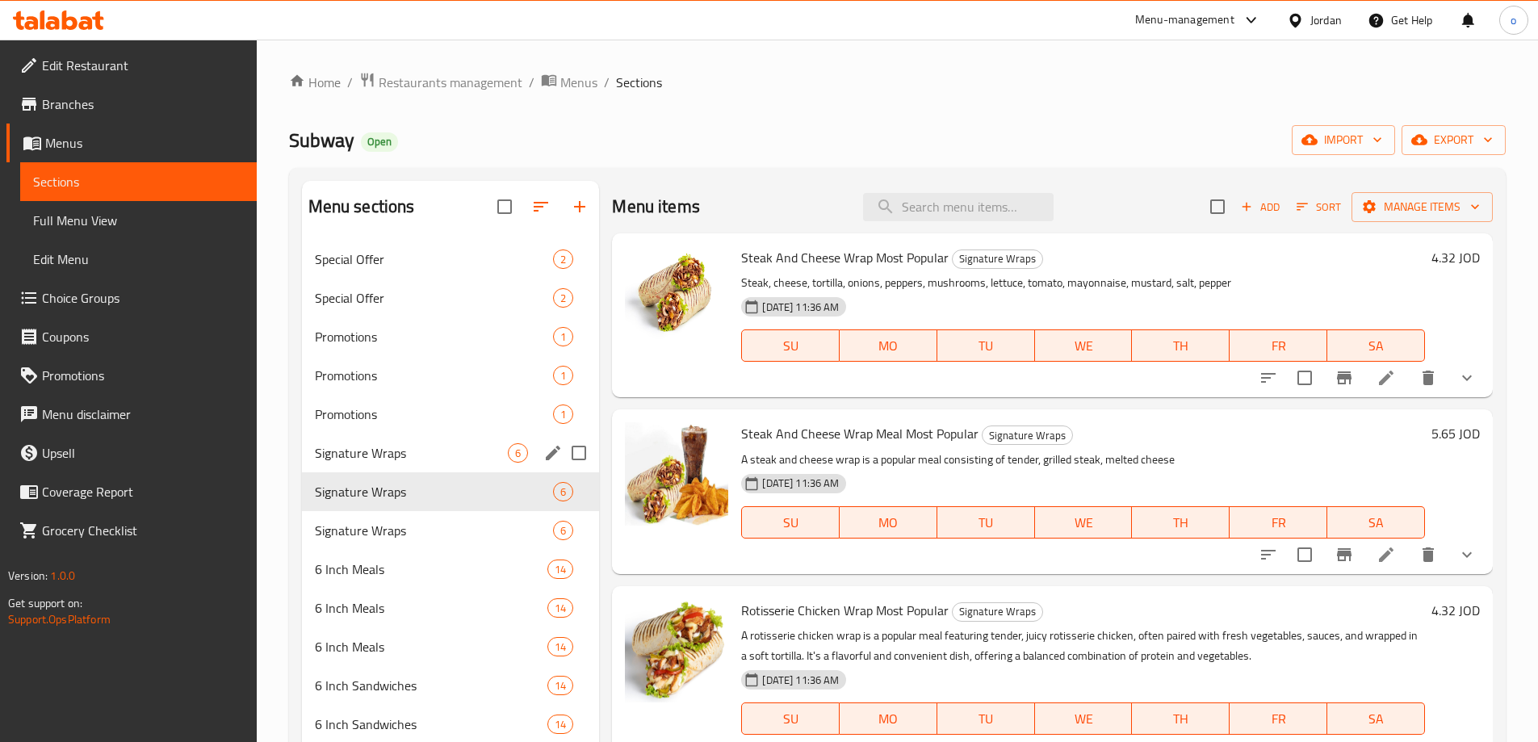
click at [424, 440] on div "Signature Wraps 6" at bounding box center [451, 453] width 298 height 39
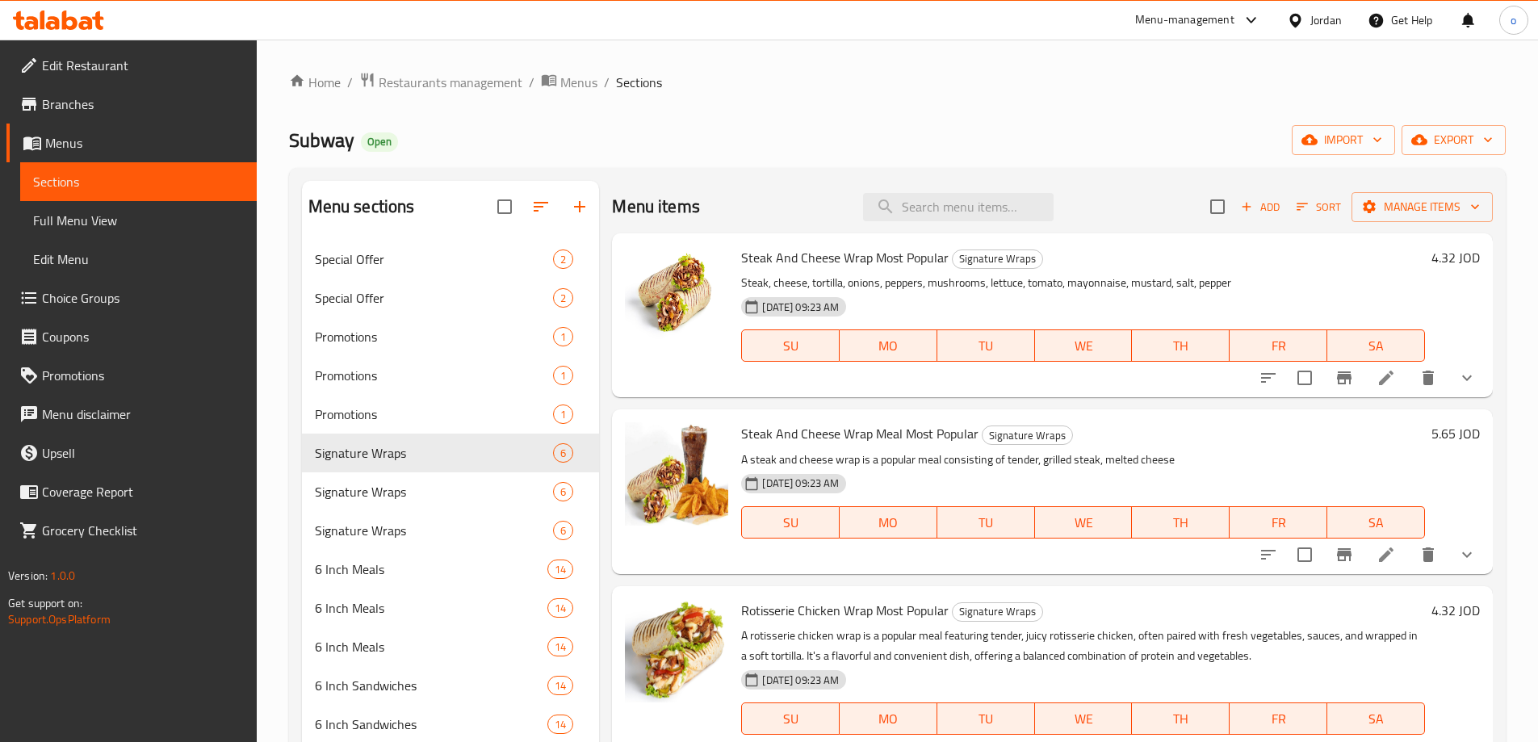
click at [150, 90] on link "Branches" at bounding box center [131, 104] width 250 height 39
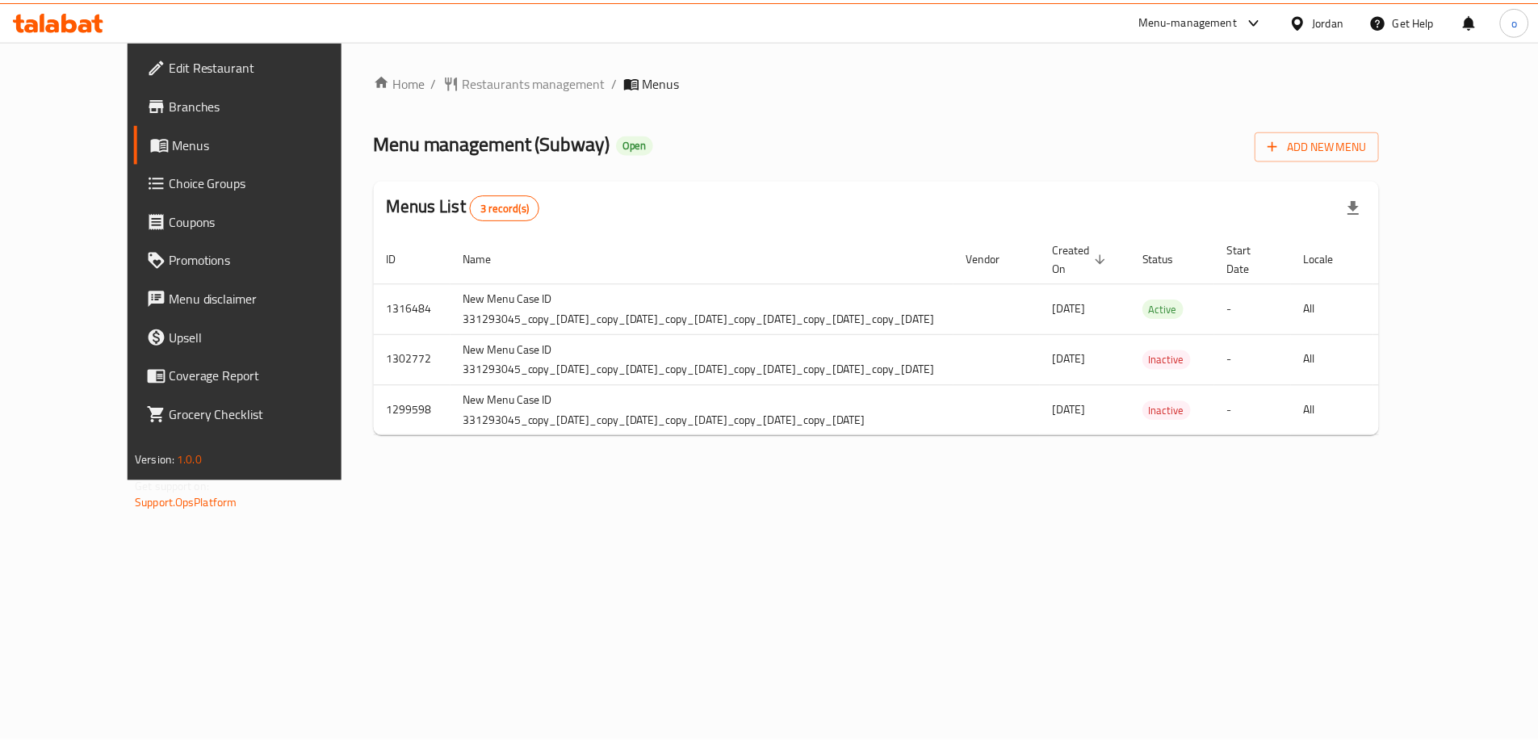
scroll to position [0, 121]
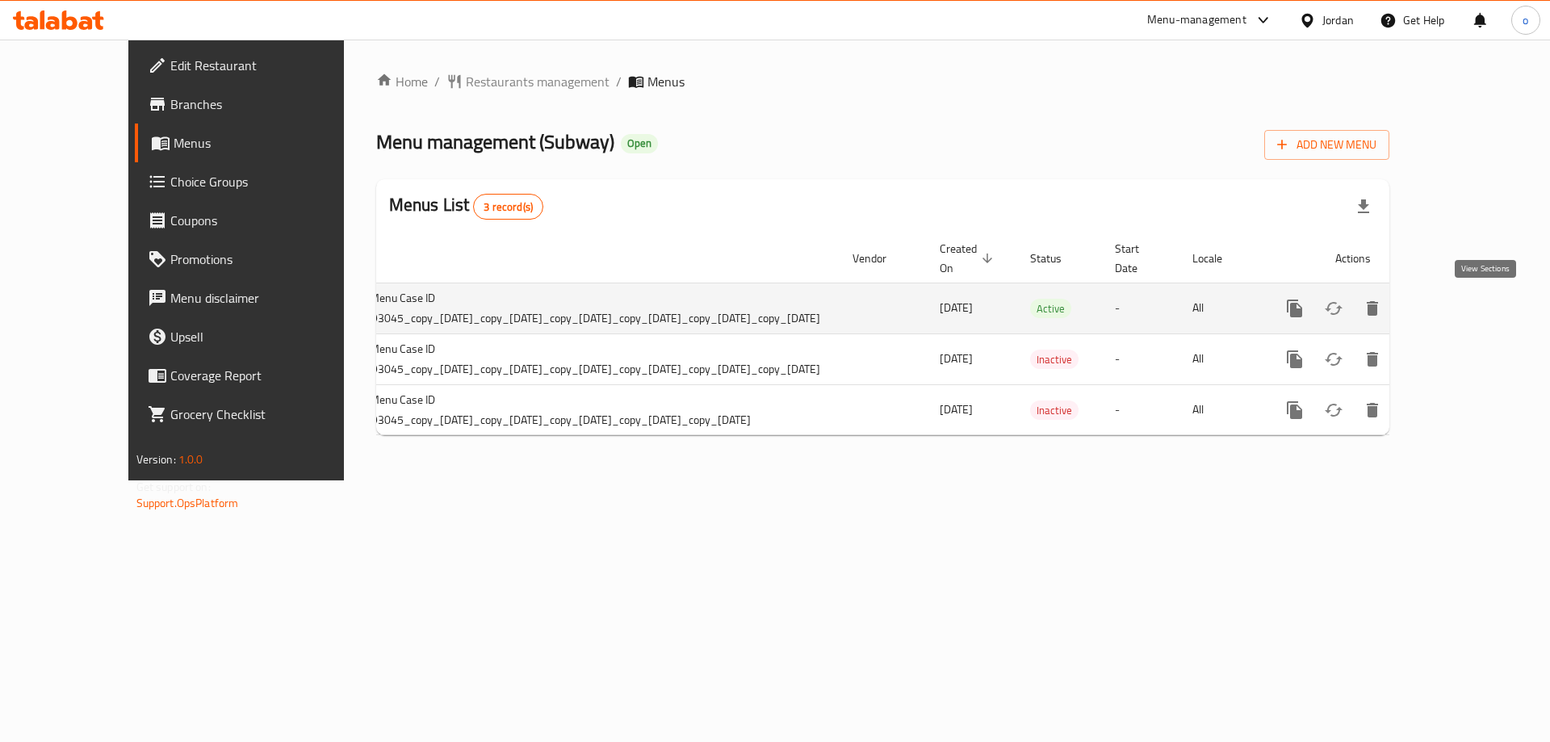
click at [1421, 299] on icon "enhanced table" at bounding box center [1411, 308] width 19 height 19
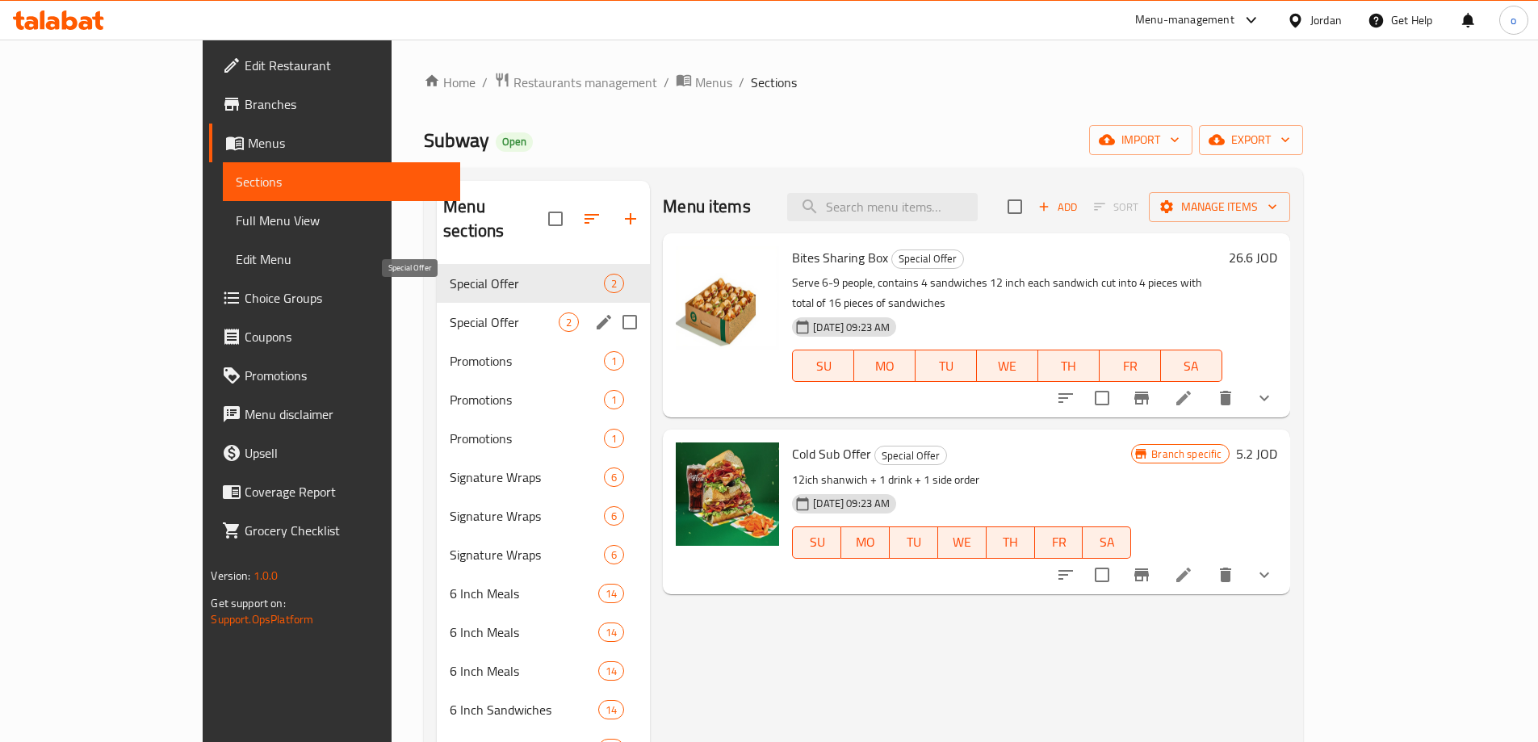
click at [450, 313] on span "Special Offer" at bounding box center [504, 322] width 109 height 19
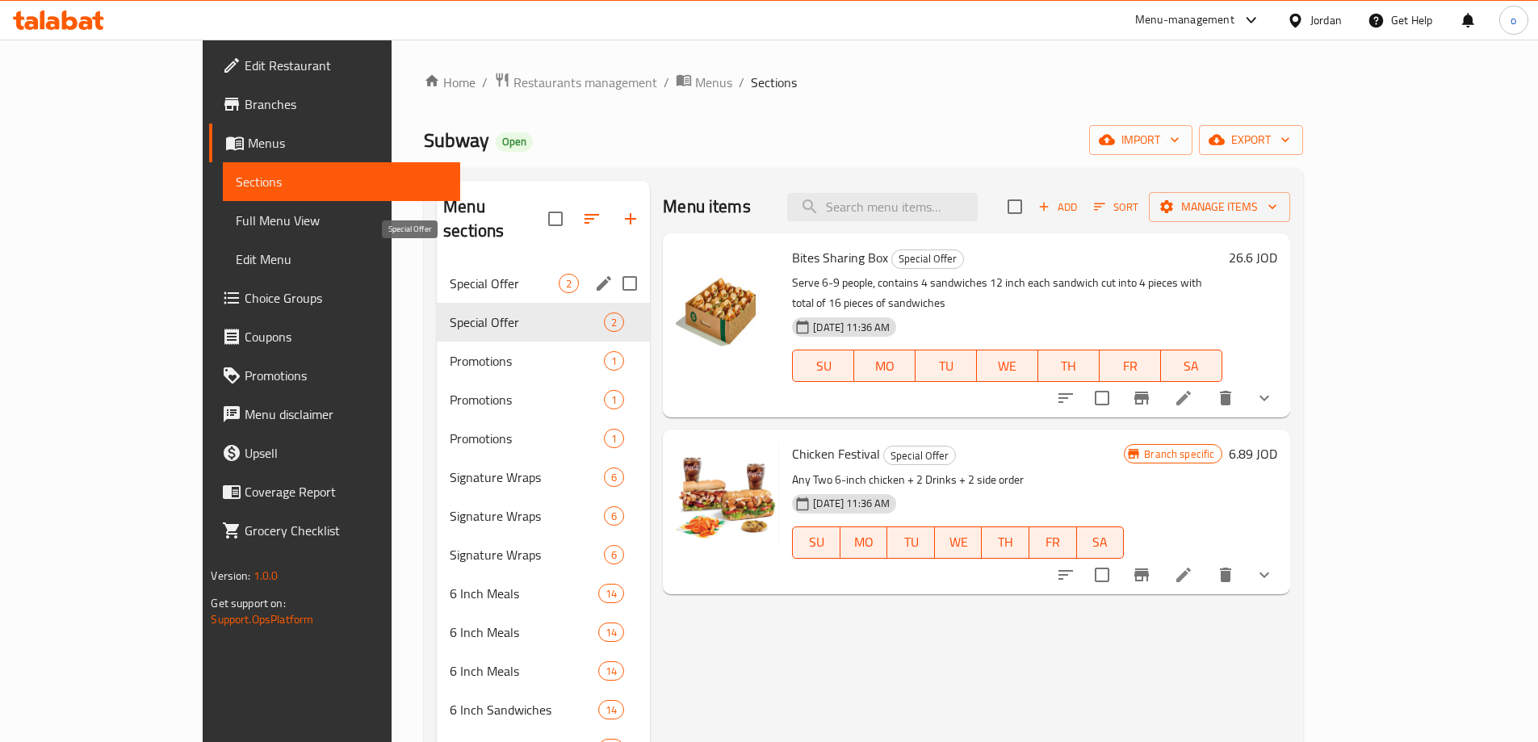
click at [450, 274] on span "Special Offer" at bounding box center [504, 283] width 109 height 19
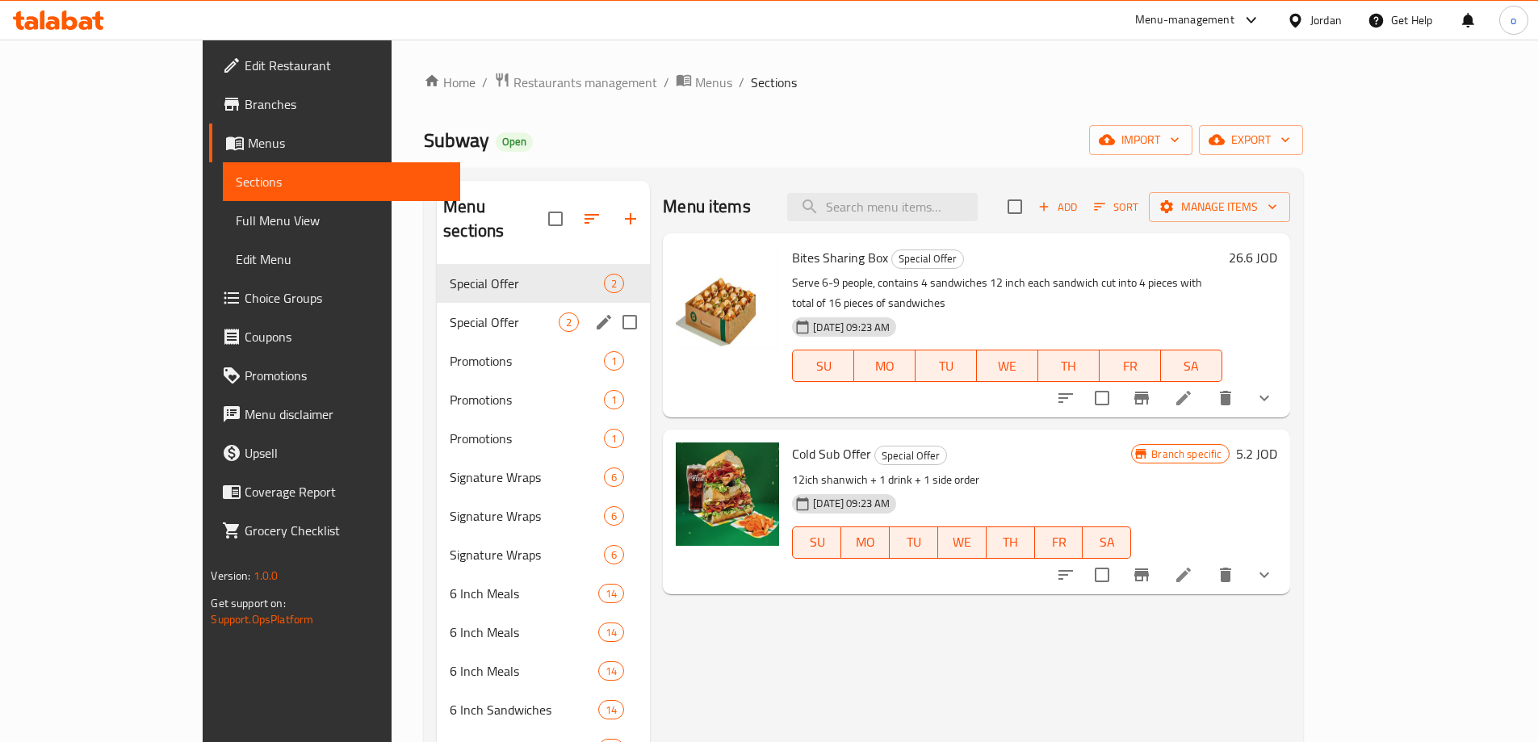
click at [437, 303] on div "Special Offer 2" at bounding box center [543, 322] width 213 height 39
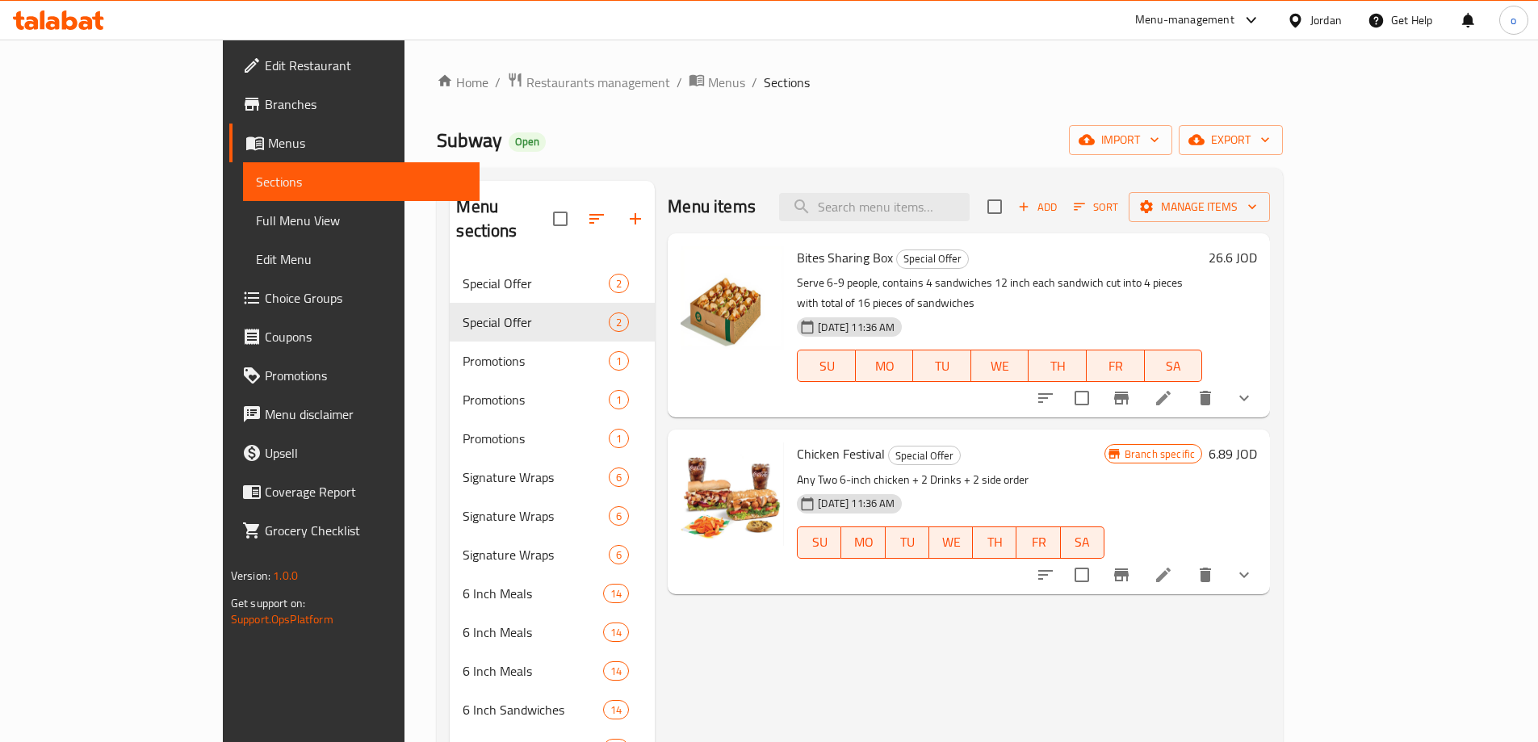
click at [268, 145] on span "Menus" at bounding box center [367, 142] width 199 height 19
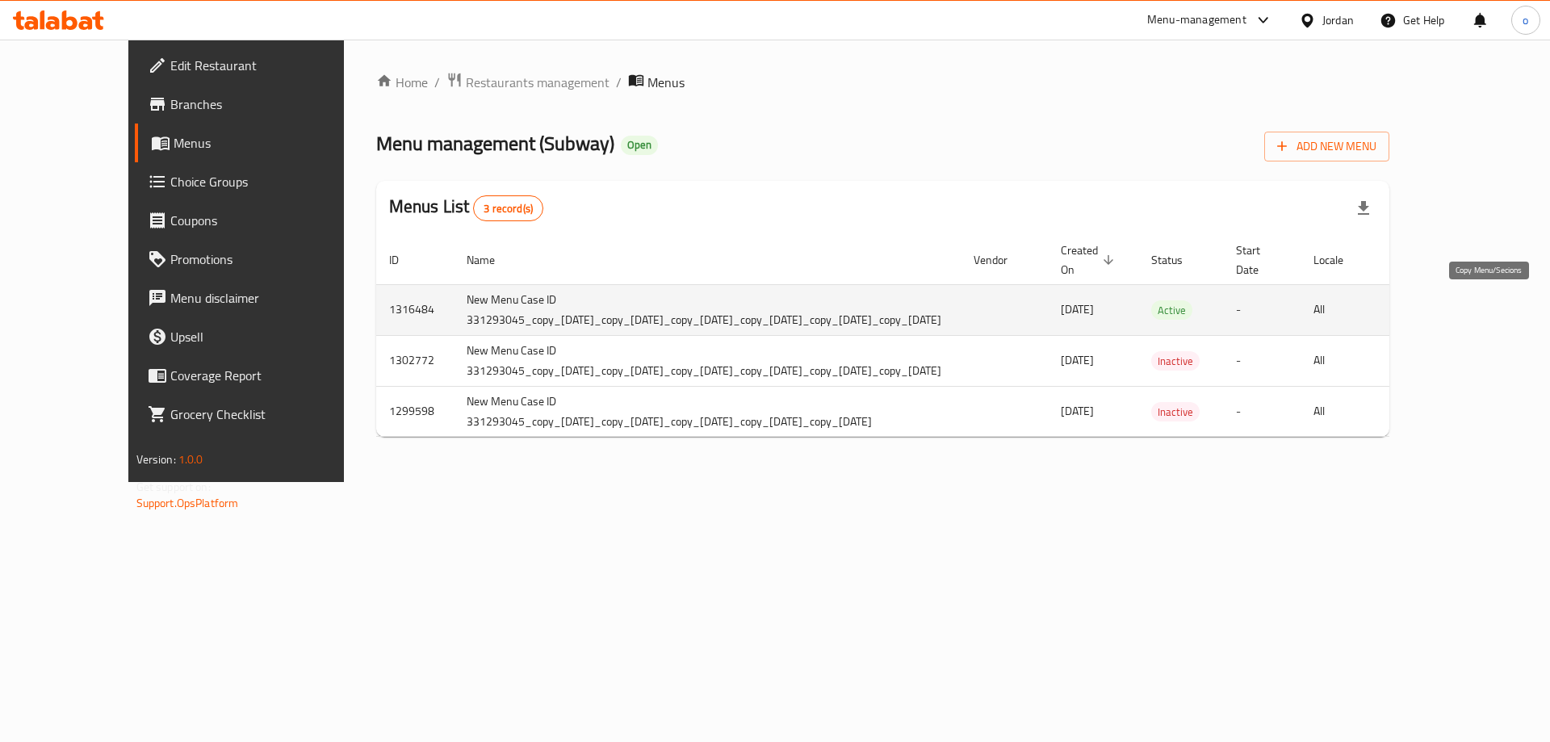
click at [1436, 321] on button "more" at bounding box center [1416, 310] width 39 height 39
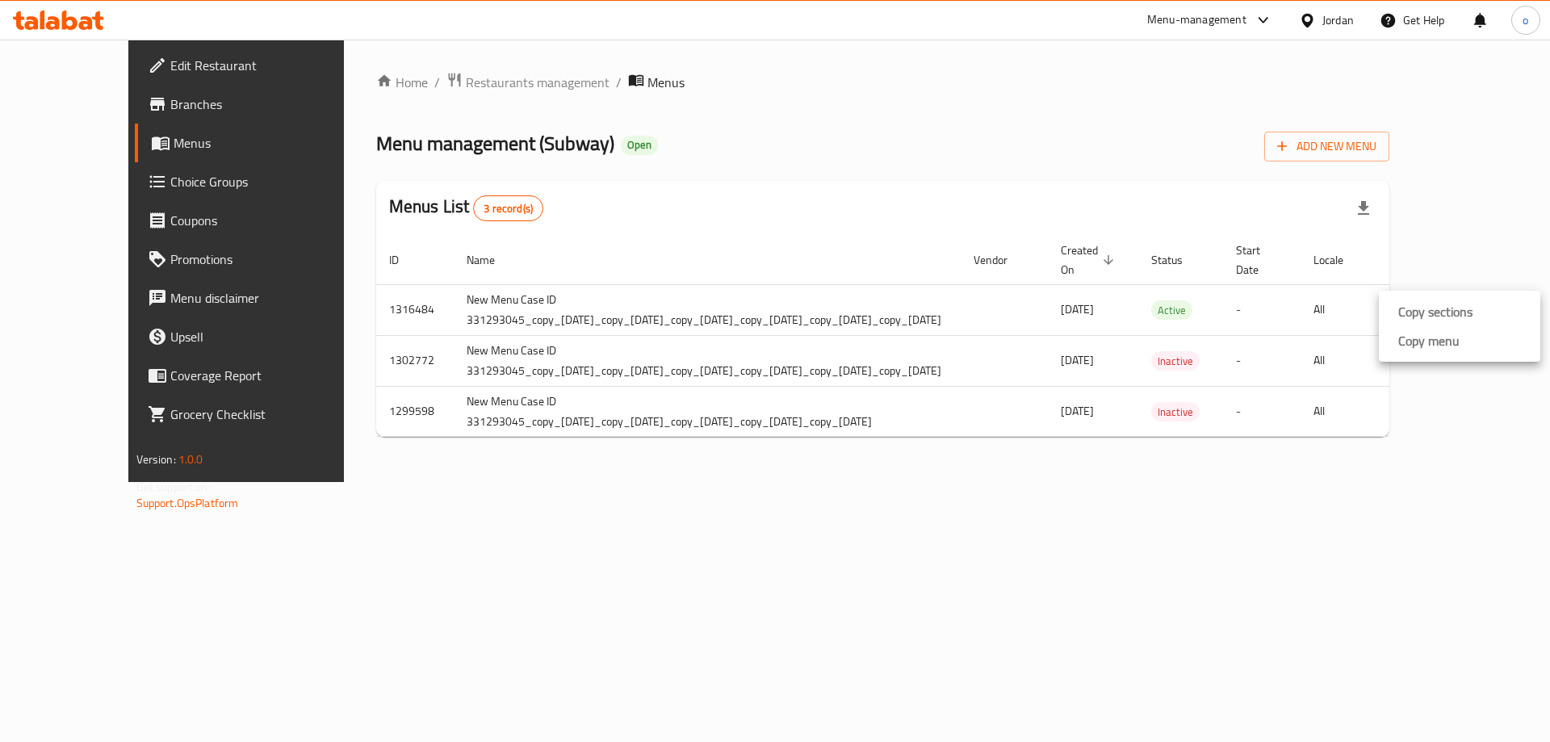
click at [1012, 637] on div at bounding box center [775, 371] width 1550 height 742
click at [177, 100] on span "Branches" at bounding box center [272, 103] width 204 height 19
